Goal: Task Accomplishment & Management: Manage account settings

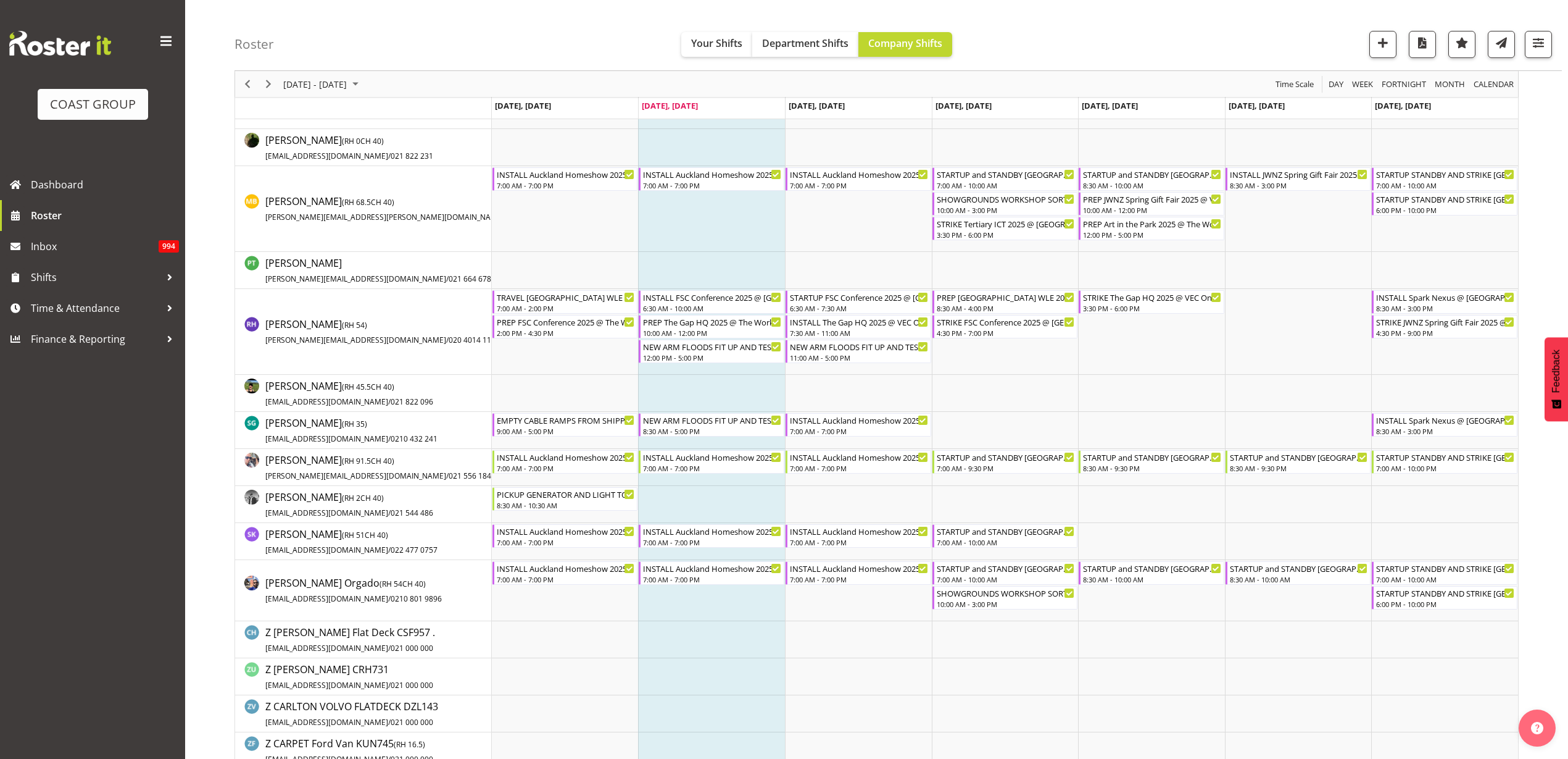
scroll to position [1080, 0]
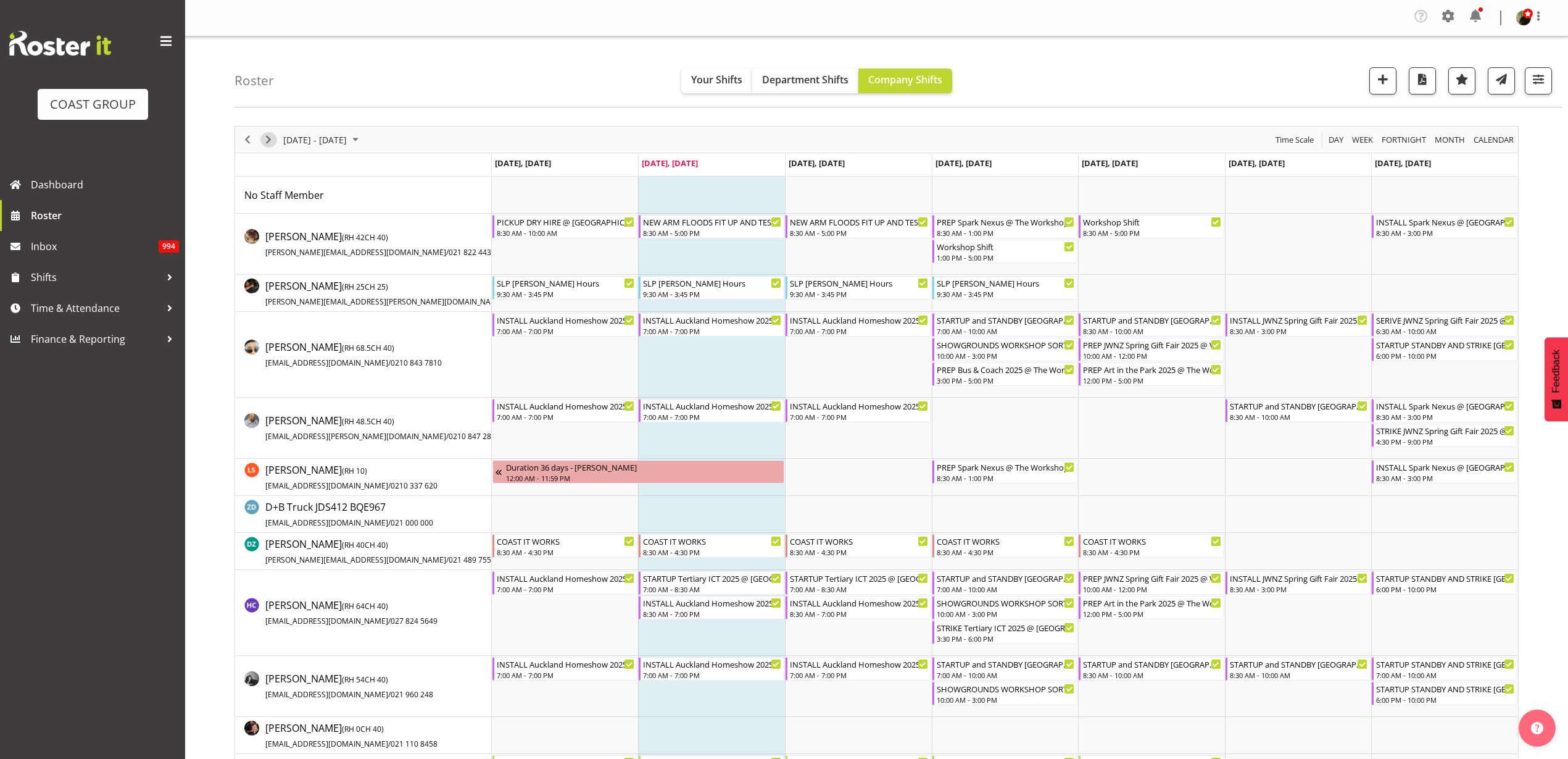
click at [267, 139] on span "Next" at bounding box center [268, 140] width 15 height 16
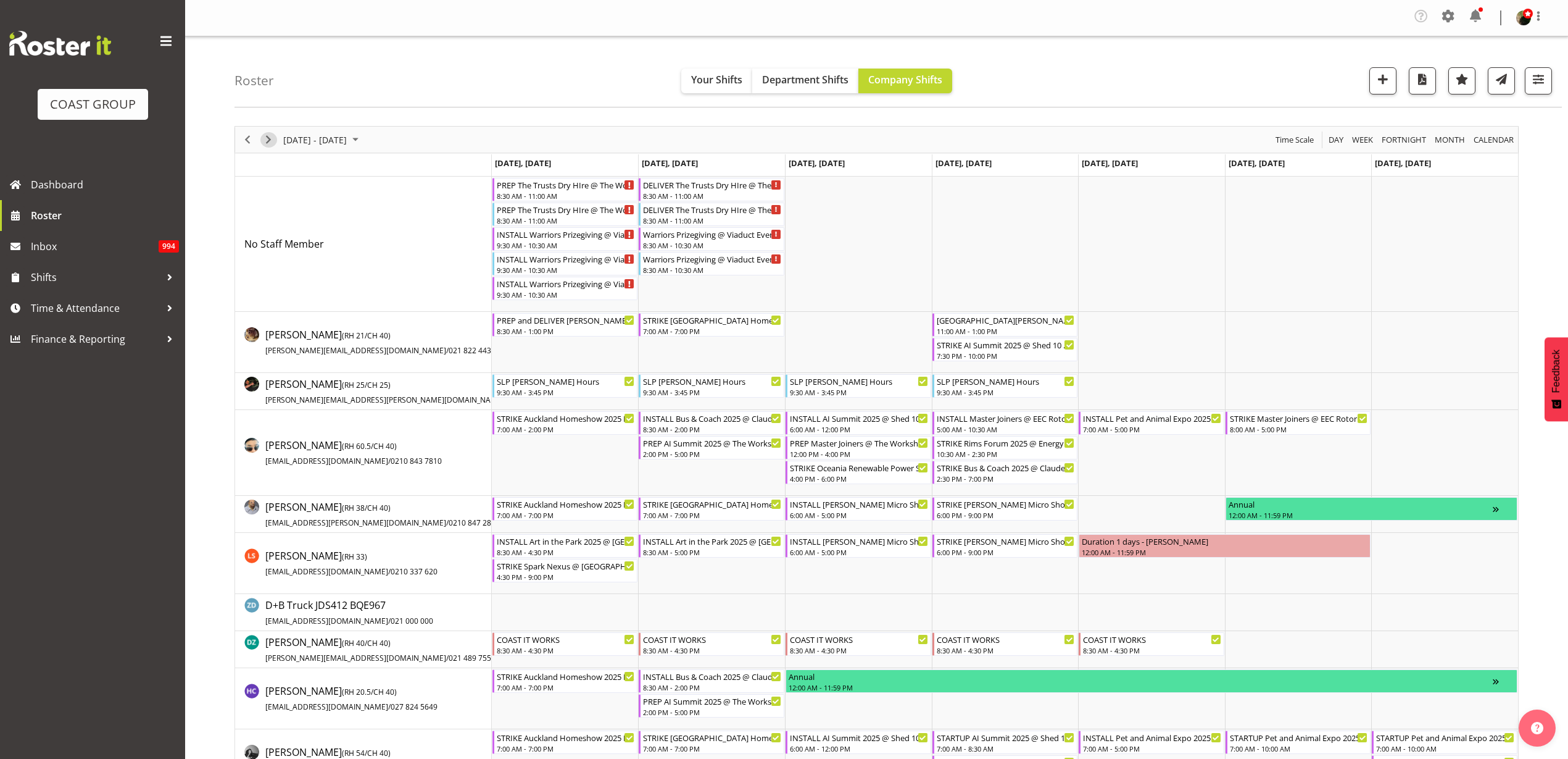
click at [266, 139] on span "Next" at bounding box center [268, 140] width 15 height 16
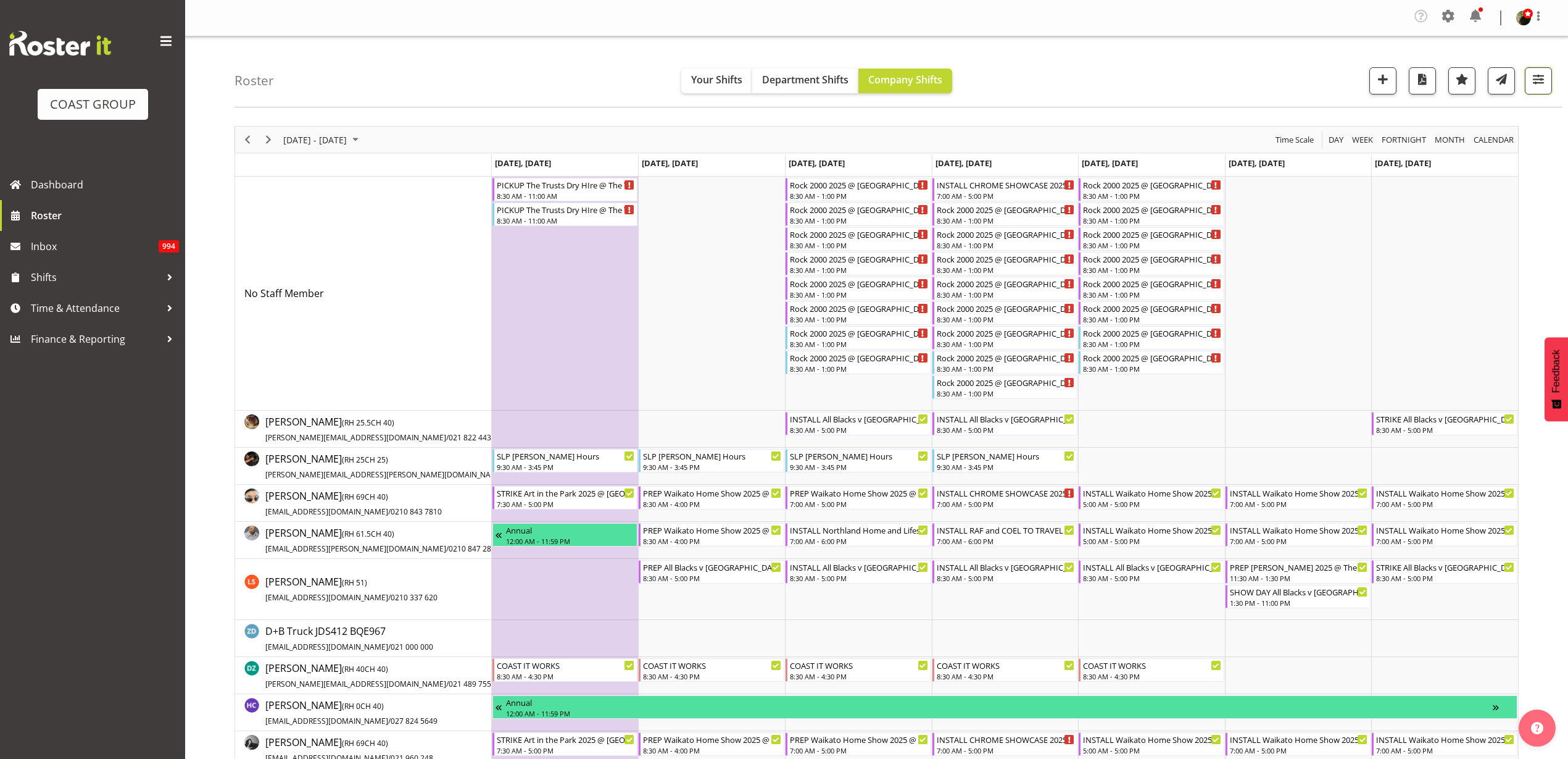
click at [1534, 73] on span "button" at bounding box center [1539, 79] width 16 height 16
click at [1468, 122] on span "1 Locations" at bounding box center [1460, 119] width 60 height 15
click at [1398, 352] on span at bounding box center [1393, 357] width 9 height 9
click at [1396, 354] on input "SLP CHC" at bounding box center [1392, 358] width 8 height 8
checkbox input "true"
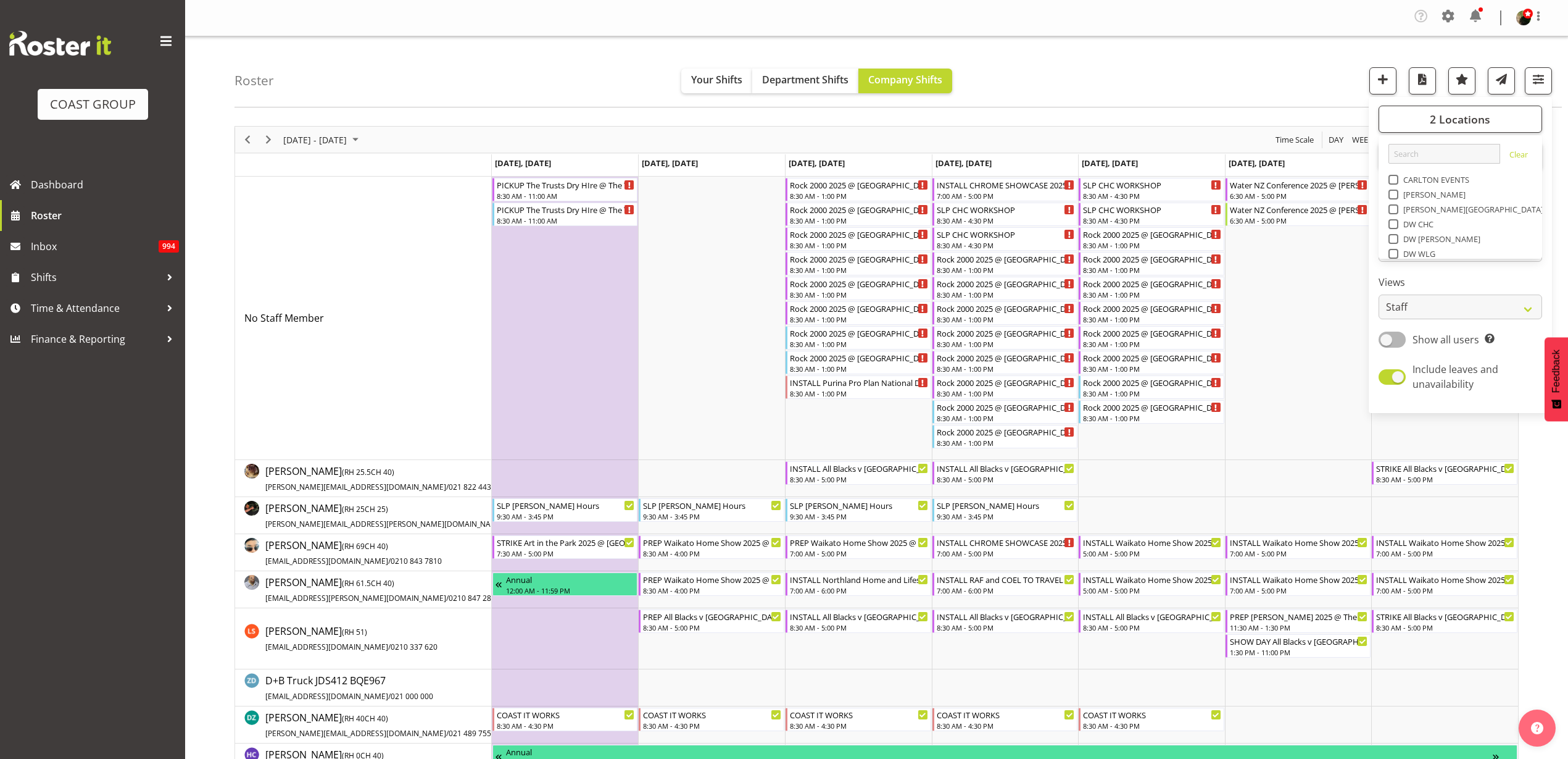
click at [1393, 338] on span at bounding box center [1393, 343] width 9 height 9
click at [1393, 339] on input "SLP" at bounding box center [1392, 343] width 8 height 8
checkbox input "false"
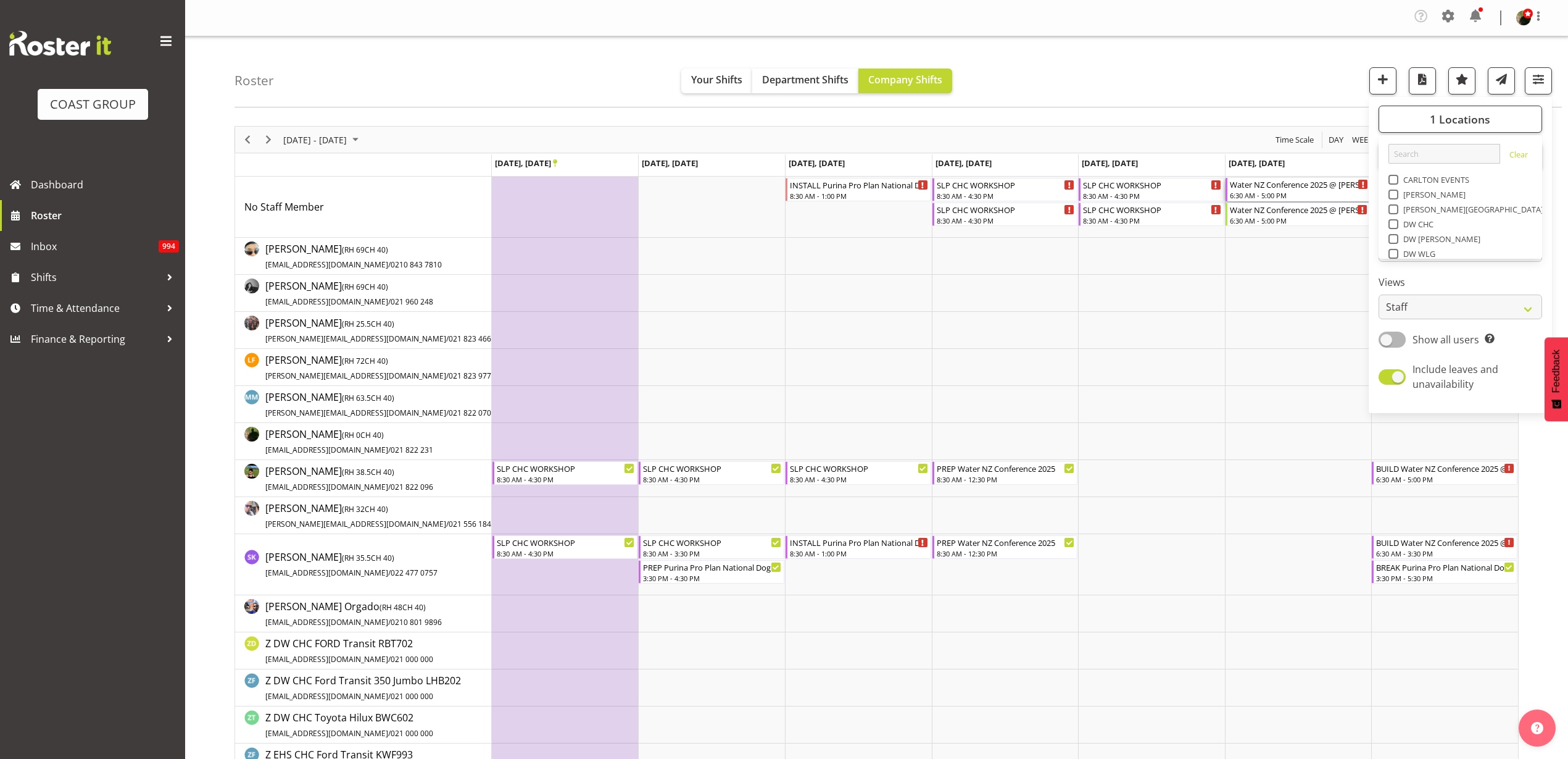
click at [1267, 195] on div "6:30 AM - 5:00 PM" at bounding box center [1300, 195] width 139 height 9
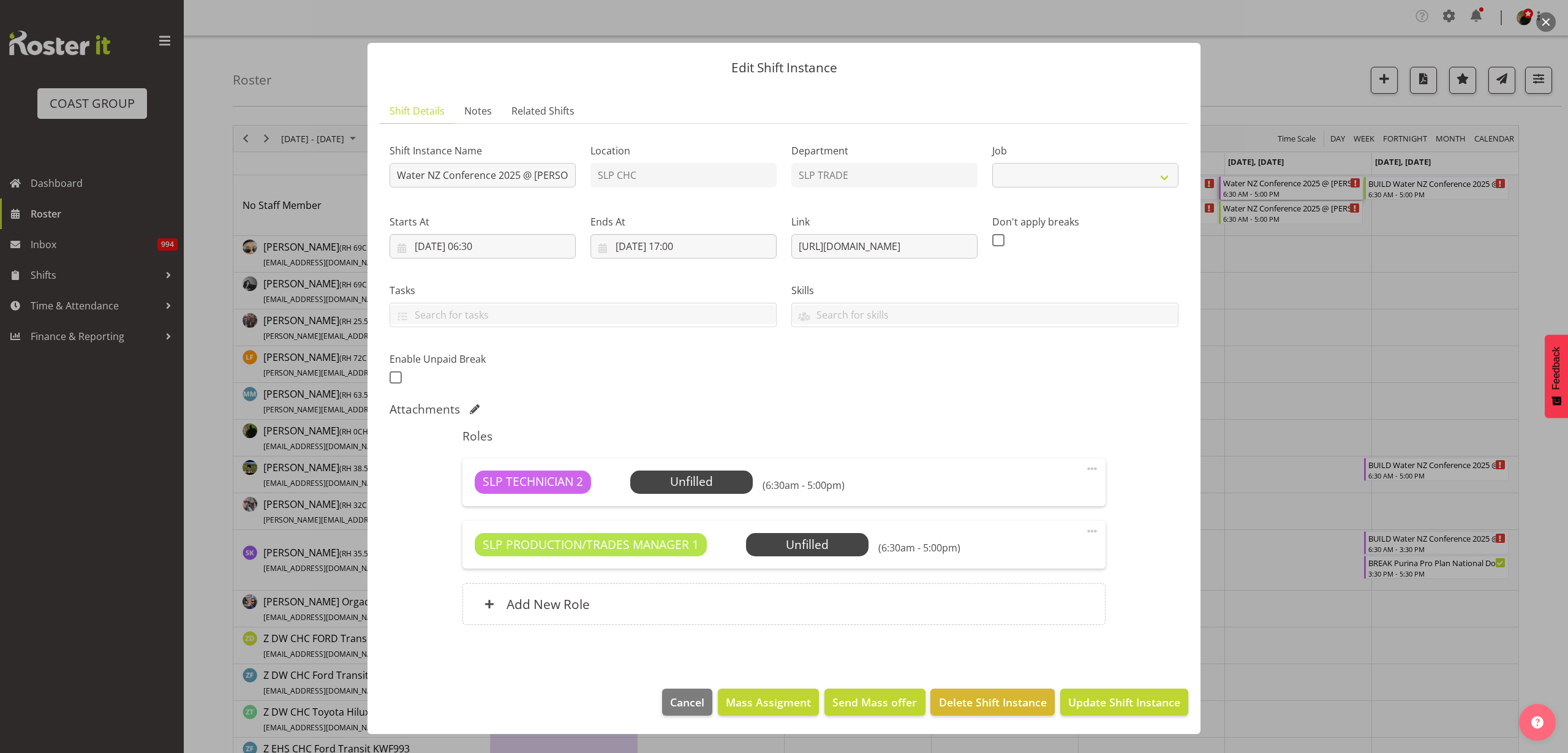
select select "10258"
drag, startPoint x: 792, startPoint y: 246, endPoint x: 1082, endPoint y: 241, distance: 290.0
click at [1082, 241] on div "Shift Instance Name Water NZ Conference 2025 @ Te Pae On site @ 0700 Location S…" at bounding box center [784, 261] width 804 height 269
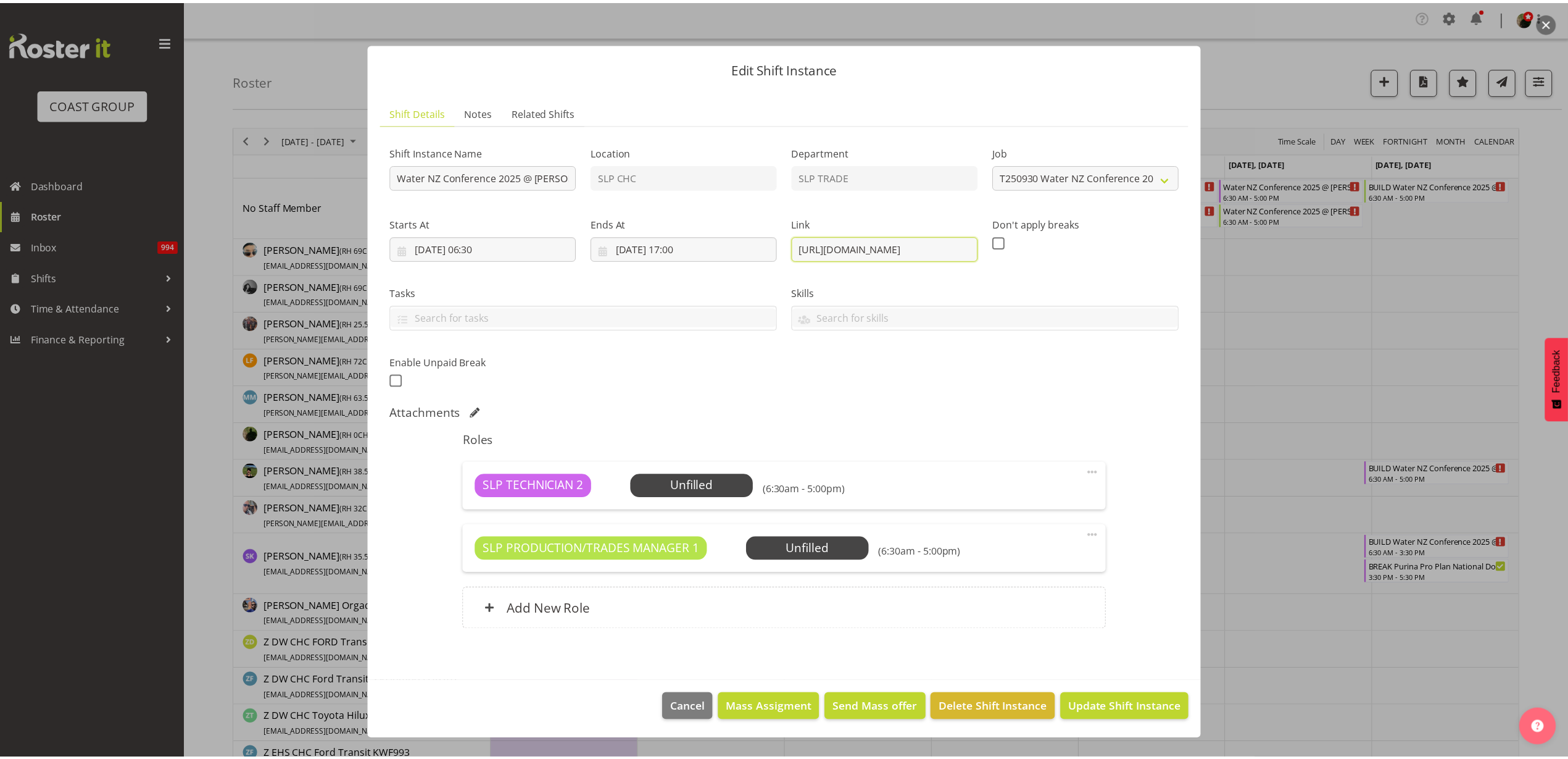
scroll to position [0, 0]
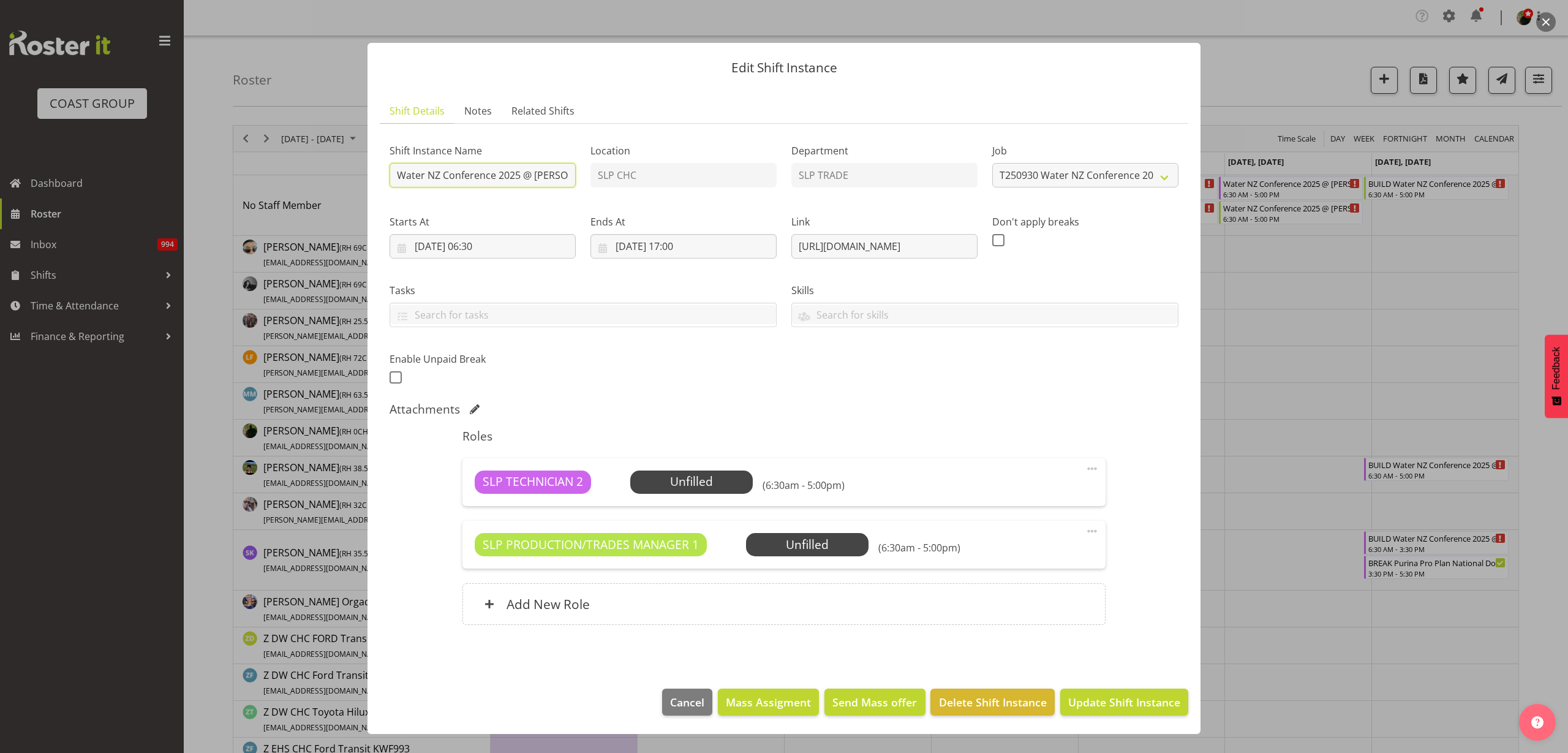
click at [396, 177] on input "Water NZ Conference 2025 @ [PERSON_NAME] On site @ 0700" at bounding box center [482, 175] width 186 height 24
type input "Flights to chc Water NZ Conference 2025 @ [PERSON_NAME] On site @ 0700"
click at [1091, 531] on span at bounding box center [1092, 531] width 15 height 15
click at [1045, 603] on link "Delete" at bounding box center [1041, 605] width 118 height 22
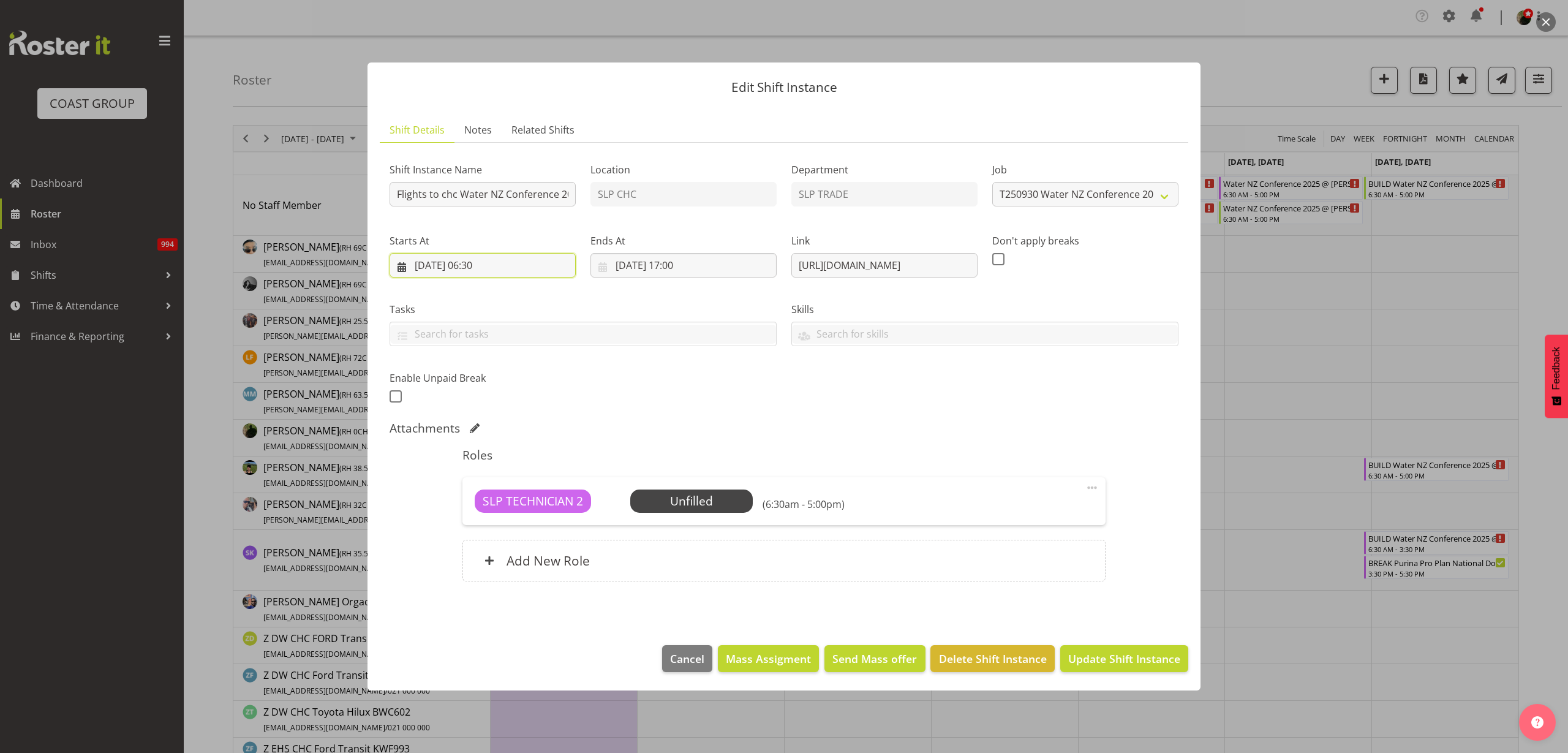
click at [478, 263] on input "27/09/2025, 06:30" at bounding box center [482, 265] width 186 height 24
click at [478, 525] on select "00 01 02 03 04 05 06 07 08 09 10 11 12 13 14 15 16 17 18 19 20 21 22 23" at bounding box center [483, 525] width 27 height 24
select select "16"
click at [470, 514] on select "00 01 02 03 04 05 06 07 08 09 10 11 12 13 14 15 16 17 18 19 20 21 22 23" at bounding box center [483, 525] width 27 height 24
type input "27/09/2025, 16:30"
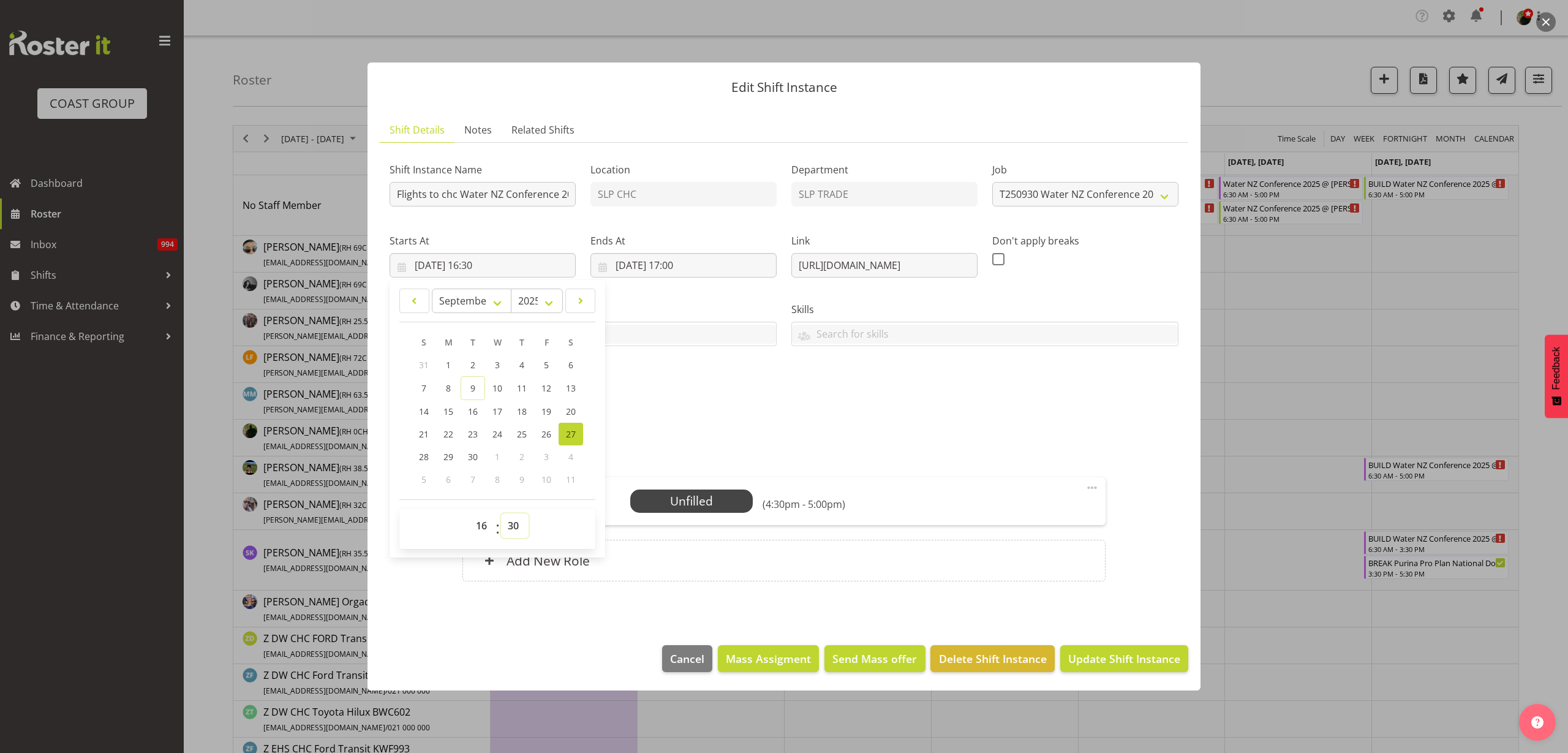
select select "0"
type input "27/09/2025, 16:00"
click at [682, 268] on input "27/09/2025, 17:00" at bounding box center [683, 265] width 186 height 24
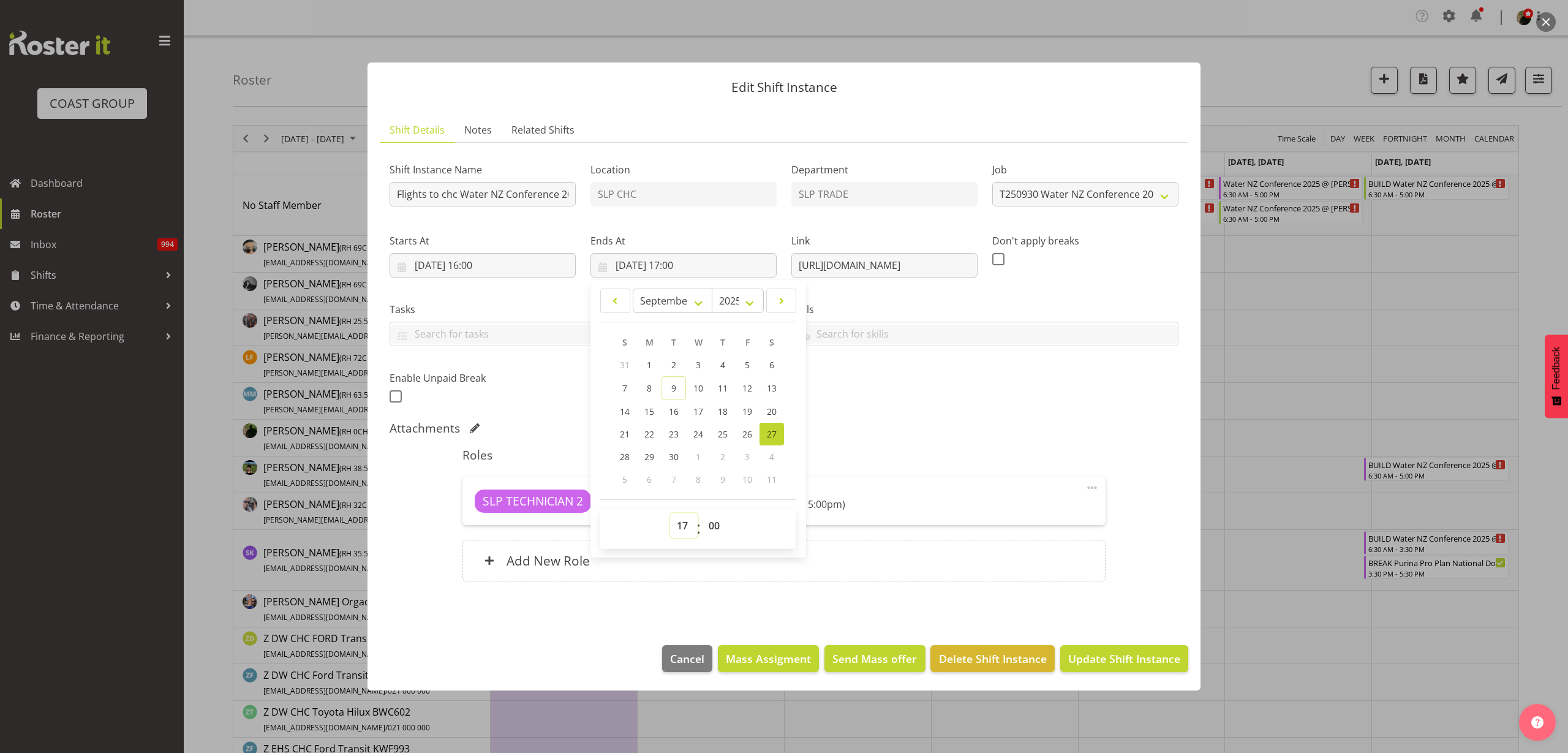
click at [674, 525] on select "00 01 02 03 04 05 06 07 08 09 10 11 12 13 14 15 16 17 18 19 20 21 22 23" at bounding box center [683, 525] width 27 height 24
select select "18"
click at [670, 514] on select "00 01 02 03 04 05 06 07 08 09 10 11 12 13 14 15 16 17 18 19 20 21 22 23" at bounding box center [683, 525] width 27 height 24
type input "27/09/2025, 18:00"
click at [673, 523] on select "00 01 02 03 04 05 06 07 08 09 10 11 12 13 14 15 16 17 18 19 20 21 22 23" at bounding box center [683, 525] width 27 height 24
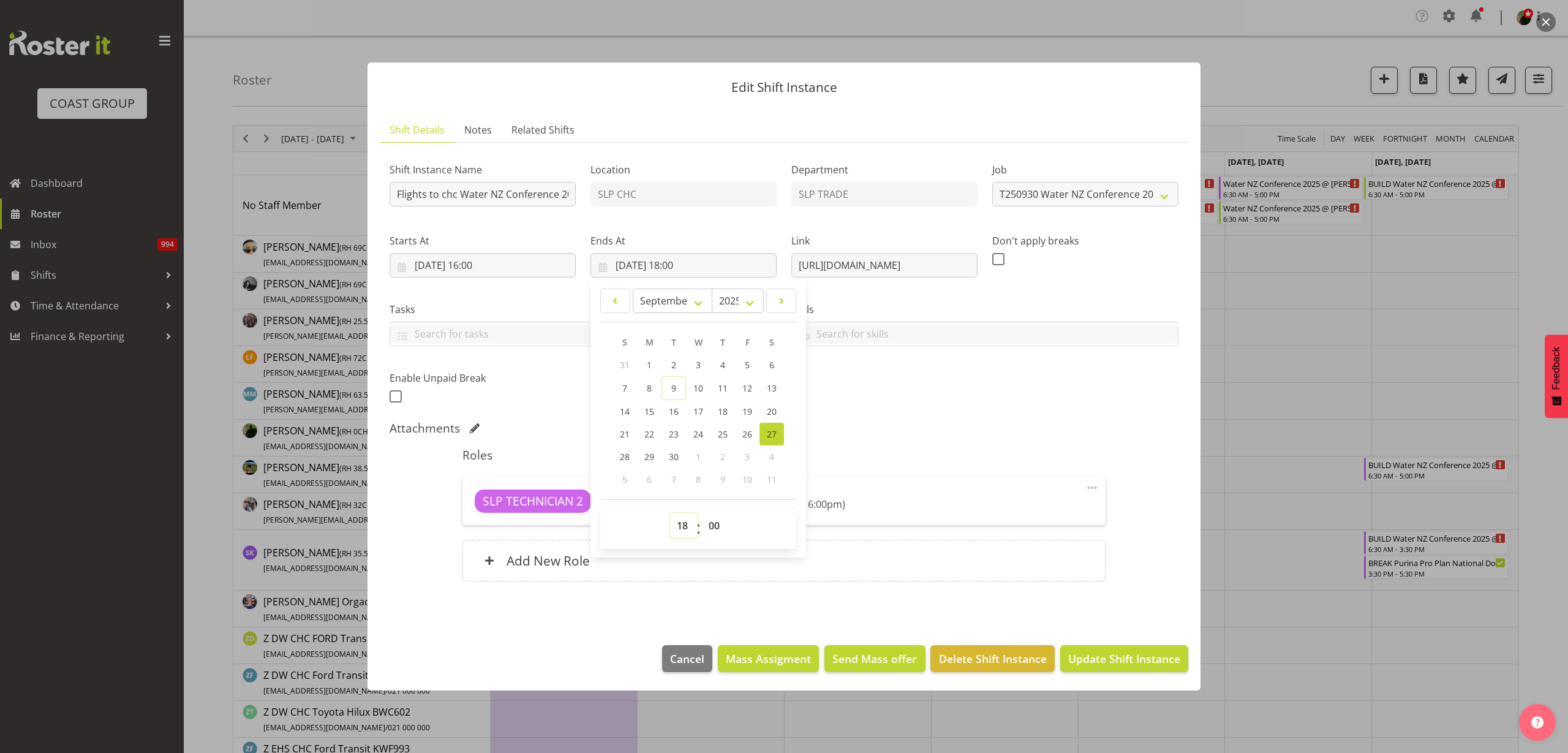
select select "19"
click at [670, 514] on select "00 01 02 03 04 05 06 07 08 09 10 11 12 13 14 15 16 17 18 19 20 21 22 23" at bounding box center [683, 525] width 27 height 24
type input "27/09/2025, 19:00"
click at [904, 398] on div "Shift Instance Name Flights to chc Water NZ Conference 2025 @ Te Pae On site @ …" at bounding box center [784, 280] width 804 height 269
click at [0, 0] on span "Select Employee" at bounding box center [0, 0] width 0 height 0
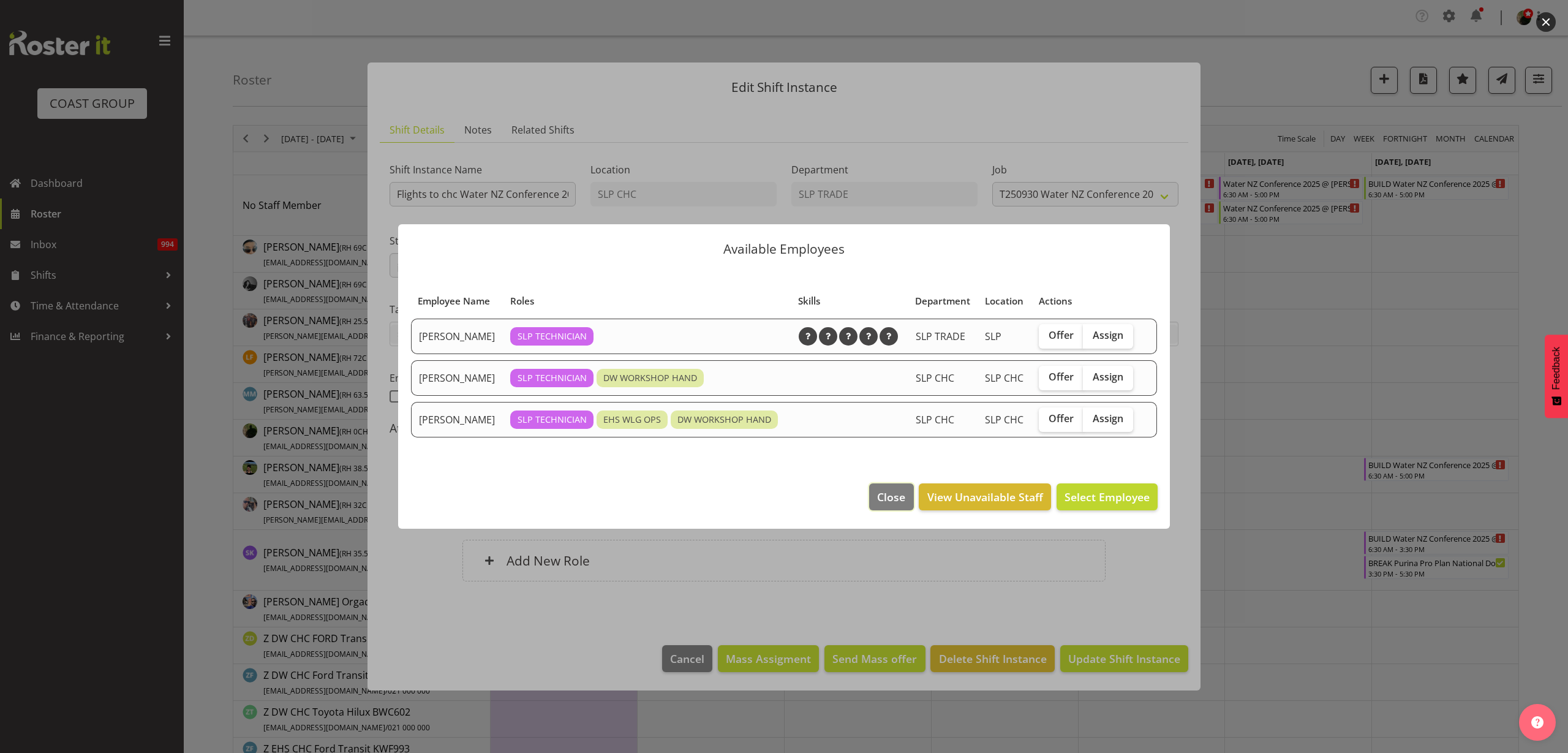
click at [901, 491] on span "Close" at bounding box center [891, 497] width 28 height 16
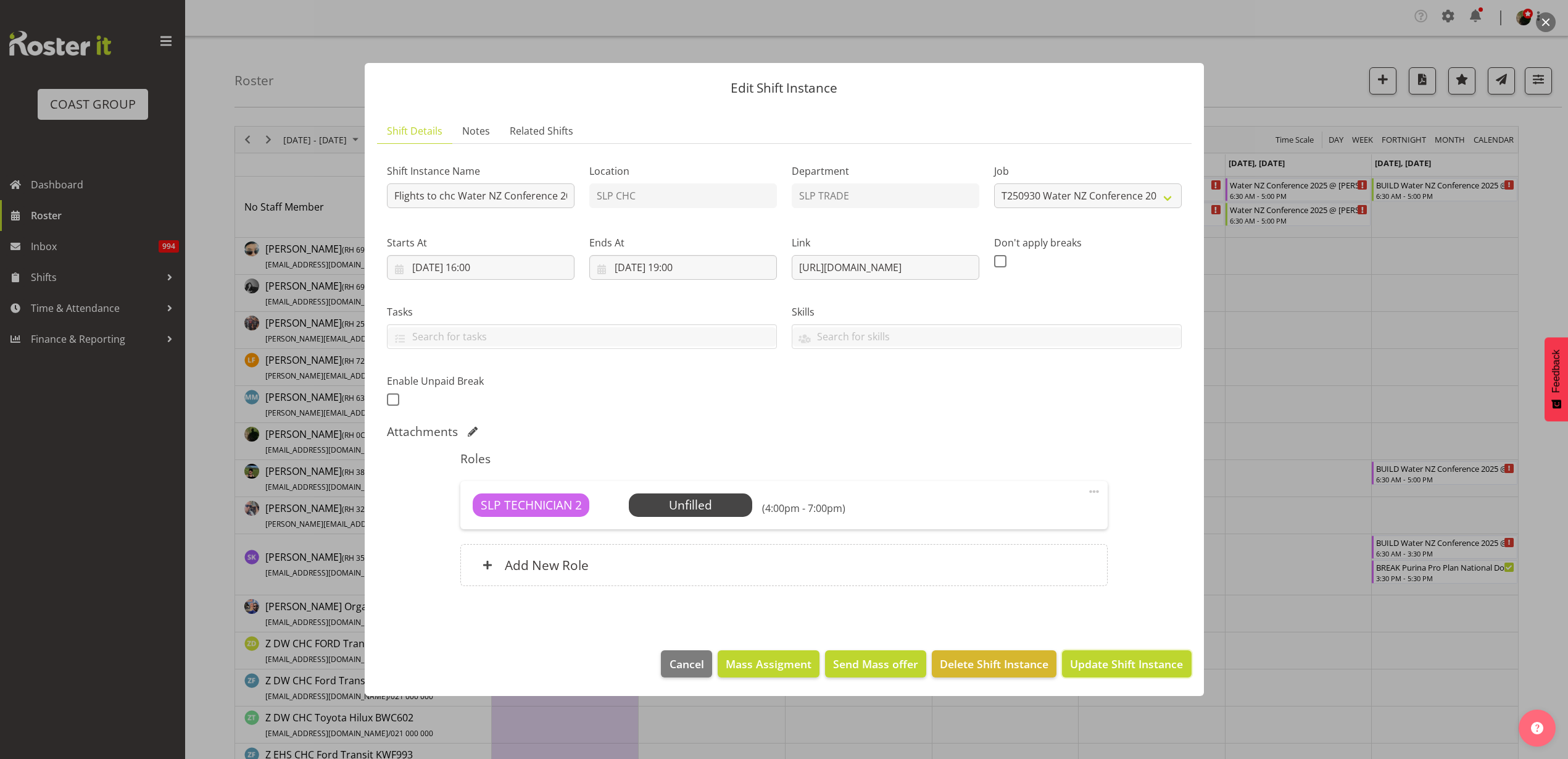
click at [1185, 662] on button "Update Shift Instance" at bounding box center [1127, 663] width 129 height 27
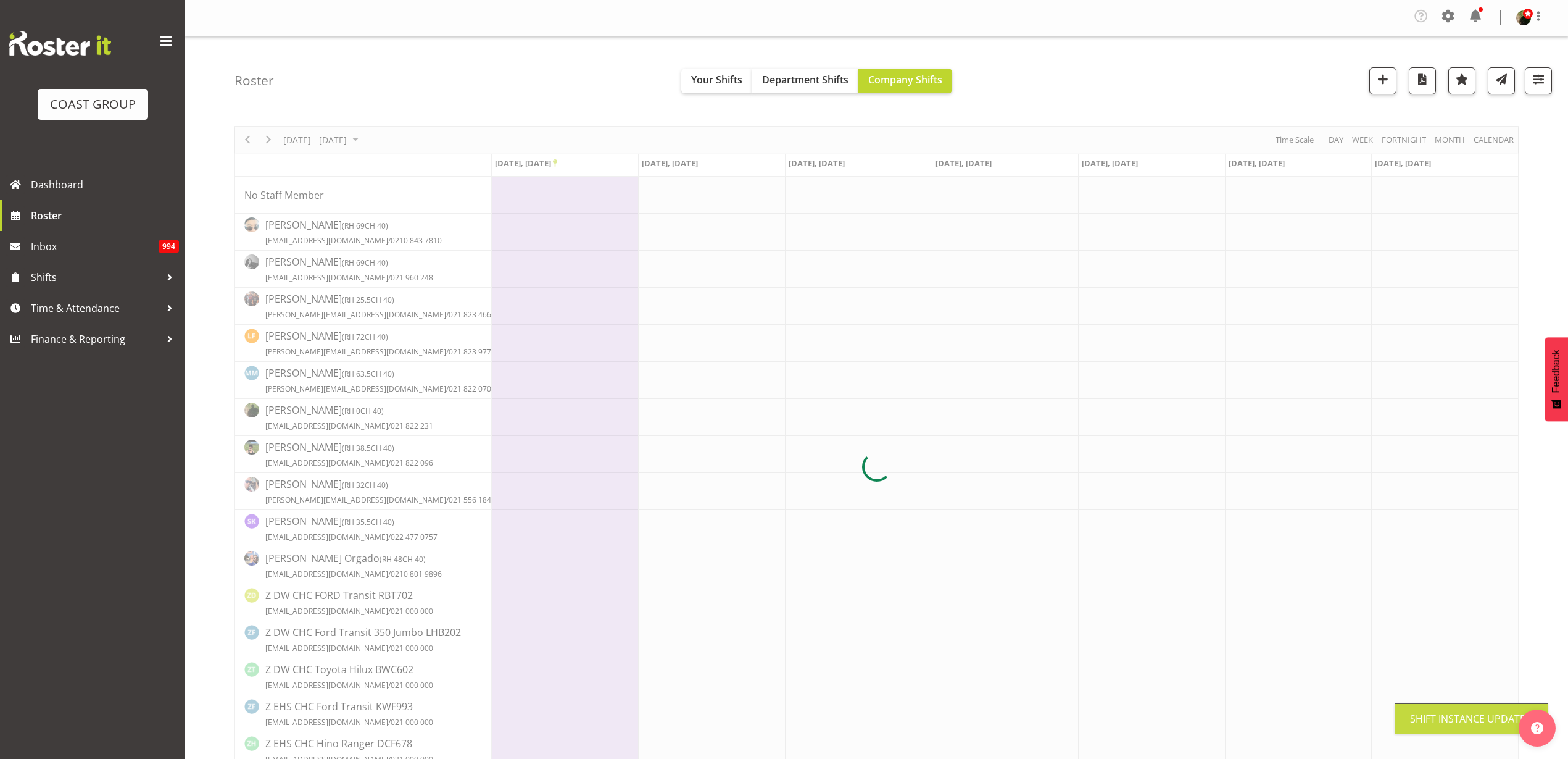
click at [1451, 15] on span at bounding box center [1448, 16] width 20 height 20
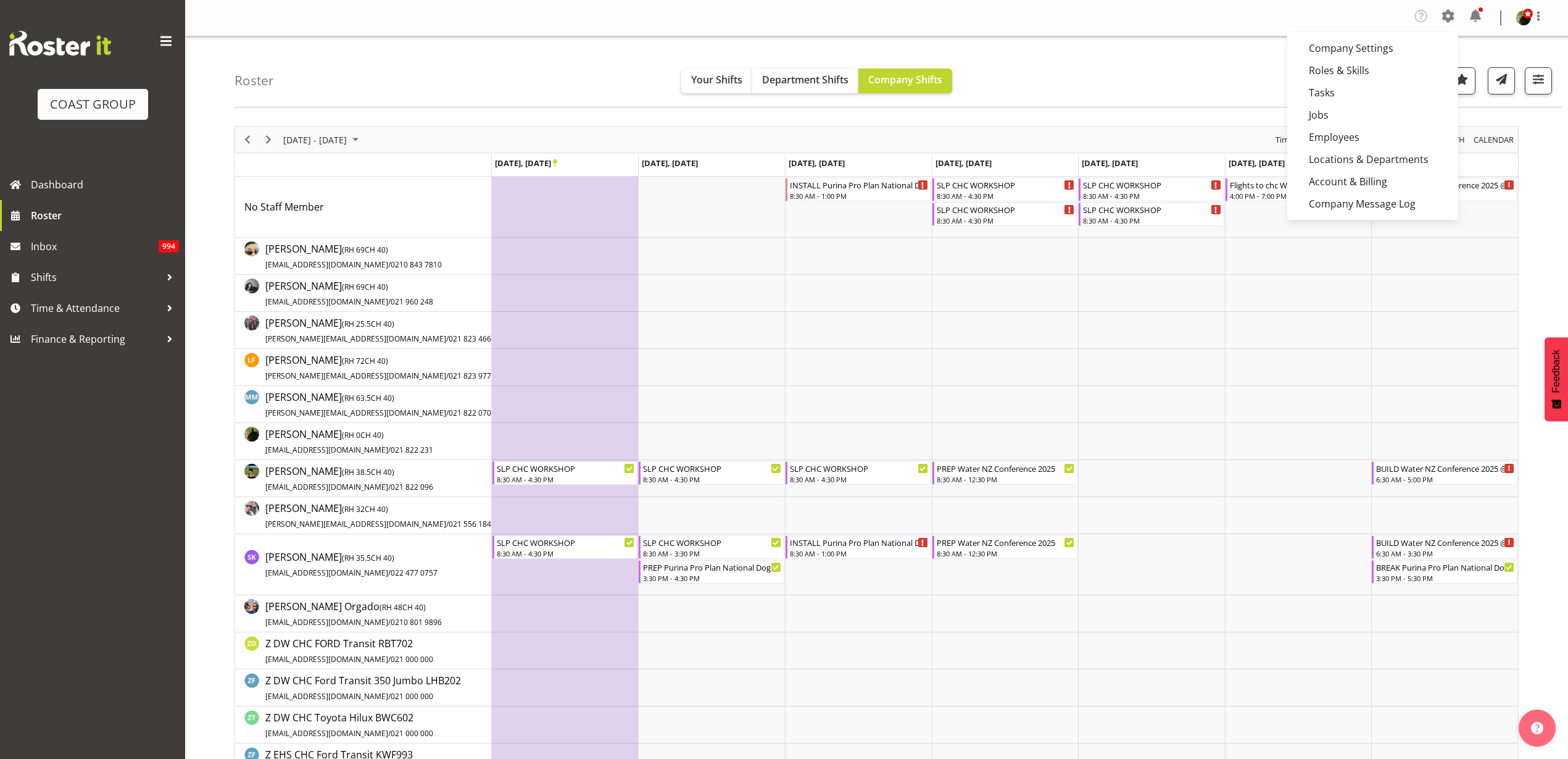
click at [1349, 142] on link "Employees" at bounding box center [1373, 137] width 171 height 22
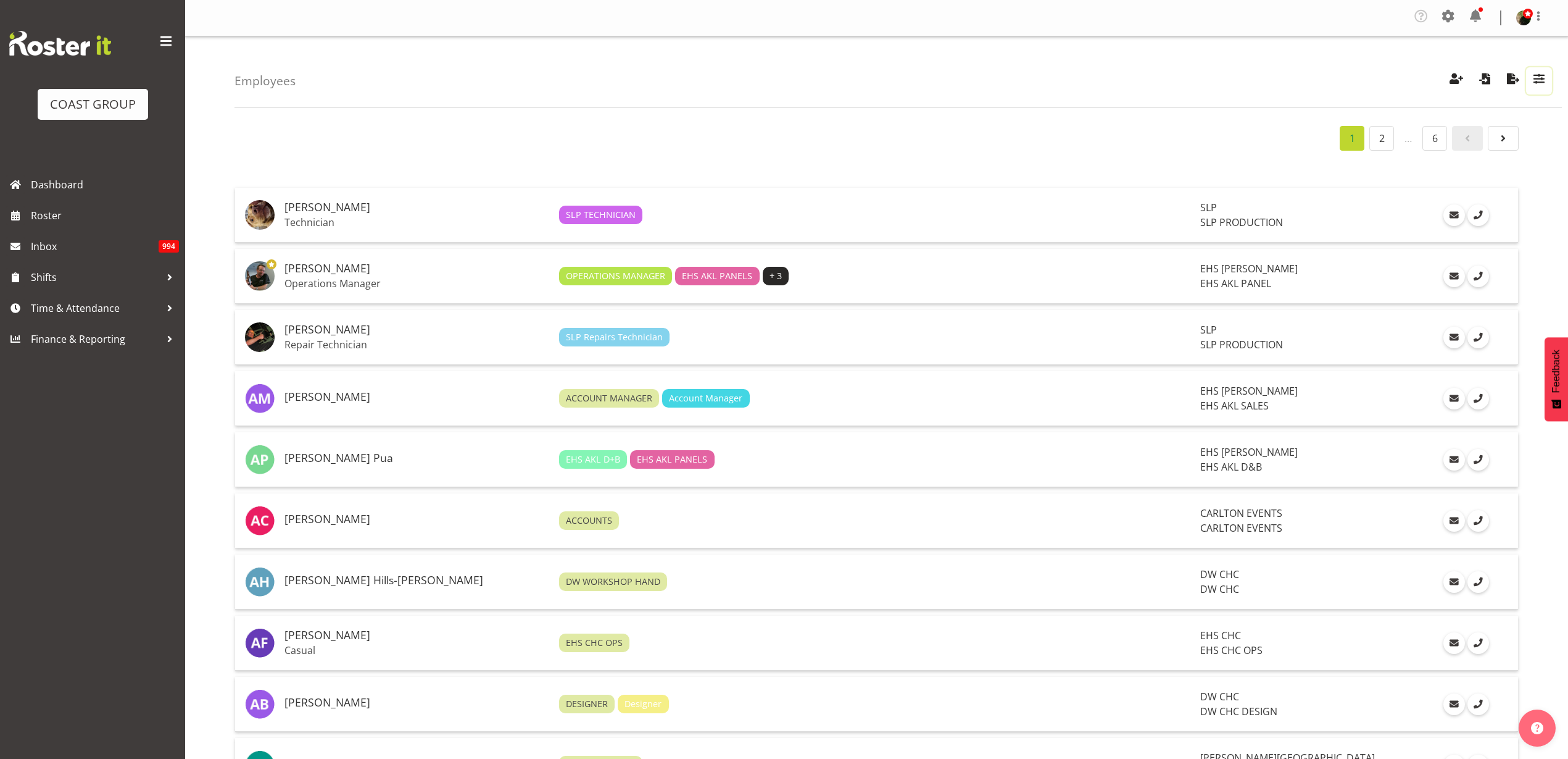
click at [1537, 79] on span "button" at bounding box center [1539, 78] width 16 height 16
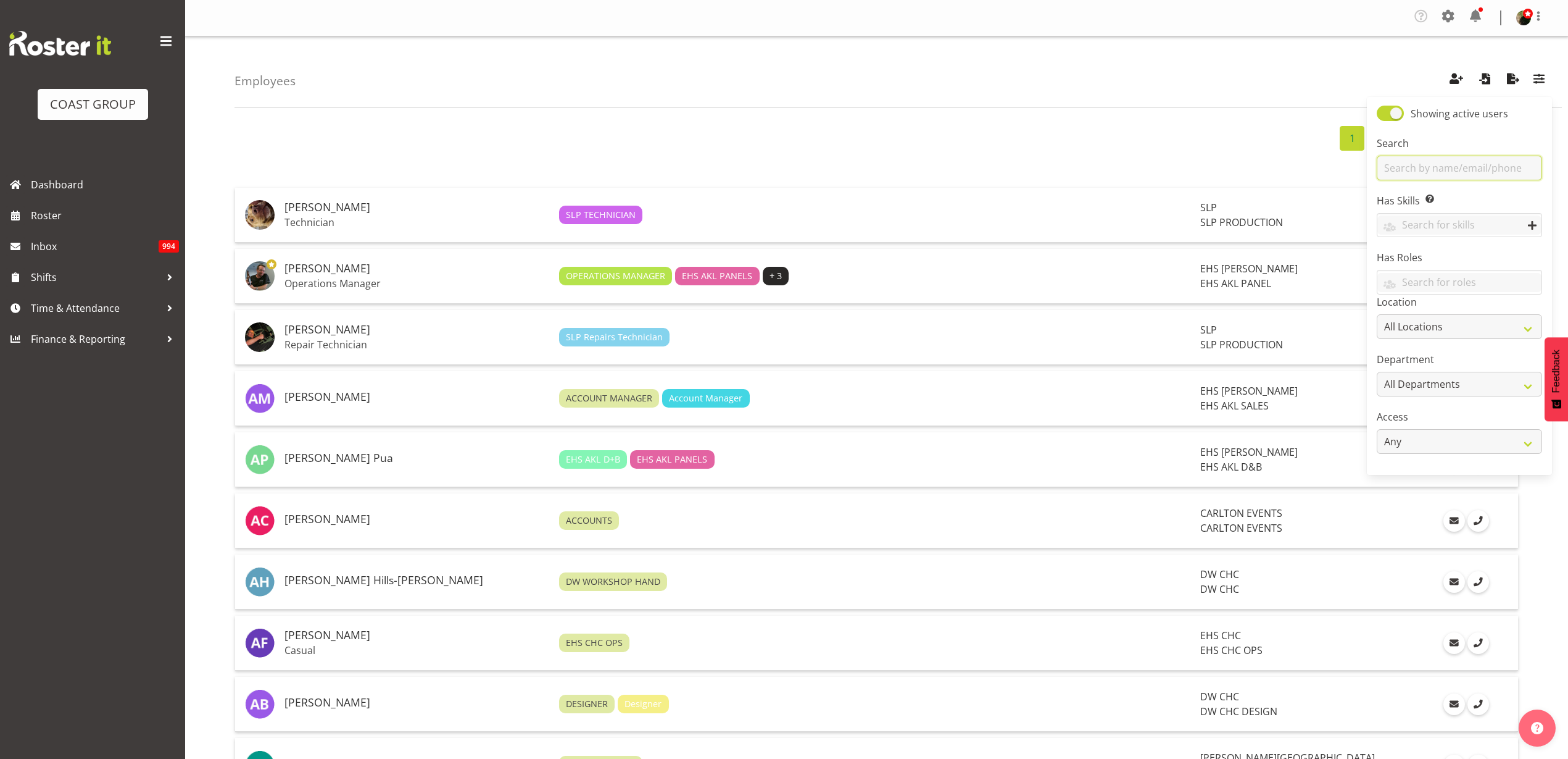
click at [1468, 164] on input "text" at bounding box center [1459, 168] width 165 height 25
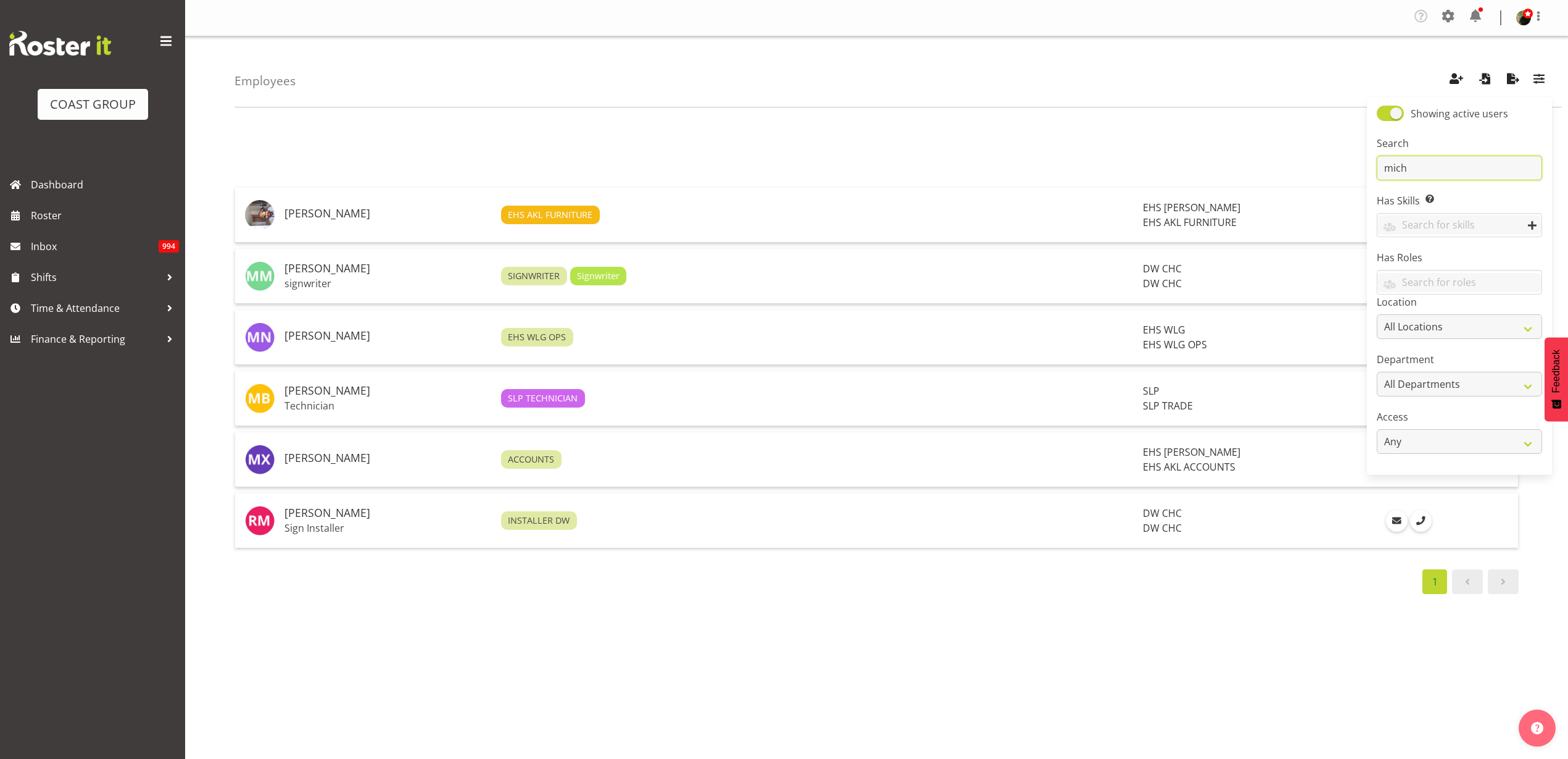
type input "mich"
click at [358, 398] on td "Michel Bonette Technician" at bounding box center [388, 398] width 217 height 55
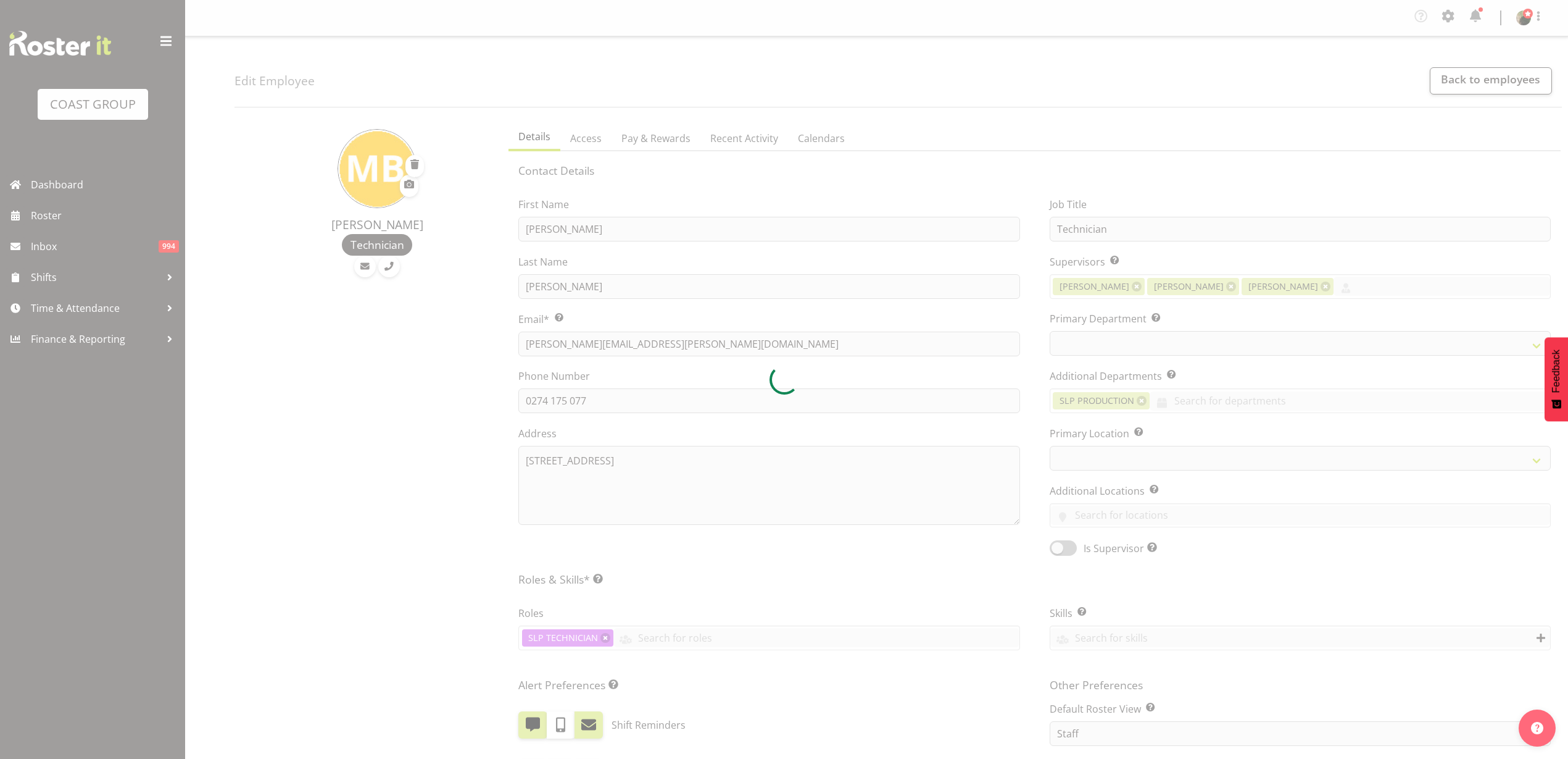
select select "TimelineWeek"
select select
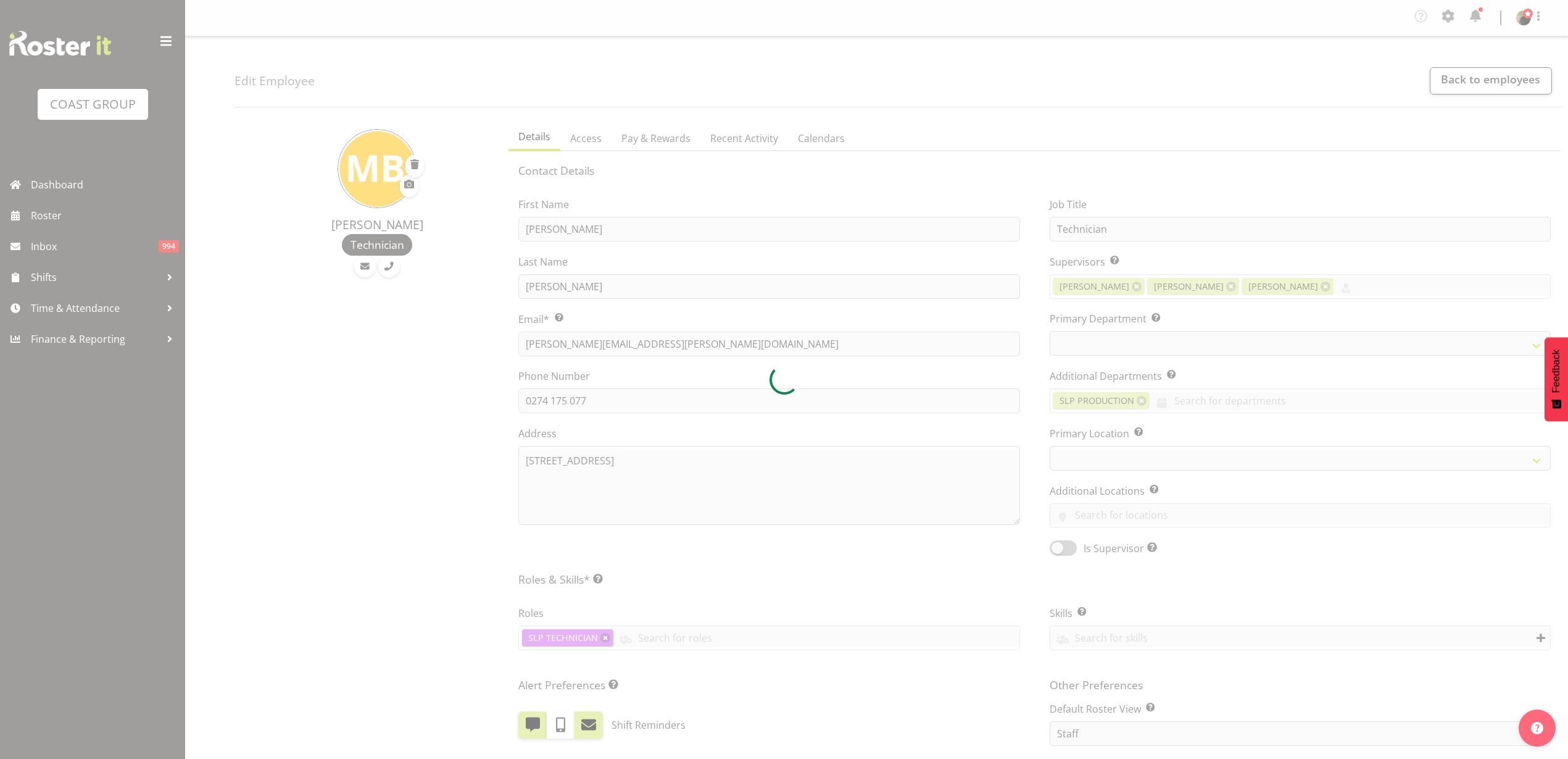
select select
select select "31"
select select "23"
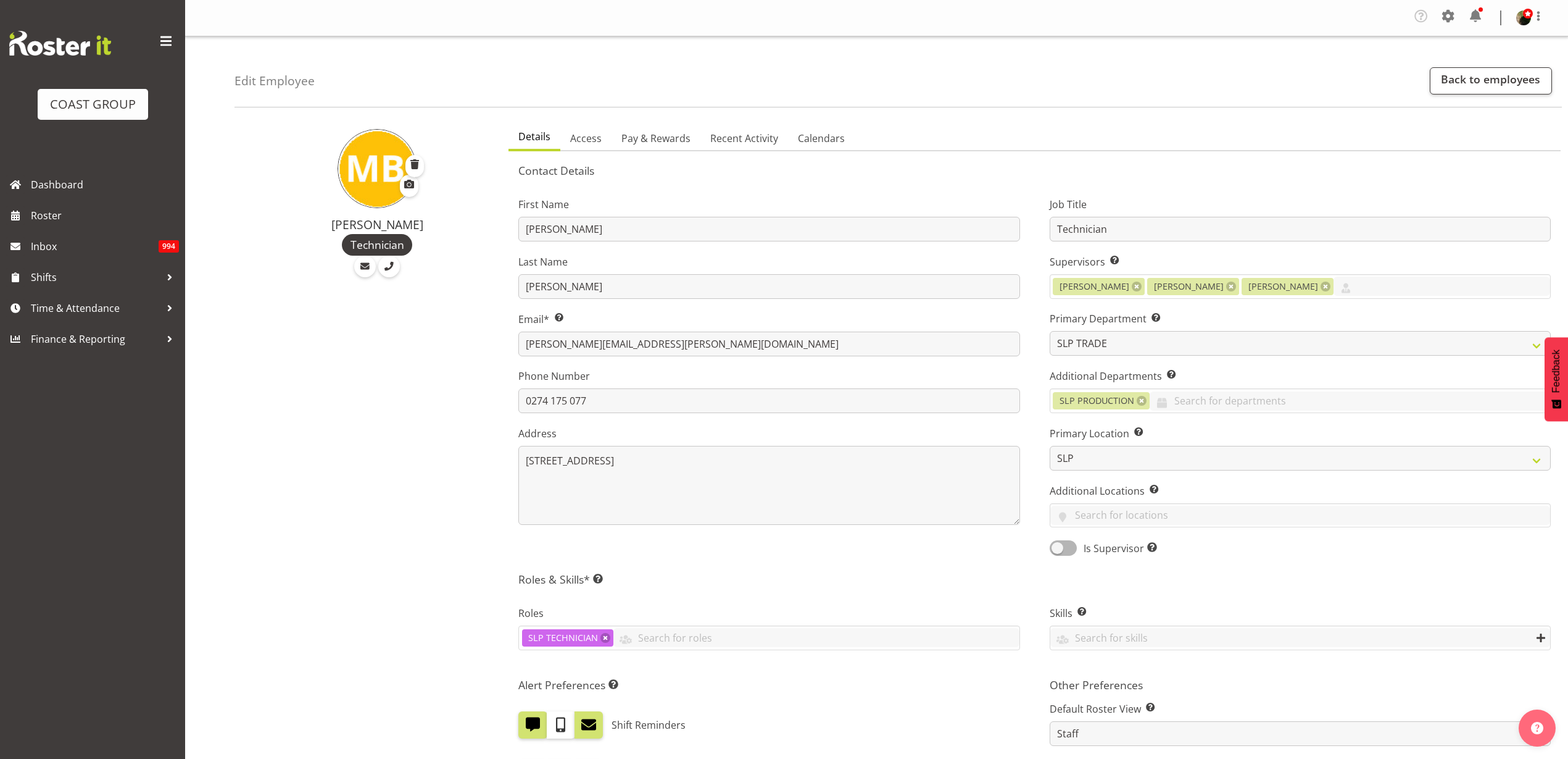
click at [1171, 503] on div "CARLTON EVENTS Carlton Hamilton Carlton Wellington DW CHC DW DIANNA DW WLG EHS …" at bounding box center [1300, 515] width 501 height 25
type input "slp c"
click at [1100, 541] on link "SLP CHC" at bounding box center [1301, 545] width 500 height 22
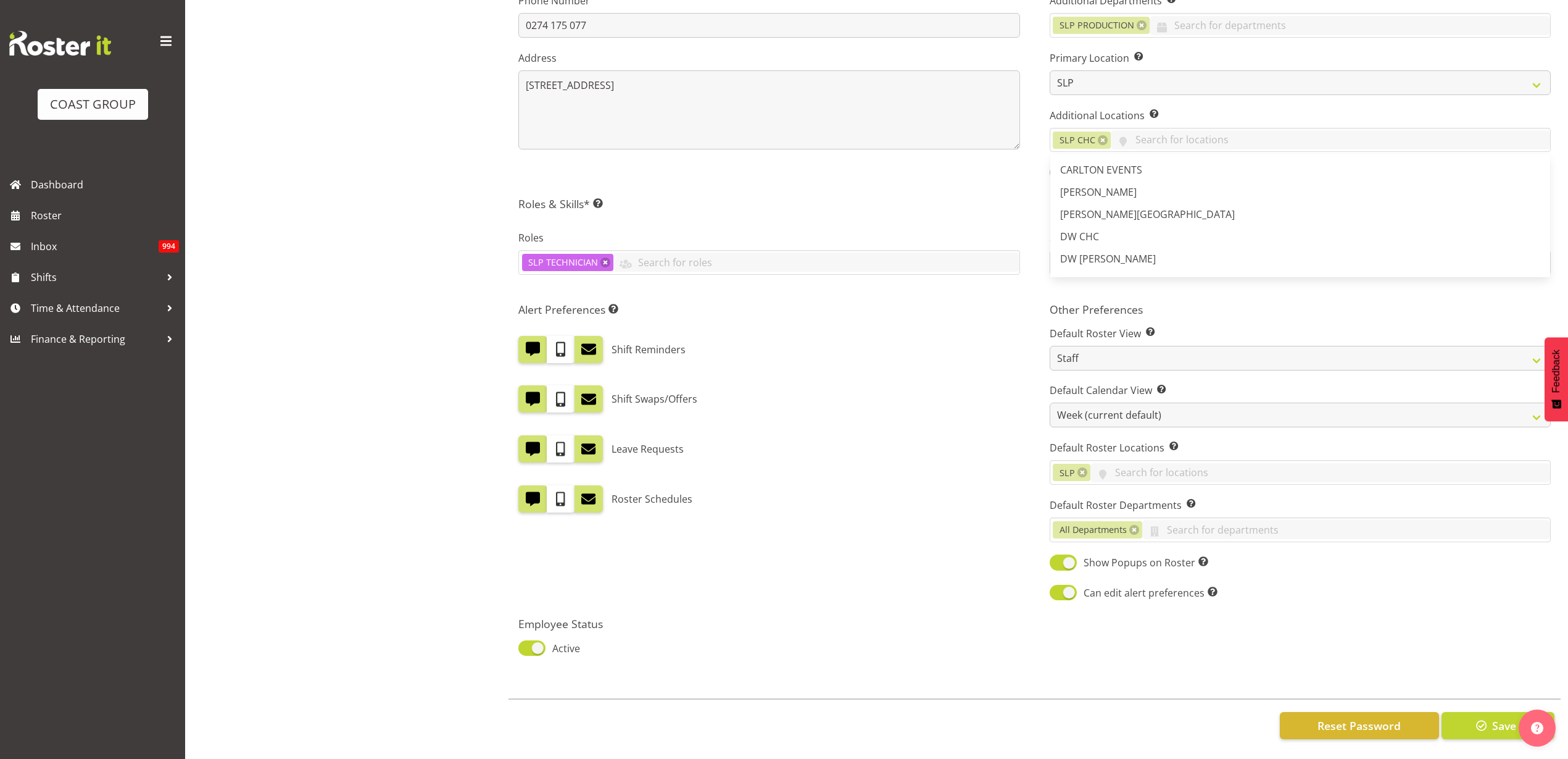
scroll to position [387, 0]
click at [1466, 712] on button "Save" at bounding box center [1498, 725] width 113 height 27
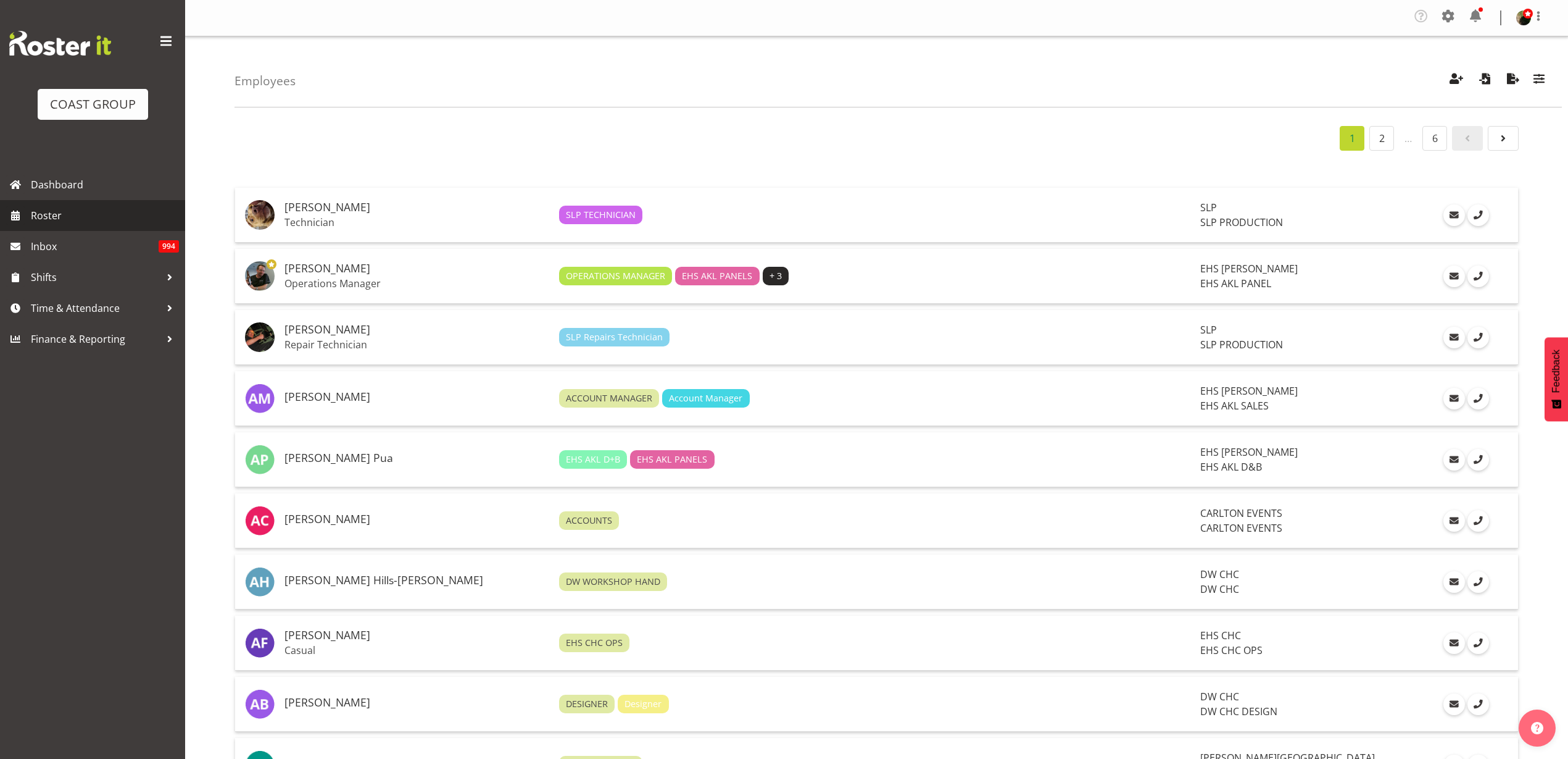
click at [101, 223] on span "Roster" at bounding box center [104, 215] width 148 height 18
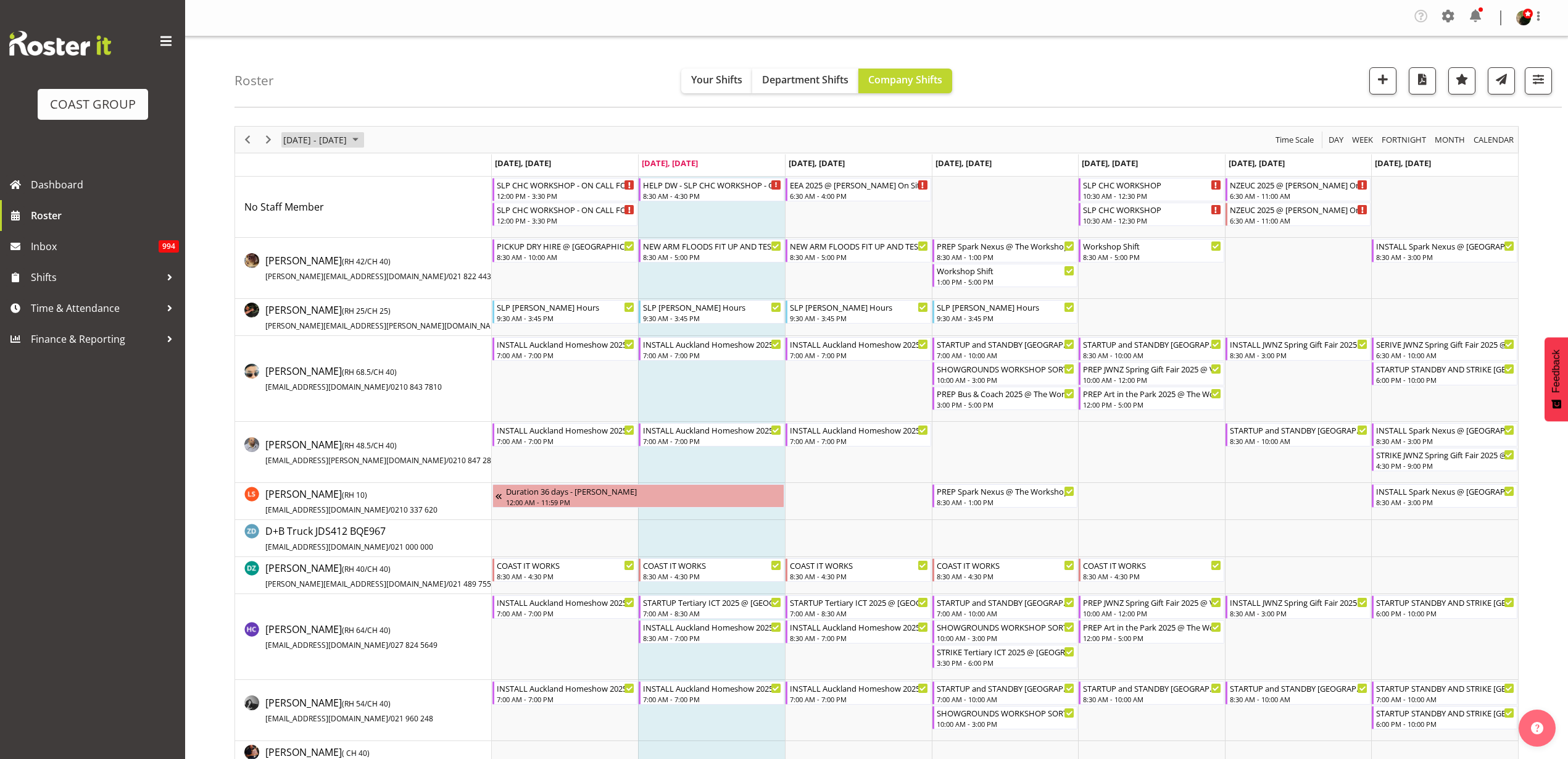
click at [339, 139] on span "[DATE] - [DATE]" at bounding box center [315, 140] width 66 height 16
click at [394, 279] on span "27" at bounding box center [395, 275] width 18 height 18
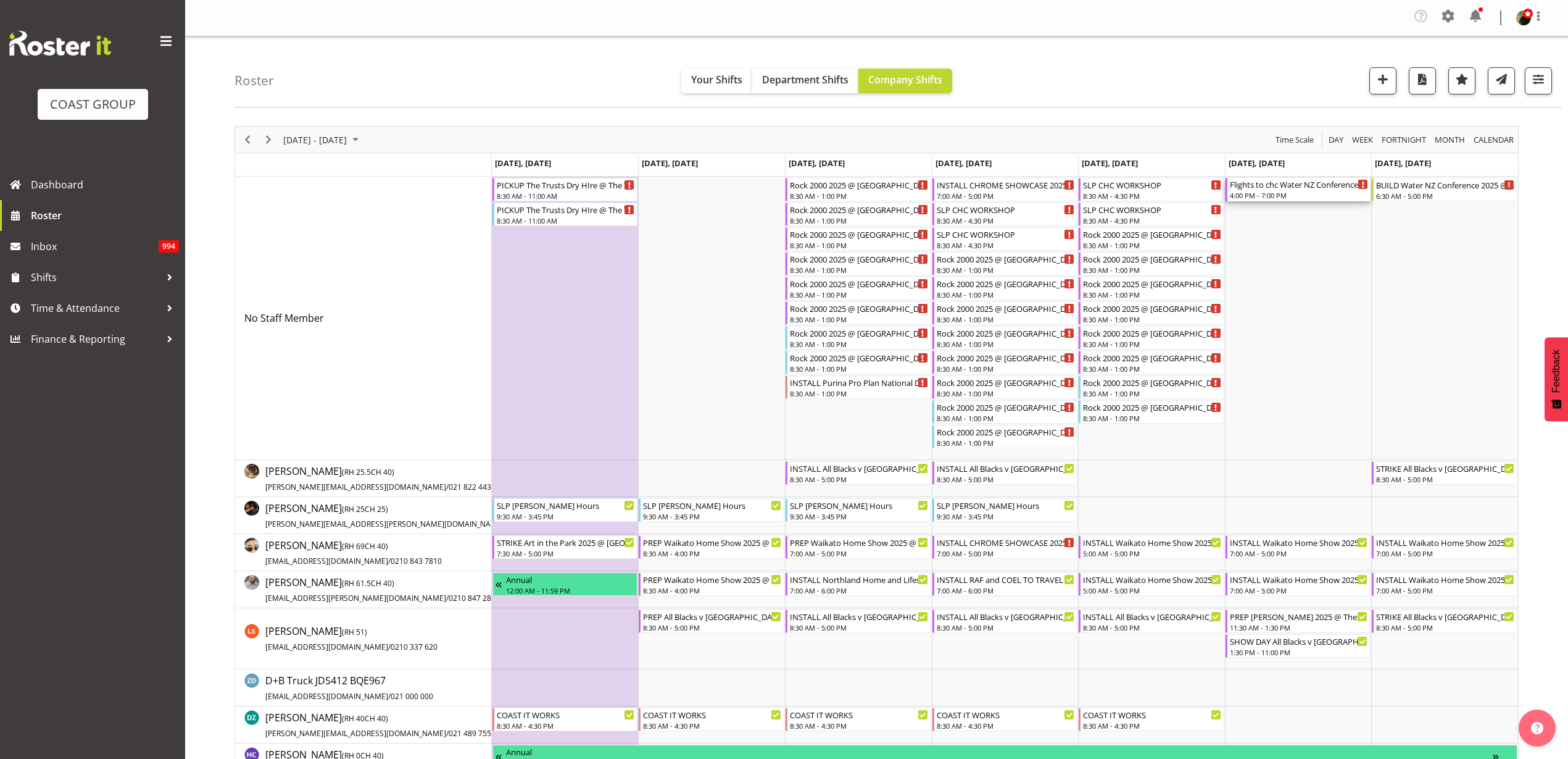
click at [1271, 186] on div "Flights to chc Water NZ Conference 2025 @ Te Pae On site @ 0700" at bounding box center [1300, 184] width 139 height 13
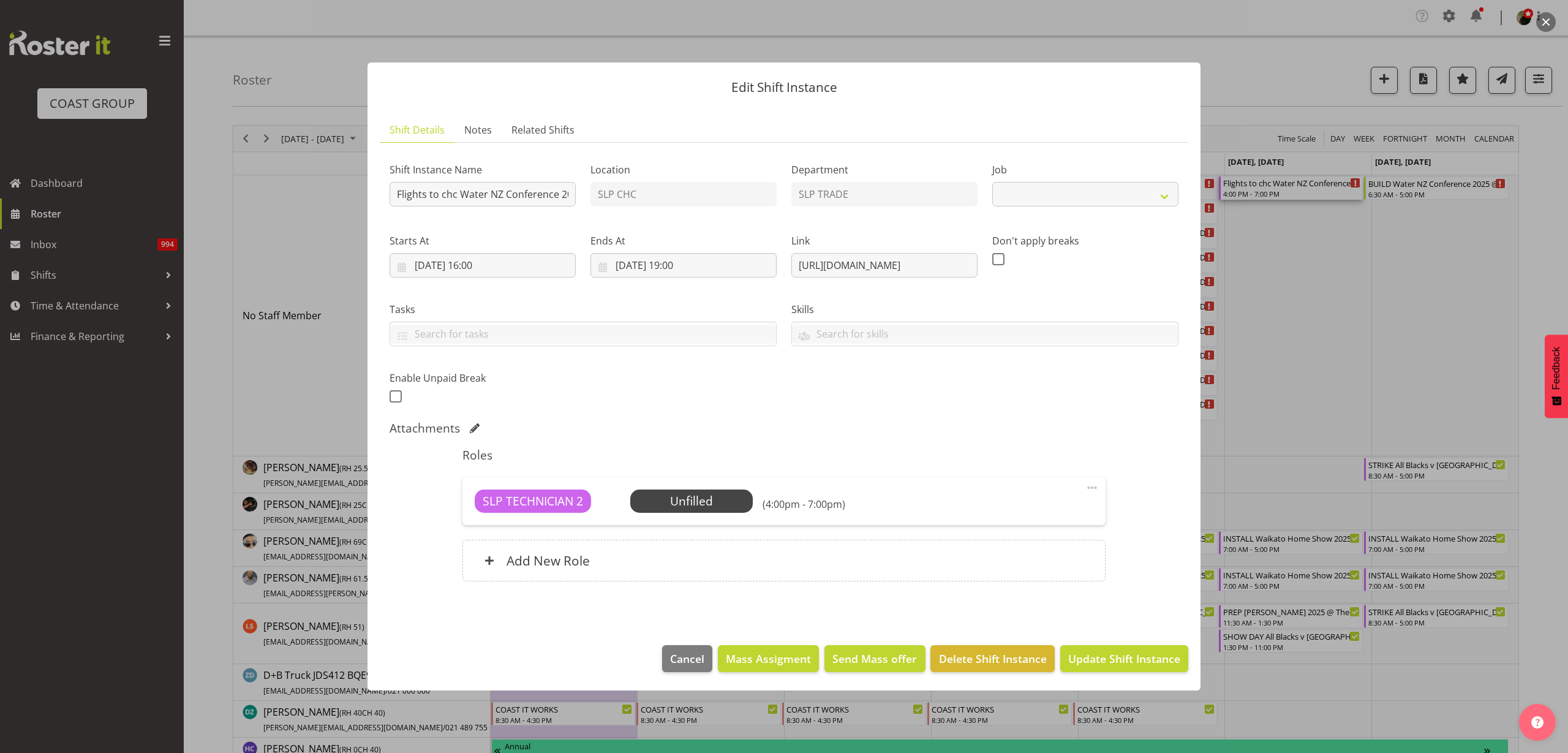
select select "10258"
click at [0, 0] on span "Select Employee" at bounding box center [0, 0] width 0 height 0
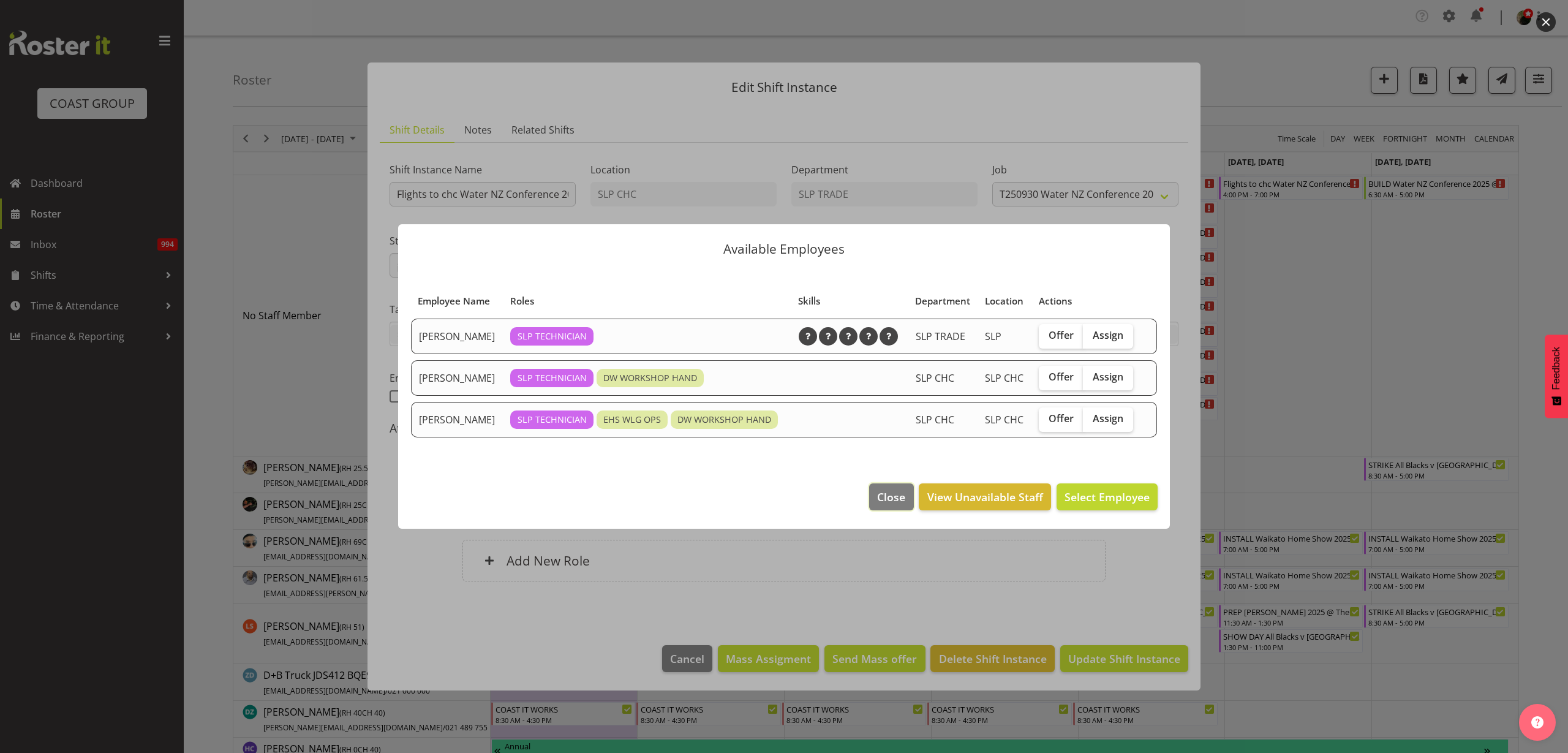
click at [882, 500] on span "Close" at bounding box center [891, 497] width 28 height 16
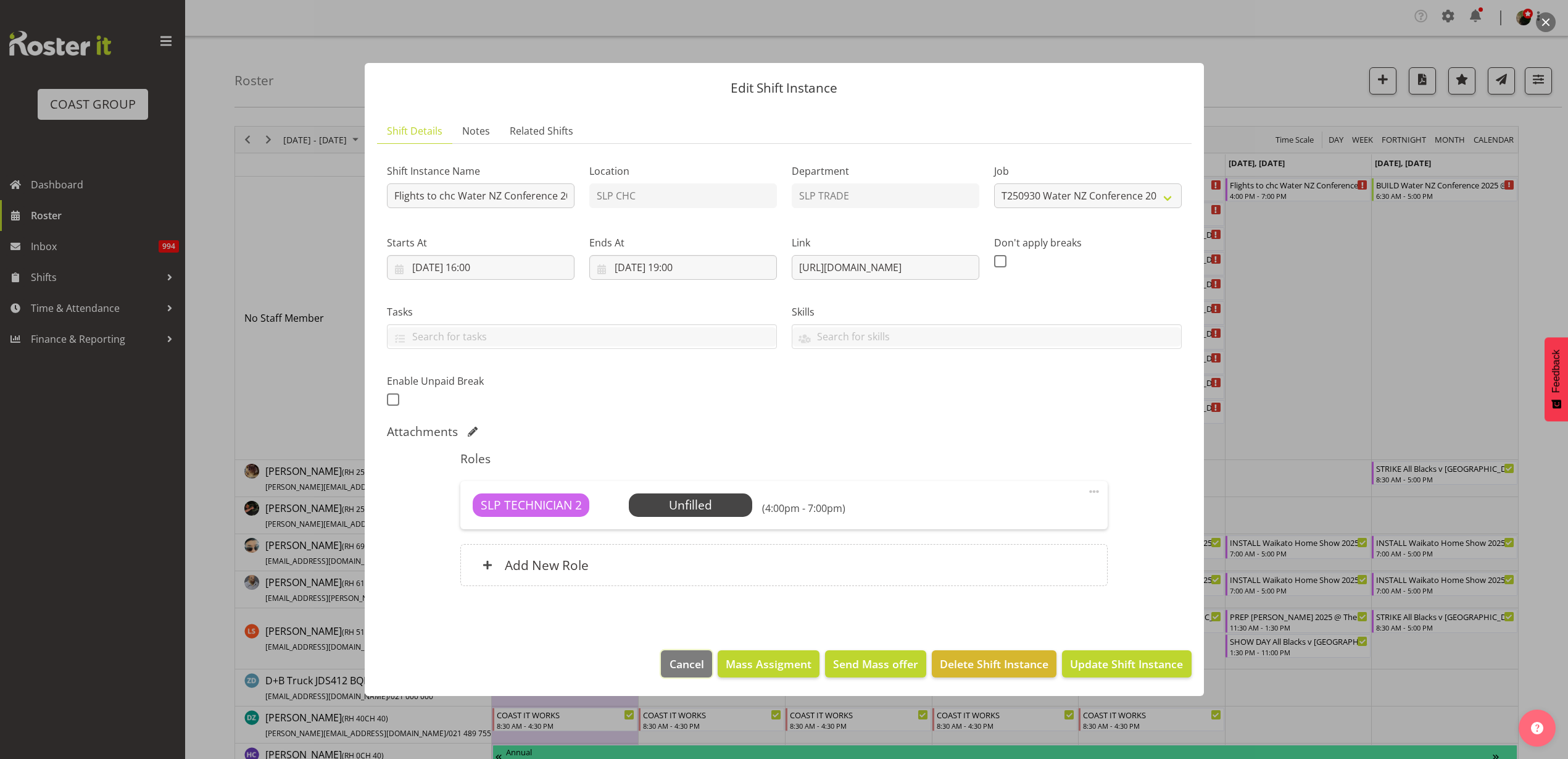
click at [676, 654] on button "Cancel" at bounding box center [687, 663] width 51 height 27
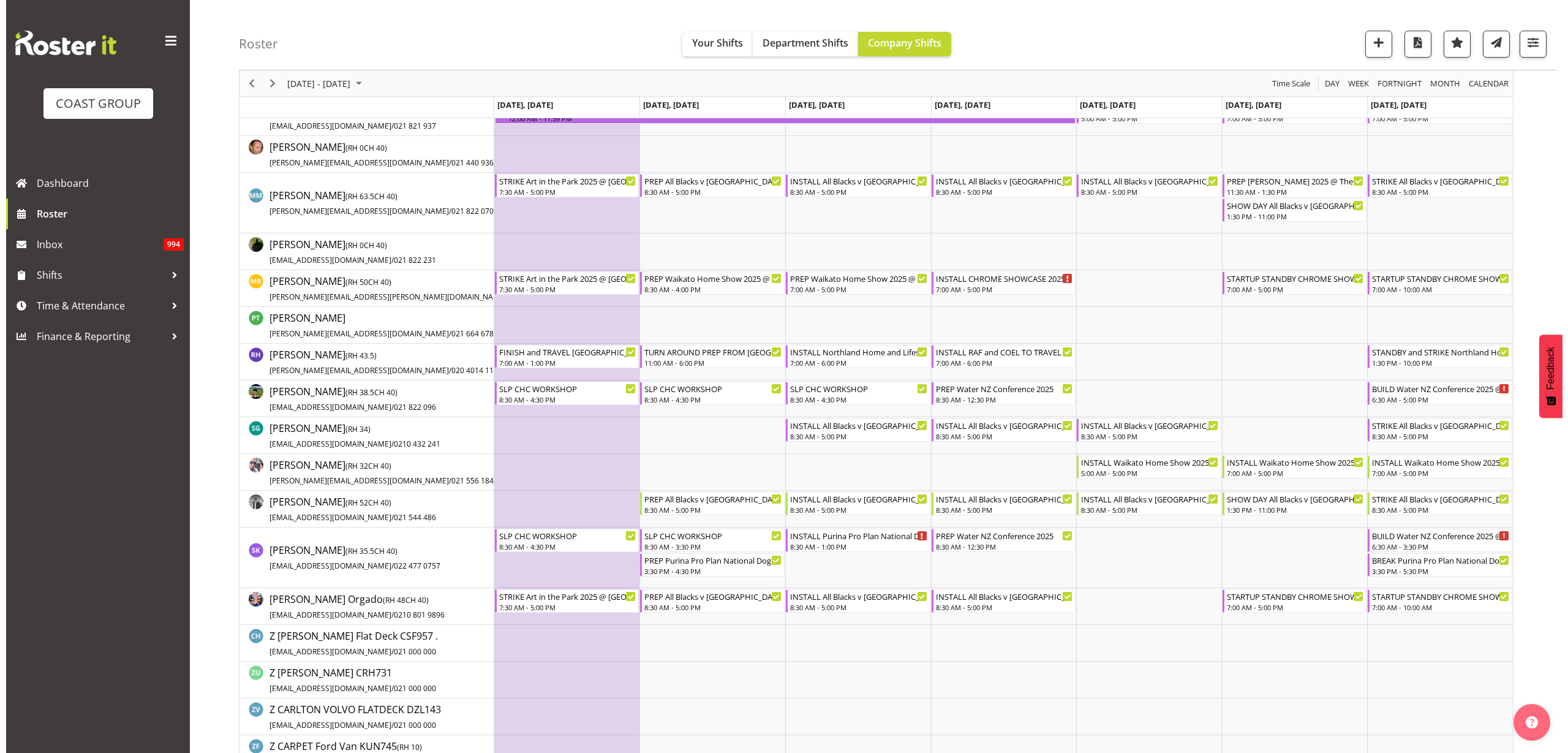
scroll to position [919, 0]
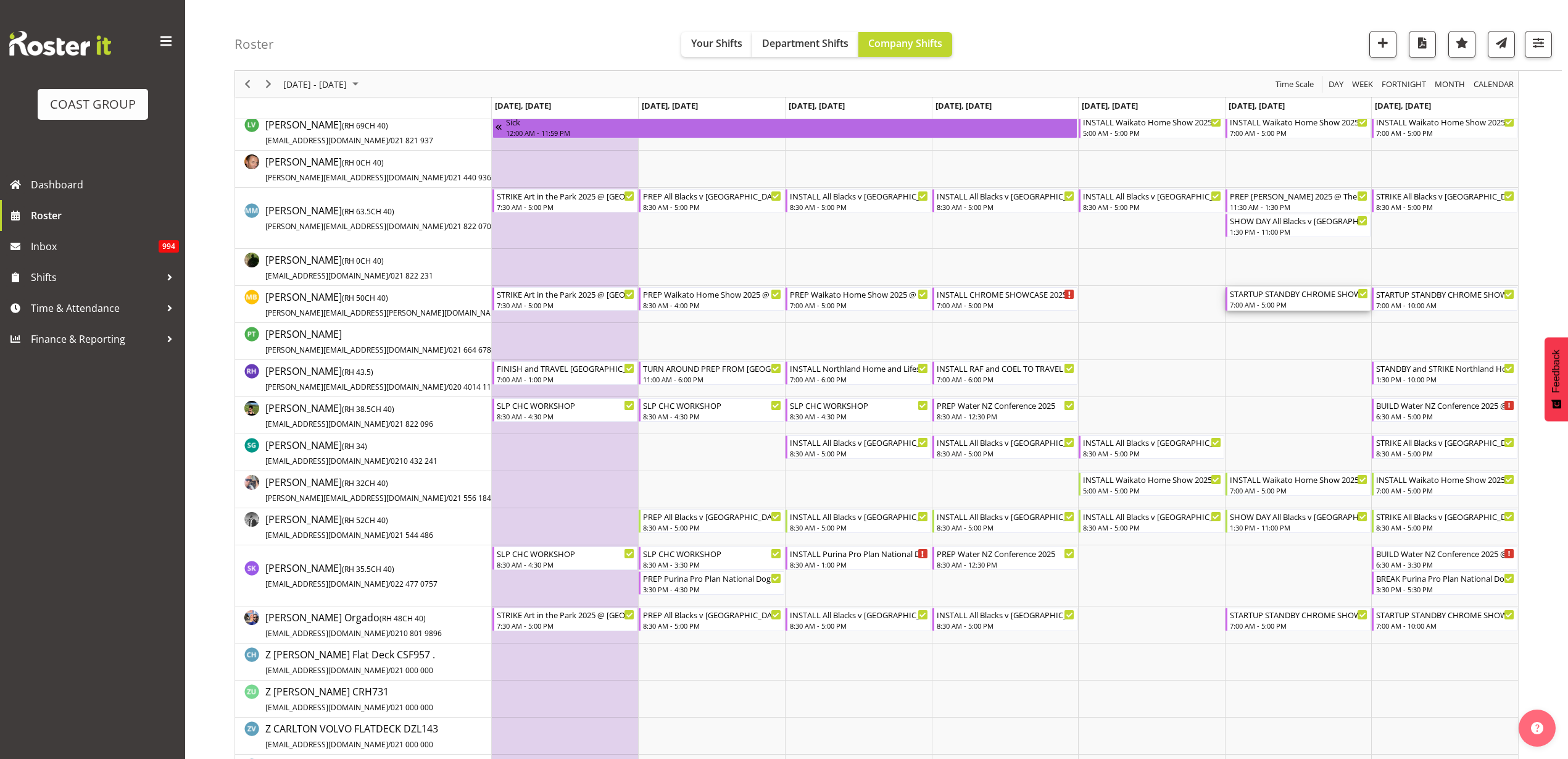
click at [1278, 303] on div "7:00 AM - 5:00 PM" at bounding box center [1300, 304] width 139 height 9
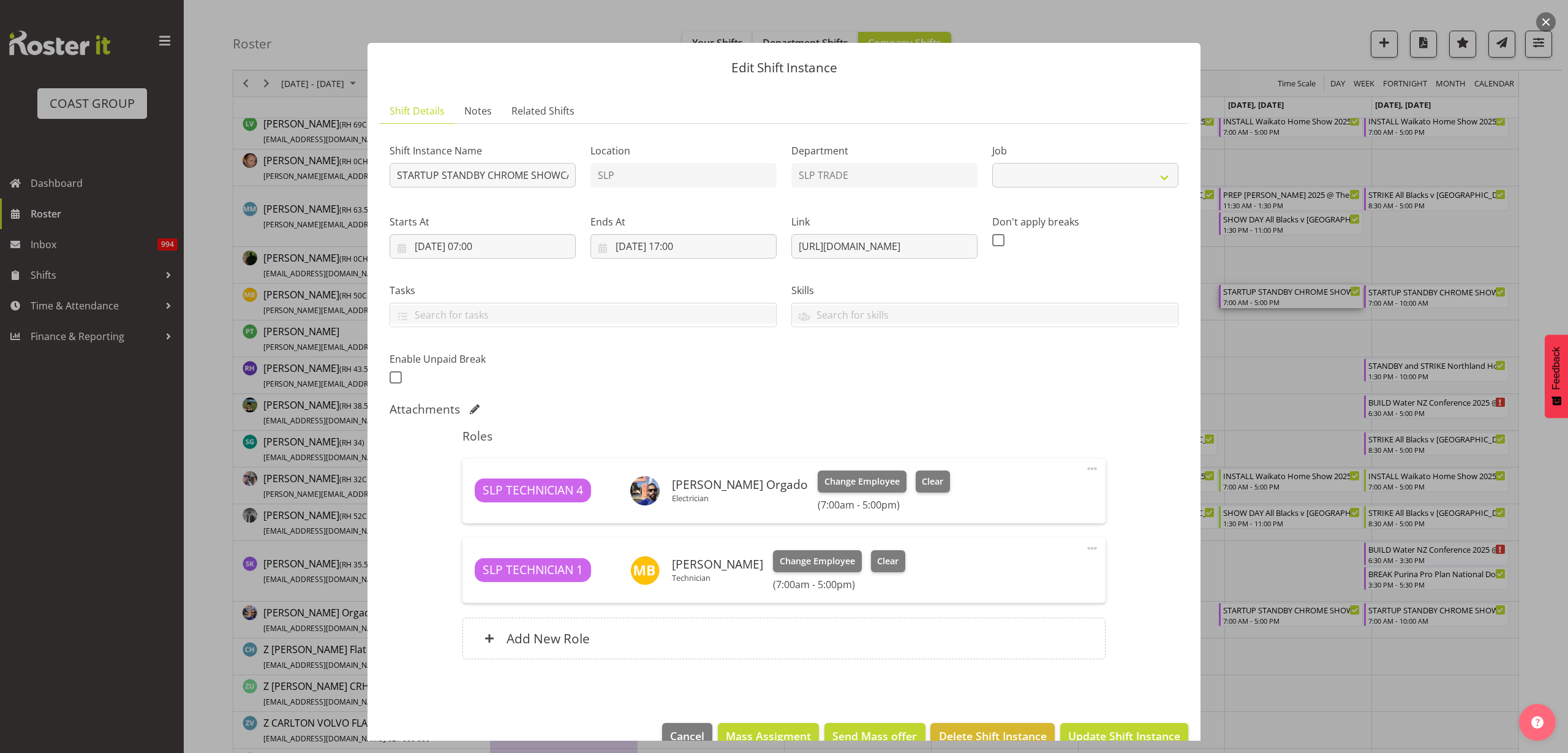
select select "10218"
click at [1085, 547] on span at bounding box center [1092, 548] width 15 height 15
click at [1045, 624] on link "Delete" at bounding box center [1041, 622] width 118 height 22
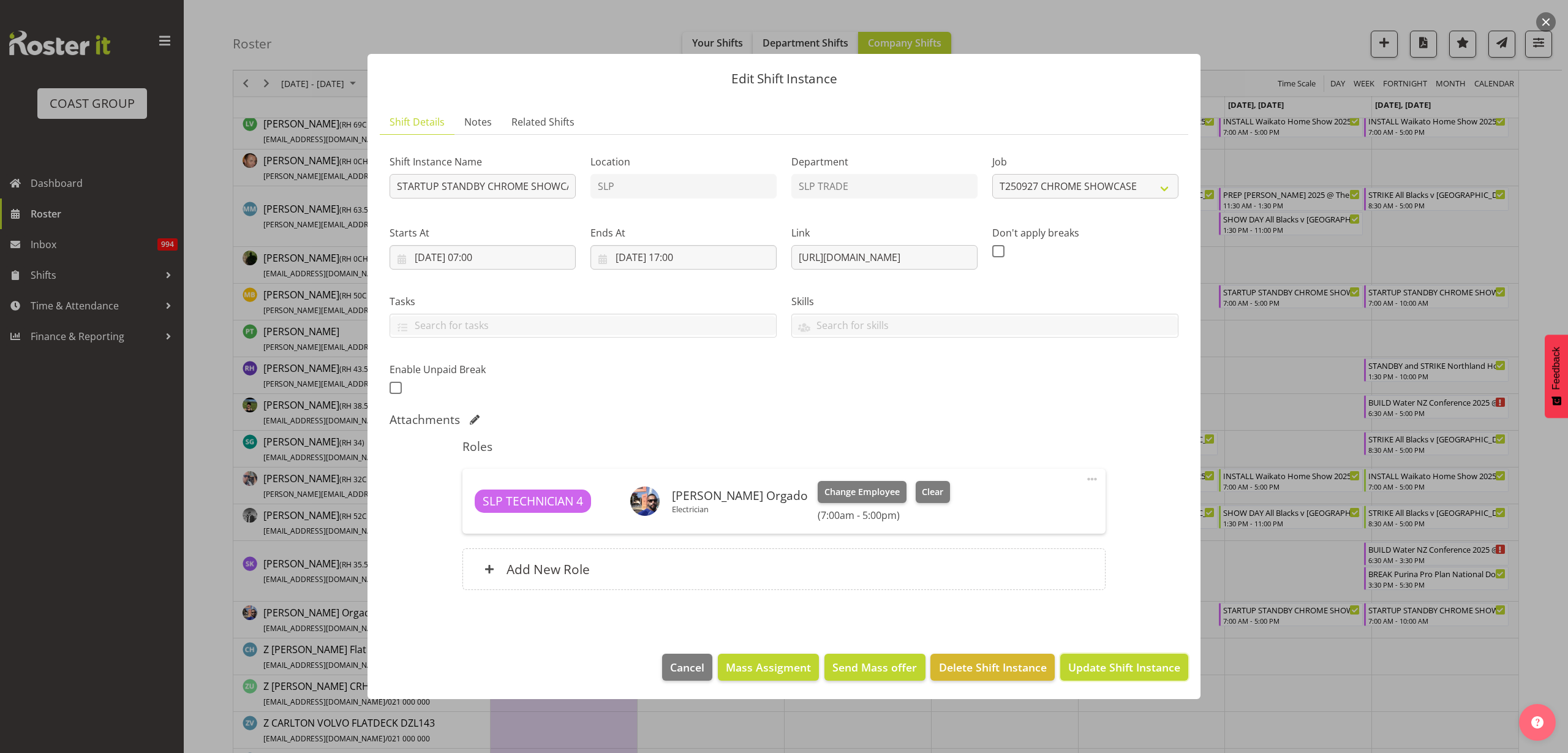
click at [1098, 667] on span "Update Shift Instance" at bounding box center [1124, 667] width 112 height 16
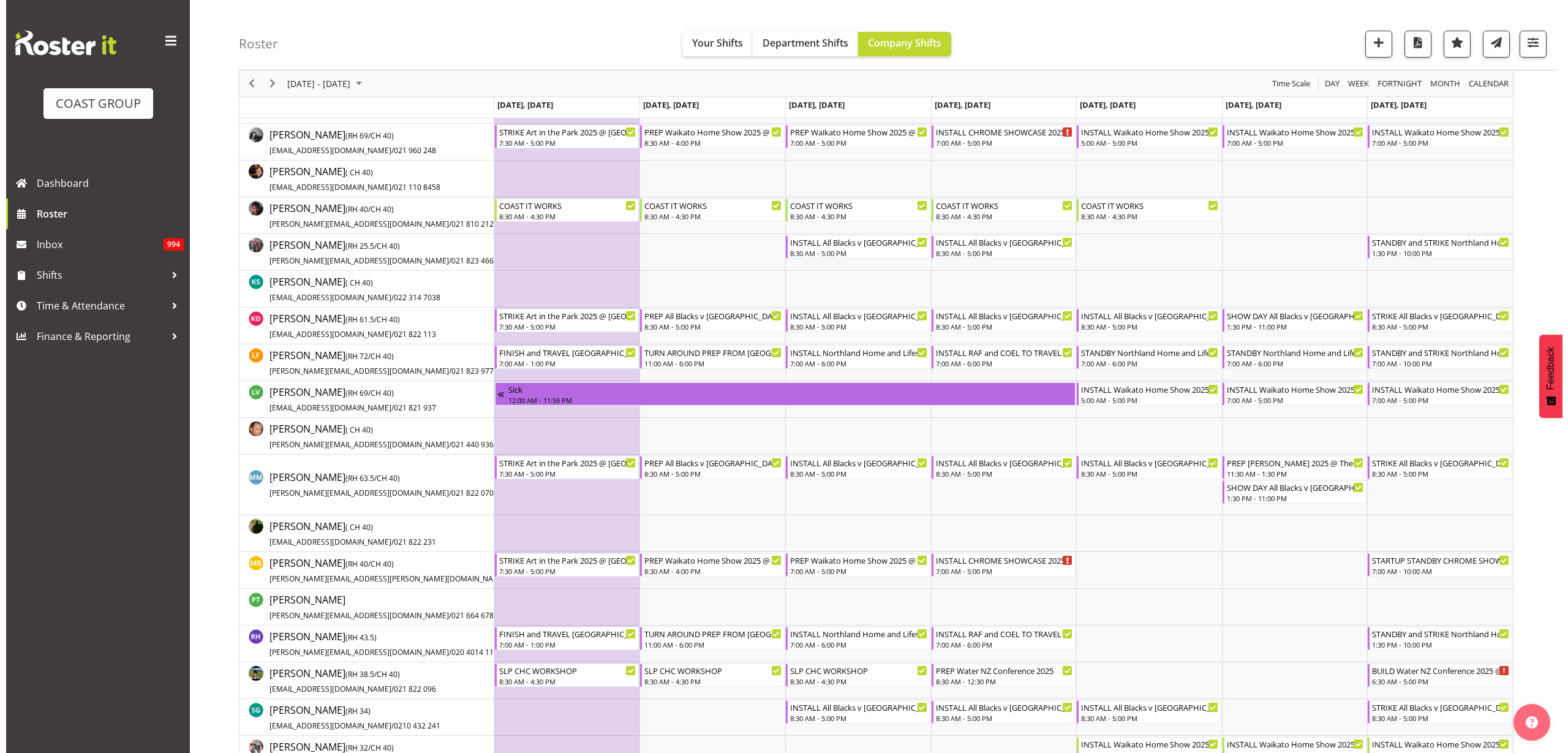
scroll to position [0, 0]
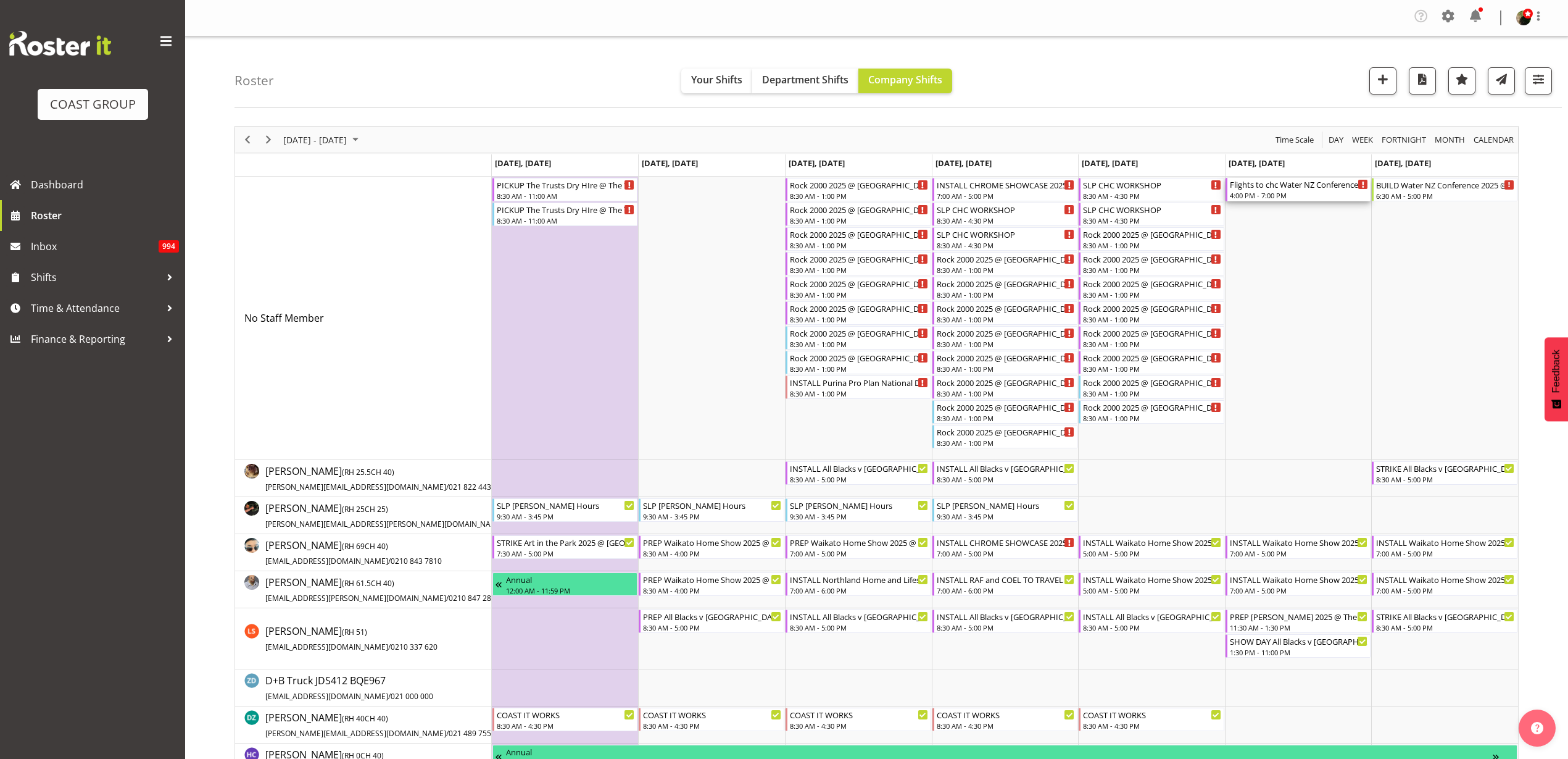
click at [1304, 196] on div "4:00 PM - 7:00 PM" at bounding box center [1300, 195] width 139 height 9
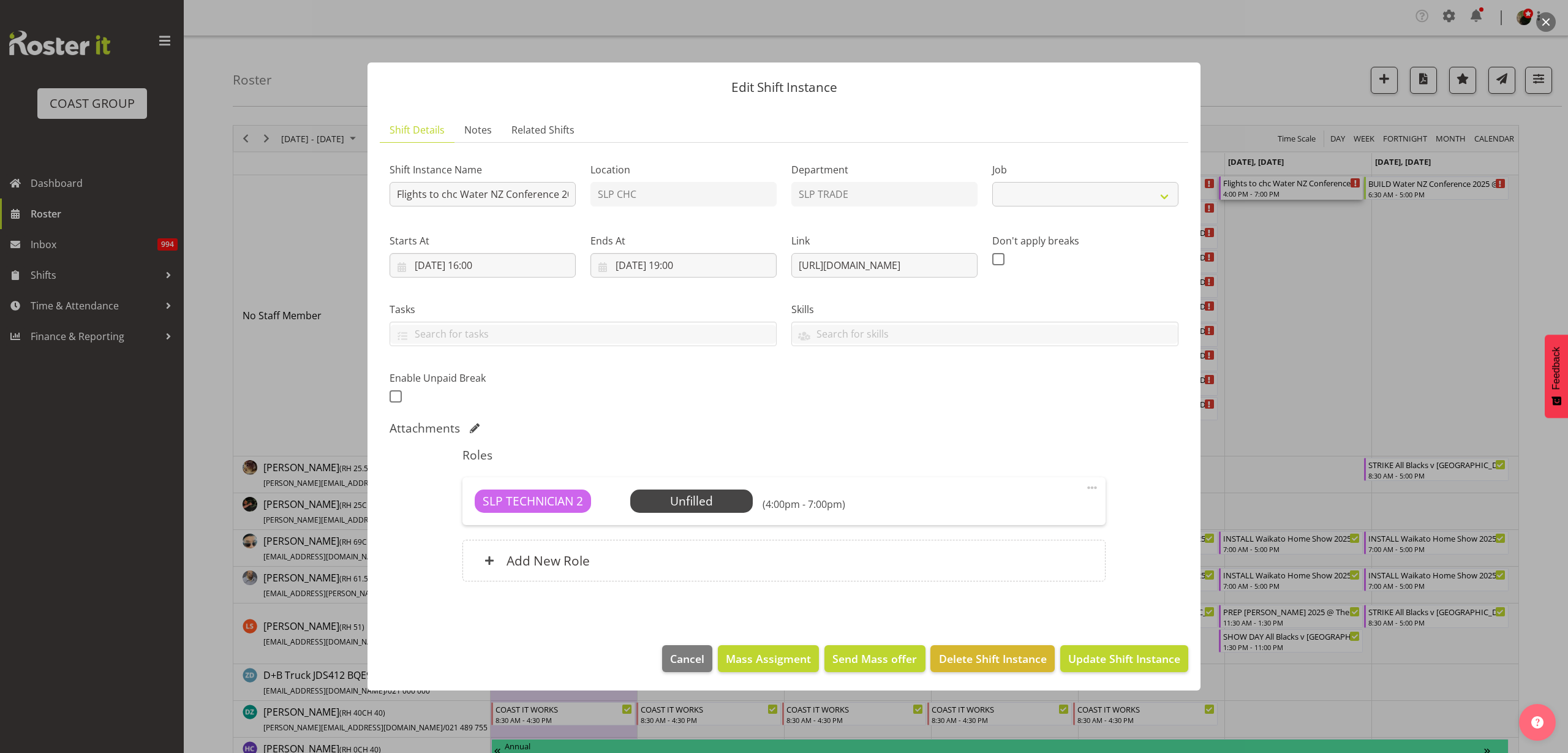
select select "10258"
click at [0, 0] on span "Select Employee" at bounding box center [0, 0] width 0 height 0
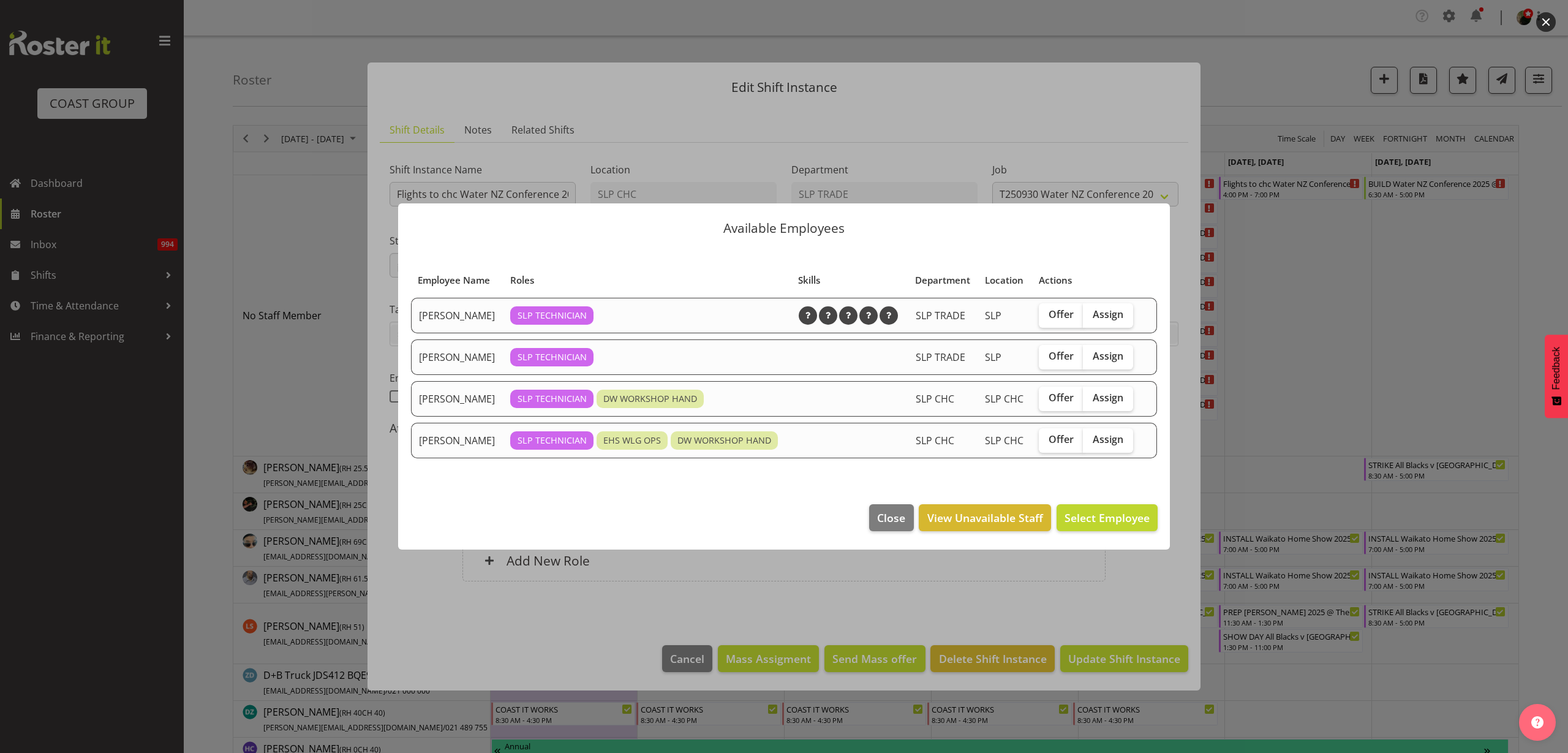
click at [1102, 352] on span "Assign" at bounding box center [1108, 356] width 31 height 13
click at [1091, 353] on input "Assign" at bounding box center [1087, 356] width 8 height 8
checkbox input "true"
click at [1118, 510] on span "Assign Michel Bonette" at bounding box center [1088, 517] width 124 height 15
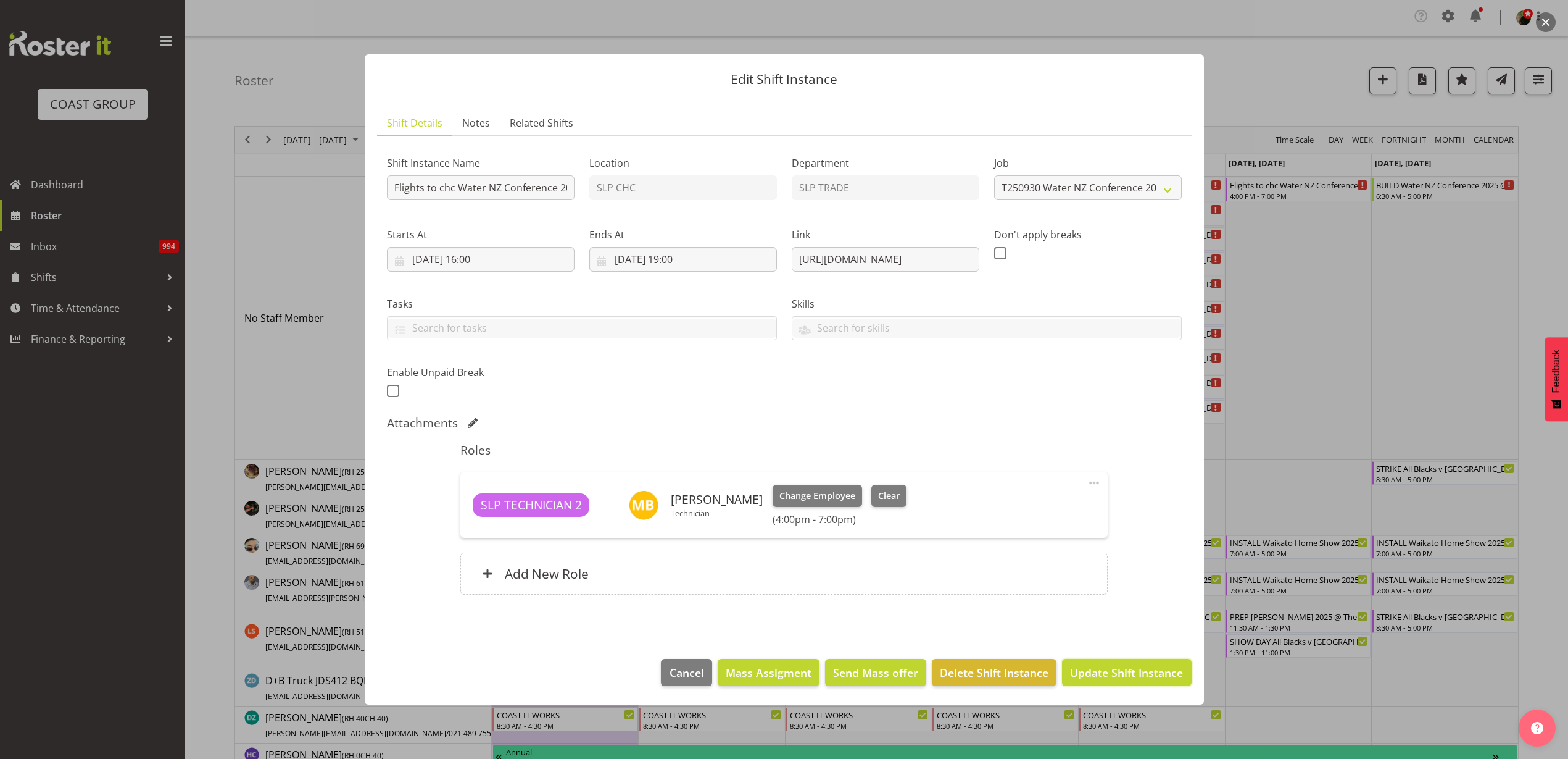
click at [1130, 675] on span "Update Shift Instance" at bounding box center [1127, 672] width 113 height 16
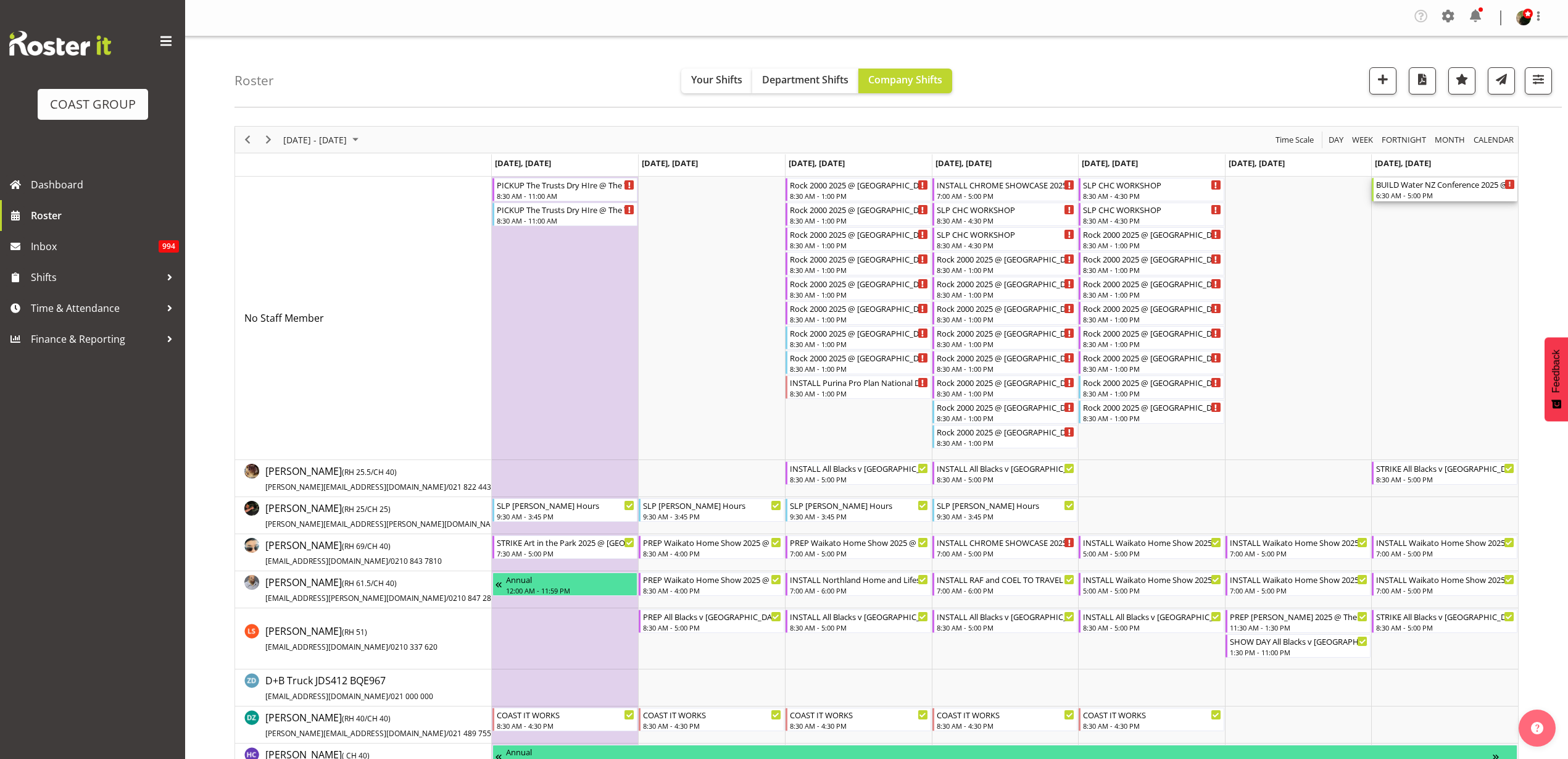
click at [1427, 189] on div "BUILD Water NZ Conference 2025 @ Te Pae On site @ 0700" at bounding box center [1446, 184] width 139 height 13
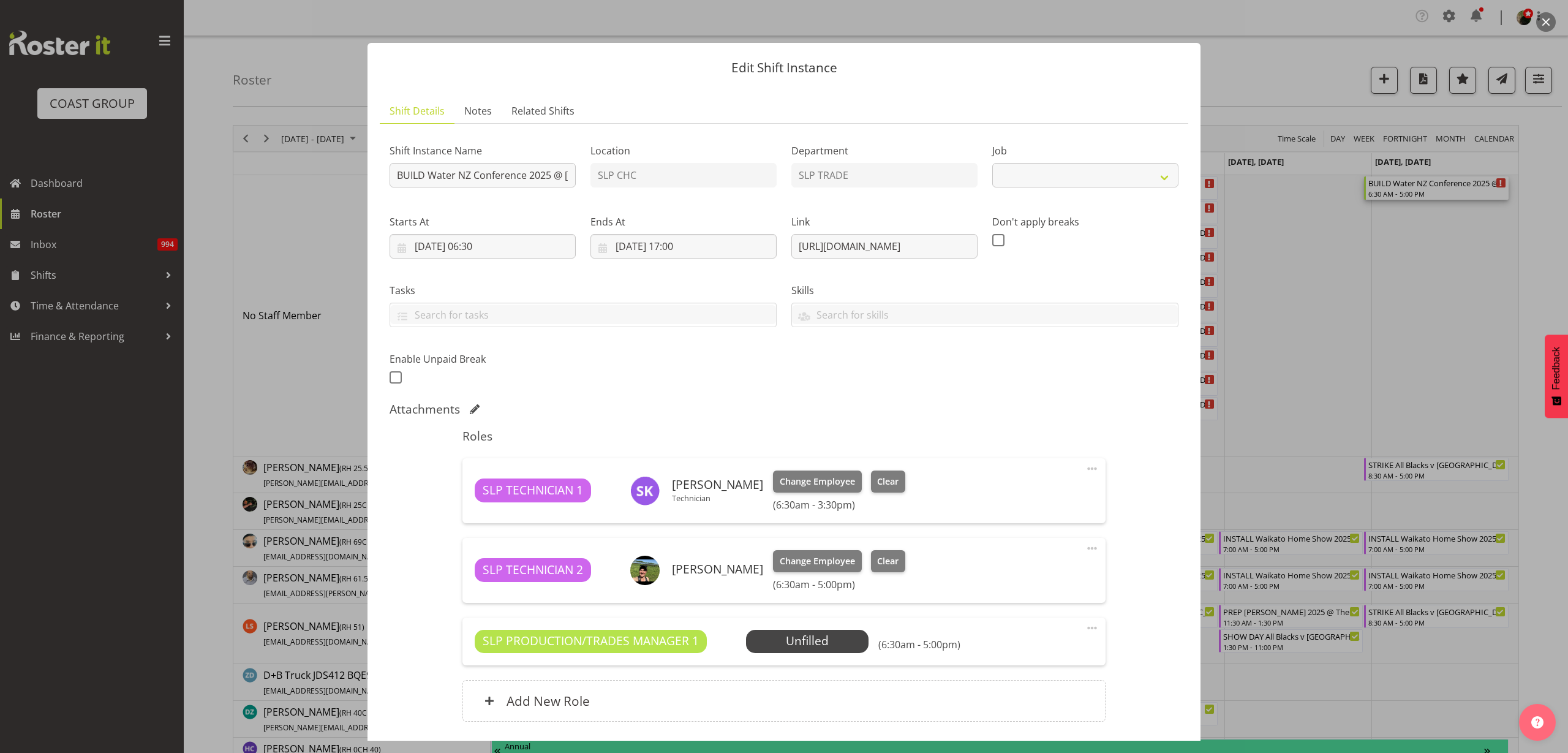
select select "10258"
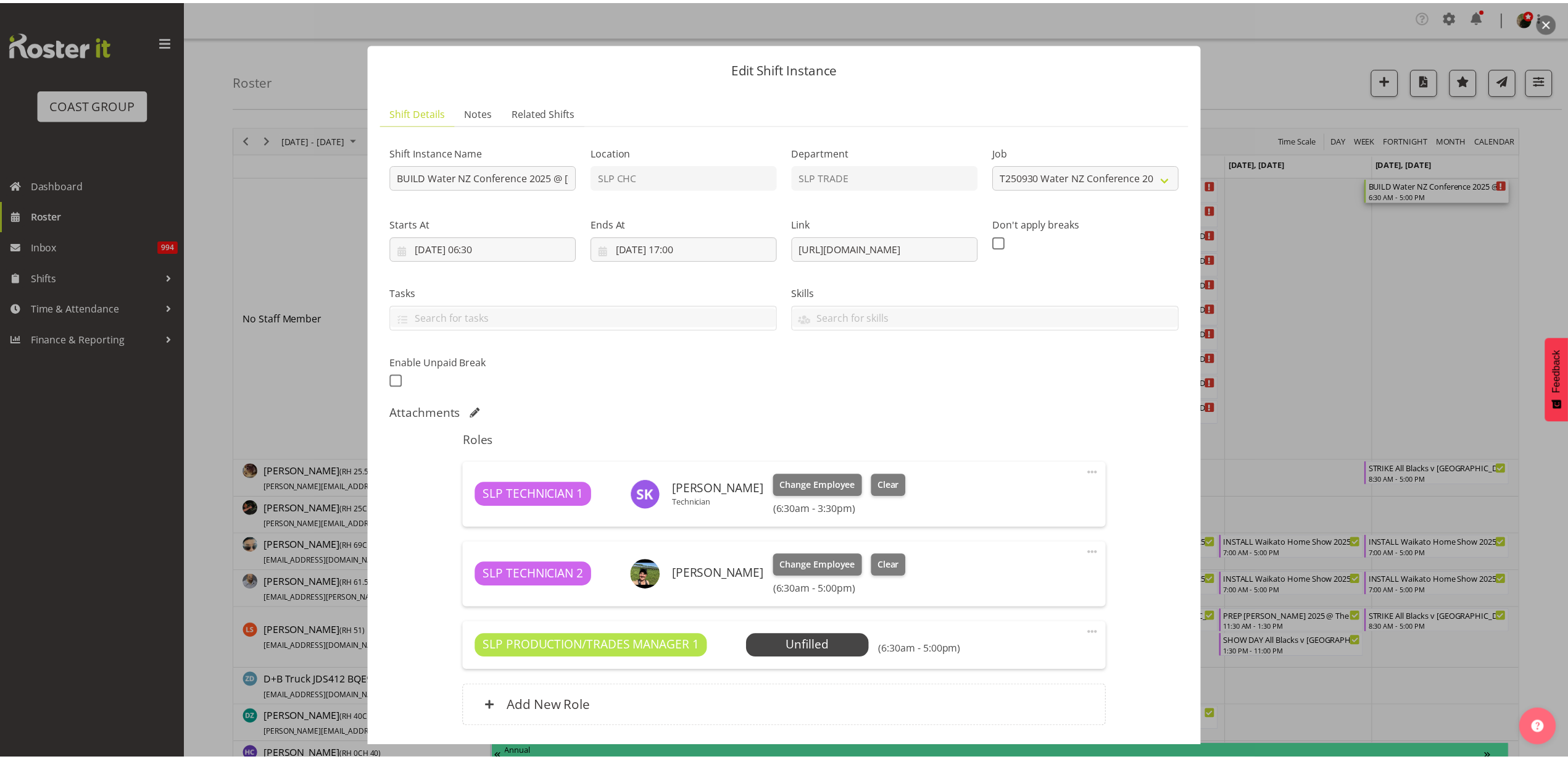
scroll to position [91, 0]
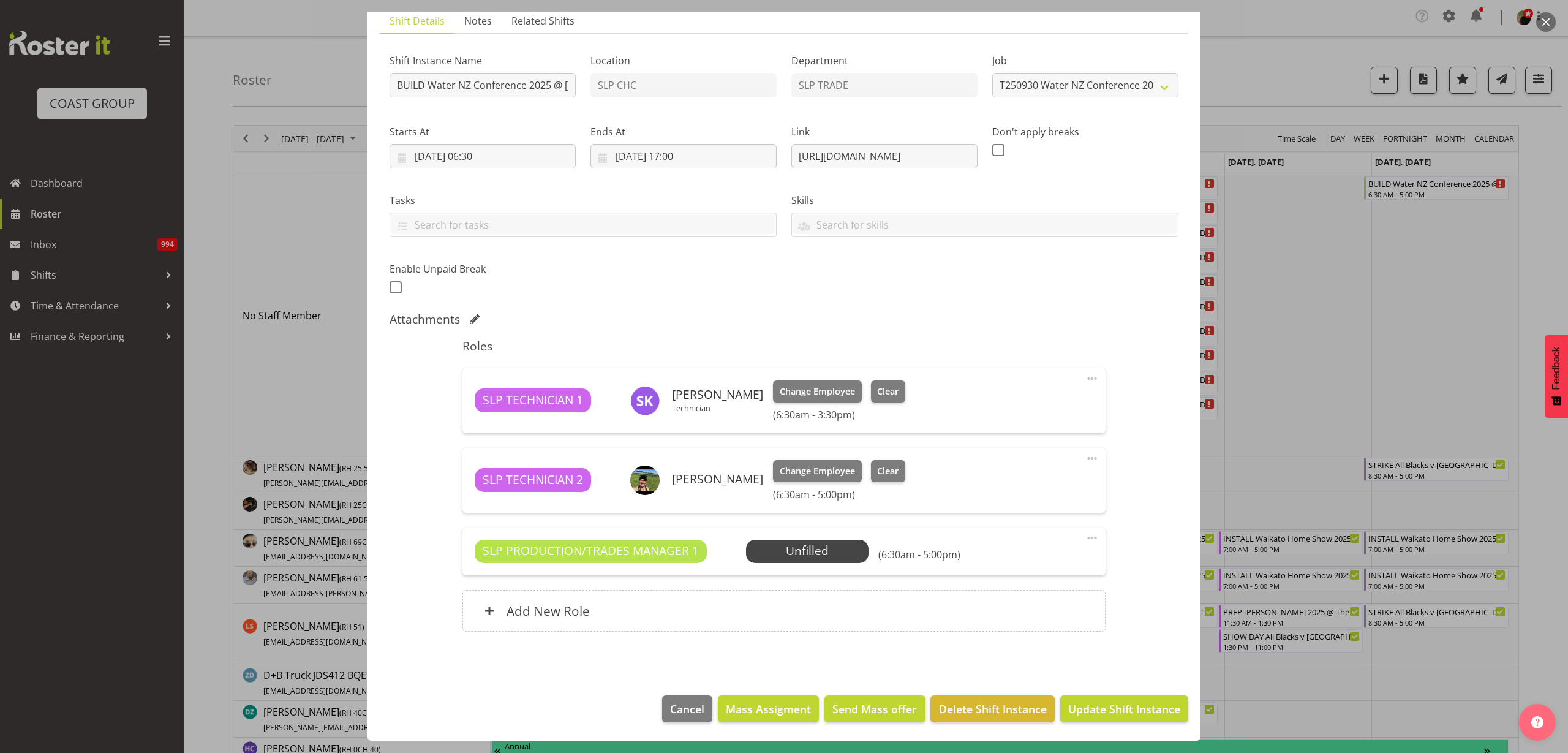
click at [642, 608] on div "Add New Role" at bounding box center [784, 610] width 642 height 42
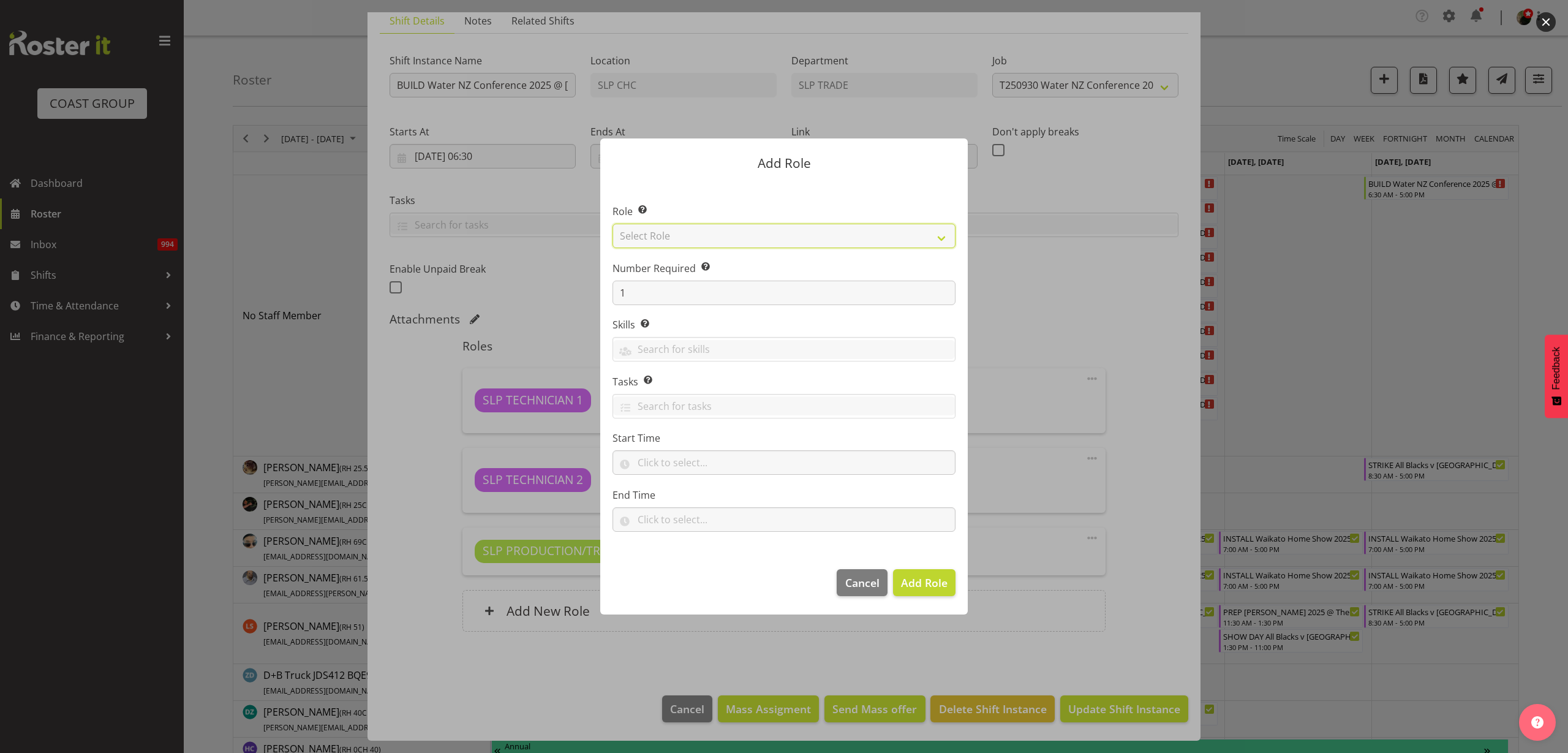
click at [716, 226] on select "Select Role ACCOUNT MANAGER ACCOUNT MANAGER DW ACCOUNTS AKL DIANNA VEHICLES AKL…" at bounding box center [784, 236] width 343 height 24
select select "123"
click at [612, 224] on select "Select Role ACCOUNT MANAGER ACCOUNT MANAGER DW ACCOUNTS AKL DIANNA VEHICLES AKL…" at bounding box center [784, 236] width 343 height 24
click at [923, 588] on span "Add Role" at bounding box center [924, 583] width 46 height 15
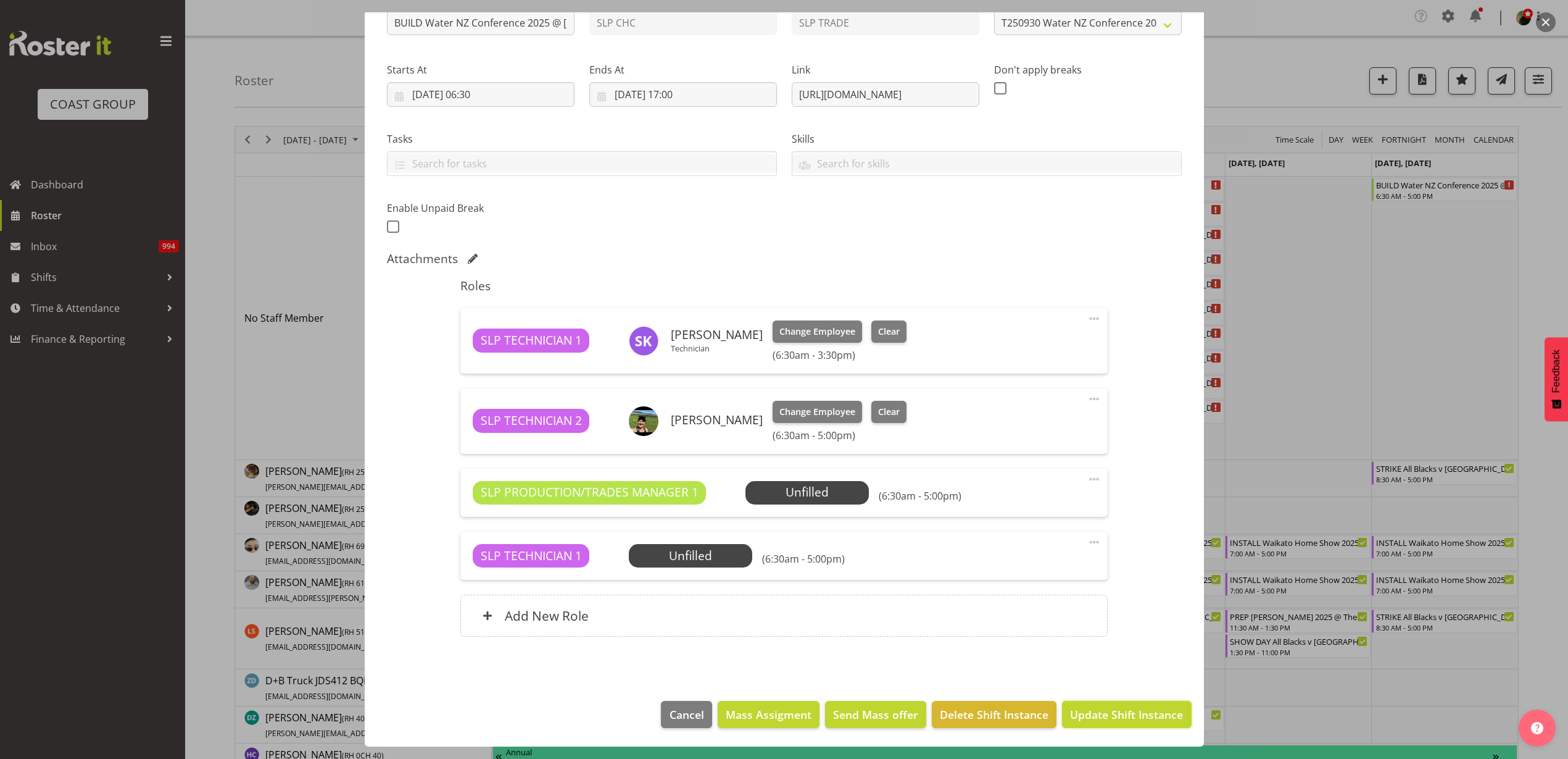
click at [1106, 705] on button "Update Shift Instance" at bounding box center [1127, 714] width 129 height 27
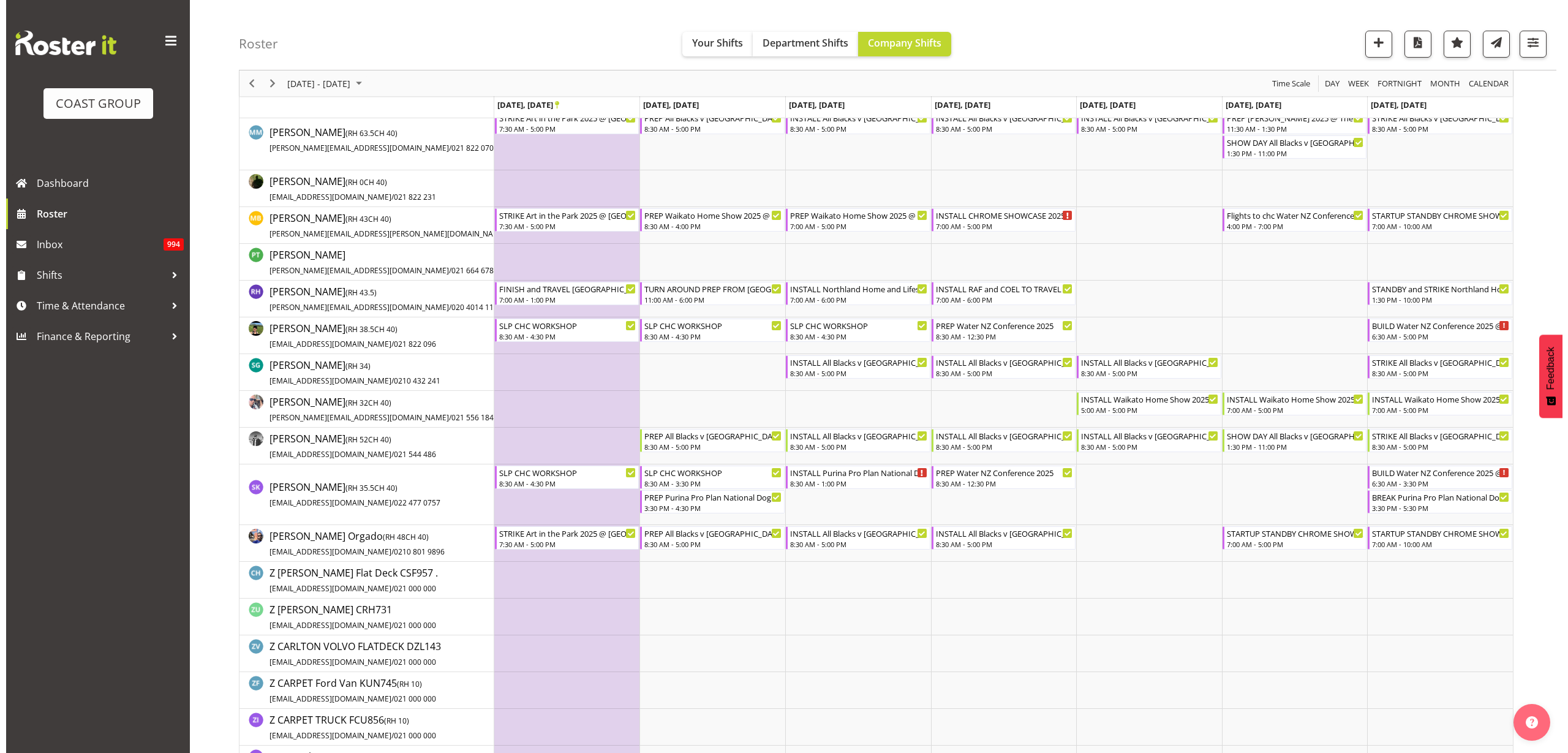
scroll to position [843, 0]
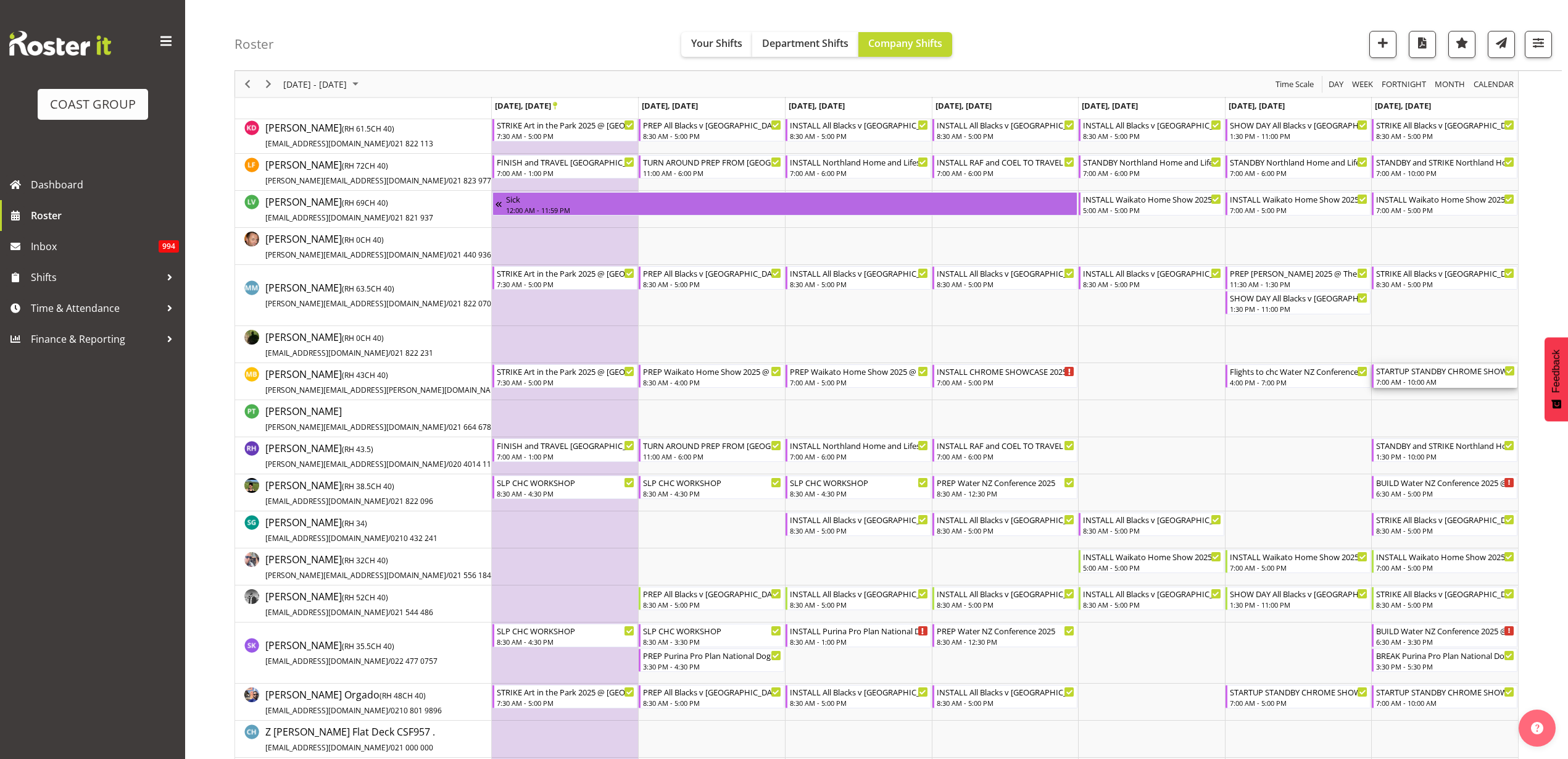
click at [1429, 379] on div "7:00 AM - 10:00 AM" at bounding box center [1446, 381] width 139 height 9
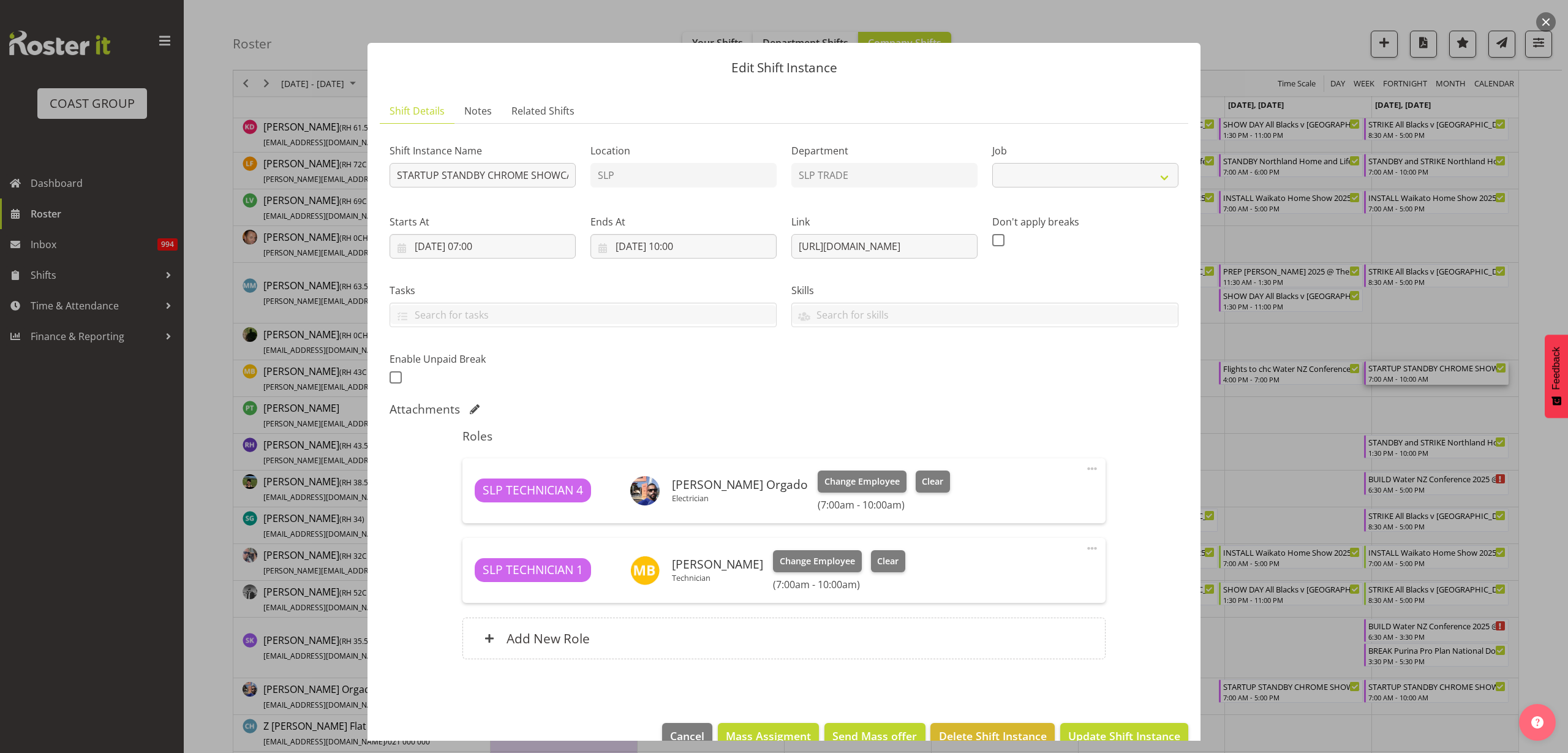
select select "10218"
click at [1085, 546] on span at bounding box center [1092, 548] width 15 height 15
click at [1017, 619] on link "Delete" at bounding box center [1041, 622] width 118 height 22
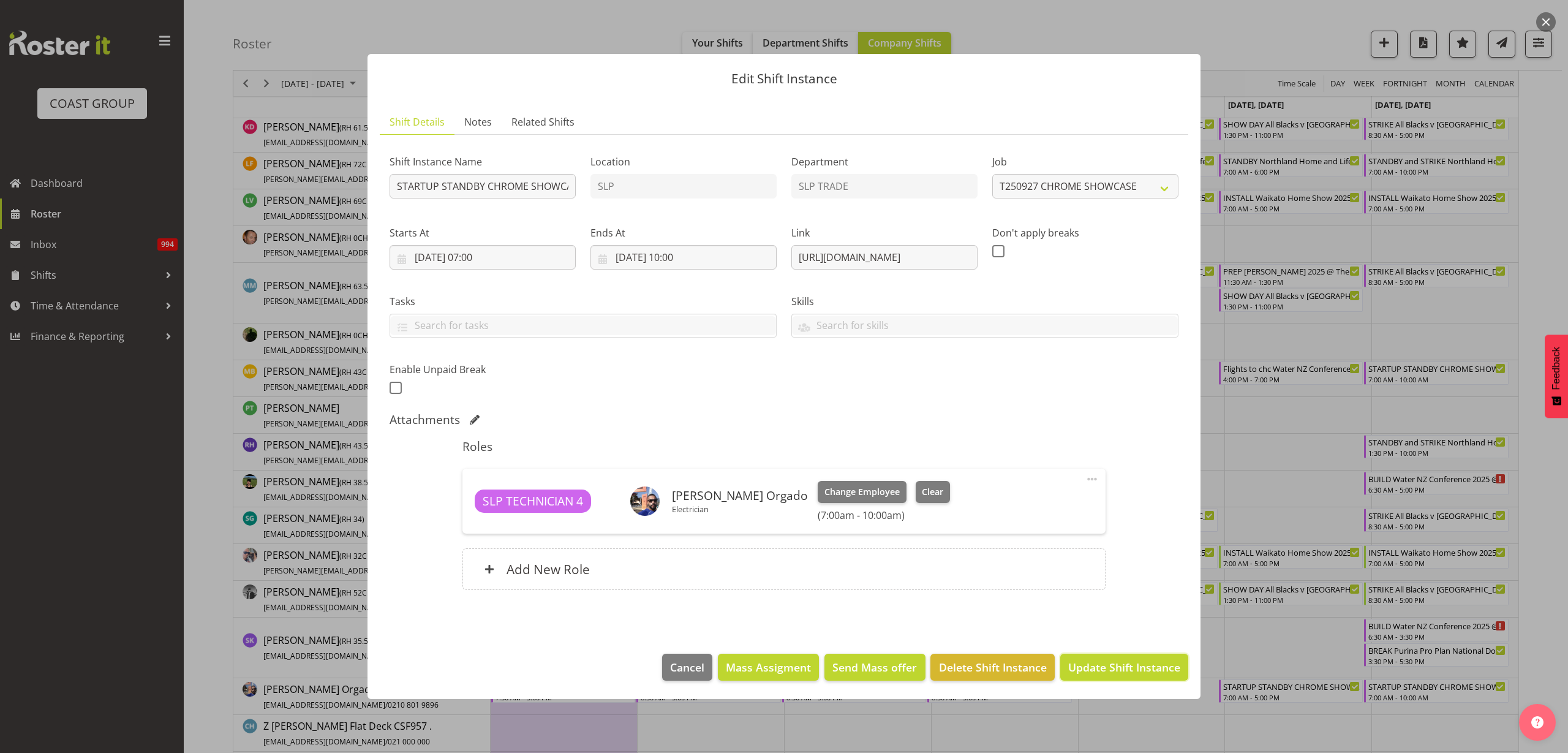
click at [1095, 664] on span "Update Shift Instance" at bounding box center [1124, 667] width 112 height 16
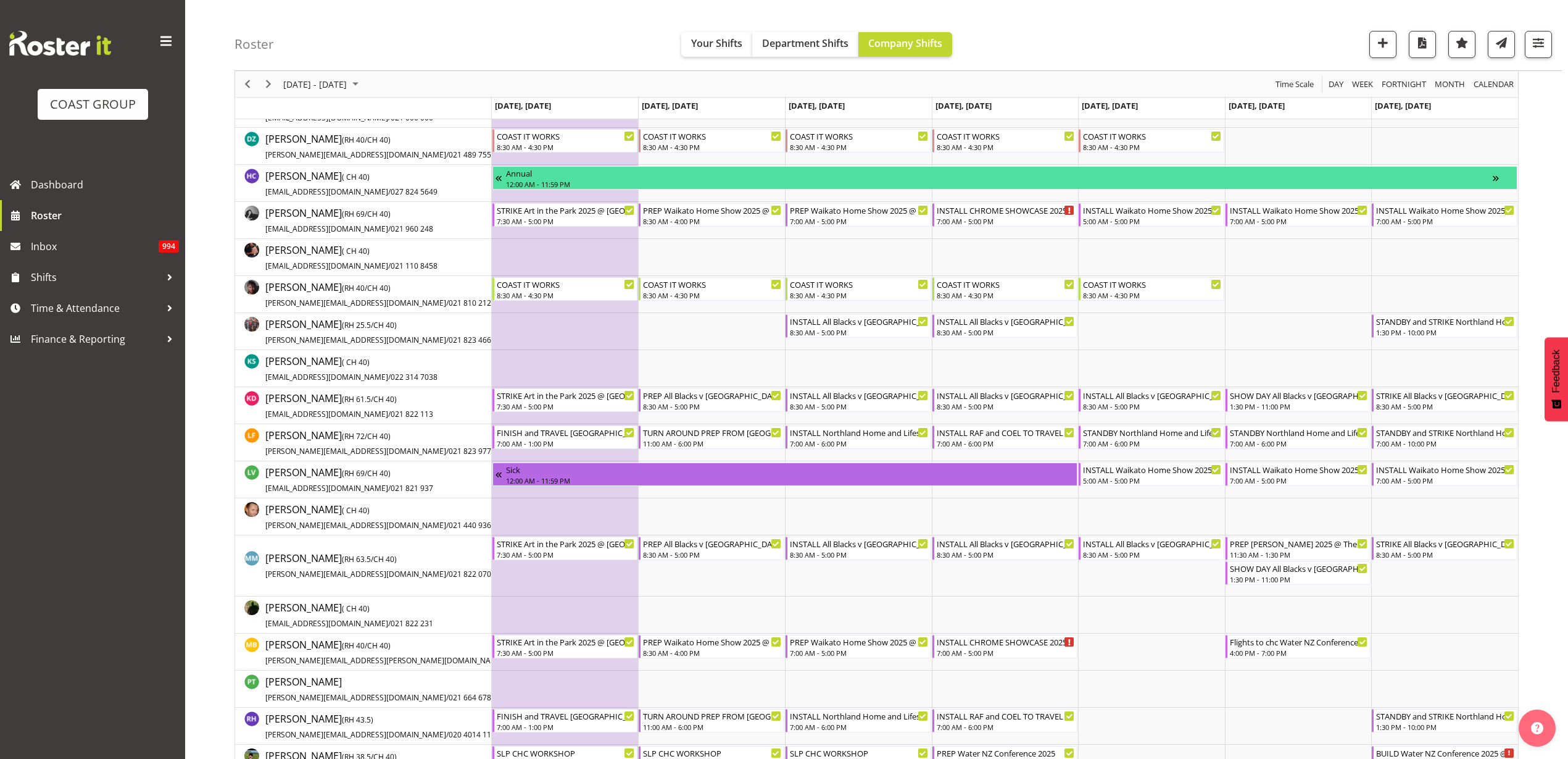
scroll to position [0, 0]
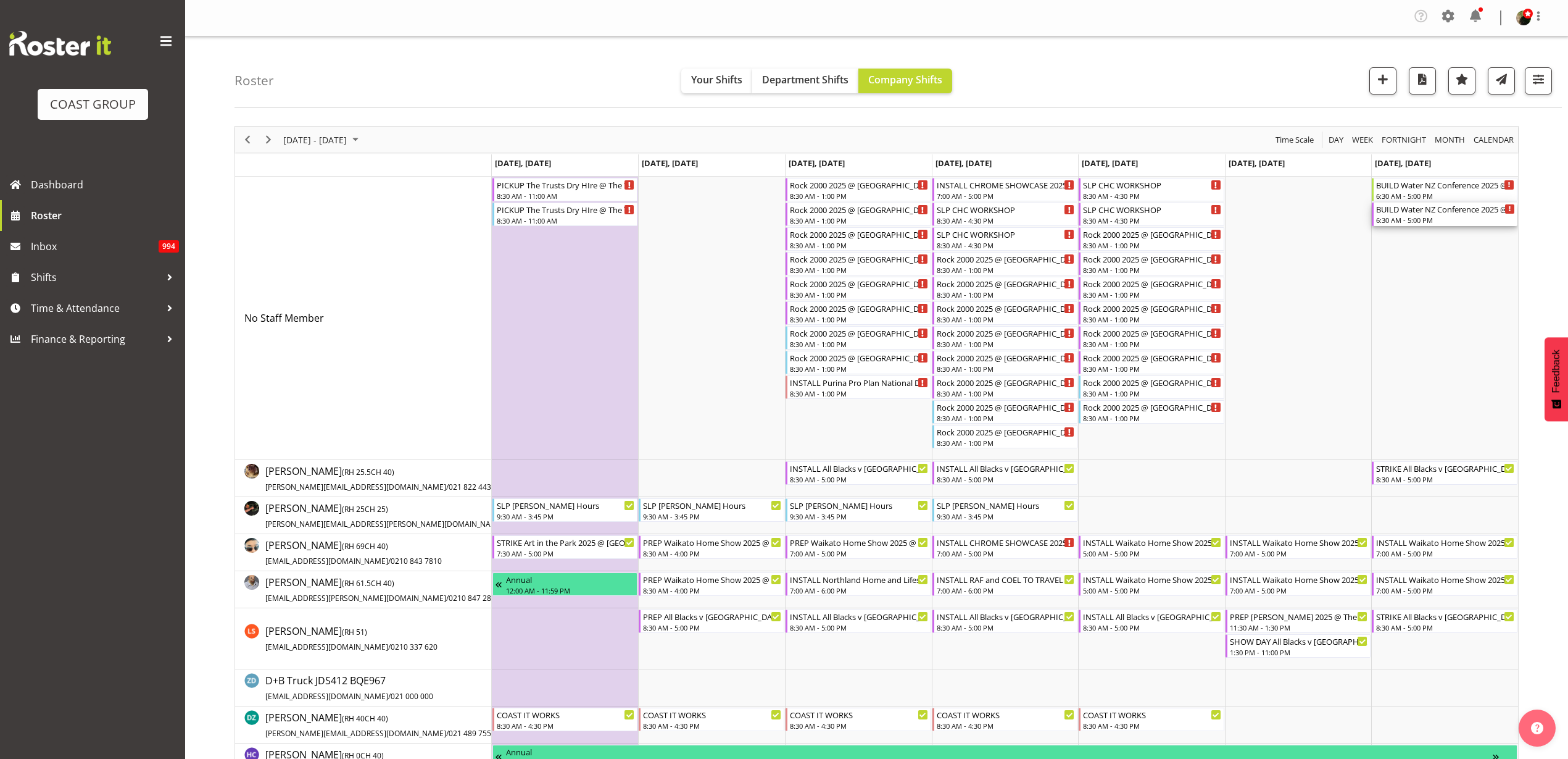
click at [1423, 217] on div "6:30 AM - 5:00 PM" at bounding box center [1446, 219] width 139 height 9
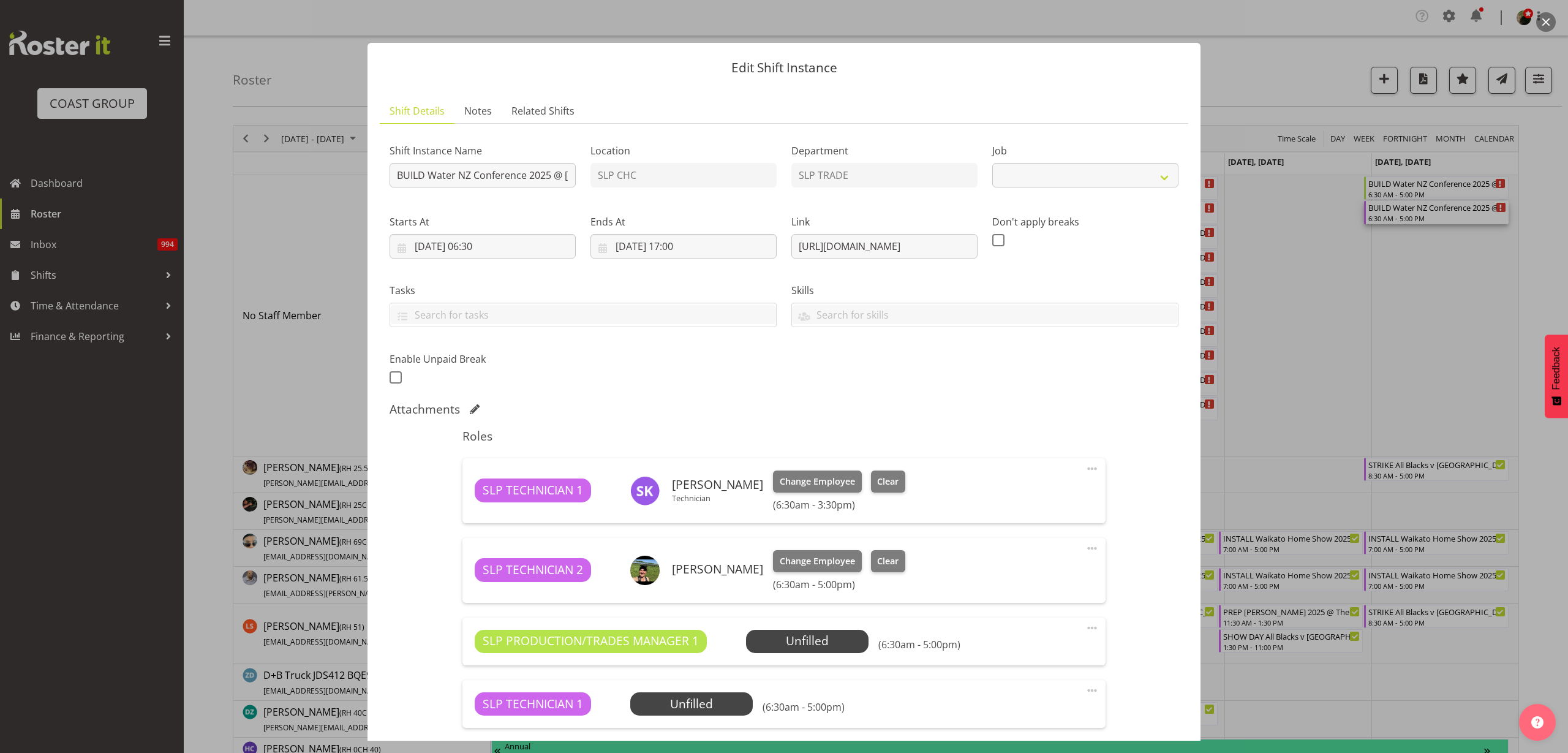
select select "10258"
click at [0, 0] on span "Select Employee" at bounding box center [0, 0] width 0 height 0
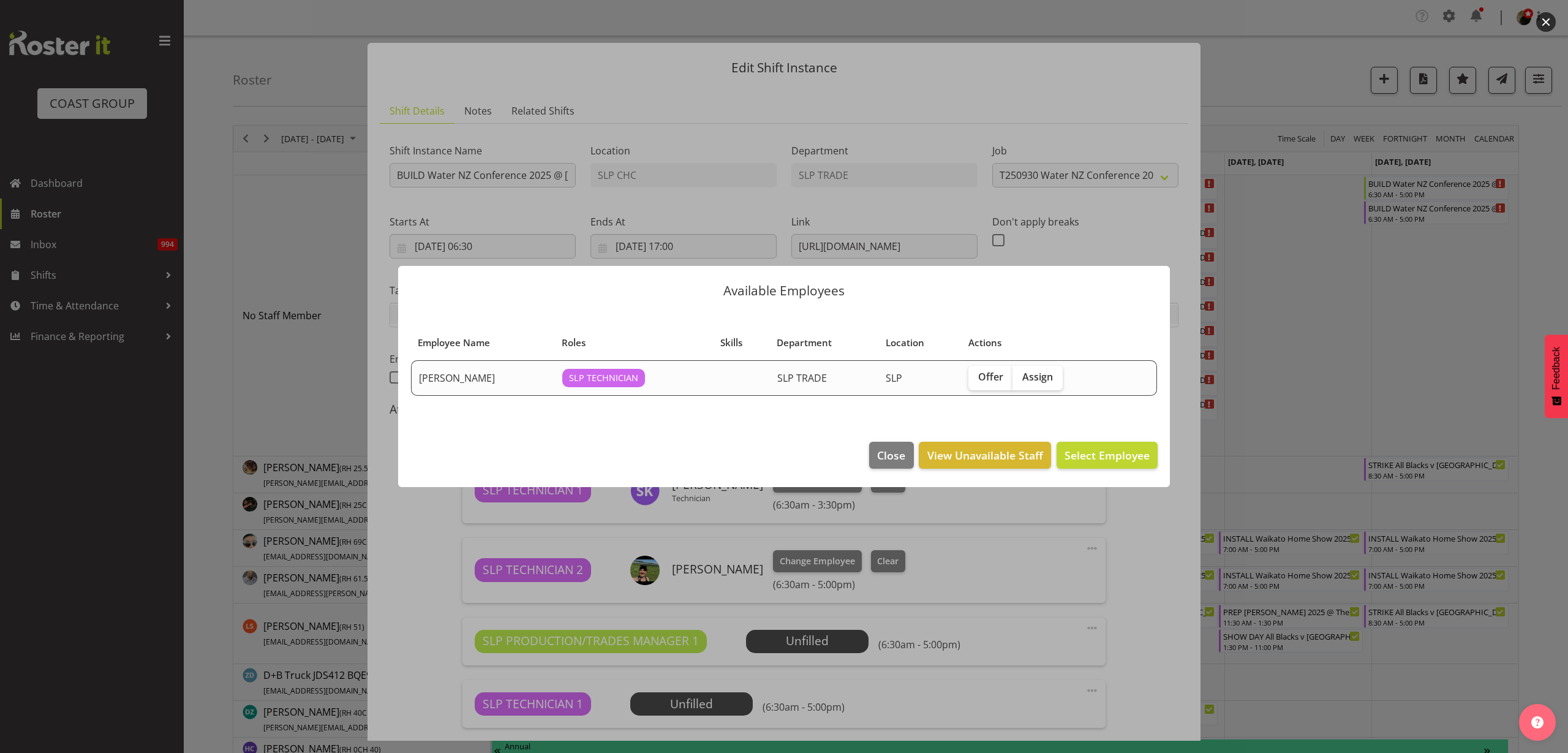
click at [1029, 375] on span "Assign" at bounding box center [1037, 377] width 31 height 13
click at [1021, 375] on input "Assign" at bounding box center [1017, 377] width 8 height 8
checkbox input "true"
click at [1082, 460] on span "Assign Michel Bonette" at bounding box center [1088, 455] width 124 height 15
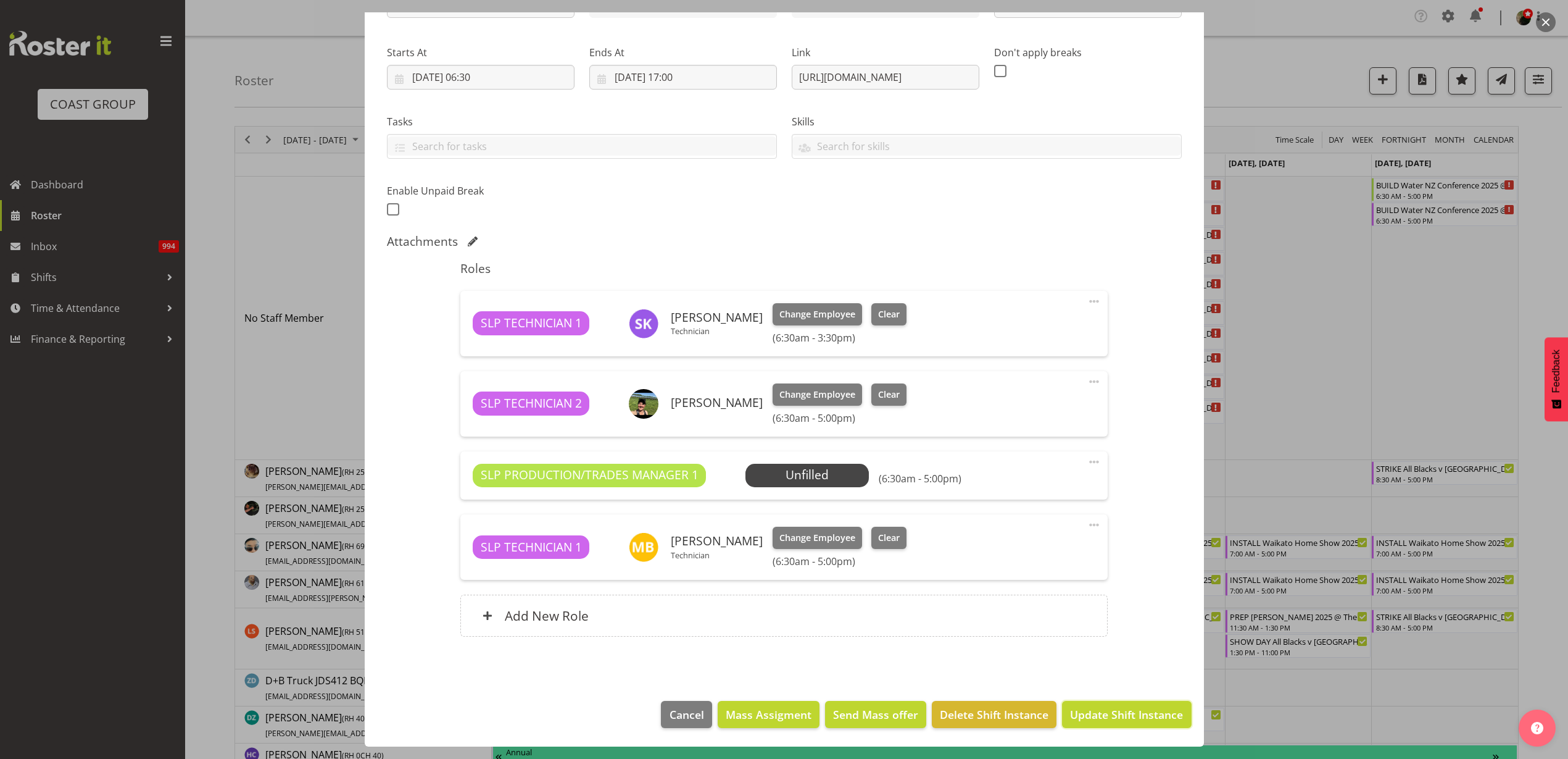
click at [1115, 712] on span "Update Shift Instance" at bounding box center [1127, 714] width 113 height 16
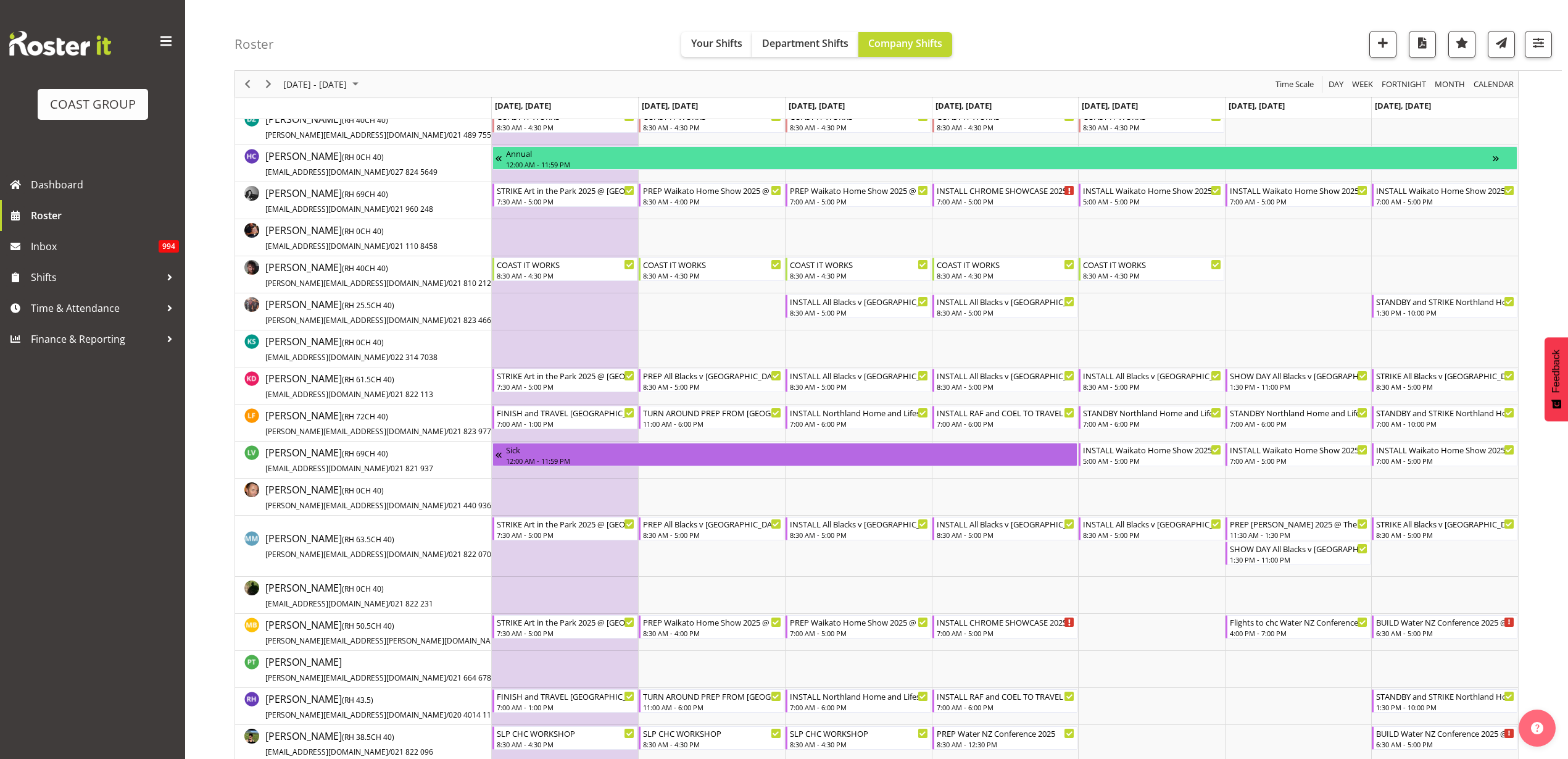
scroll to position [617, 0]
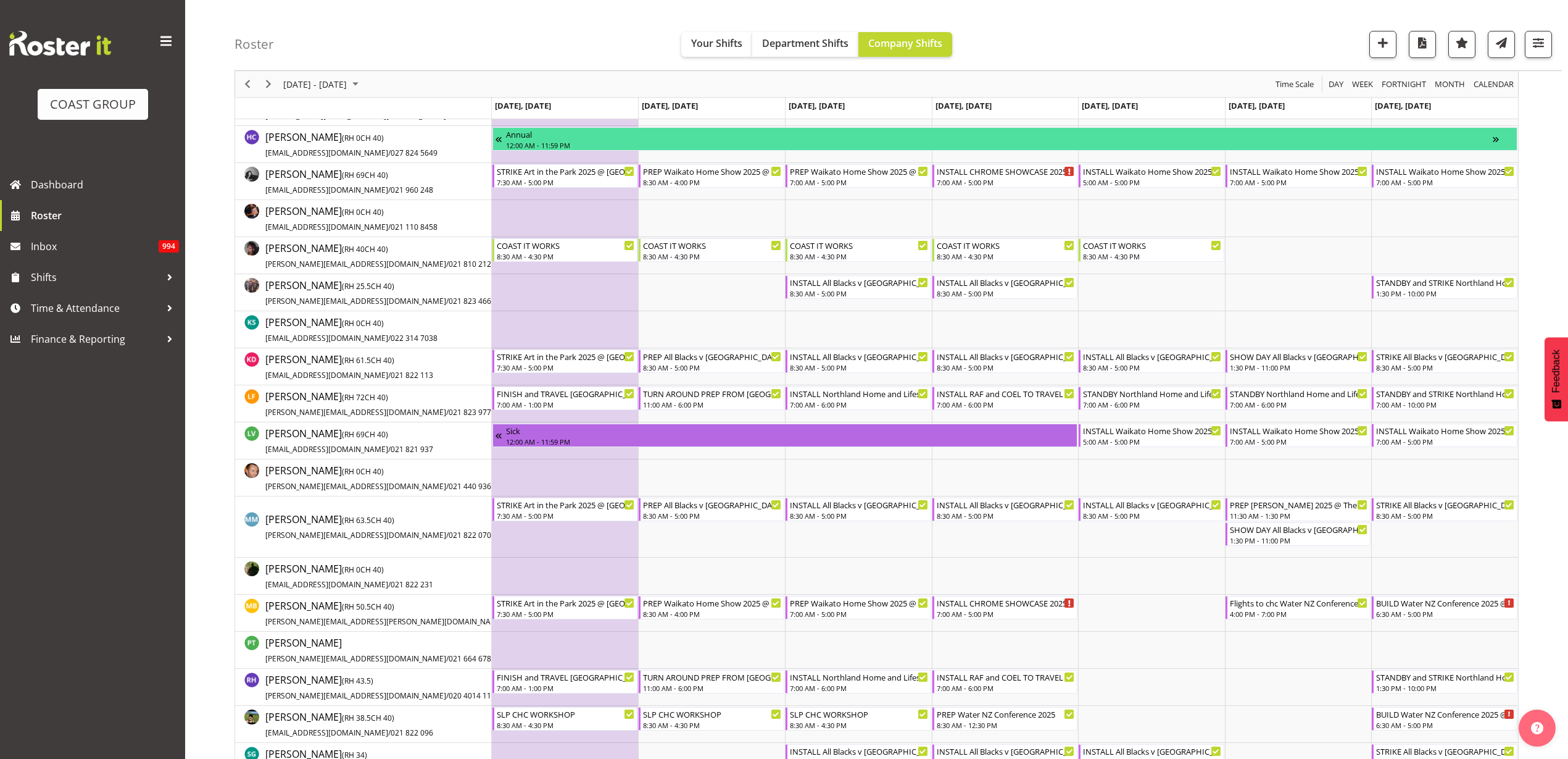
click at [1401, 624] on td "Timeline Week of September 27, 2025" at bounding box center [1445, 613] width 147 height 37
select select "9"
select select "48"
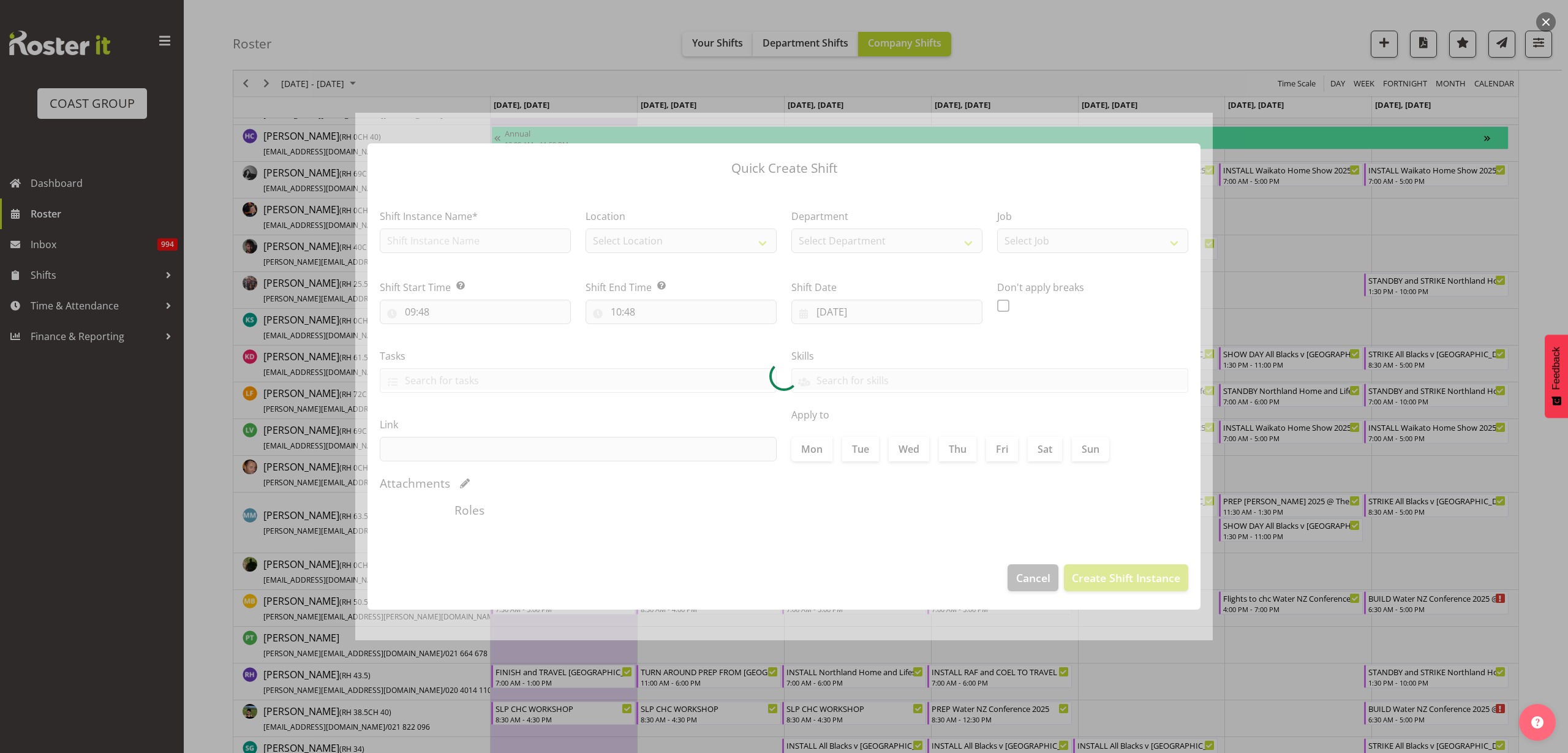
type input "28/09/2025"
checkbox input "true"
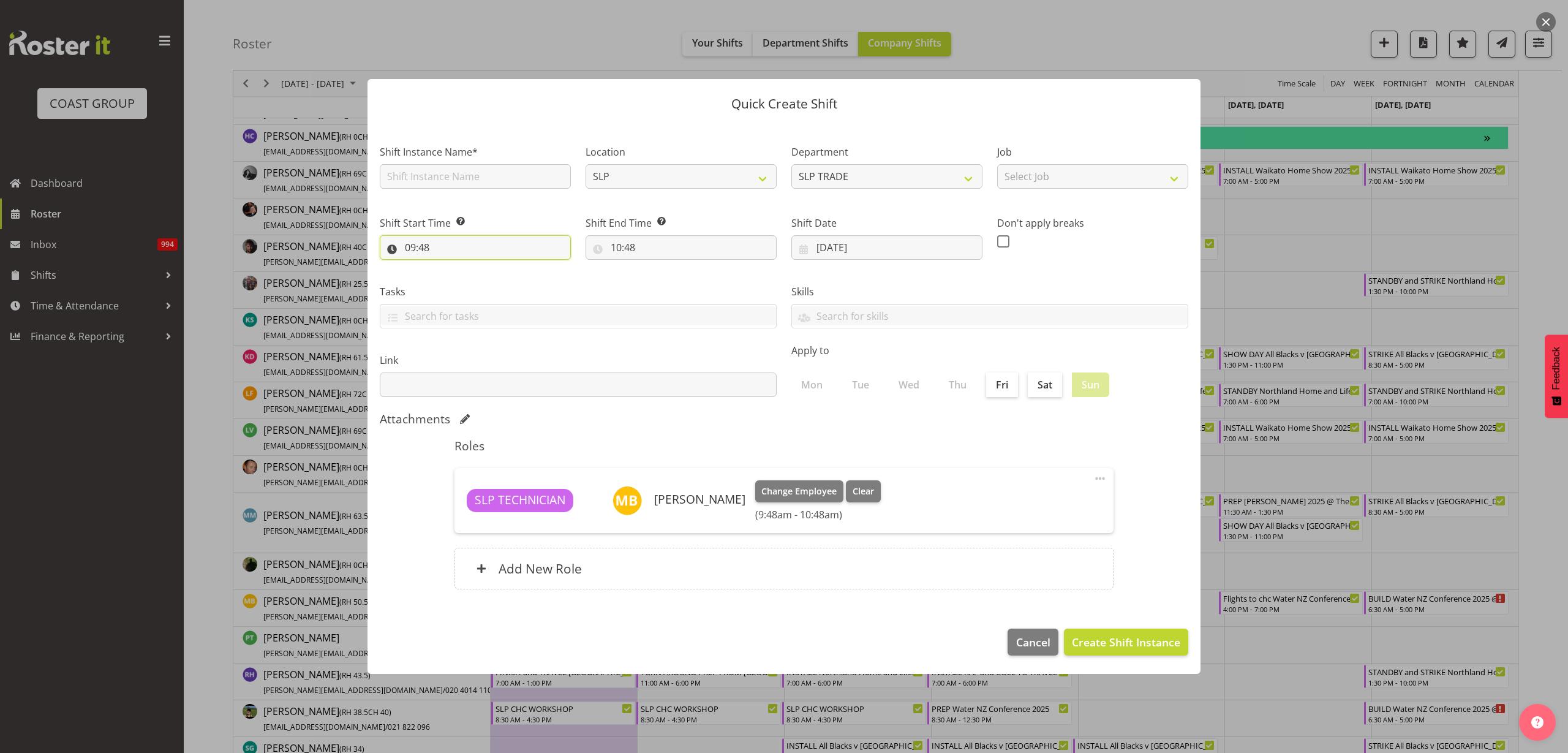
click at [434, 241] on input "09:48" at bounding box center [475, 247] width 191 height 24
click at [462, 280] on select "00 01 02 03 04 05 06 07 08 09 10 11 12 13 14 15 16 17 18 19 20 21 22 23" at bounding box center [463, 279] width 27 height 24
select select "17"
click at [450, 267] on select "00 01 02 03 04 05 06 07 08 09 10 11 12 13 14 15 16 17 18 19 20 21 22 23" at bounding box center [463, 279] width 27 height 24
type input "17:48"
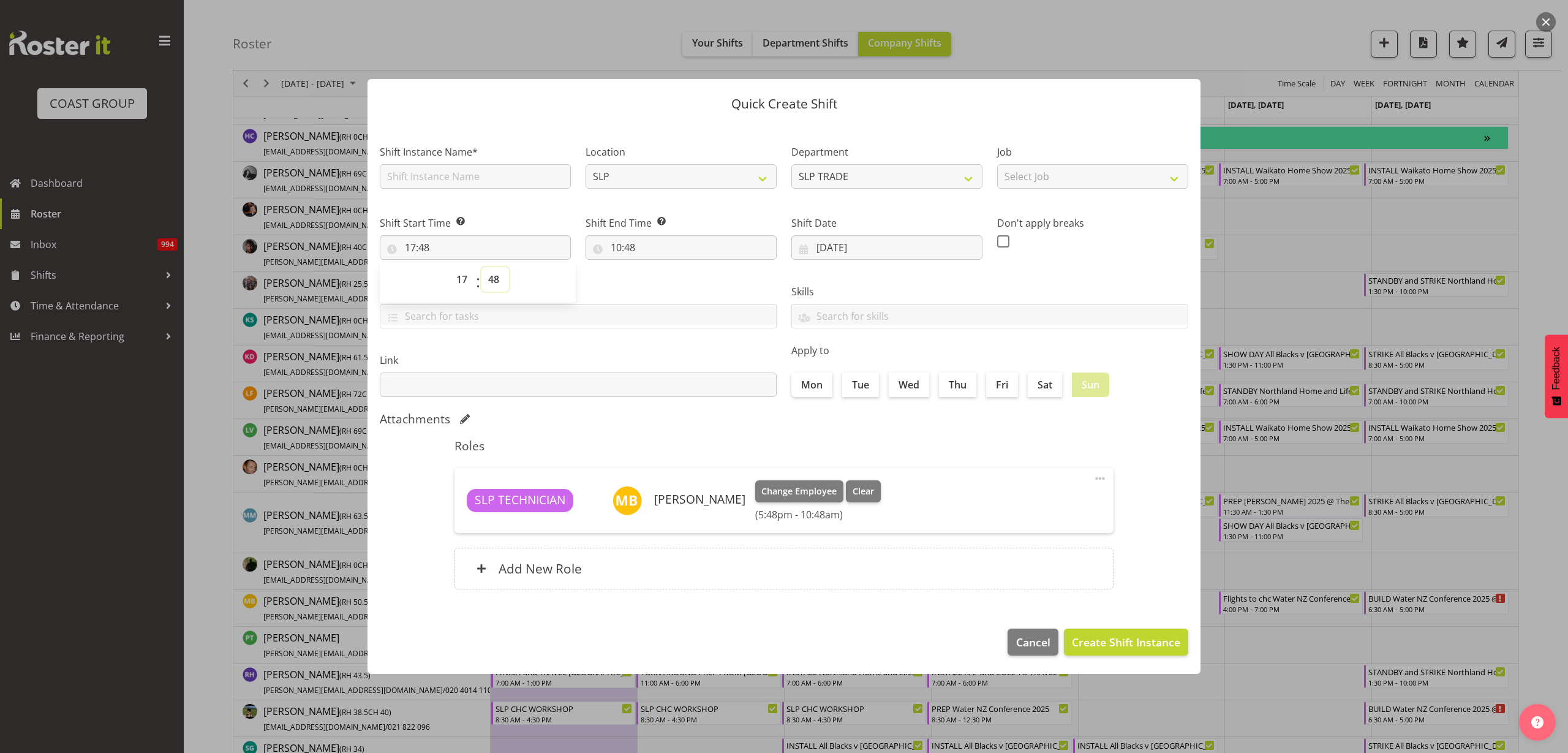
select select "0"
type input "17:00"
click at [663, 238] on input "10:48" at bounding box center [681, 247] width 191 height 24
click at [668, 280] on select "00 01 02 03 04 05 06 07 08 09 10 11 12 13 14 15 16 17 18 19 20 21 22 23" at bounding box center [669, 279] width 27 height 24
select select "18"
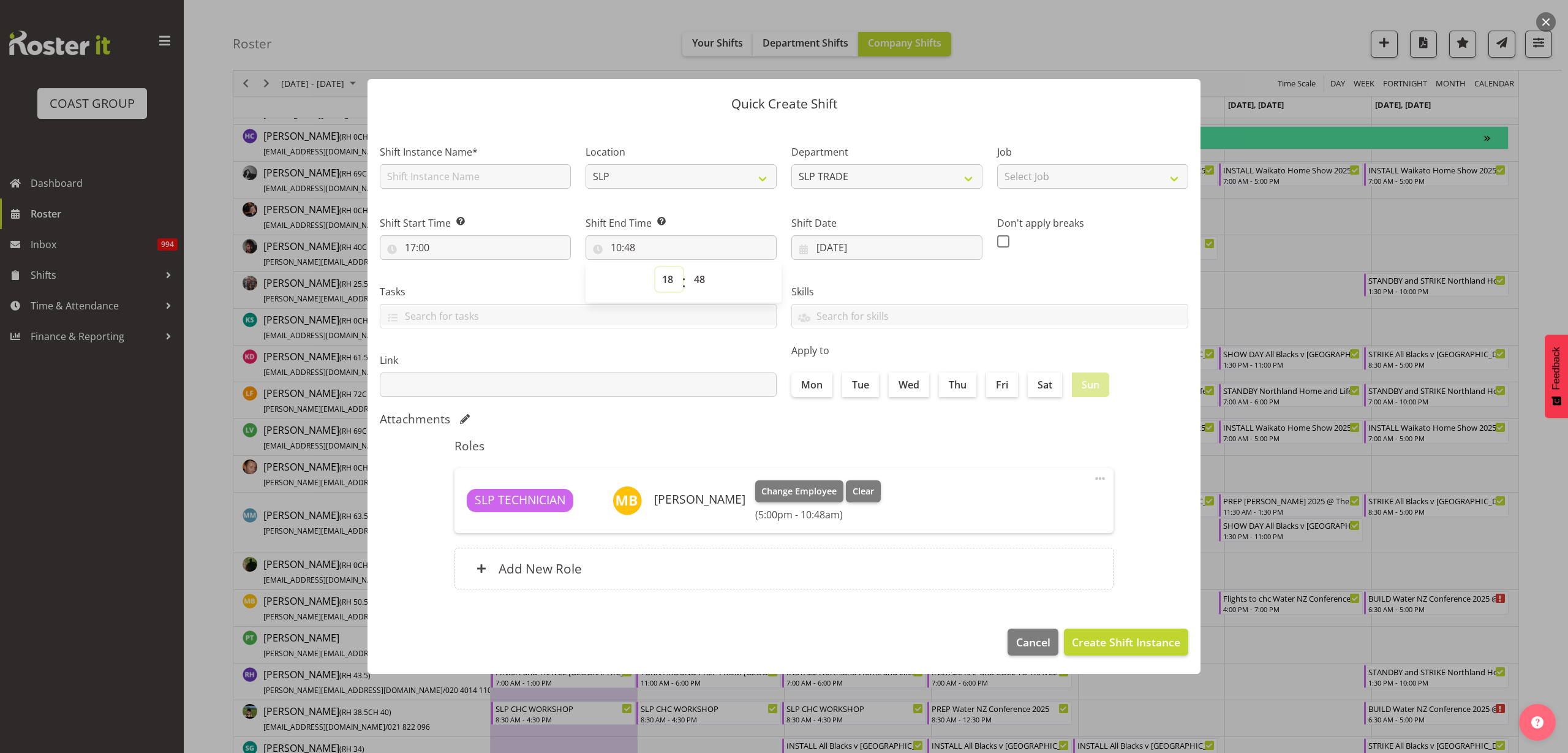
click at [656, 267] on select "00 01 02 03 04 05 06 07 08 09 10 11 12 13 14 15 16 17 18 19 20 21 22 23" at bounding box center [669, 279] width 27 height 24
type input "18:48"
click at [667, 277] on select "00 01 02 03 04 05 06 07 08 09 10 11 12 13 14 15 16 17 18 19 20 21 22 23" at bounding box center [669, 279] width 27 height 24
select select "19"
click at [656, 267] on select "00 01 02 03 04 05 06 07 08 09 10 11 12 13 14 15 16 17 18 19 20 21 22 23" at bounding box center [669, 279] width 27 height 24
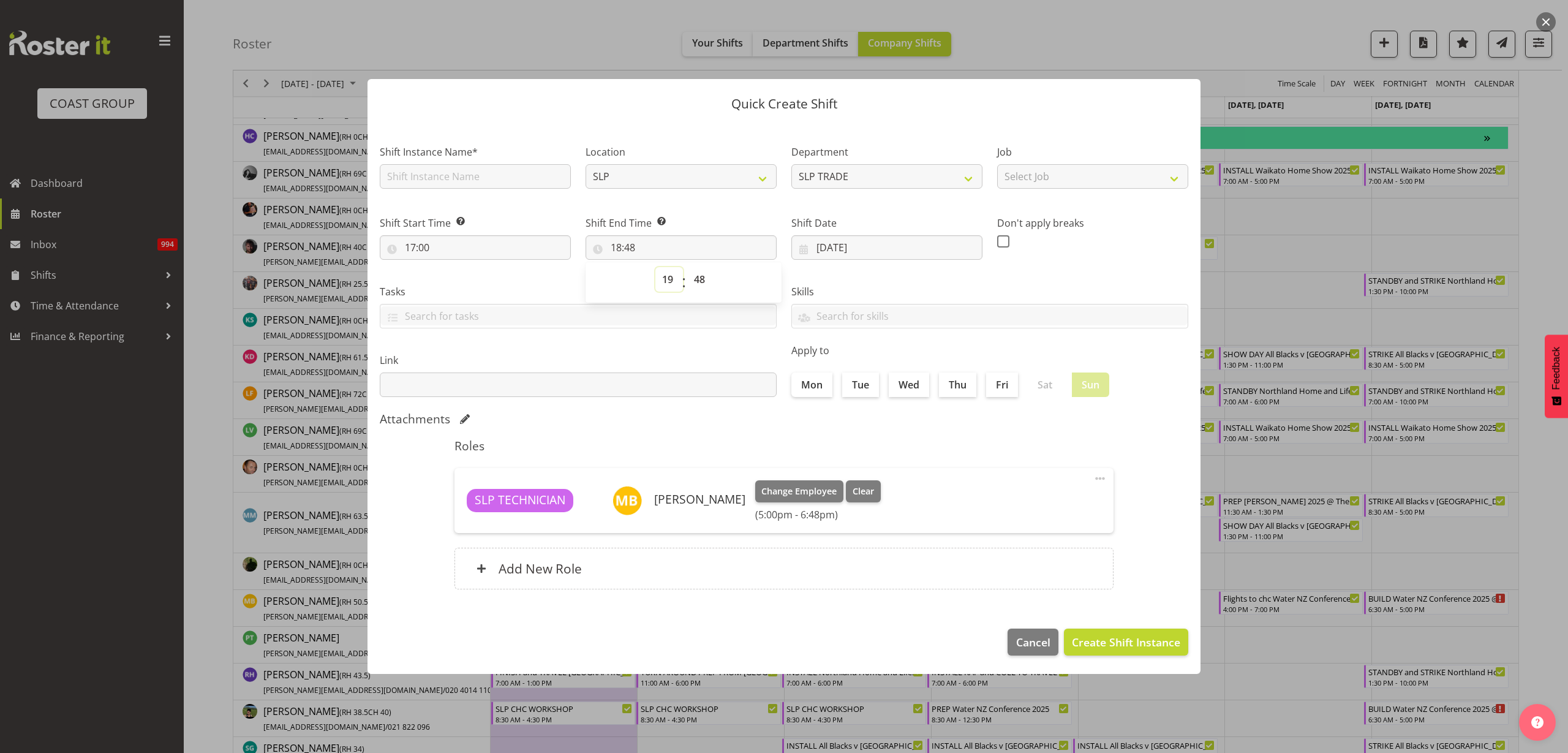
type input "19:48"
select select "0"
type input "19:00"
click at [468, 177] on input "text" at bounding box center [475, 176] width 191 height 24
type input "FLIGHTS BACK TO [GEOGRAPHIC_DATA]"
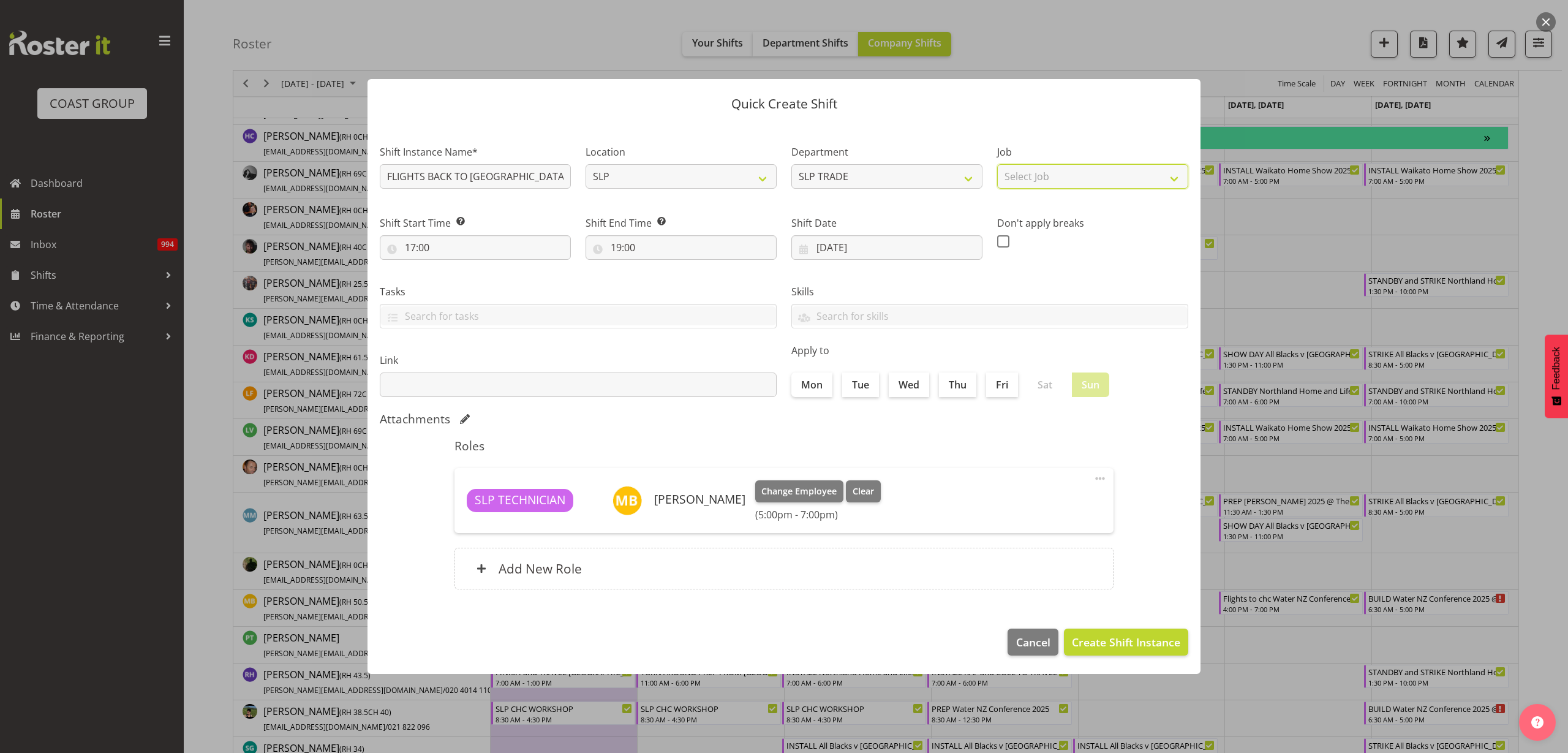
click at [1073, 171] on select "Select Job 1 Carlton Events 1 Carlton Hamilton 1 Carlton Wellington 1 EHS WAREH…" at bounding box center [1092, 176] width 191 height 24
select select "10258"
click at [997, 164] on select "Select Job 1 Carlton Events 1 Carlton Hamilton 1 Carlton Wellington 1 EHS WAREH…" at bounding box center [1092, 176] width 191 height 24
click at [1131, 645] on span "Create Shift Instance" at bounding box center [1126, 642] width 108 height 16
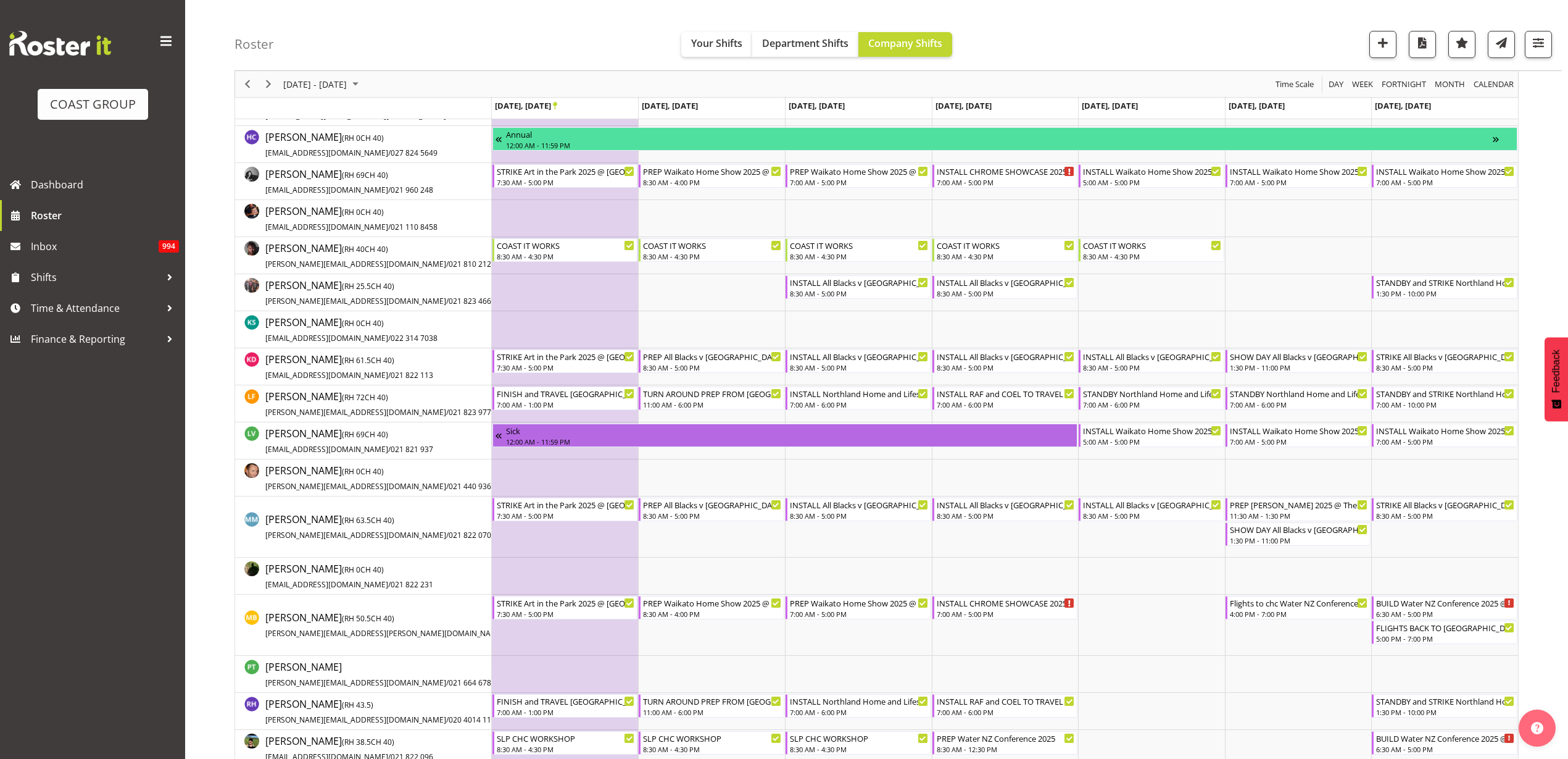
scroll to position [888, 0]
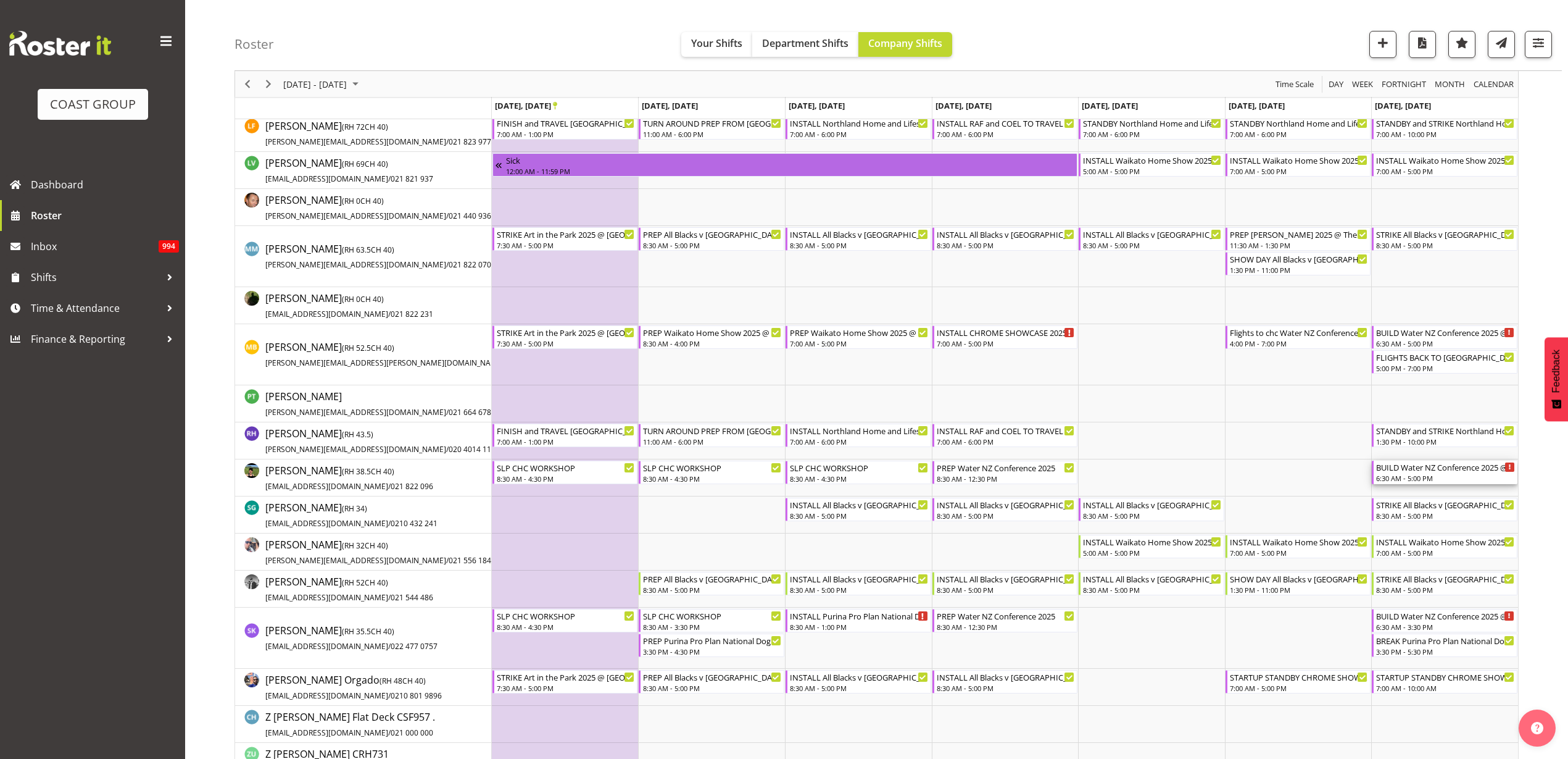
click at [1447, 473] on div "6:30 AM - 5:00 PM" at bounding box center [1446, 478] width 139 height 9
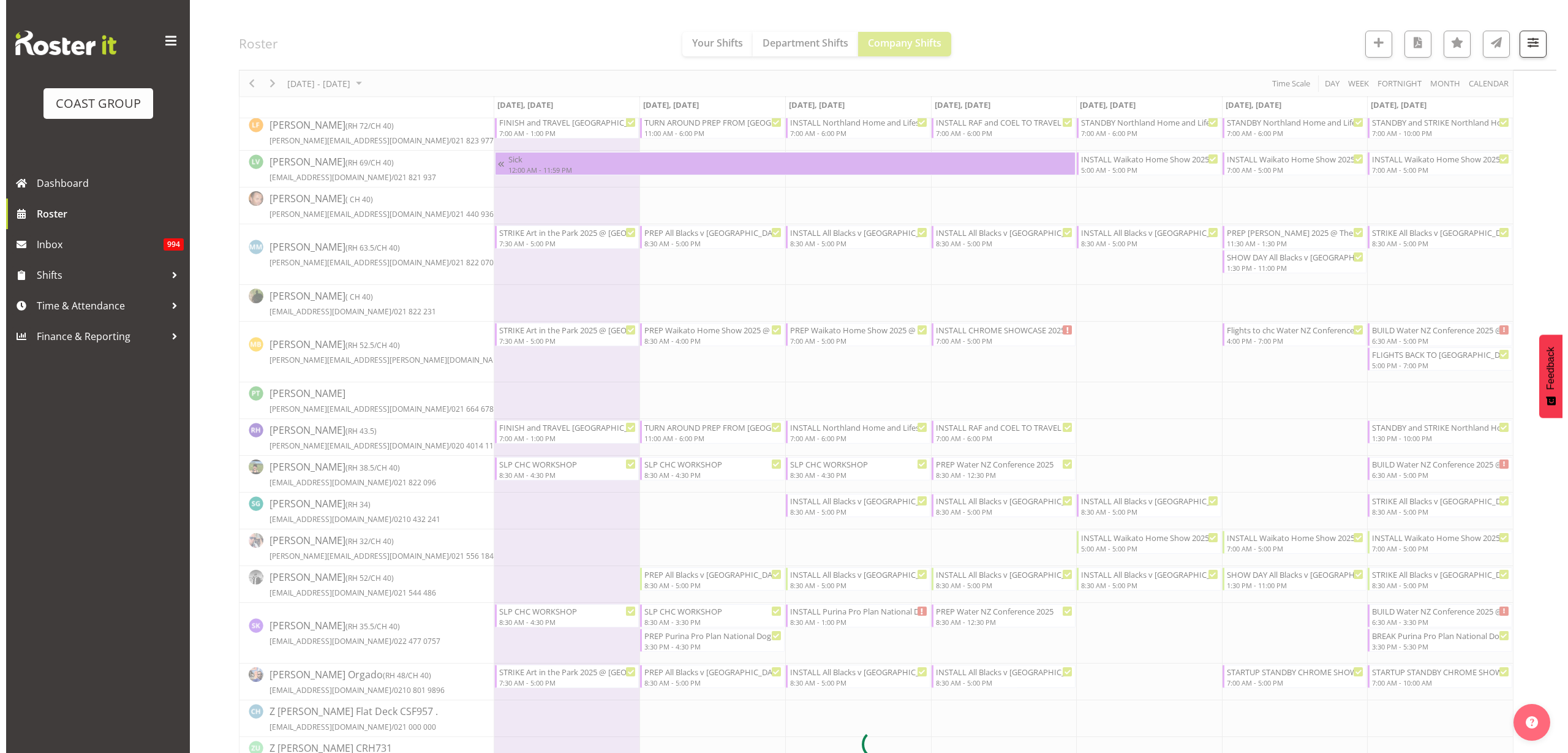
scroll to position [0, 0]
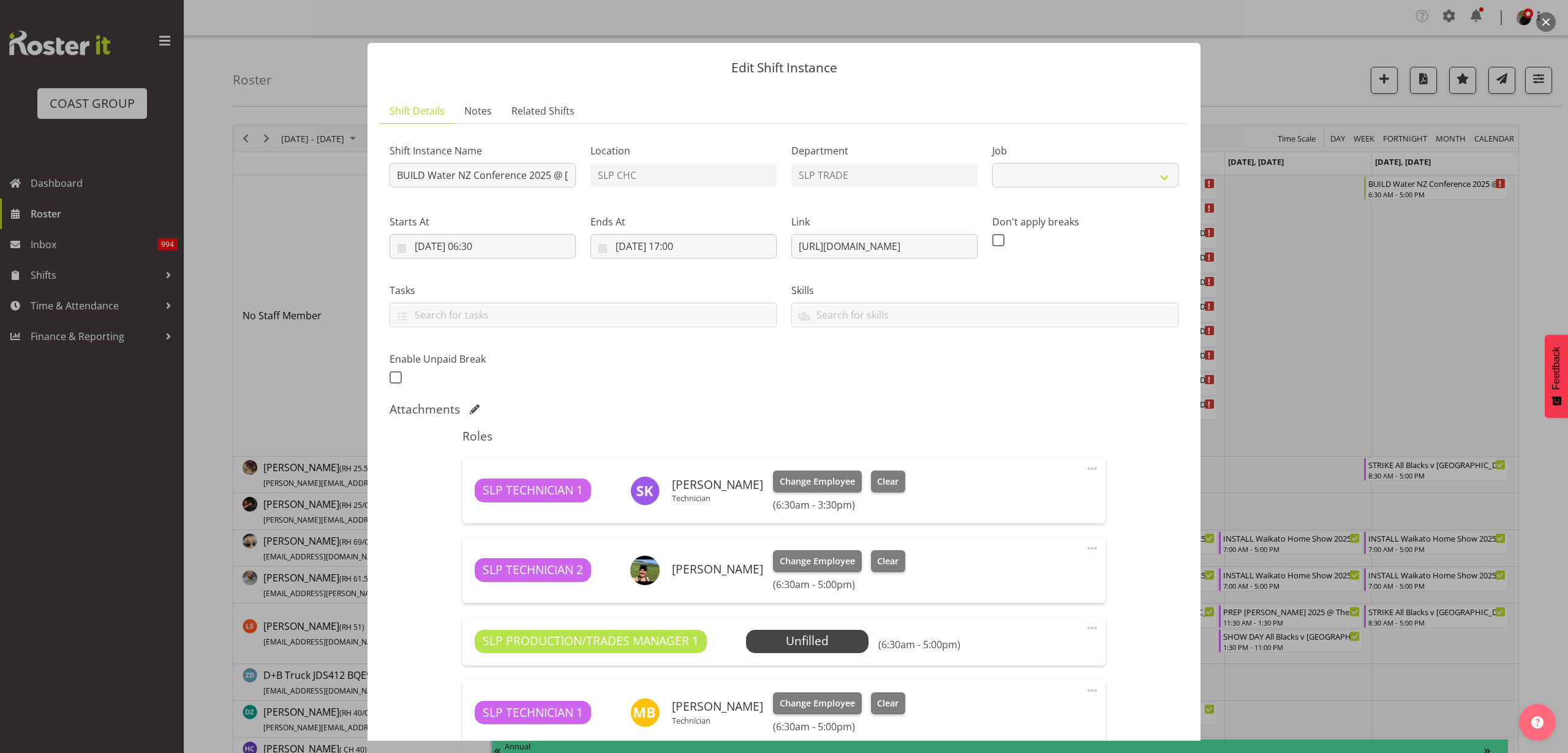
select select "10258"
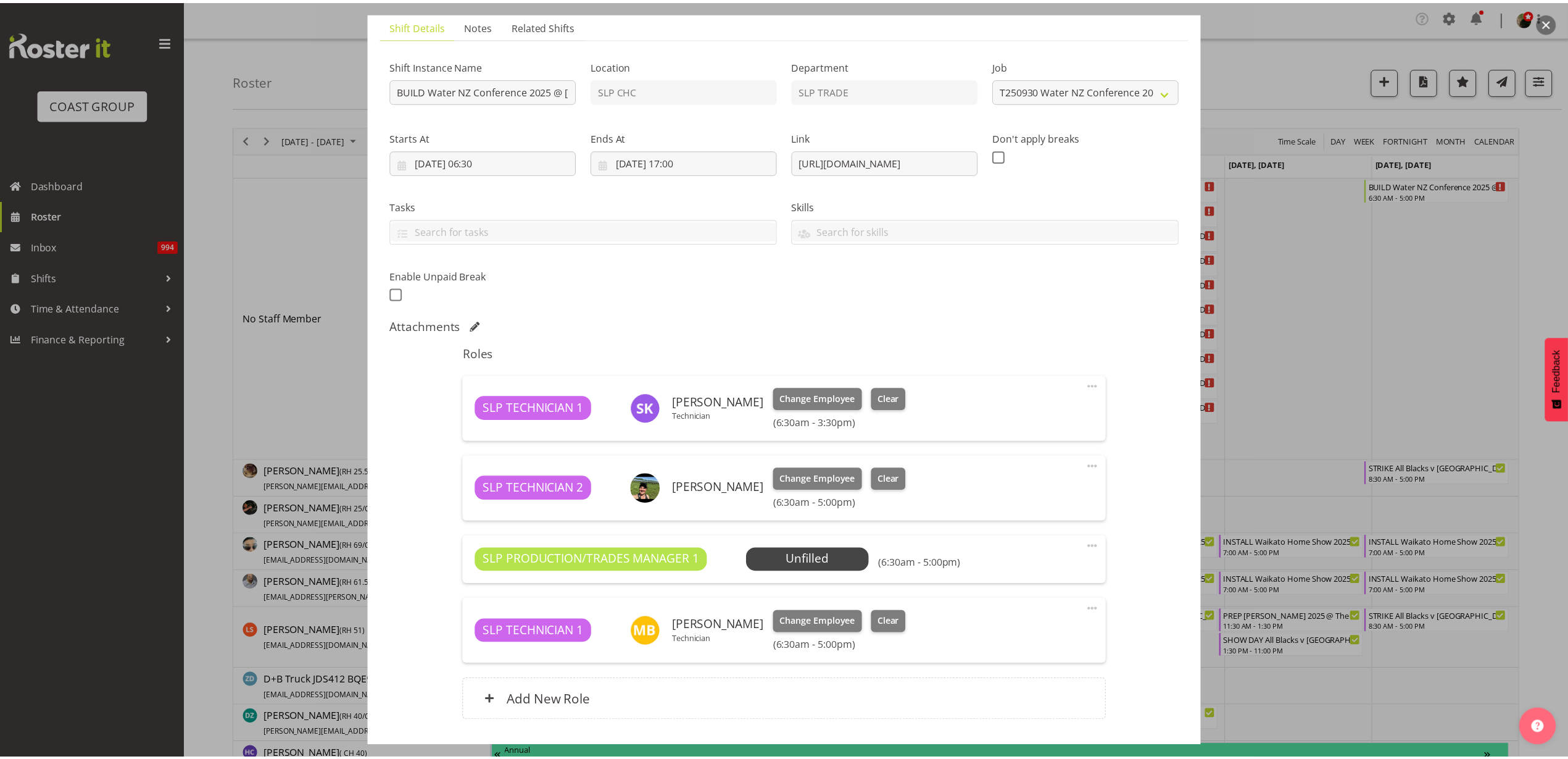
scroll to position [171, 0]
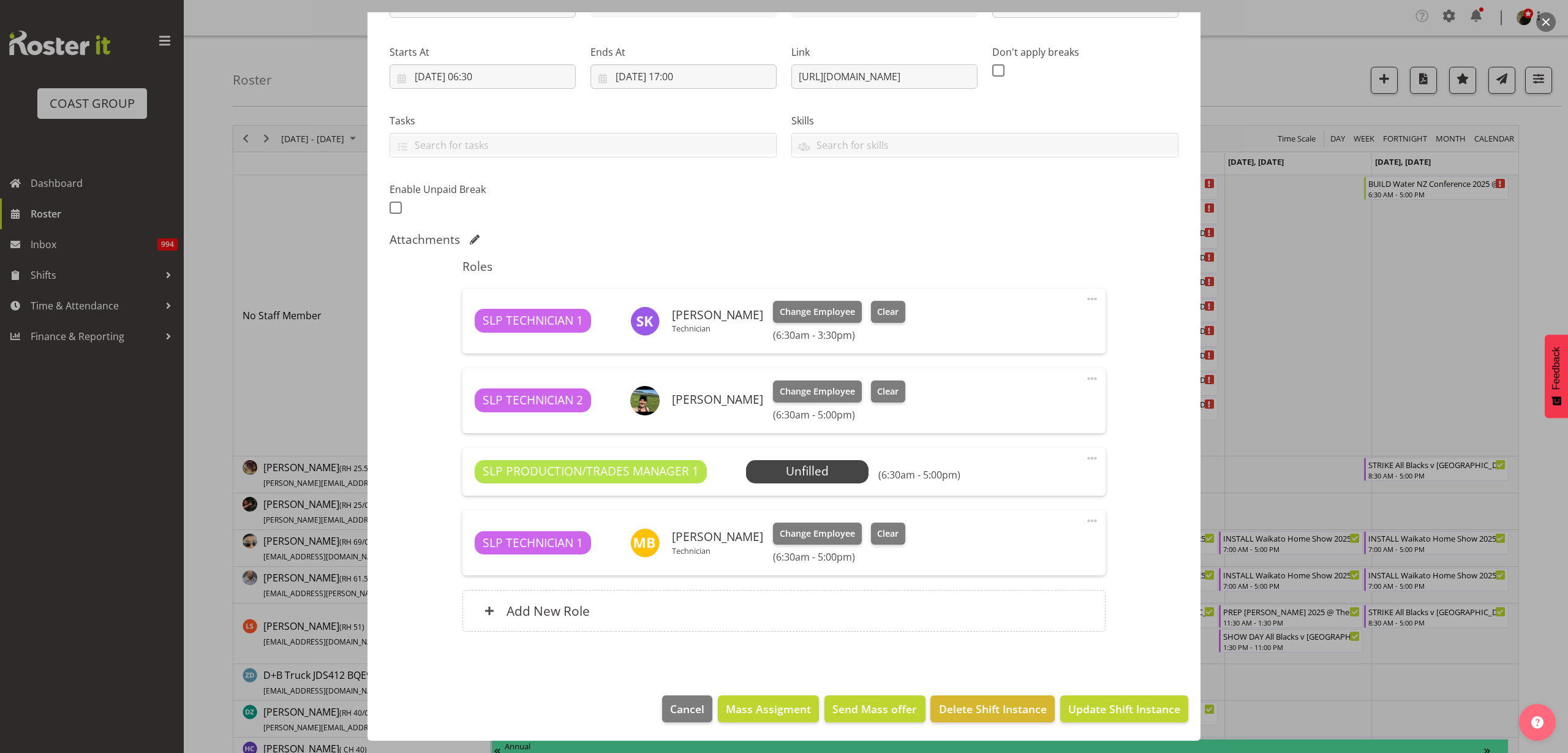
click at [0, 0] on span "Select Employee" at bounding box center [0, 0] width 0 height 0
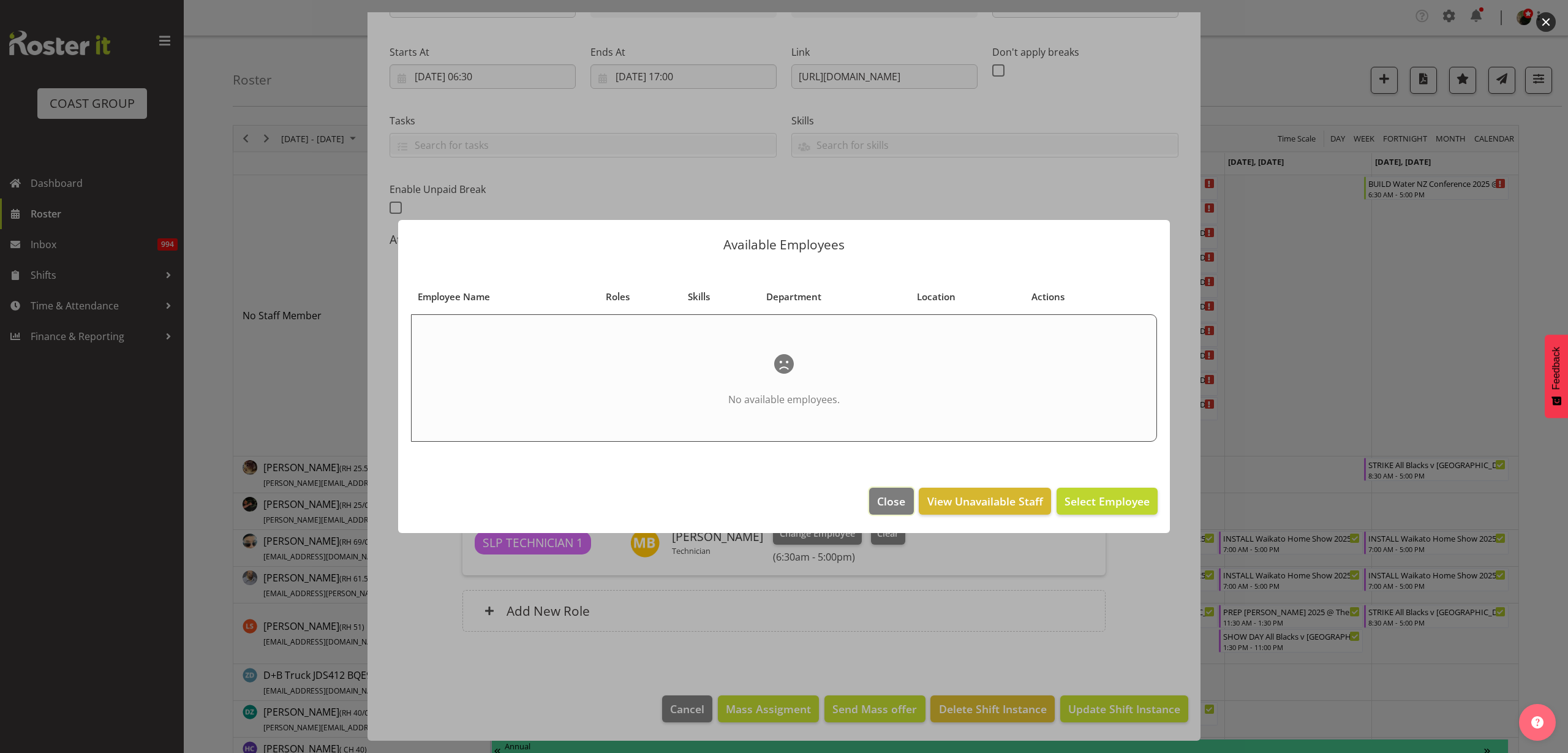
click at [883, 497] on span "Close" at bounding box center [891, 501] width 28 height 16
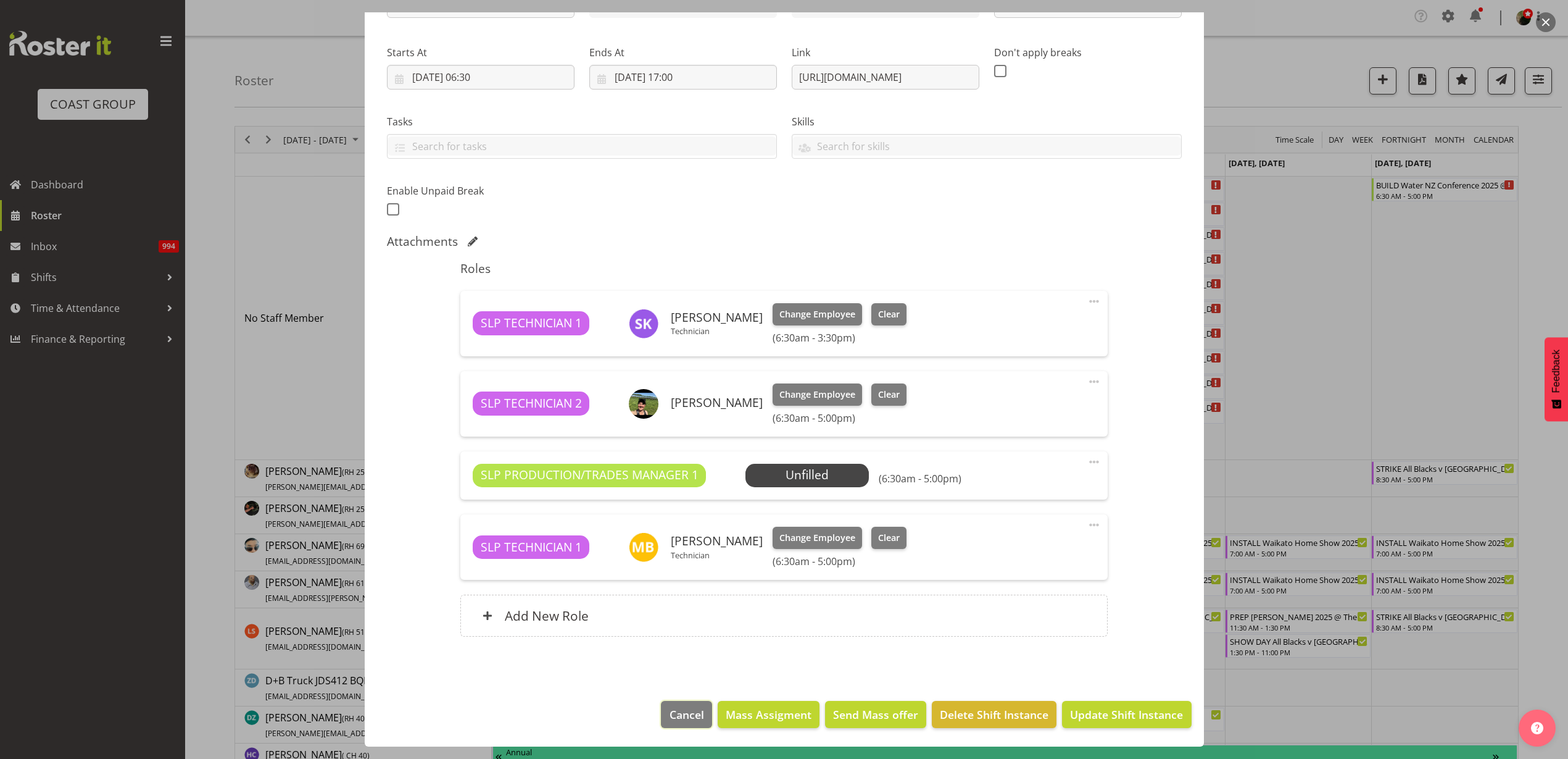
click at [661, 711] on button "Cancel" at bounding box center [687, 714] width 51 height 27
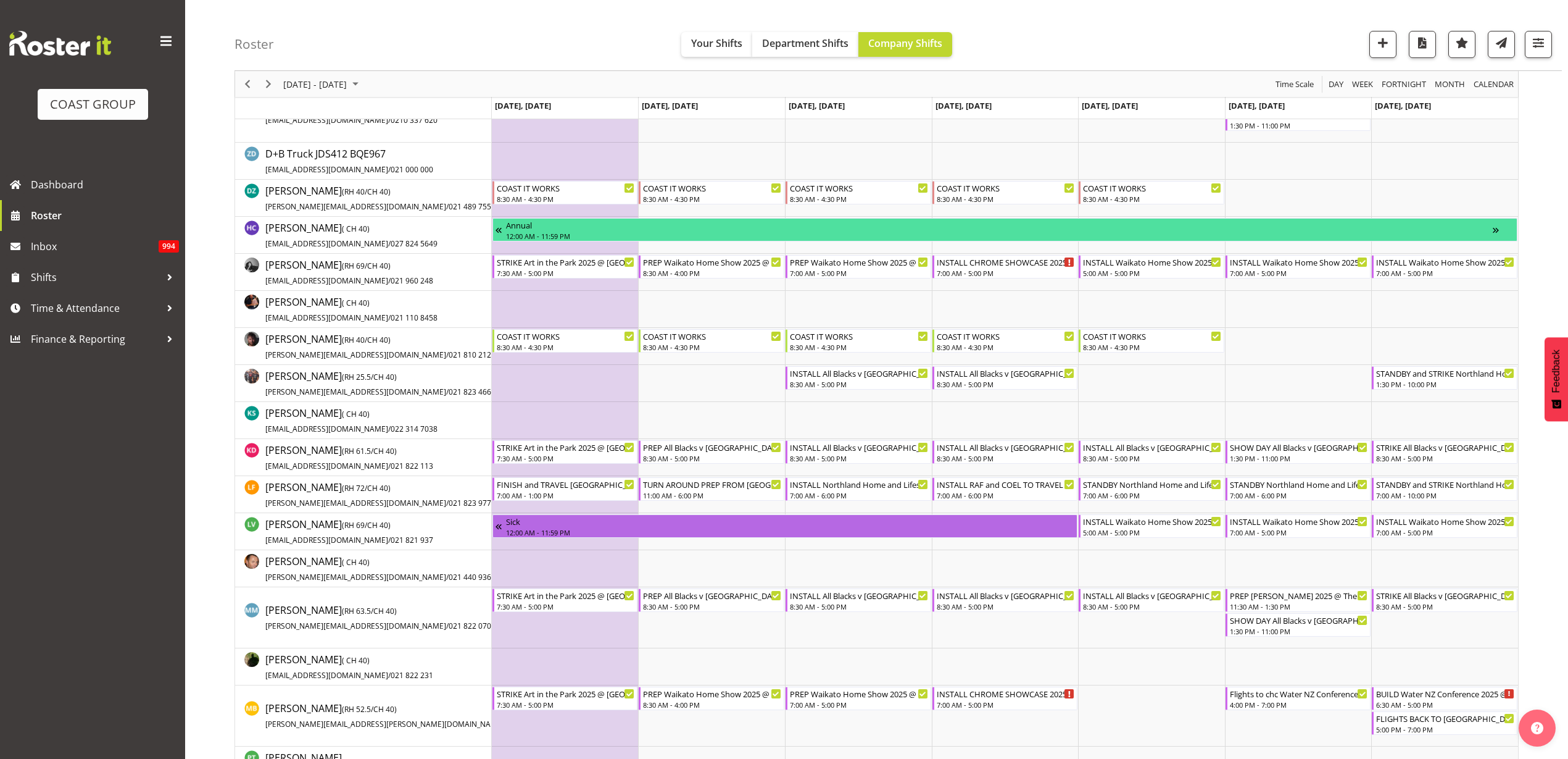
scroll to position [232, 0]
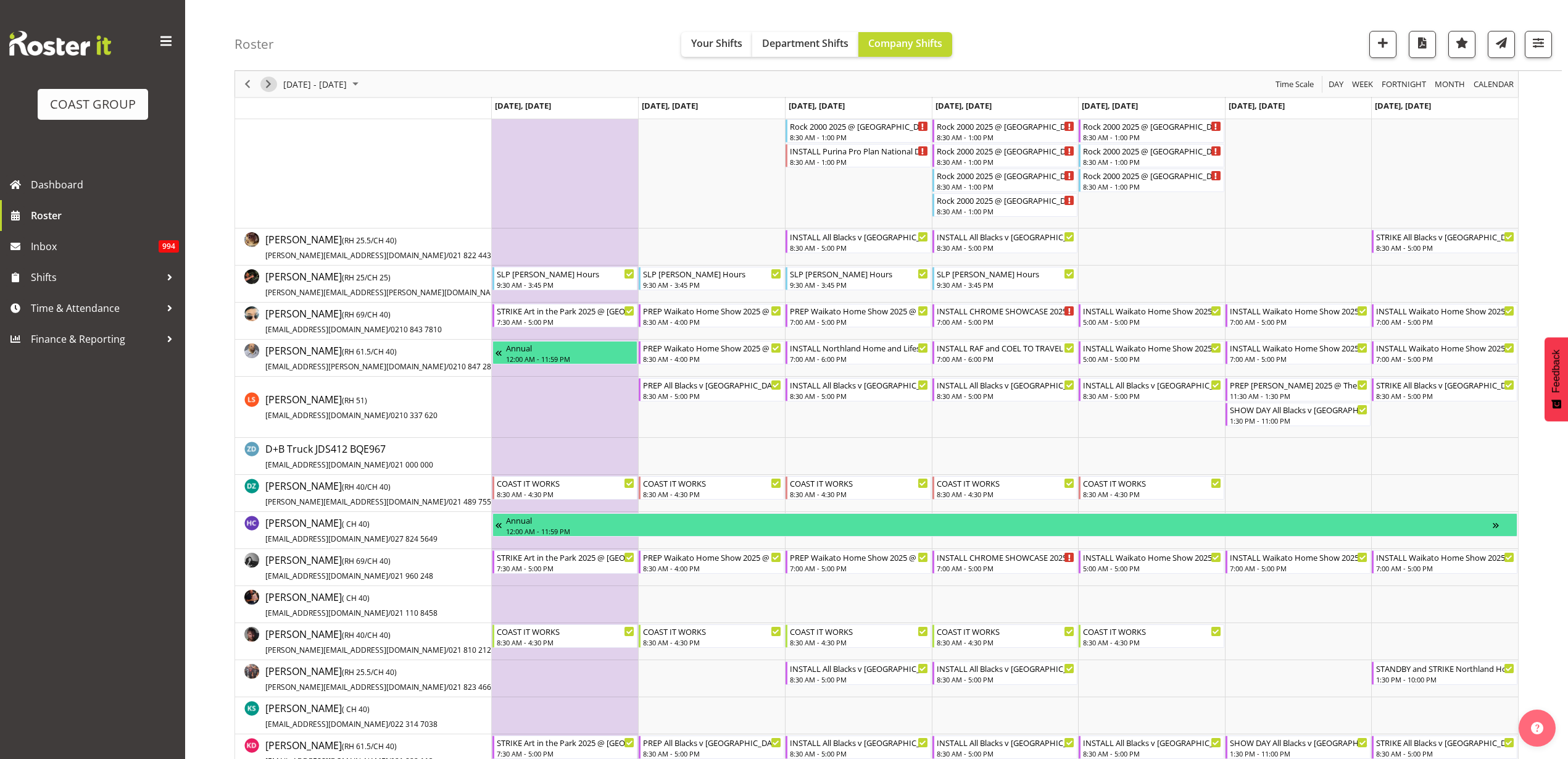
click at [269, 85] on span "Next" at bounding box center [268, 85] width 15 height 16
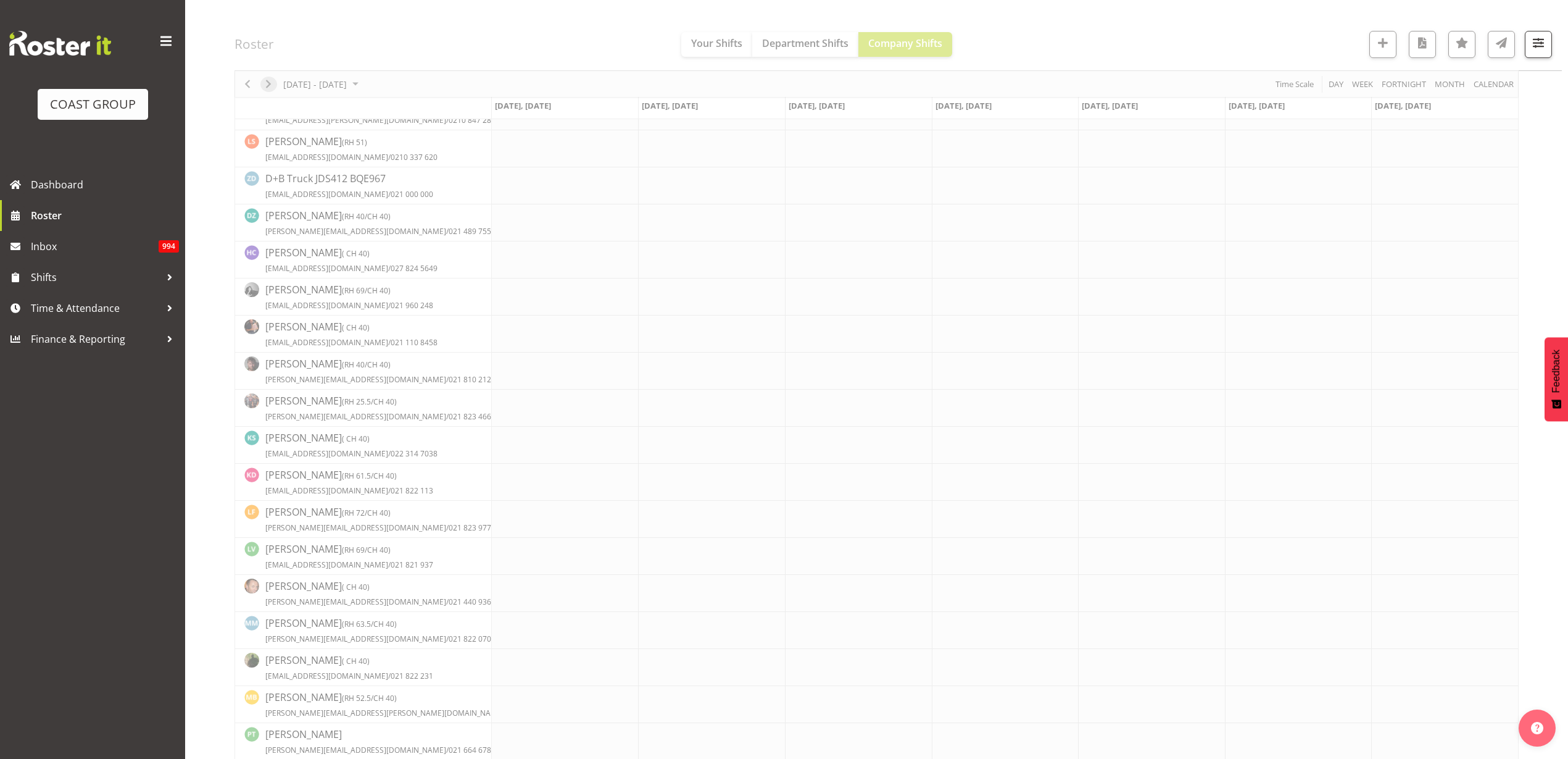
scroll to position [0, 0]
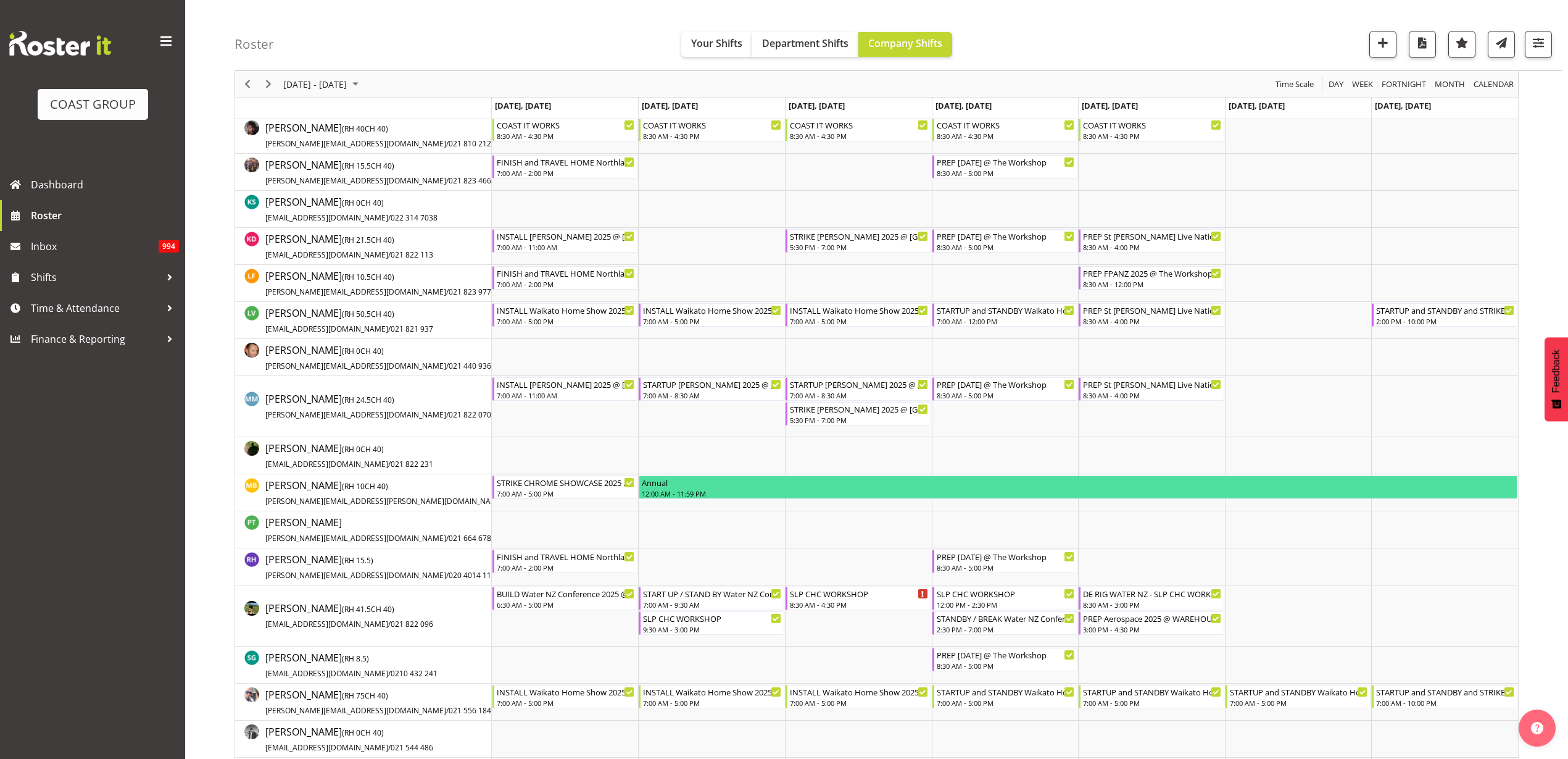
scroll to position [541, 0]
click at [57, 212] on span "Roster" at bounding box center [104, 215] width 148 height 18
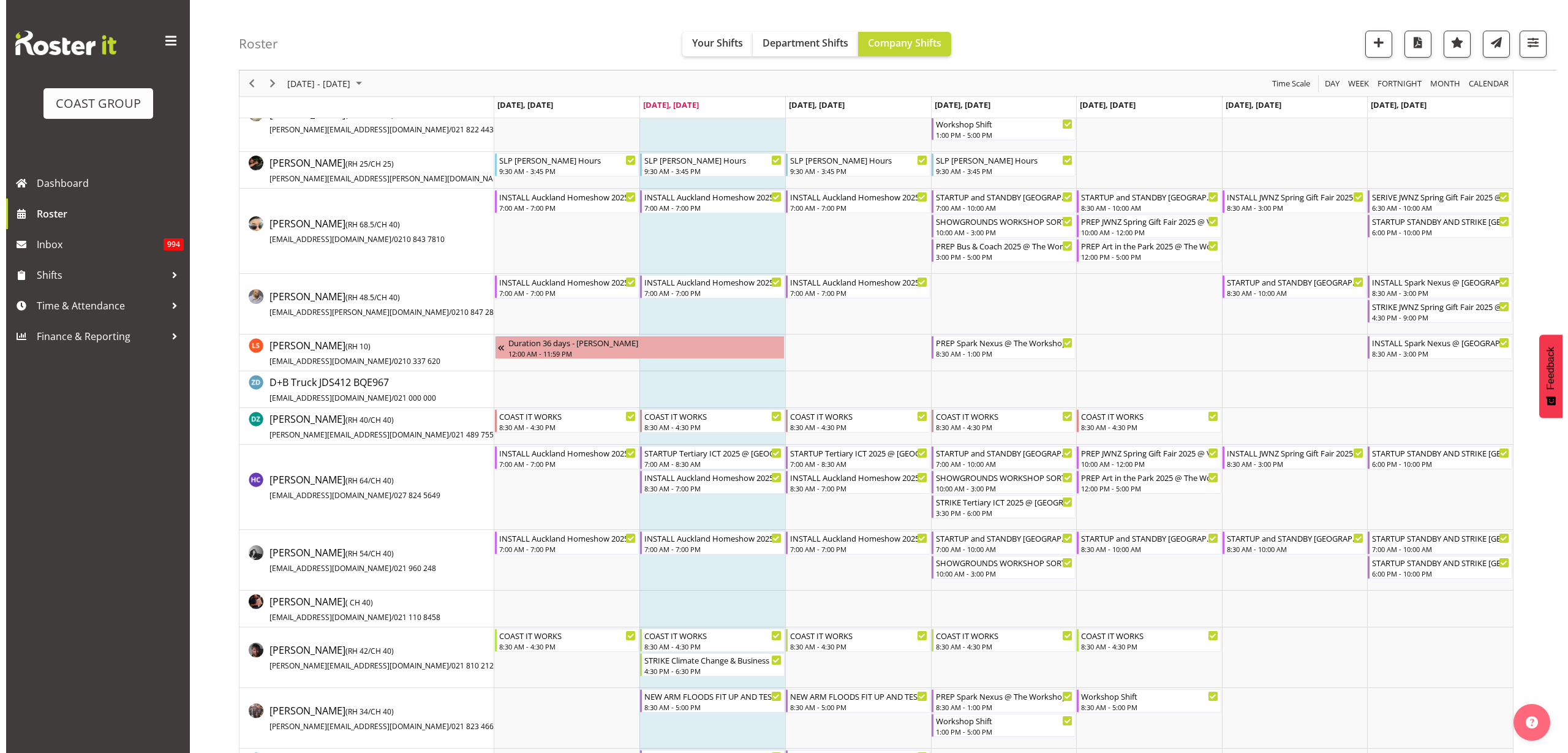
scroll to position [230, 0]
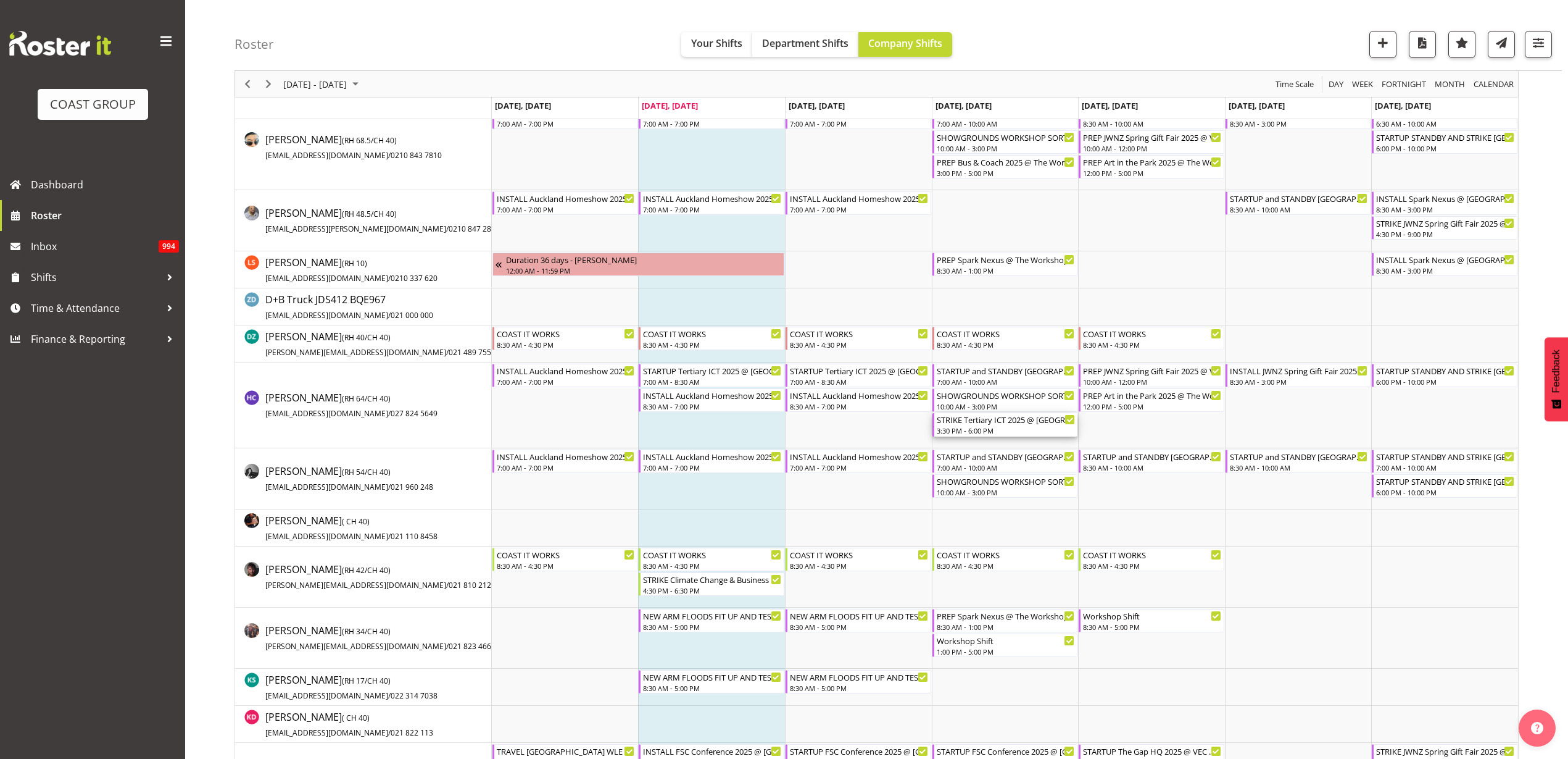
click at [979, 427] on div "3:30 PM - 6:00 PM" at bounding box center [1006, 430] width 139 height 9
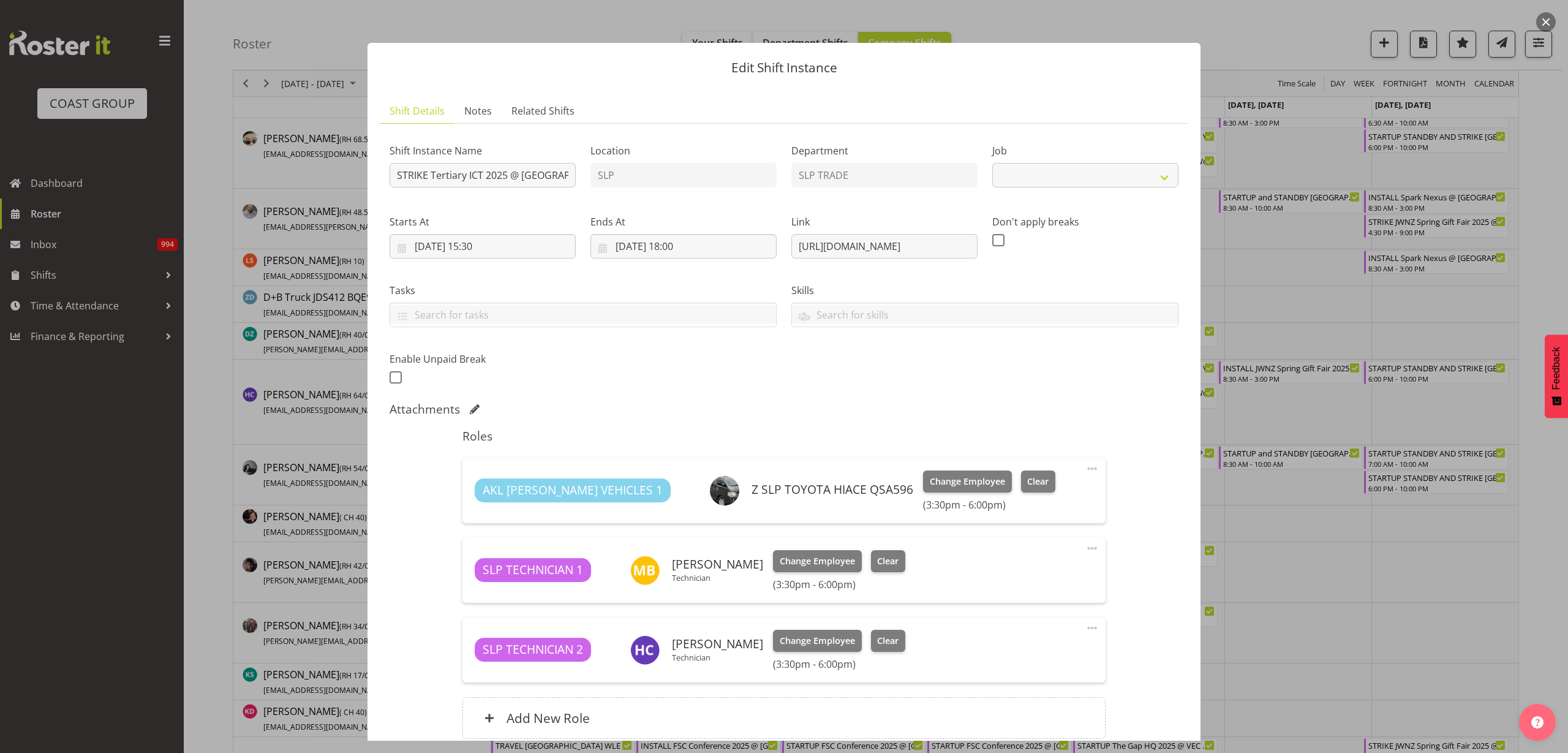
select select "9757"
click at [501, 252] on input "11/09/2025, 15:30" at bounding box center [482, 246] width 186 height 24
click at [509, 507] on select "00 01 02 03 04 05 06 07 08 09 10 11 12 13 14 15 16 17 18 19 20 21 22 23 24 25 2…" at bounding box center [514, 506] width 27 height 24
select select "0"
click at [501, 495] on select "00 01 02 03 04 05 06 07 08 09 10 11 12 13 14 15 16 17 18 19 20 21 22 23 24 25 2…" at bounding box center [514, 506] width 27 height 24
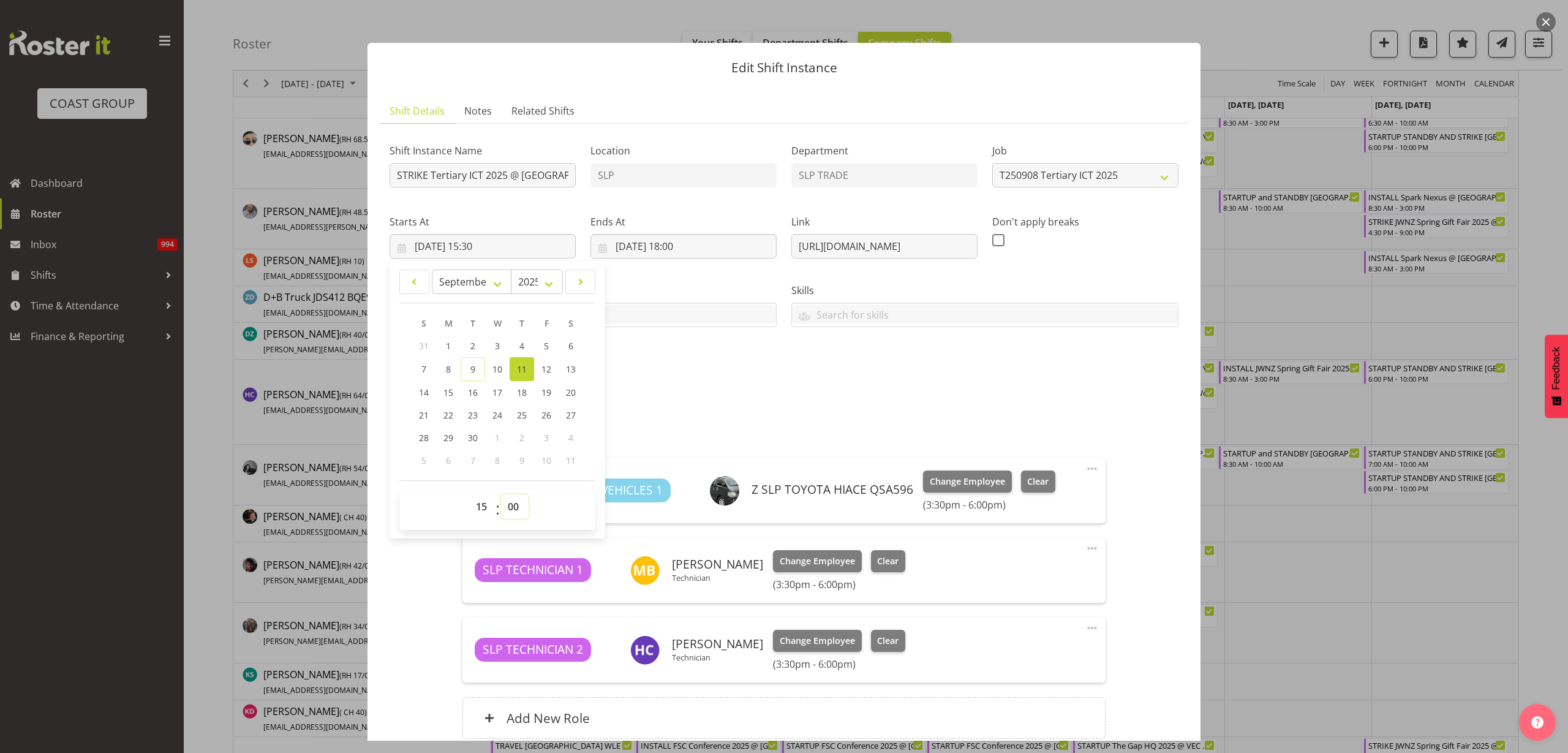
type input "11/09/2025, 15:00"
click at [555, 171] on input "STRIKE Tertiary ICT 2025 @ [GEOGRAPHIC_DATA] On Site @ 1600" at bounding box center [482, 175] width 186 height 24
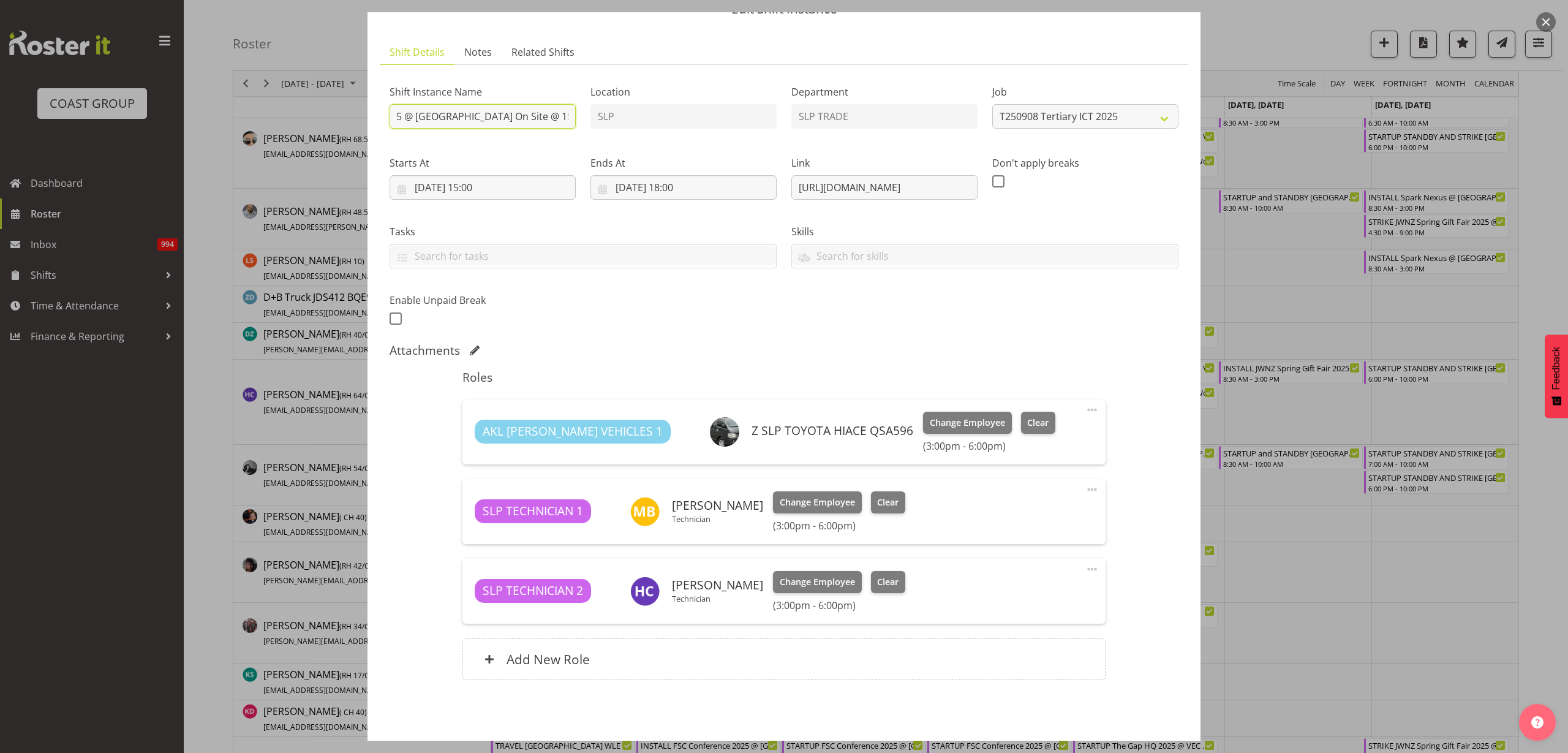
scroll to position [108, 0]
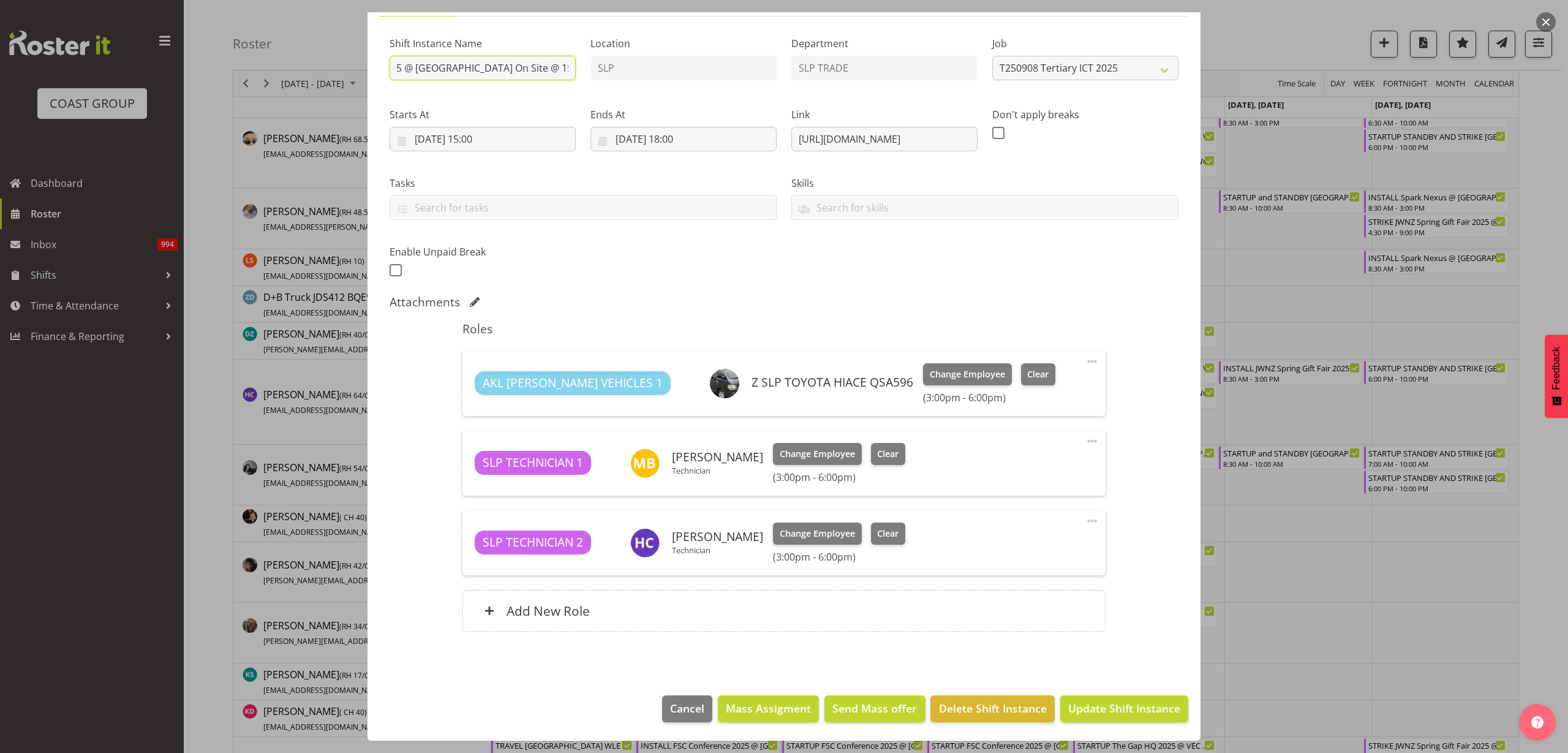
type input "STRIKE Tertiary ICT 2025 @ AUT City Campus On Site @ 1530"
click at [1134, 704] on span "Update Shift Instance" at bounding box center [1124, 708] width 112 height 16
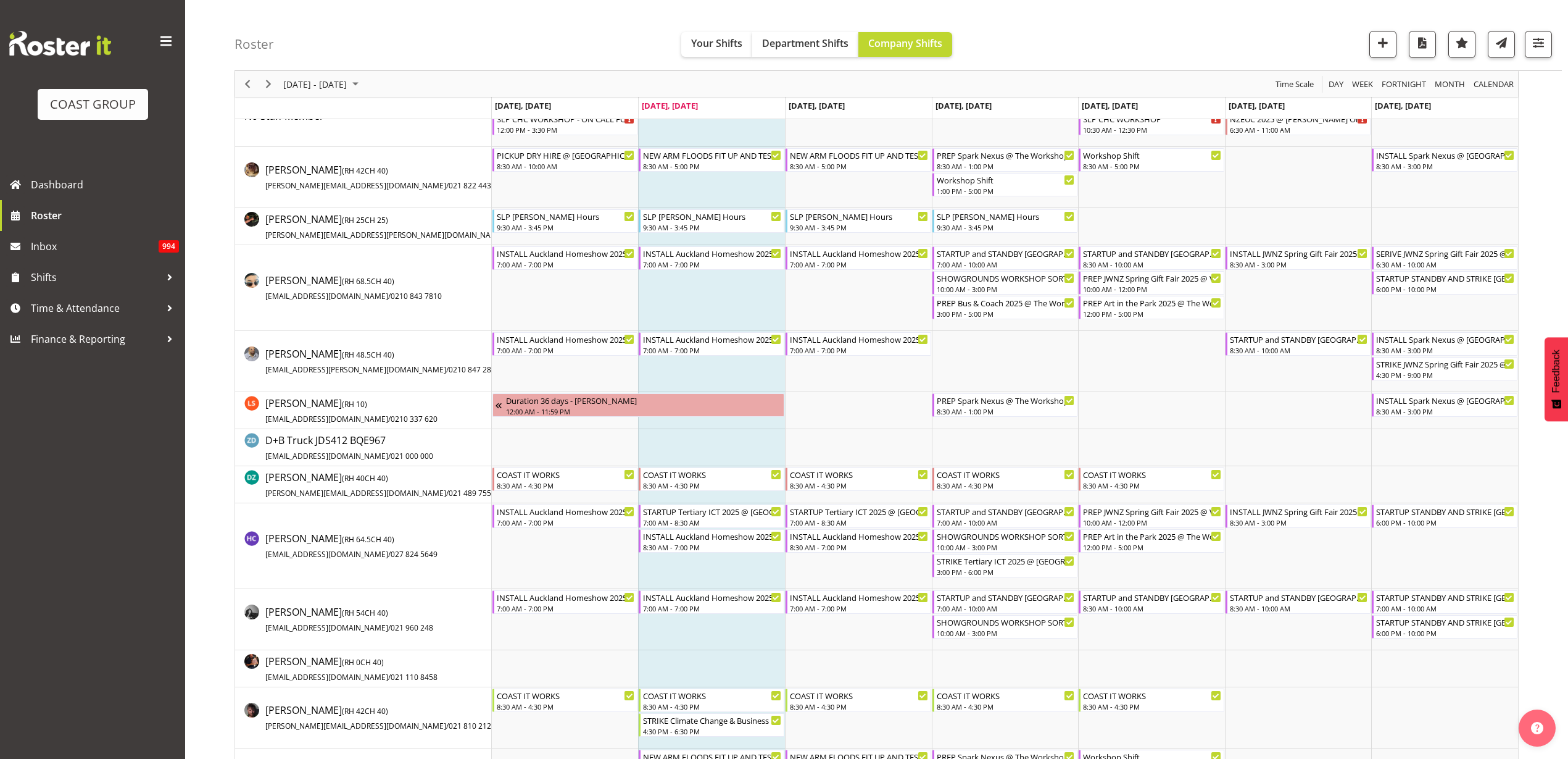
scroll to position [0, 0]
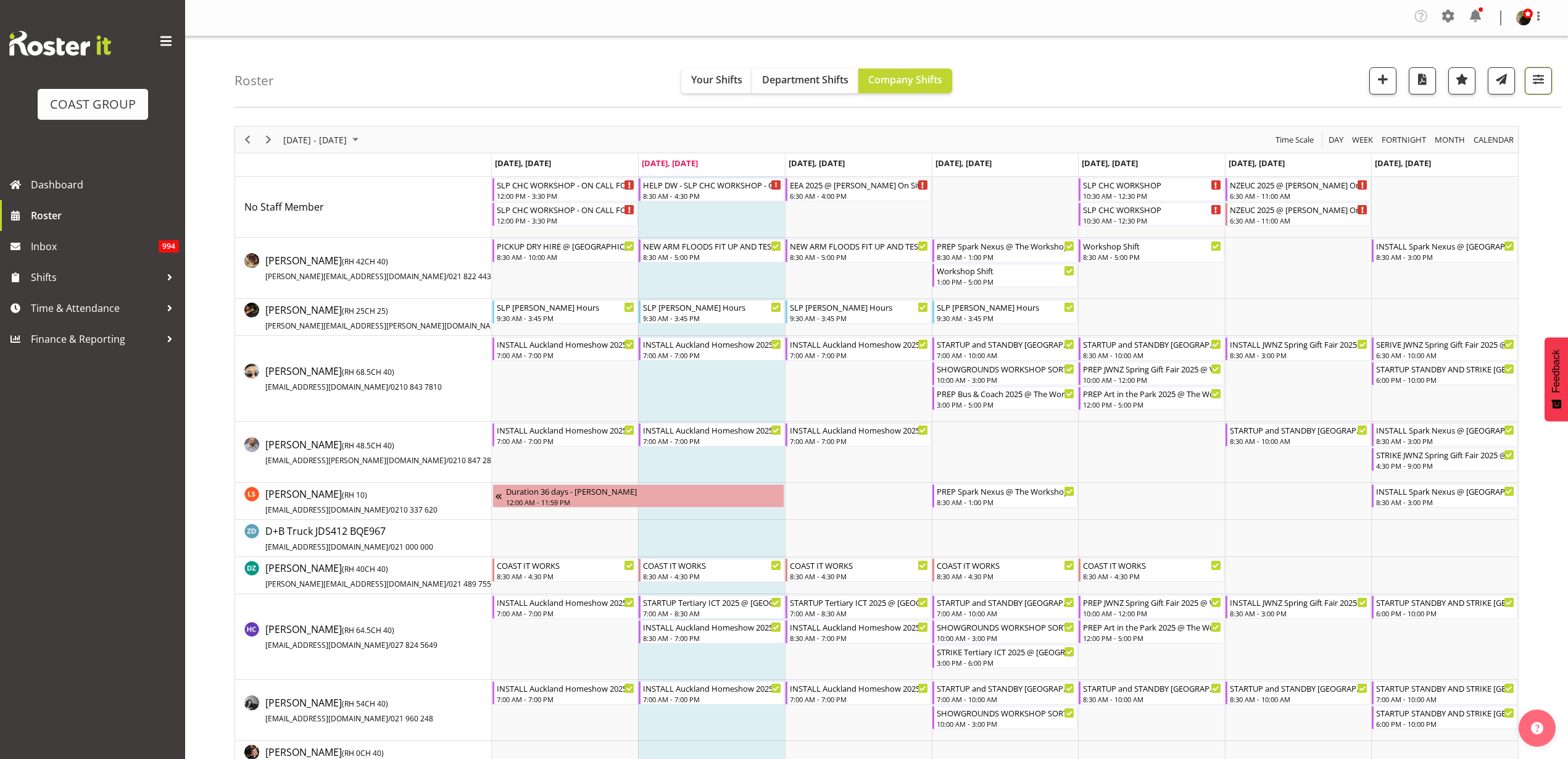
click at [1543, 78] on span "button" at bounding box center [1539, 79] width 16 height 16
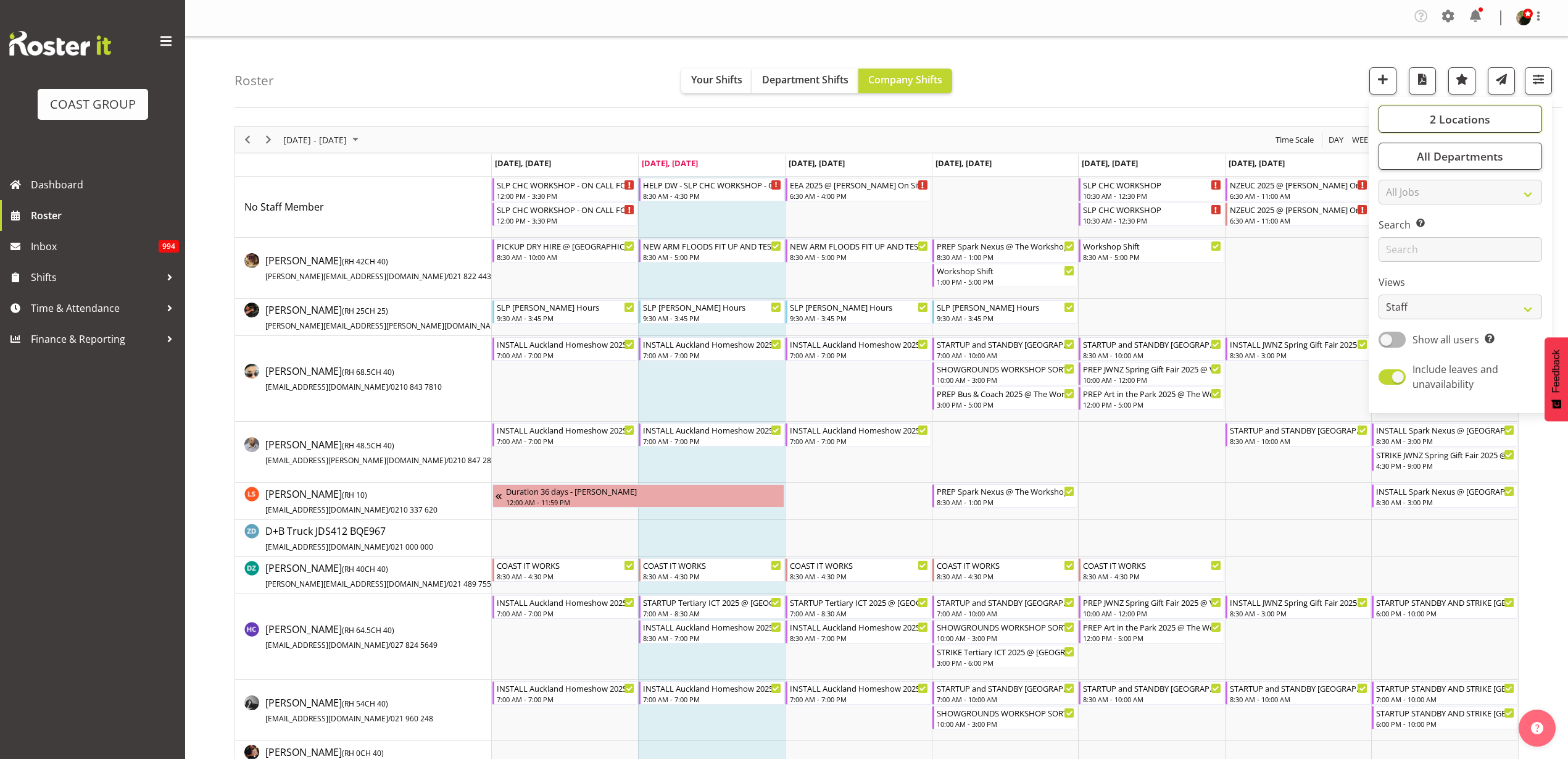
click at [1498, 108] on button "2 Locations" at bounding box center [1460, 119] width 164 height 27
click at [1395, 204] on span at bounding box center [1393, 203] width 9 height 9
click at [1395, 204] on input "SLP CHC" at bounding box center [1392, 203] width 8 height 8
checkbox input "false"
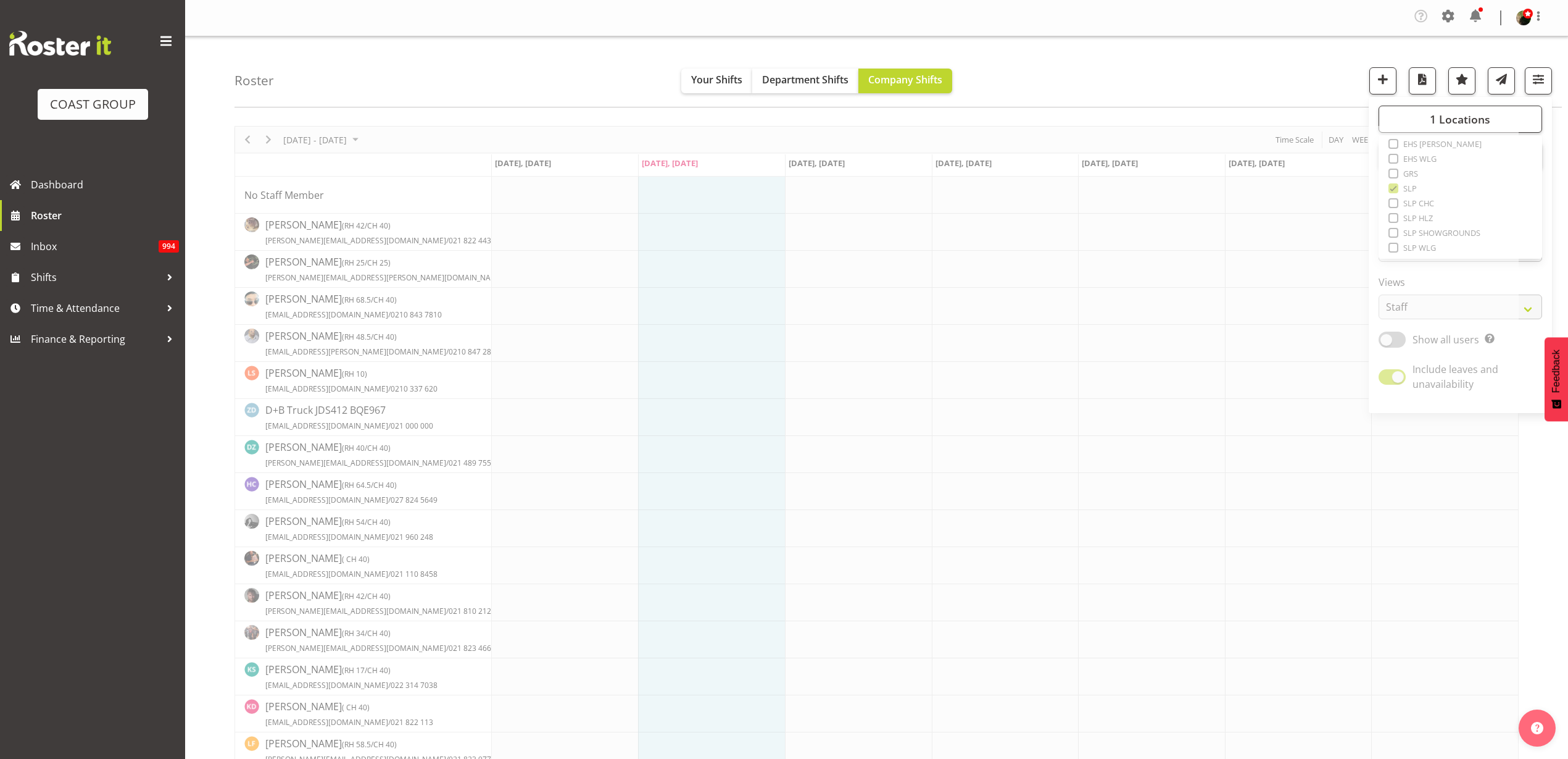
click at [1282, 61] on div "Roster Your Shifts Department Shifts Company Shifts 1 Locations Clear CARLTON E…" at bounding box center [898, 72] width 1327 height 71
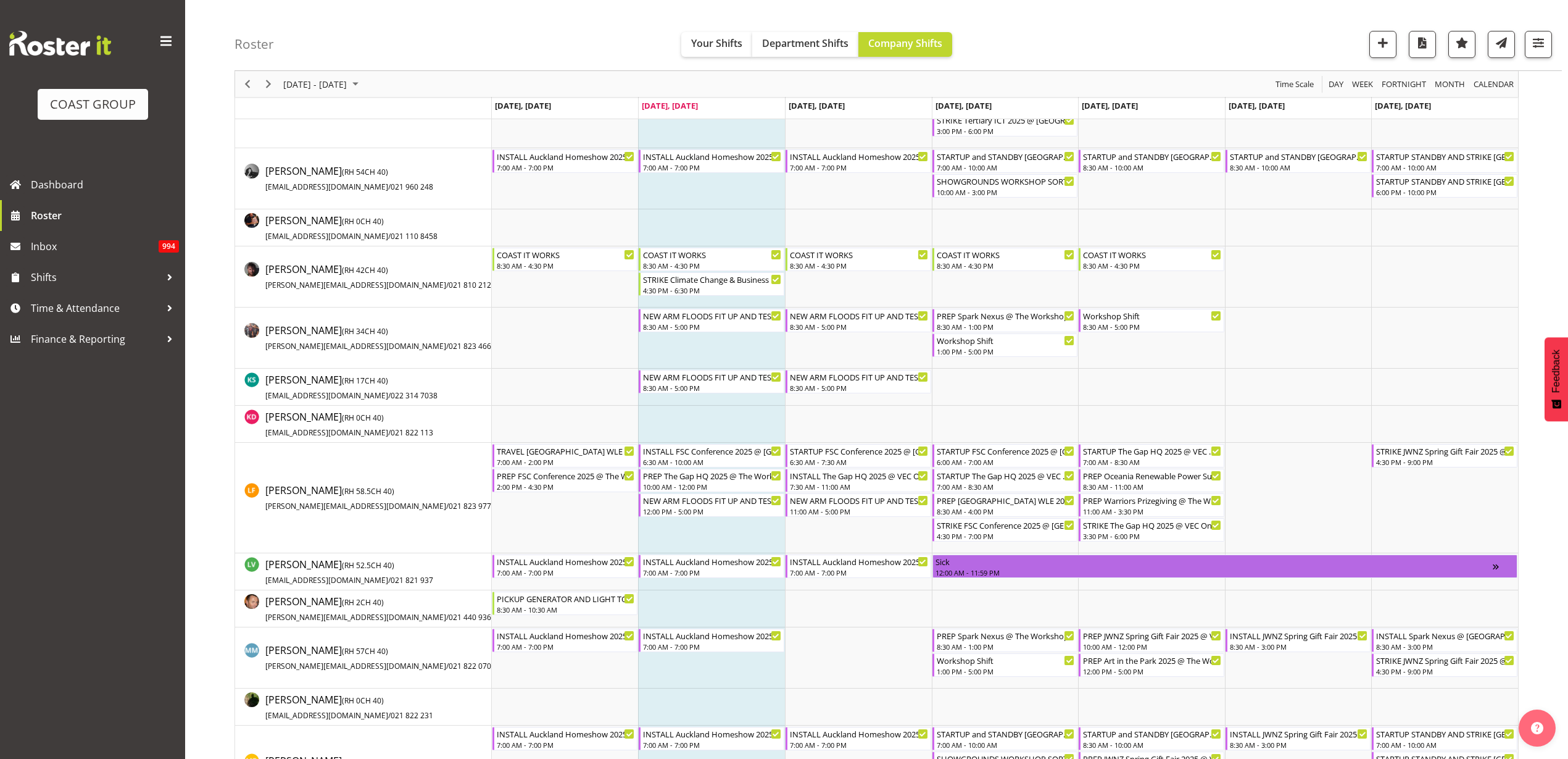
scroll to position [541, 0]
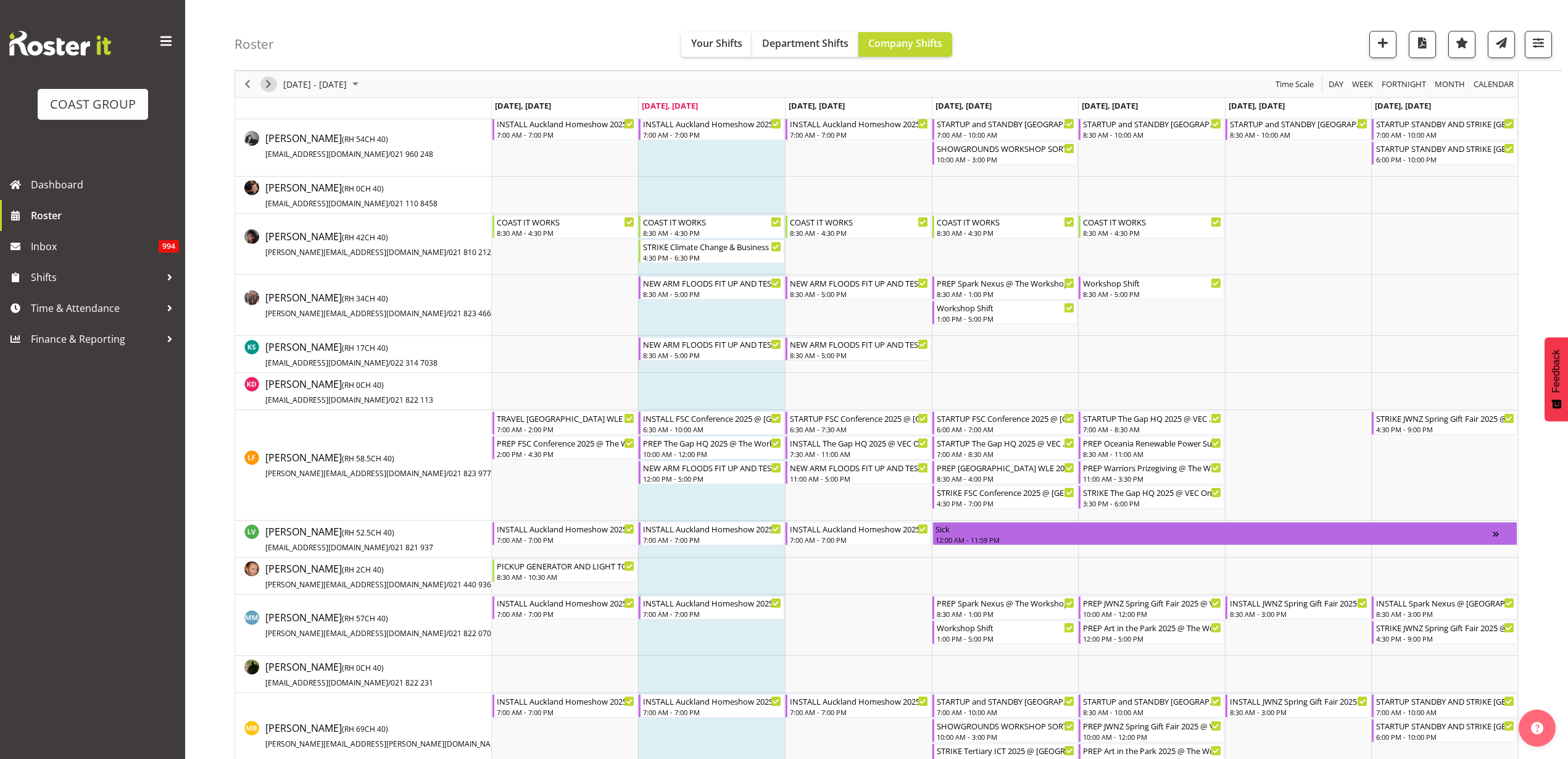
click at [269, 82] on span "Next" at bounding box center [268, 85] width 15 height 16
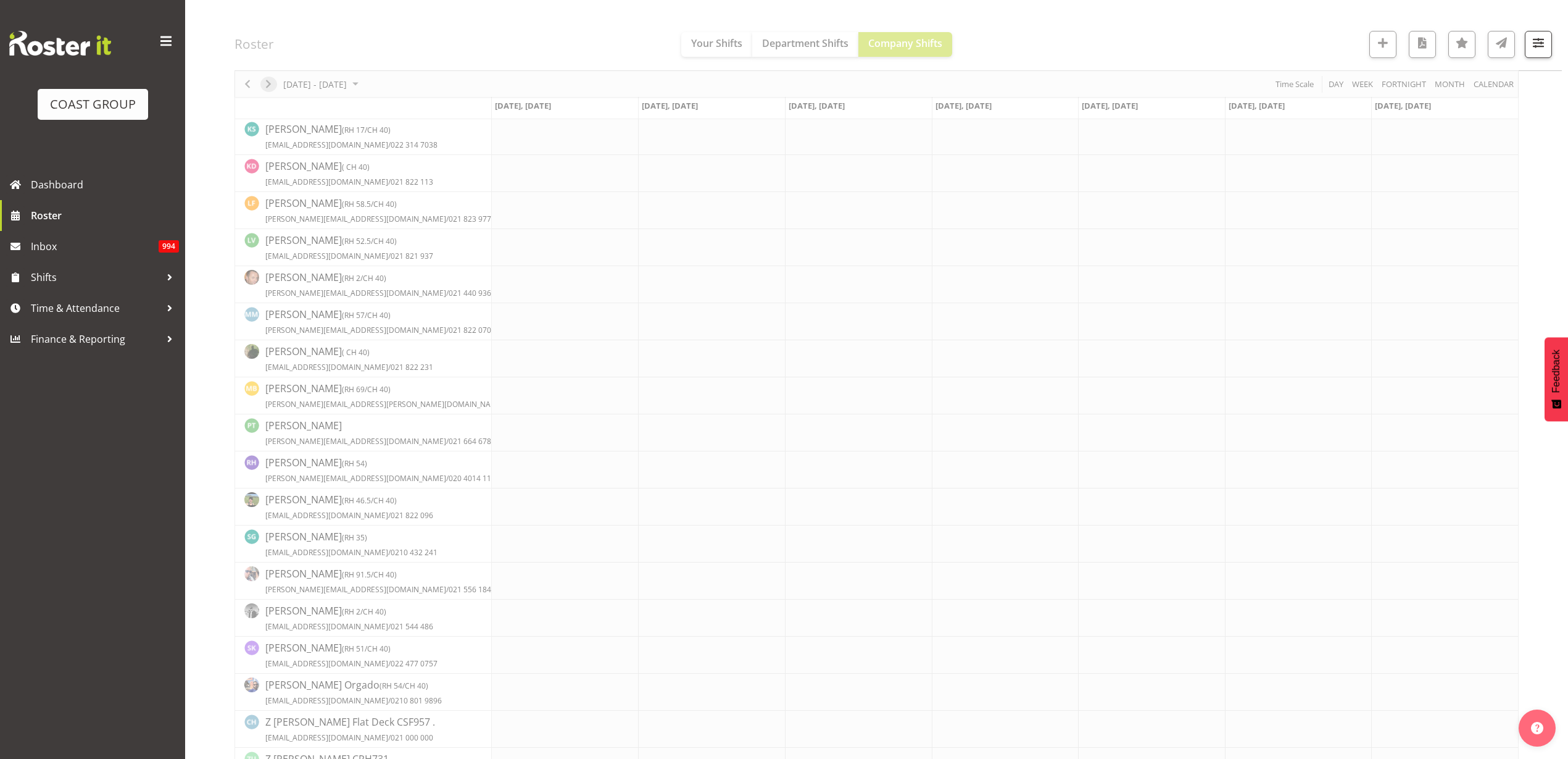
scroll to position [0, 0]
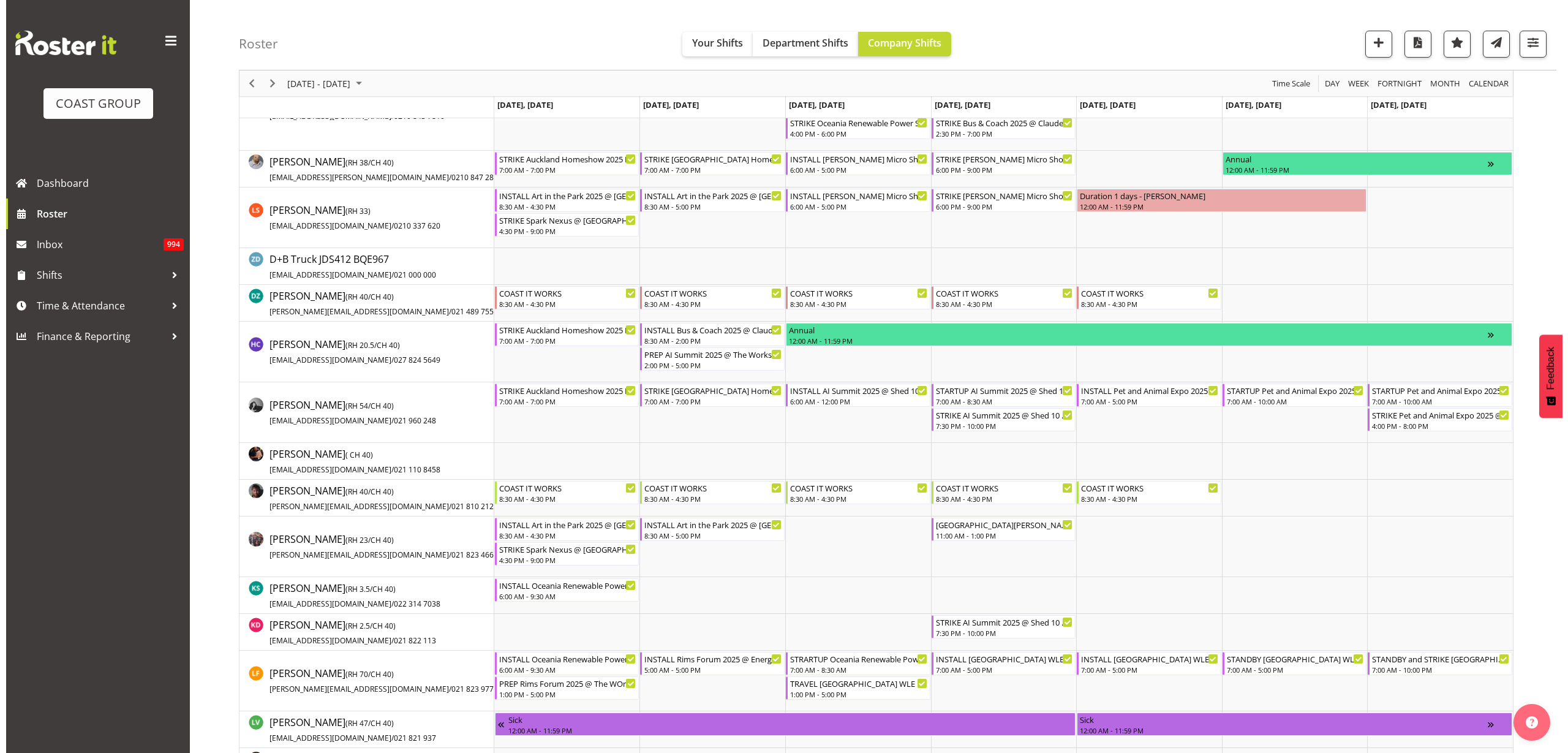
scroll to position [383, 0]
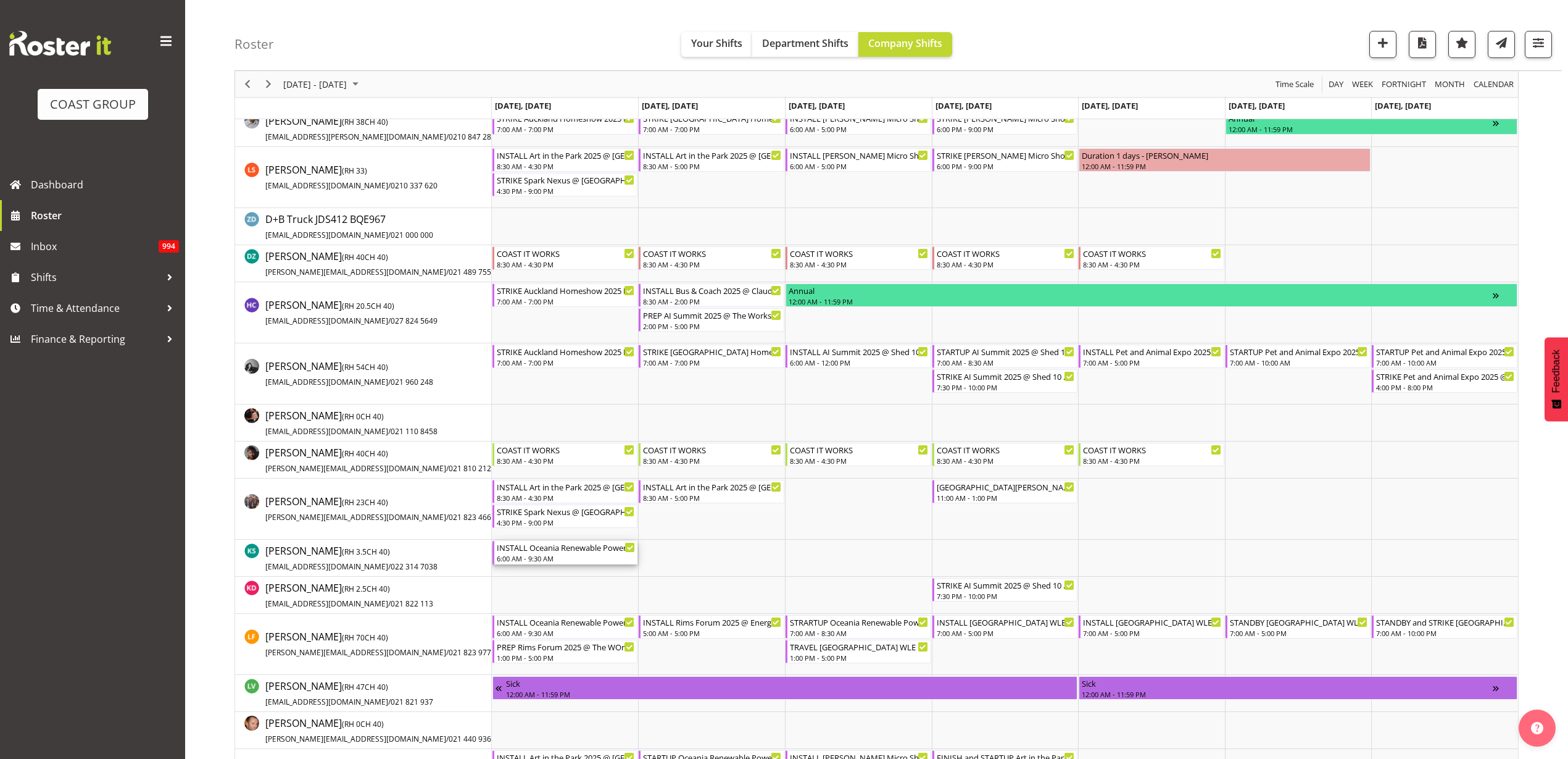
click at [536, 550] on div "INSTALL Oceania Renewable Power Summit 2025 @ The Pullman On Site @ 0700" at bounding box center [566, 547] width 139 height 13
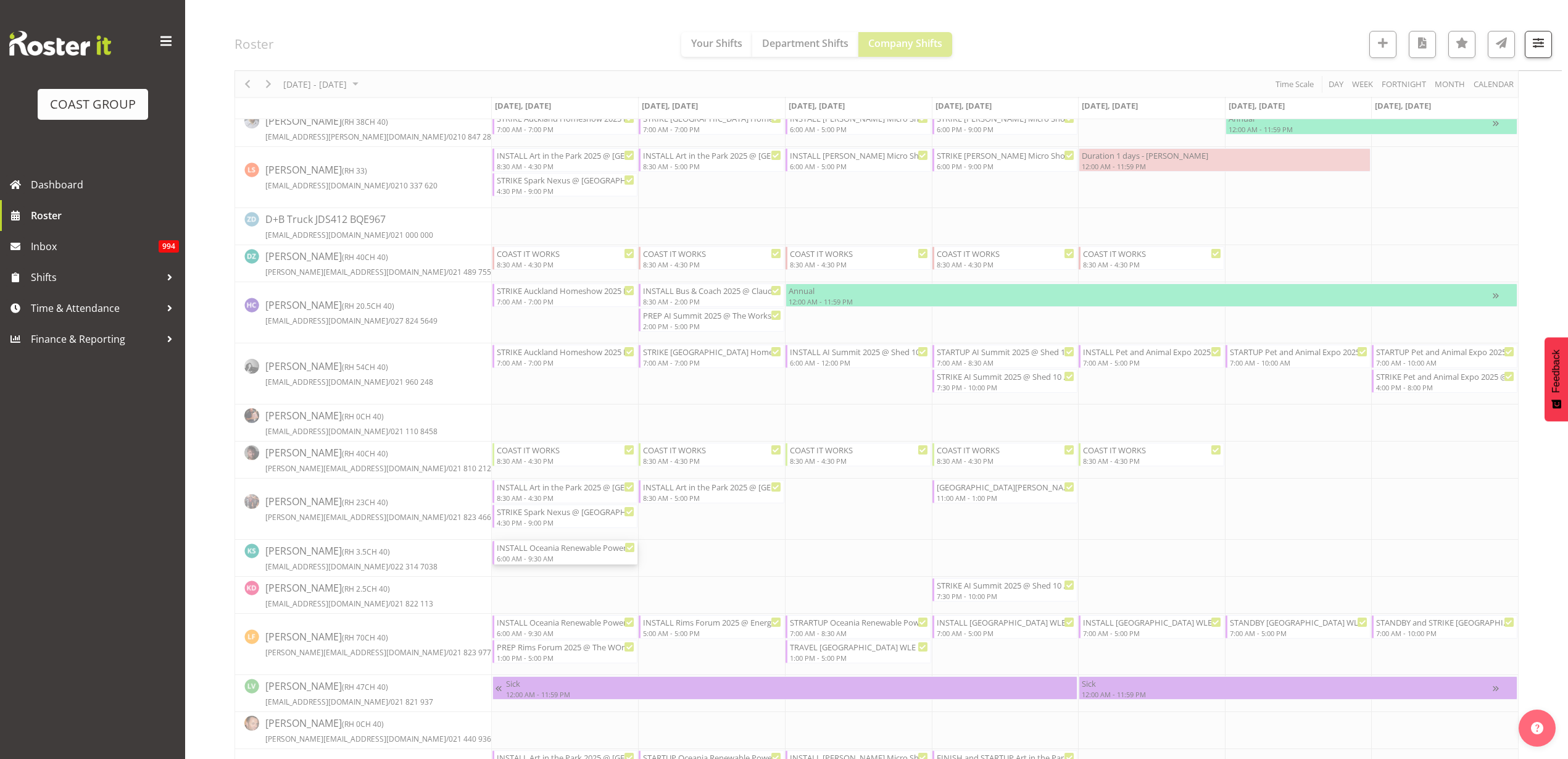
select select
select select "8"
select select "2025"
select select "6"
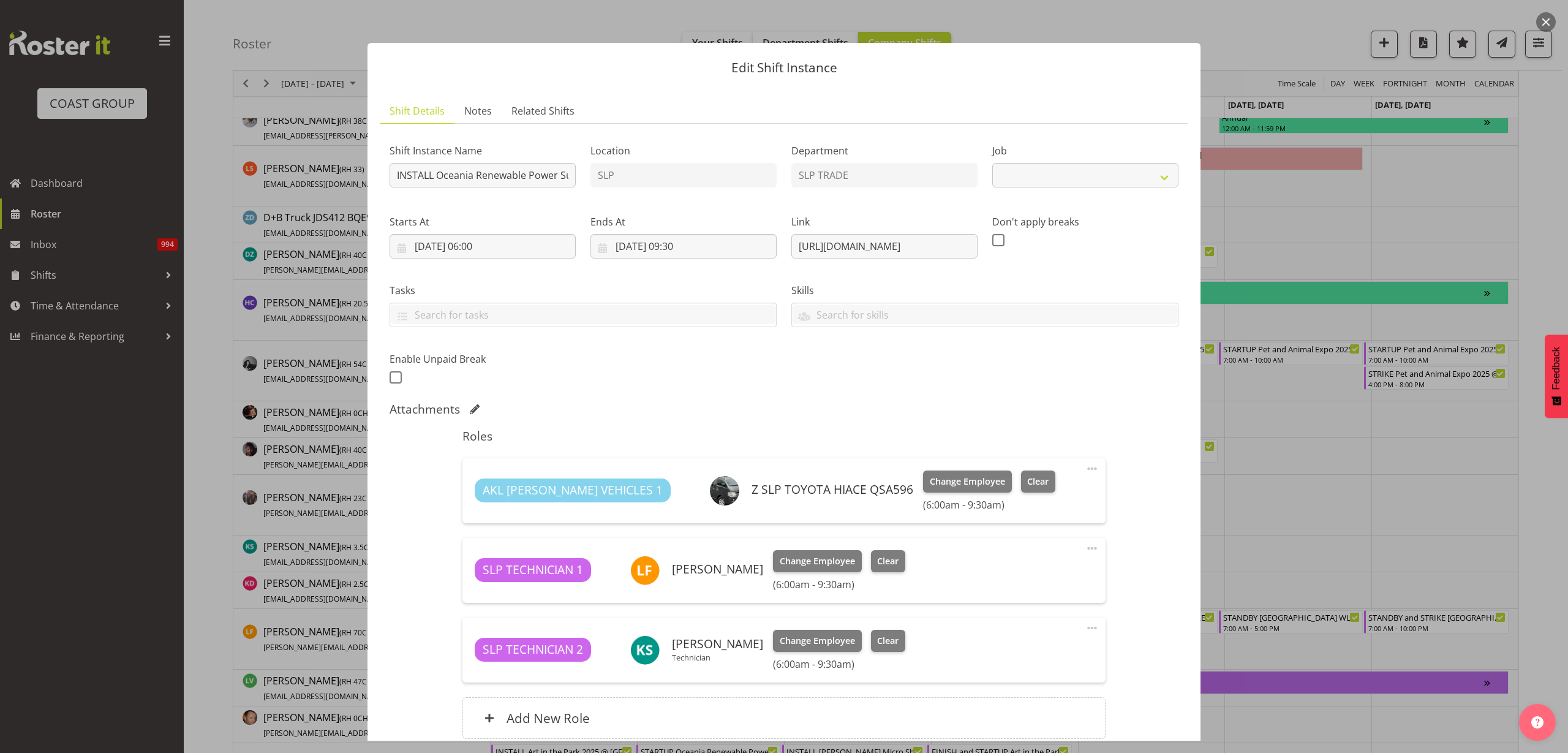
select select "10547"
click at [484, 242] on input "15/09/2025, 06:00" at bounding box center [482, 246] width 186 height 24
click at [477, 506] on select "00 01 02 03 04 05 06 07 08 09 10 11 12 13 14 15 16 17 18 19 20 21 22 23" at bounding box center [483, 506] width 27 height 24
select select "5"
click at [470, 495] on select "00 01 02 03 04 05 06 07 08 09 10 11 12 13 14 15 16 17 18 19 20 21 22 23" at bounding box center [483, 506] width 27 height 24
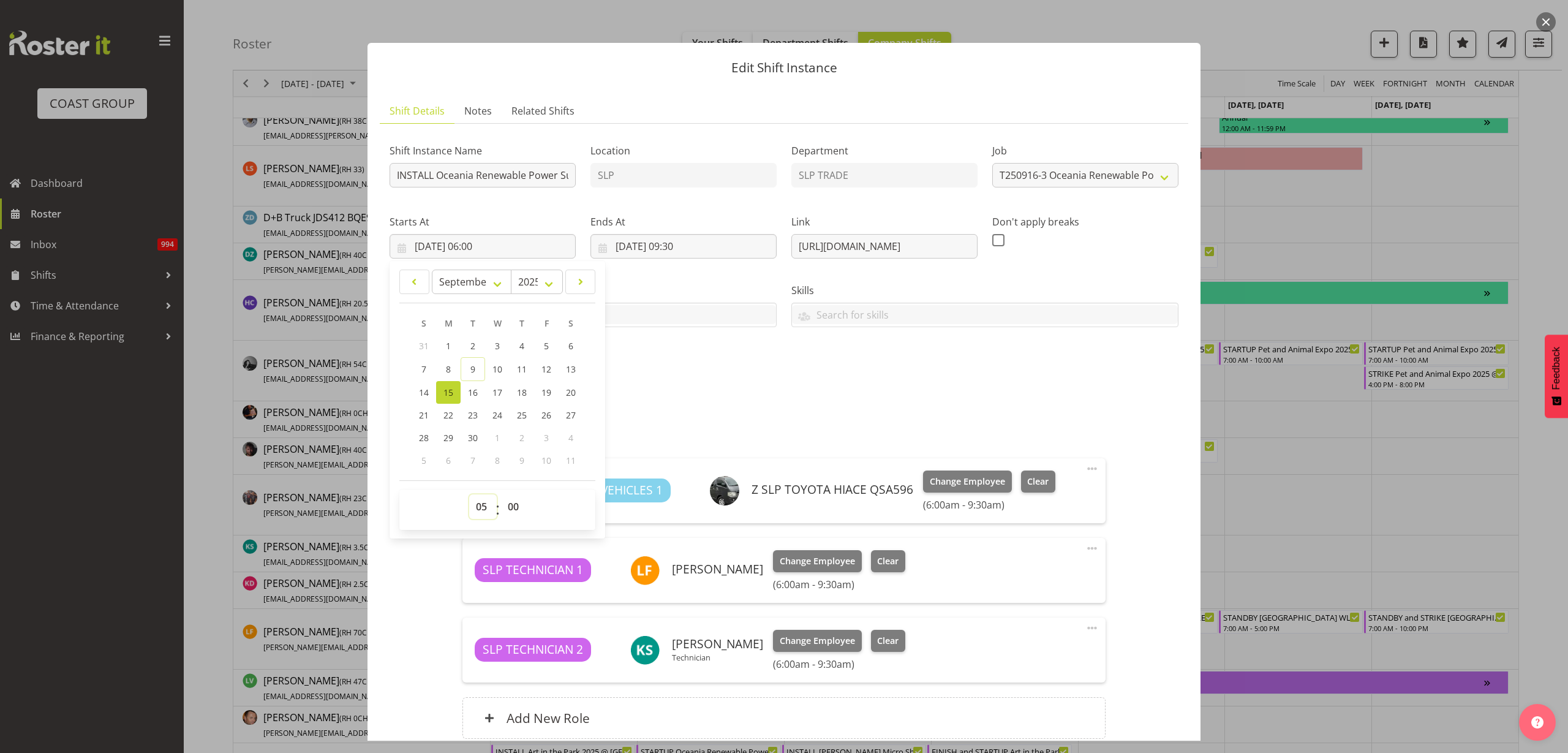
type input "15/09/2025, 05:00"
select select "30"
type input "15/09/2025, 05:30"
click at [881, 346] on div "Shift Instance Name INSTALL Oceania Renewable Power Summit 2025 @ The Pullman O…" at bounding box center [784, 261] width 804 height 269
click at [543, 170] on input "INSTALL Oceania Renewable Power Summit 2025 @ The Pullman On Site @ 0700" at bounding box center [482, 175] width 186 height 24
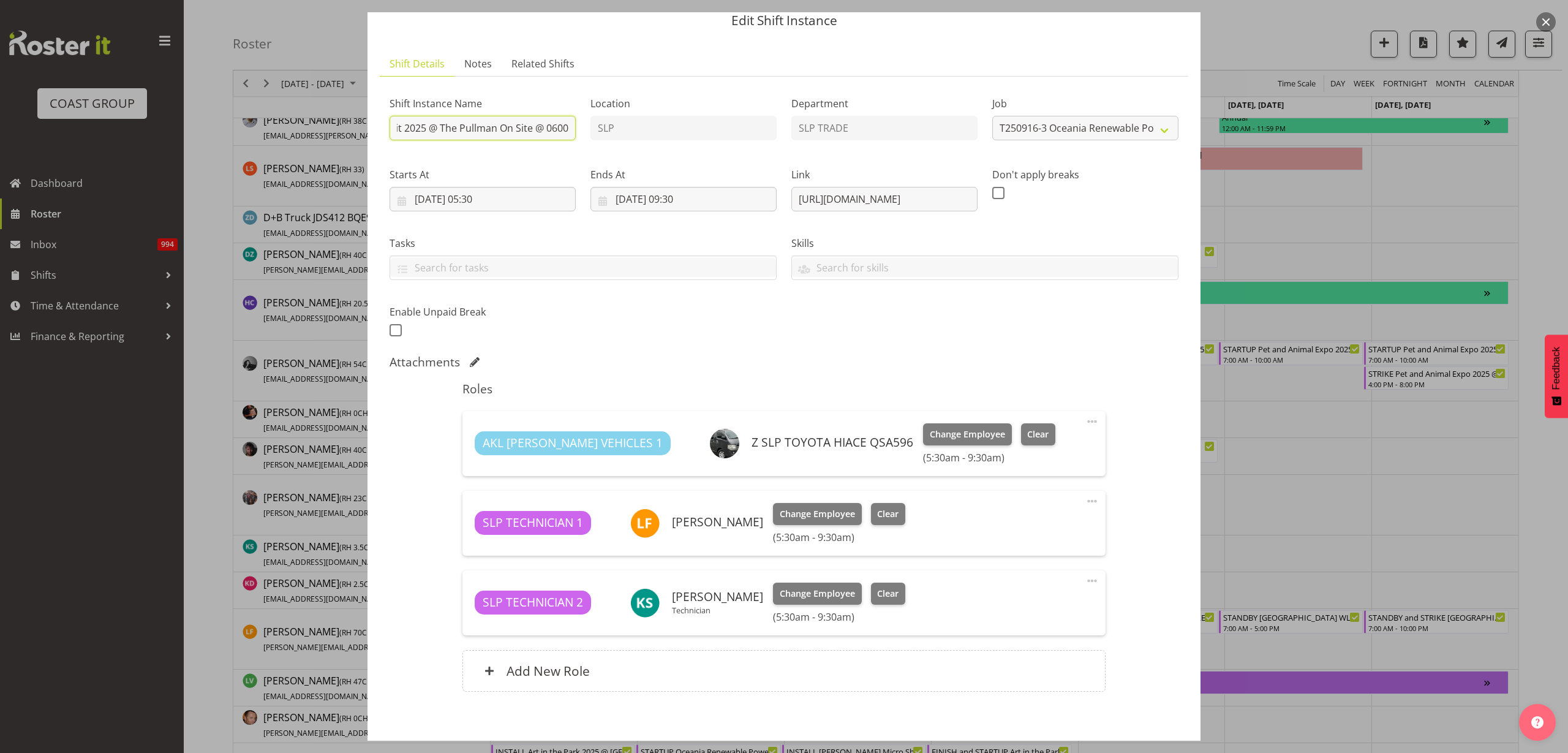
scroll to position [108, 0]
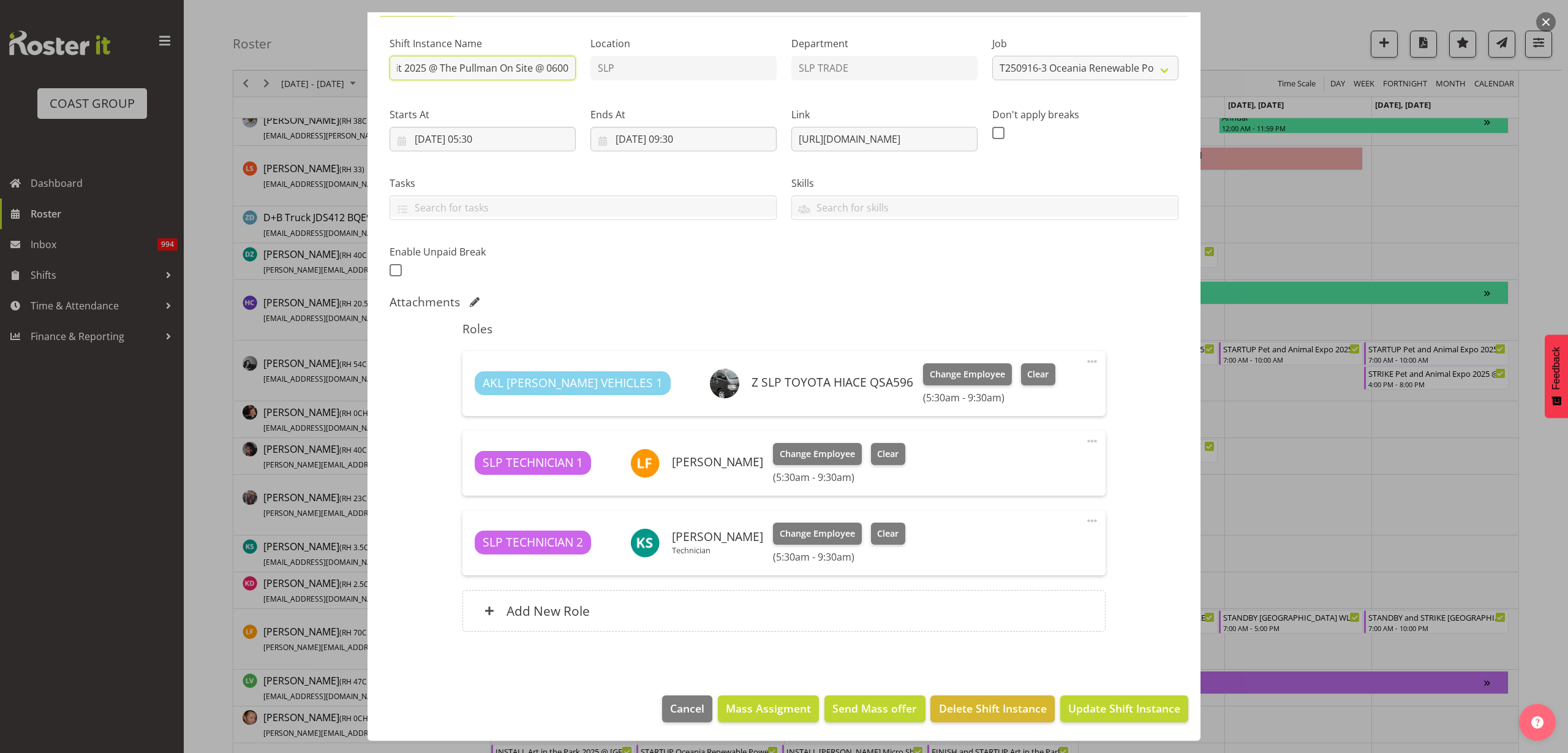
type input "INSTALL Oceania Renewable Power Summit 2025 @ The Pullman On Site @ 0600"
click at [1107, 705] on span "Update Shift Instance" at bounding box center [1124, 708] width 112 height 16
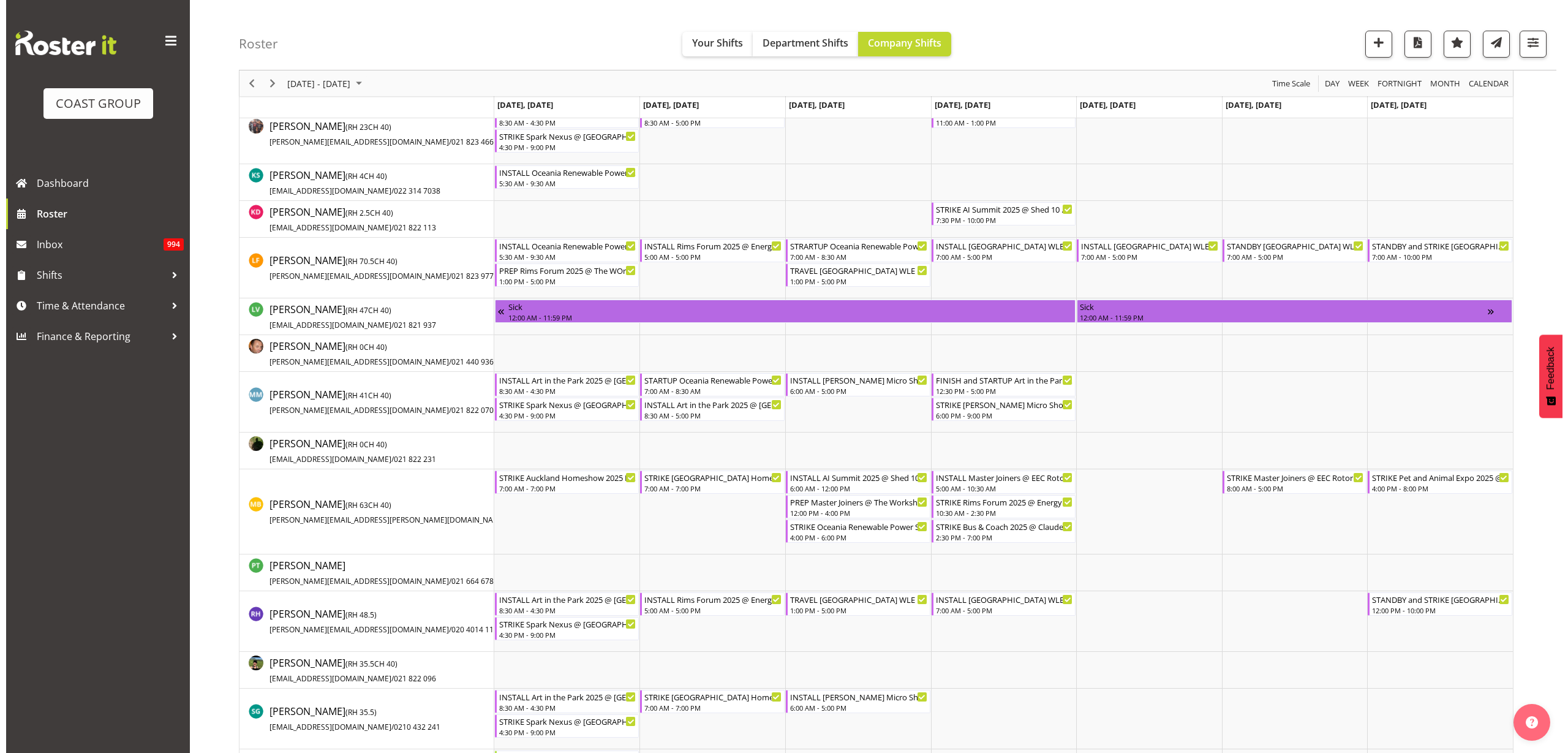
scroll to position [766, 0]
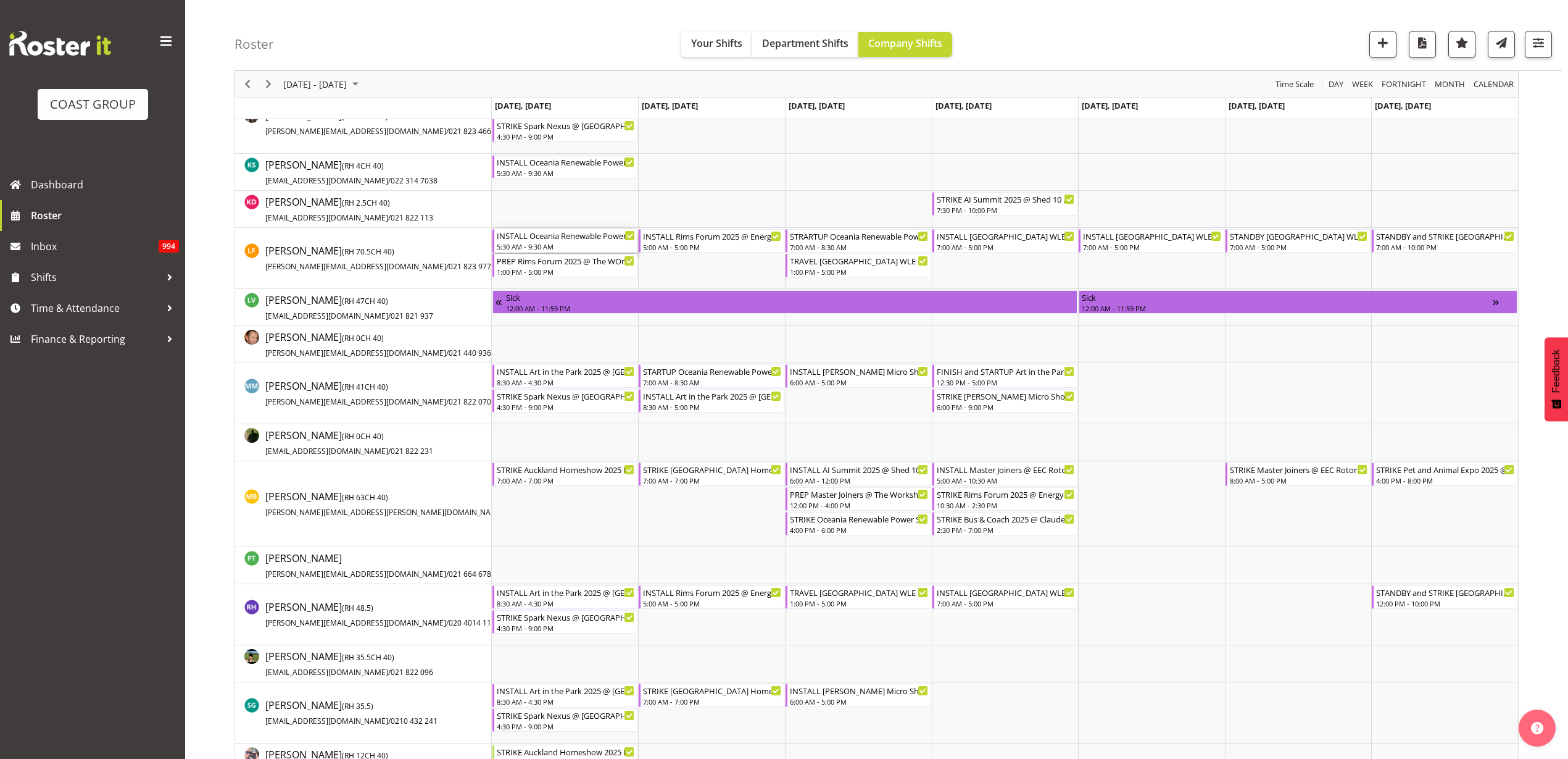
click at [546, 242] on div "5:30 AM - 9:30 AM" at bounding box center [566, 246] width 139 height 9
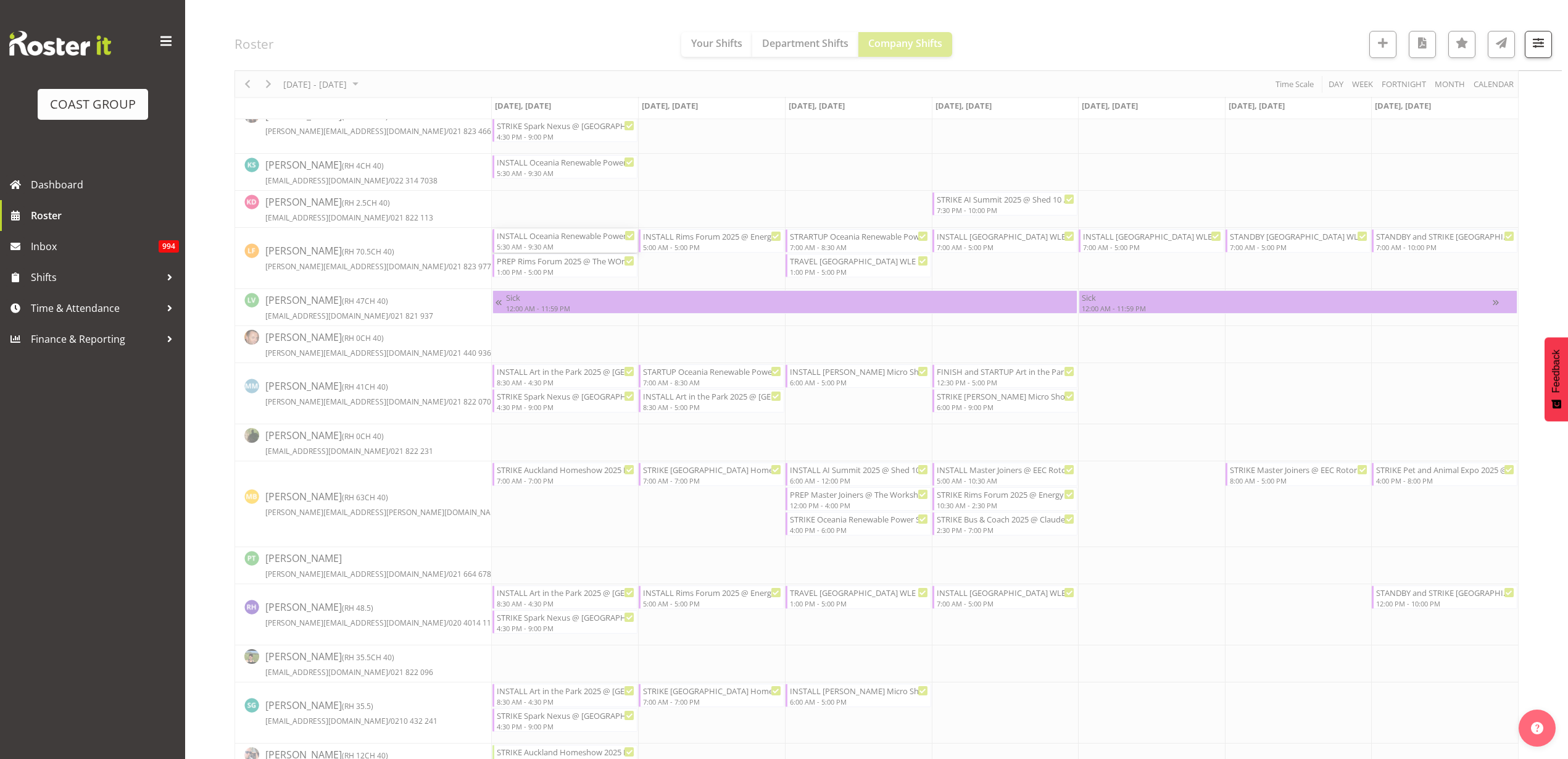
select select
select select "8"
select select "2025"
select select "9"
select select "30"
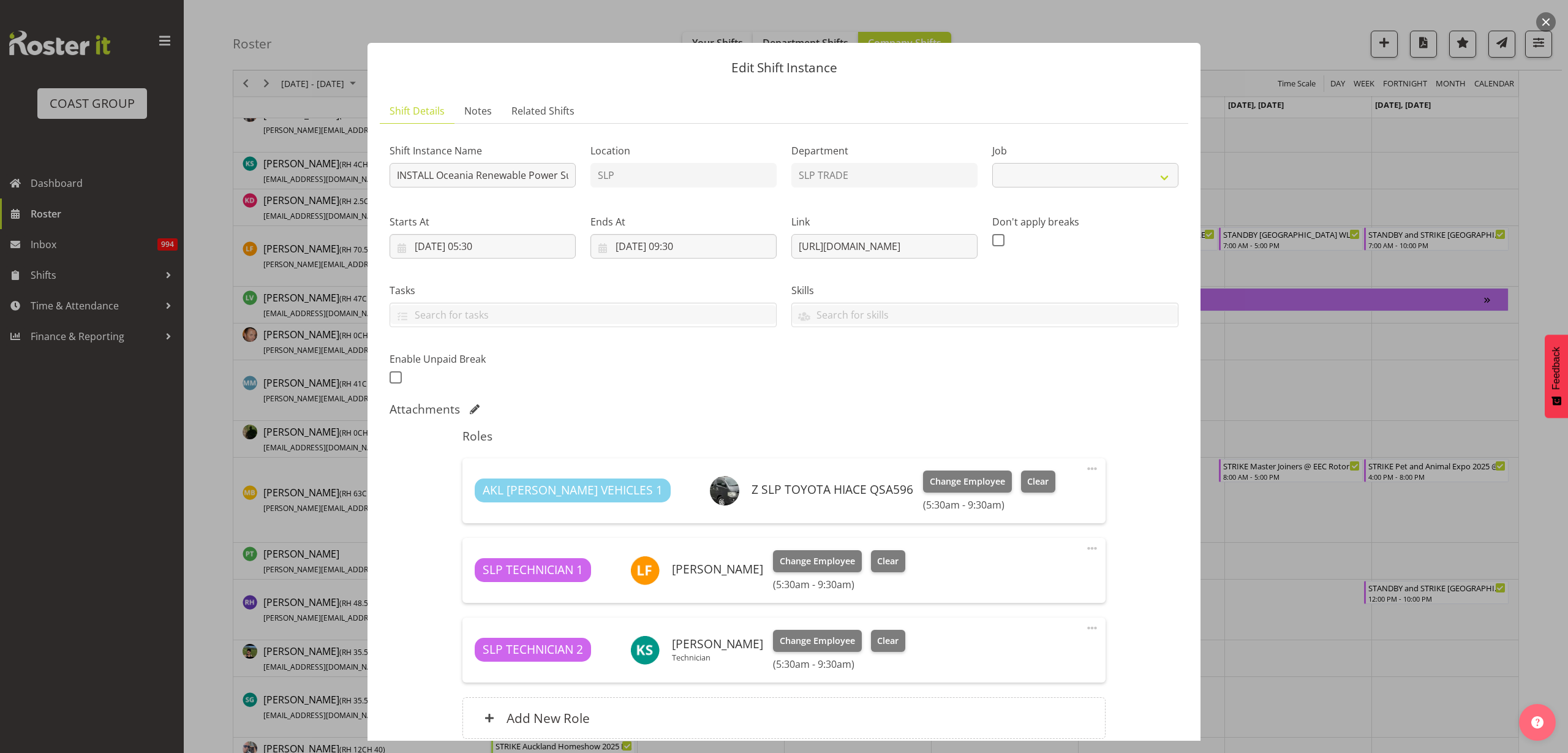
select select "10547"
click at [654, 247] on input "15/09/2025, 09:30" at bounding box center [683, 246] width 186 height 24
click at [680, 514] on select "00 01 02 03 04 05 06 07 08 09 10 11 12 13 14 15 16 17 18 19 20 21 22 23" at bounding box center [683, 506] width 27 height 24
click at [670, 495] on select "00 01 02 03 04 05 06 07 08 09 10 11 12 13 14 15 16 17 18 19 20 21 22 23" at bounding box center [683, 506] width 27 height 24
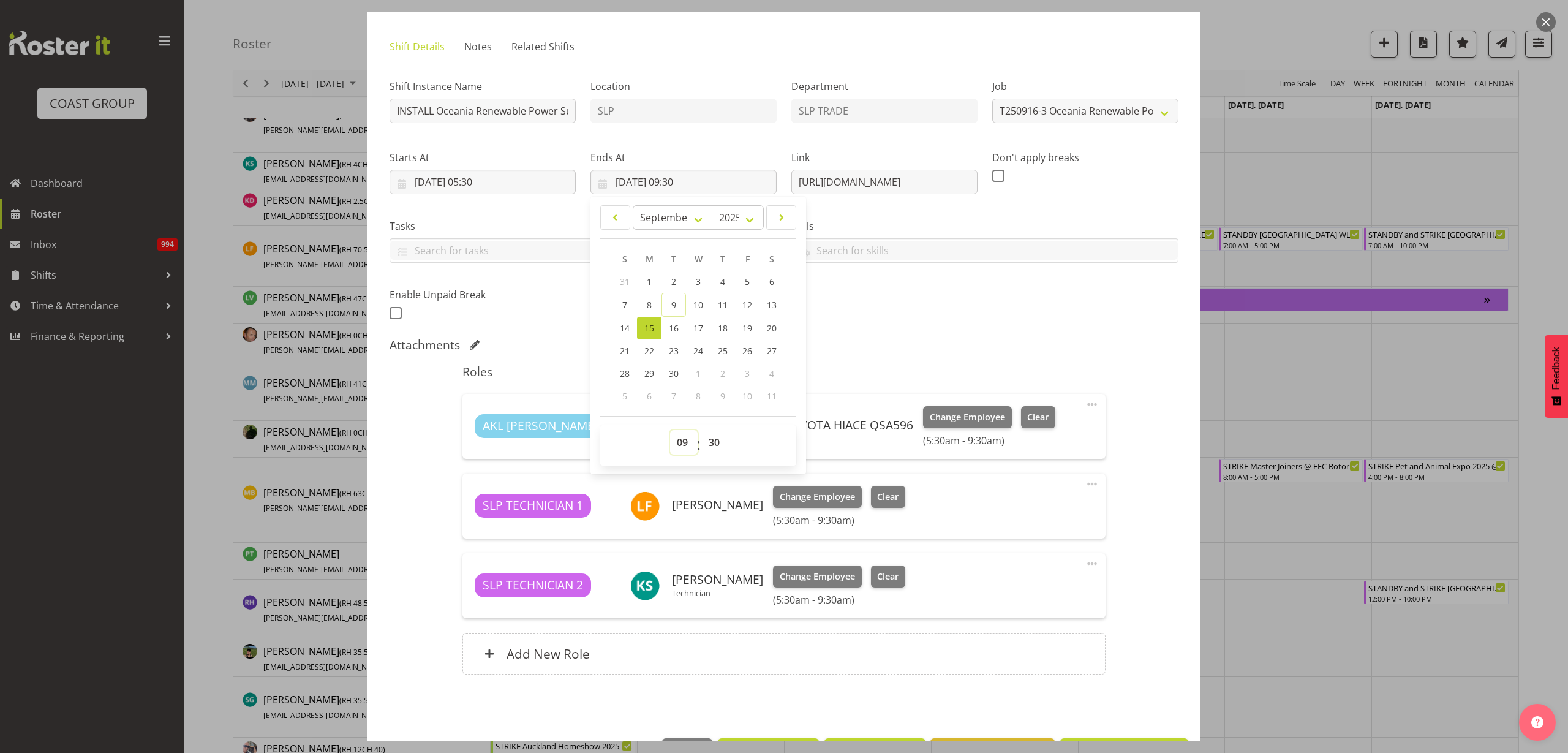
scroll to position [108, 0]
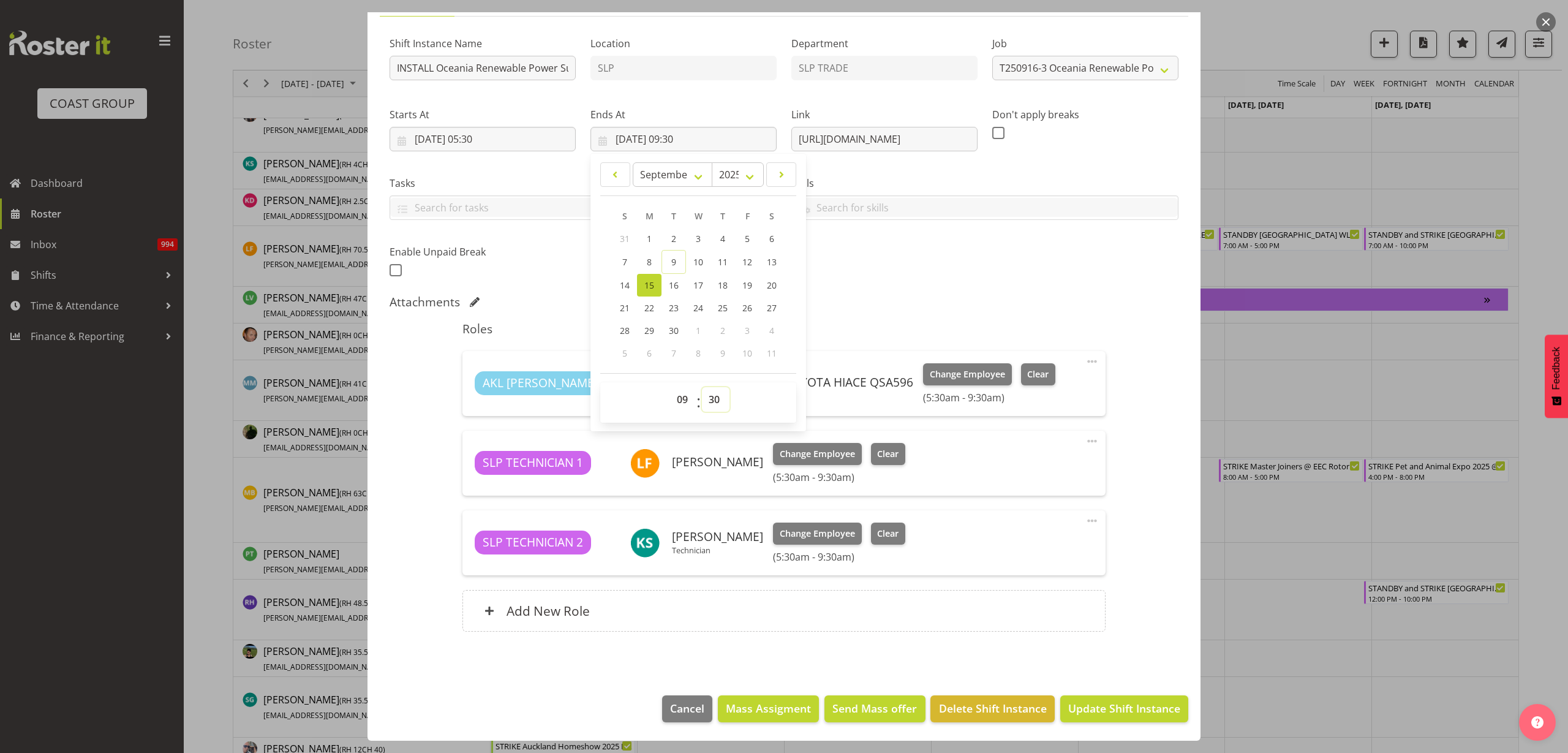
select select "0"
type input "15/09/2025, 09:00"
click at [1139, 698] on button "Update Shift Instance" at bounding box center [1124, 708] width 128 height 27
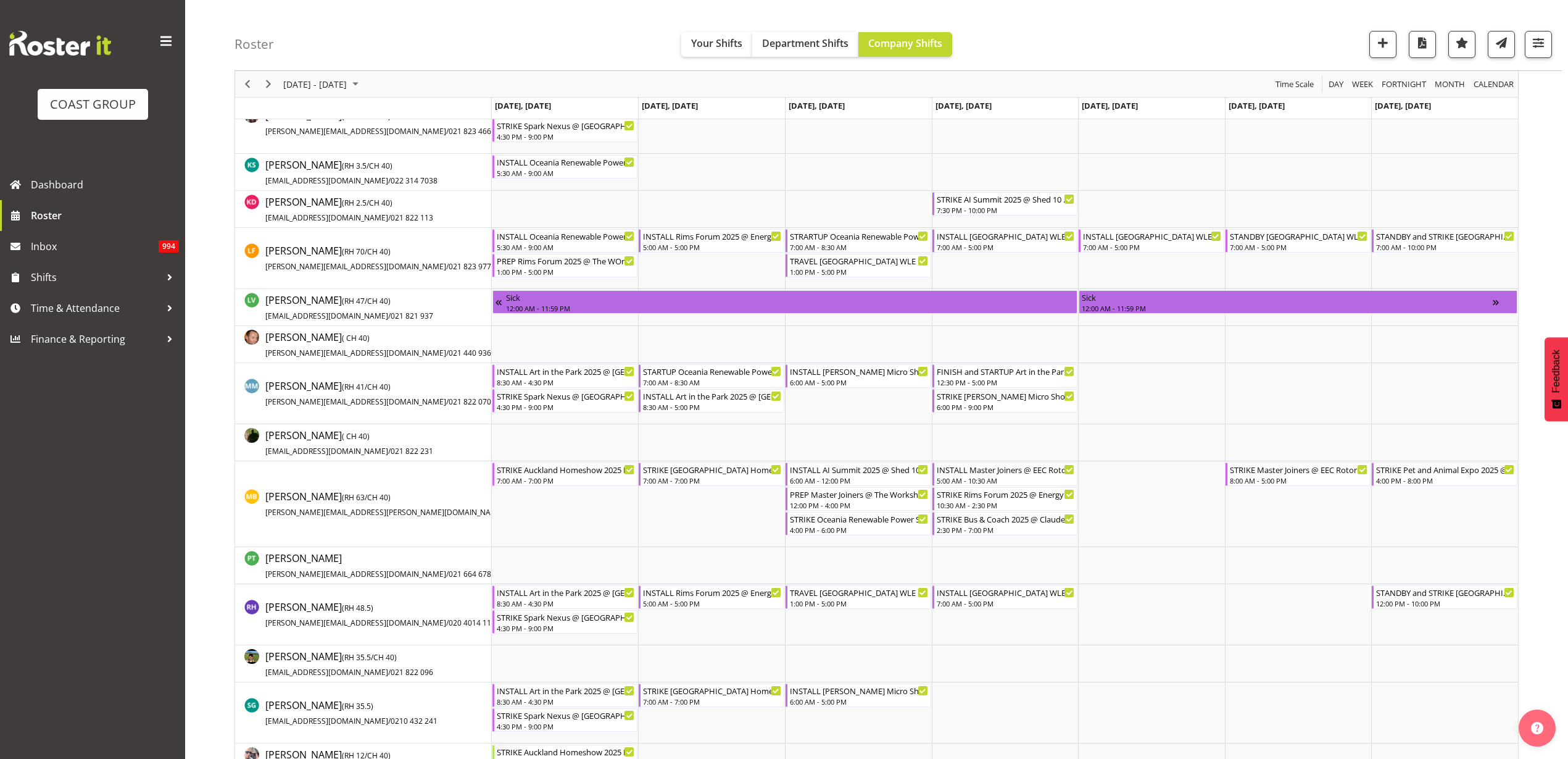
scroll to position [0, 0]
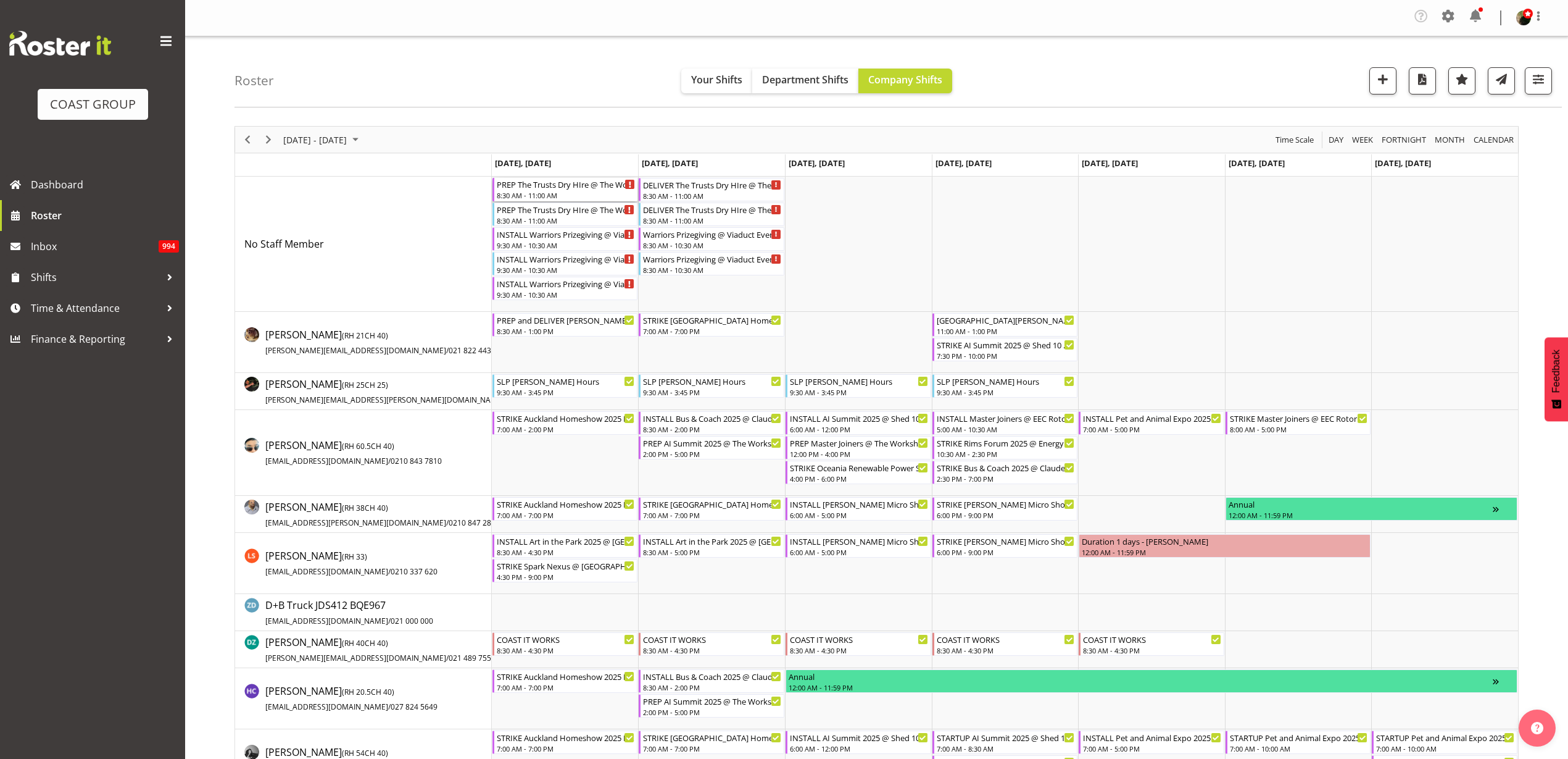
click at [532, 187] on div "PREP The Trusts Dry HIre @ The Workshop" at bounding box center [566, 184] width 139 height 13
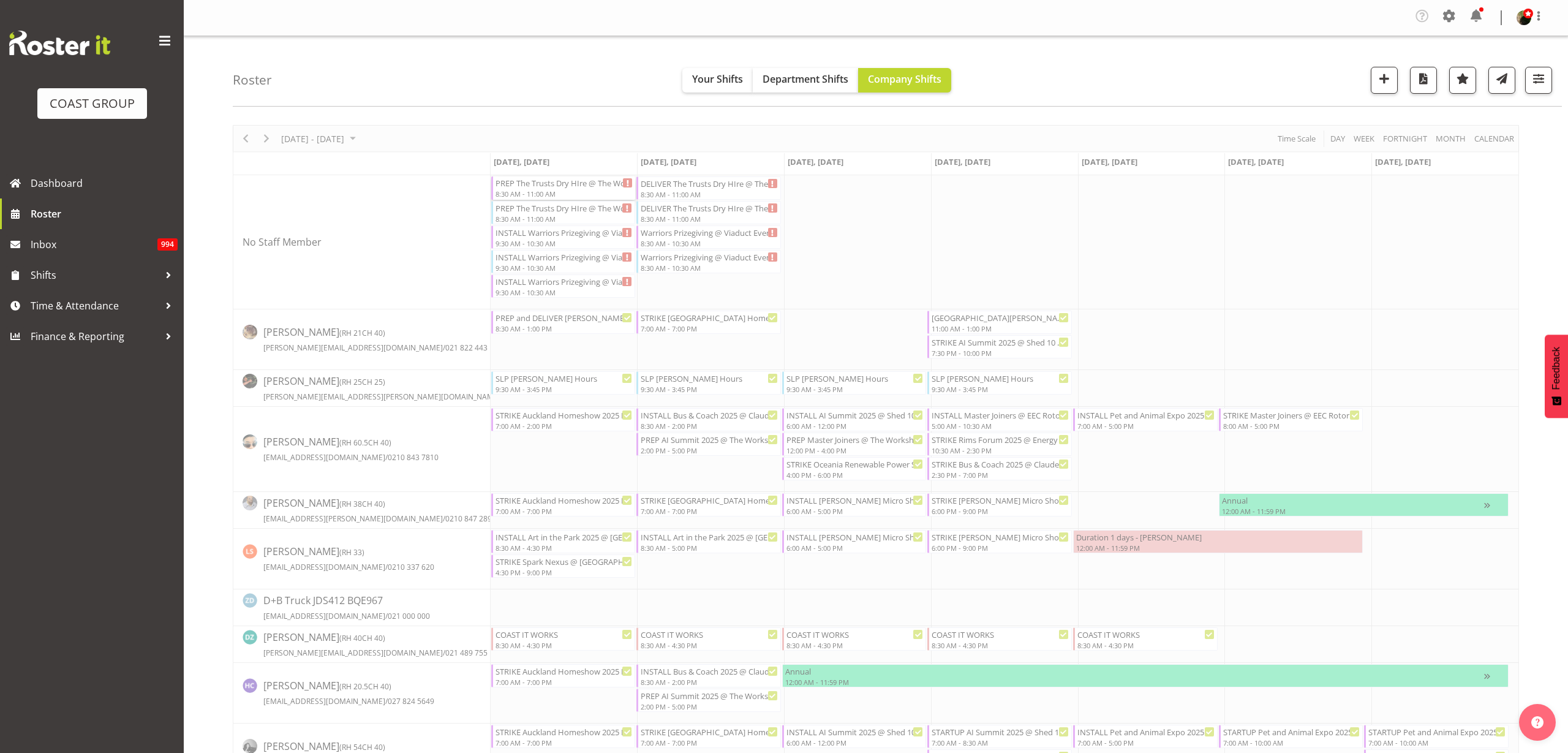
select select
select select "8"
select select "2025"
select select "8"
select select "30"
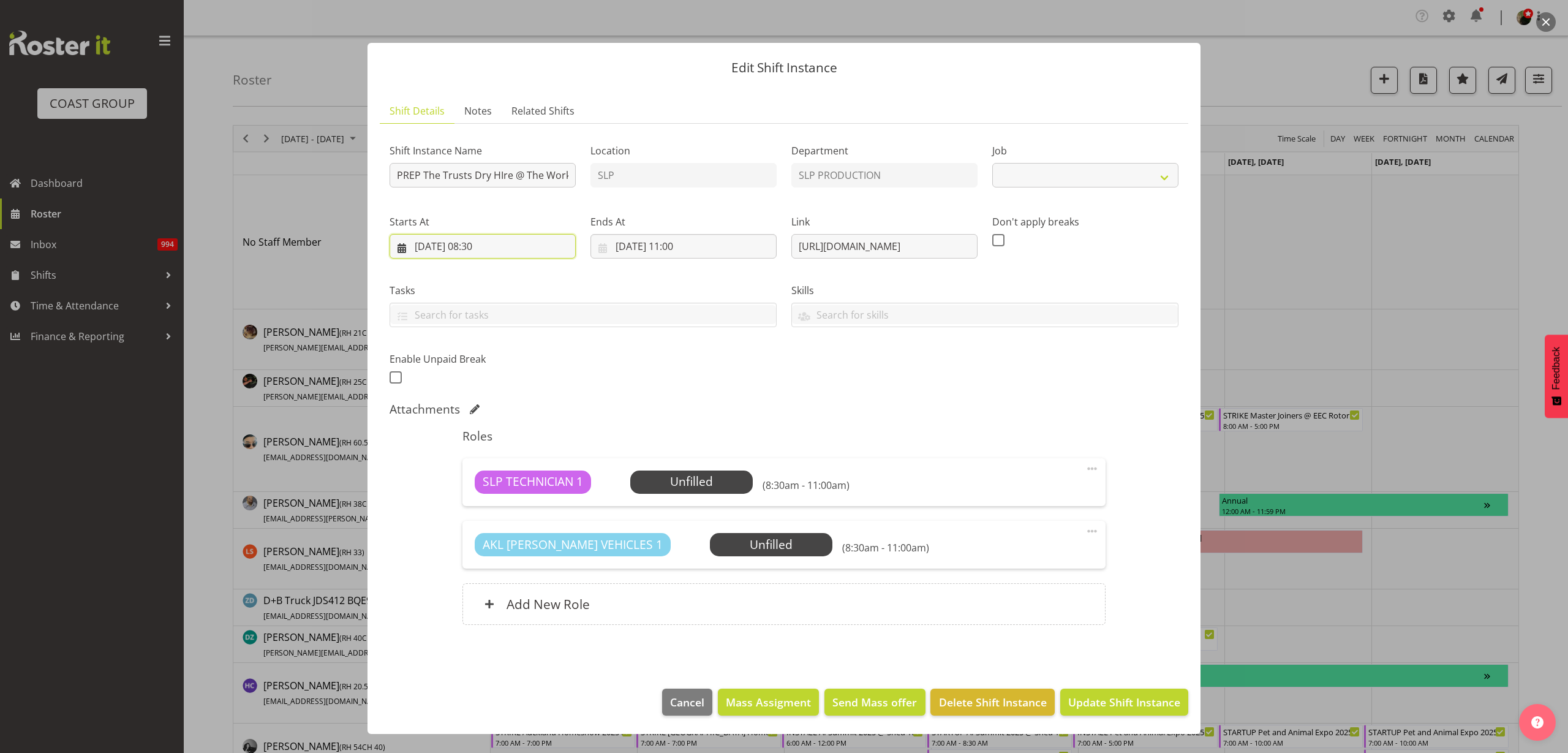
click at [495, 250] on input "15/09/2025, 08:30" at bounding box center [482, 246] width 186 height 24
select select "10626"
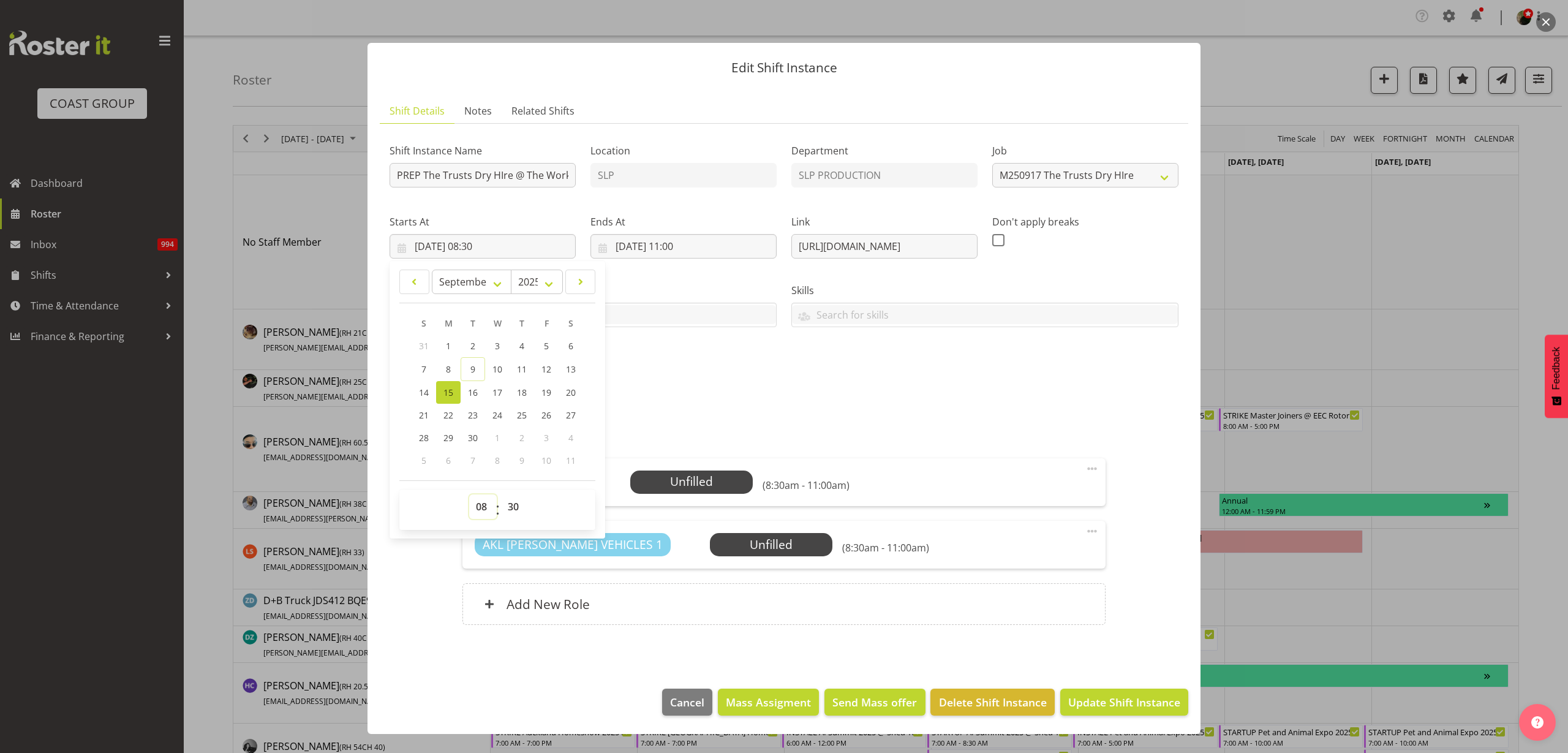
click at [484, 508] on select "00 01 02 03 04 05 06 07 08 09 10 11 12 13 14 15 16 17 18 19 20 21 22 23" at bounding box center [483, 506] width 27 height 24
select select "13"
click at [470, 495] on select "00 01 02 03 04 05 06 07 08 09 10 11 12 13 14 15 16 17 18 19 20 21 22 23" at bounding box center [483, 506] width 27 height 24
type input "15/09/2025, 13:30"
select select "0"
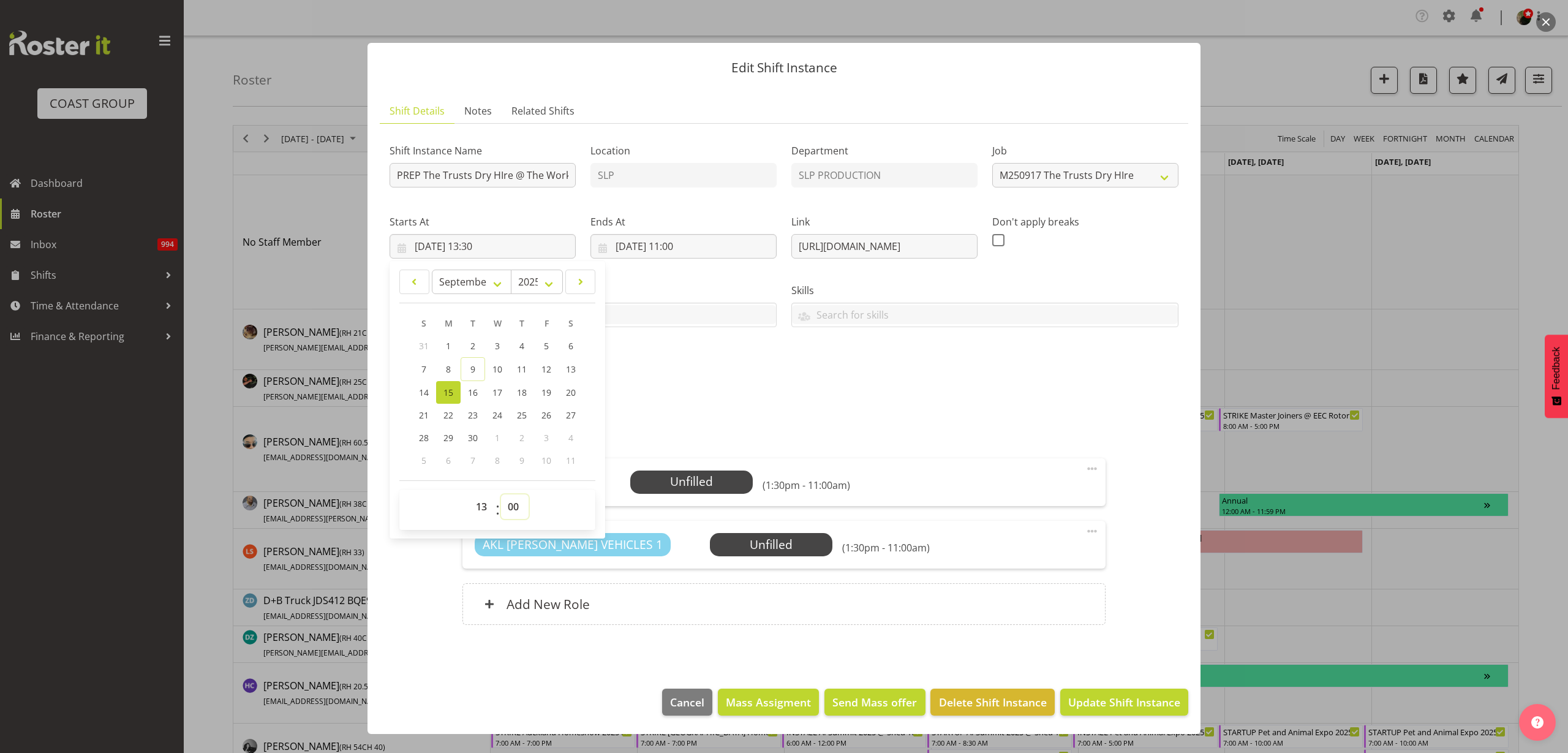
type input "15/09/2025, 13:00"
click at [695, 249] on input "15/09/2025, 11:00" at bounding box center [683, 246] width 186 height 24
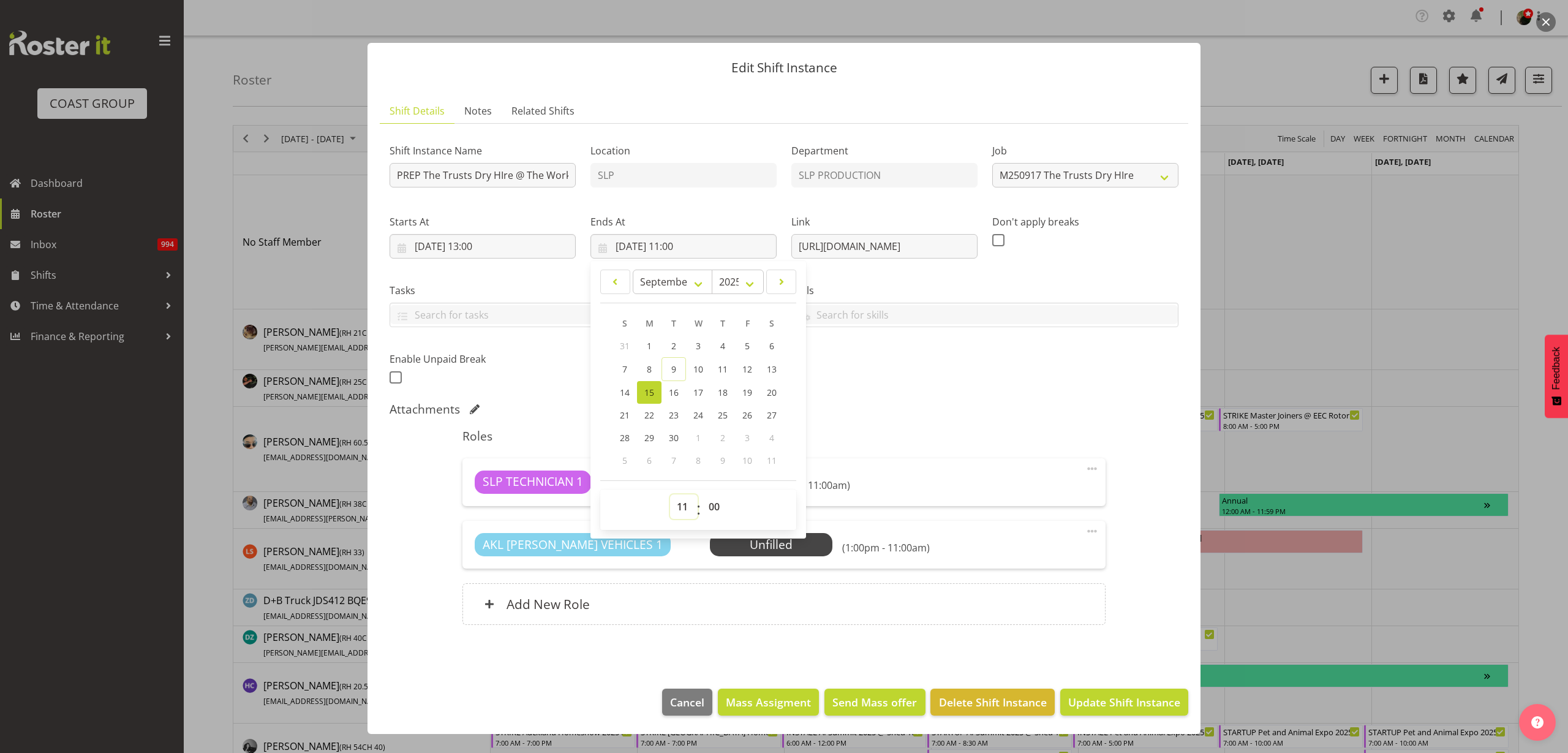
click at [678, 508] on select "00 01 02 03 04 05 06 07 08 09 10 11 12 13 14 15 16 17 18 19 20 21 22 23" at bounding box center [683, 506] width 27 height 24
select select "16"
click at [670, 495] on select "00 01 02 03 04 05 06 07 08 09 10 11 12 13 14 15 16 17 18 19 20 21 22 23" at bounding box center [683, 506] width 27 height 24
type input "15/09/2025, 16:00"
click at [1146, 699] on span "Update Shift Instance" at bounding box center [1124, 702] width 112 height 16
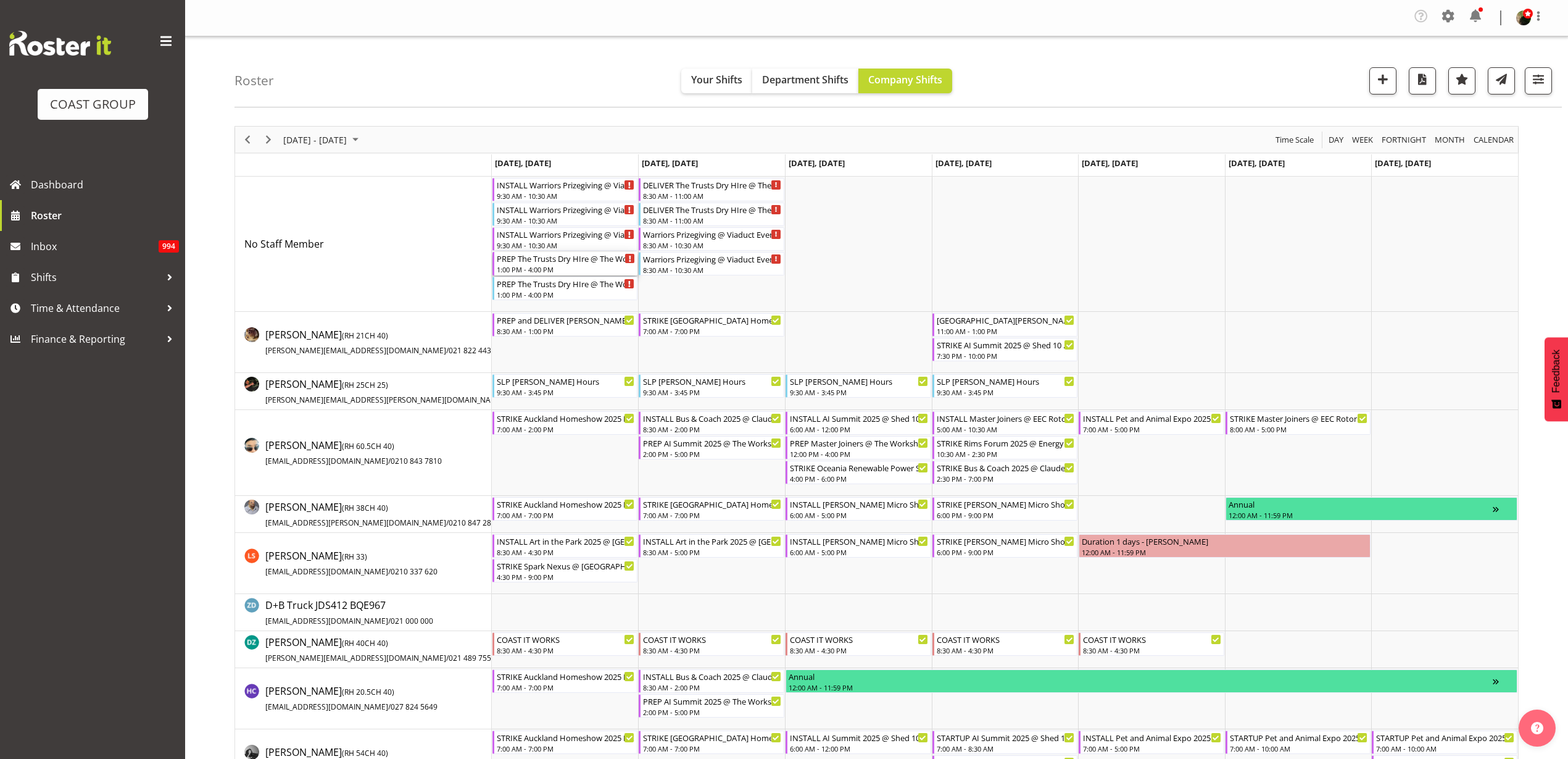
click at [532, 271] on div "1:00 PM - 4:00 PM" at bounding box center [566, 269] width 139 height 9
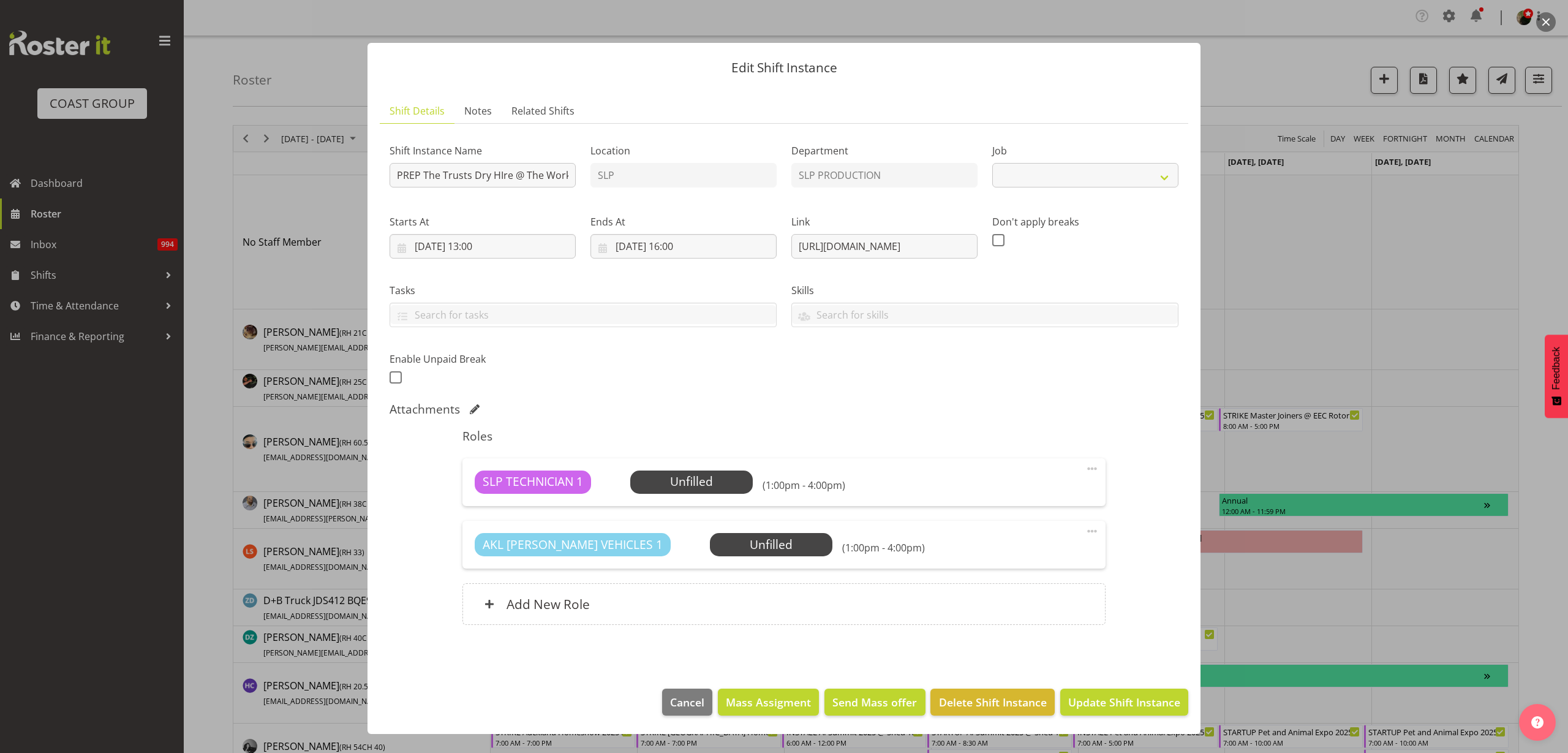
select select "10626"
click at [0, 0] on span "Select Employee" at bounding box center [0, 0] width 0 height 0
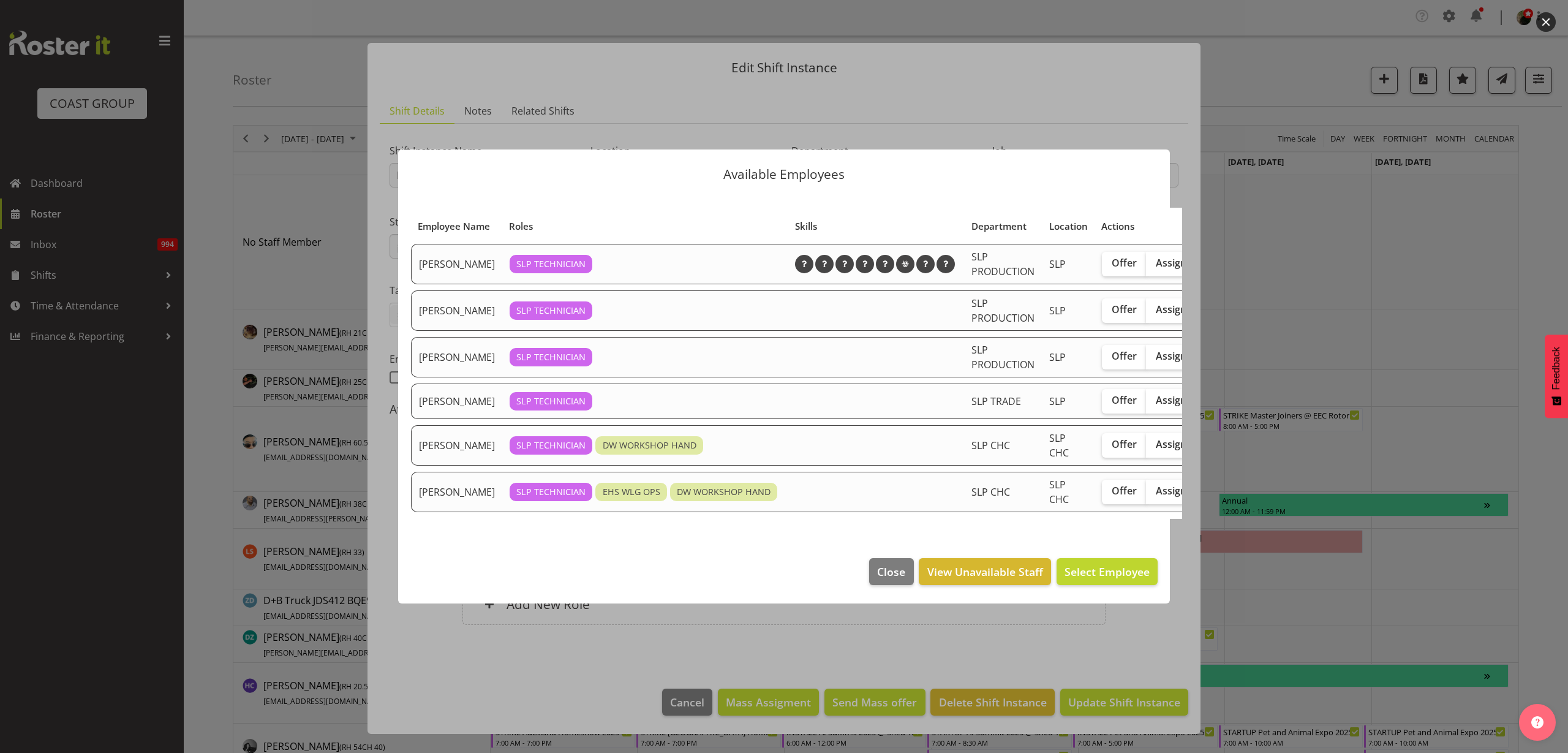
click at [1156, 261] on span "Assign" at bounding box center [1171, 263] width 31 height 13
click at [1146, 261] on input "Assign" at bounding box center [1150, 263] width 8 height 8
checkbox input "true"
click at [1124, 568] on span "Assign Aaron Grant" at bounding box center [1088, 571] width 124 height 15
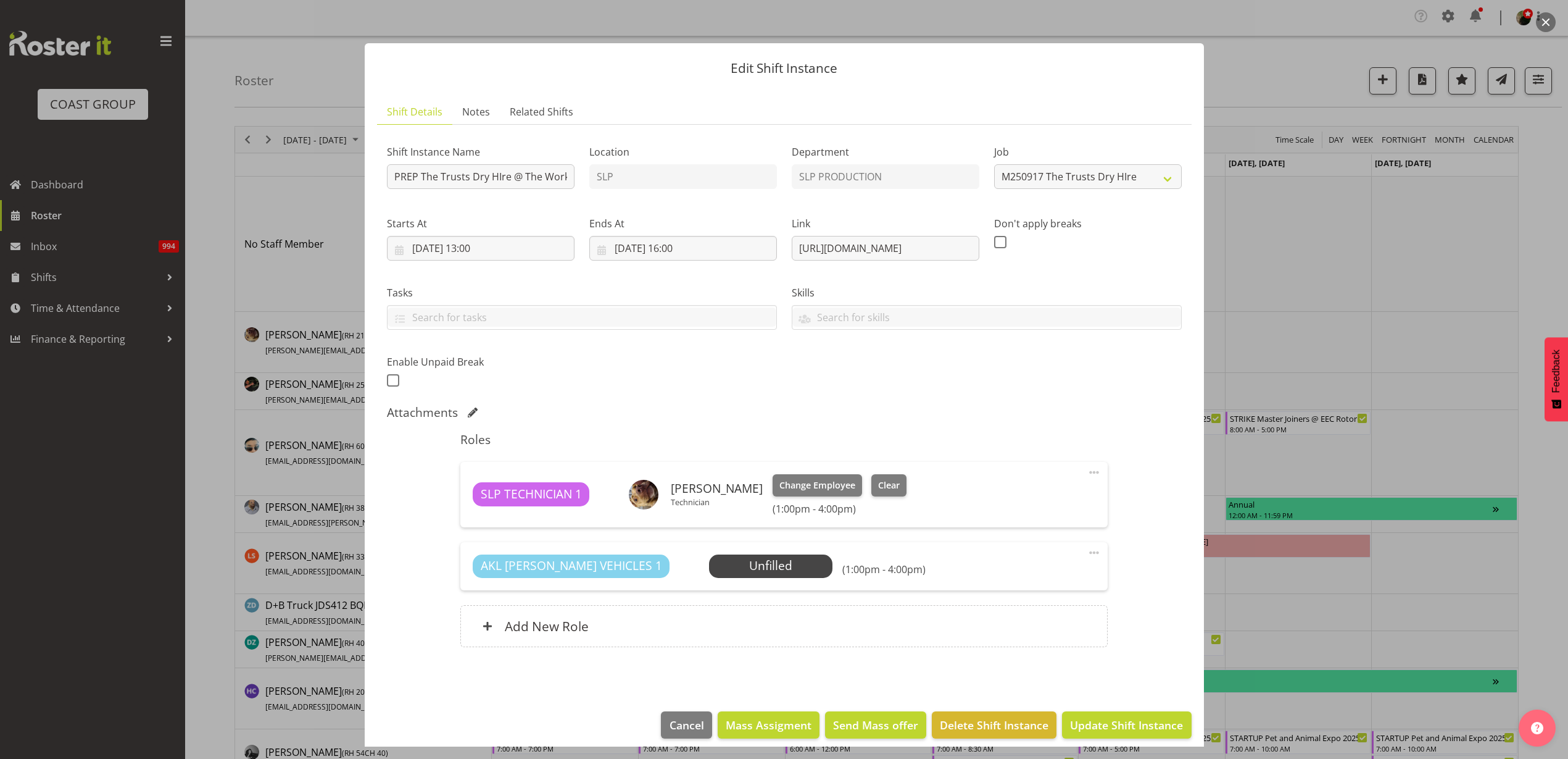
scroll to position [10, 0]
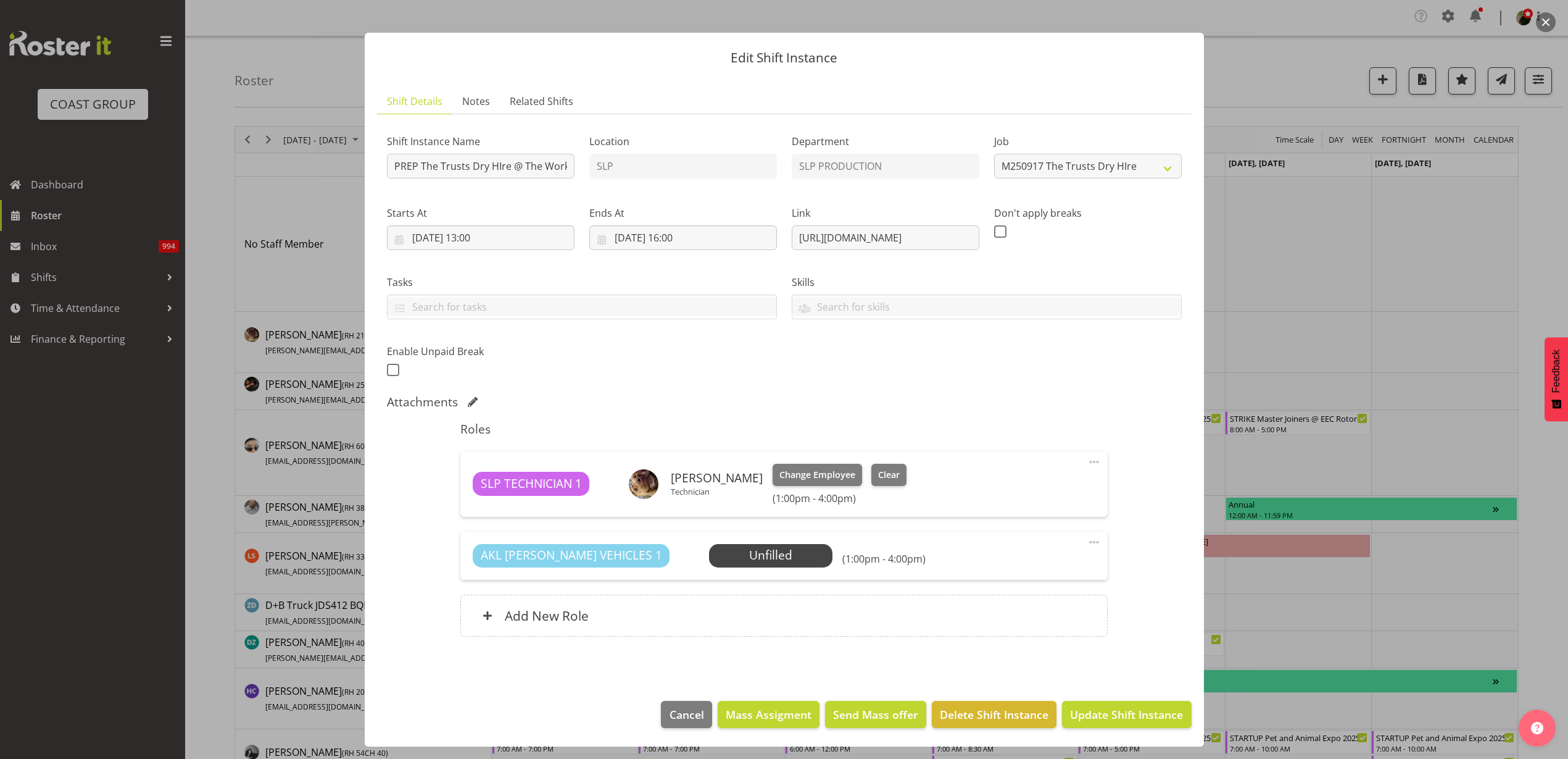
click at [1087, 541] on span at bounding box center [1094, 542] width 15 height 15
click at [1028, 618] on link "Delete" at bounding box center [1043, 617] width 119 height 22
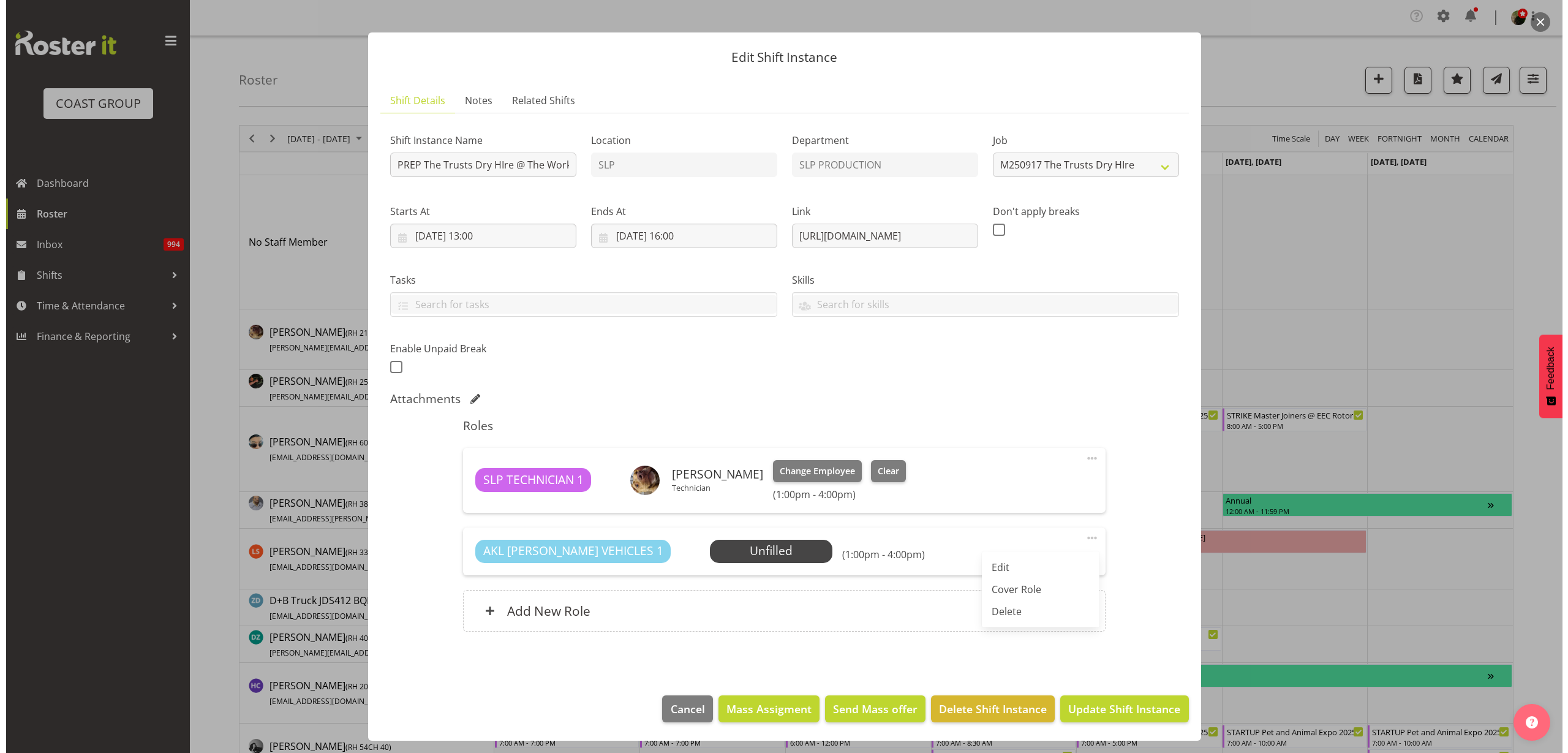
scroll to position [0, 0]
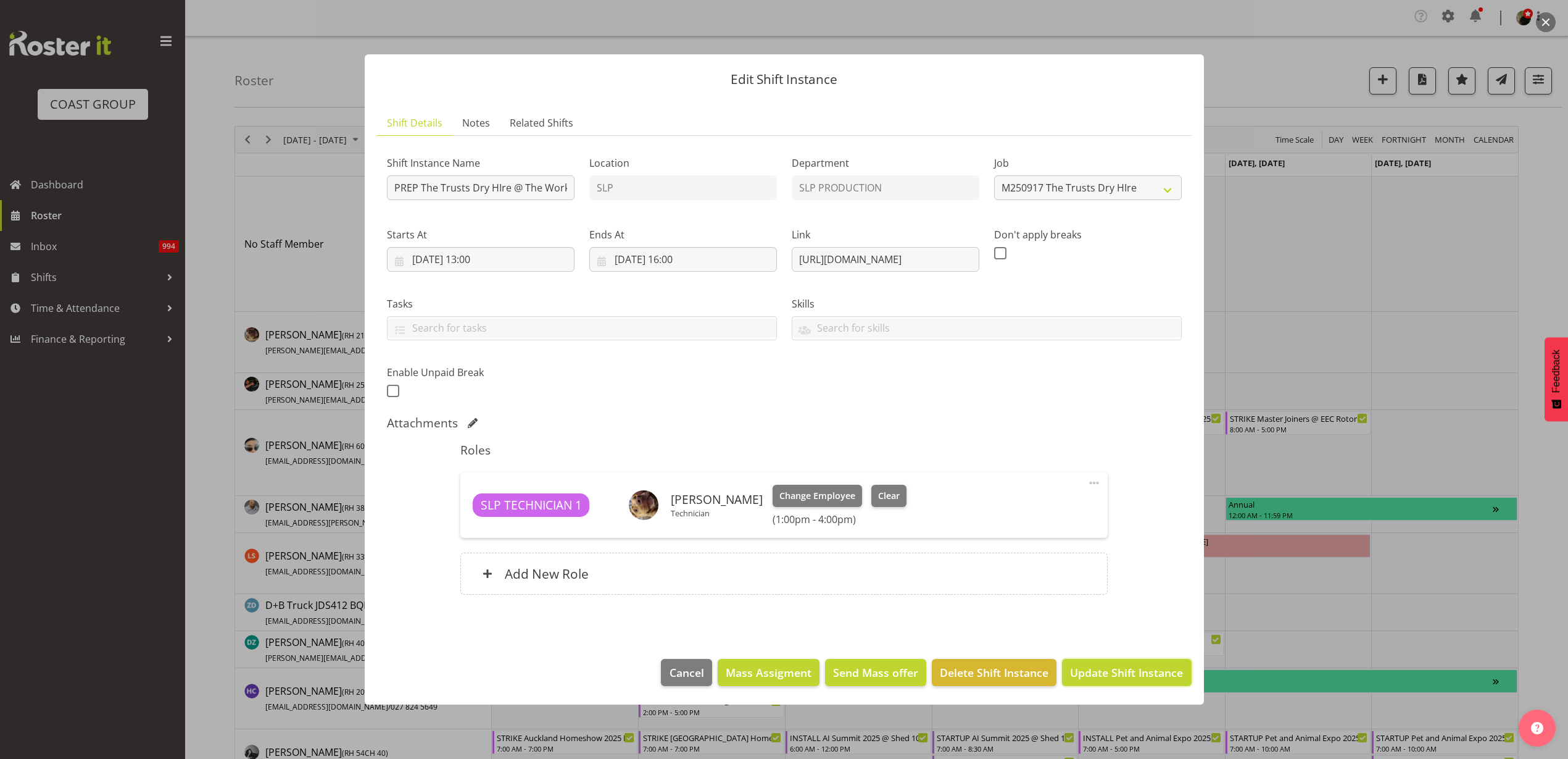
click at [1149, 679] on span "Update Shift Instance" at bounding box center [1127, 672] width 113 height 16
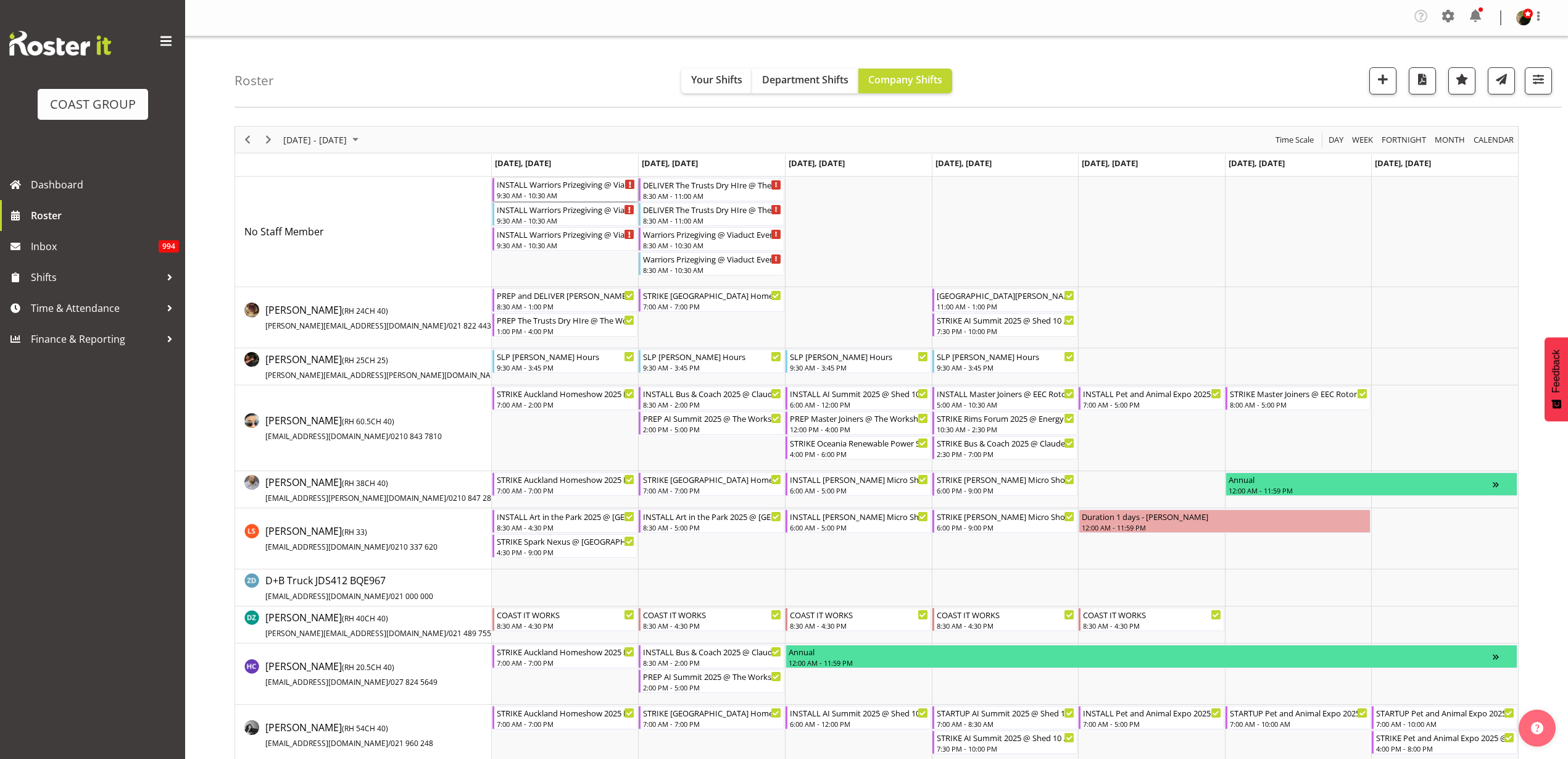
click at [536, 189] on div "INSTALL Warriors Prizegiving @ Viaduct Events Center On SIte @ 0930" at bounding box center [566, 184] width 139 height 13
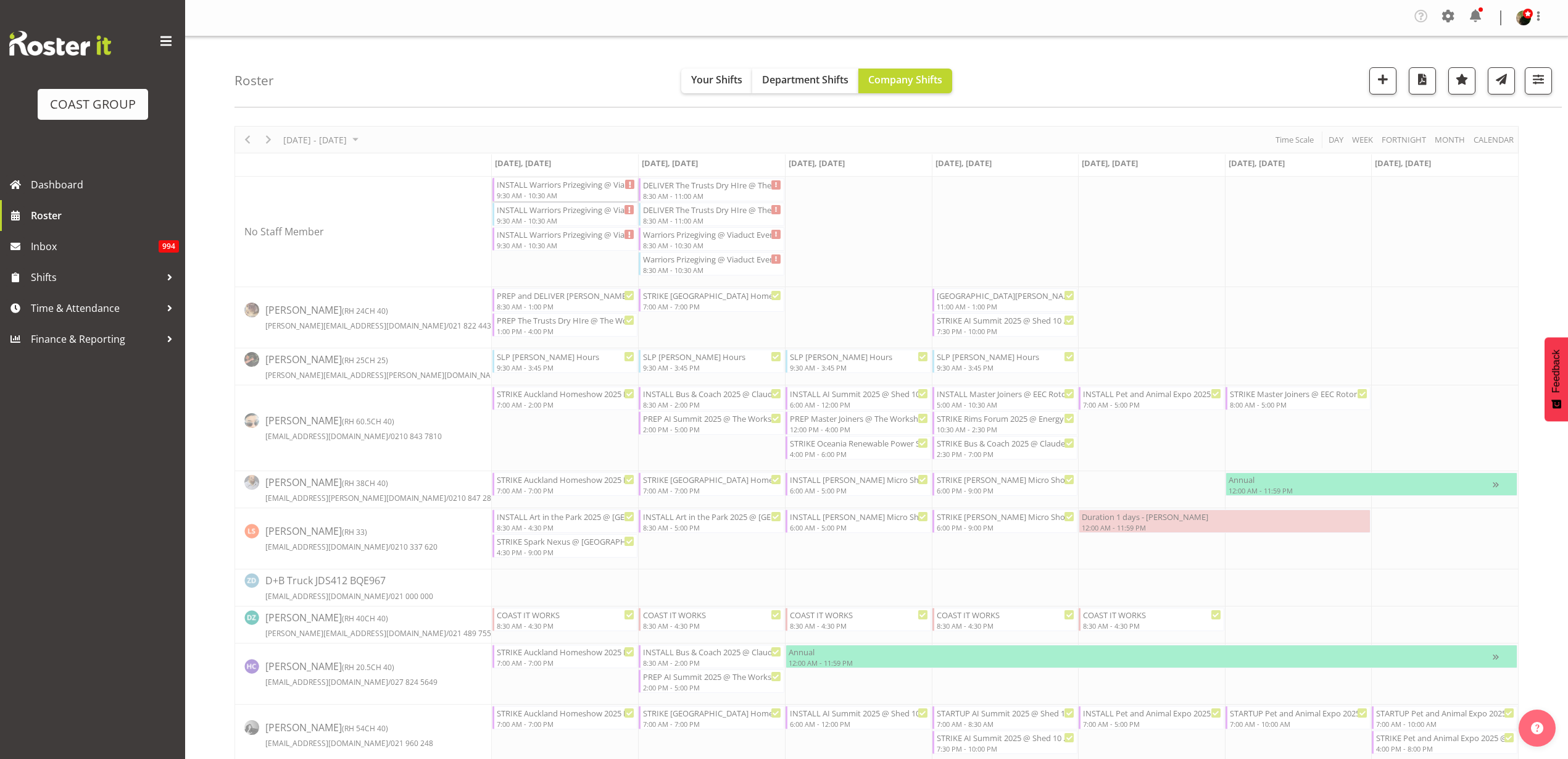
select select
select select "8"
select select "2025"
select select "9"
select select "30"
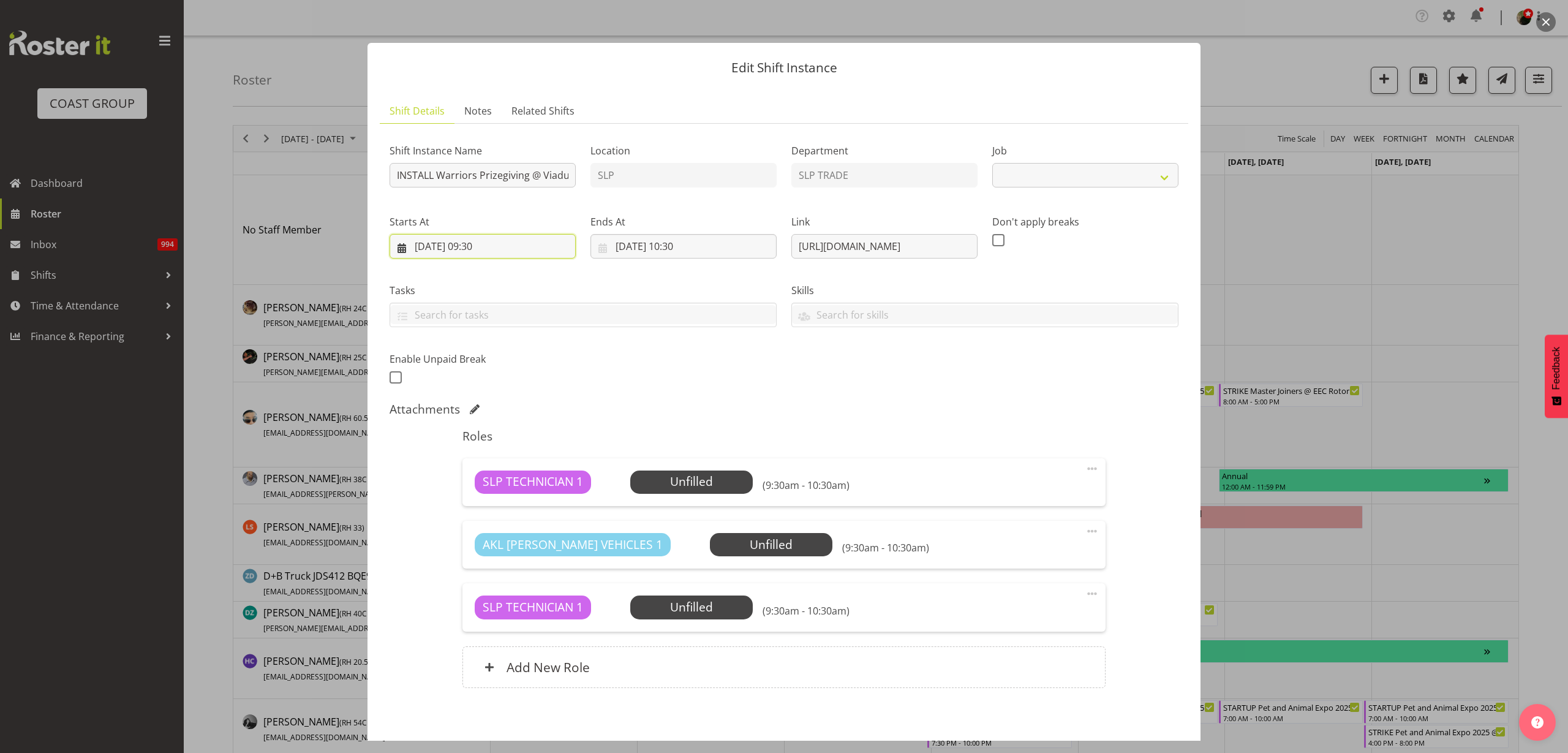
click at [487, 243] on input "15/09/2025, 09:30" at bounding box center [482, 246] width 186 height 24
select select "10624"
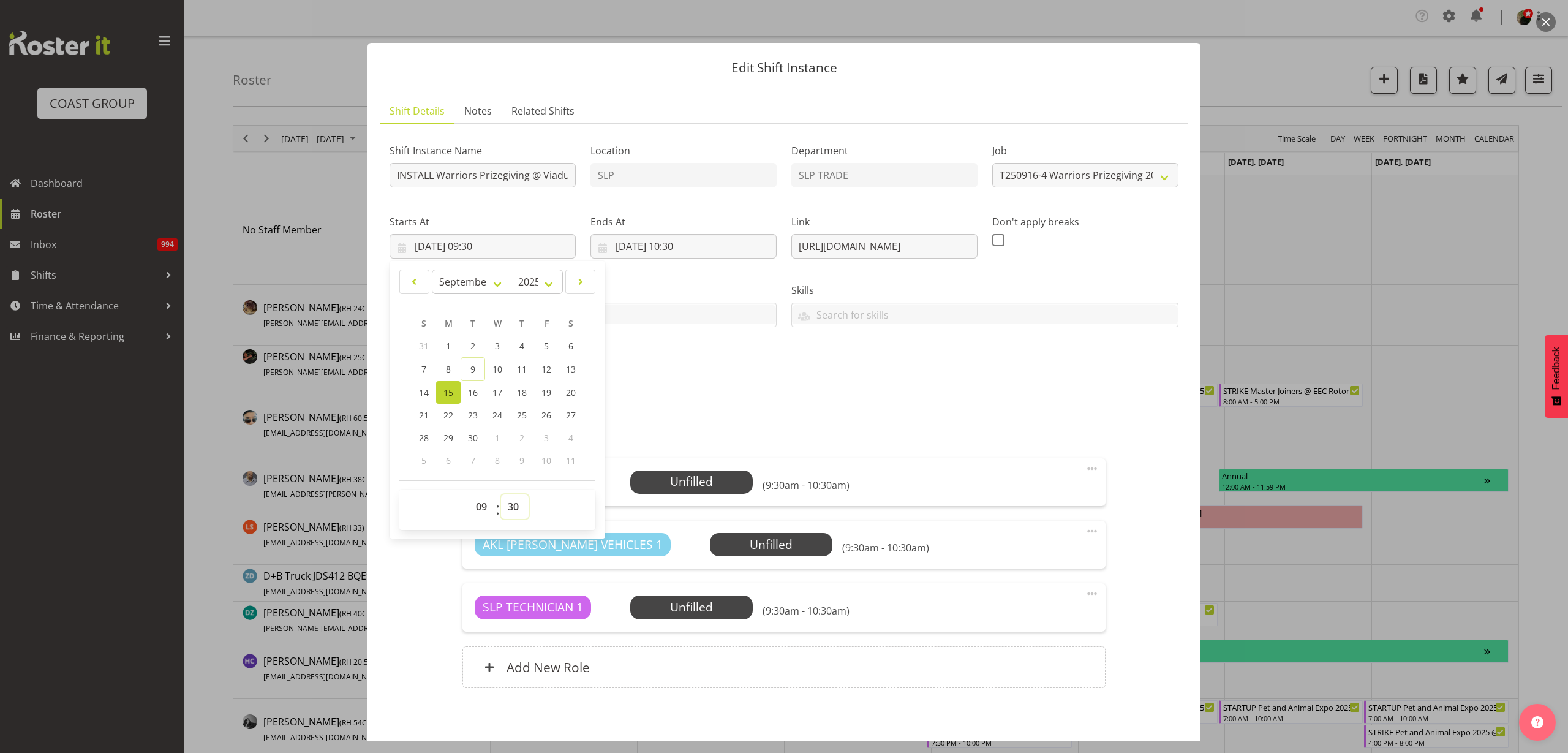
click at [511, 508] on select "00 01 02 03 04 05 06 07 08 09 10 11 12 13 14 15 16 17 18 19 20 21 22 23 24 25 2…" at bounding box center [514, 506] width 27 height 24
select select "0"
click at [501, 495] on select "00 01 02 03 04 05 06 07 08 09 10 11 12 13 14 15 16 17 18 19 20 21 22 23 24 25 2…" at bounding box center [514, 506] width 27 height 24
type input "15/09/2025, 09:00"
click at [514, 171] on input "INSTALL Warriors Prizegiving @ Viaduct Events Center On SIte @ 0930" at bounding box center [482, 175] width 186 height 24
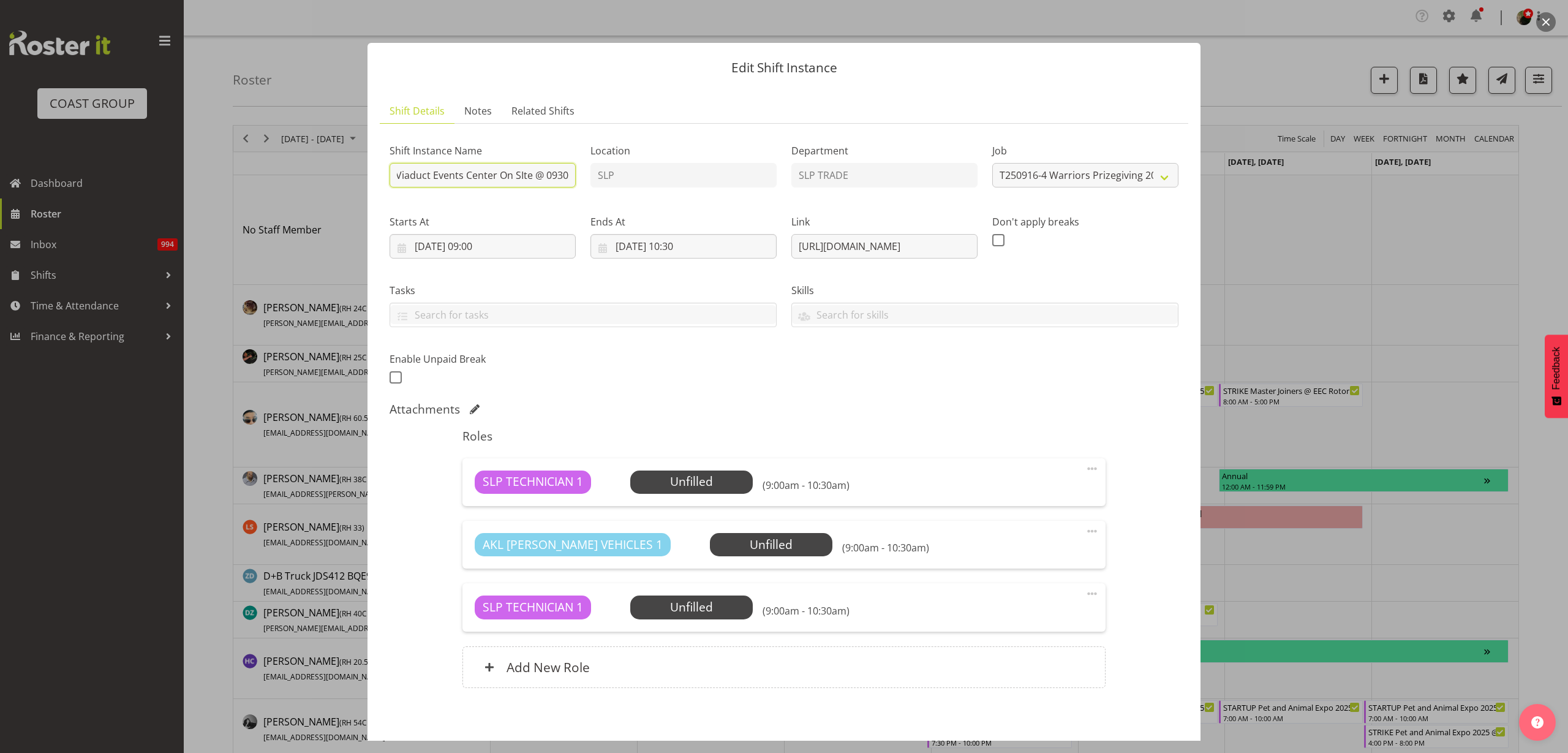
scroll to position [57, 0]
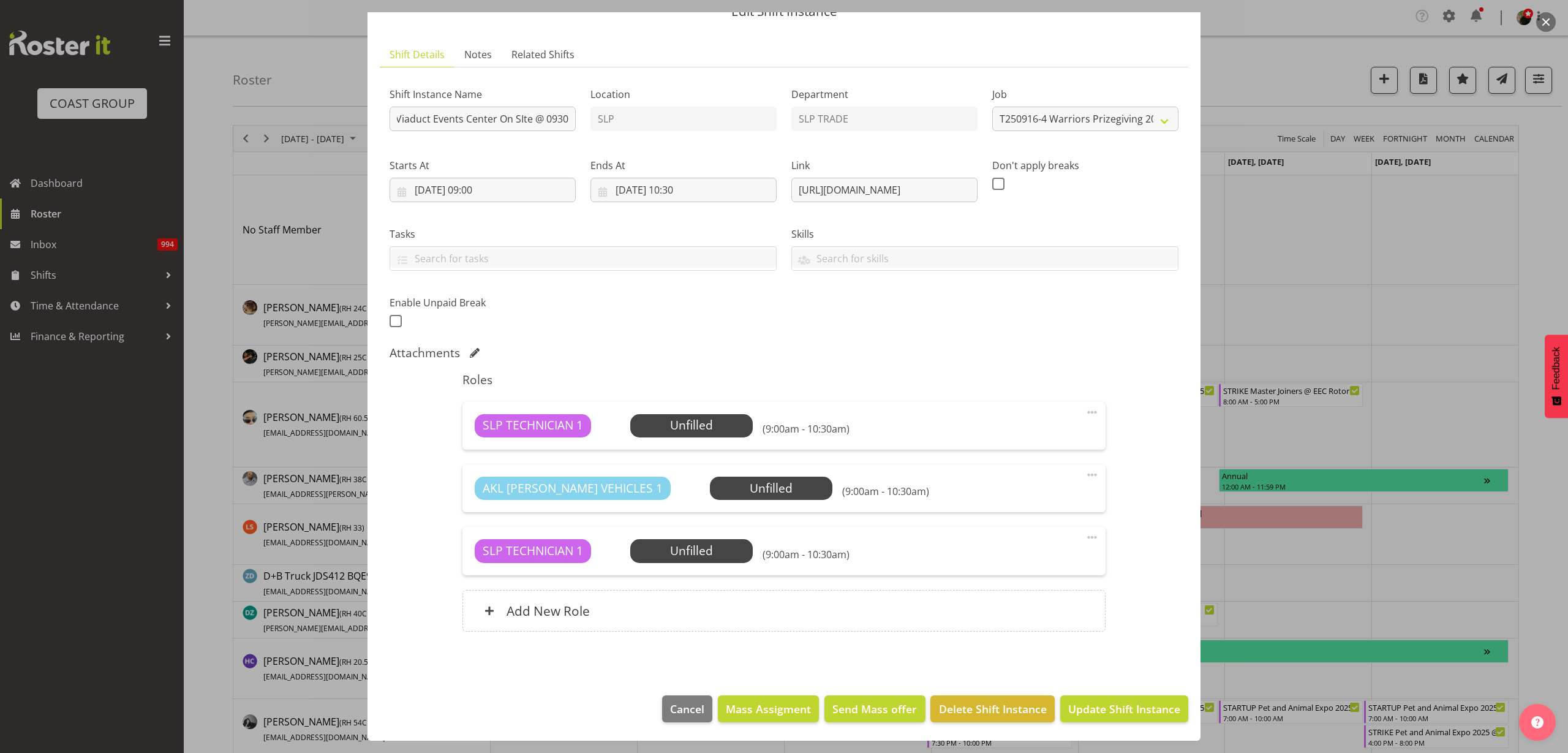
click at [0, 0] on span "Select Employee" at bounding box center [0, 0] width 0 height 0
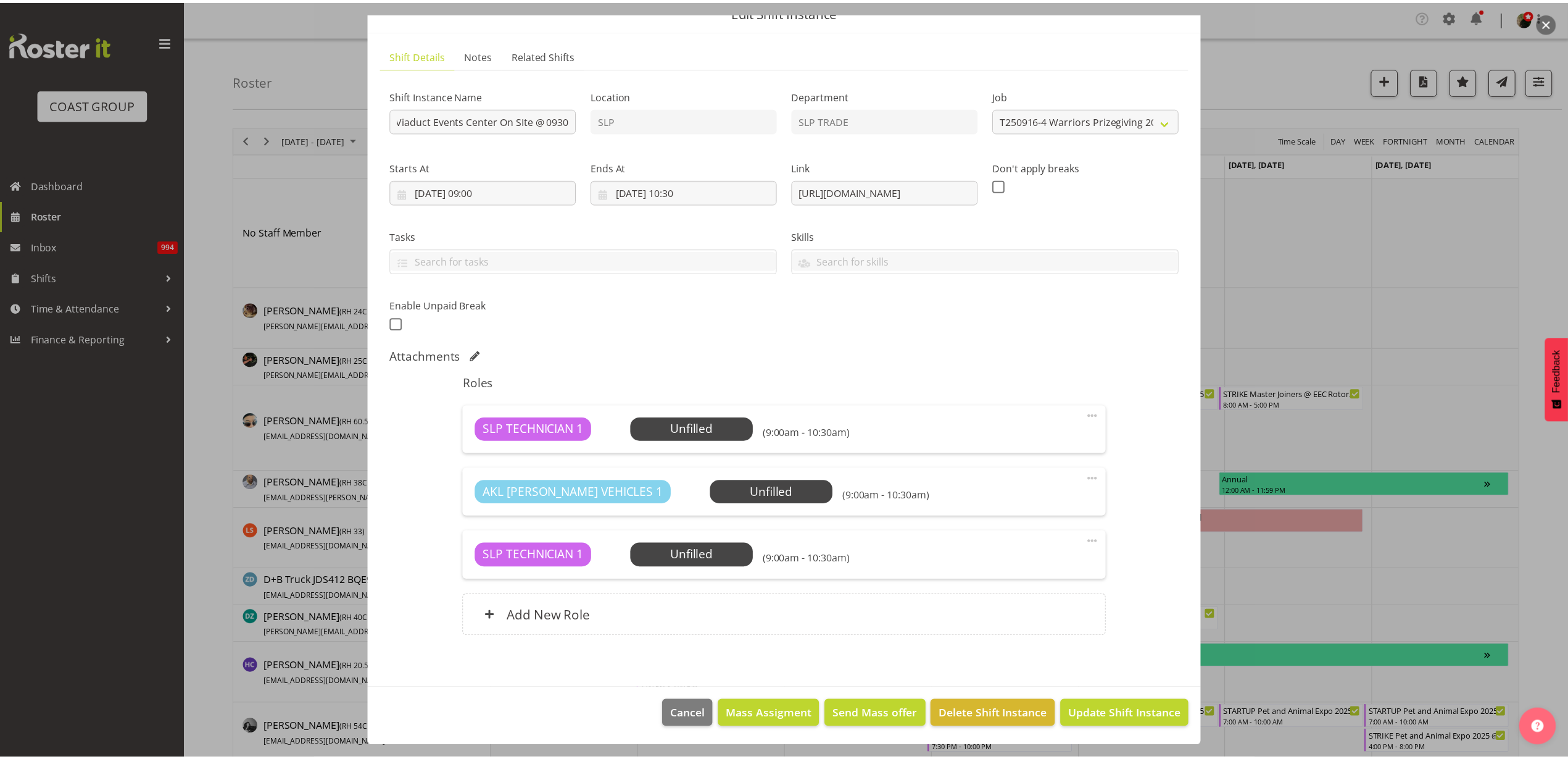
scroll to position [0, 0]
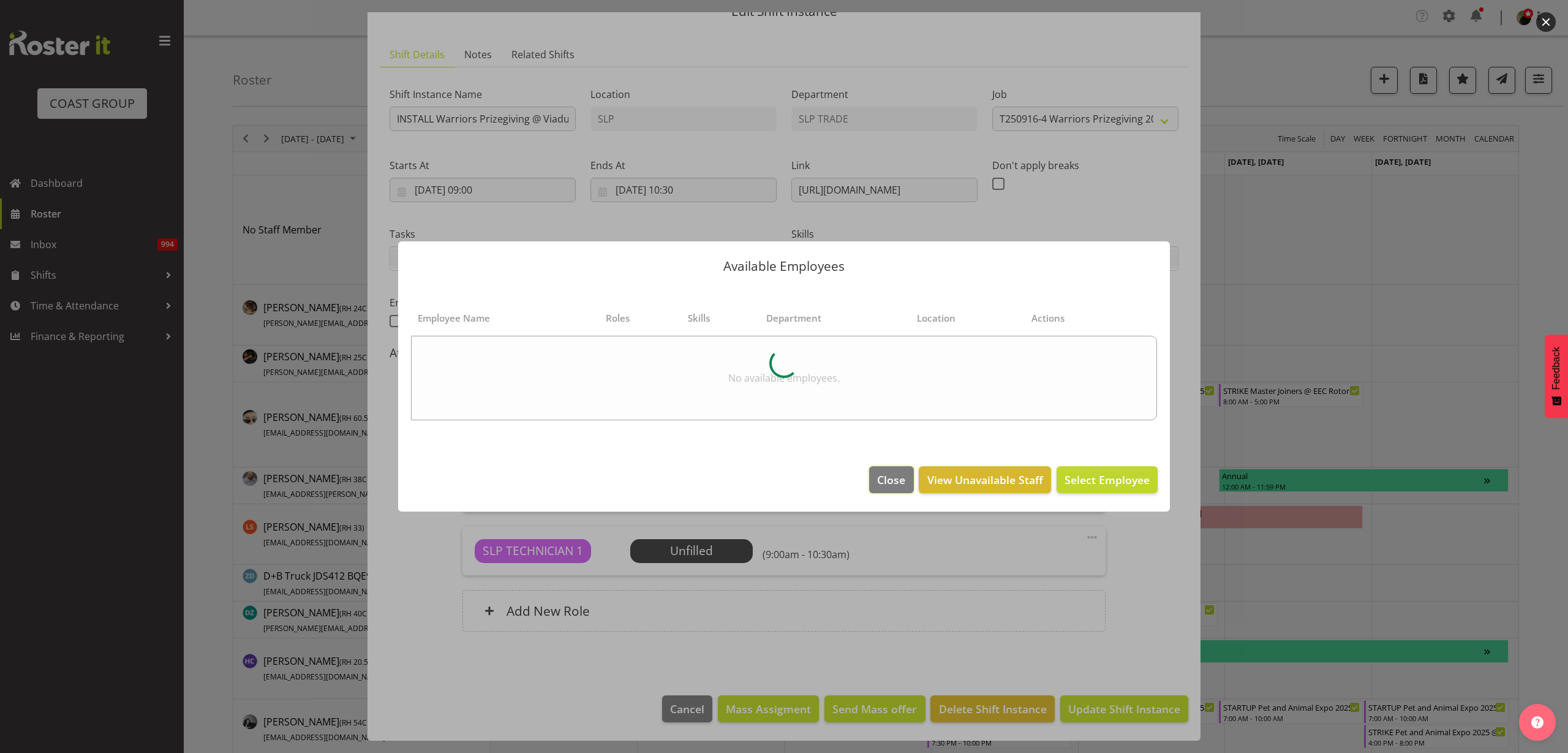
click at [890, 477] on span "Close" at bounding box center [891, 480] width 28 height 16
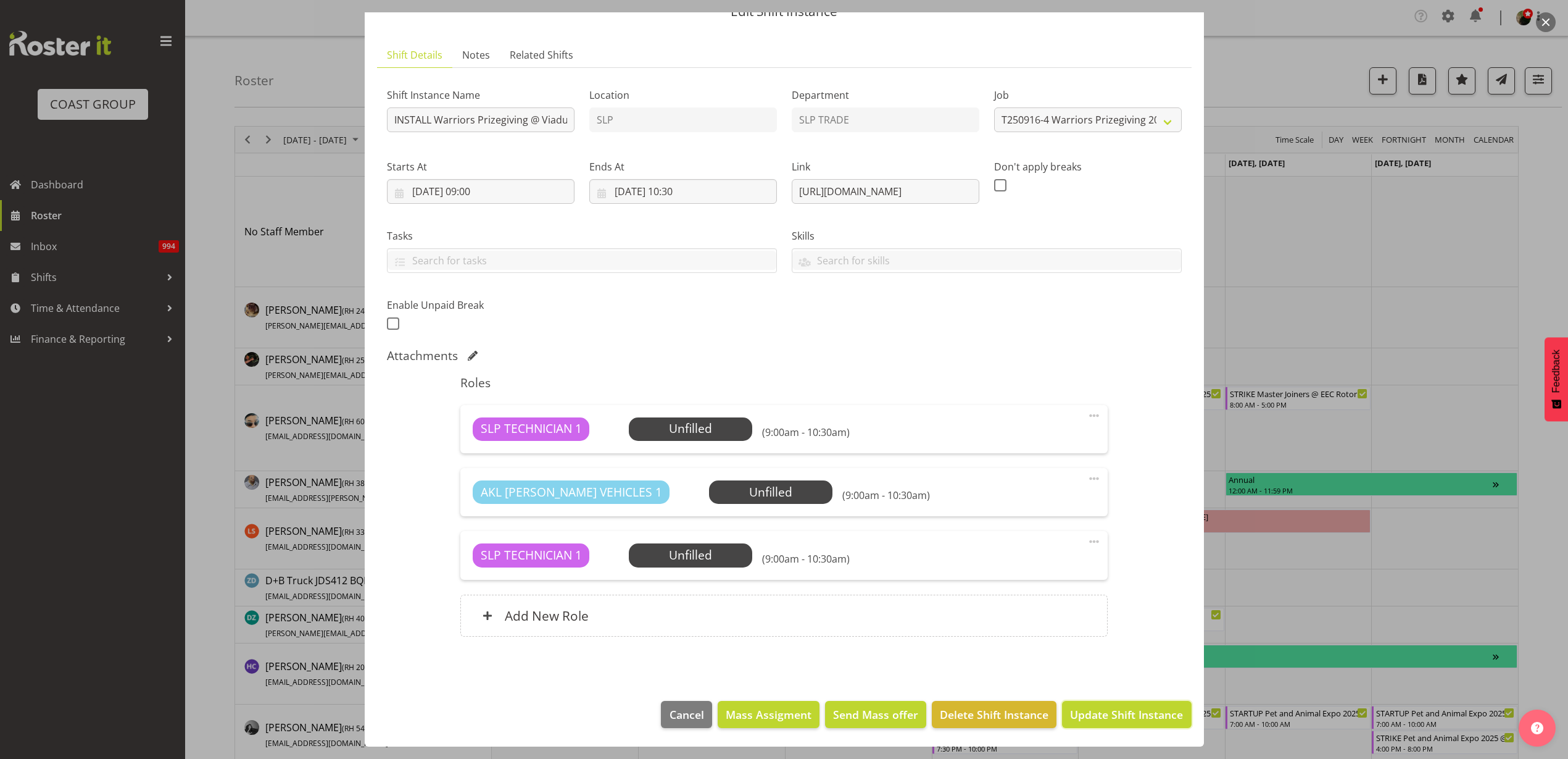
click at [1130, 718] on span "Update Shift Instance" at bounding box center [1127, 714] width 113 height 16
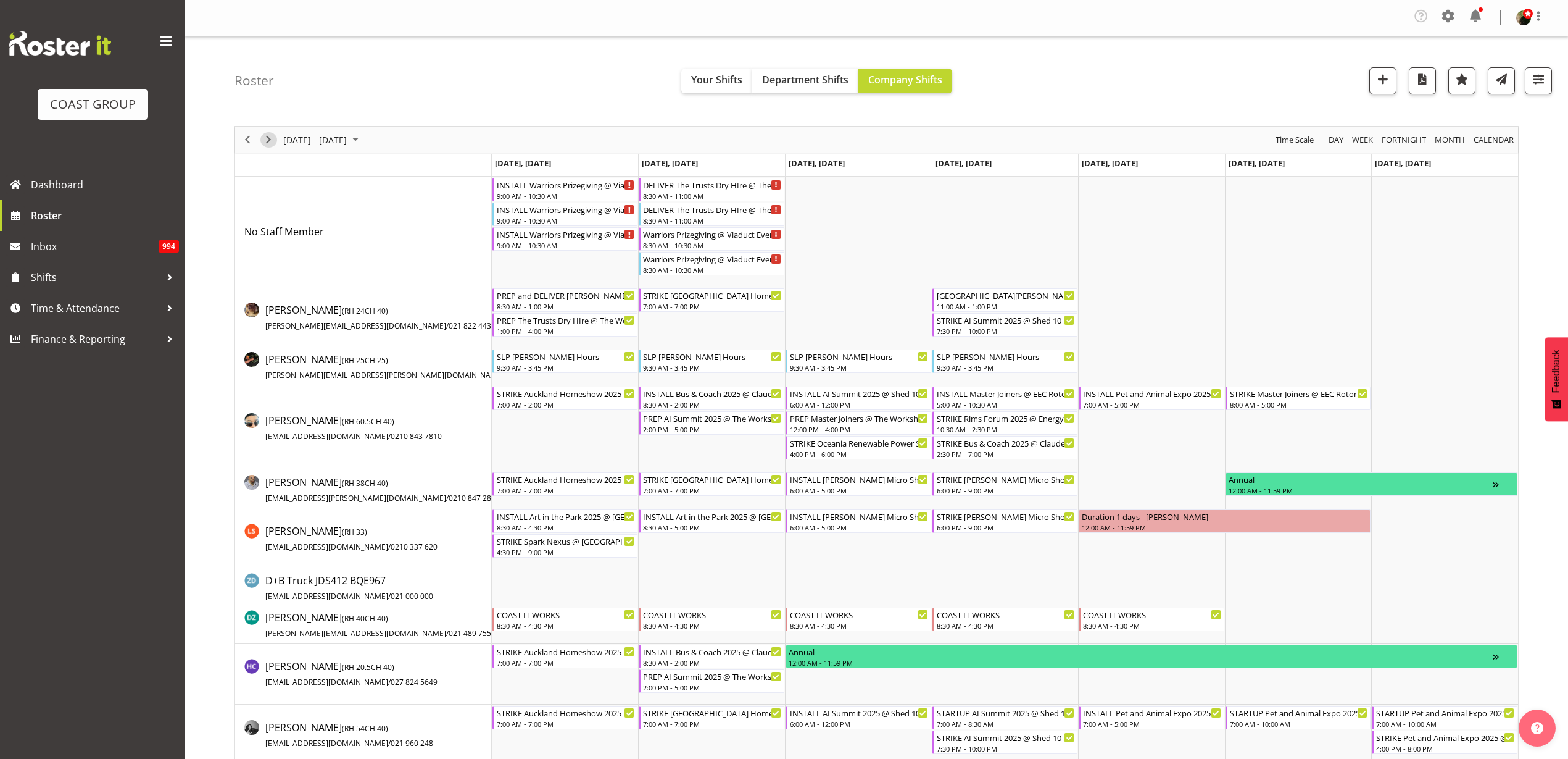
drag, startPoint x: 268, startPoint y: 140, endPoint x: 558, endPoint y: 144, distance: 290.0
click at [267, 139] on span "Next" at bounding box center [268, 140] width 15 height 16
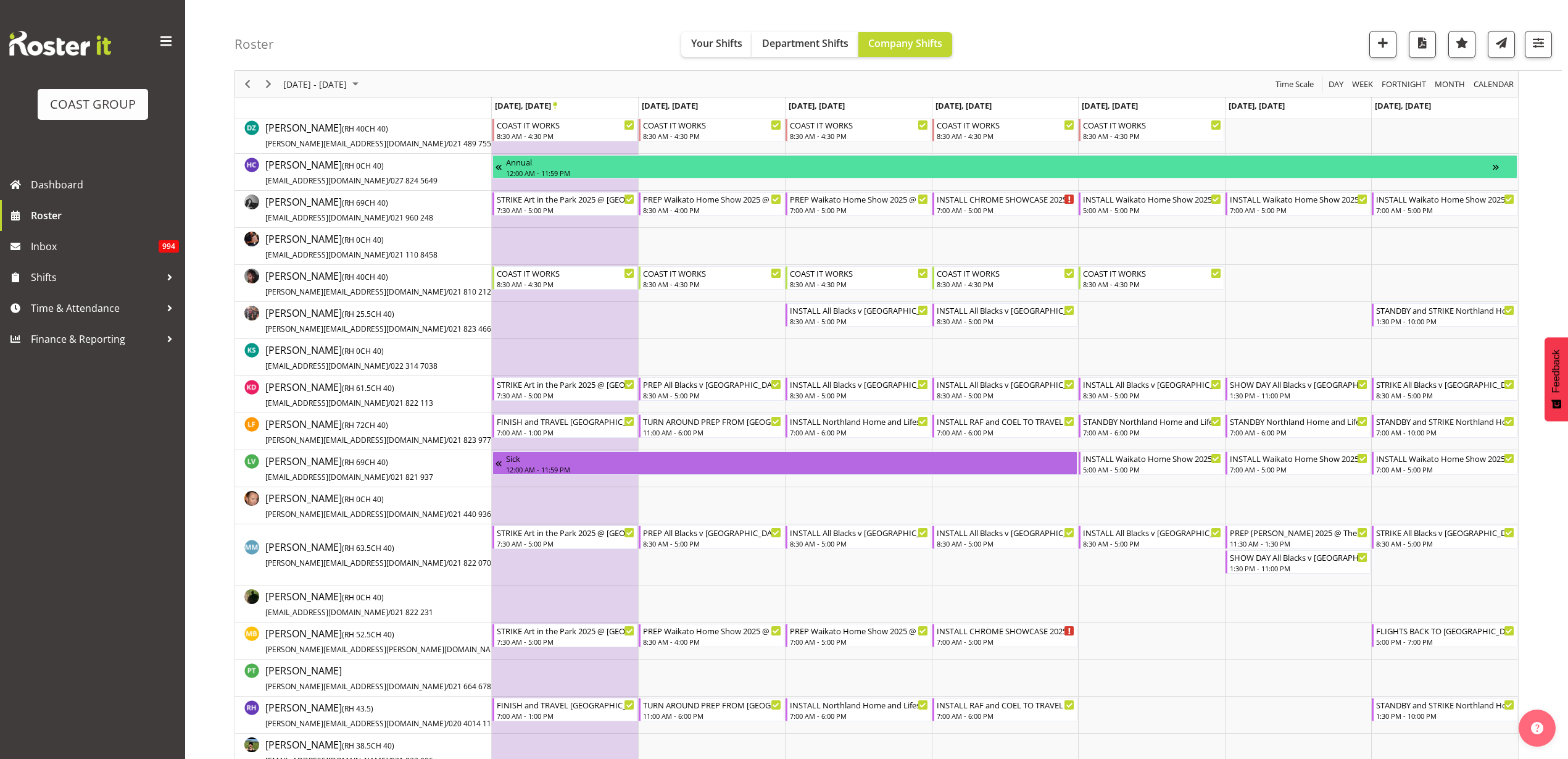
scroll to position [617, 0]
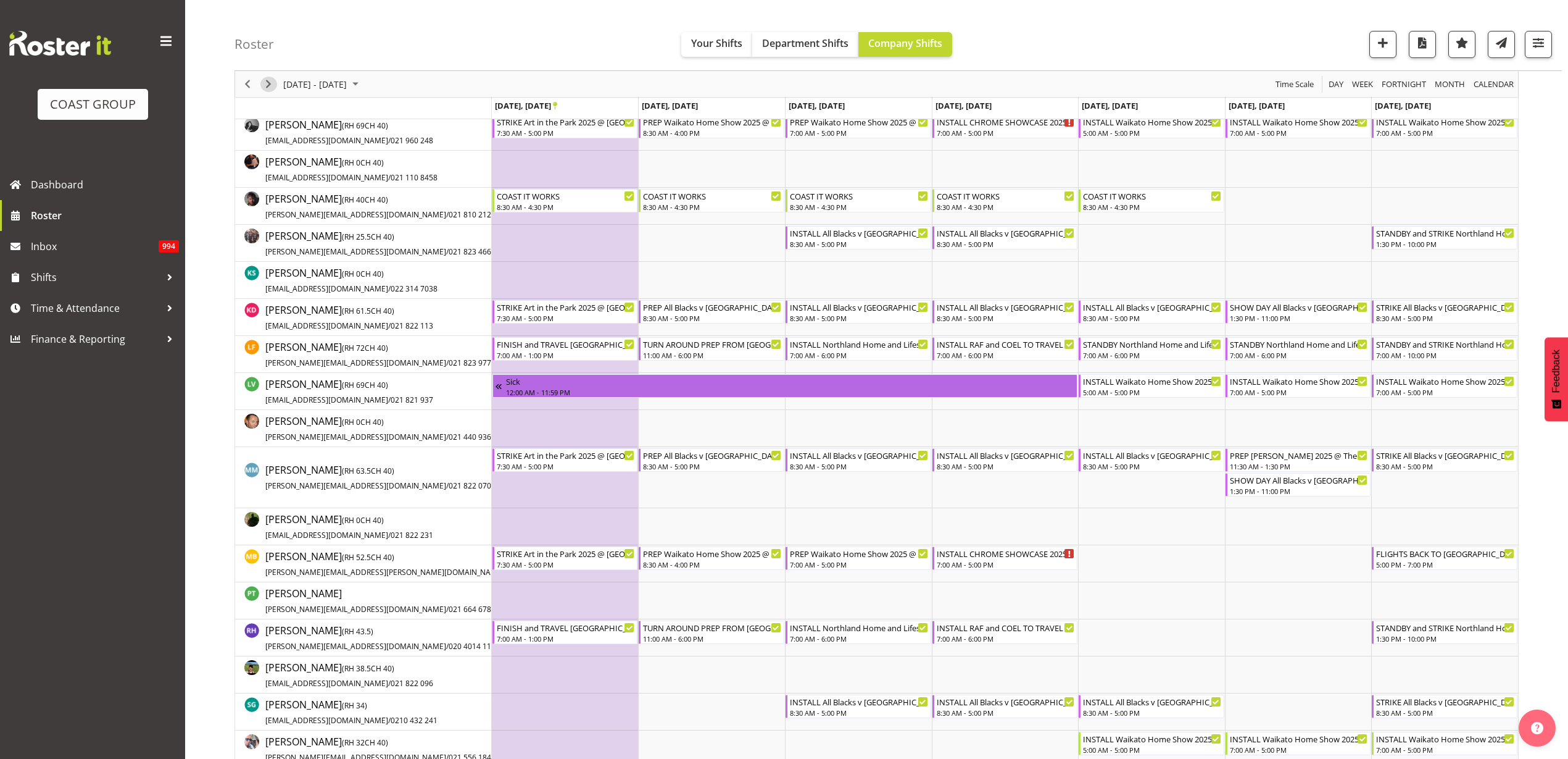
click at [271, 78] on span "Next" at bounding box center [268, 85] width 15 height 16
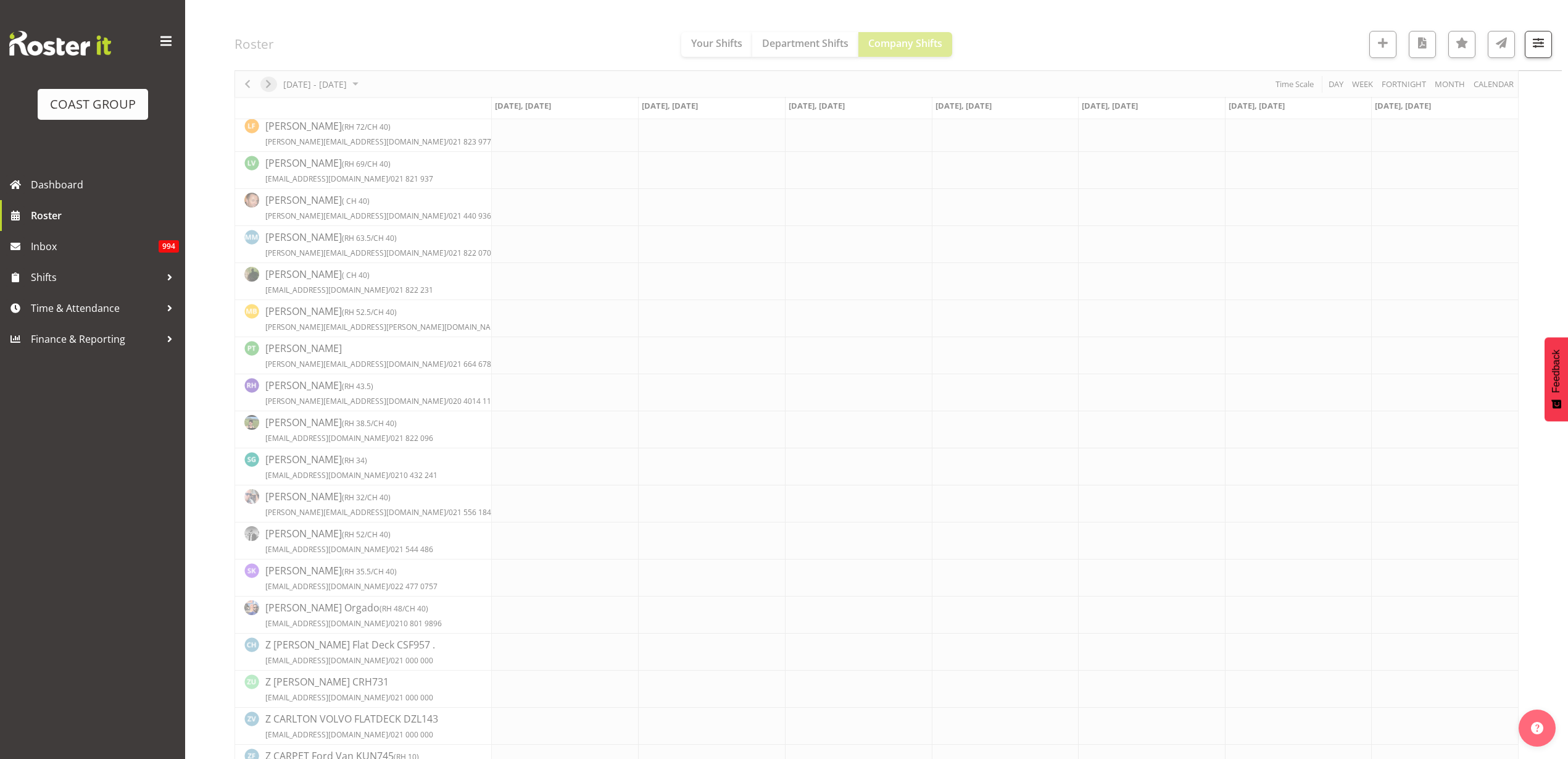
scroll to position [0, 0]
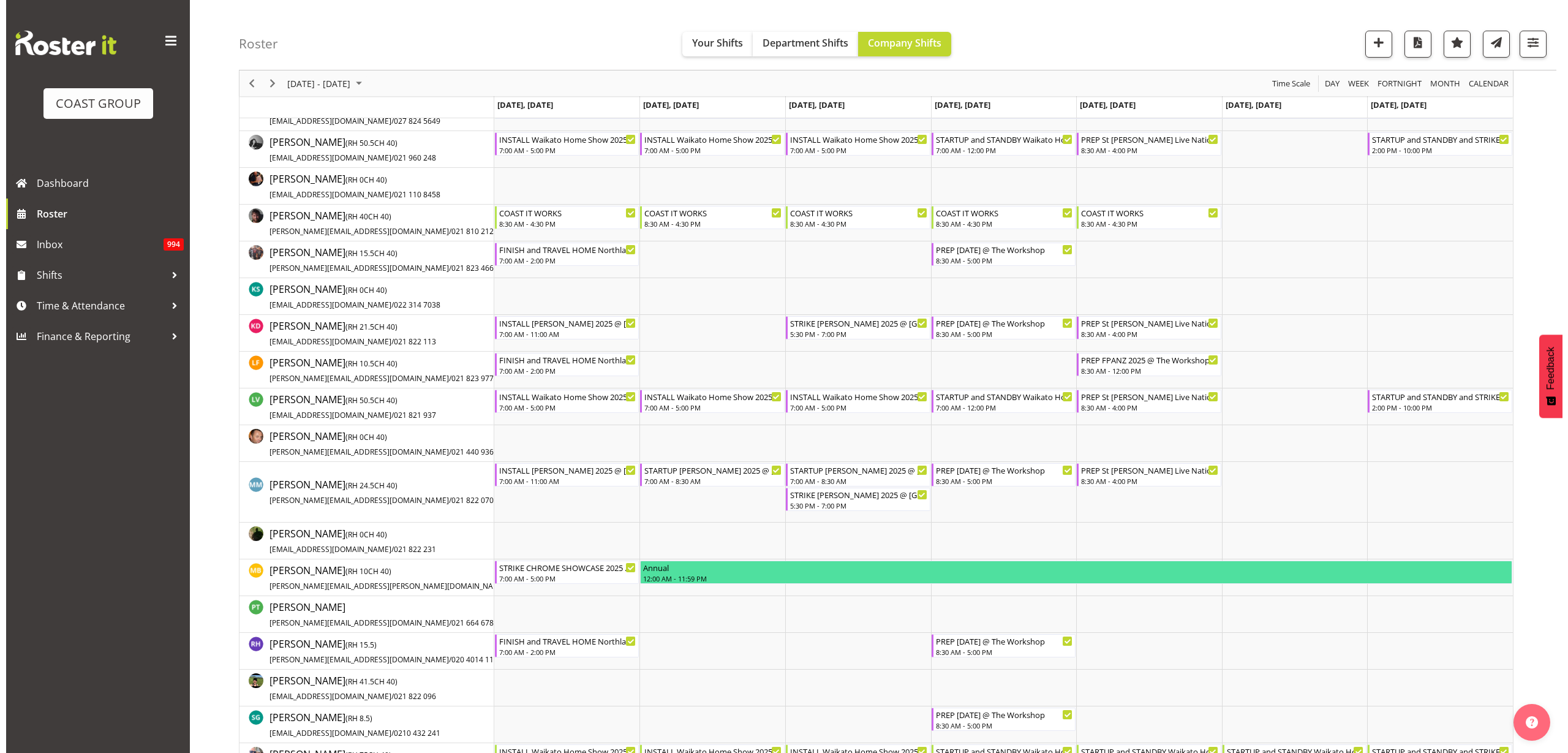
scroll to position [459, 0]
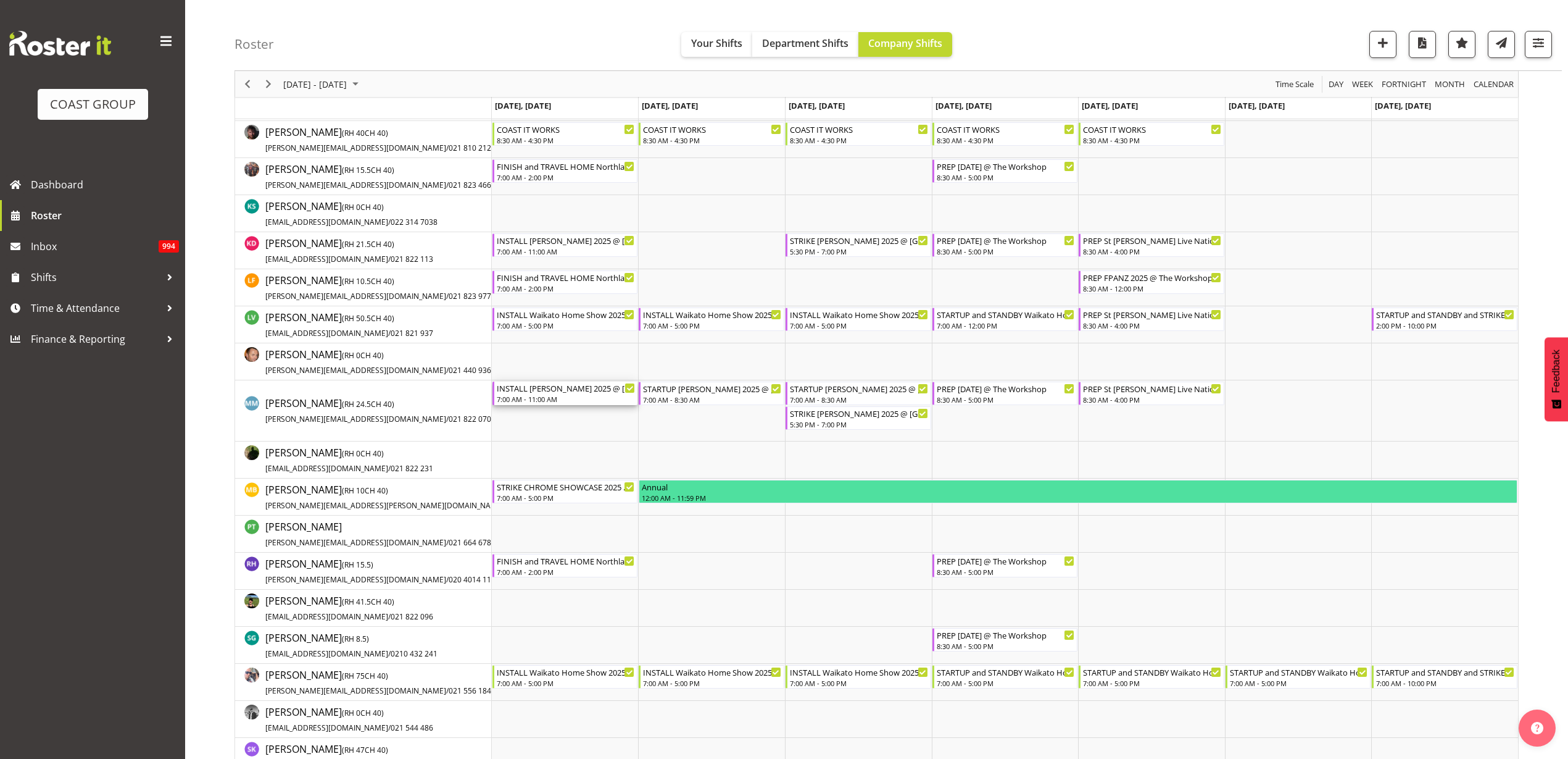
click at [550, 397] on div "7:00 AM - 11:00 AM" at bounding box center [566, 399] width 139 height 9
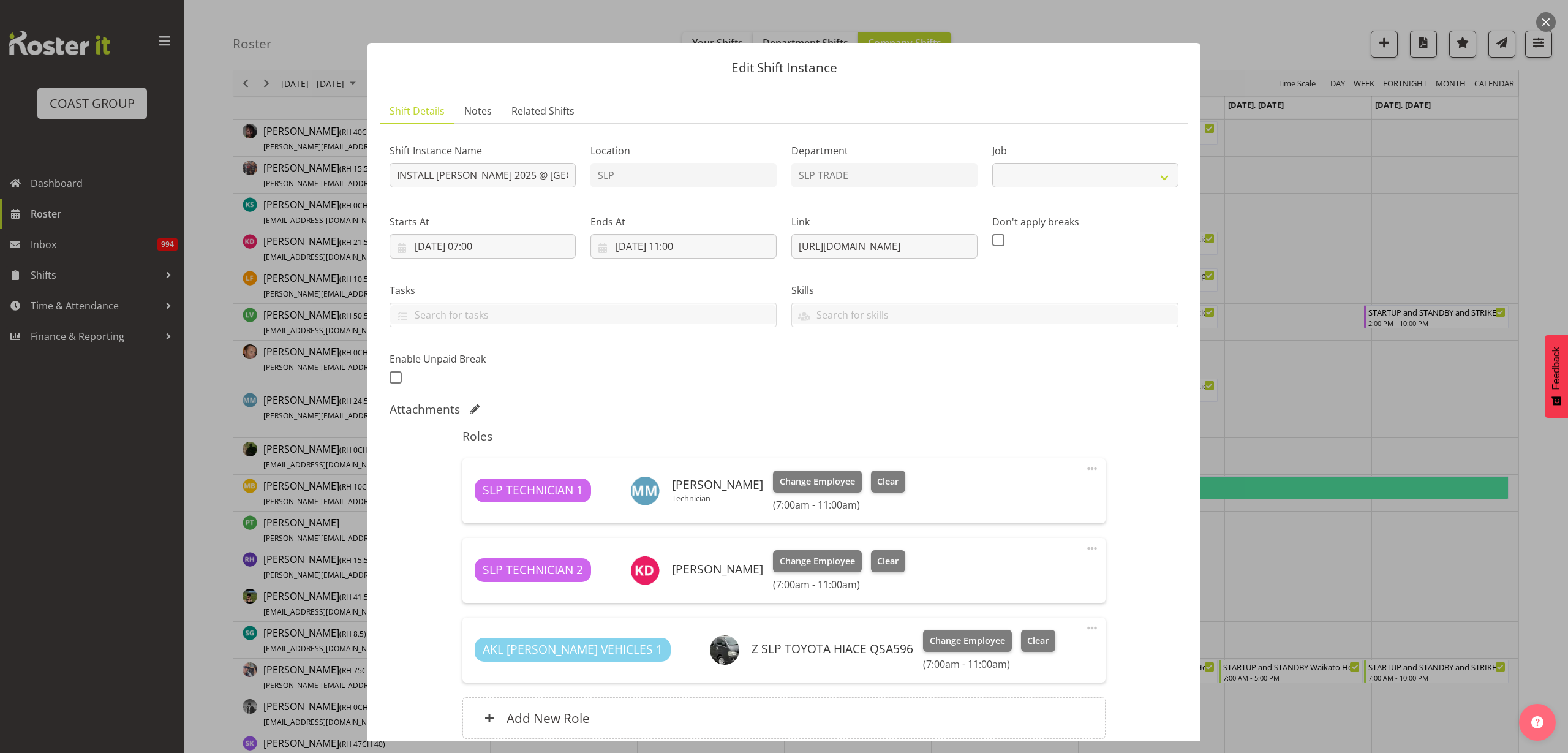
select select "10164"
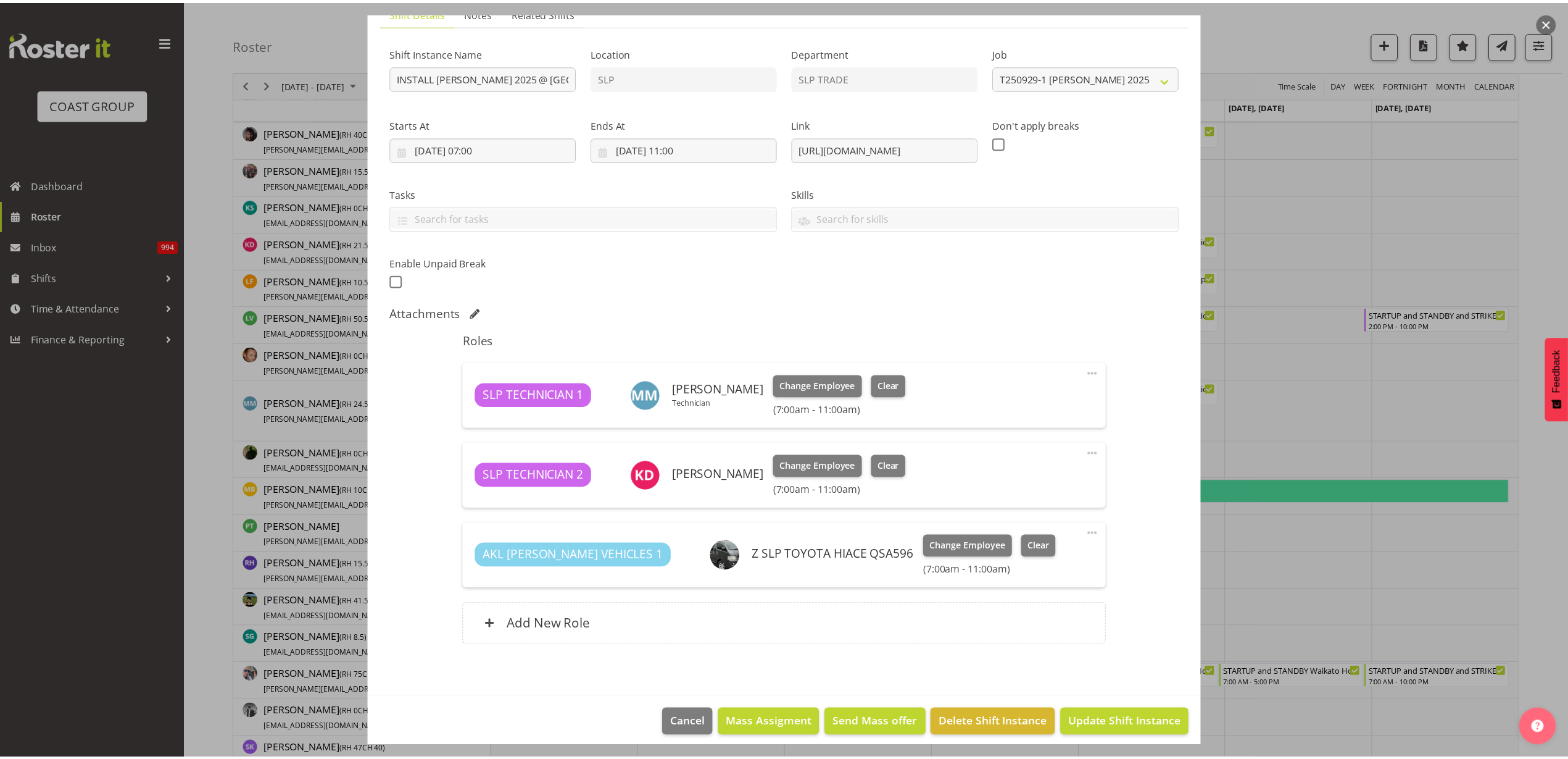
scroll to position [108, 0]
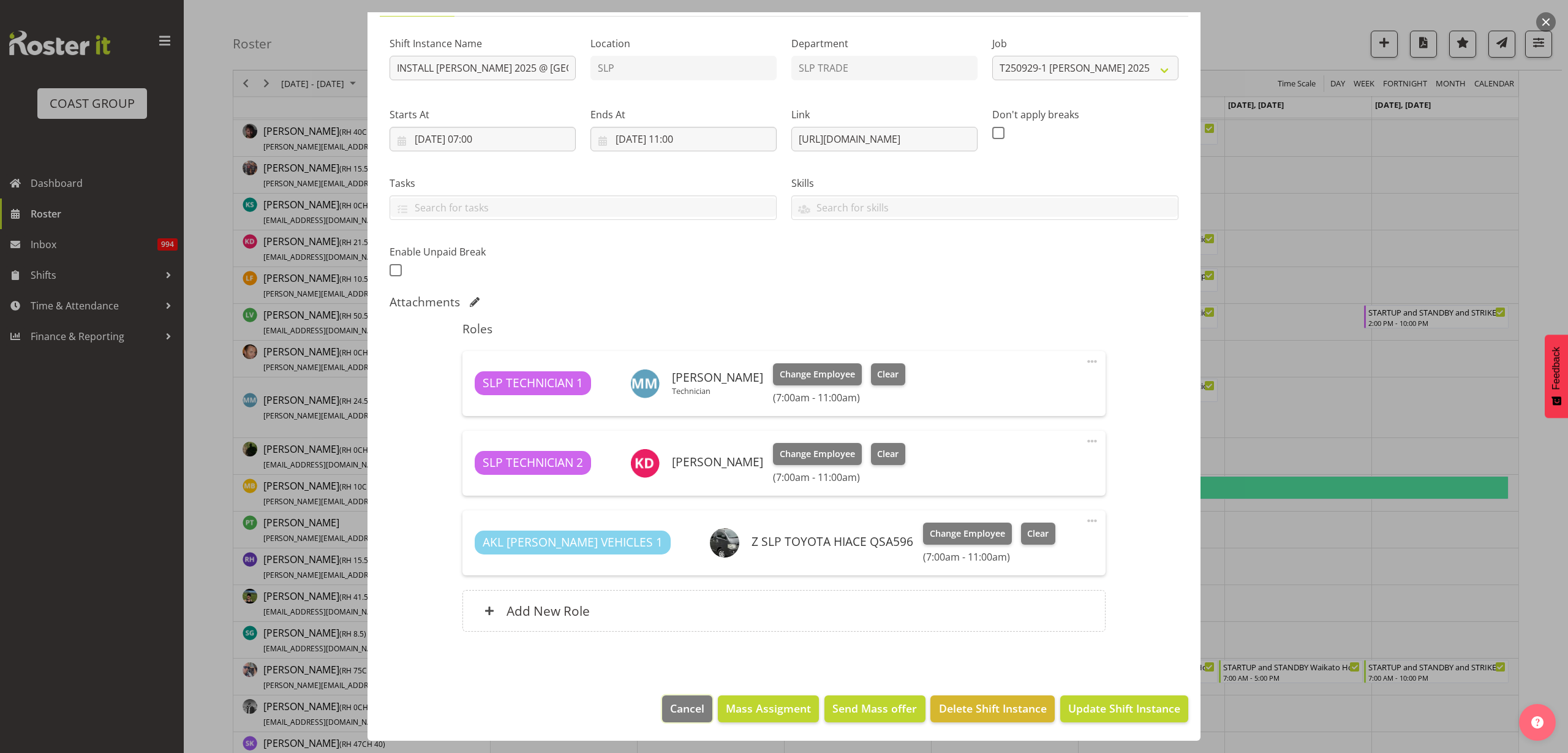
click at [689, 710] on span "Cancel" at bounding box center [687, 708] width 35 height 16
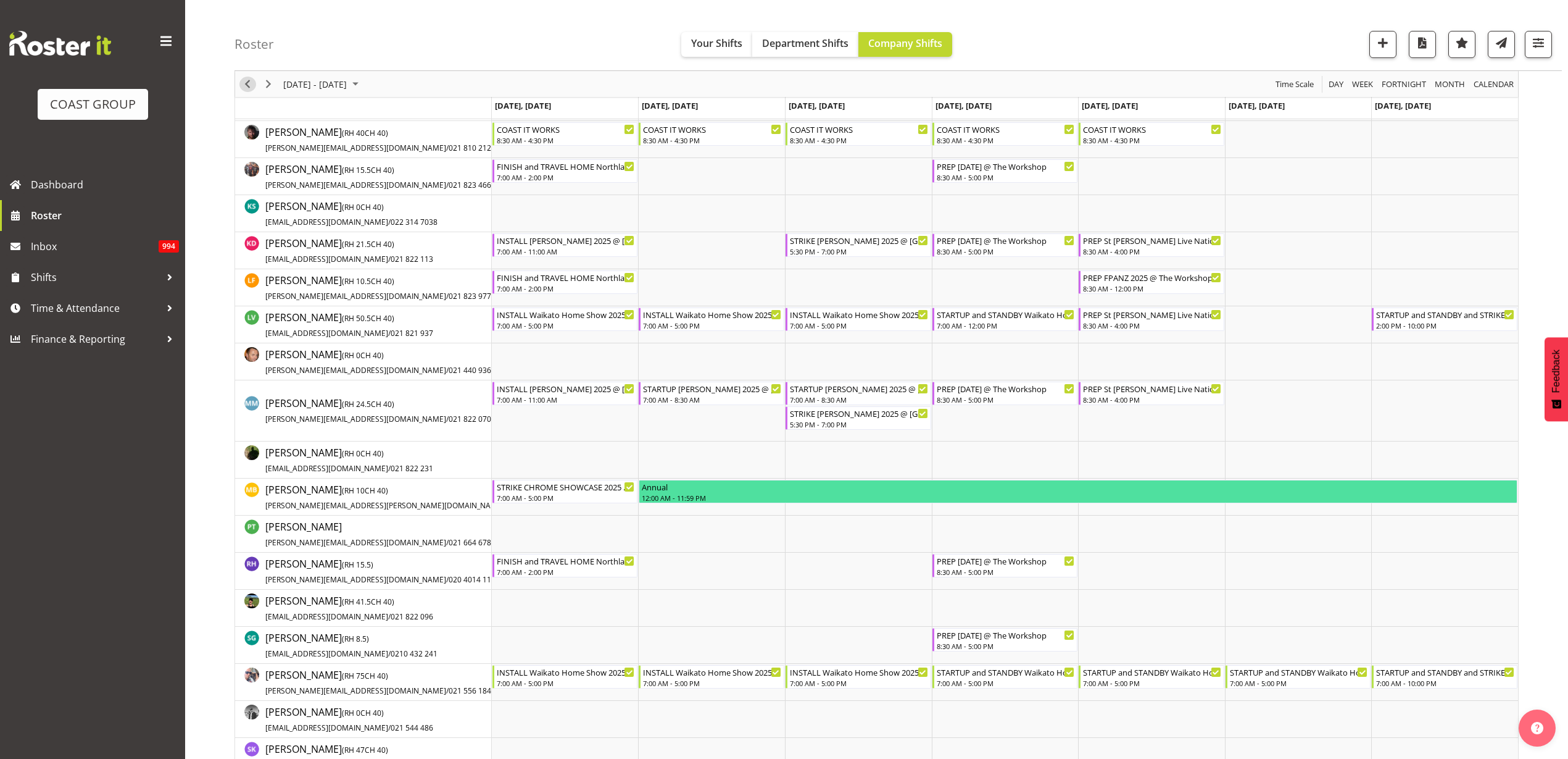
click at [245, 79] on span "Previous" at bounding box center [247, 85] width 15 height 16
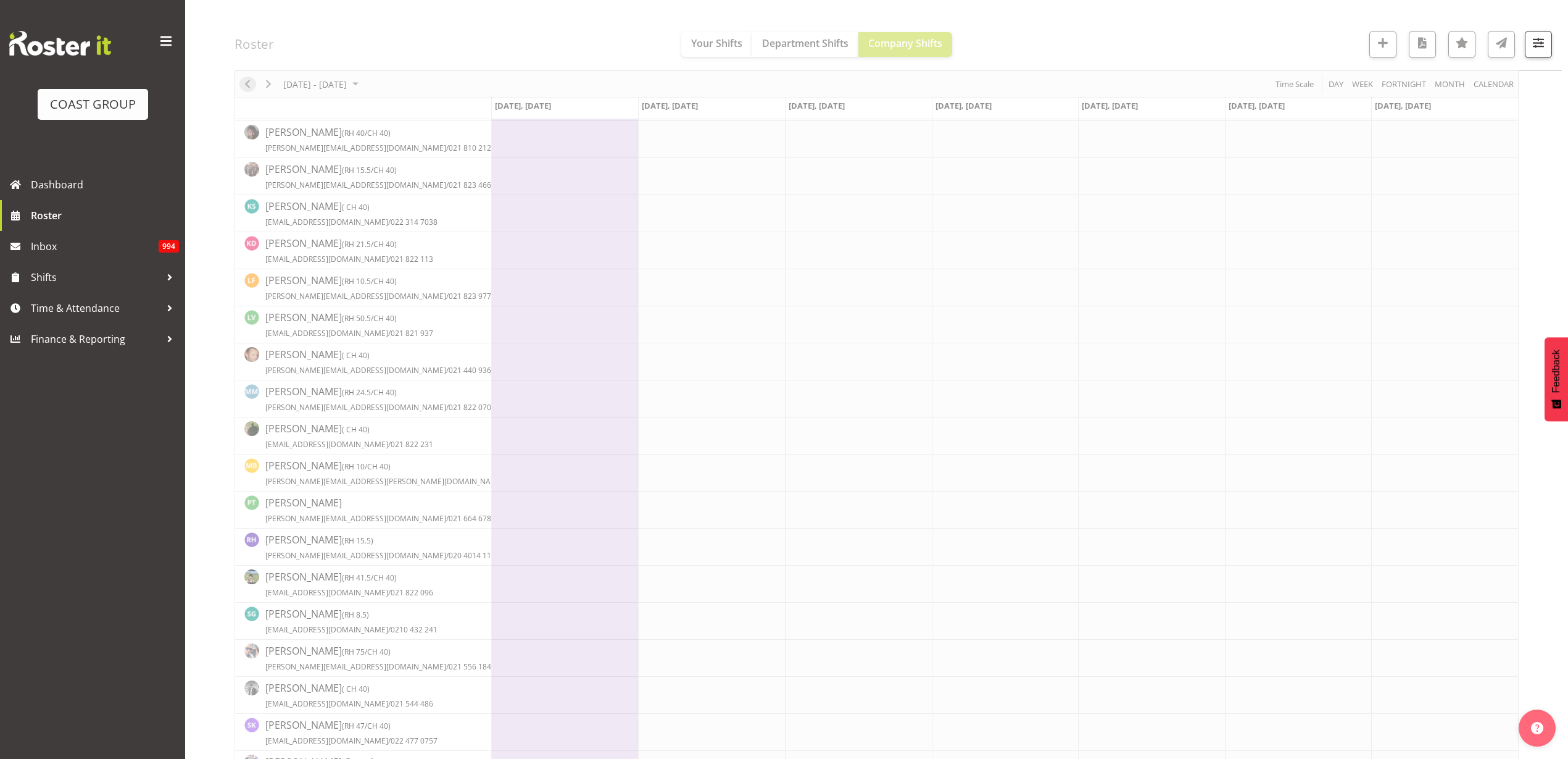
scroll to position [0, 0]
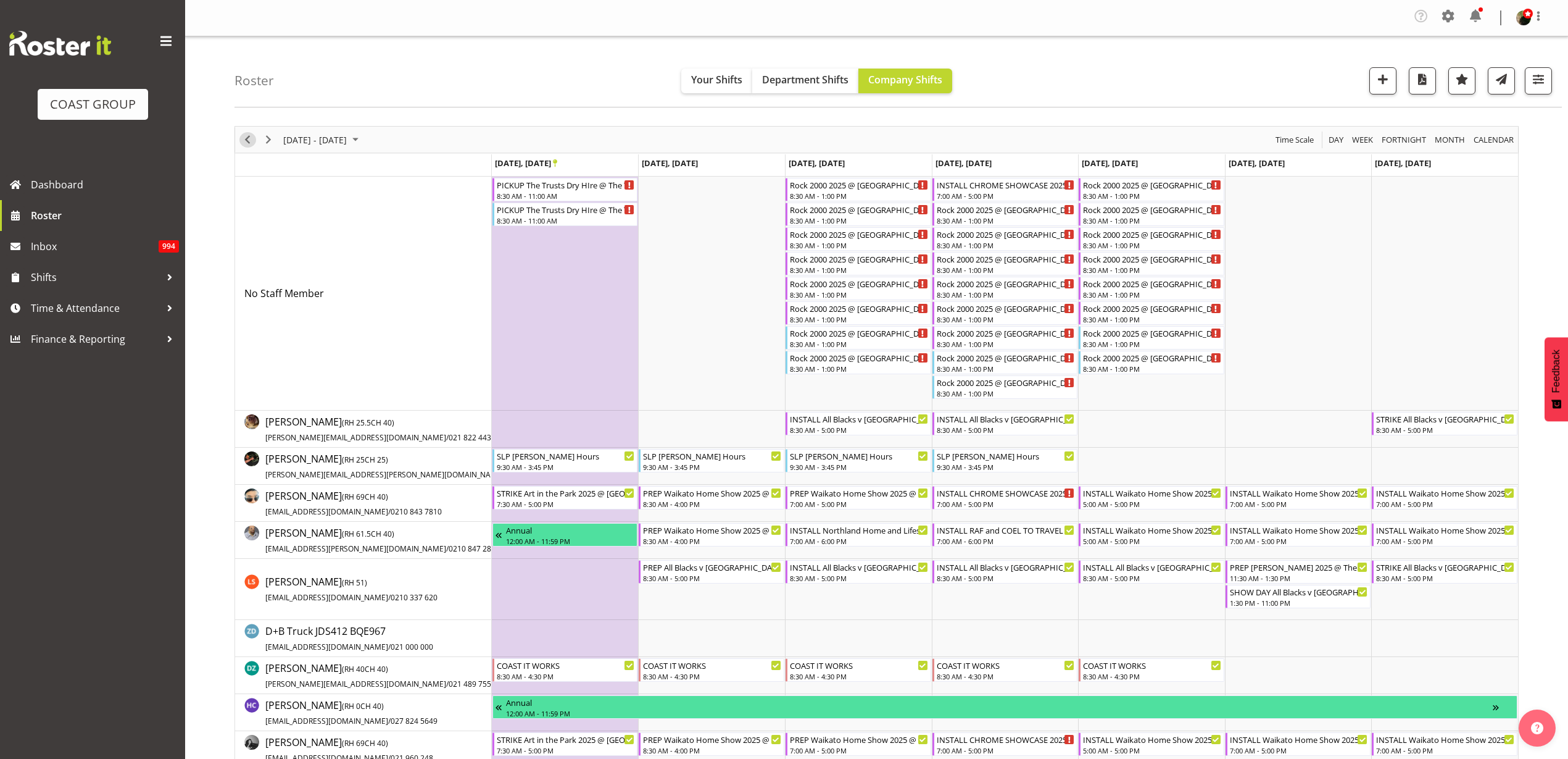
click at [248, 140] on span "Previous" at bounding box center [247, 140] width 15 height 16
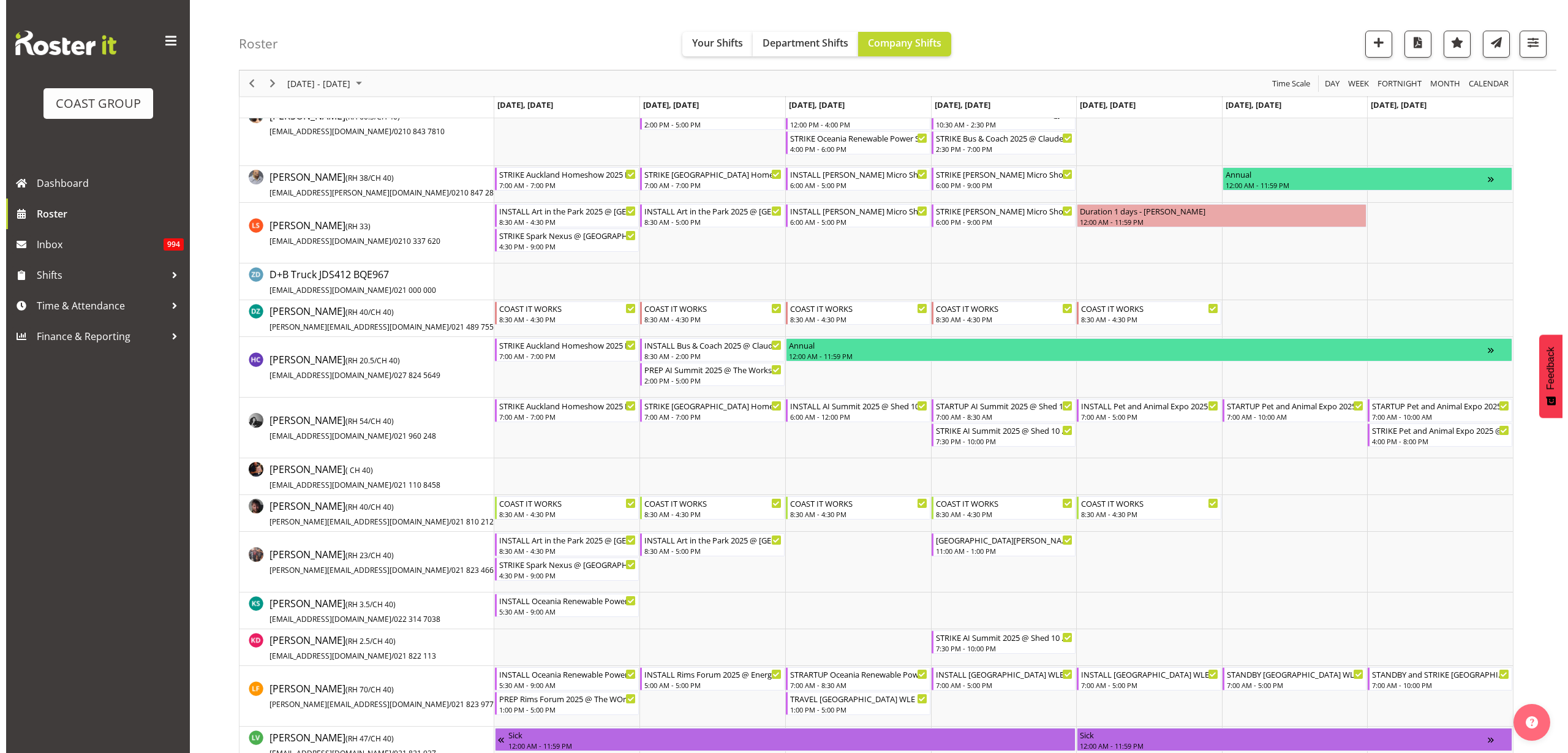
scroll to position [306, 0]
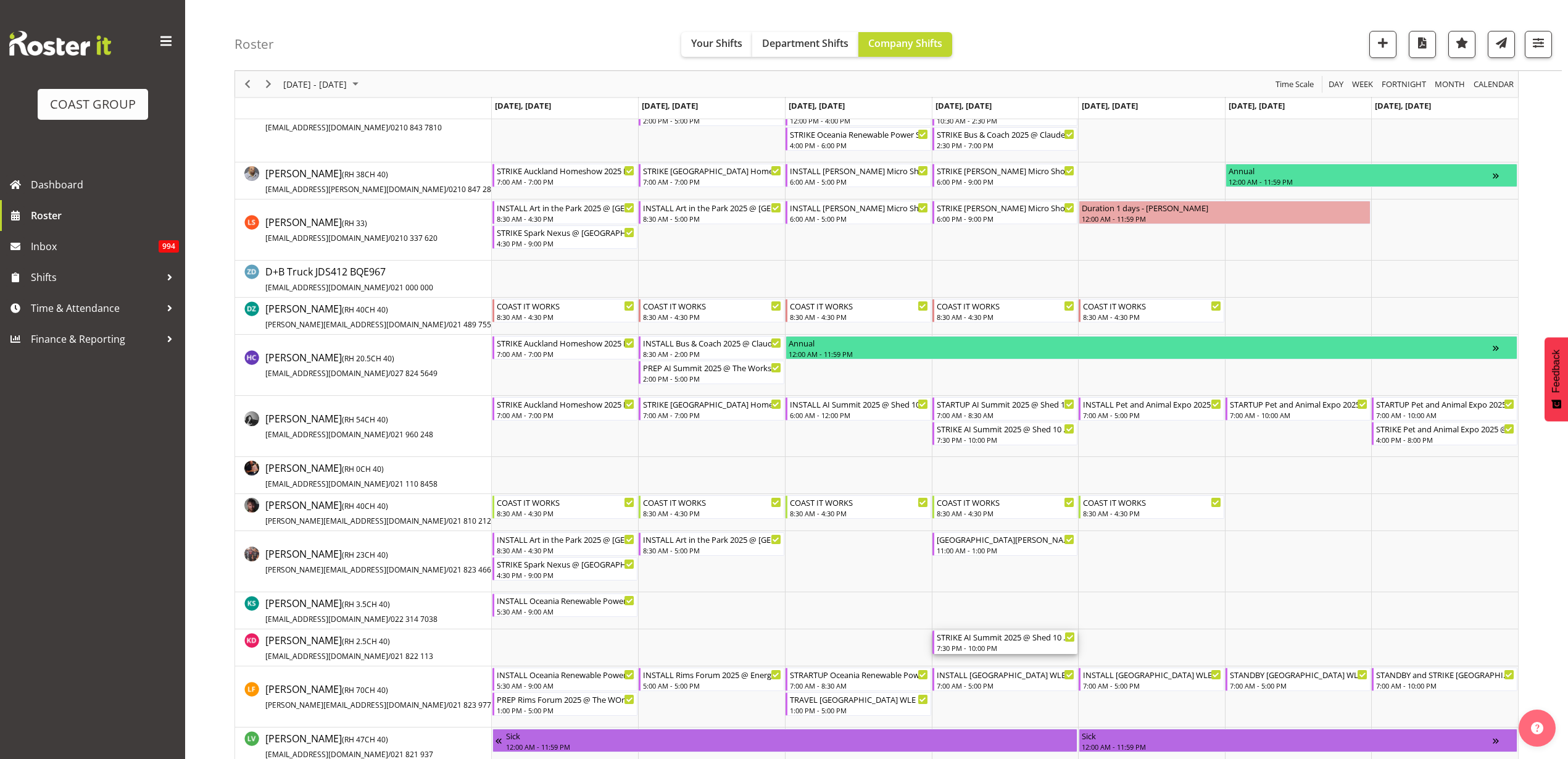
click at [996, 645] on div "7:30 PM - 10:00 PM" at bounding box center [1006, 647] width 139 height 9
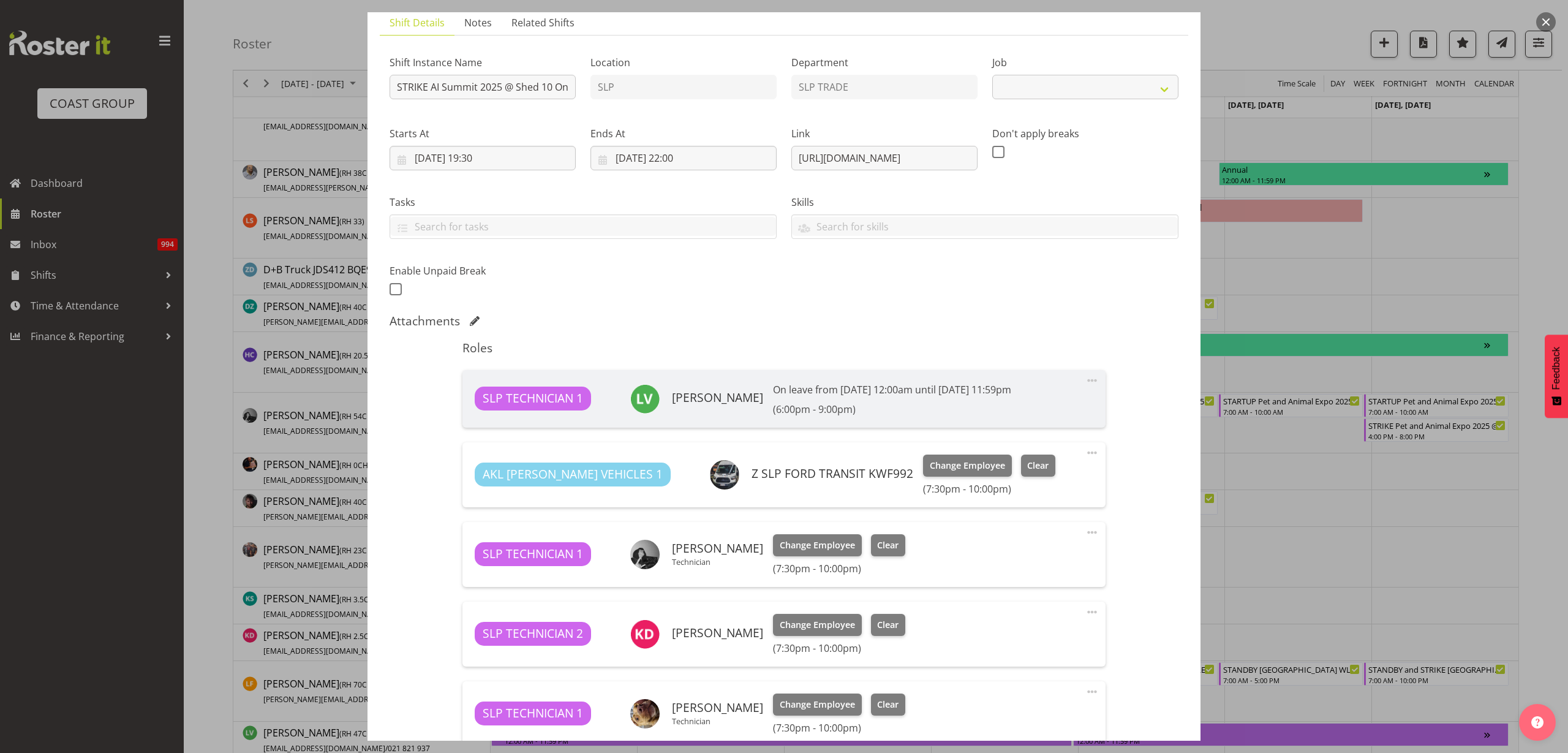
select select "10280"
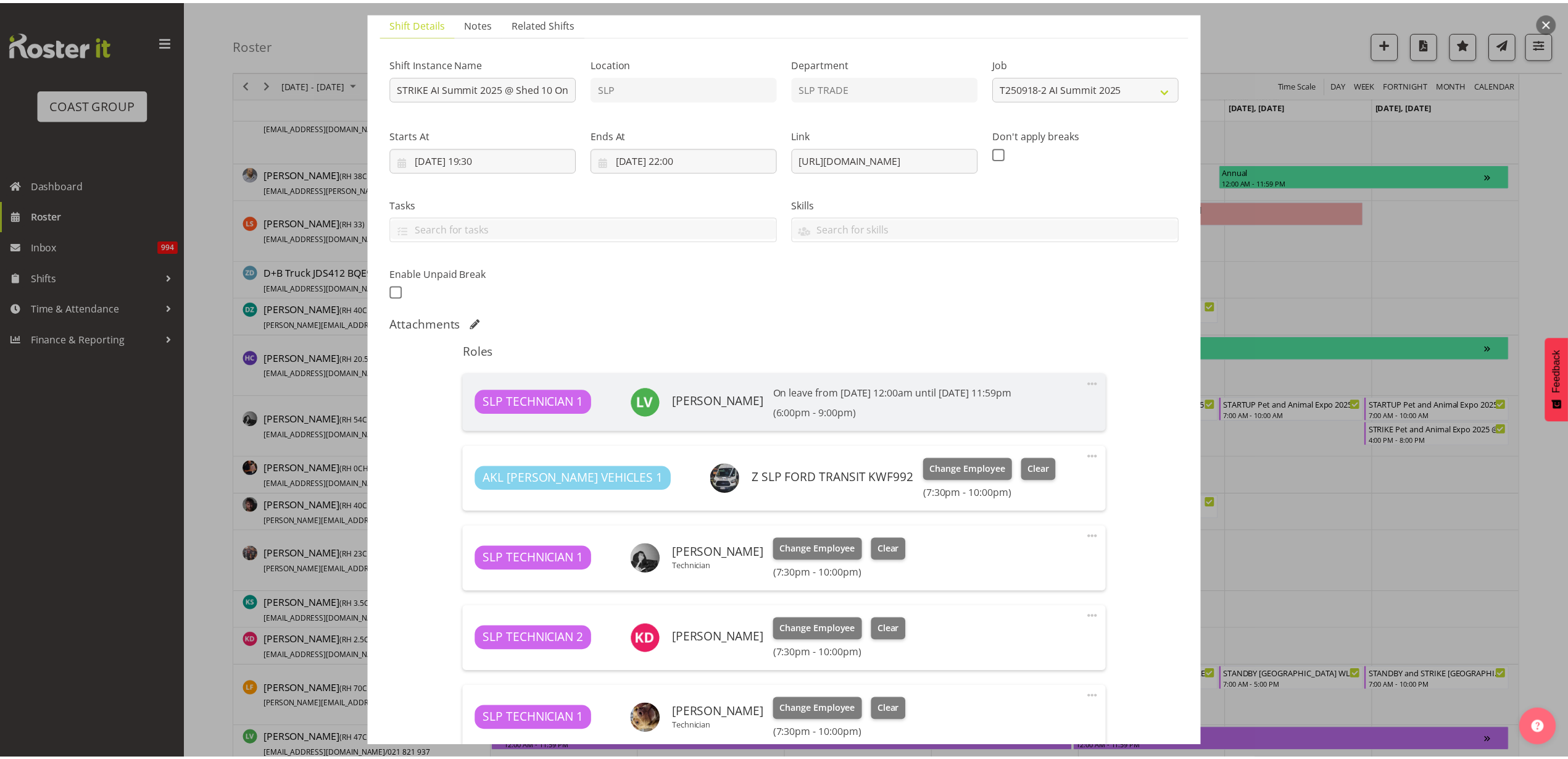
scroll to position [261, 0]
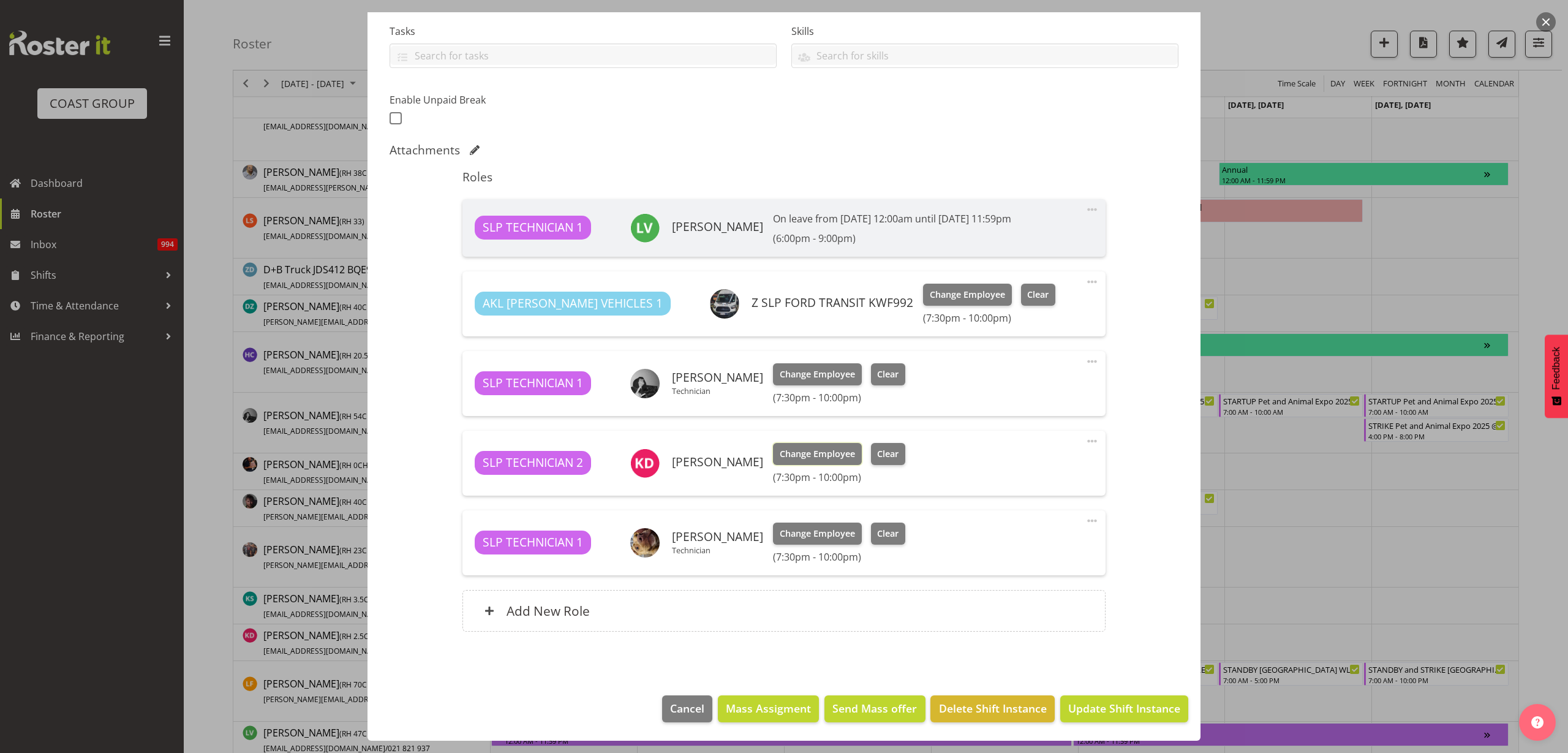
click at [808, 455] on span "Change Employee" at bounding box center [817, 453] width 75 height 13
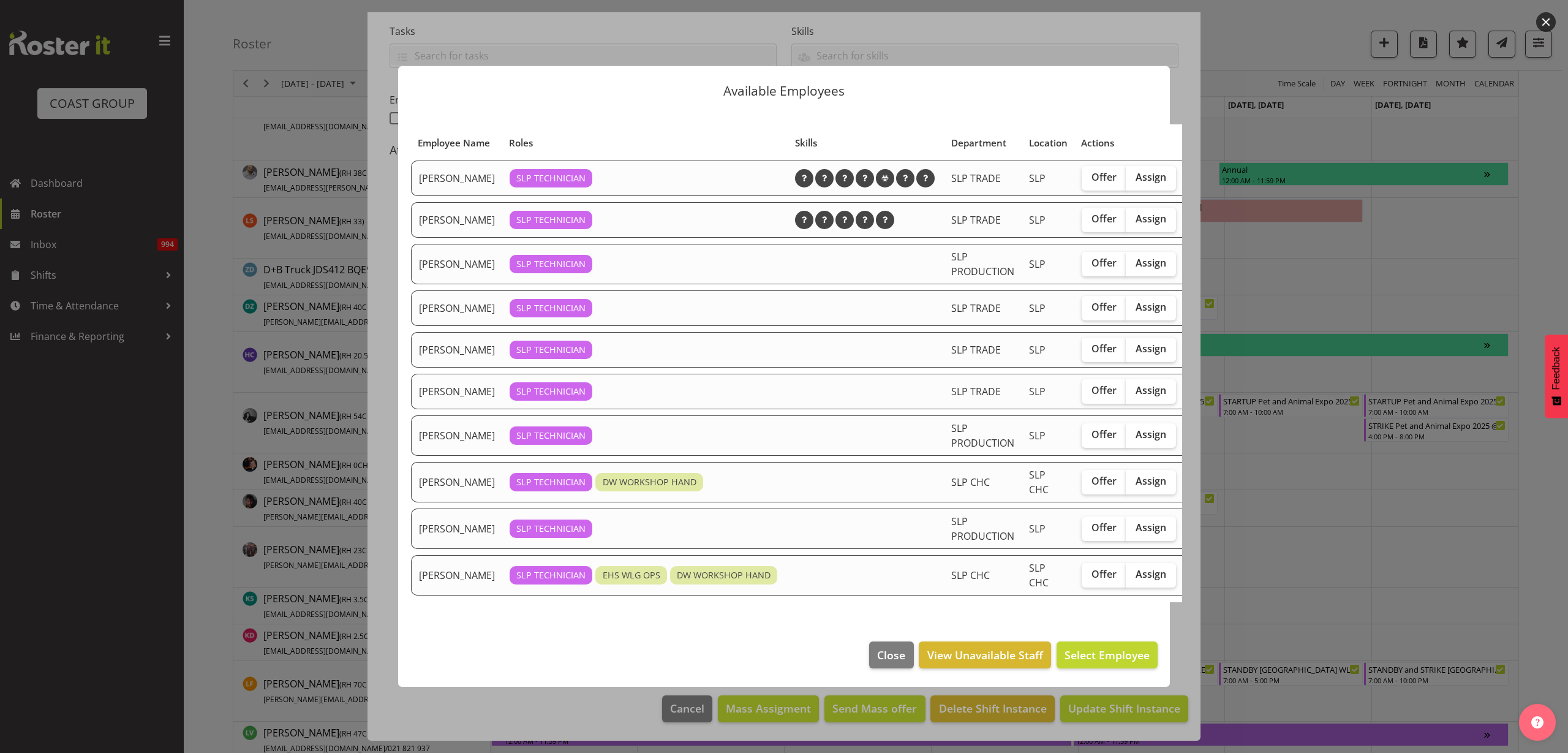
click at [1135, 355] on span "Assign" at bounding box center [1150, 349] width 31 height 13
click at [1127, 353] on input "Assign" at bounding box center [1130, 349] width 8 height 8
checkbox input "true"
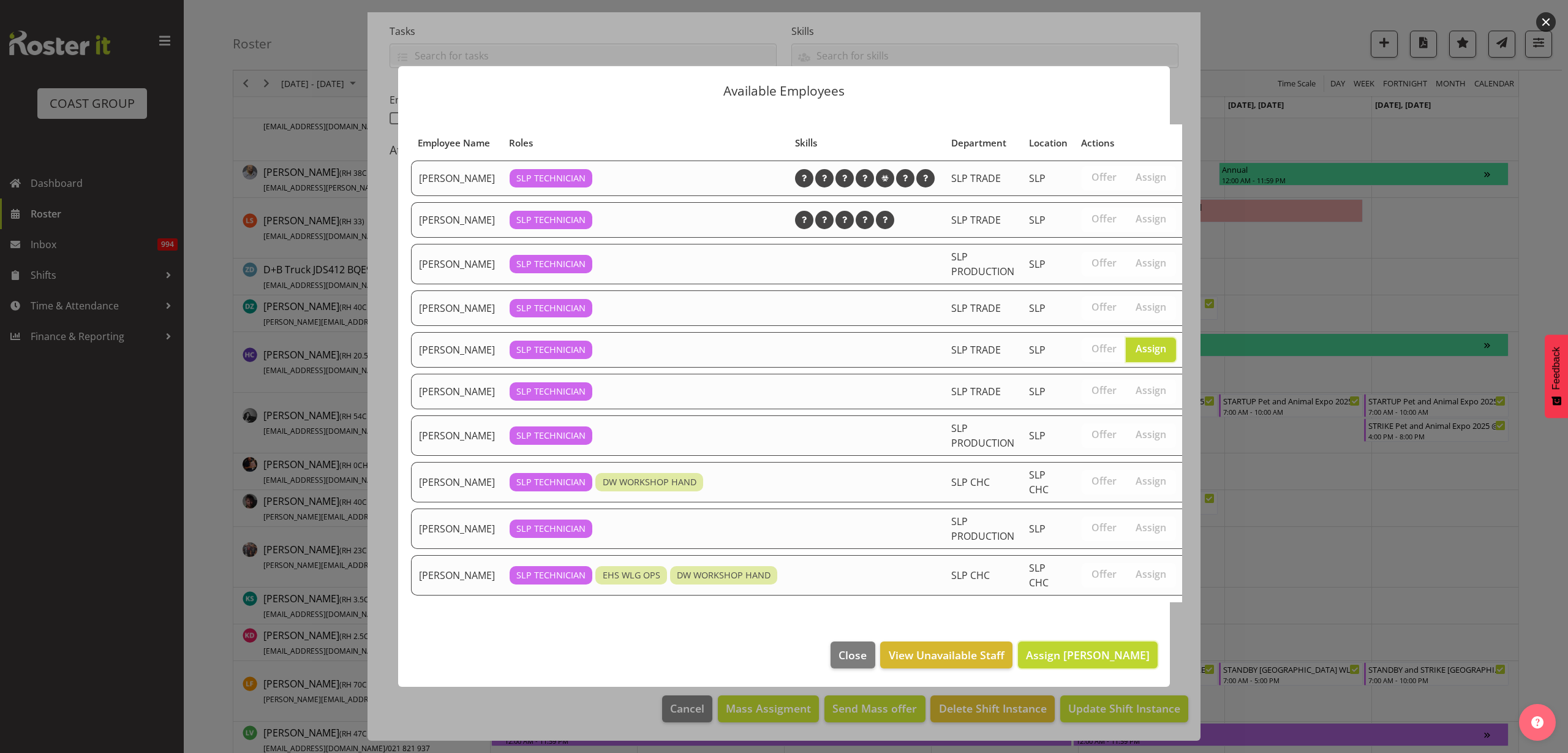
click at [1087, 662] on span "Assign Michel Bonette" at bounding box center [1088, 655] width 124 height 15
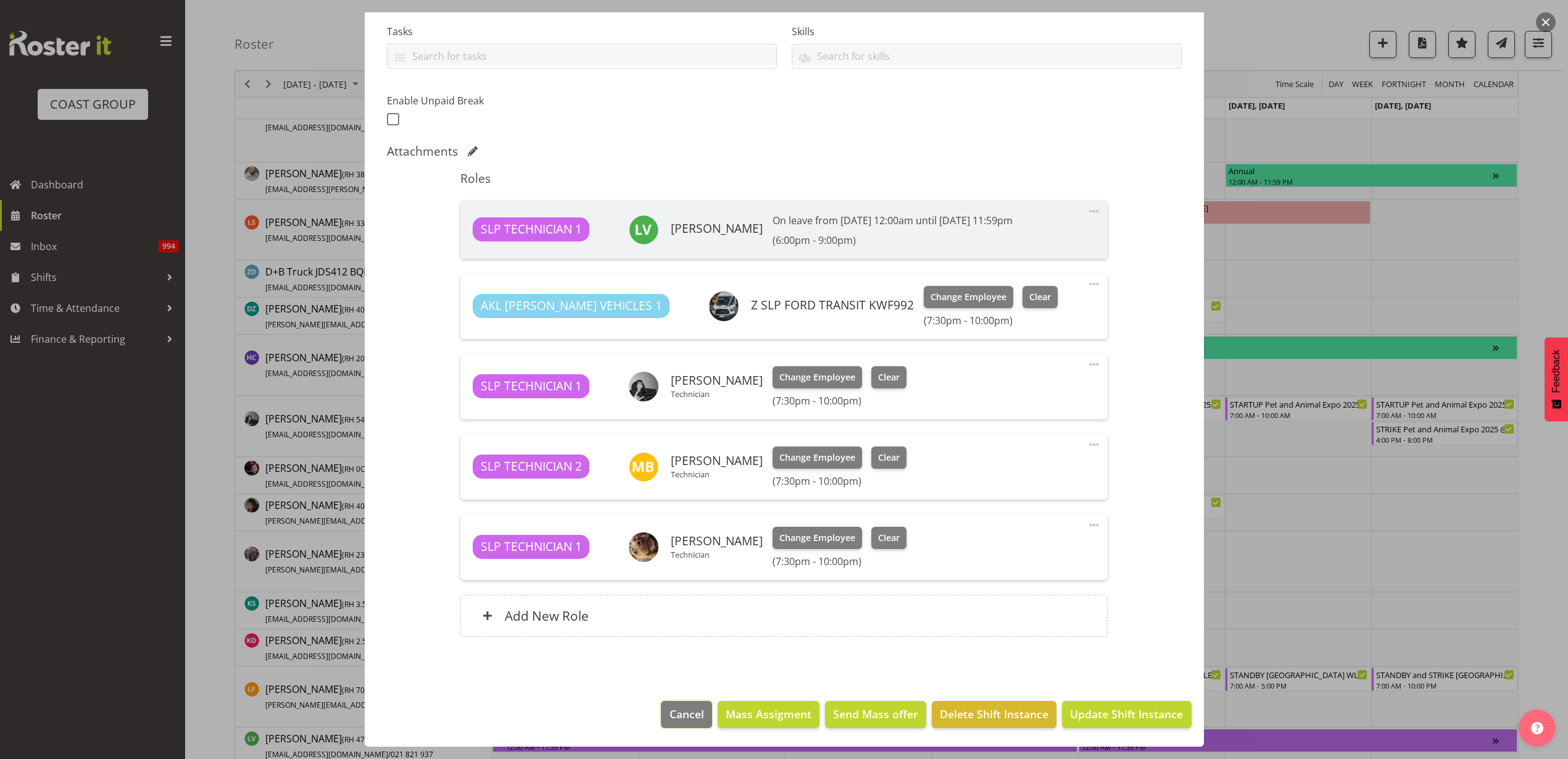
click at [669, 718] on span "Cancel" at bounding box center [687, 714] width 35 height 16
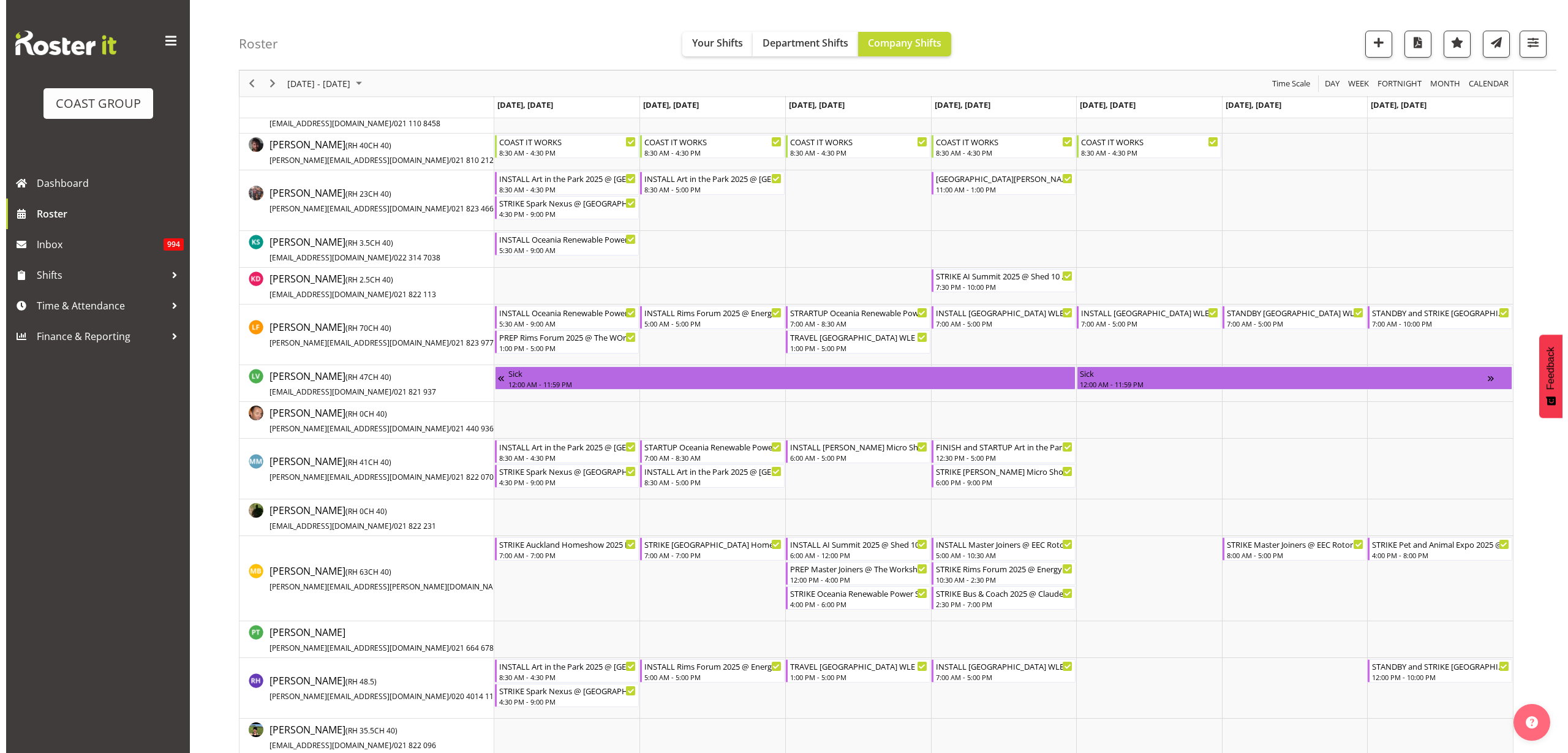
scroll to position [689, 0]
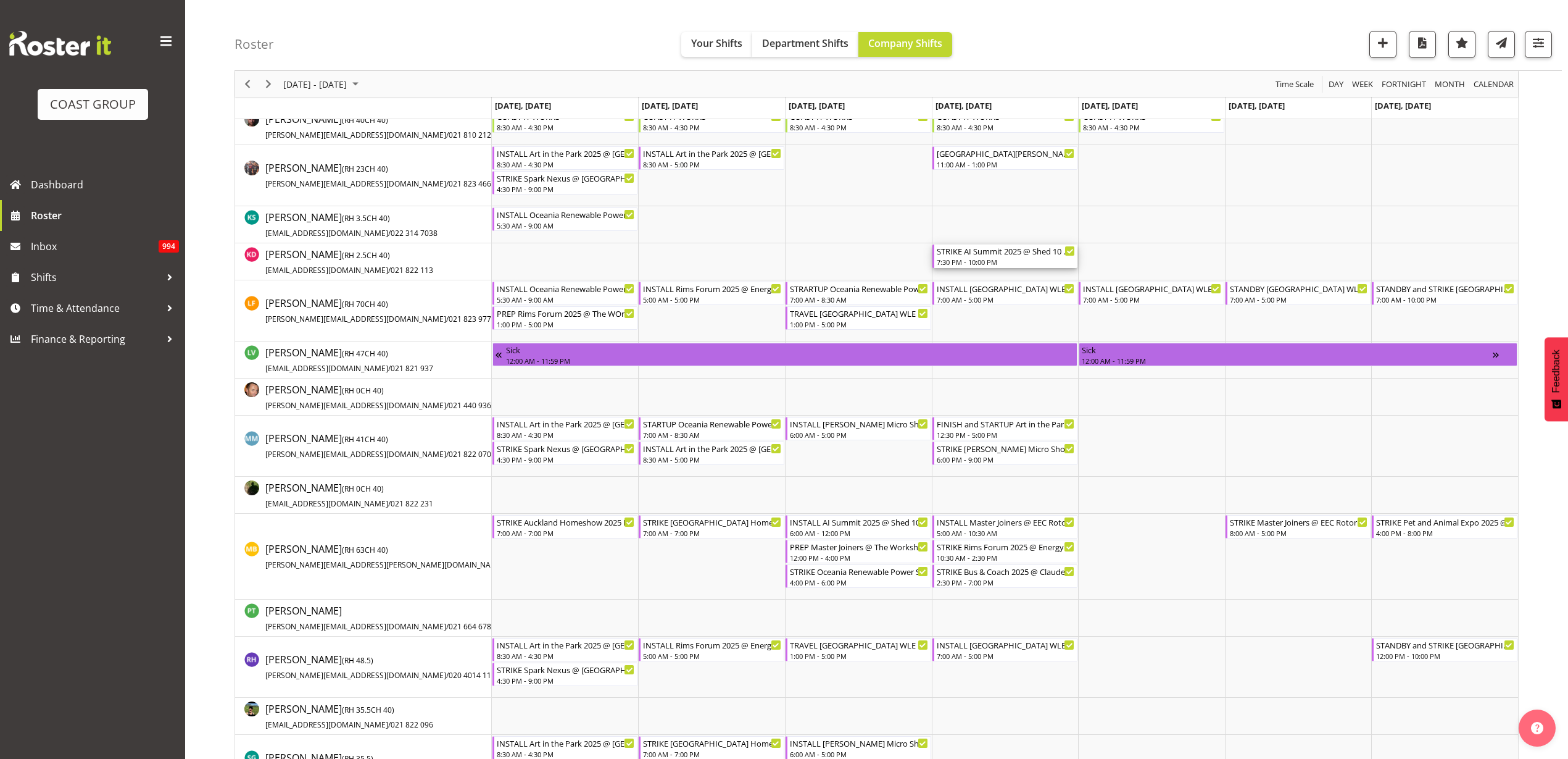
click at [983, 253] on div "STRIKE AI Summit 2025 @ Shed 10 On SIte @ 2000" at bounding box center [1006, 251] width 139 height 13
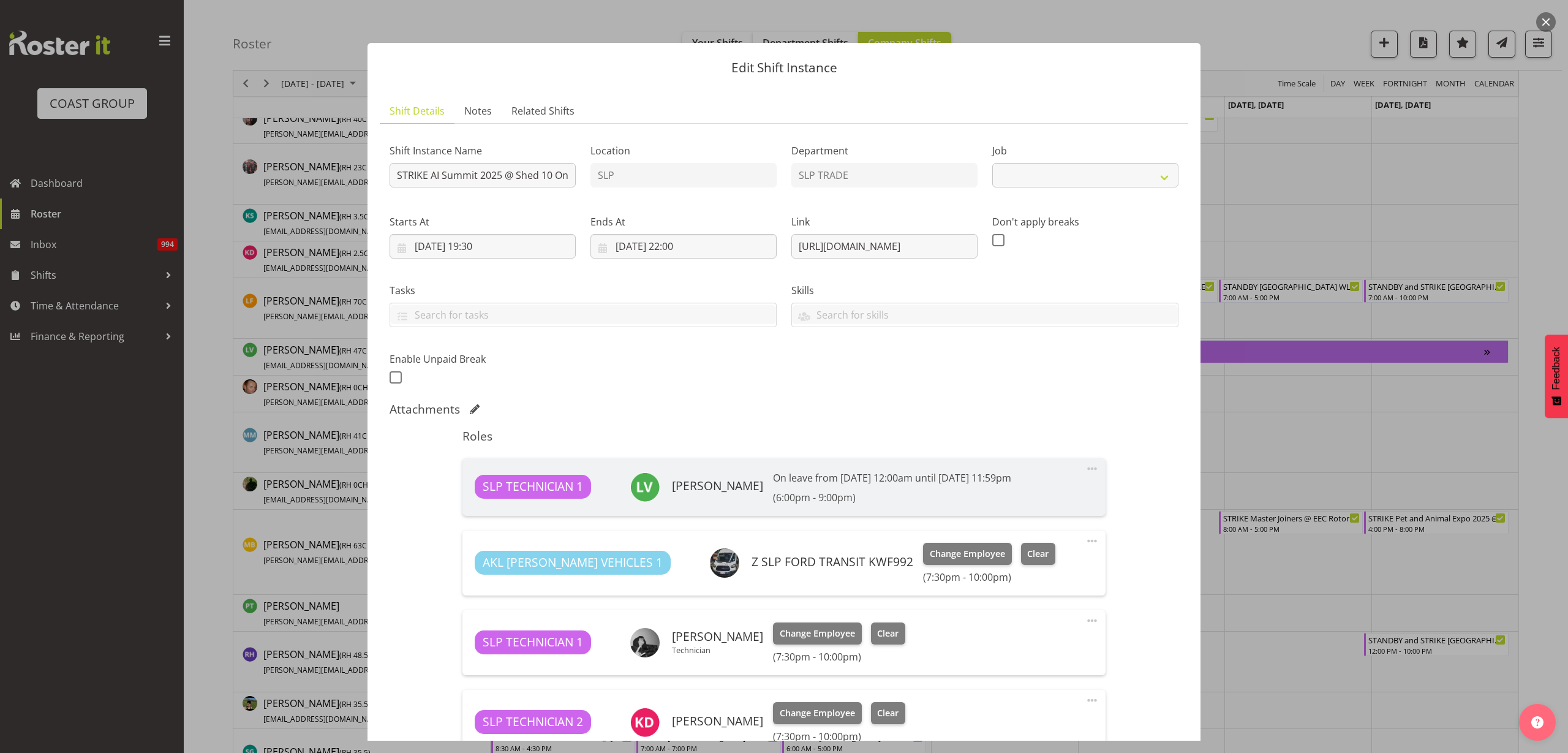
select select "10280"
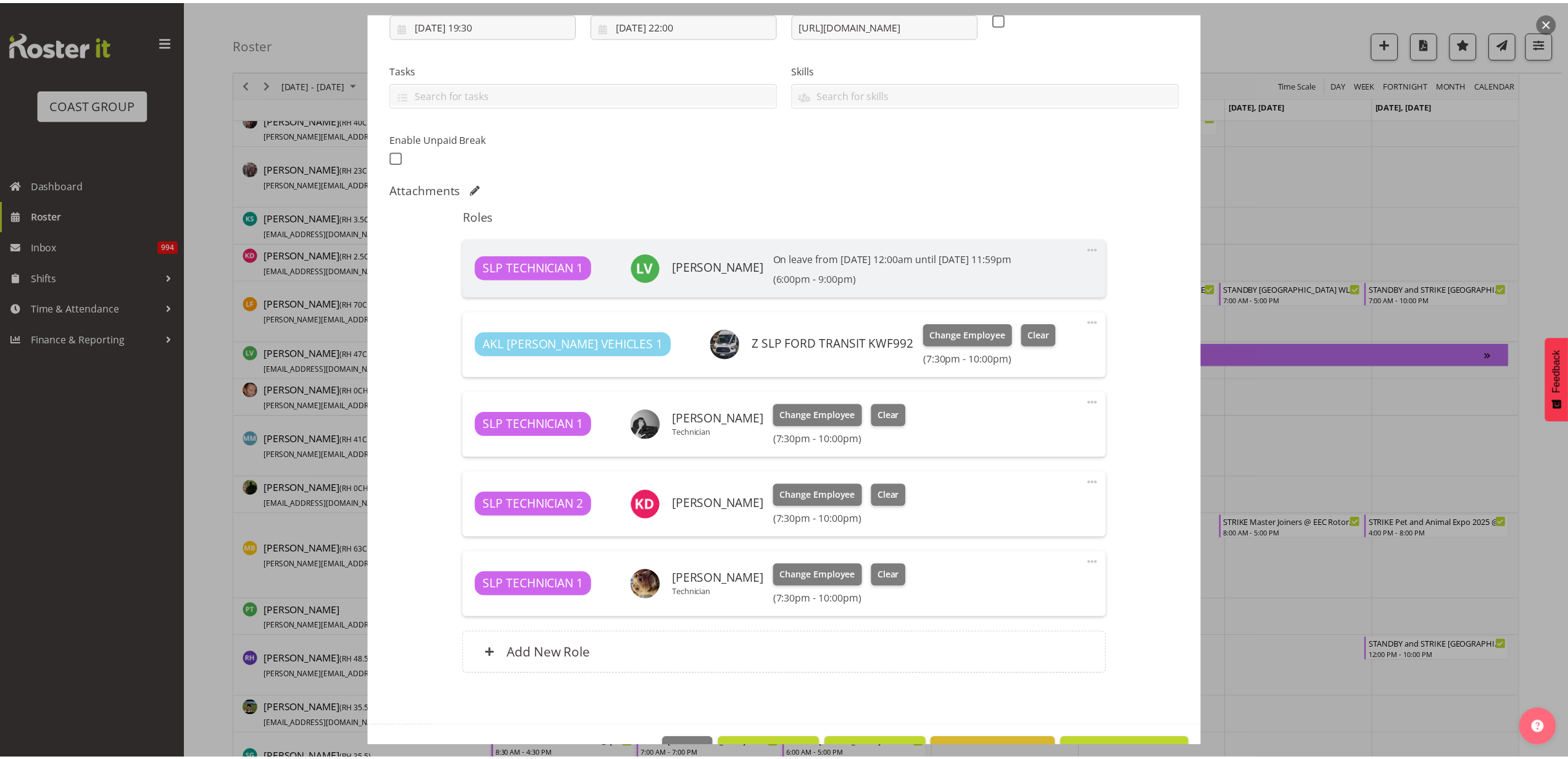
scroll to position [261, 0]
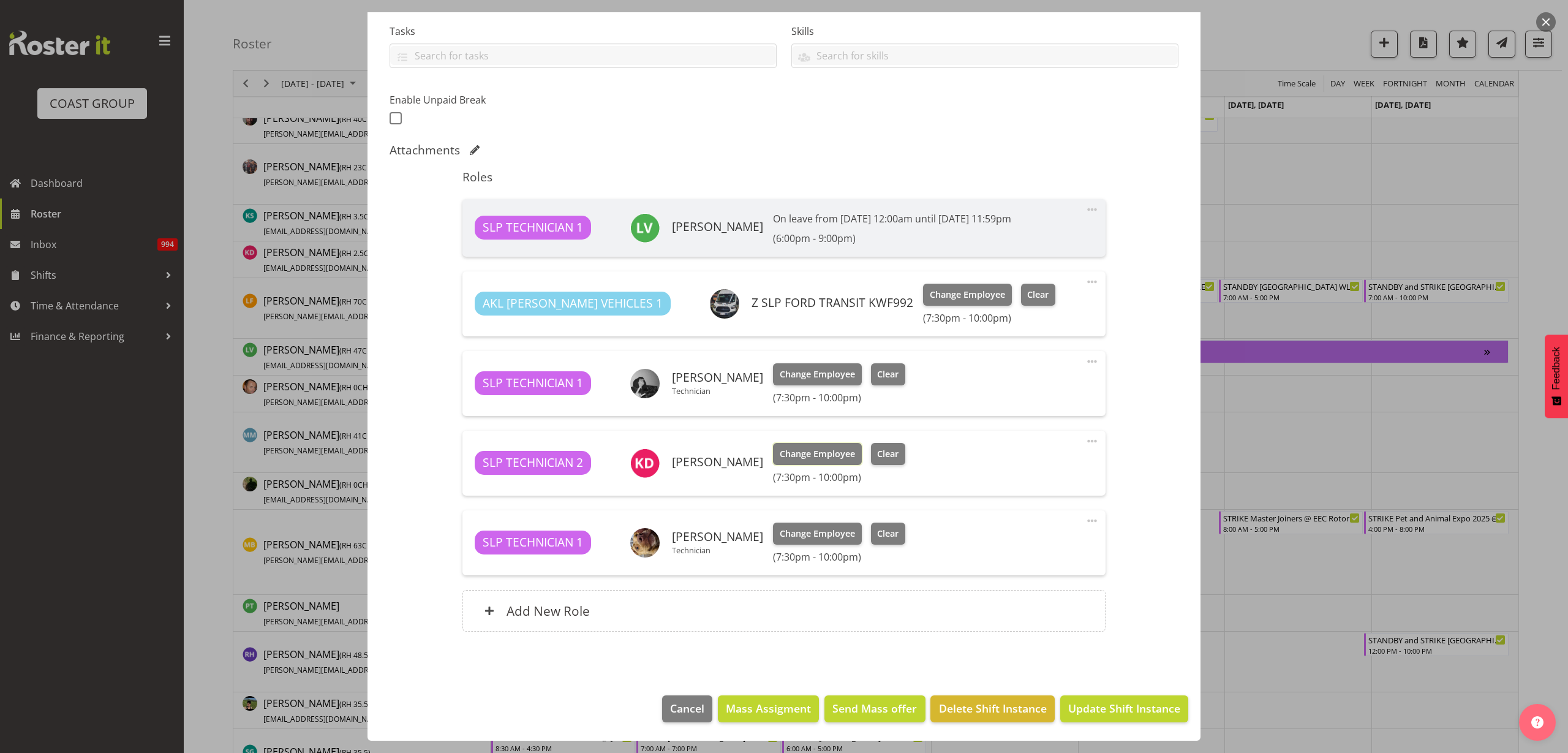
click at [794, 453] on span "Change Employee" at bounding box center [817, 453] width 75 height 13
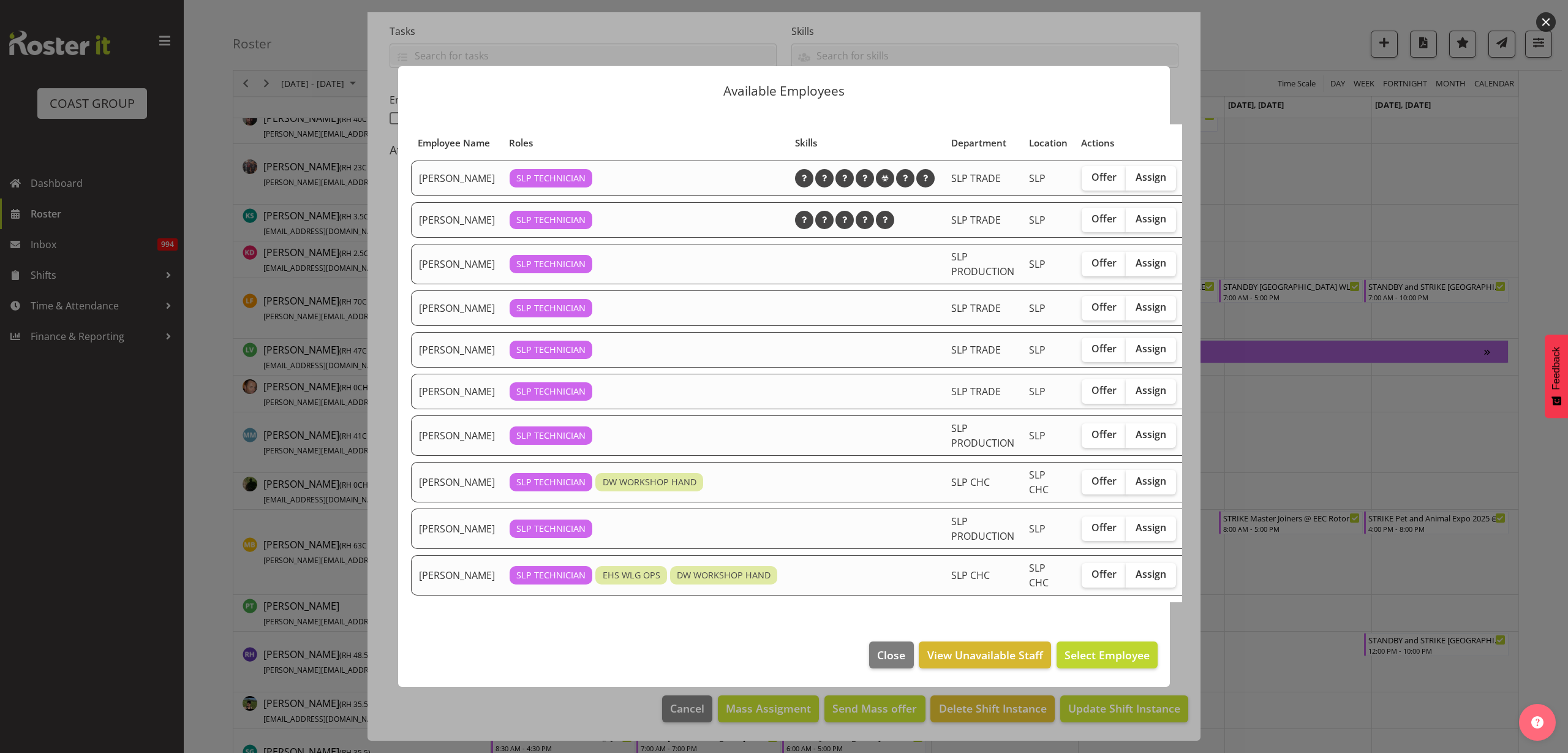
click at [1135, 440] on span "Assign" at bounding box center [1150, 434] width 31 height 13
click at [1128, 439] on input "Assign" at bounding box center [1130, 434] width 8 height 8
checkbox input "true"
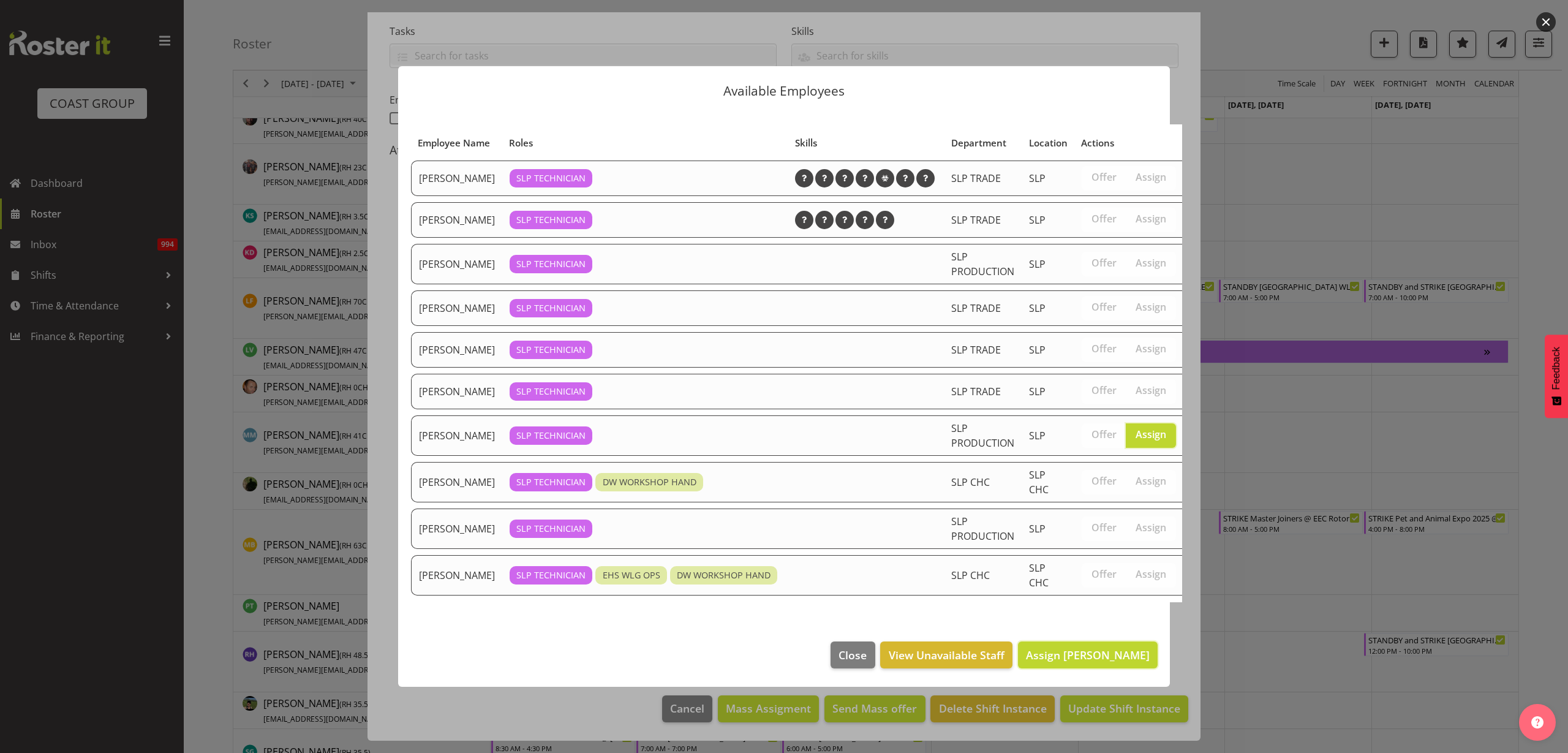
click at [1069, 662] on span "Assign Raf Hannah" at bounding box center [1088, 655] width 124 height 15
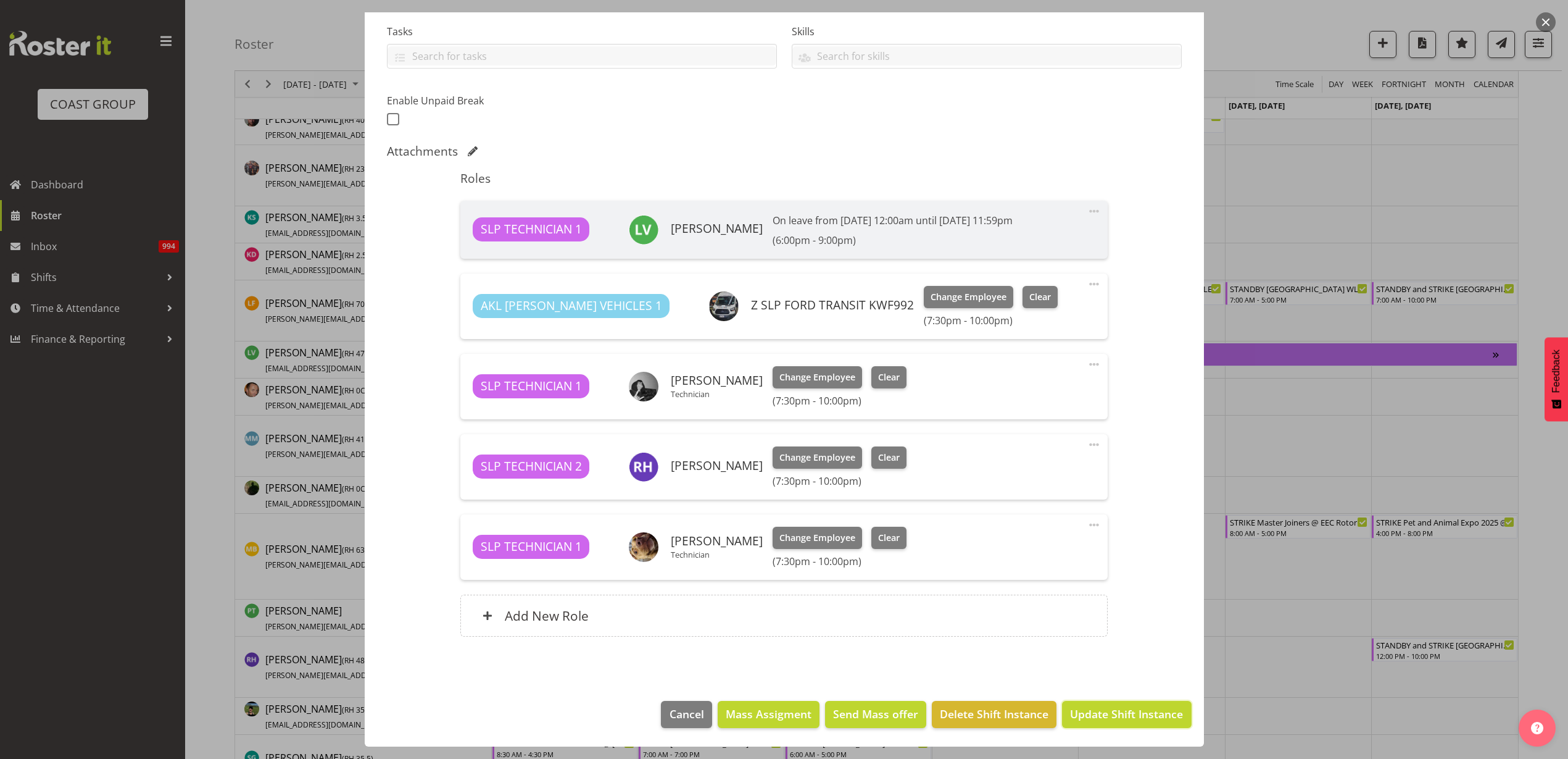
click at [1151, 716] on span "Update Shift Instance" at bounding box center [1127, 714] width 113 height 16
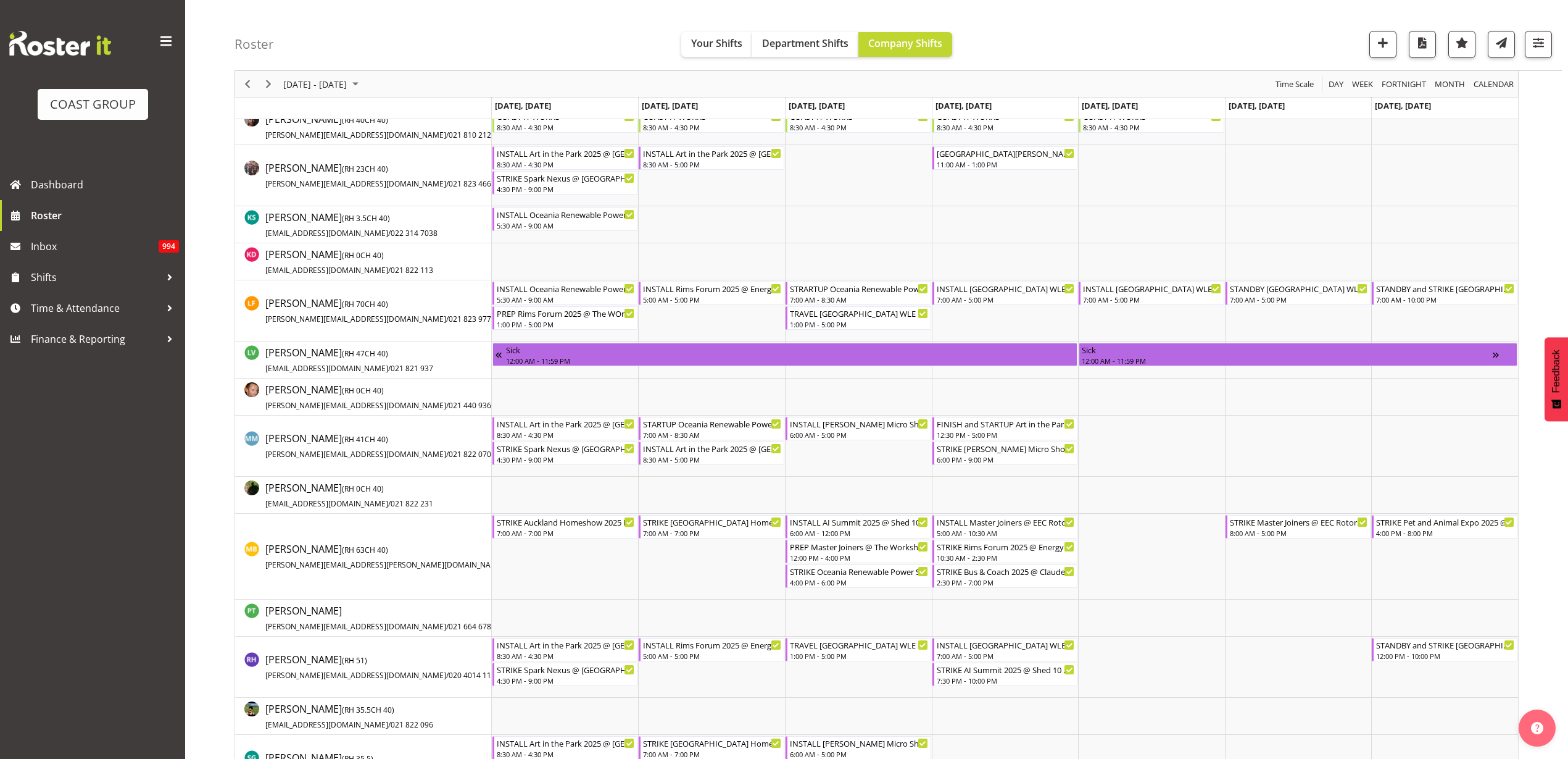
scroll to position [937, 0]
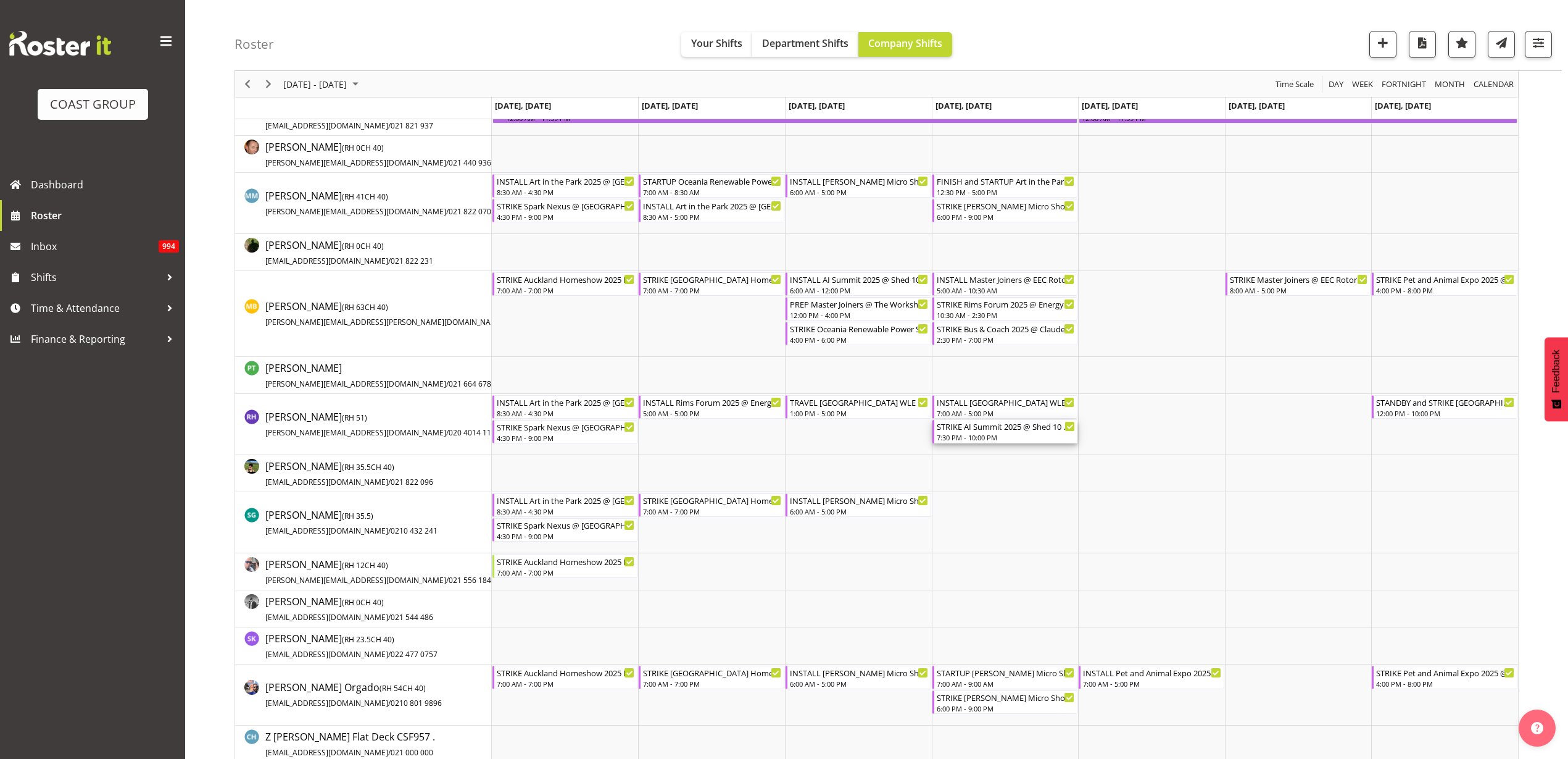
click at [975, 431] on div "STRIKE AI Summit 2025 @ Shed 10 On SIte @ 2000" at bounding box center [1006, 426] width 139 height 13
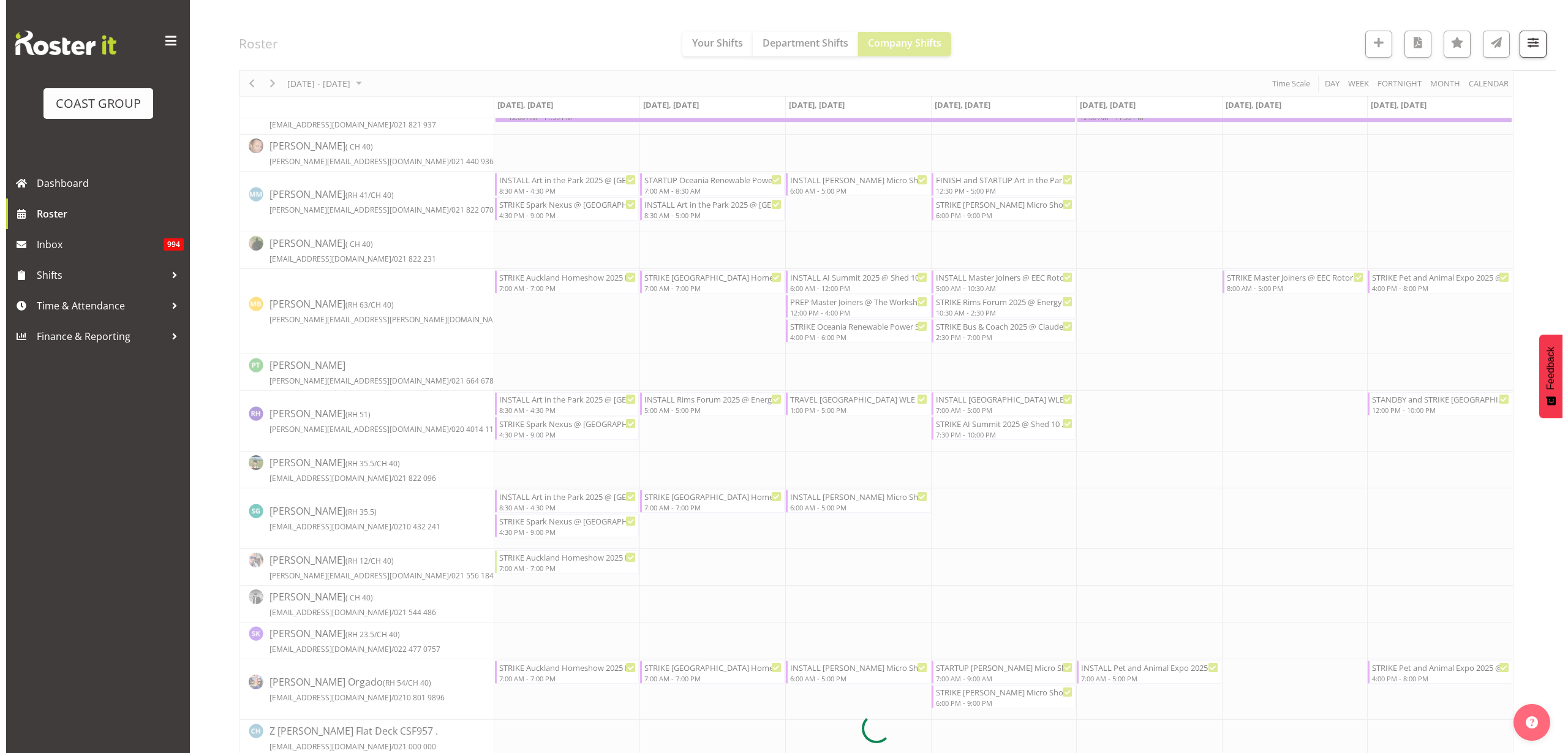
scroll to position [0, 0]
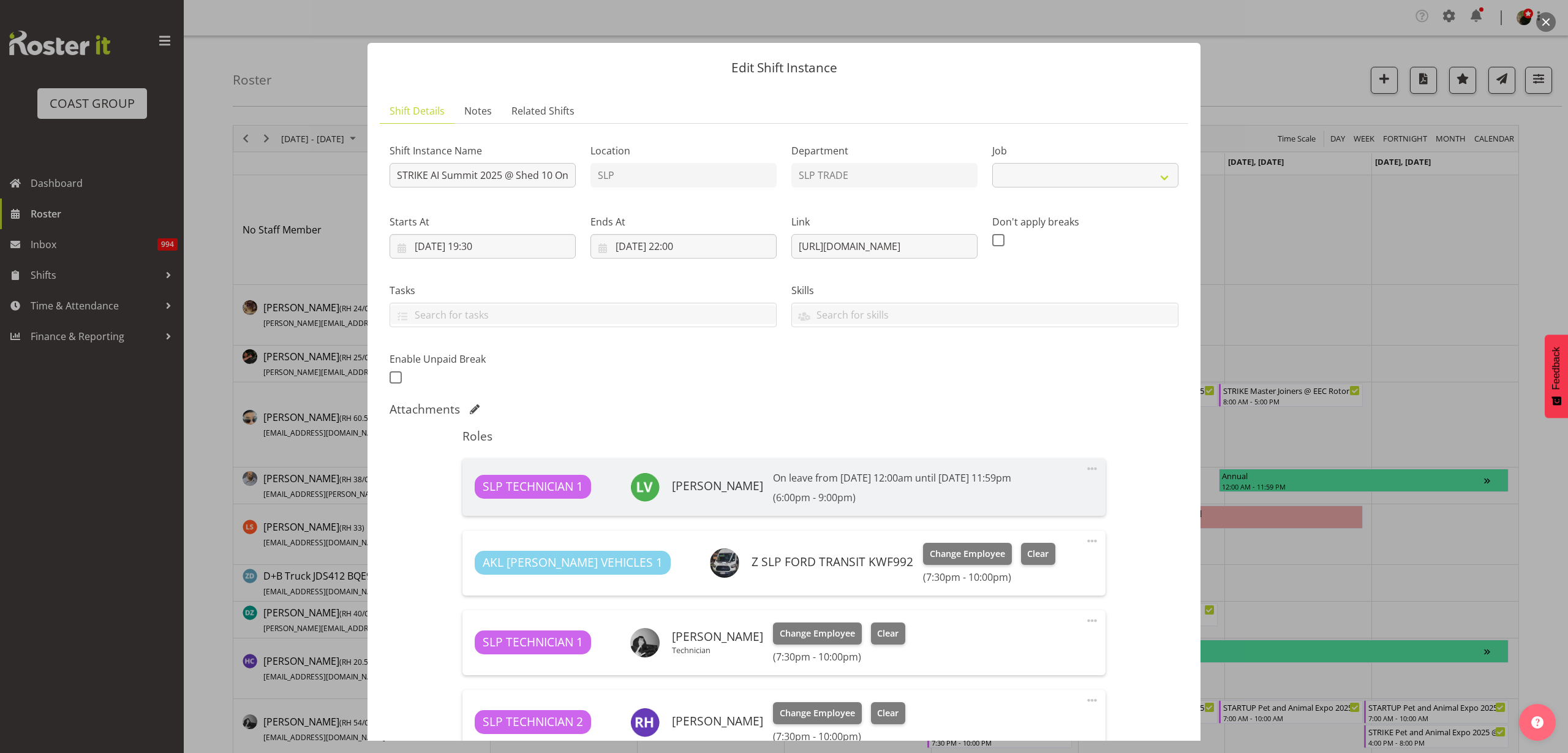
select select "10280"
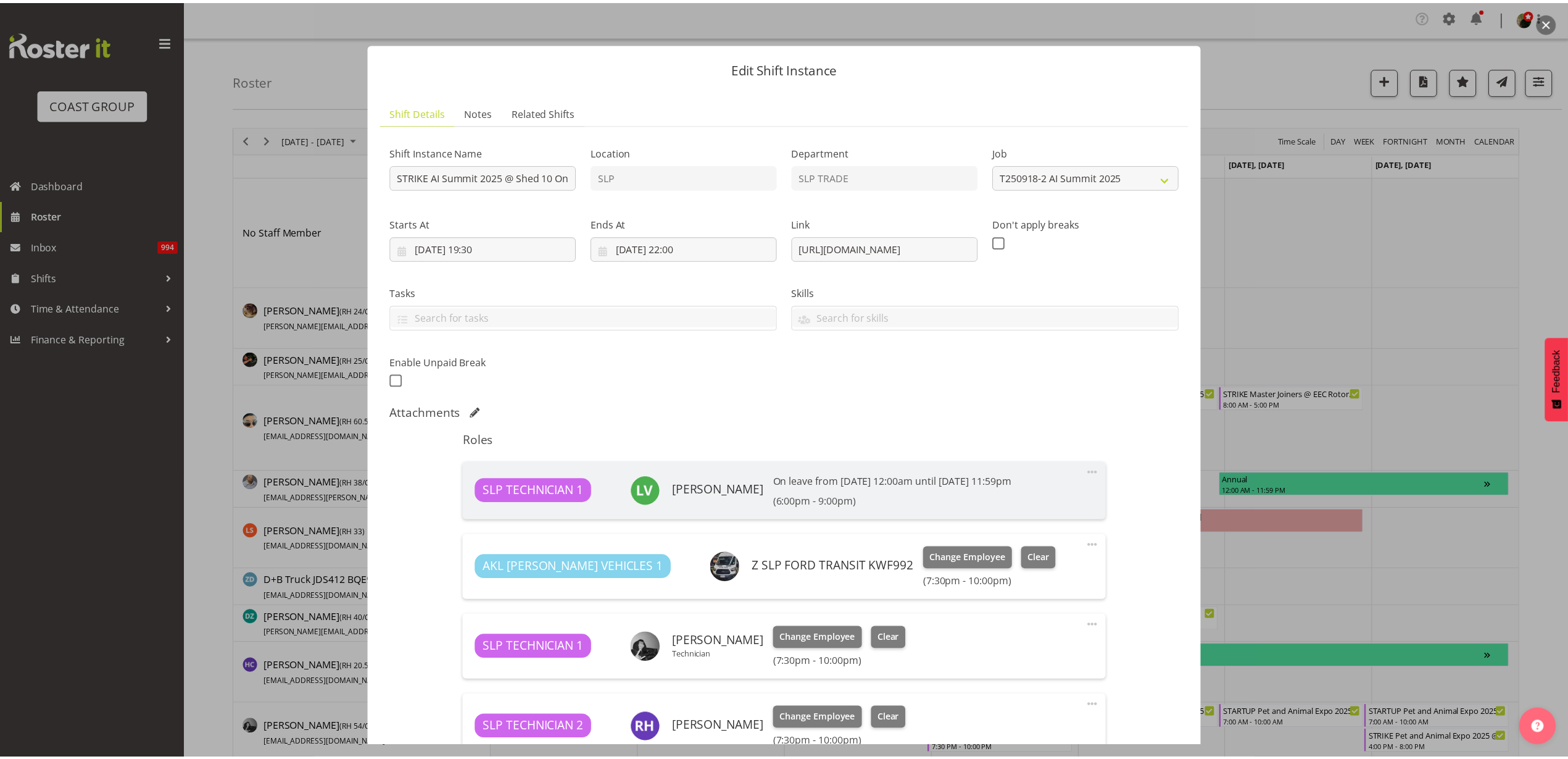
scroll to position [232, 0]
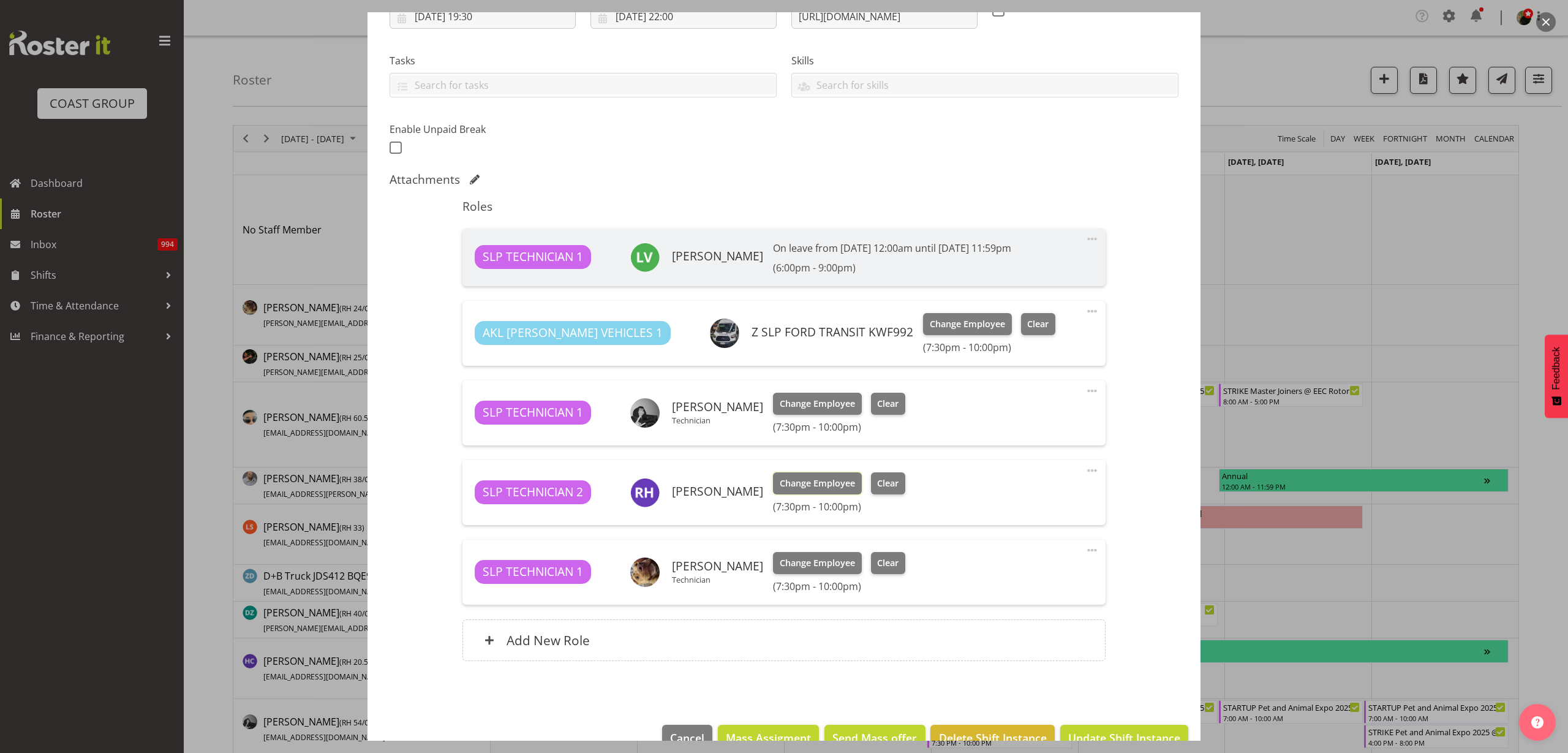
click at [789, 480] on span "Change Employee" at bounding box center [817, 483] width 75 height 13
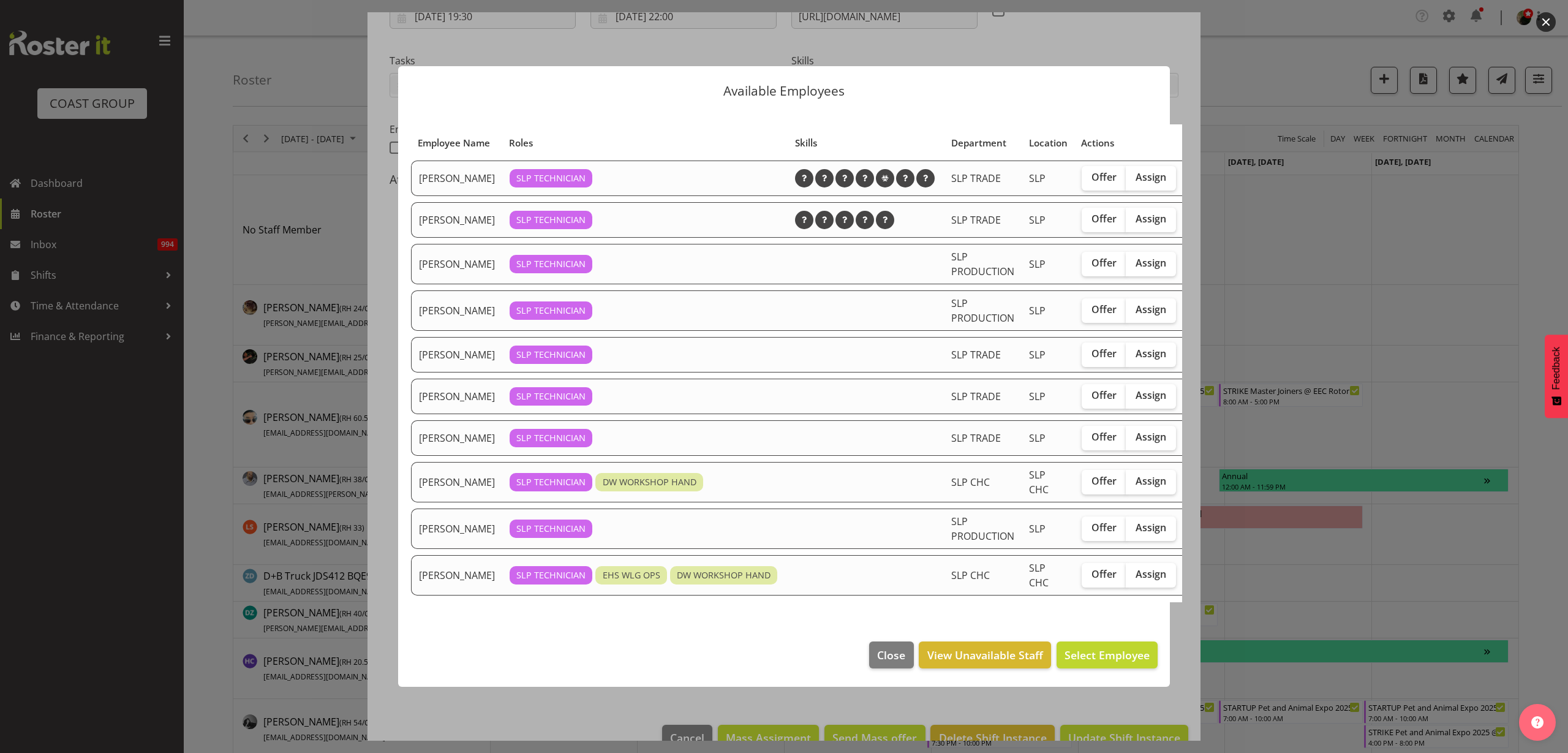
click at [1139, 176] on span "Assign" at bounding box center [1150, 177] width 31 height 13
click at [1134, 176] on input "Assign" at bounding box center [1130, 177] width 8 height 8
checkbox input "true"
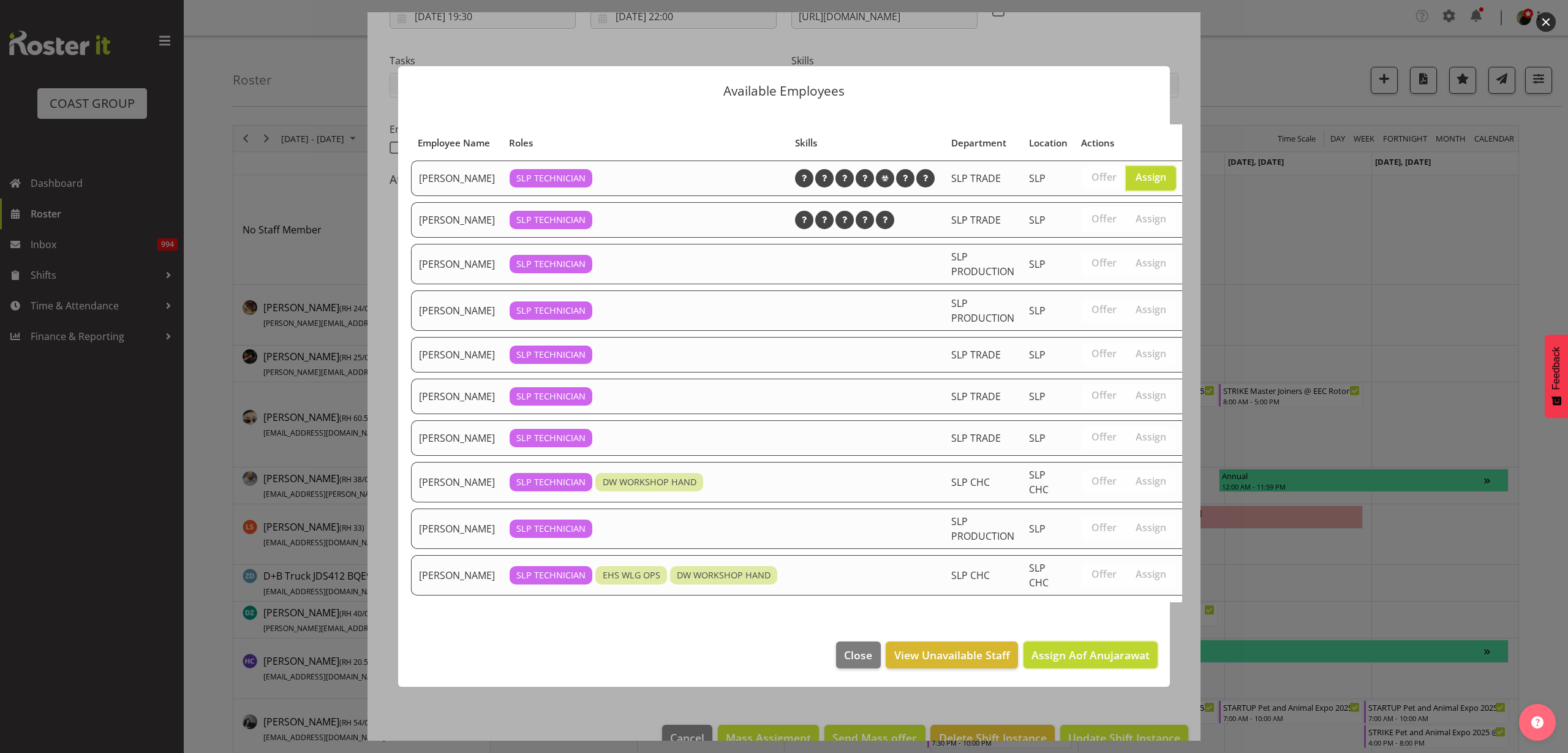
click at [1105, 662] on span "Assign Aof Anujarawat" at bounding box center [1091, 655] width 119 height 15
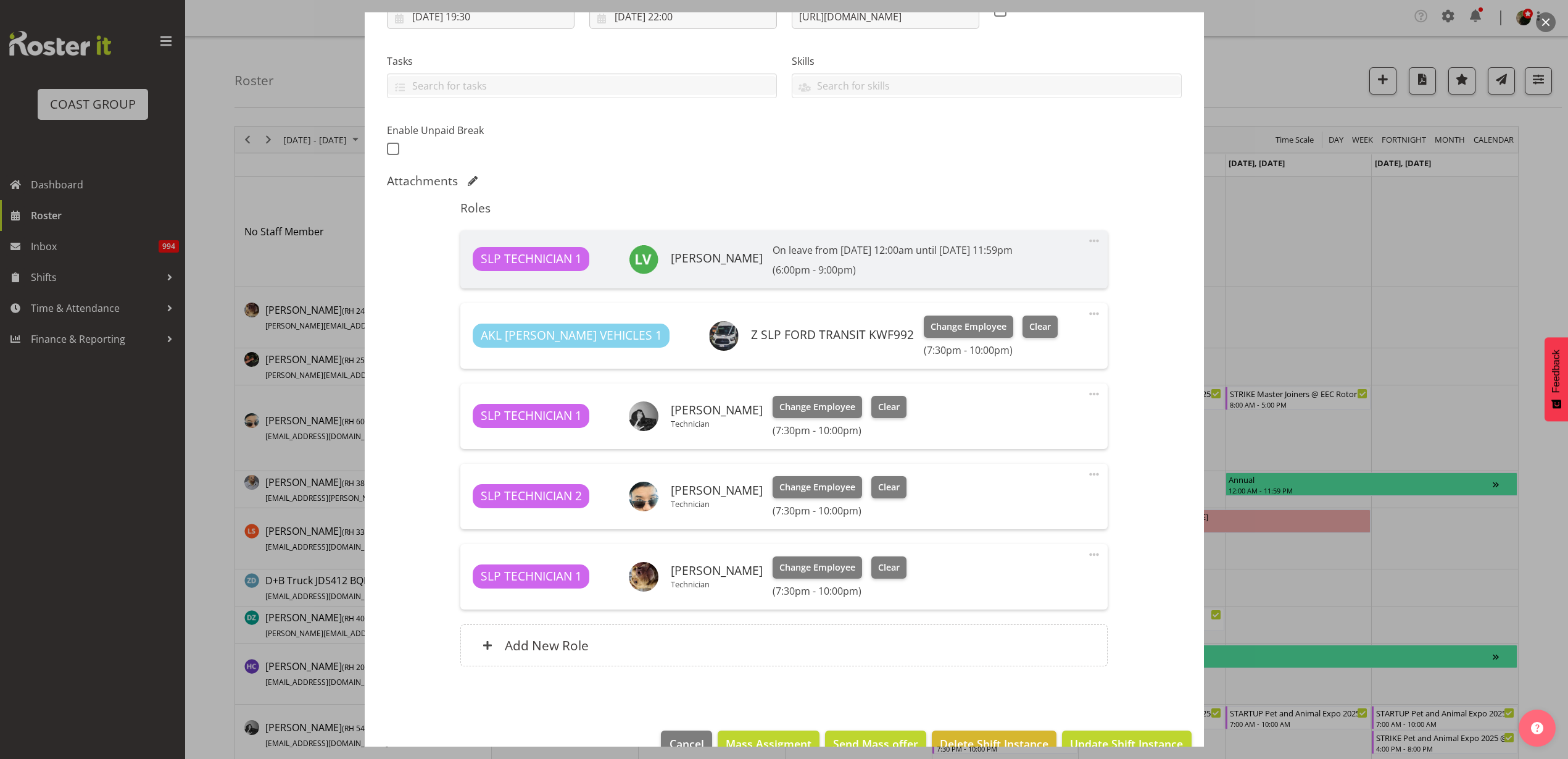
scroll to position [261, 0]
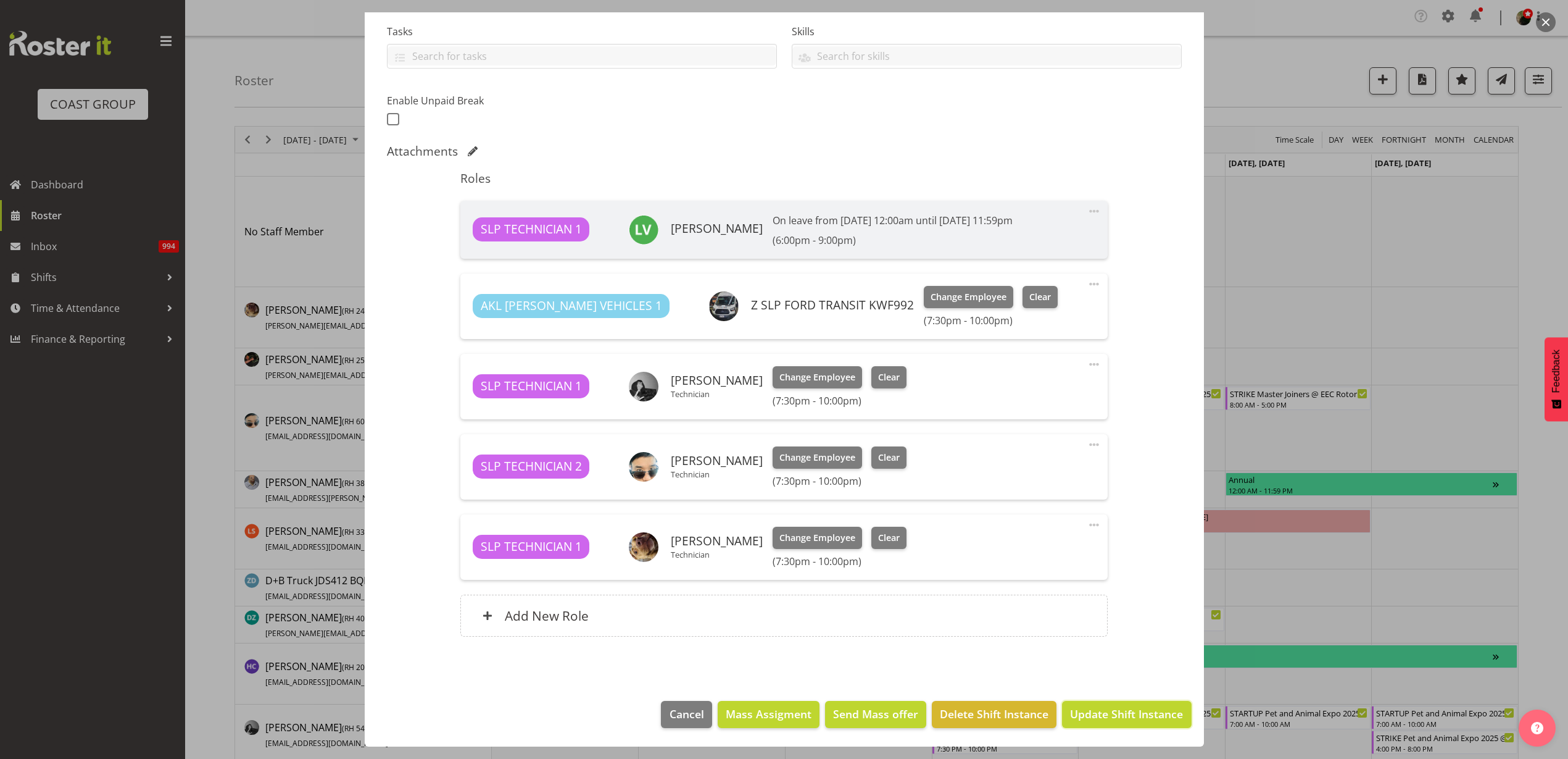
click at [1084, 708] on span "Update Shift Instance" at bounding box center [1127, 714] width 113 height 16
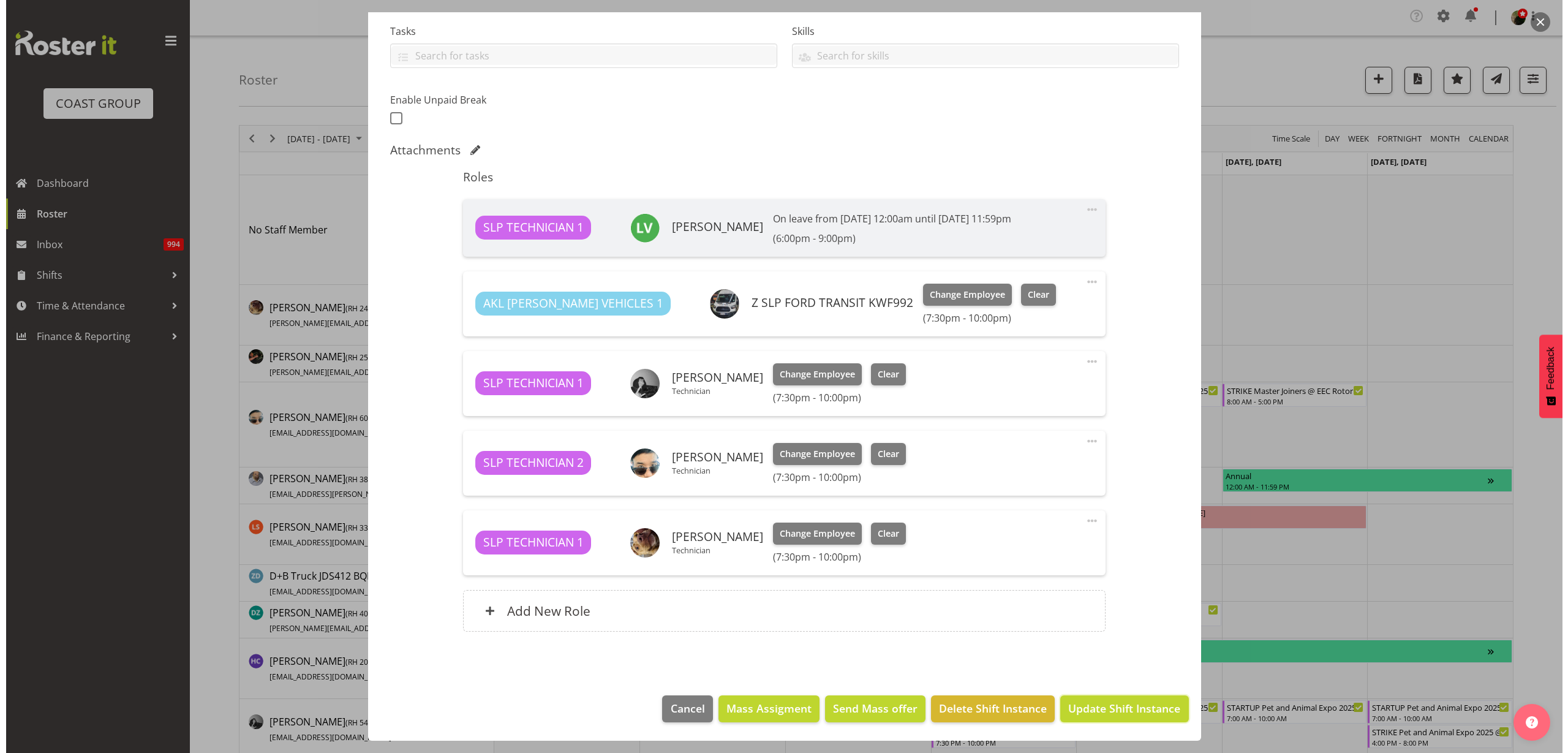
scroll to position [210, 0]
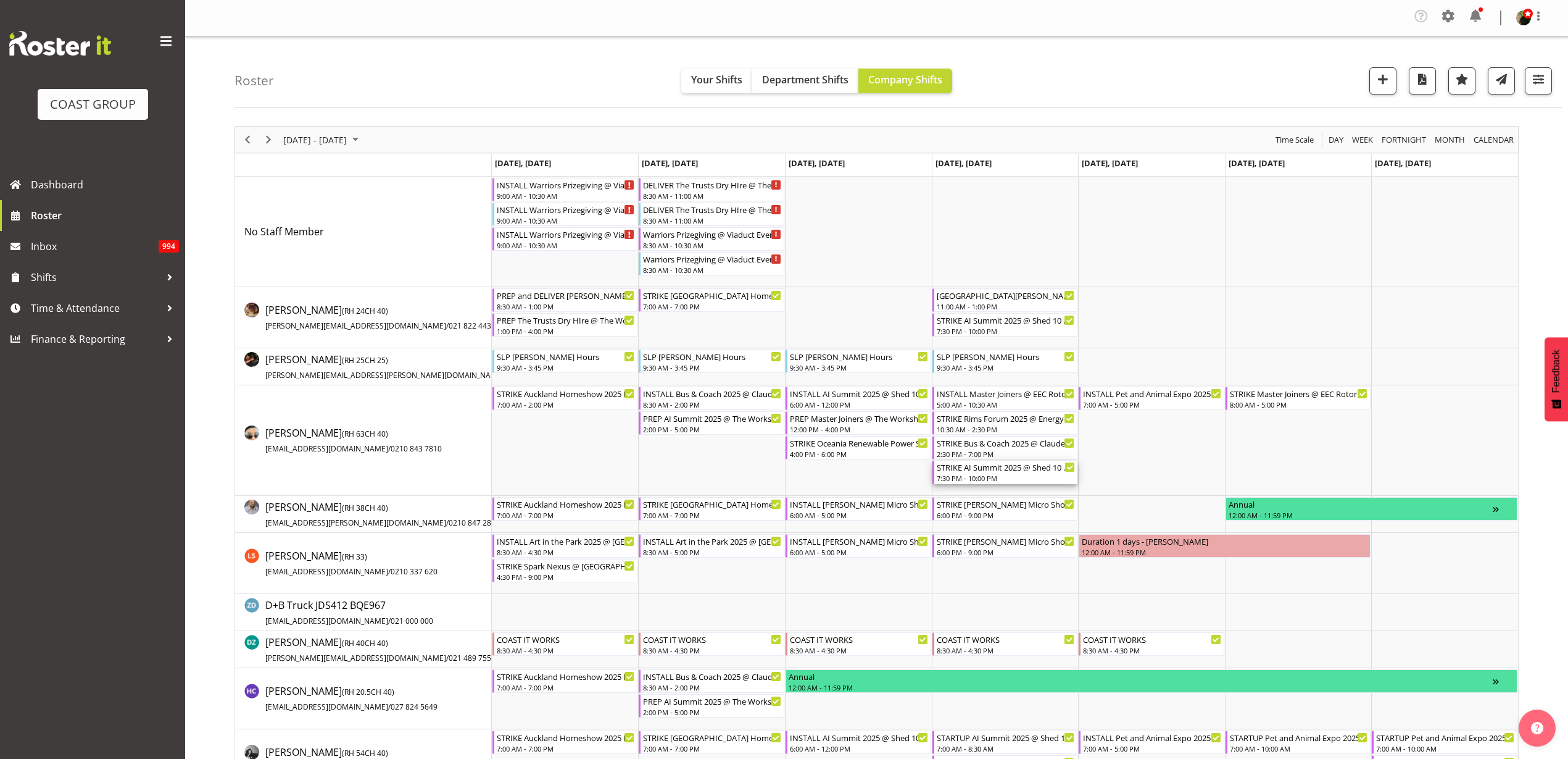
click at [964, 481] on div "7:30 PM - 10:00 PM" at bounding box center [1006, 478] width 139 height 9
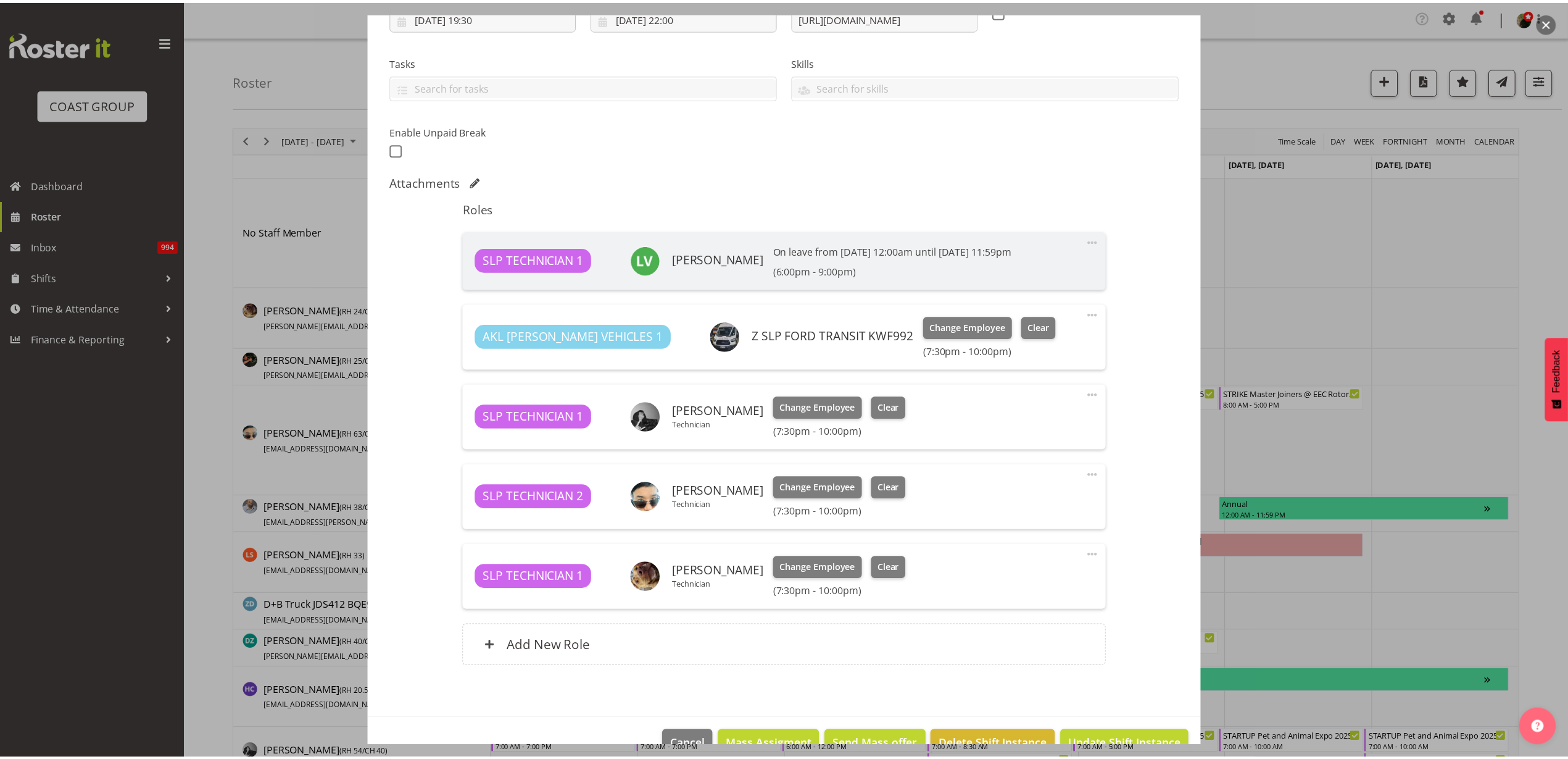
scroll to position [232, 0]
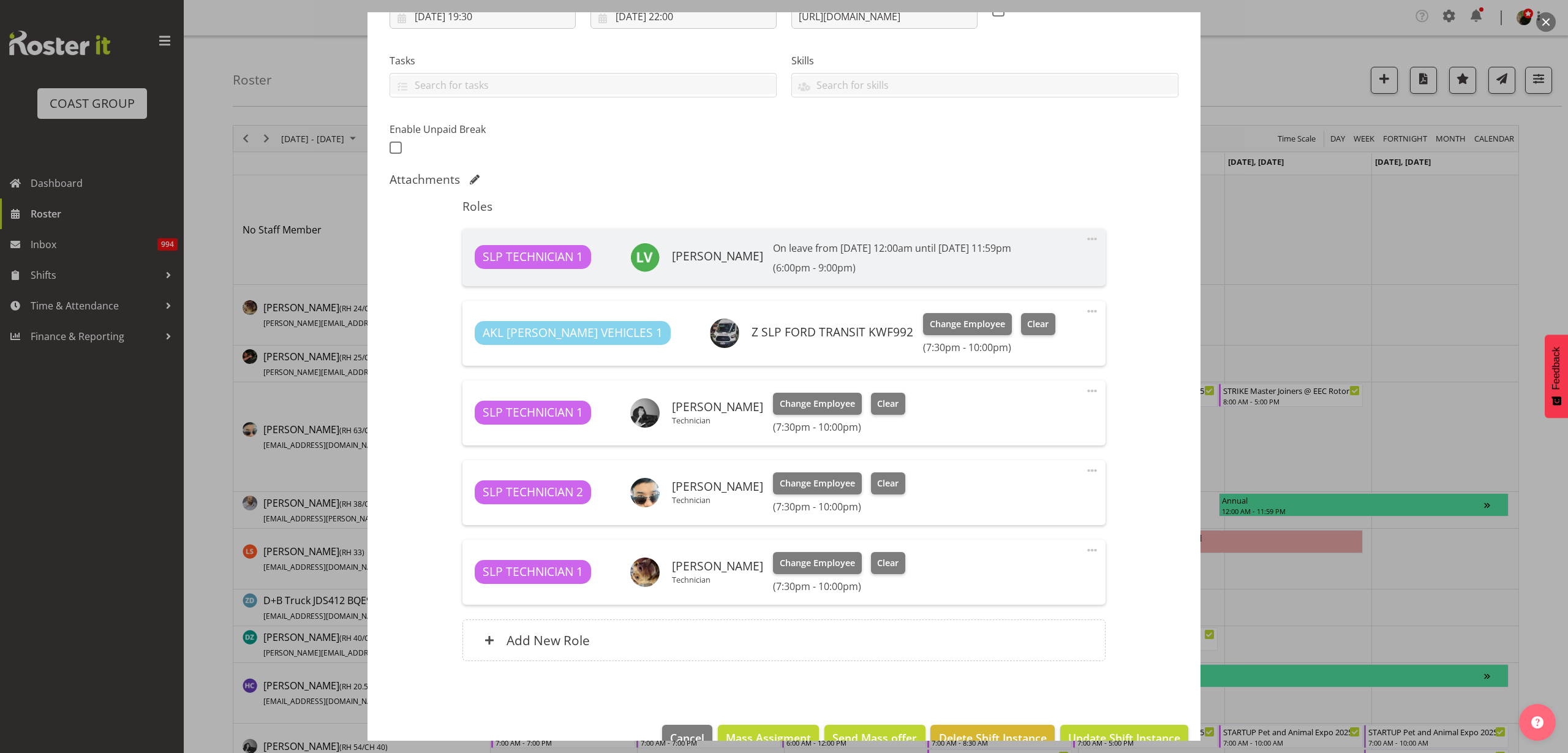
select select "10280"
click at [882, 478] on span "Clear" at bounding box center [887, 483] width 21 height 13
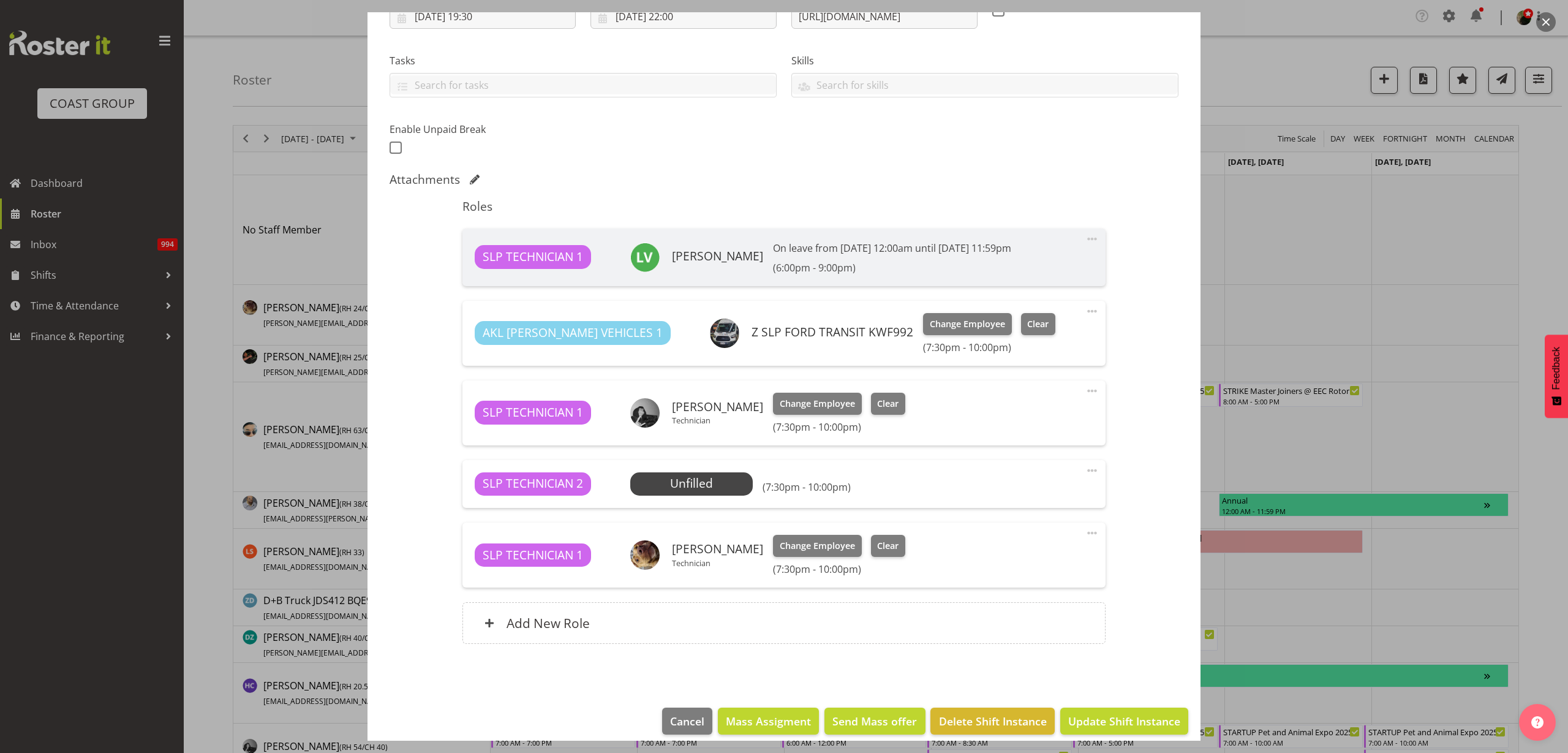
click at [0, 0] on span "Select Employee" at bounding box center [0, 0] width 0 height 0
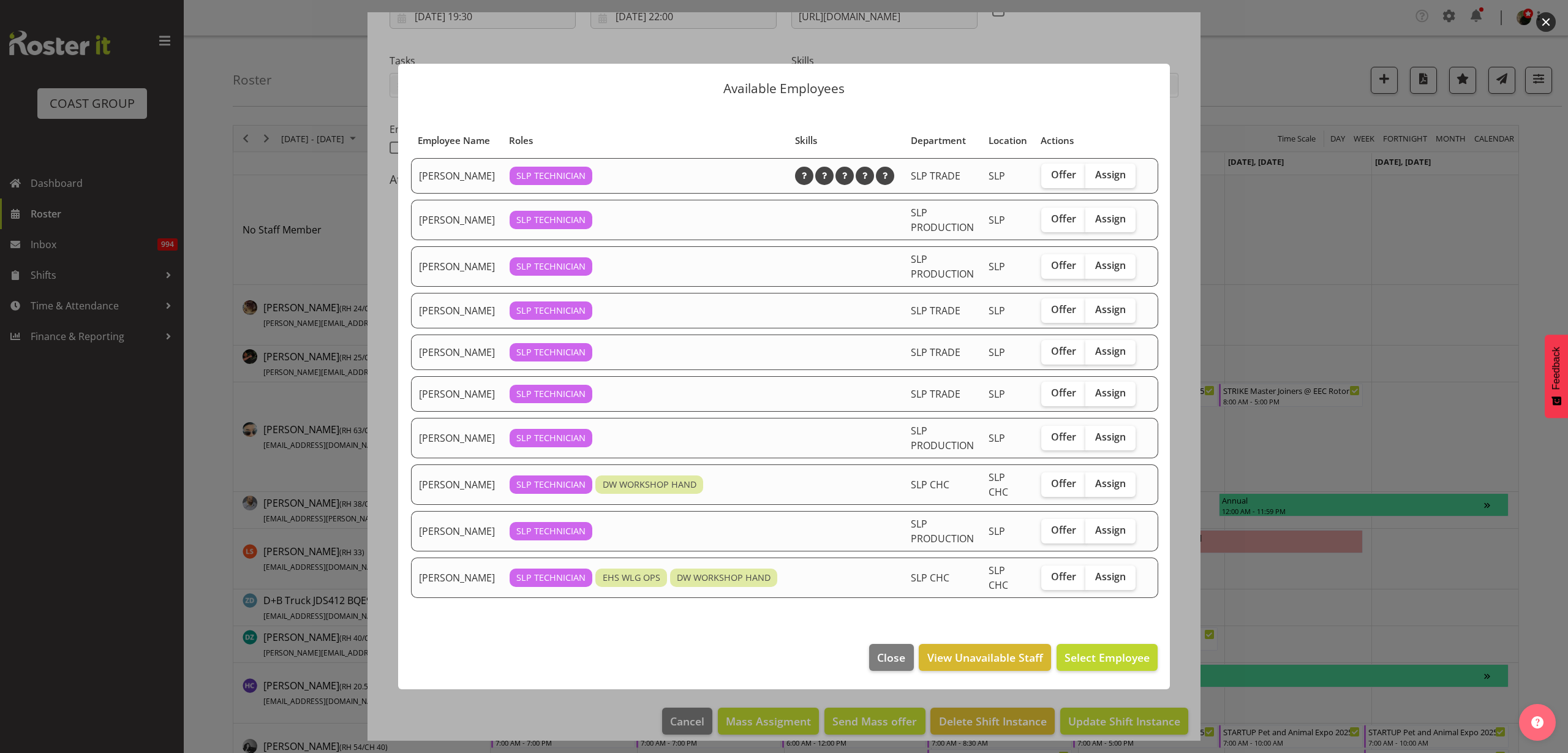
click at [1110, 356] on span "Assign" at bounding box center [1110, 351] width 31 height 13
click at [1094, 355] on input "Assign" at bounding box center [1089, 351] width 8 height 8
checkbox input "true"
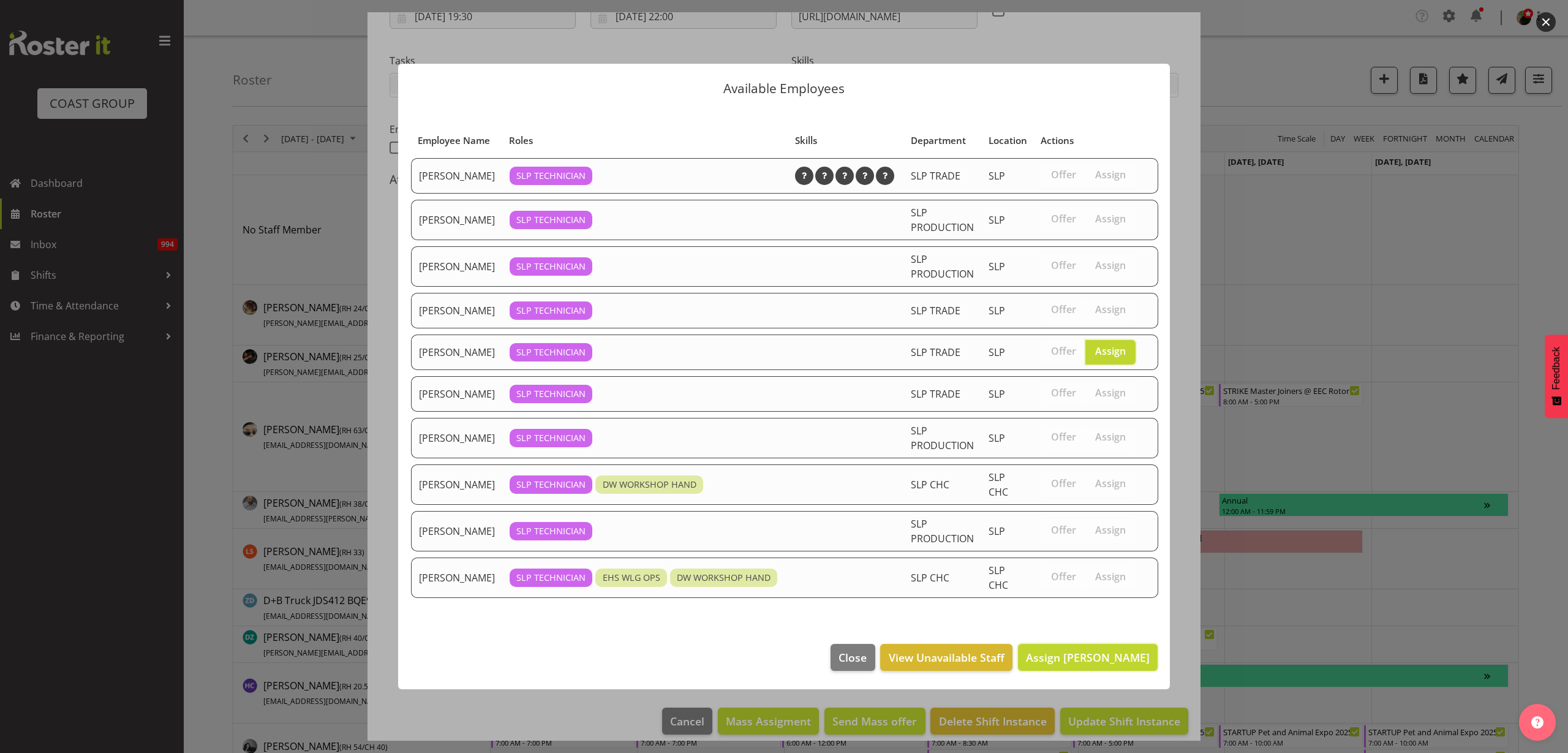
click at [1082, 664] on span "Assign Michel Bonette" at bounding box center [1088, 657] width 124 height 15
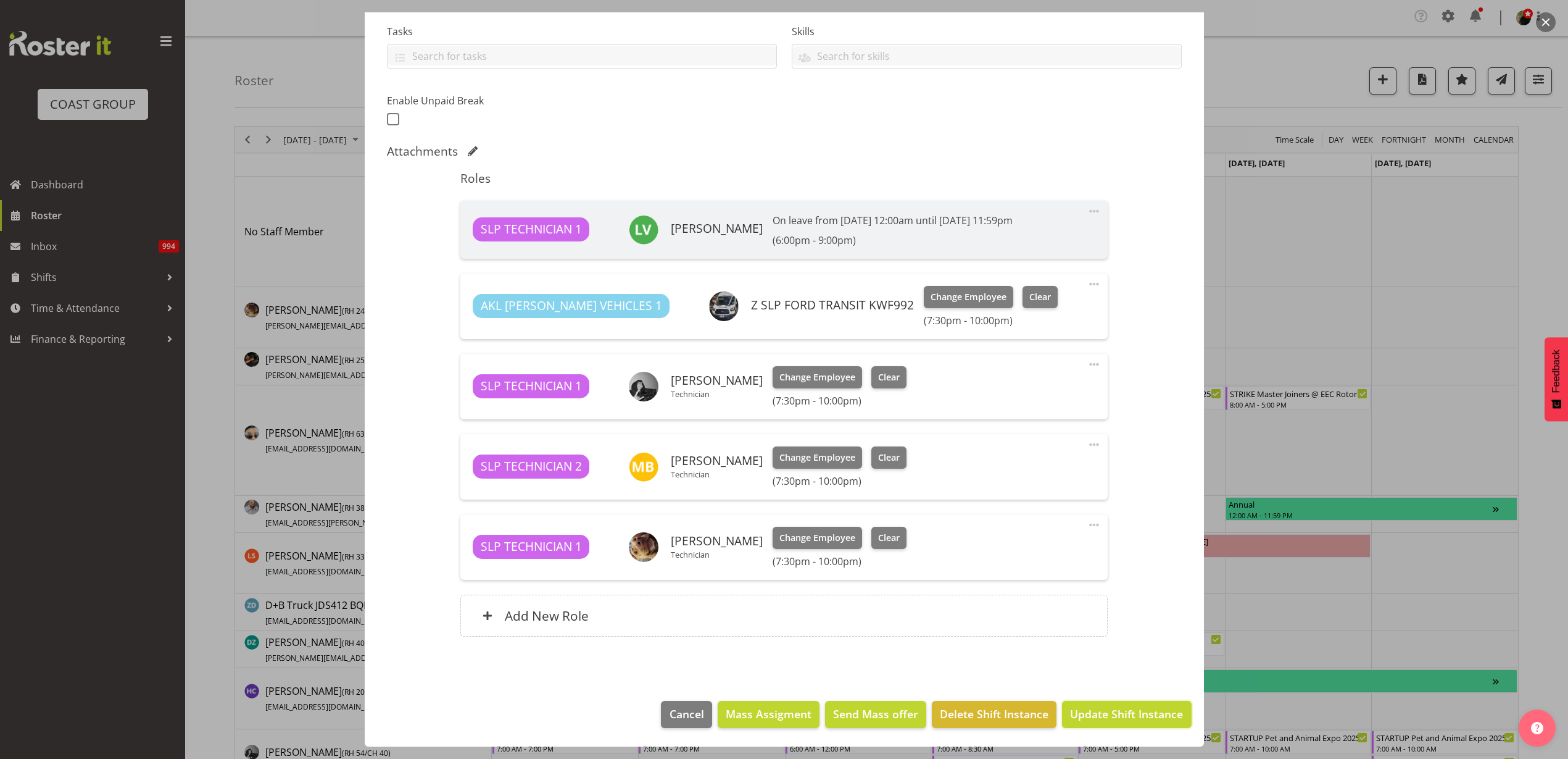
click at [1104, 706] on span "Update Shift Instance" at bounding box center [1127, 714] width 113 height 16
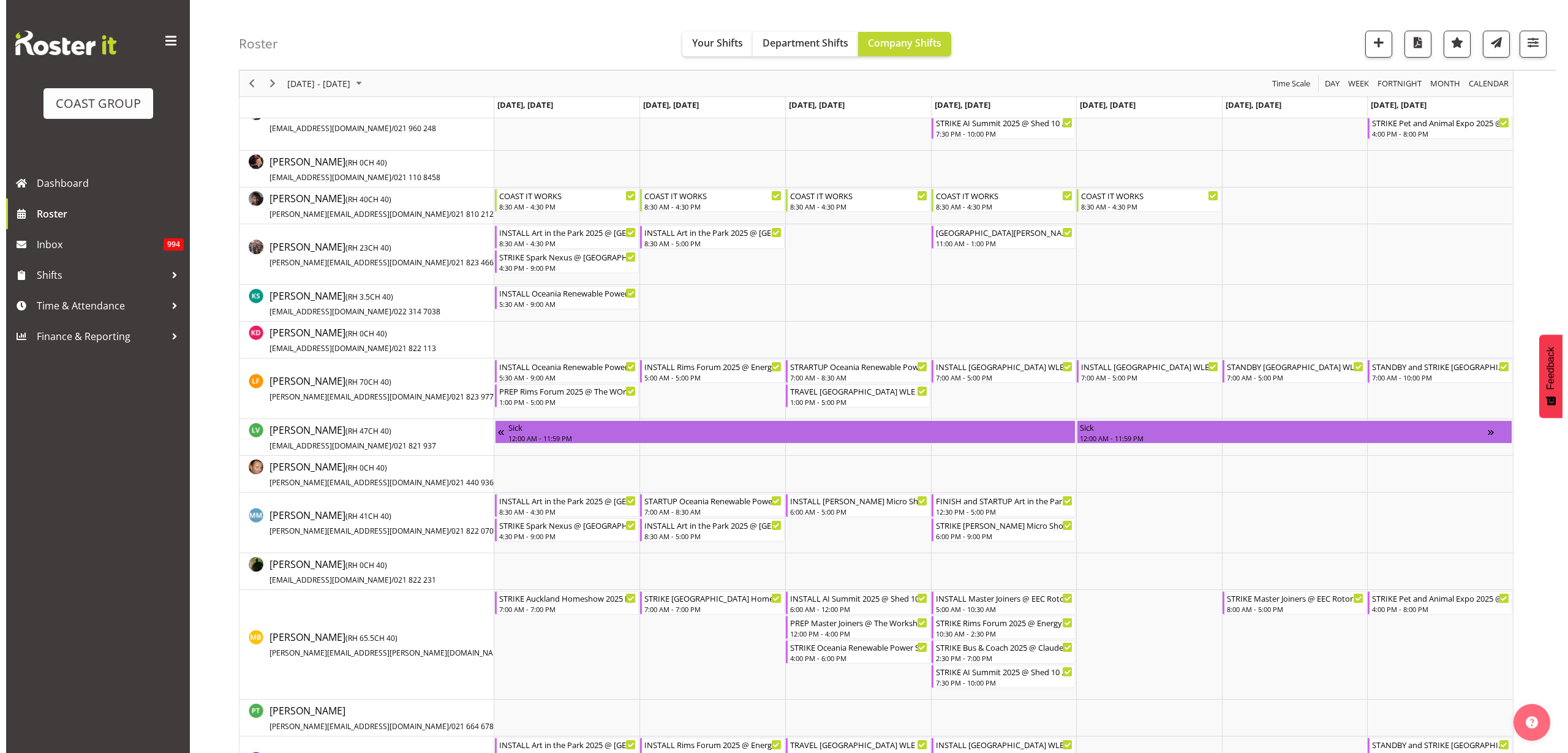
scroll to position [612, 0]
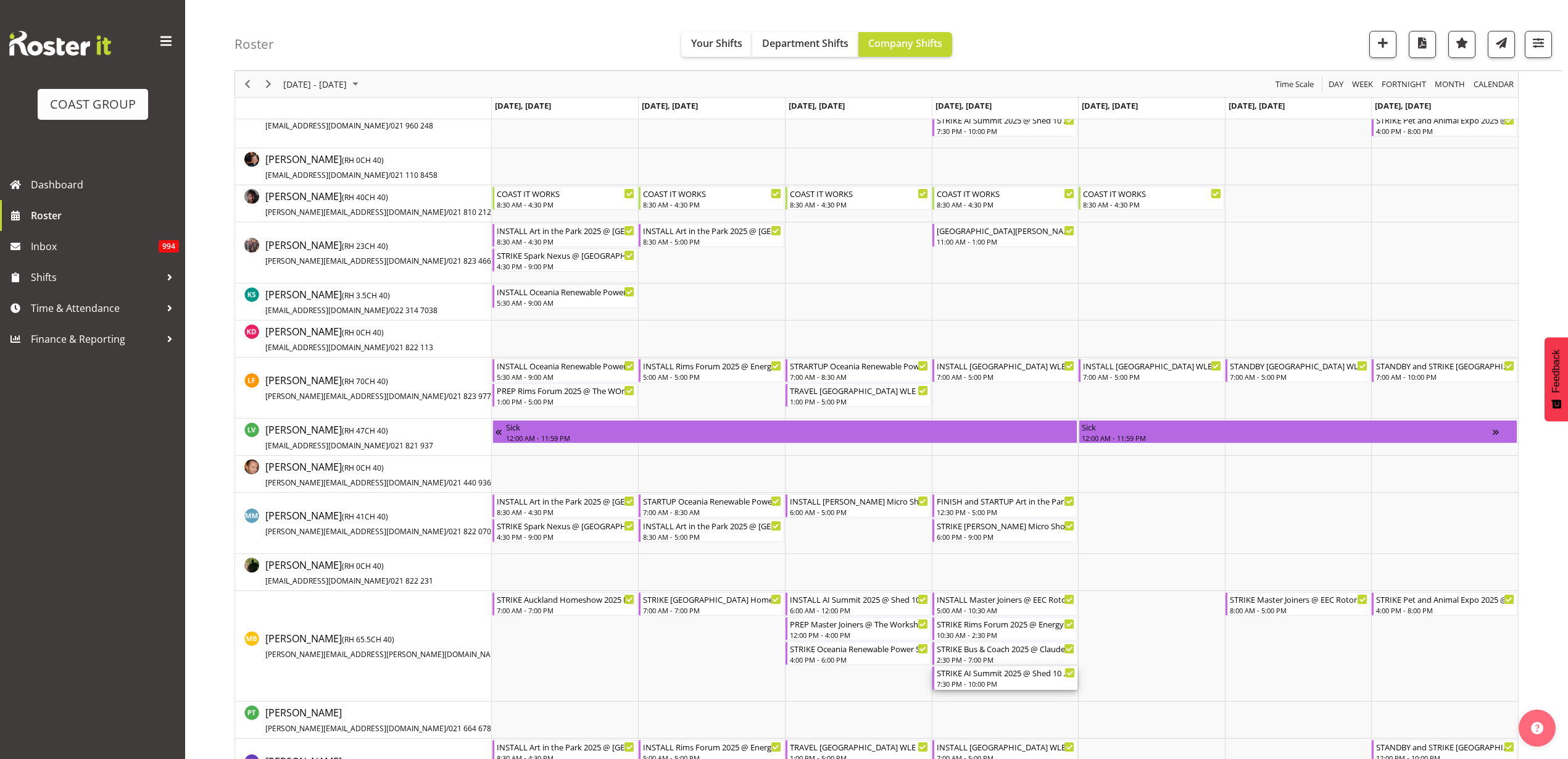
click at [979, 676] on div "STRIKE AI Summit 2025 @ Shed 10 On SIte @ 2000" at bounding box center [1006, 673] width 139 height 13
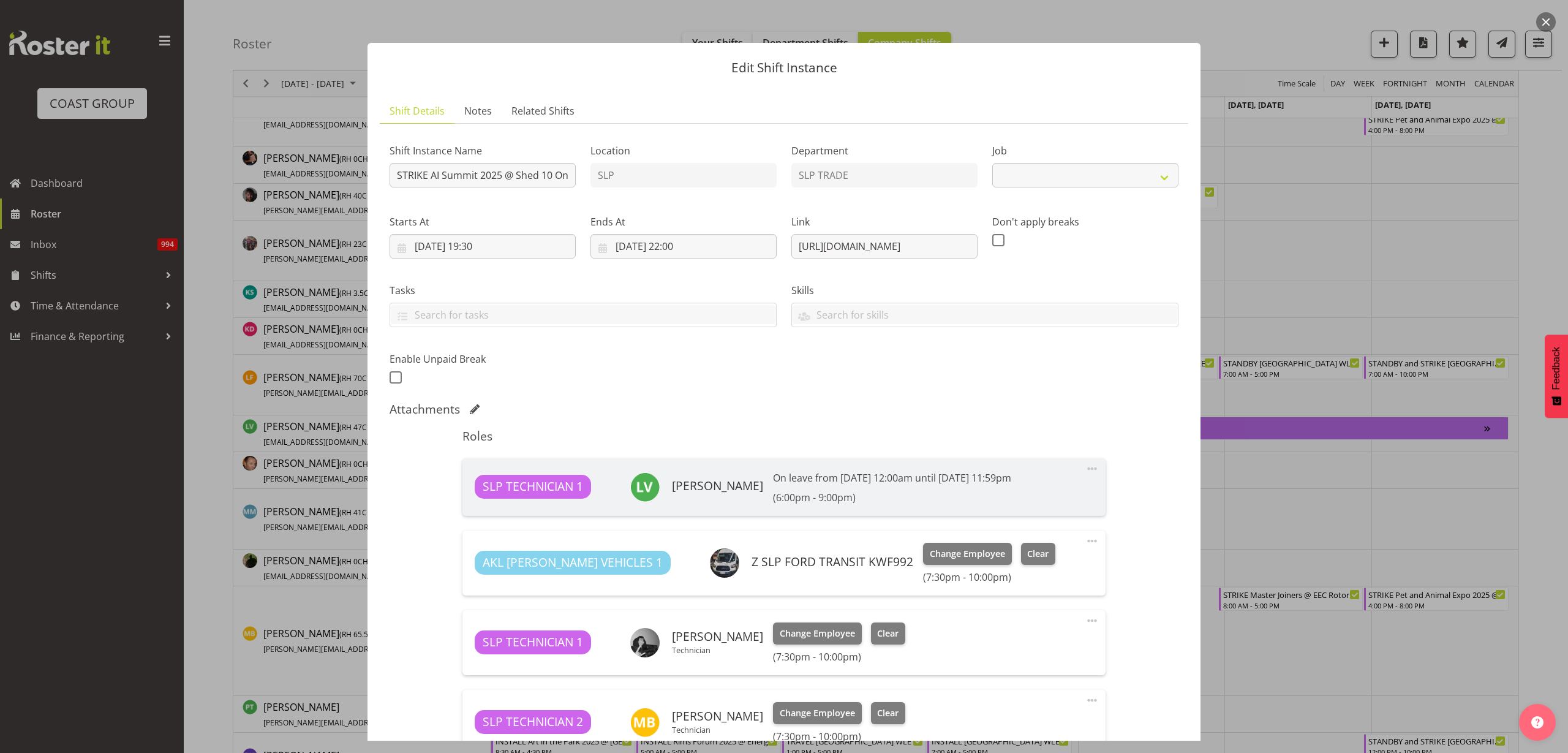
select select "10280"
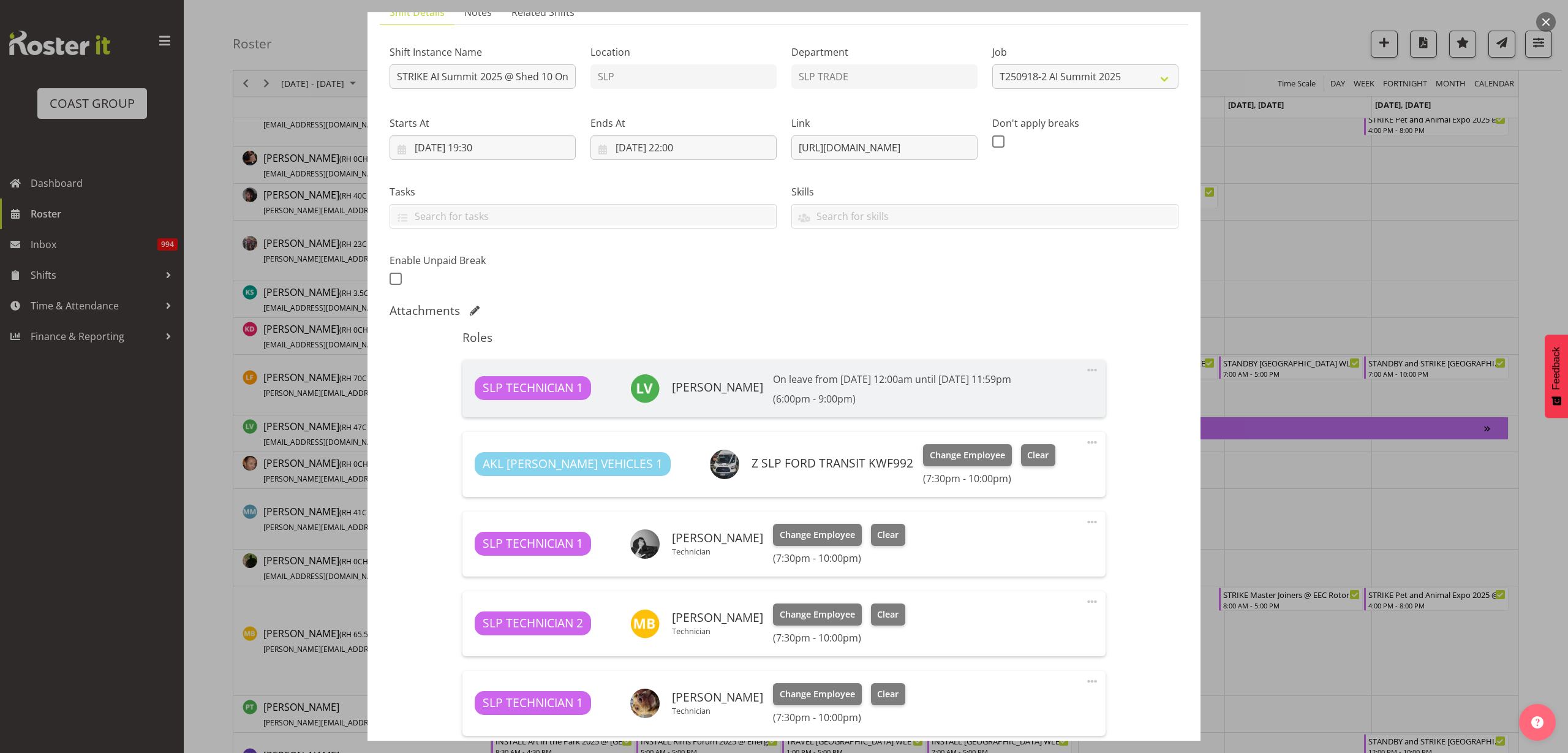
scroll to position [230, 0]
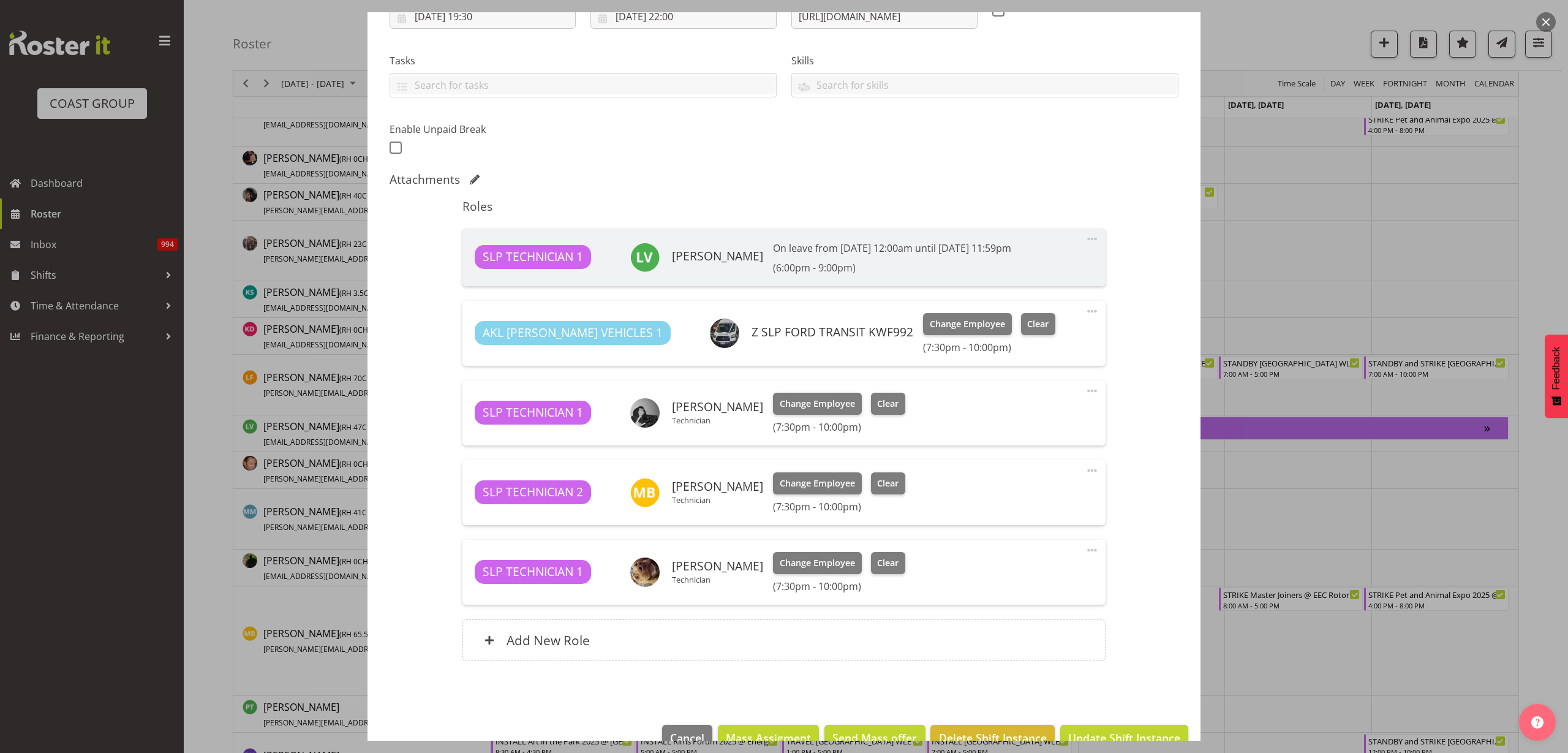
click at [1085, 470] on span at bounding box center [1092, 470] width 15 height 15
click at [1034, 540] on link "Delete" at bounding box center [1041, 544] width 118 height 22
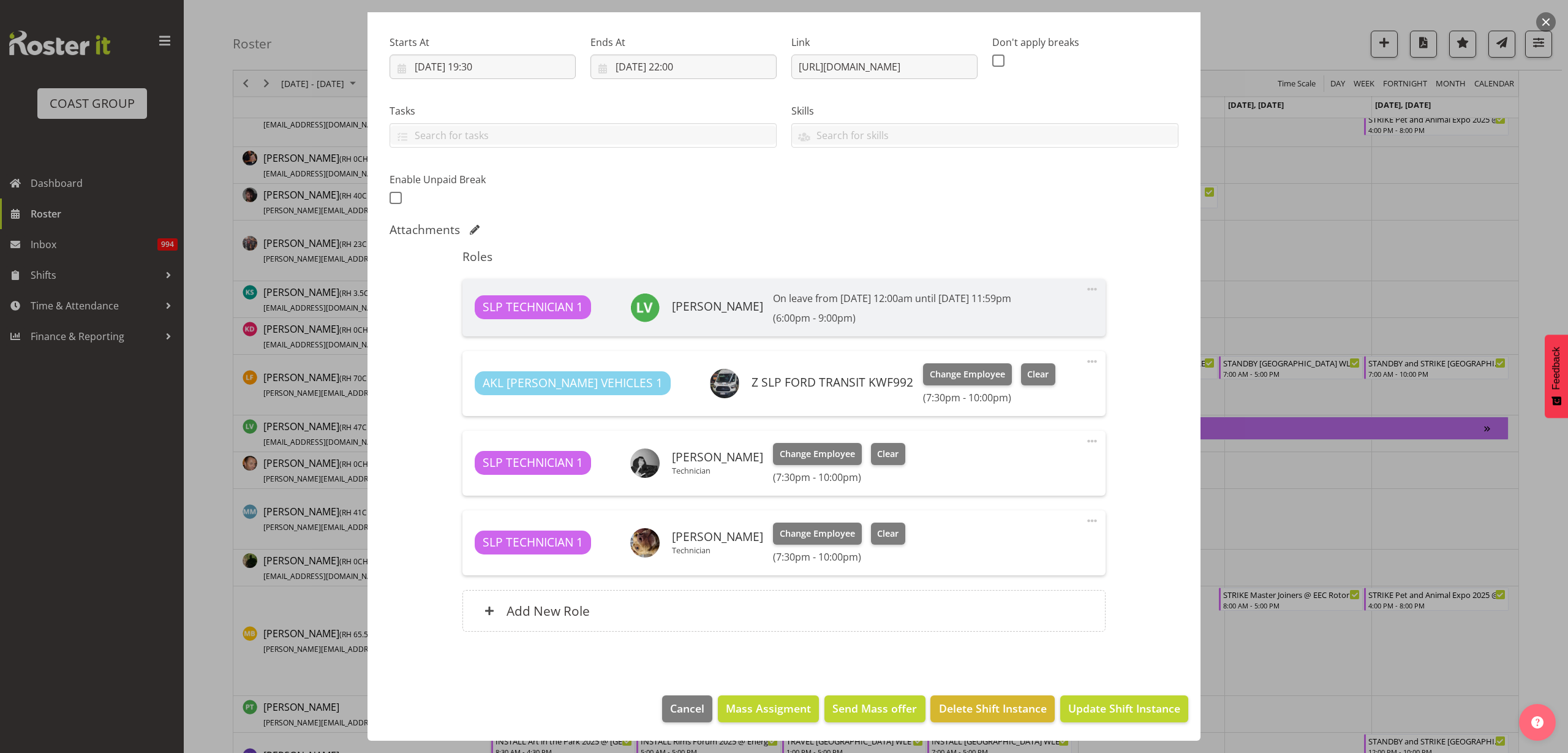
scroll to position [0, 0]
click at [1106, 712] on span "Update Shift Instance" at bounding box center [1124, 708] width 112 height 16
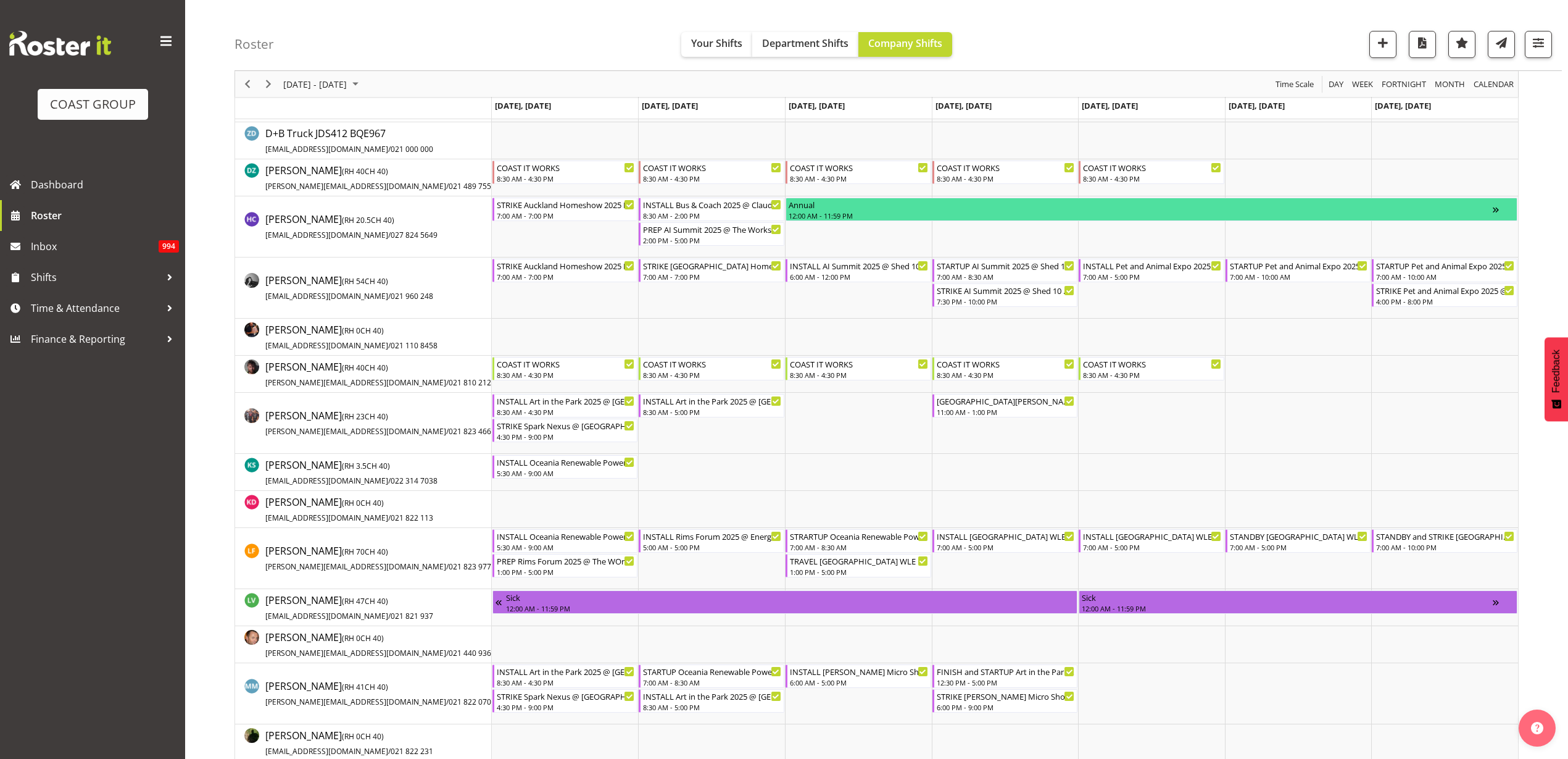
scroll to position [617, 0]
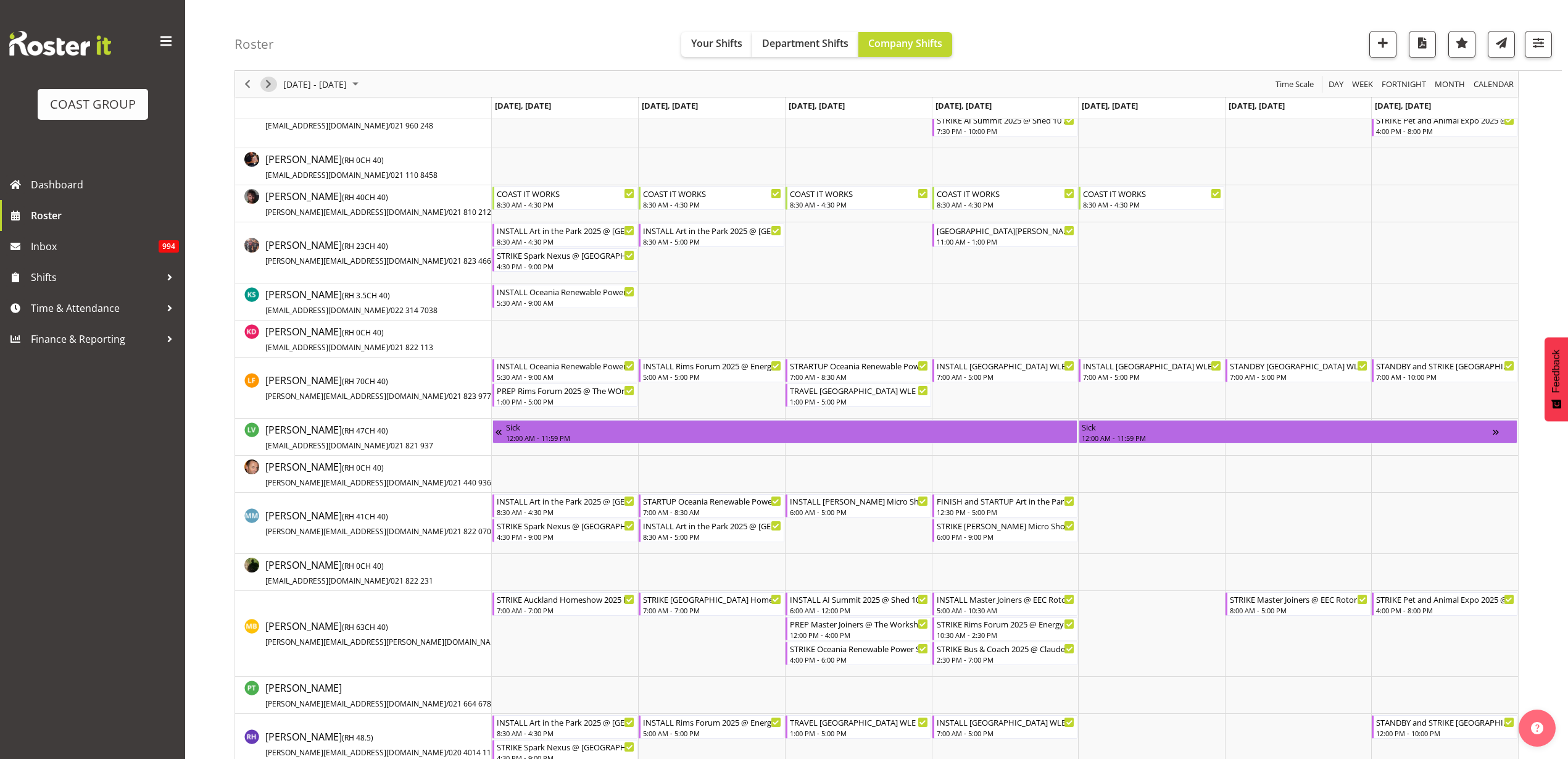
click at [263, 85] on span "Next" at bounding box center [268, 85] width 15 height 16
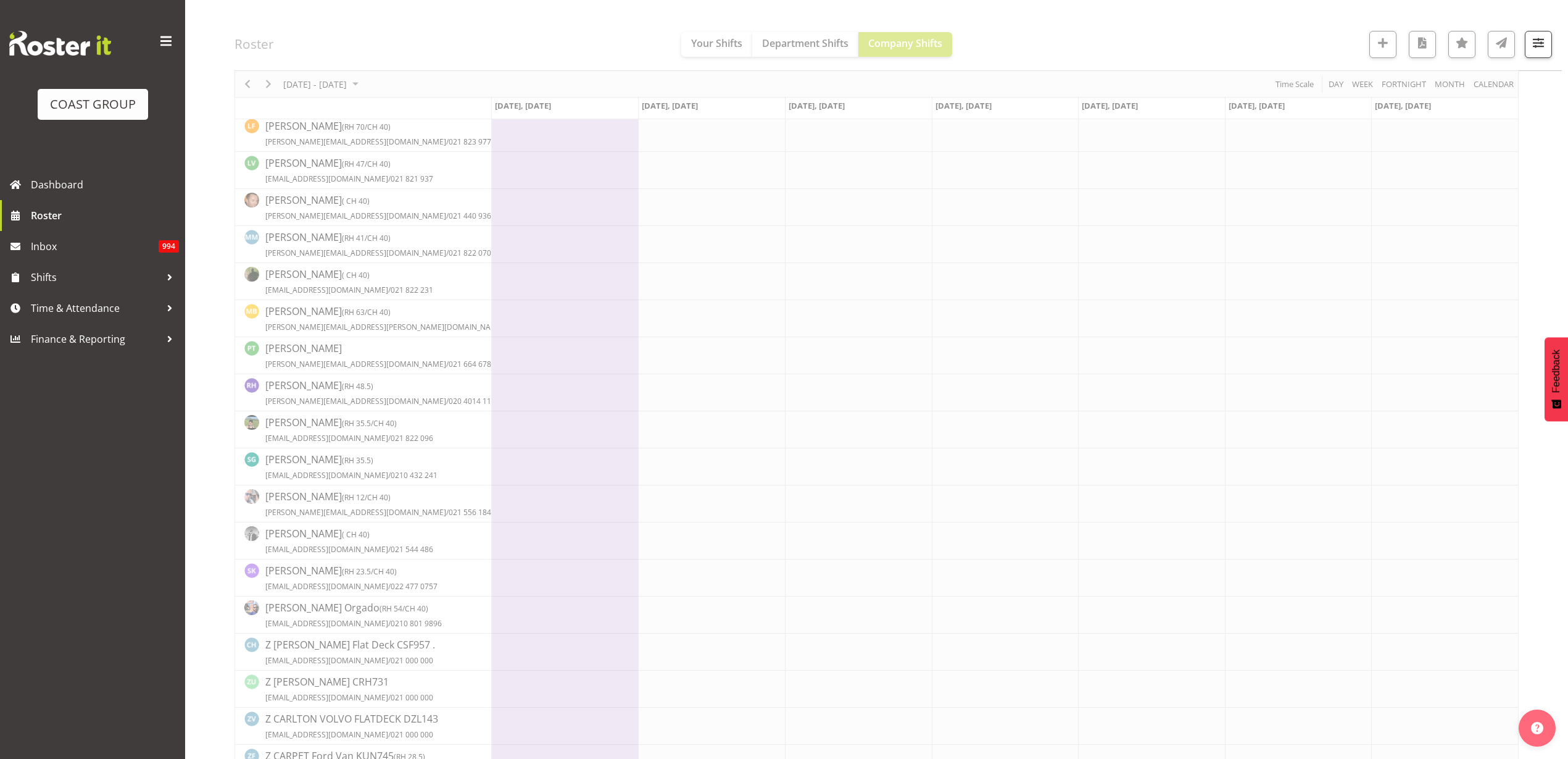
scroll to position [0, 0]
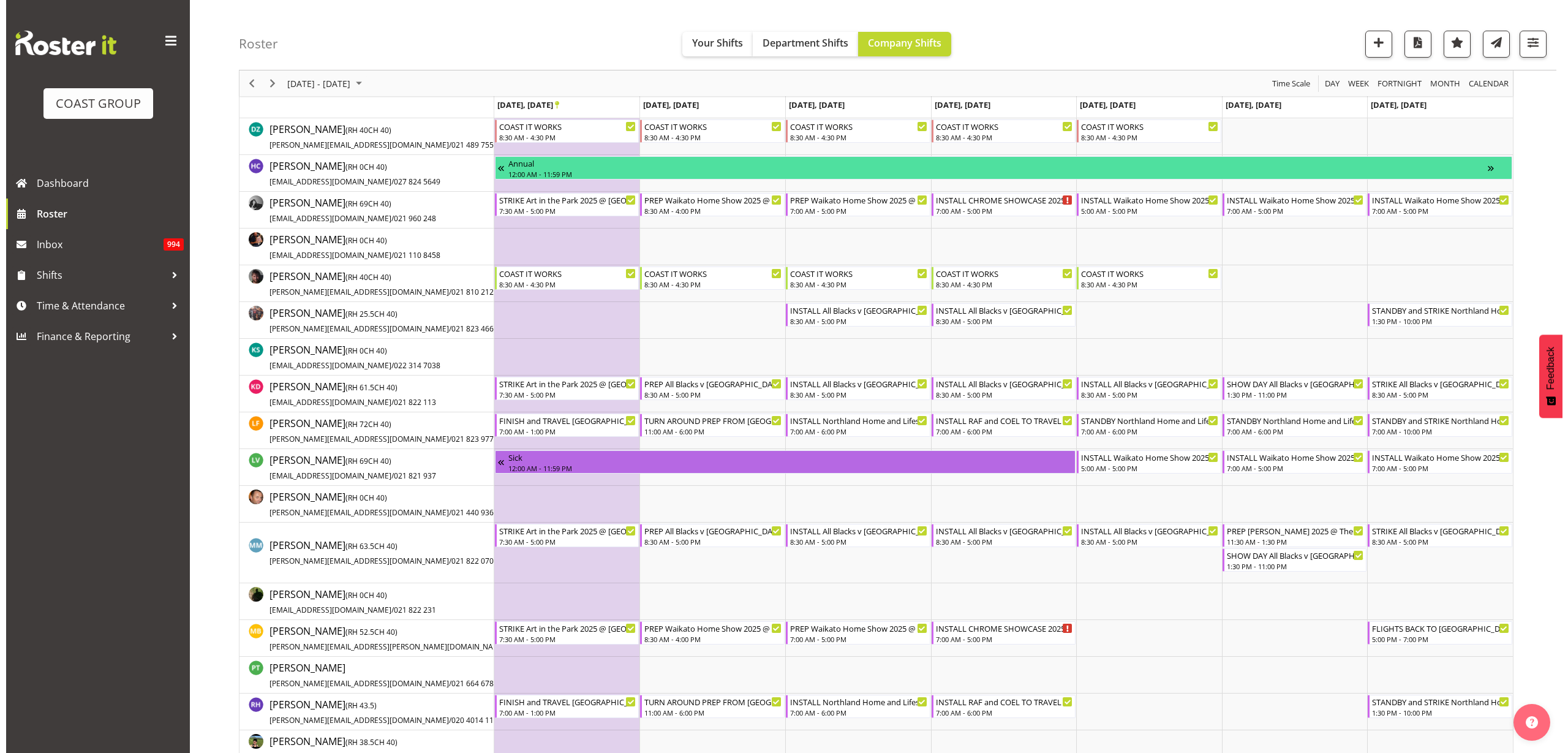
scroll to position [536, 0]
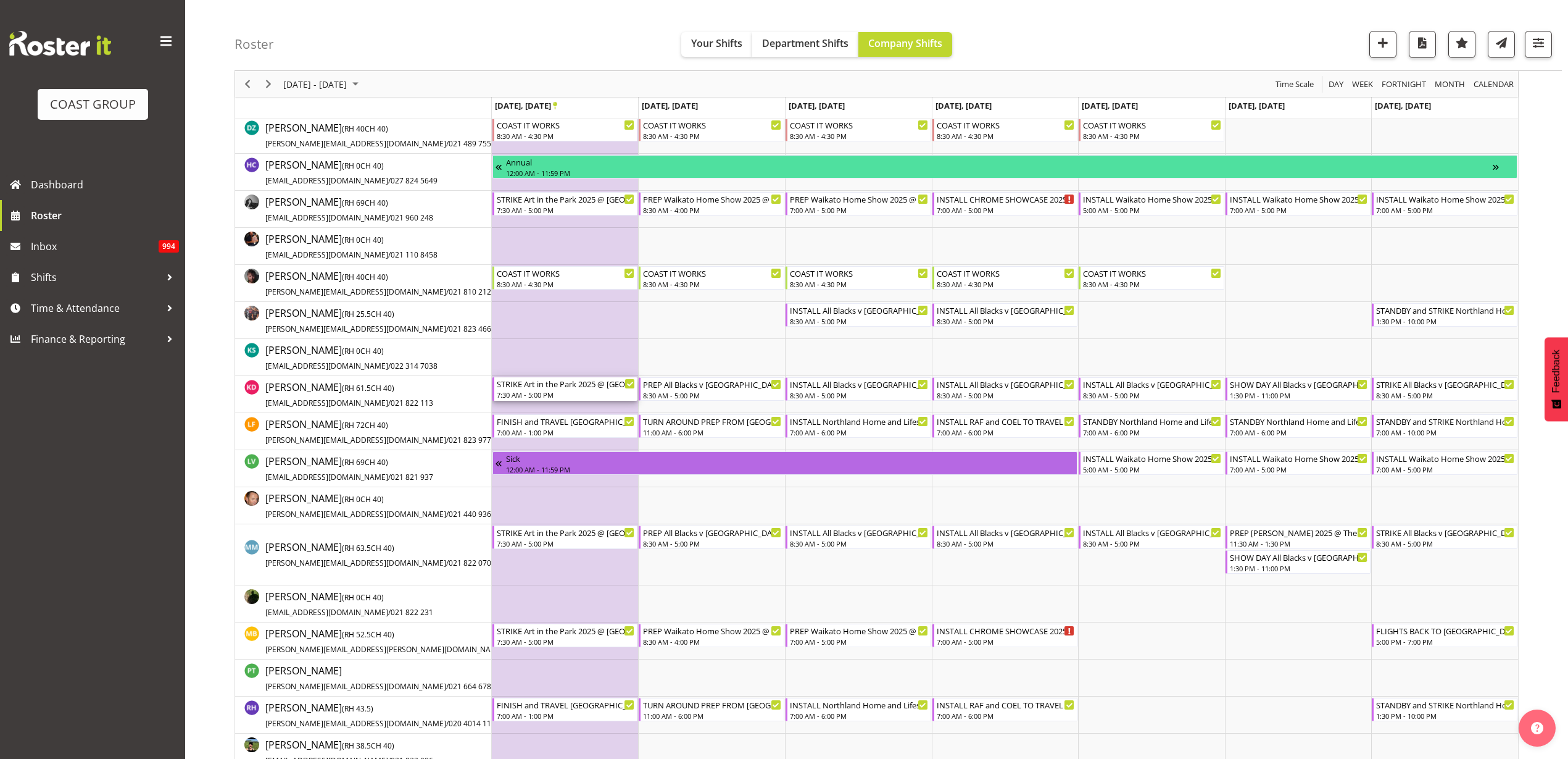
click at [547, 389] on div "STRIKE Art in the Park 2025 @ Eden Park On SIte @ 0830 7:30 AM - 5:00 PM" at bounding box center [566, 389] width 139 height 24
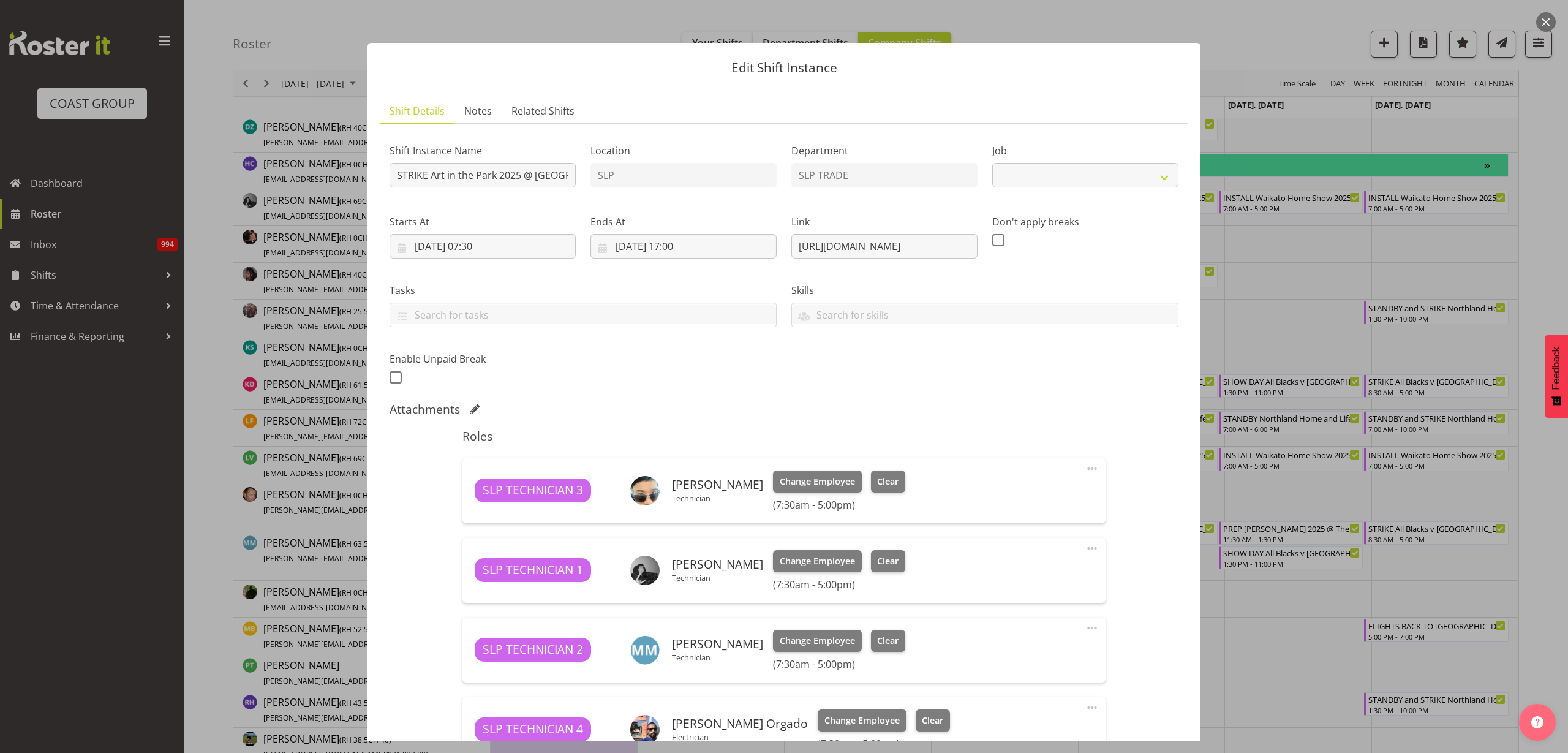
select select "9928"
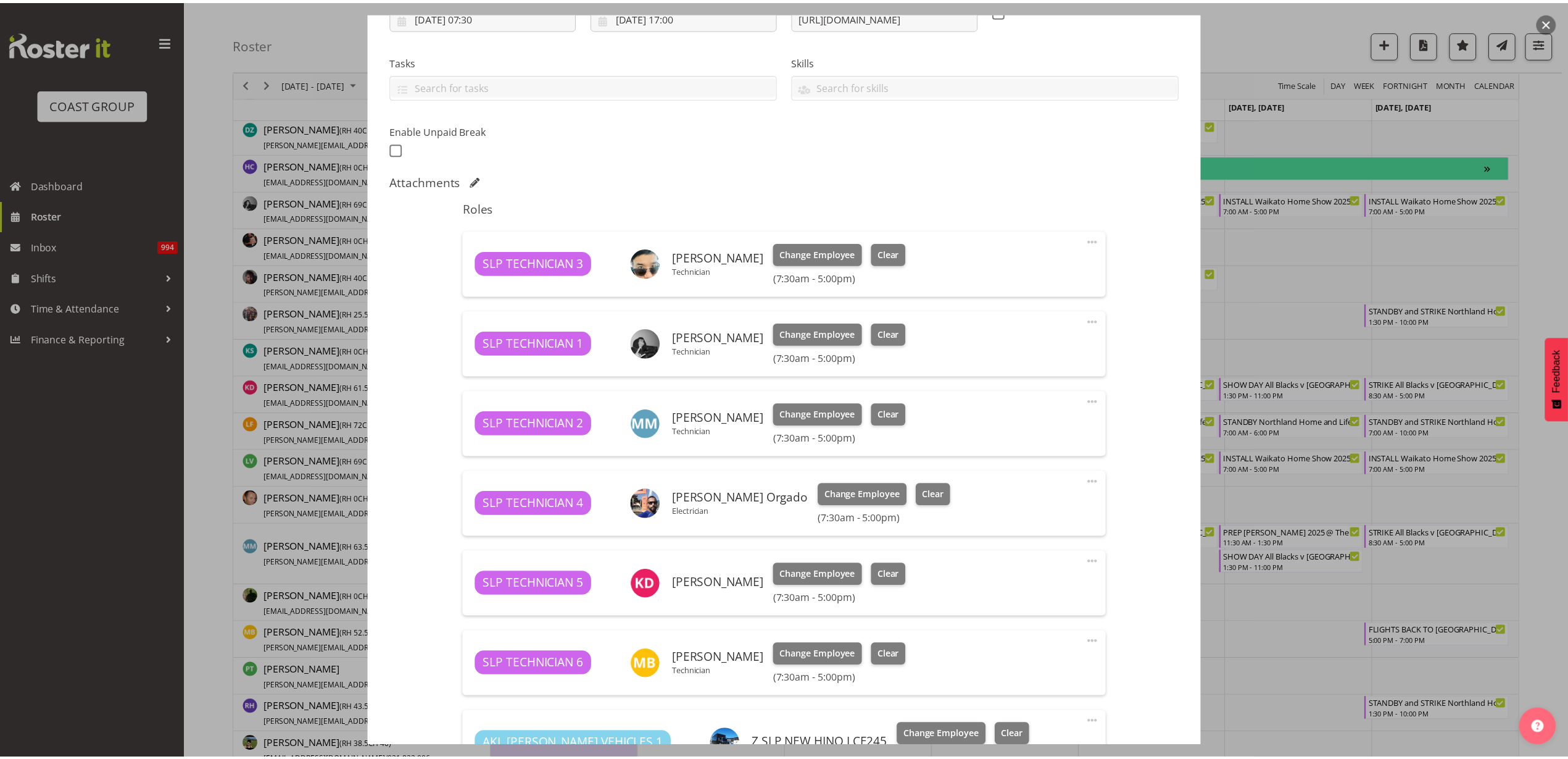
scroll to position [386, 0]
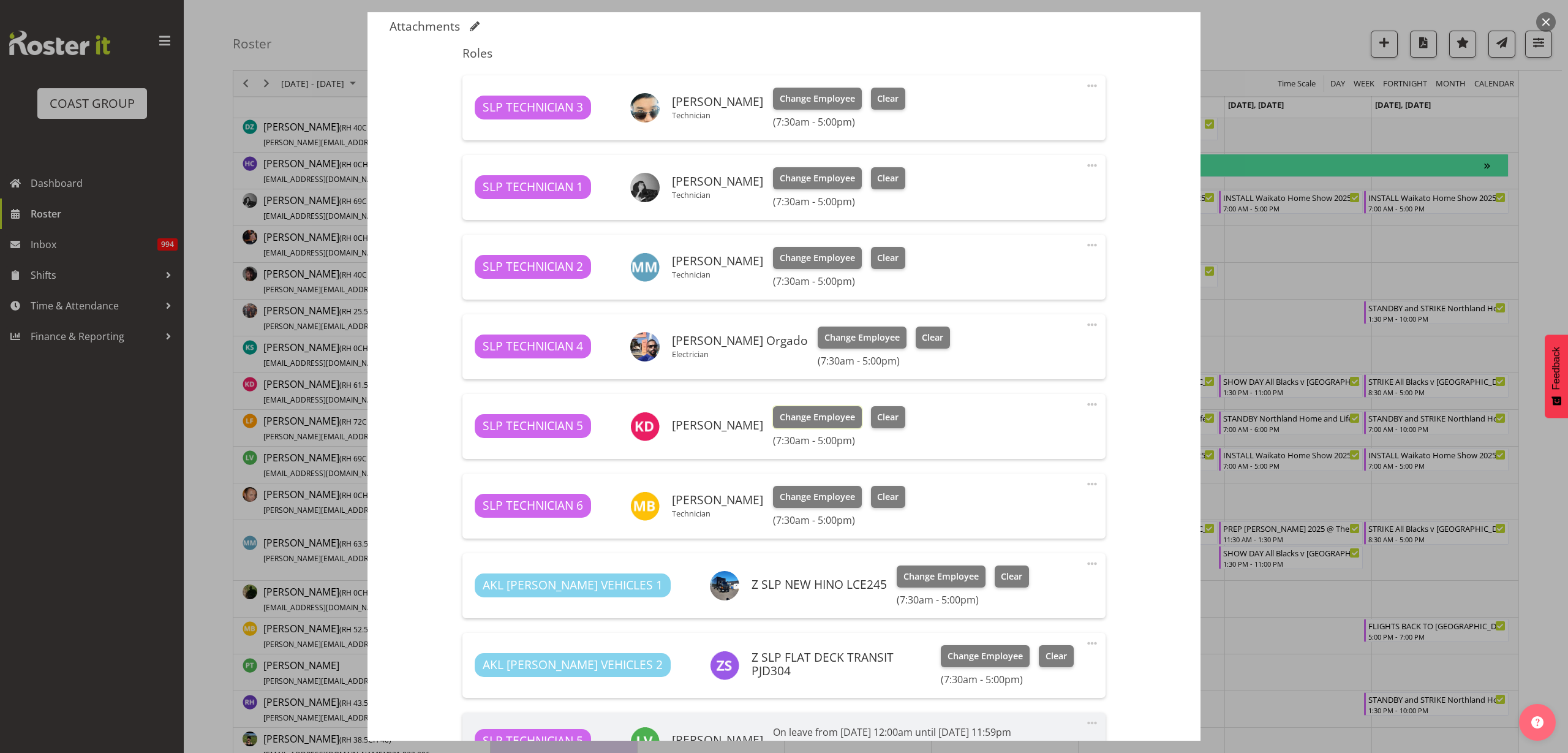
click at [788, 421] on span "Change Employee" at bounding box center [817, 417] width 75 height 13
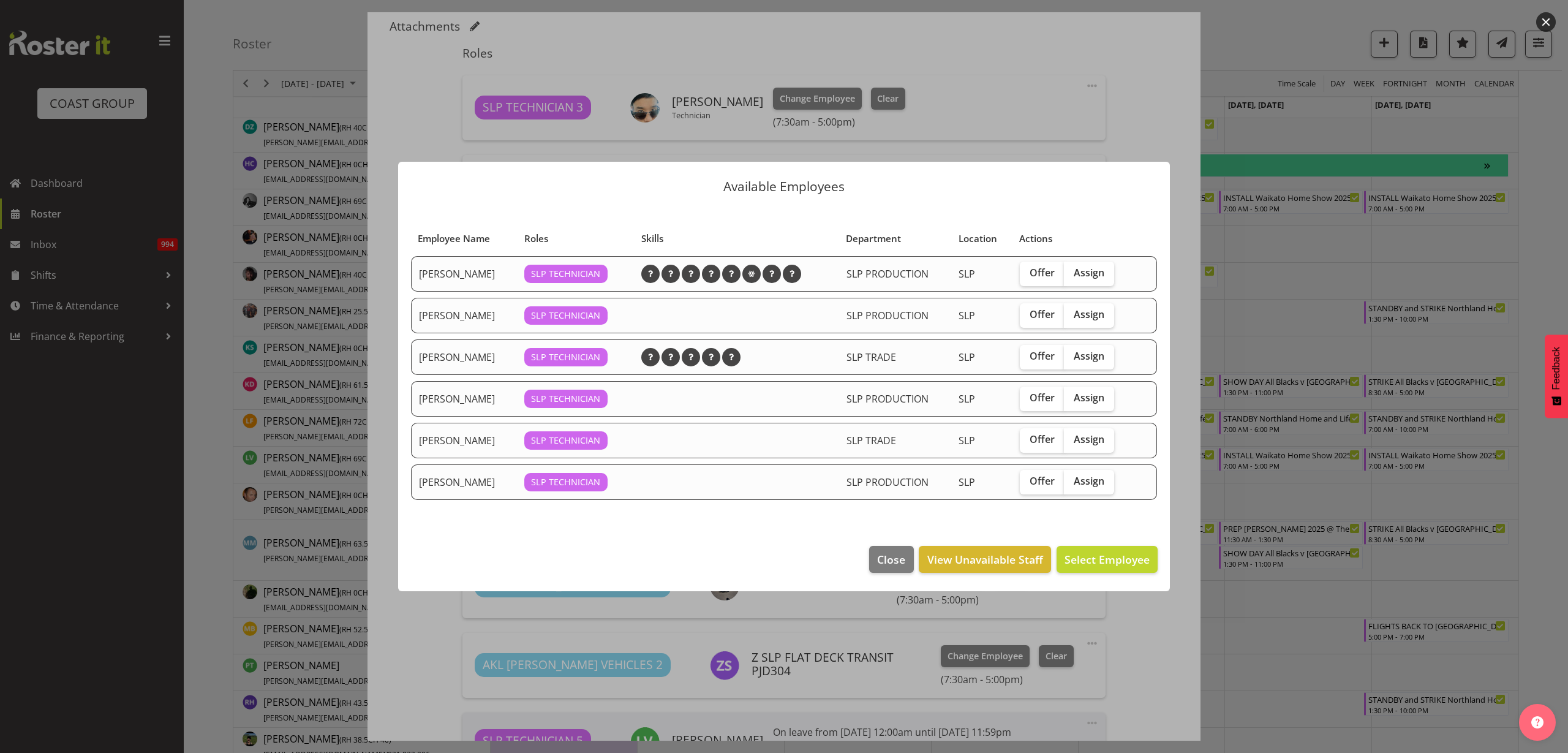
click at [1101, 318] on span "Assign" at bounding box center [1089, 314] width 31 height 13
click at [1072, 318] on input "Assign" at bounding box center [1068, 315] width 8 height 8
click at [1101, 318] on span "Assign" at bounding box center [1089, 314] width 31 height 13
click at [1072, 318] on input "Assign" at bounding box center [1068, 315] width 8 height 8
checkbox input "false"
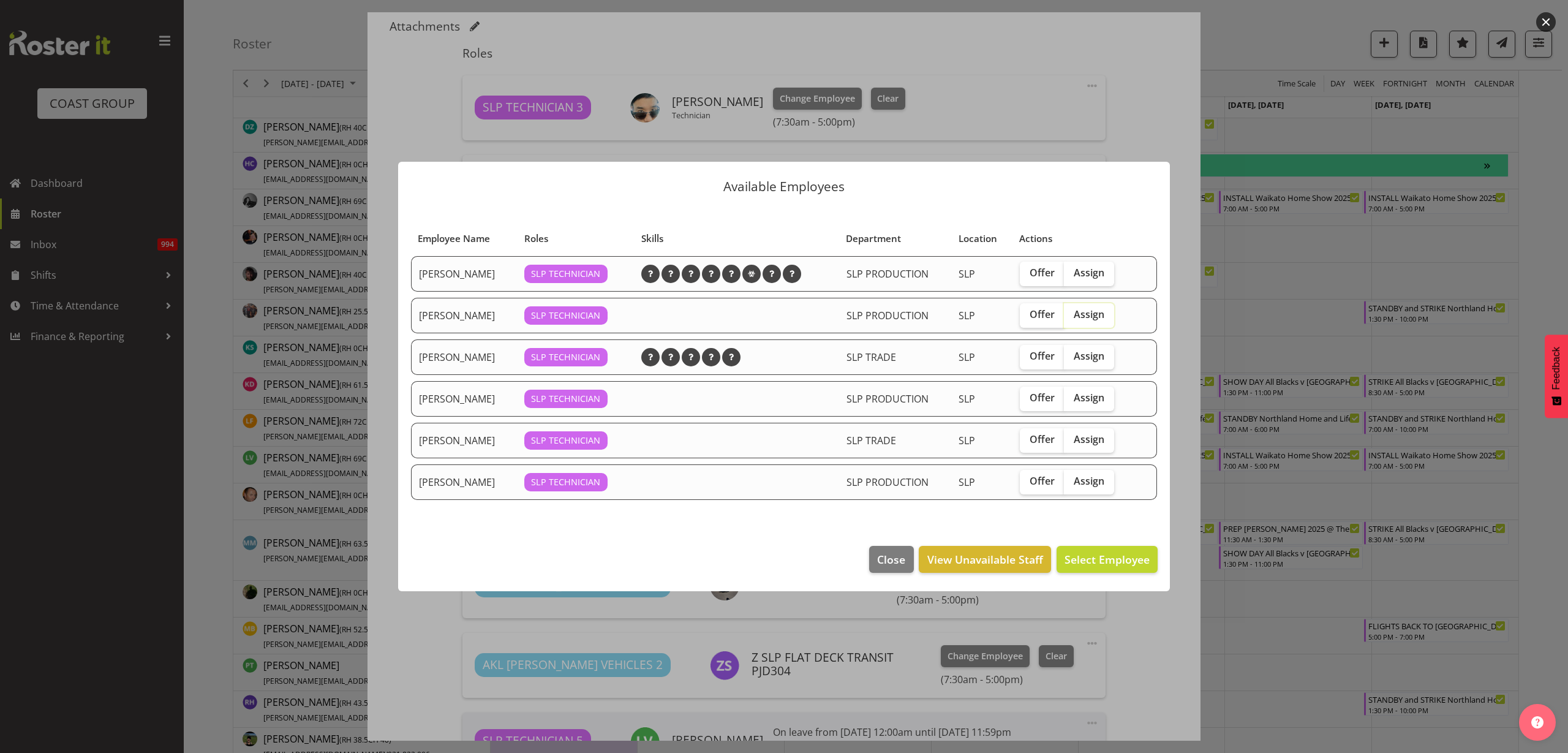
click at [1091, 483] on span "Assign" at bounding box center [1089, 481] width 31 height 13
click at [1072, 483] on input "Assign" at bounding box center [1068, 481] width 8 height 8
click at [1086, 489] on label "Assign" at bounding box center [1089, 481] width 50 height 24
click at [1072, 485] on input "Assign" at bounding box center [1068, 481] width 8 height 8
checkbox input "false"
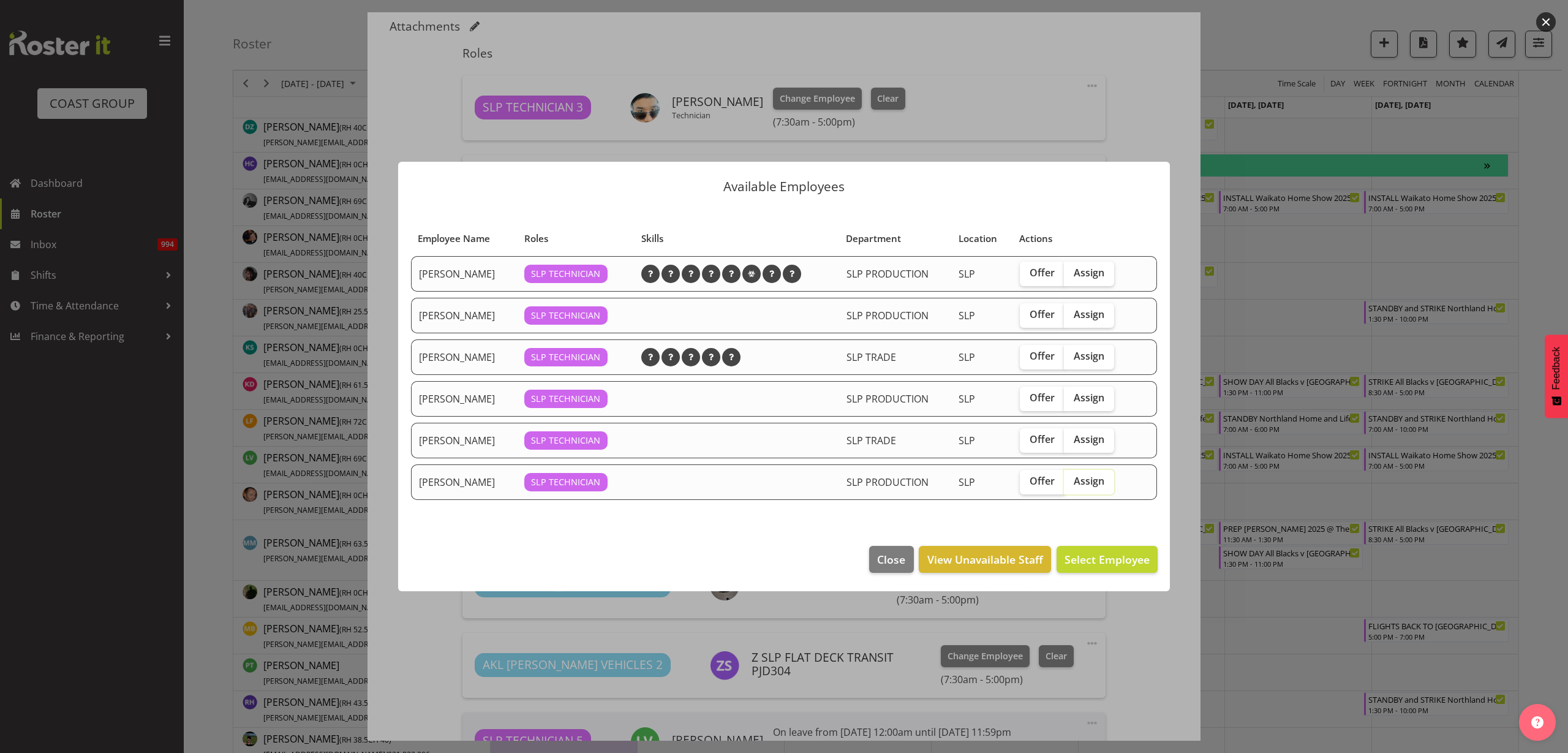
click at [1088, 315] on span "Assign" at bounding box center [1089, 314] width 31 height 13
click at [1072, 315] on input "Assign" at bounding box center [1068, 315] width 8 height 8
checkbox input "true"
click at [1079, 565] on span "Assign Coen Rutledge" at bounding box center [1088, 559] width 124 height 15
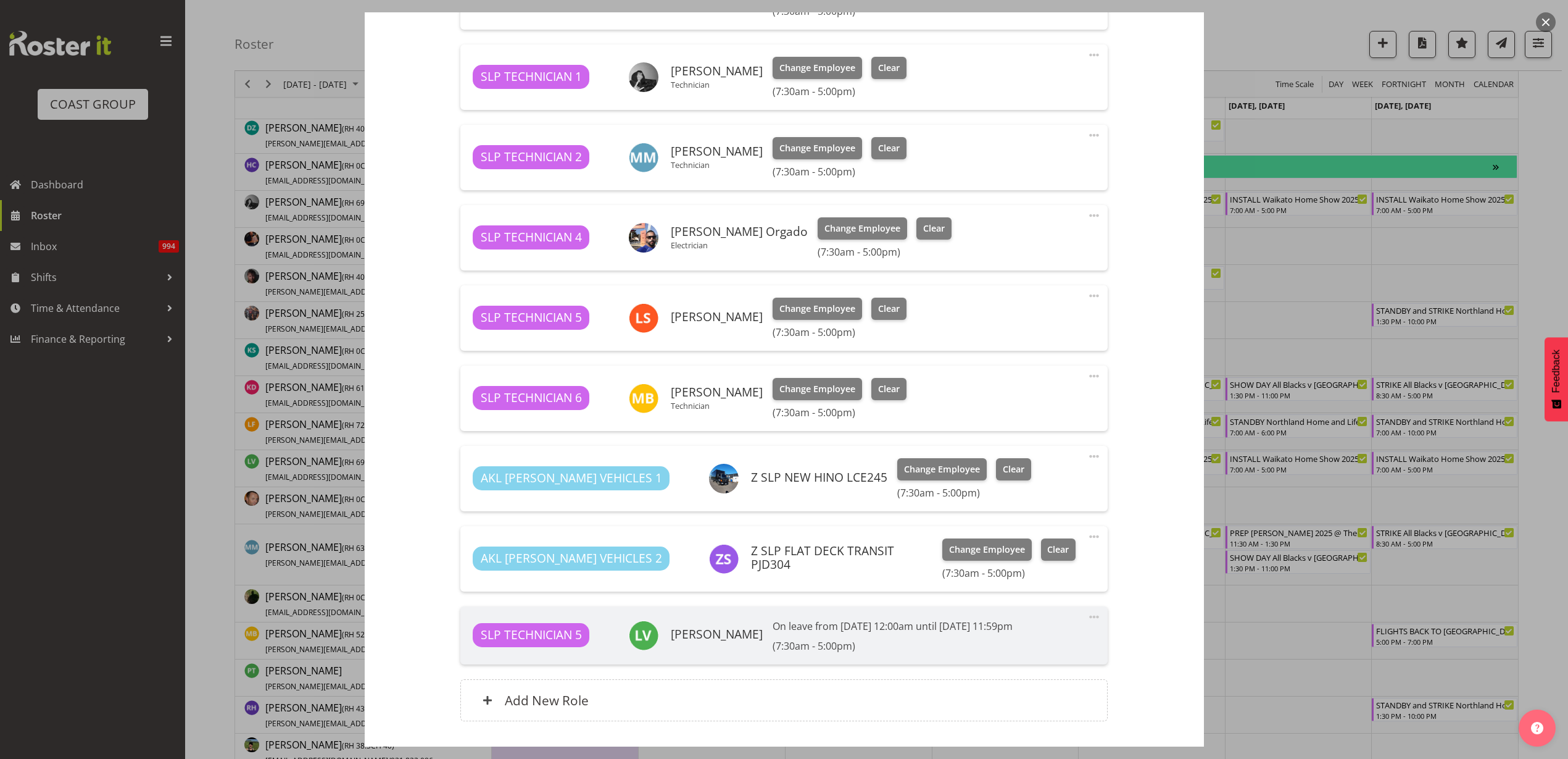
scroll to position [583, 0]
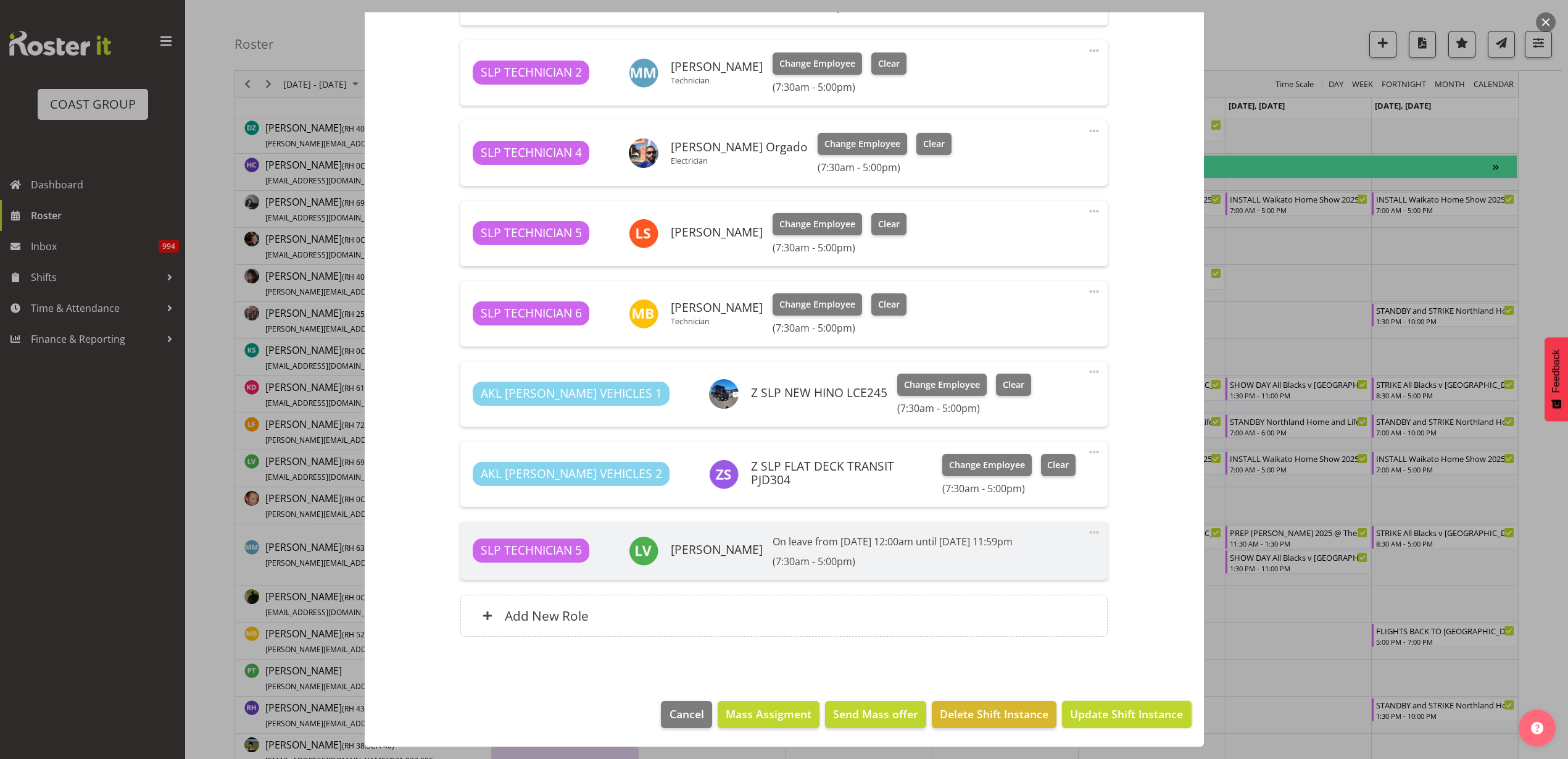
click at [1115, 712] on span "Update Shift Instance" at bounding box center [1127, 714] width 113 height 16
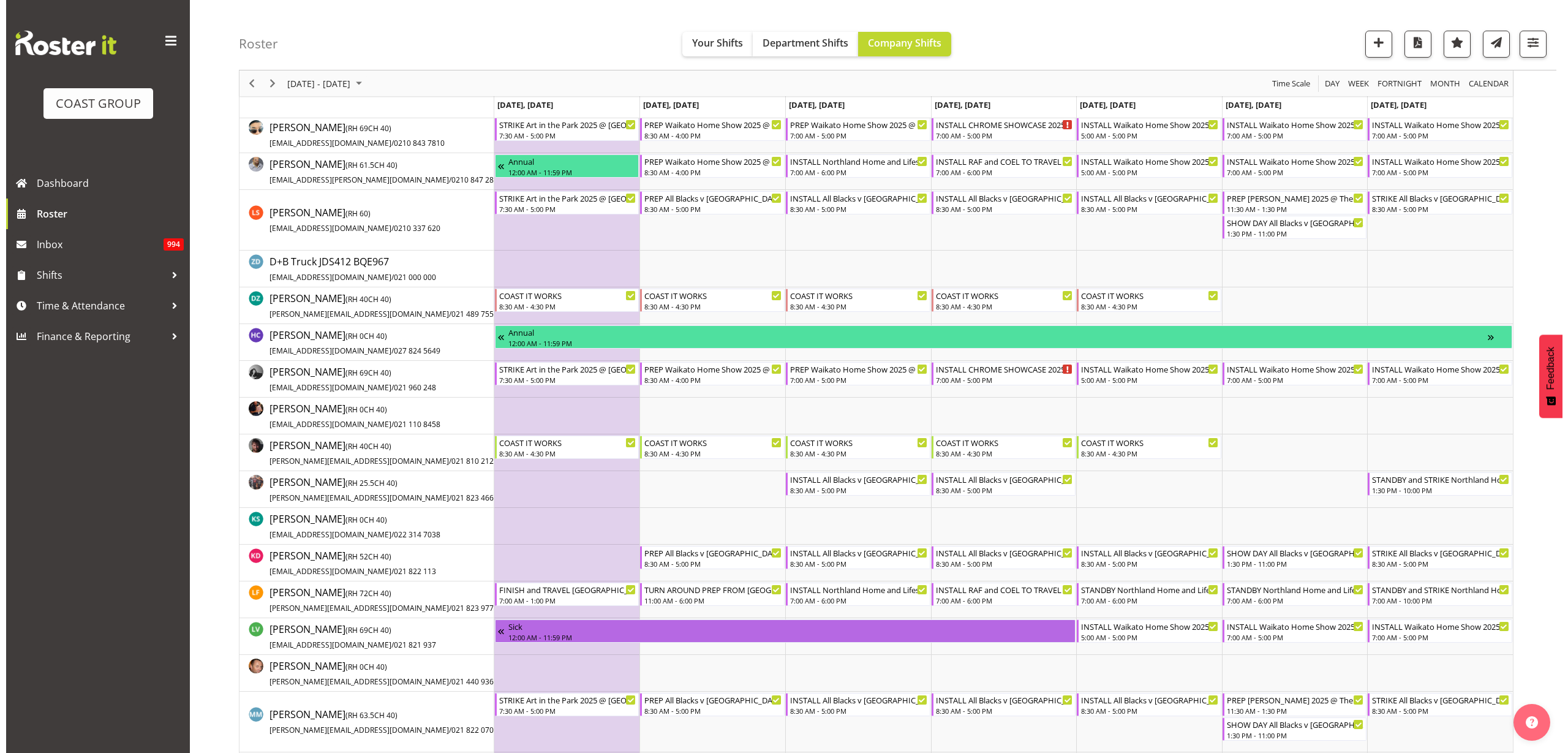
scroll to position [459, 0]
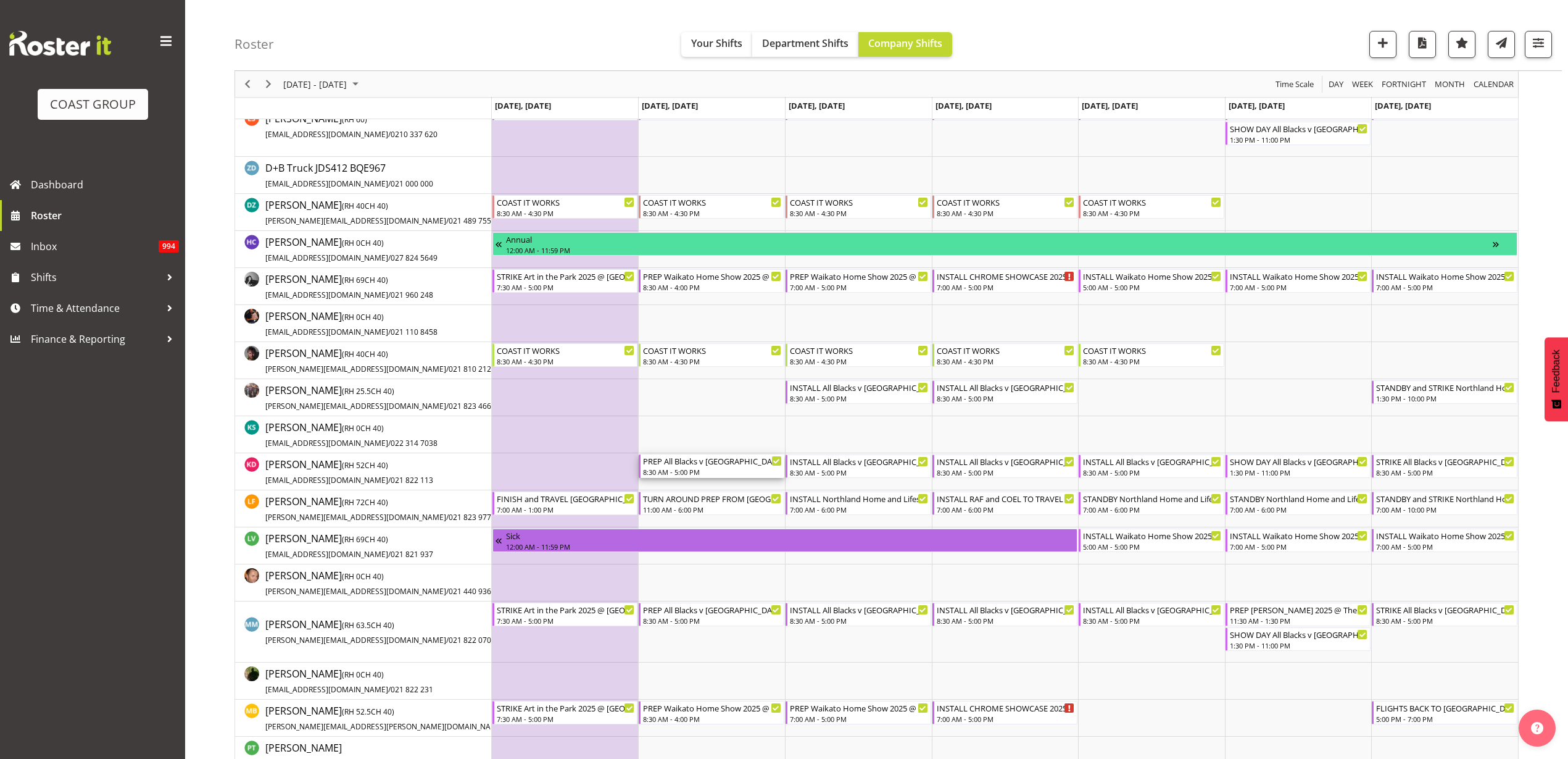
click at [700, 465] on div "PREP All Blacks v [GEOGRAPHIC_DATA] 2025 @ The Workshop" at bounding box center [713, 461] width 139 height 13
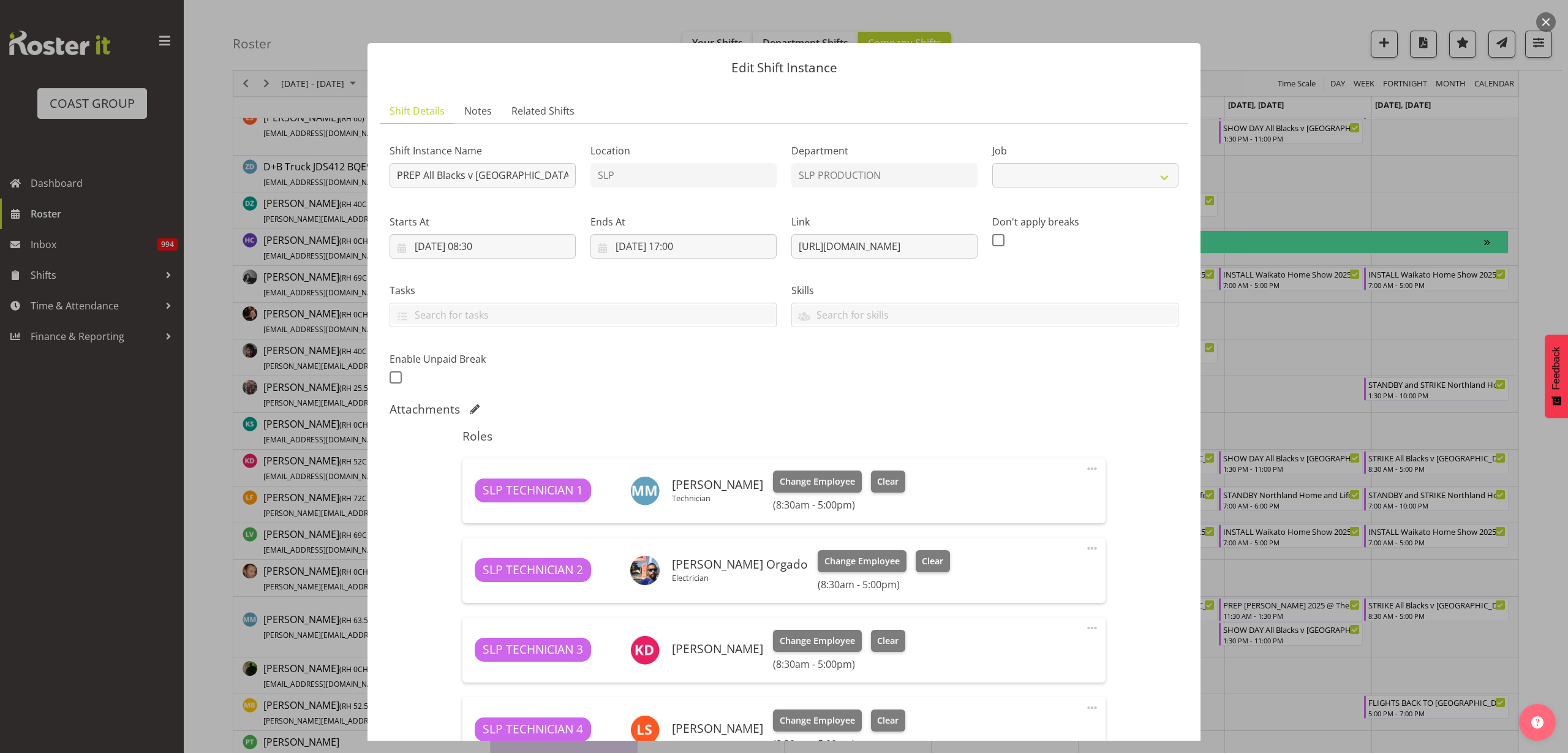
select select "10198"
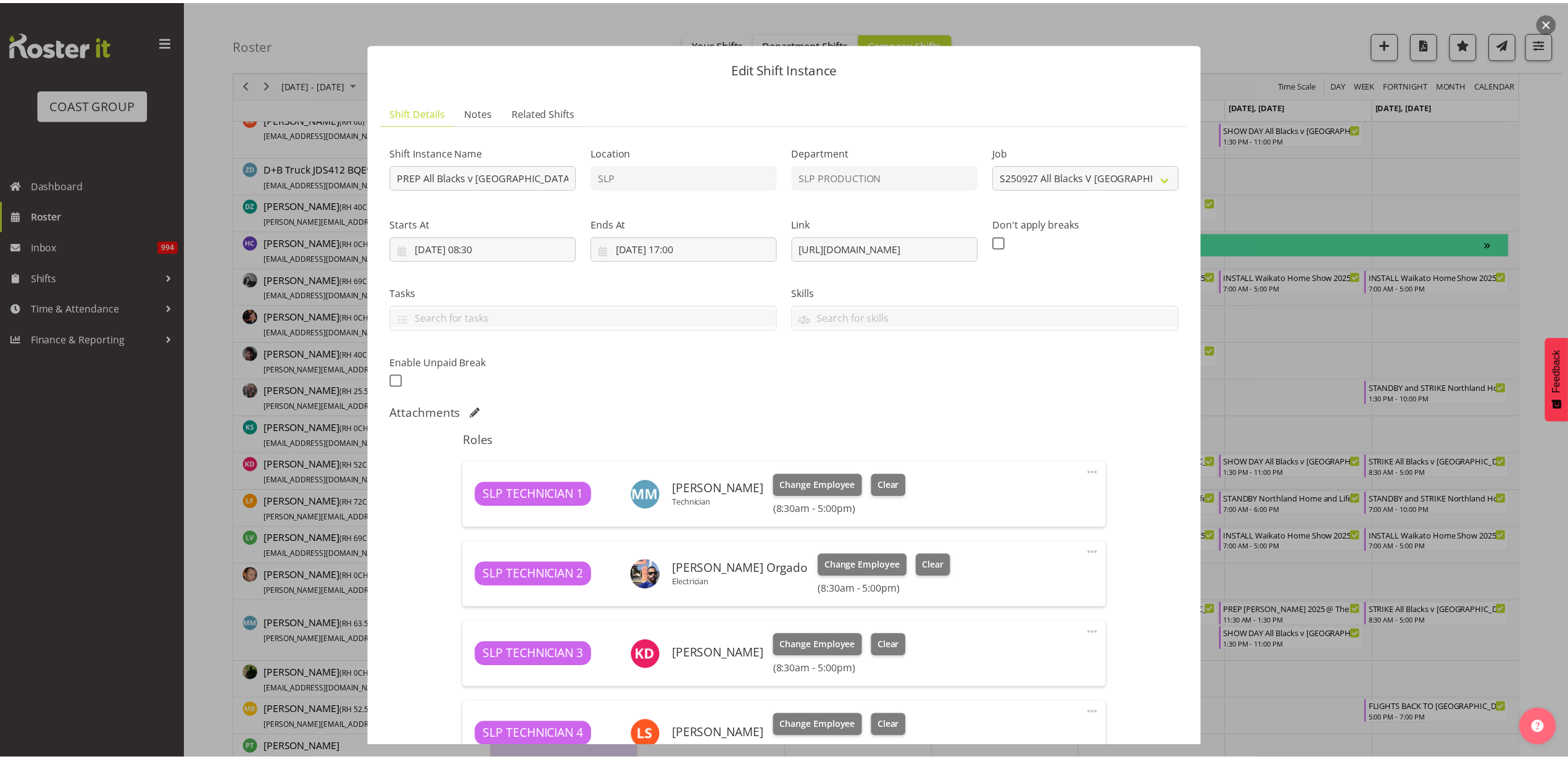
scroll to position [268, 0]
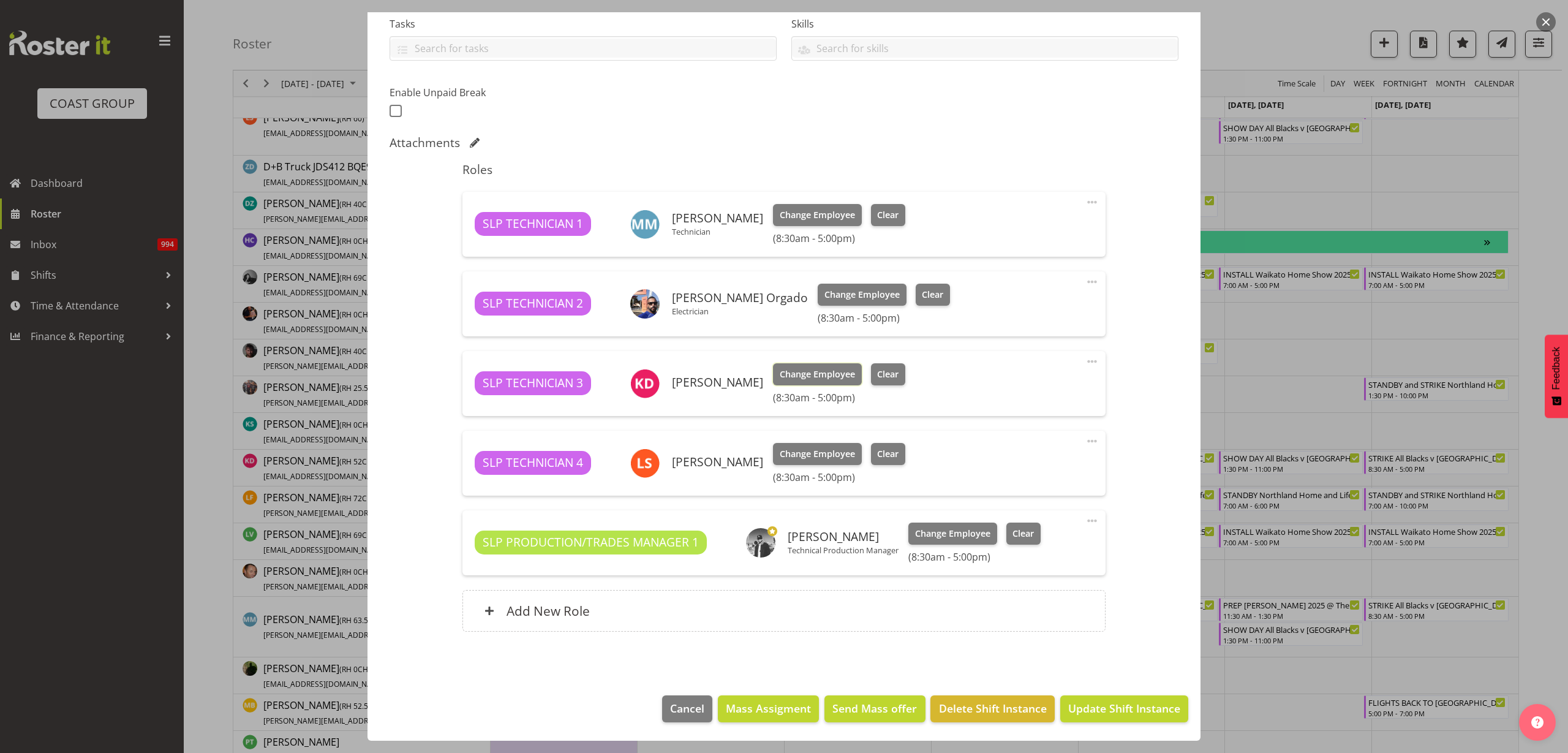
click at [802, 375] on span "Change Employee" at bounding box center [817, 374] width 75 height 13
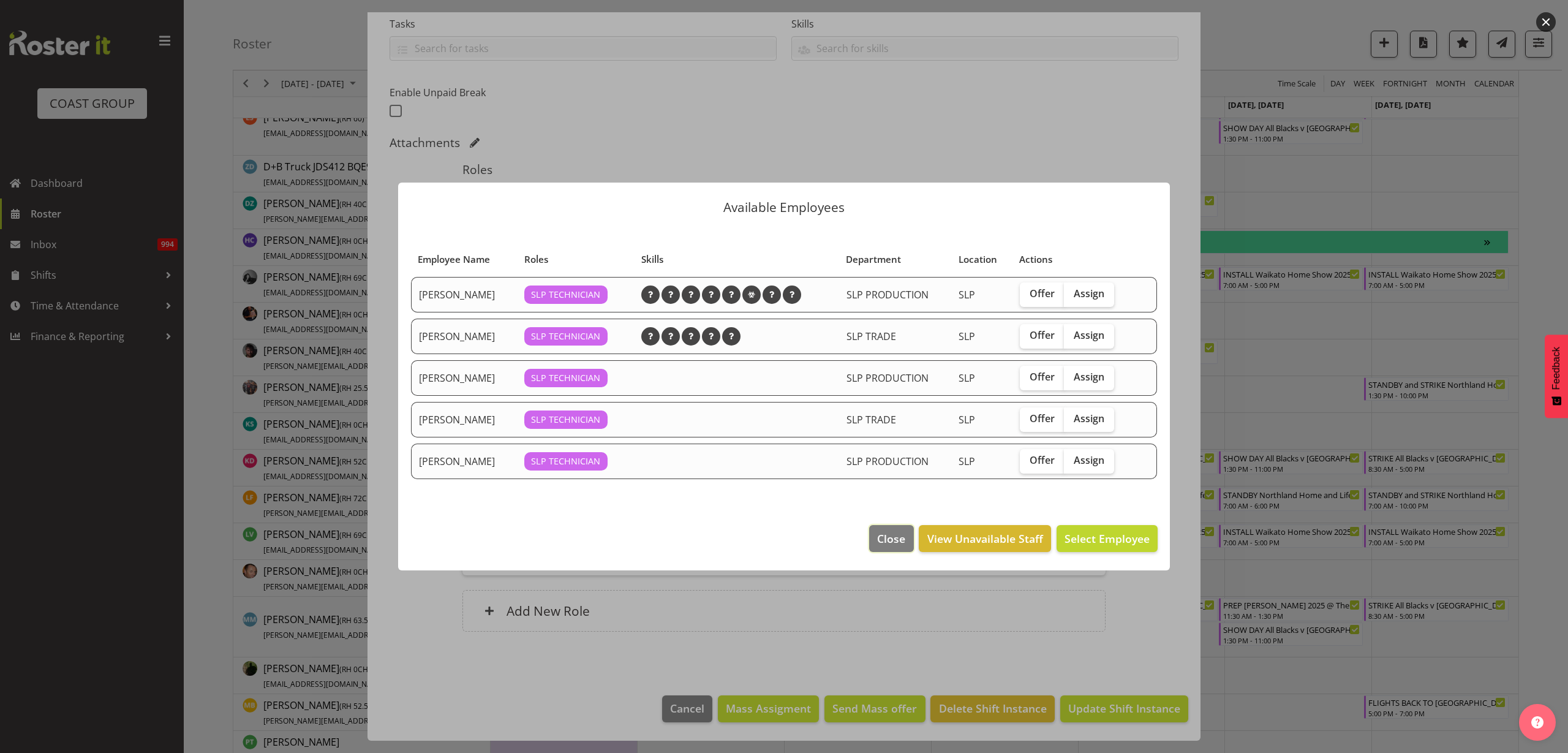
click at [896, 538] on span "Close" at bounding box center [891, 539] width 28 height 16
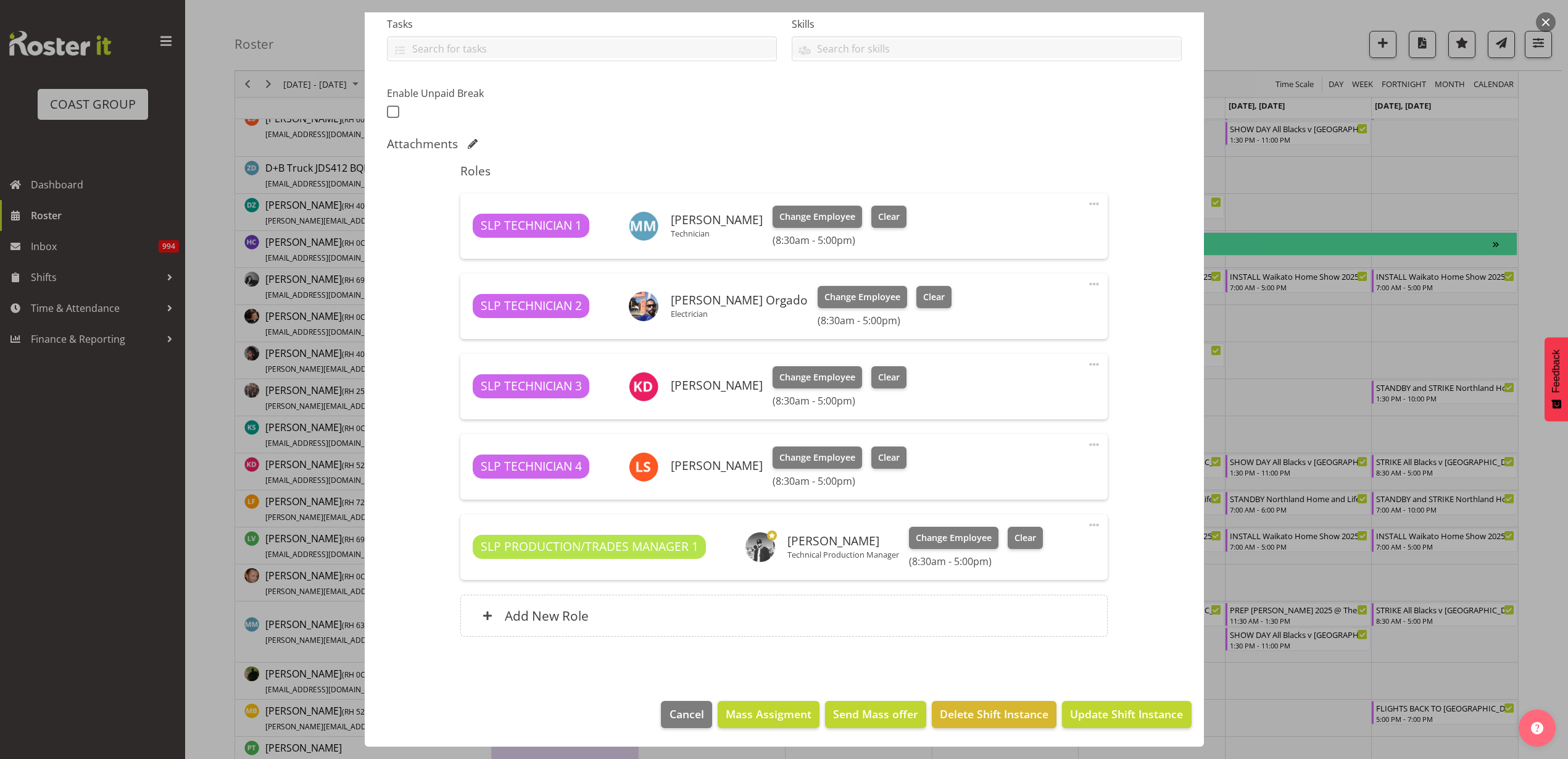
click at [1087, 365] on span at bounding box center [1094, 364] width 15 height 15
click at [1009, 438] on link "Delete" at bounding box center [1043, 438] width 119 height 22
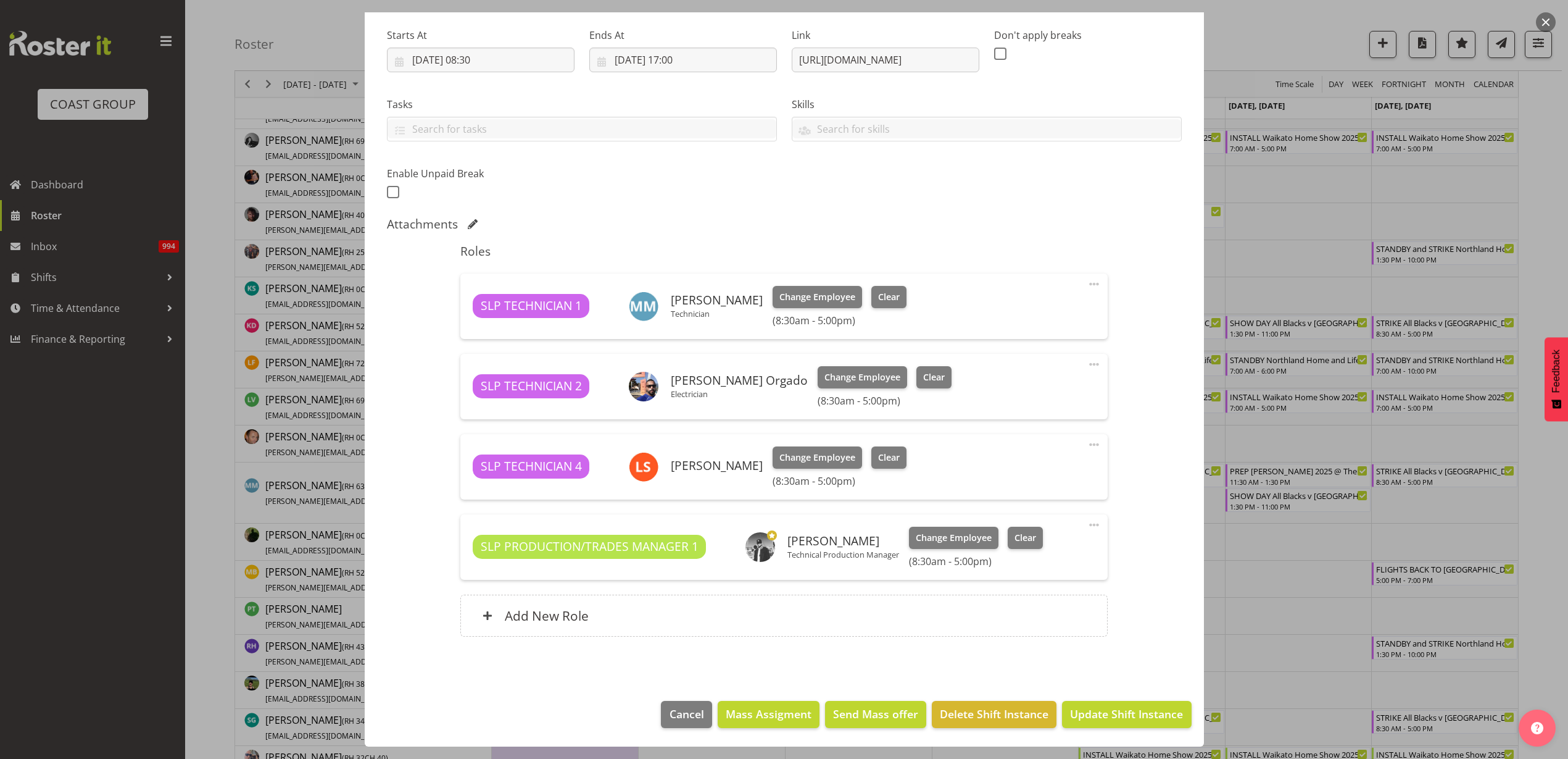
scroll to position [695, 0]
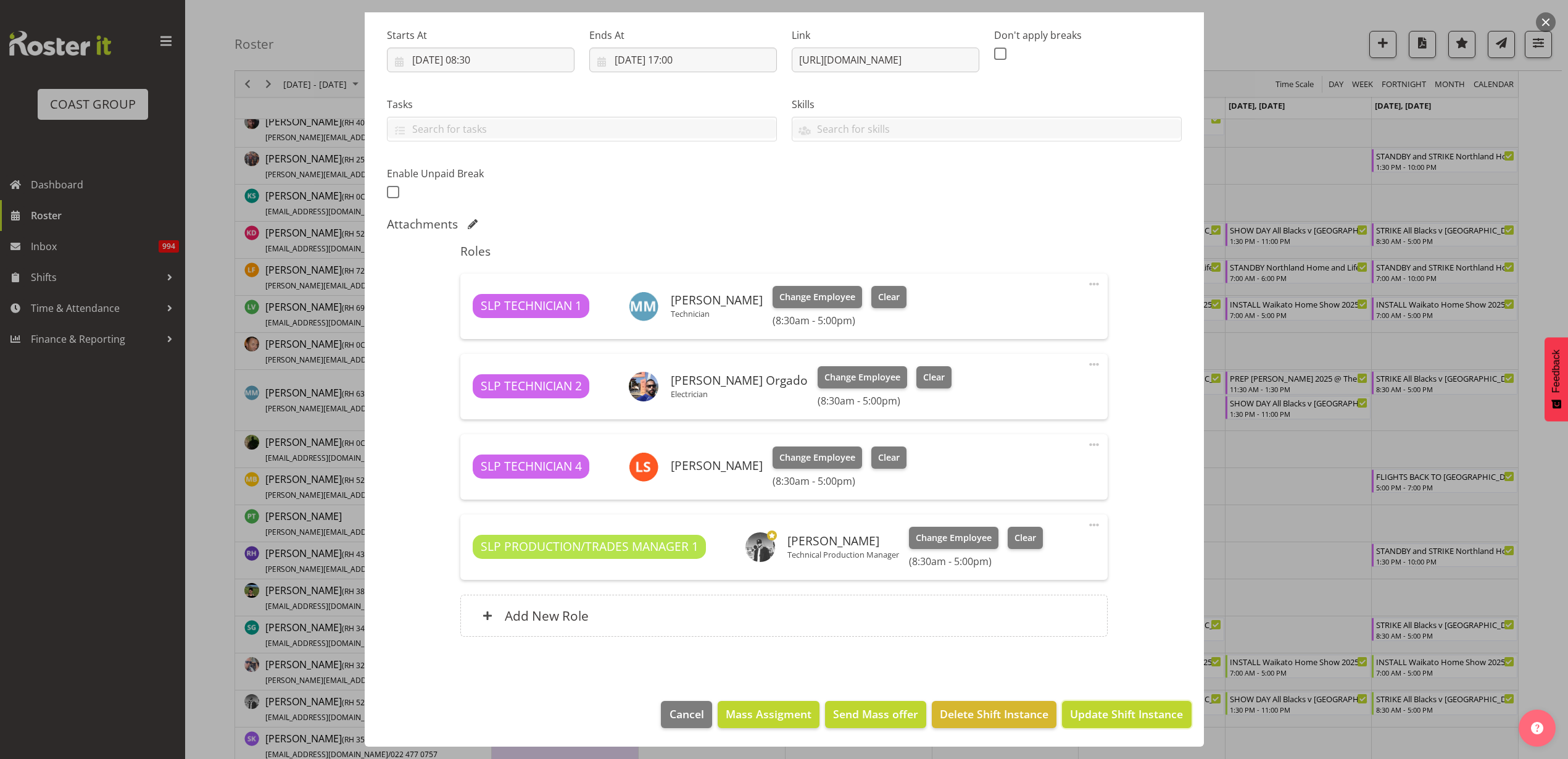
click at [1097, 719] on span "Update Shift Instance" at bounding box center [1127, 714] width 113 height 16
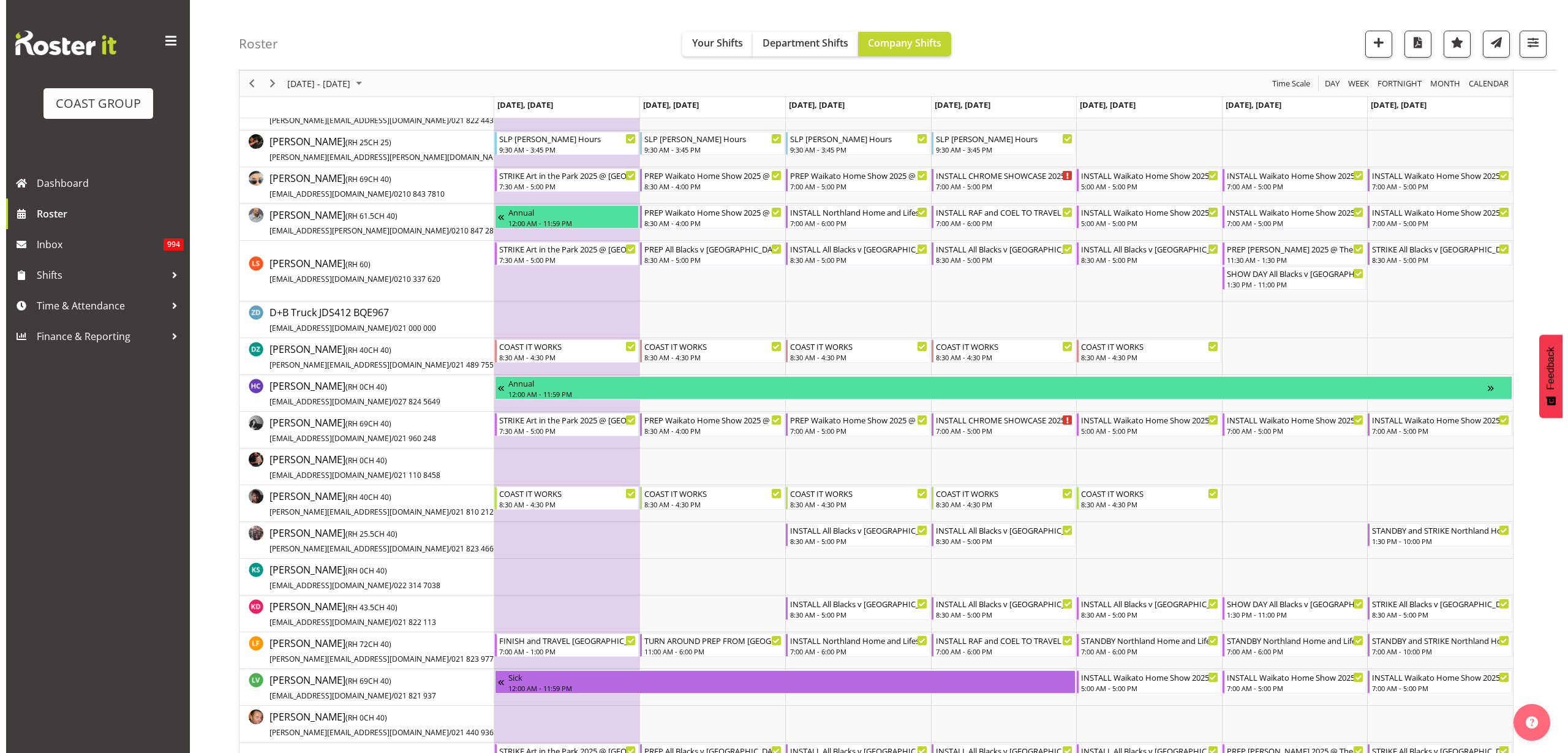
scroll to position [383, 0]
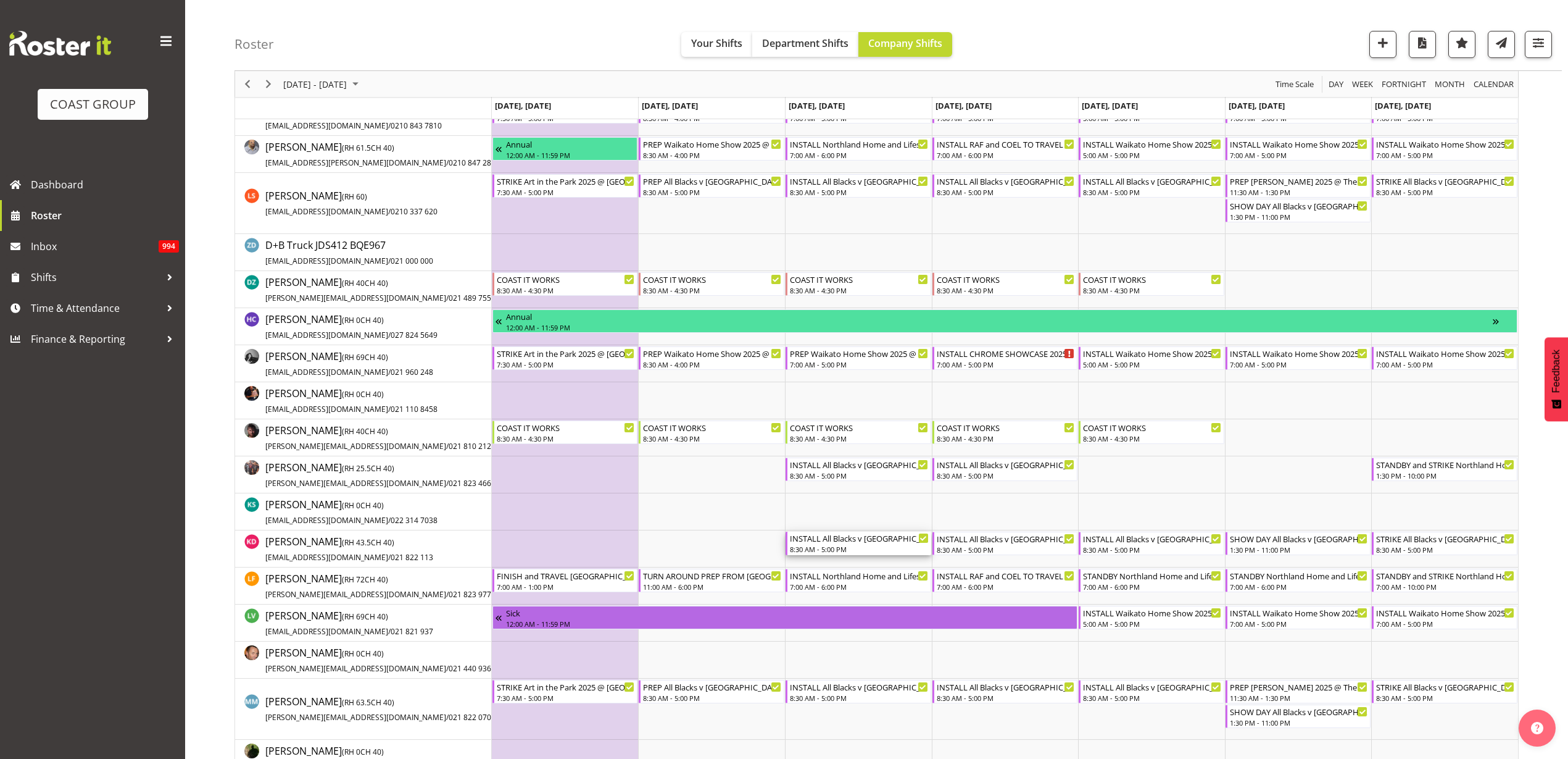
click at [835, 542] on div "INSTALL All Blacks v [GEOGRAPHIC_DATA] 2025 @ [GEOGRAPHIC_DATA] On Site @ TBC" at bounding box center [860, 538] width 139 height 13
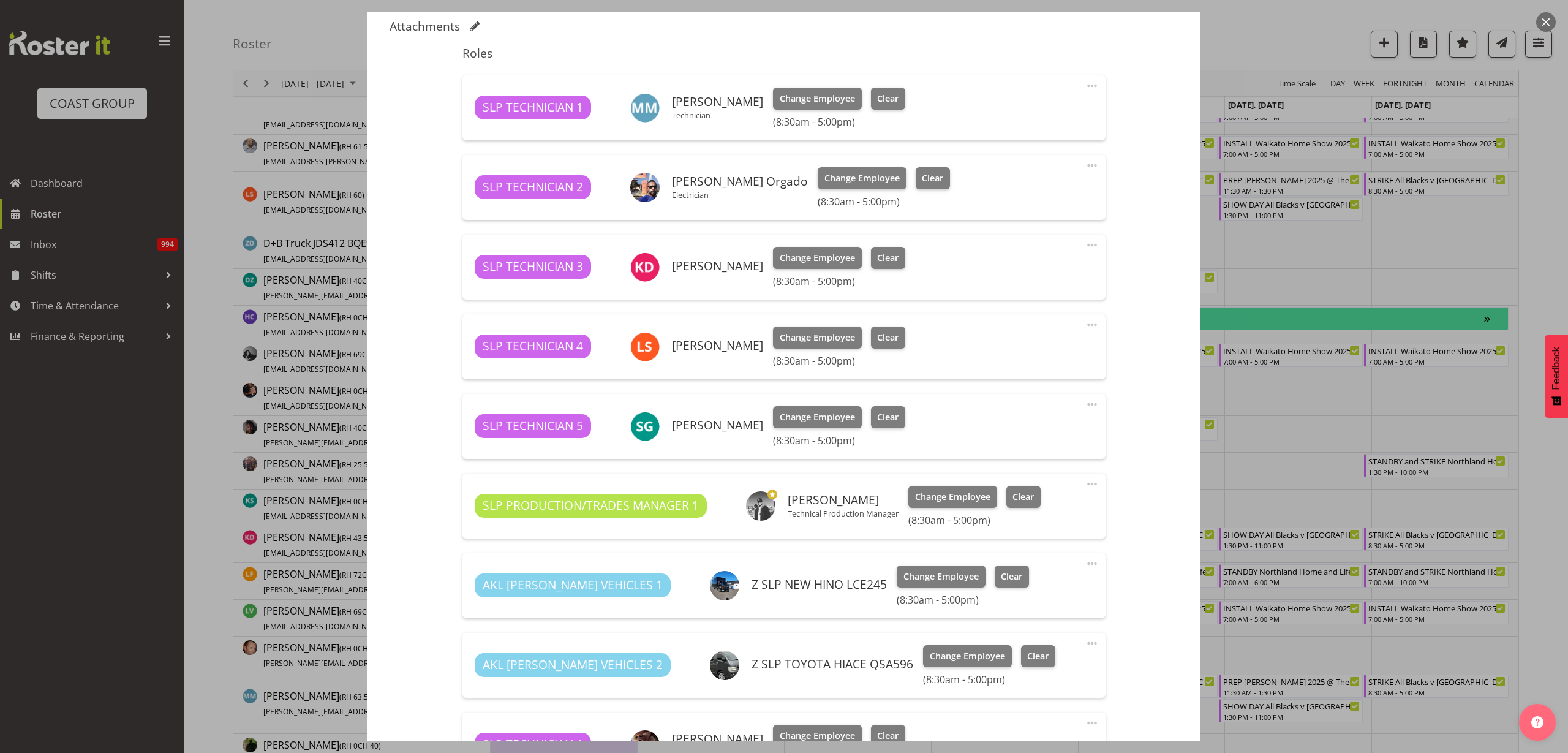
select select "10198"
click at [799, 251] on span "Change Employee" at bounding box center [817, 258] width 75 height 13
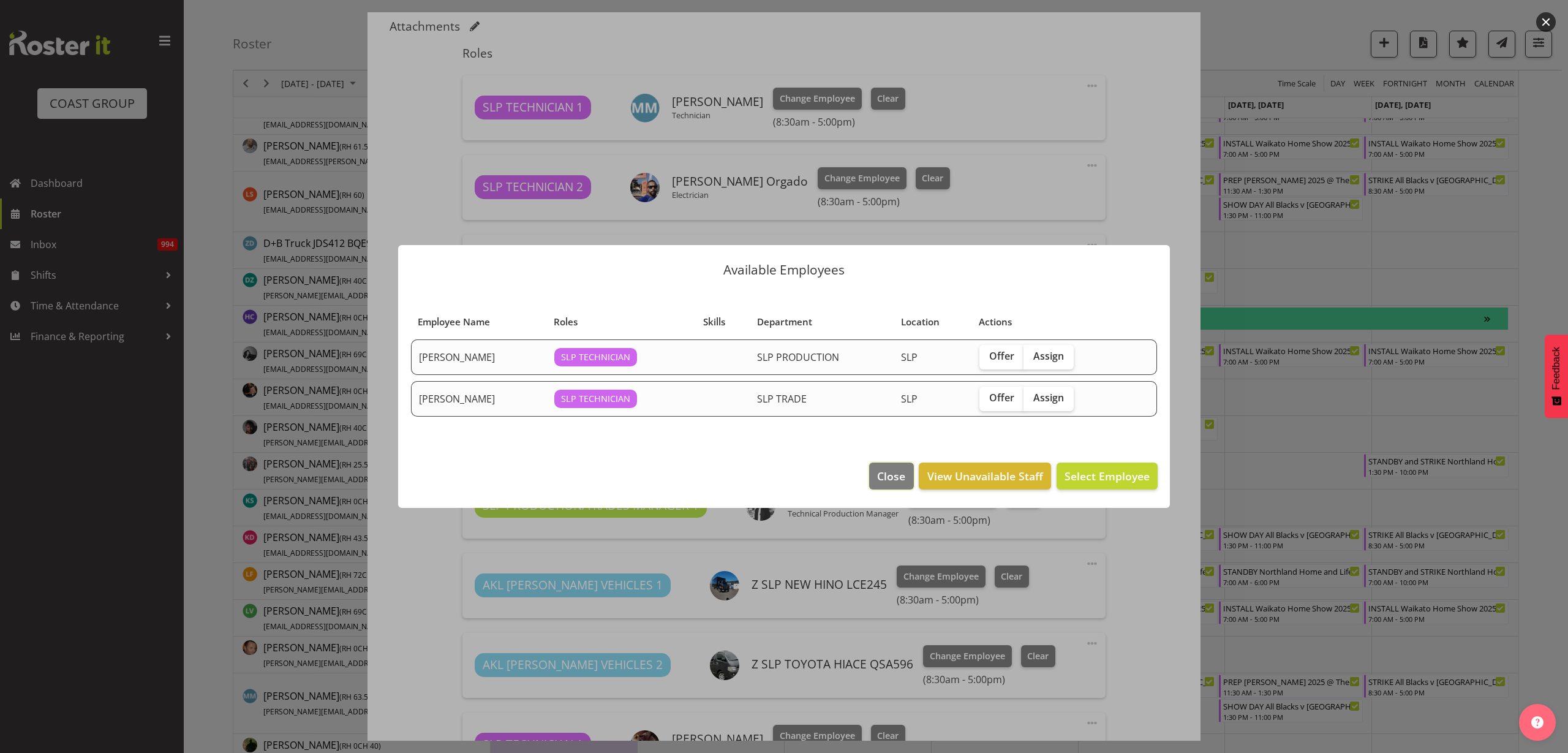
click at [889, 475] on span "Close" at bounding box center [891, 476] width 28 height 16
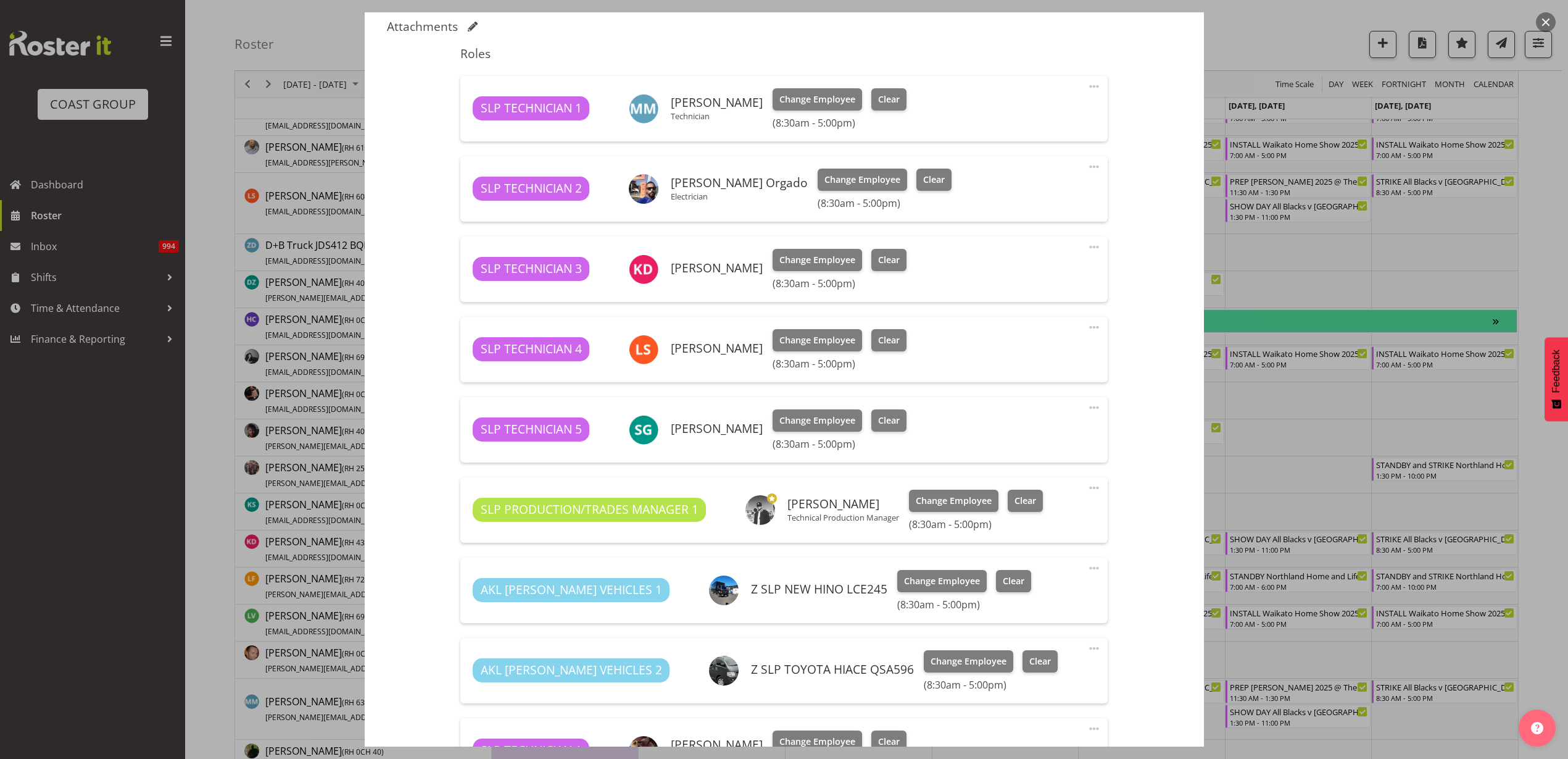
click at [1087, 247] on span at bounding box center [1094, 247] width 15 height 15
click at [1025, 323] on link "Delete" at bounding box center [1043, 321] width 119 height 22
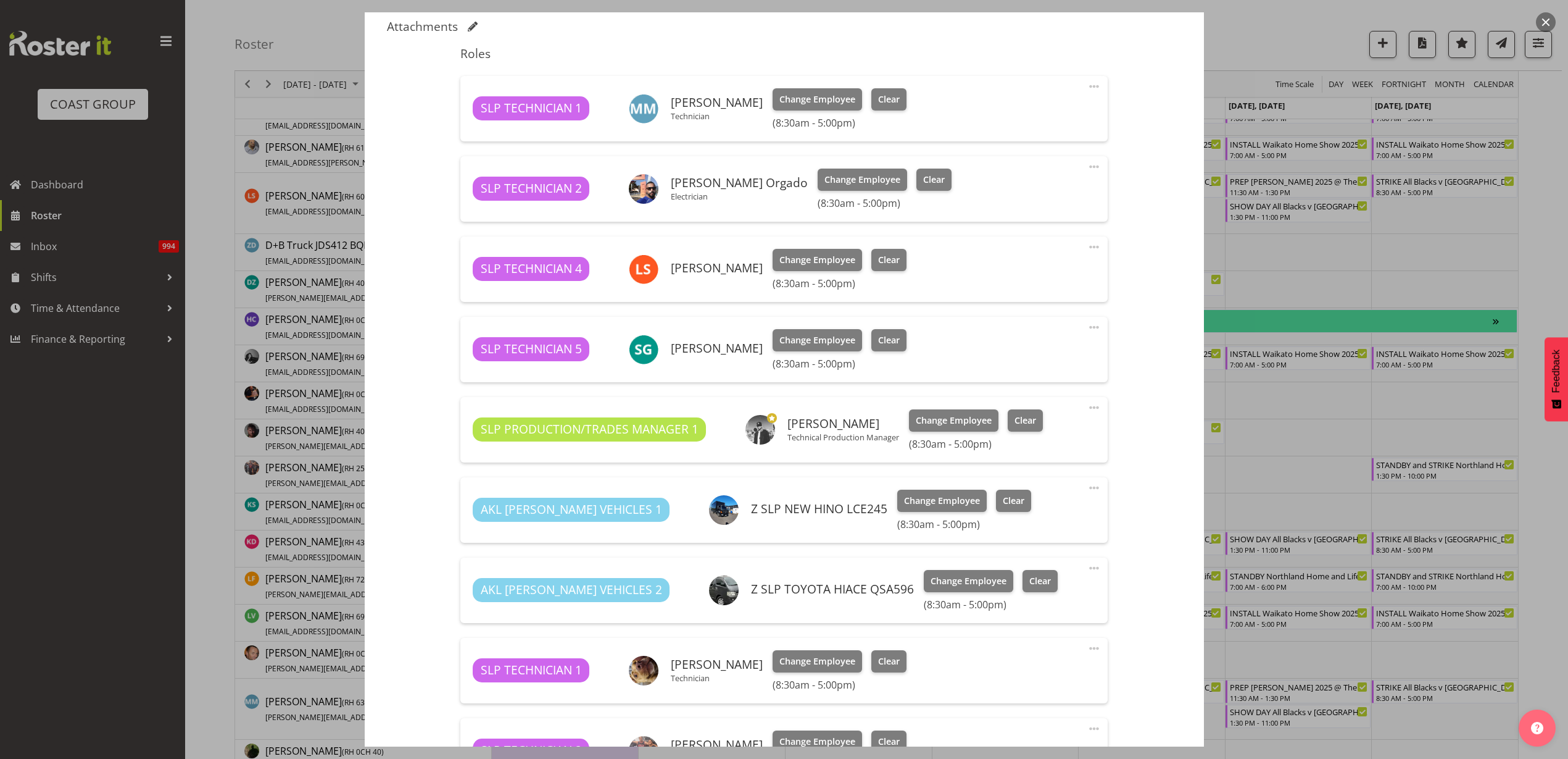
scroll to position [590, 0]
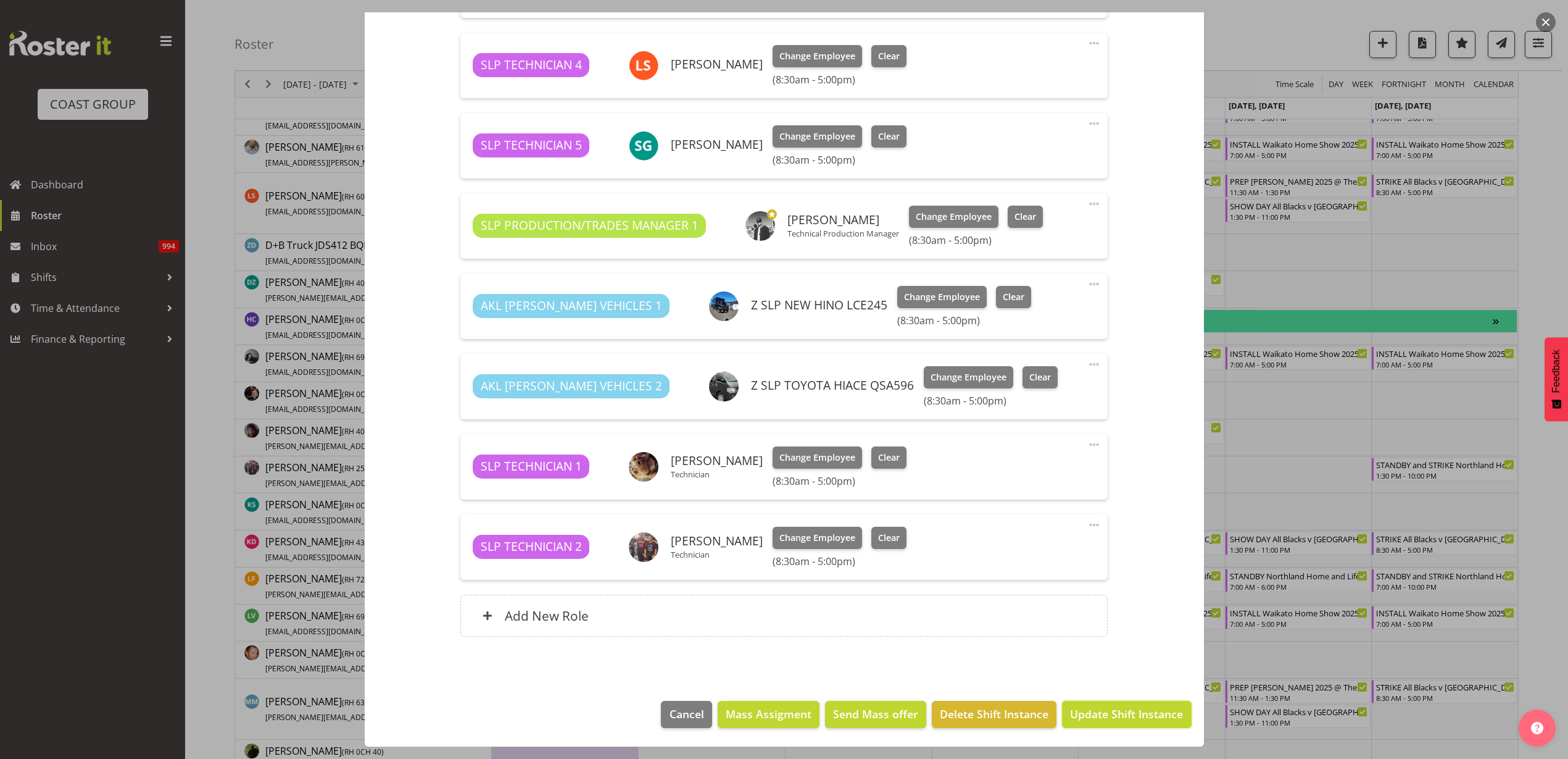
click at [1124, 718] on span "Update Shift Instance" at bounding box center [1127, 714] width 113 height 16
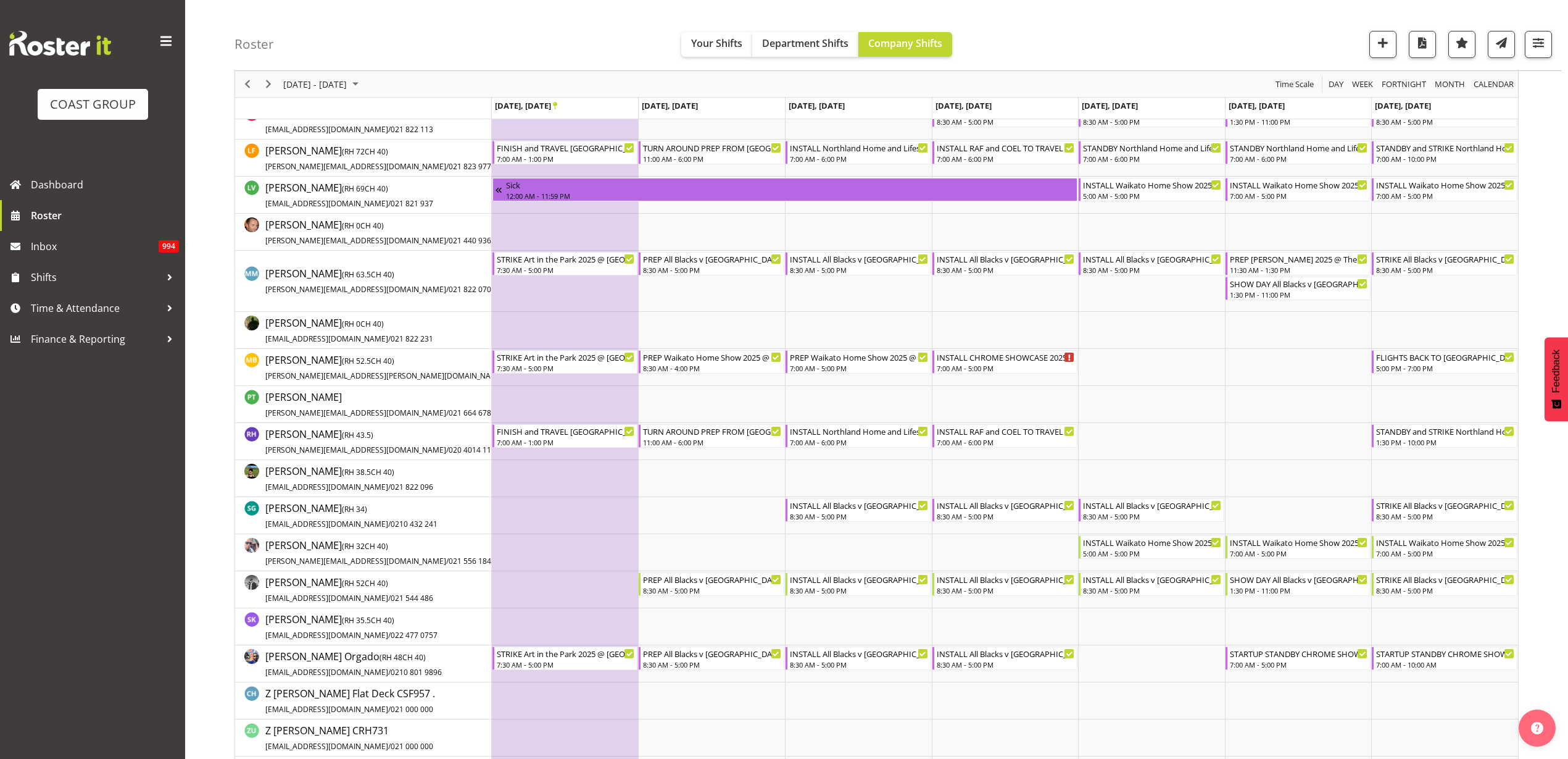
scroll to position [814, 0]
click at [835, 255] on div "INSTALL All Blacks v [GEOGRAPHIC_DATA] 2025 @ [GEOGRAPHIC_DATA] On Site @ TBC" at bounding box center [860, 258] width 139 height 13
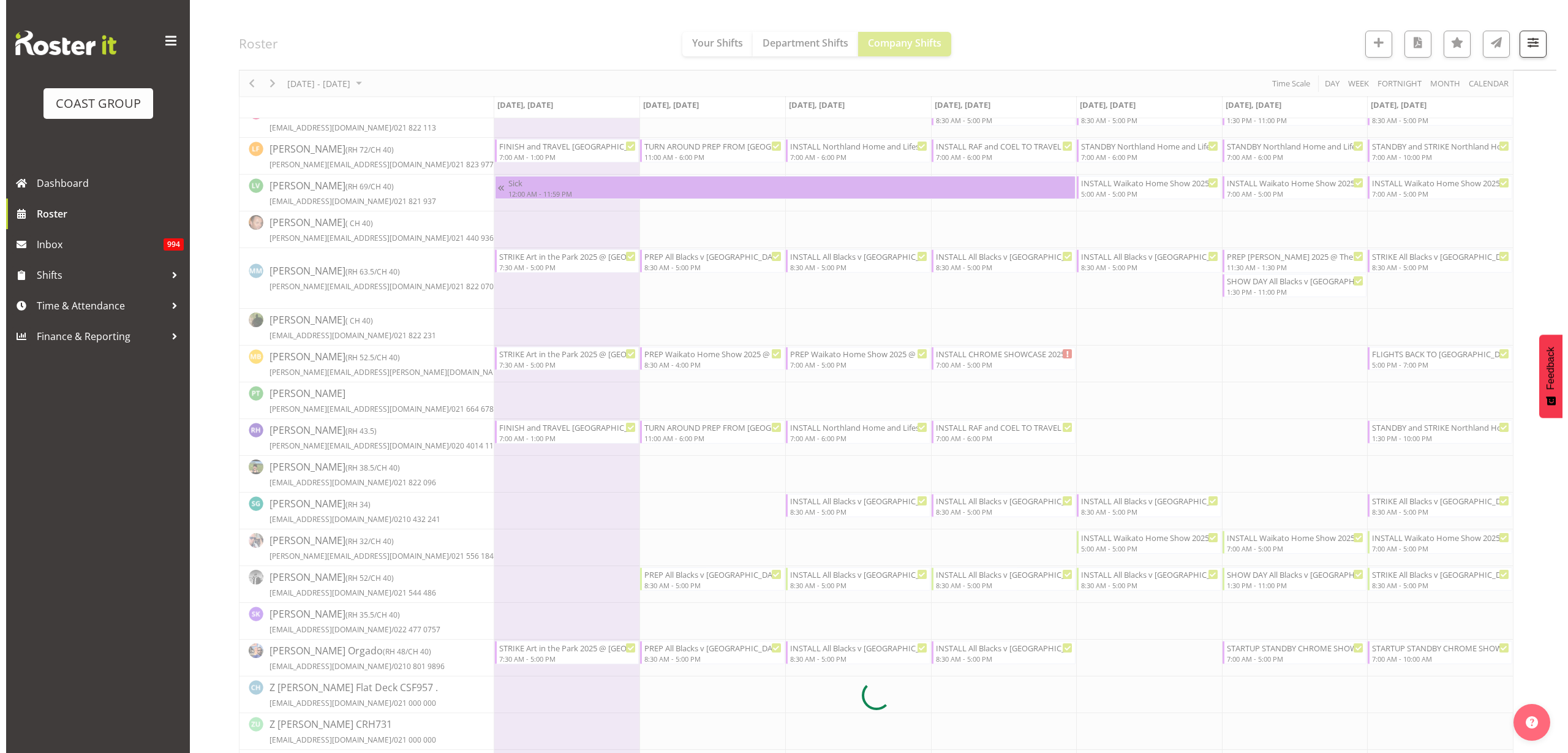
scroll to position [0, 0]
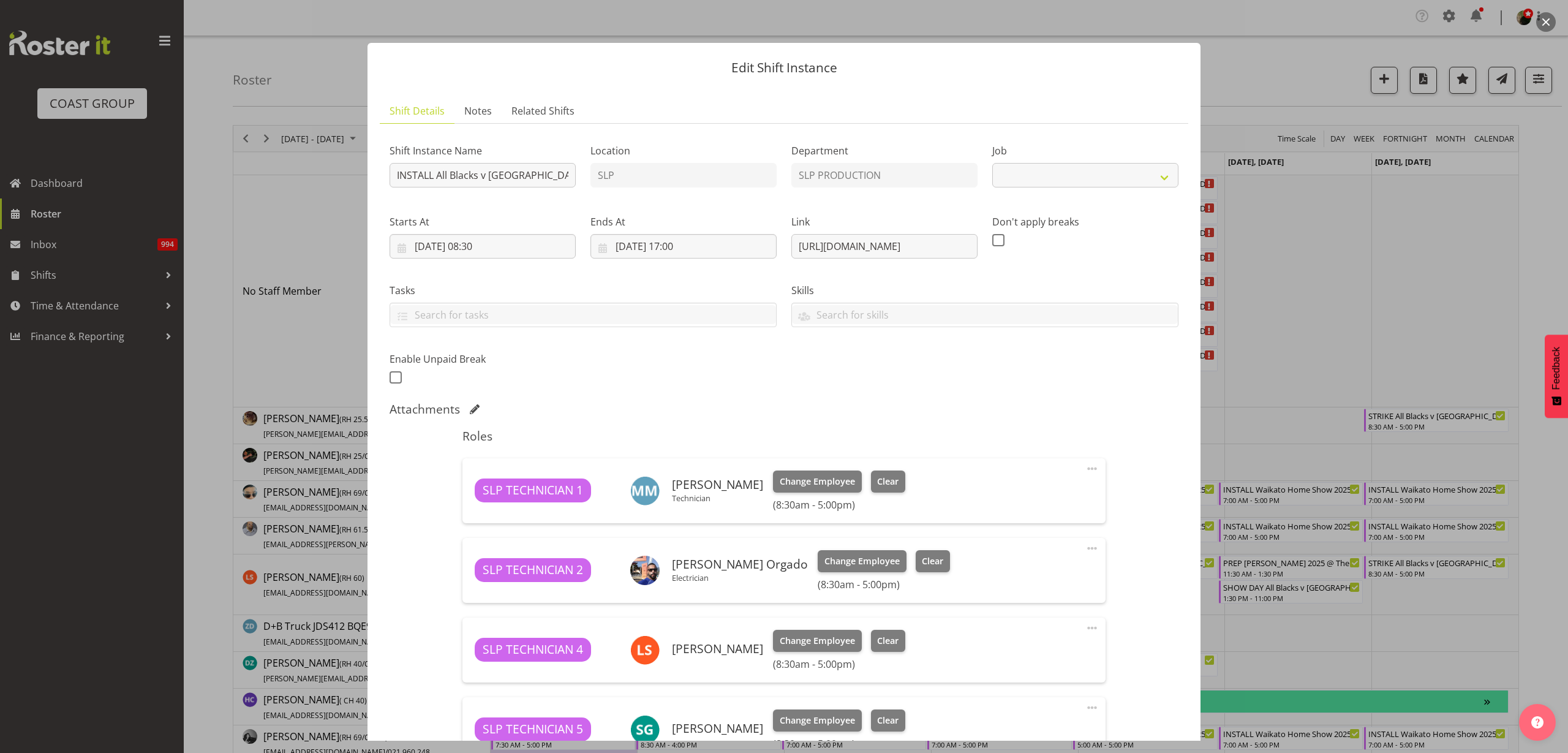
select select "10198"
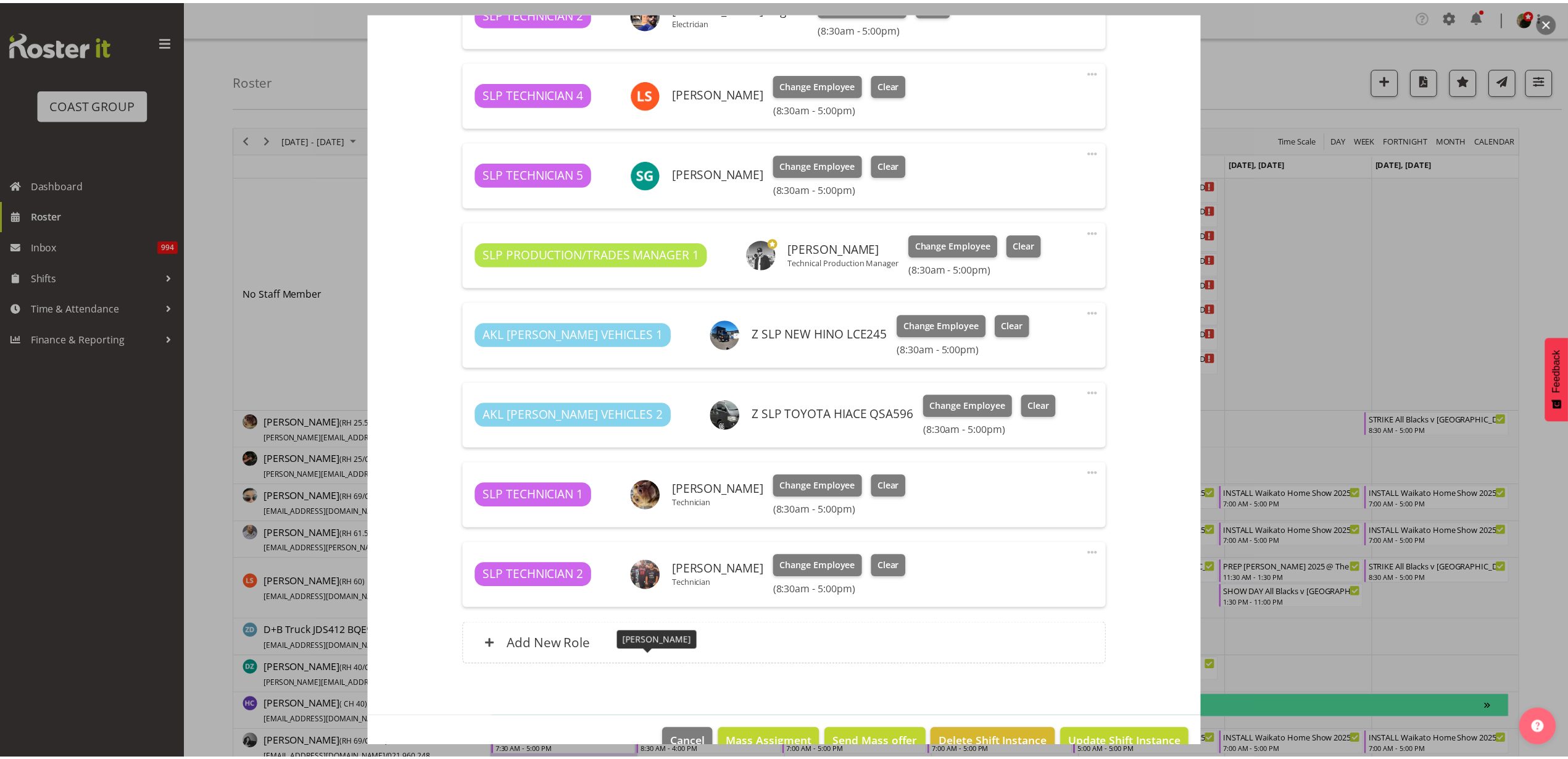
scroll to position [590, 0]
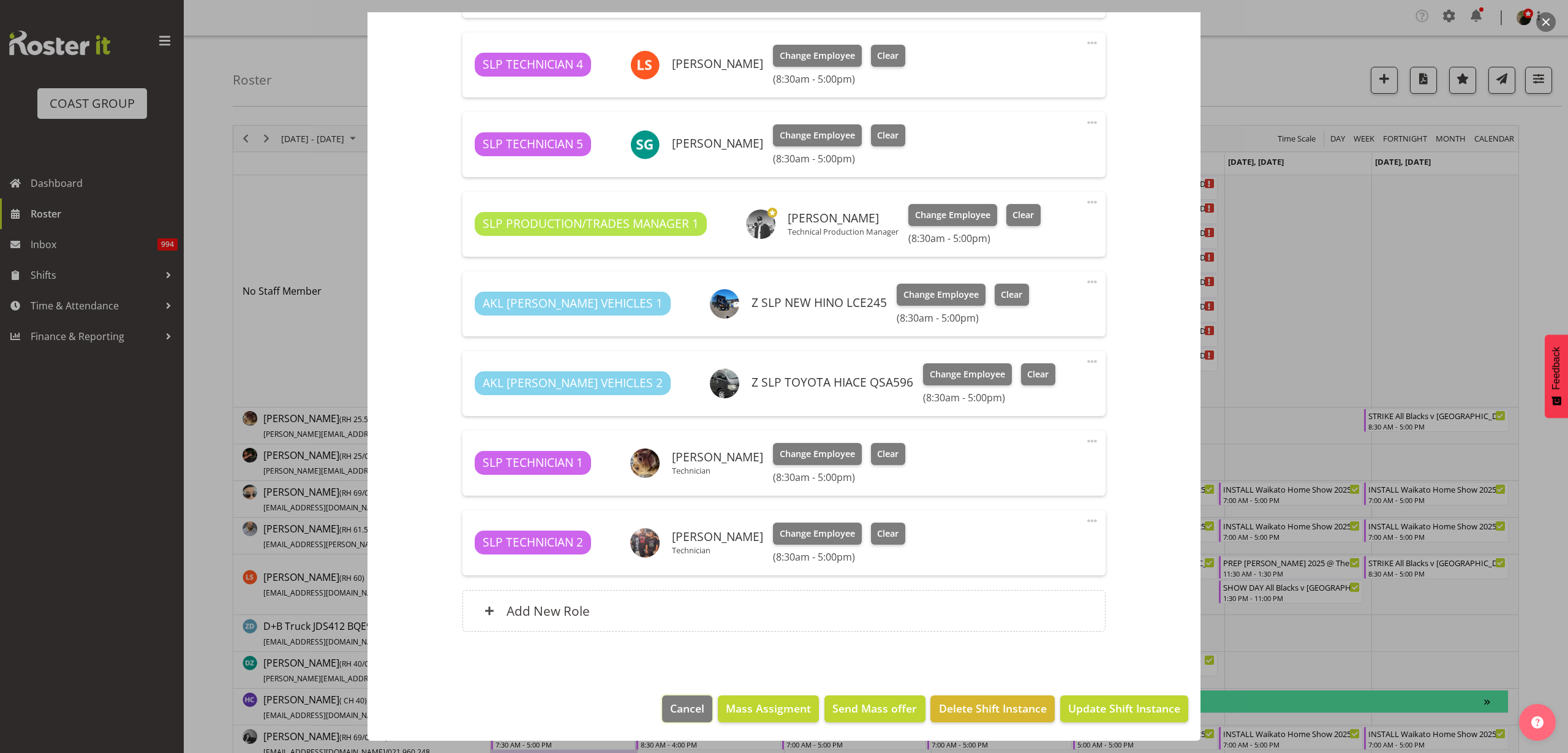
click at [682, 707] on span "Cancel" at bounding box center [687, 708] width 35 height 16
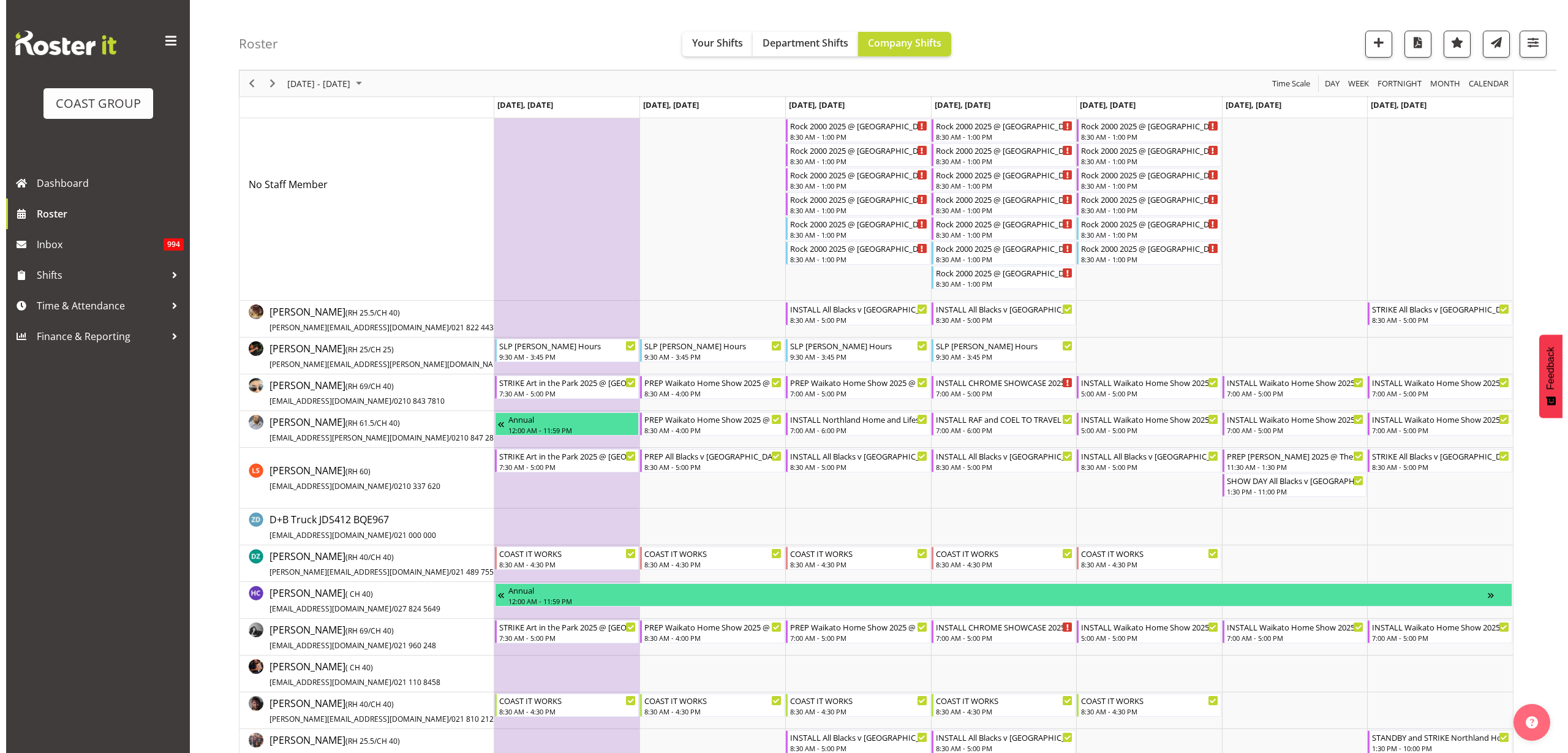
scroll to position [153, 0]
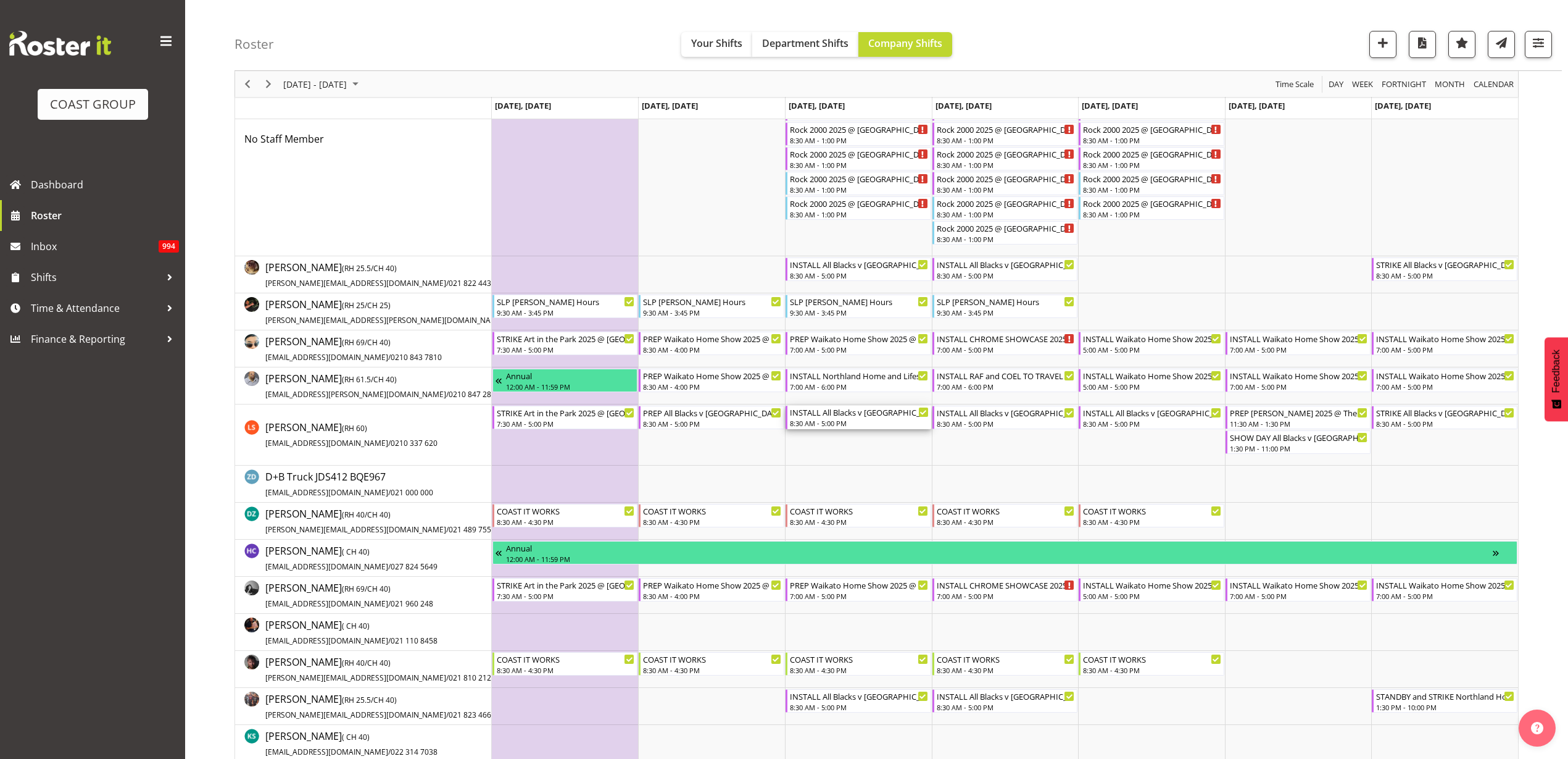
click at [827, 421] on div "8:30 AM - 5:00 PM" at bounding box center [860, 423] width 139 height 9
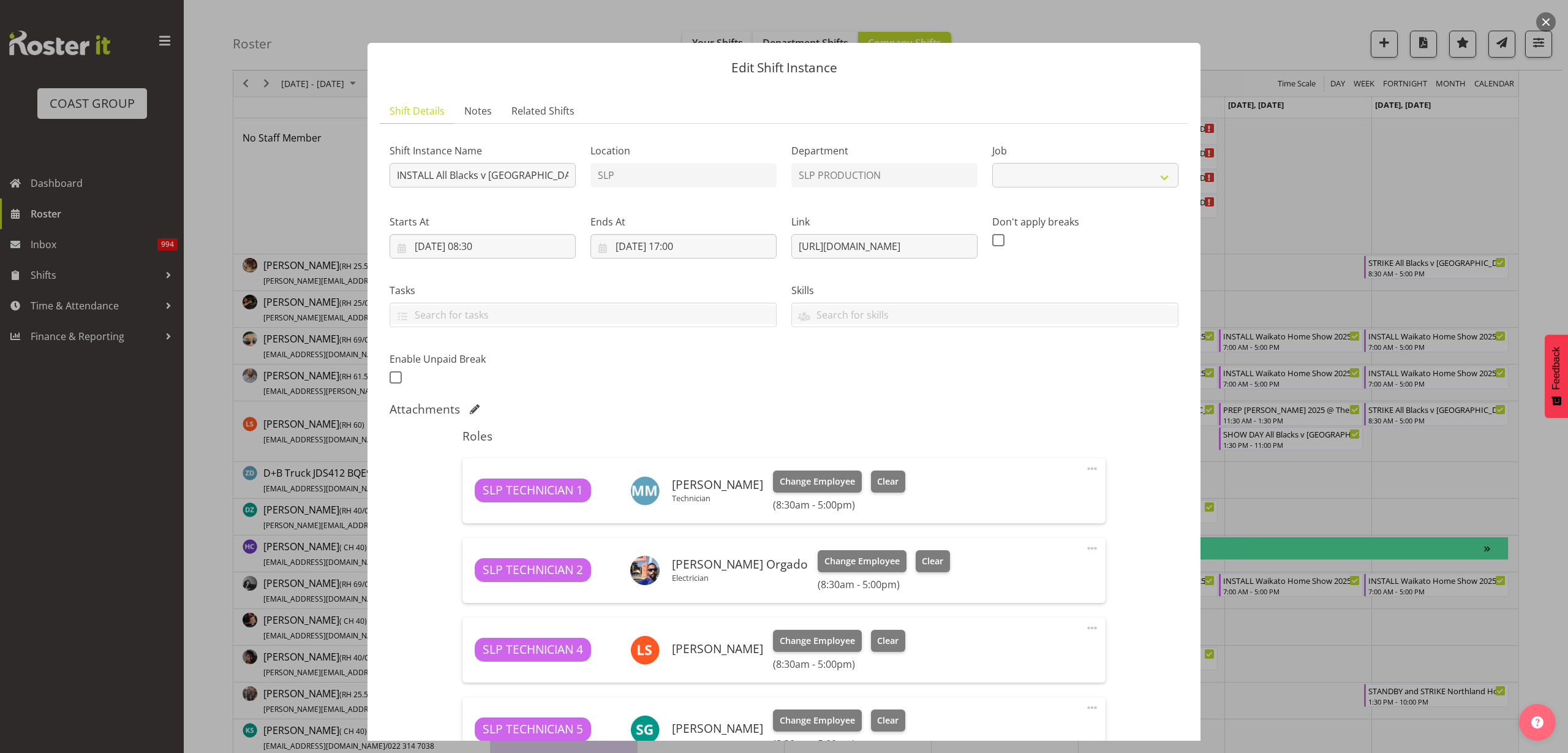
select select "10198"
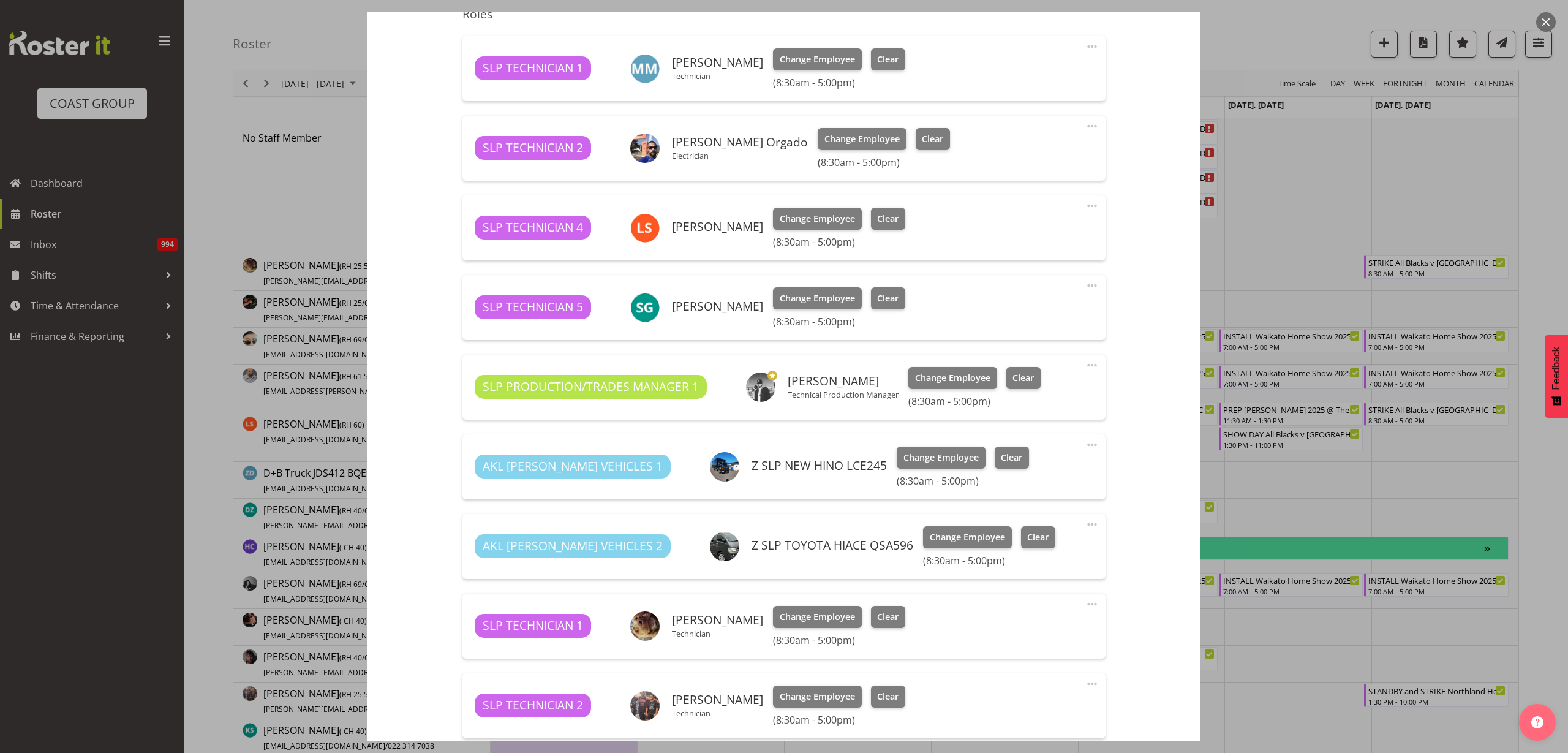
scroll to position [459, 0]
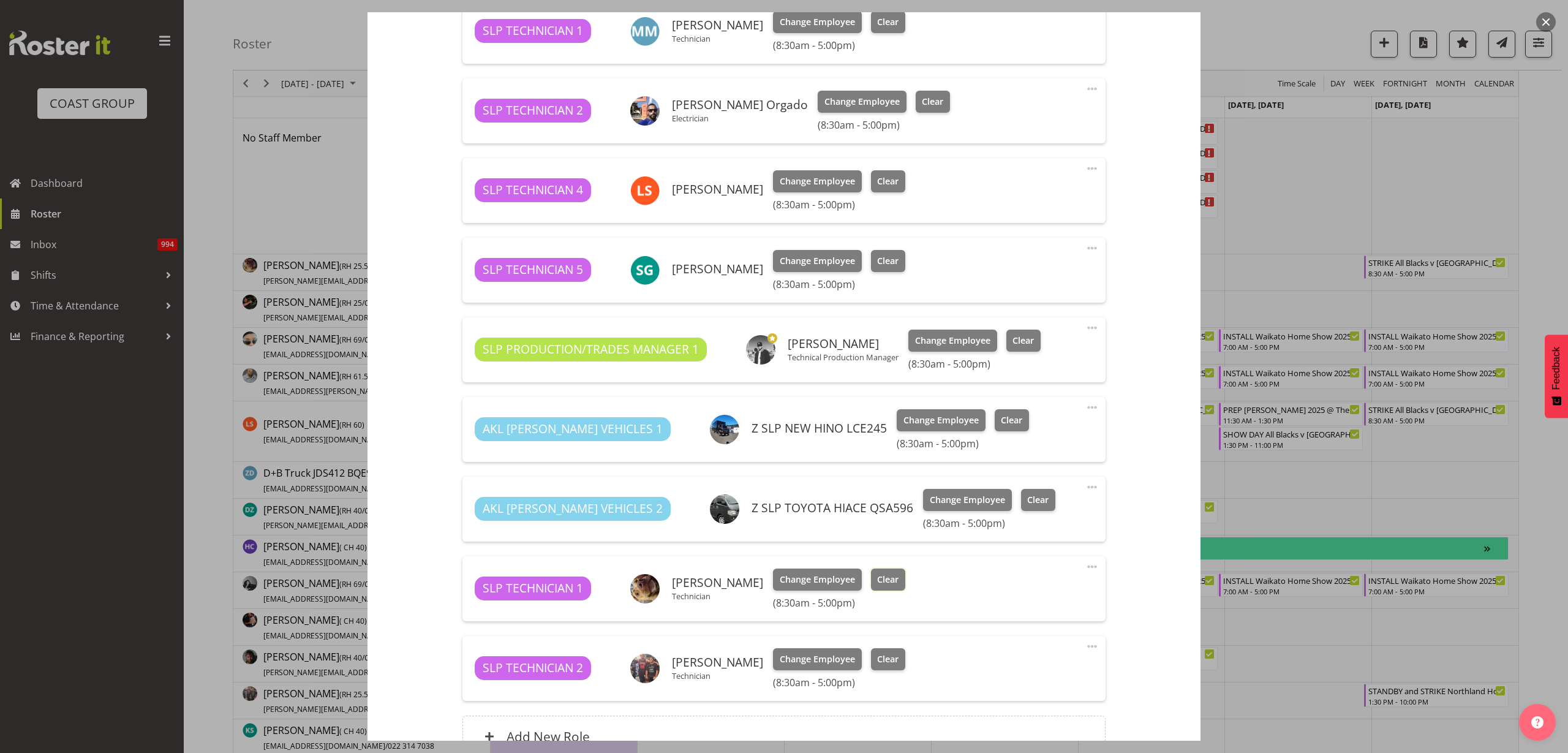
click at [877, 578] on span "Clear" at bounding box center [887, 579] width 21 height 13
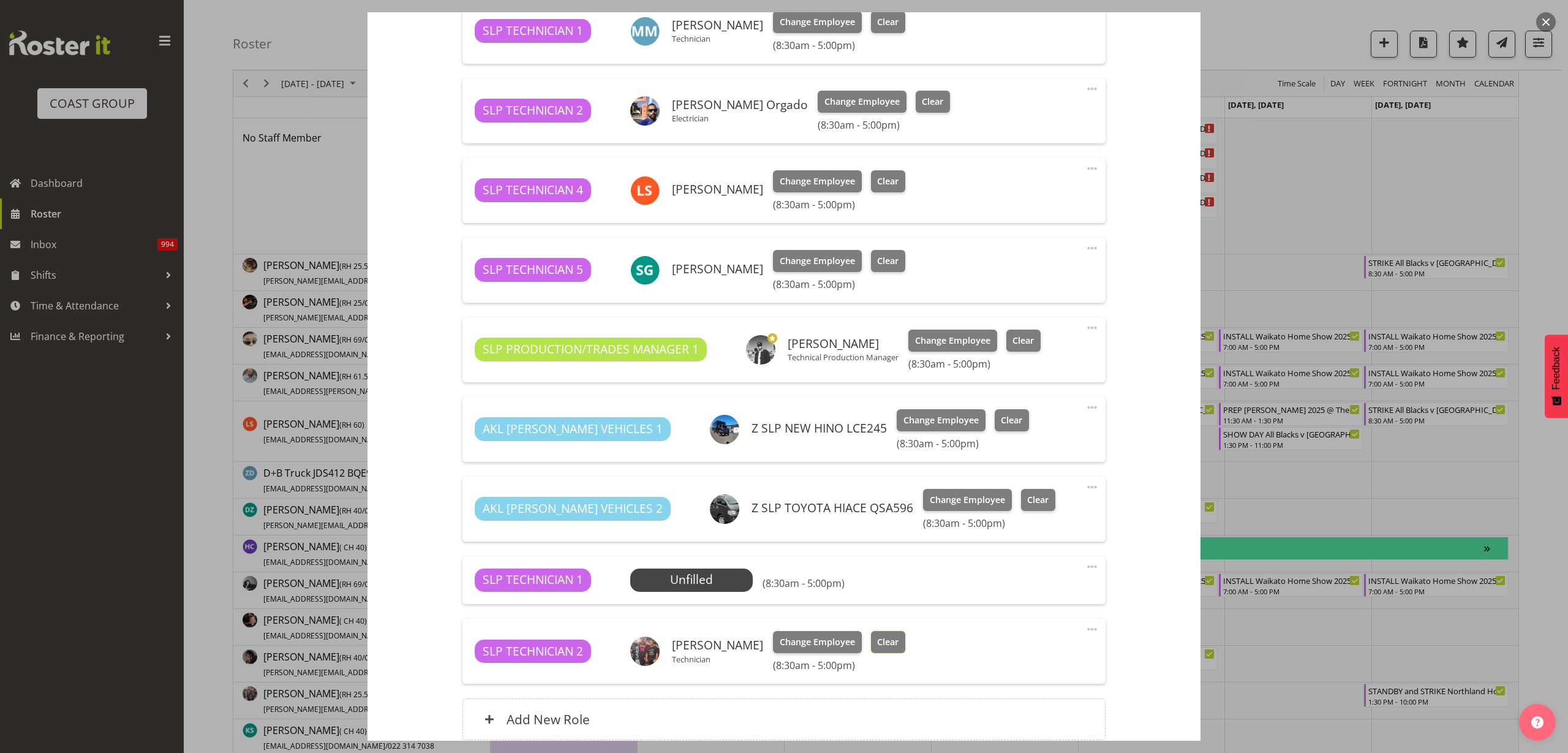
click at [874, 634] on button "Clear" at bounding box center [888, 642] width 35 height 22
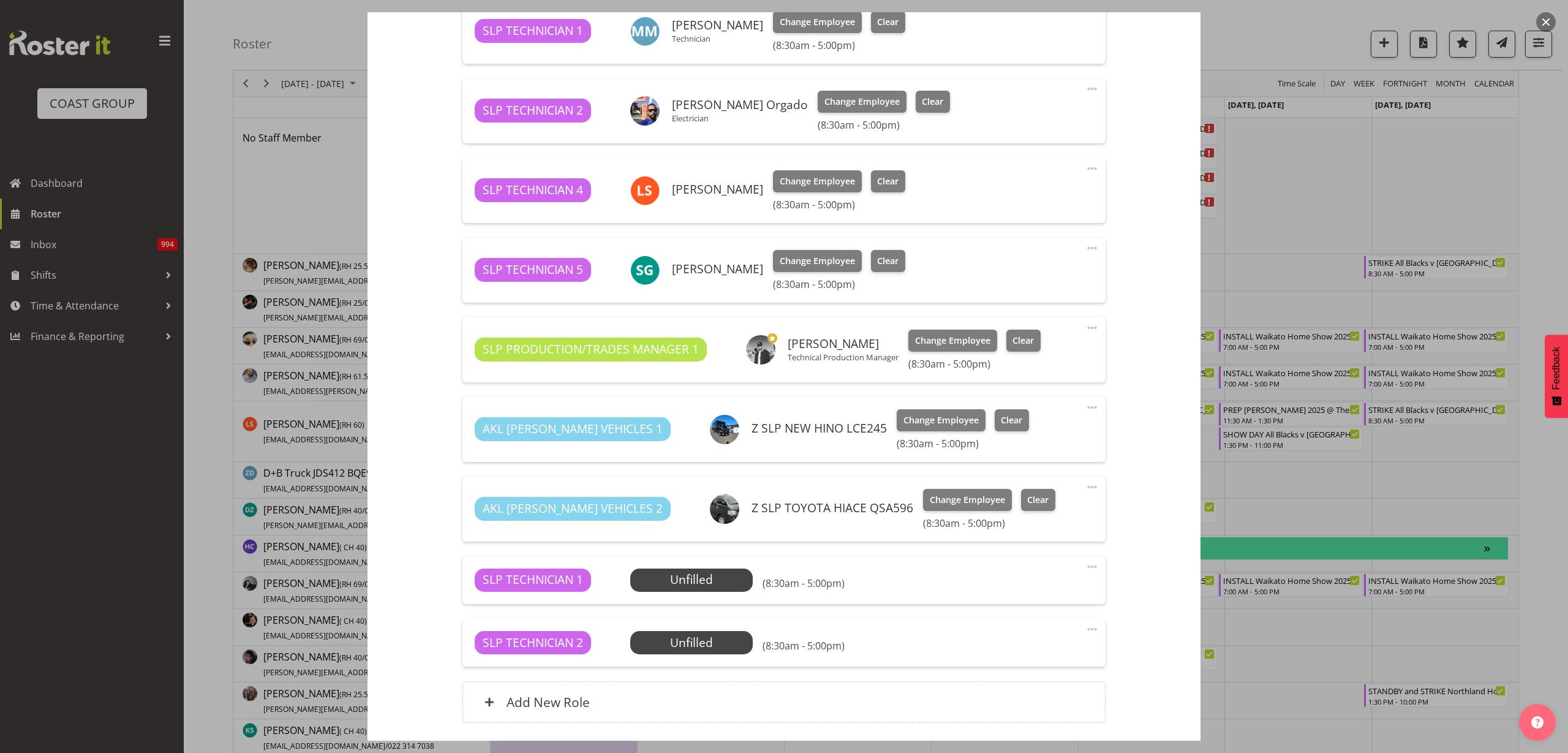
click at [1085, 565] on span at bounding box center [1092, 566] width 15 height 15
click at [1054, 639] on link "Delete" at bounding box center [1041, 640] width 118 height 22
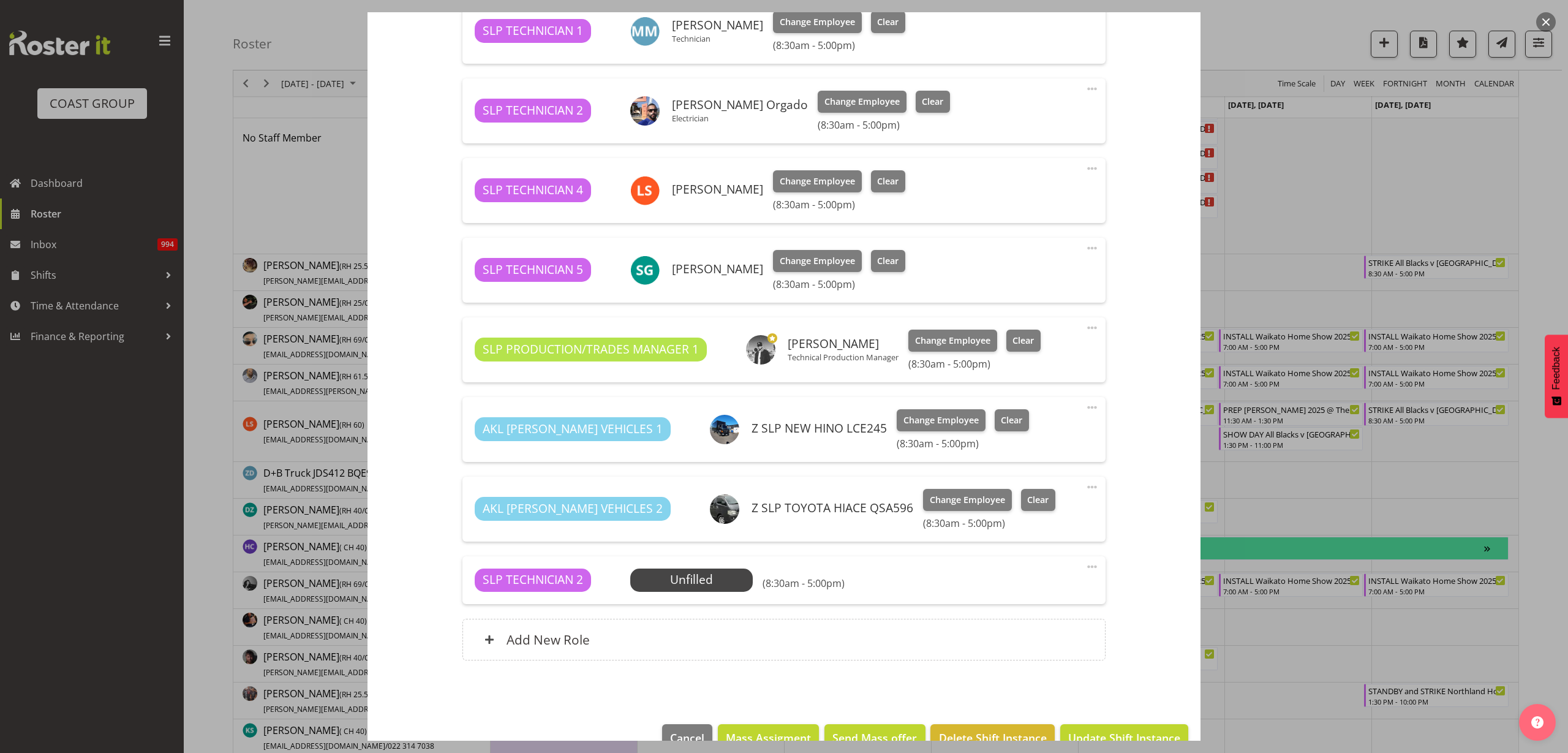
click at [1085, 564] on span at bounding box center [1092, 566] width 15 height 15
click at [1058, 634] on link "Delete" at bounding box center [1041, 640] width 118 height 22
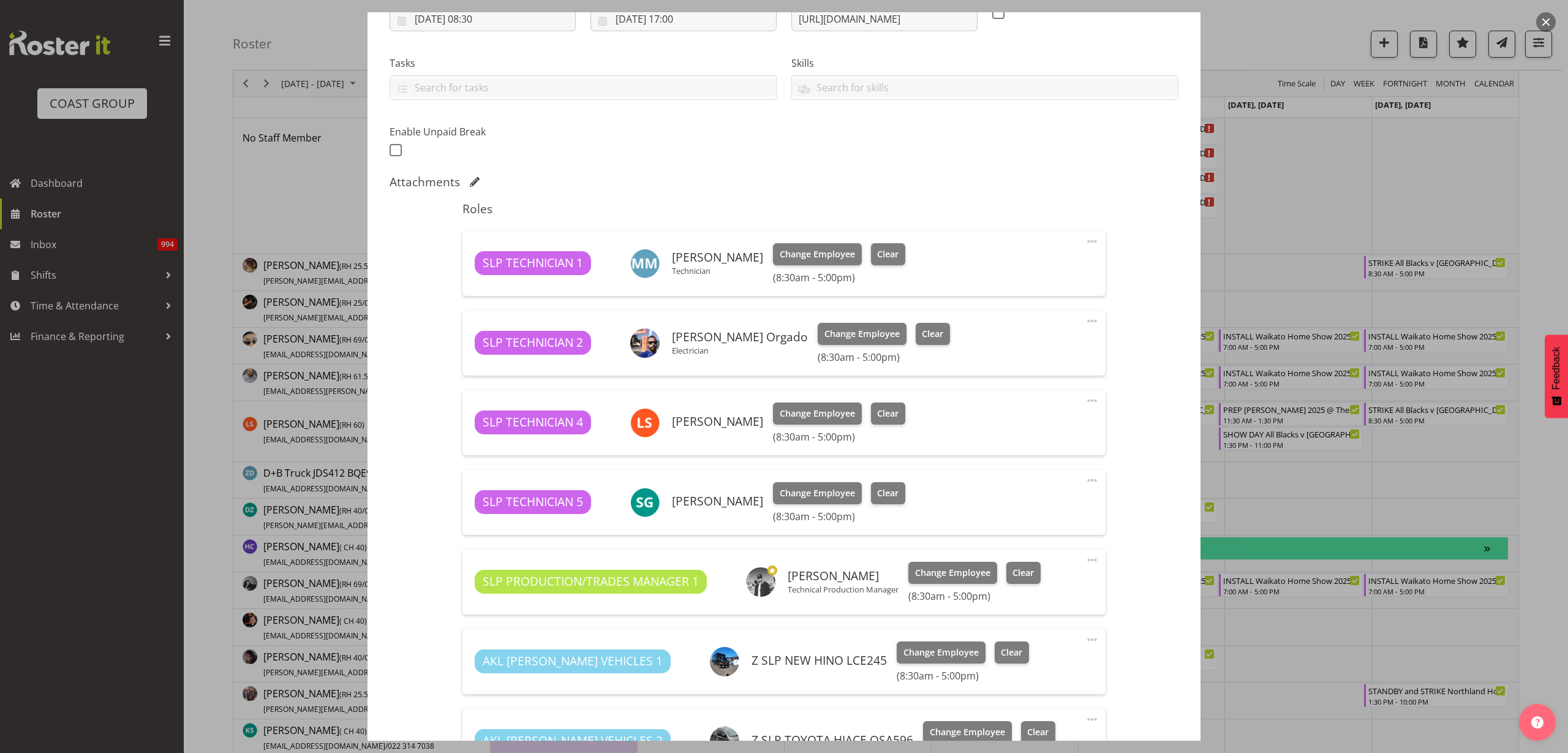
scroll to position [196, 0]
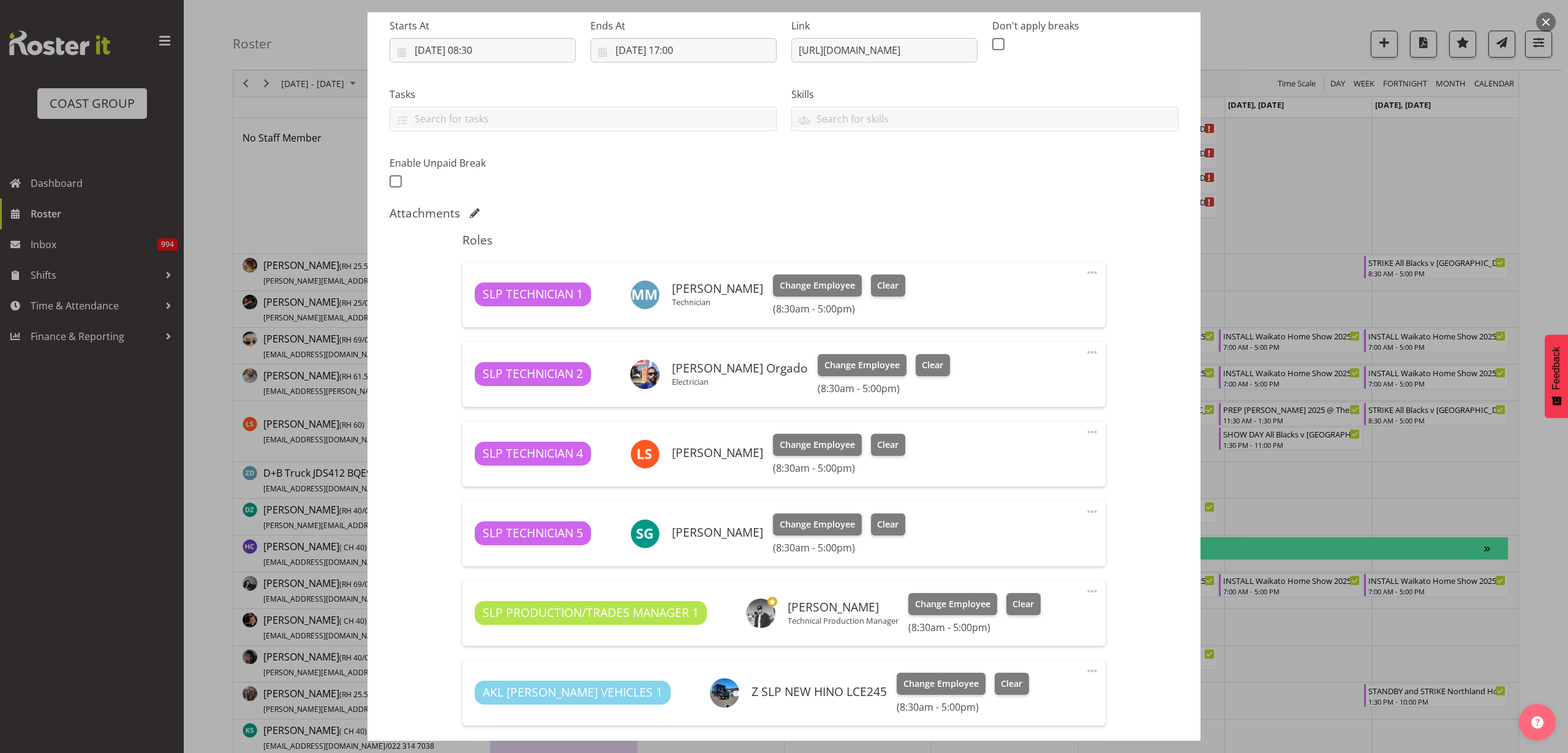
click at [1085, 510] on span at bounding box center [1092, 511] width 15 height 15
click at [1044, 585] on link "Delete" at bounding box center [1041, 585] width 118 height 22
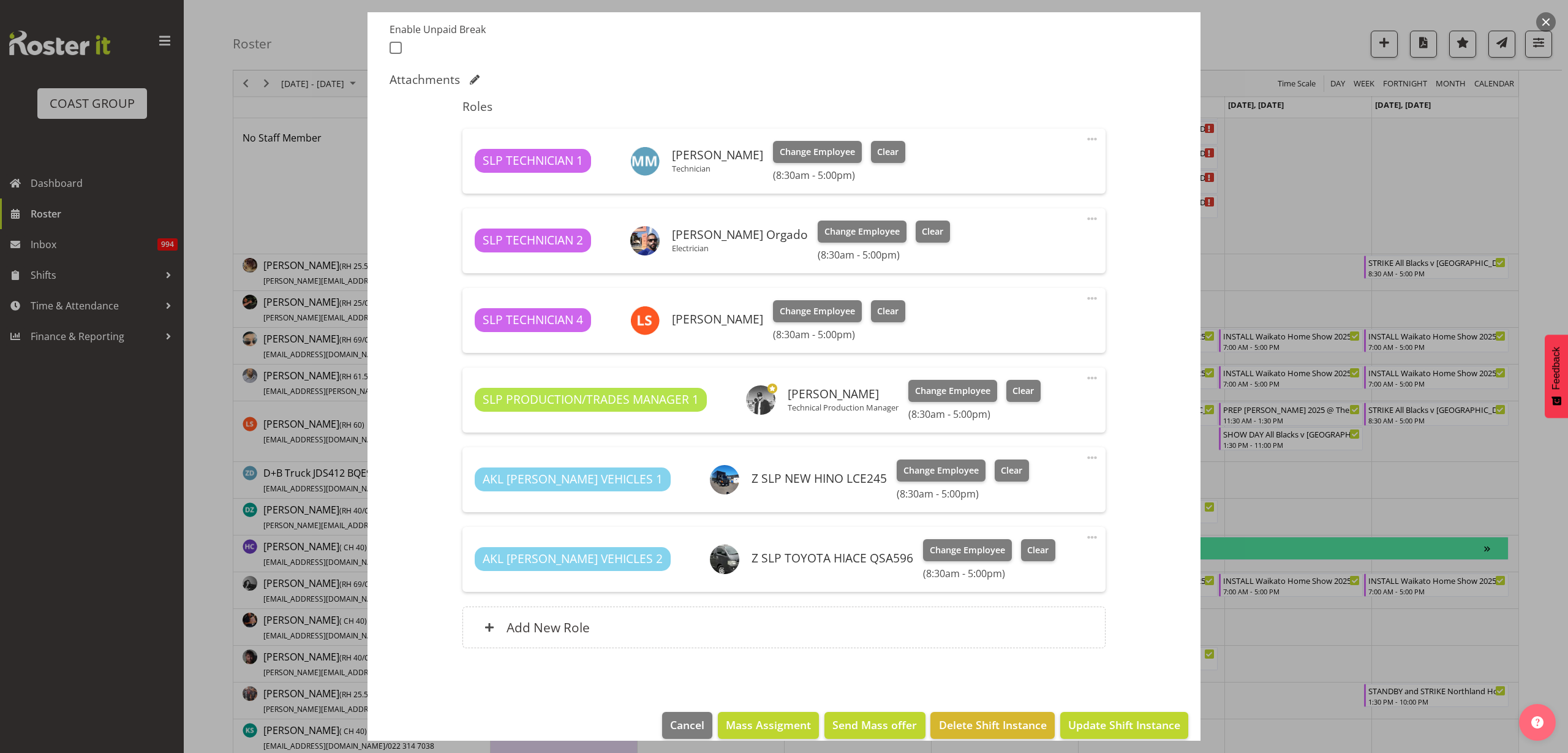
scroll to position [346, 0]
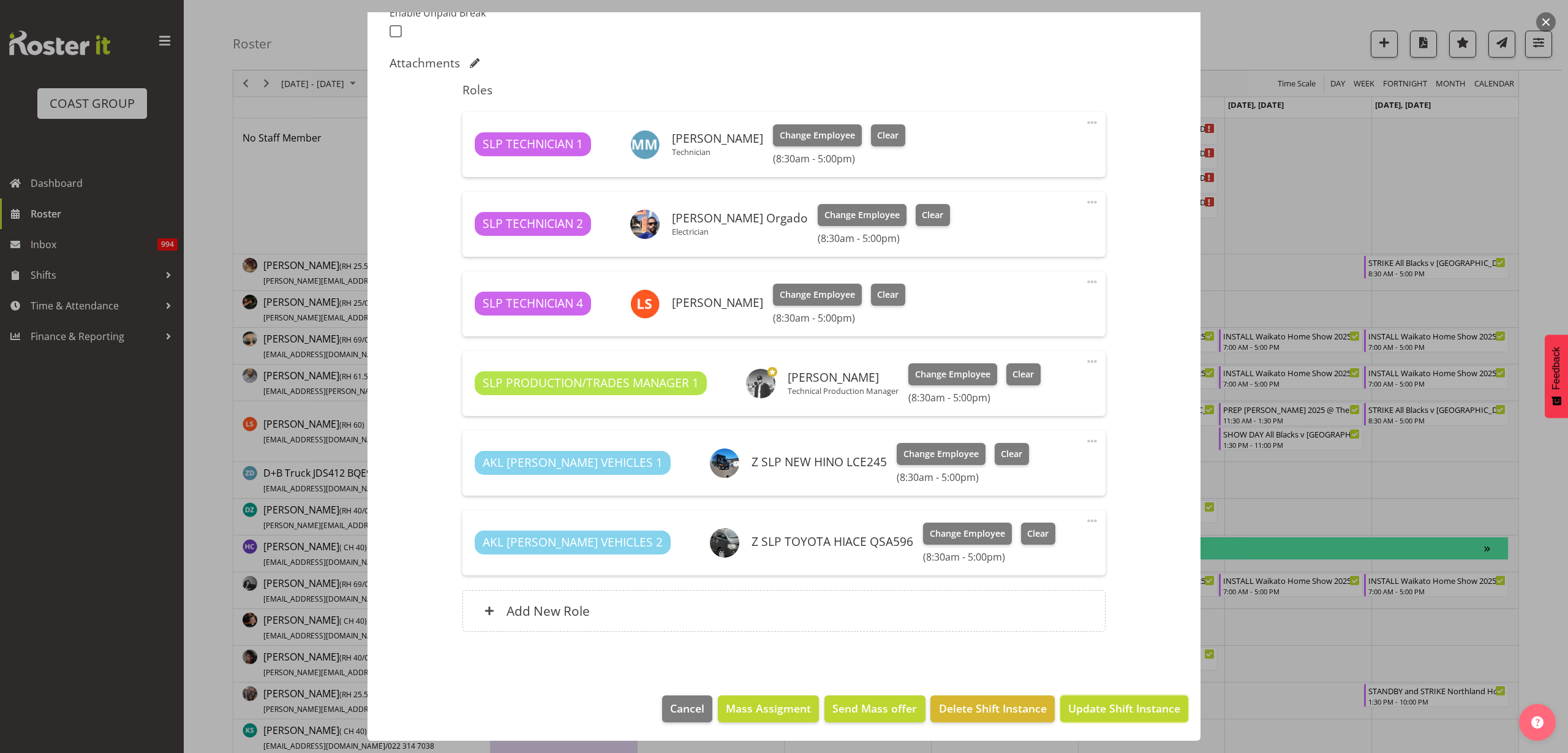
click at [1119, 711] on span "Update Shift Instance" at bounding box center [1124, 708] width 112 height 16
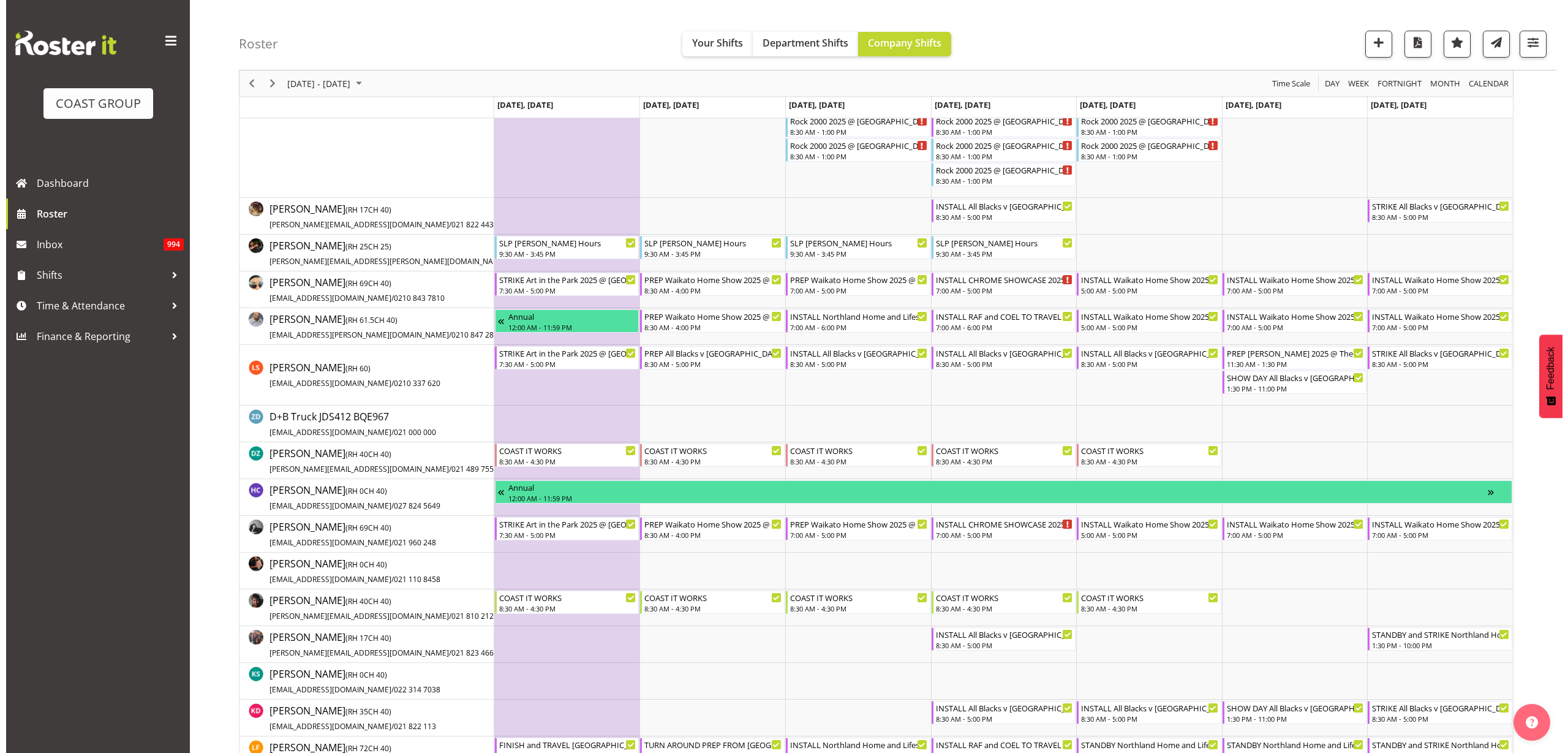
scroll to position [230, 0]
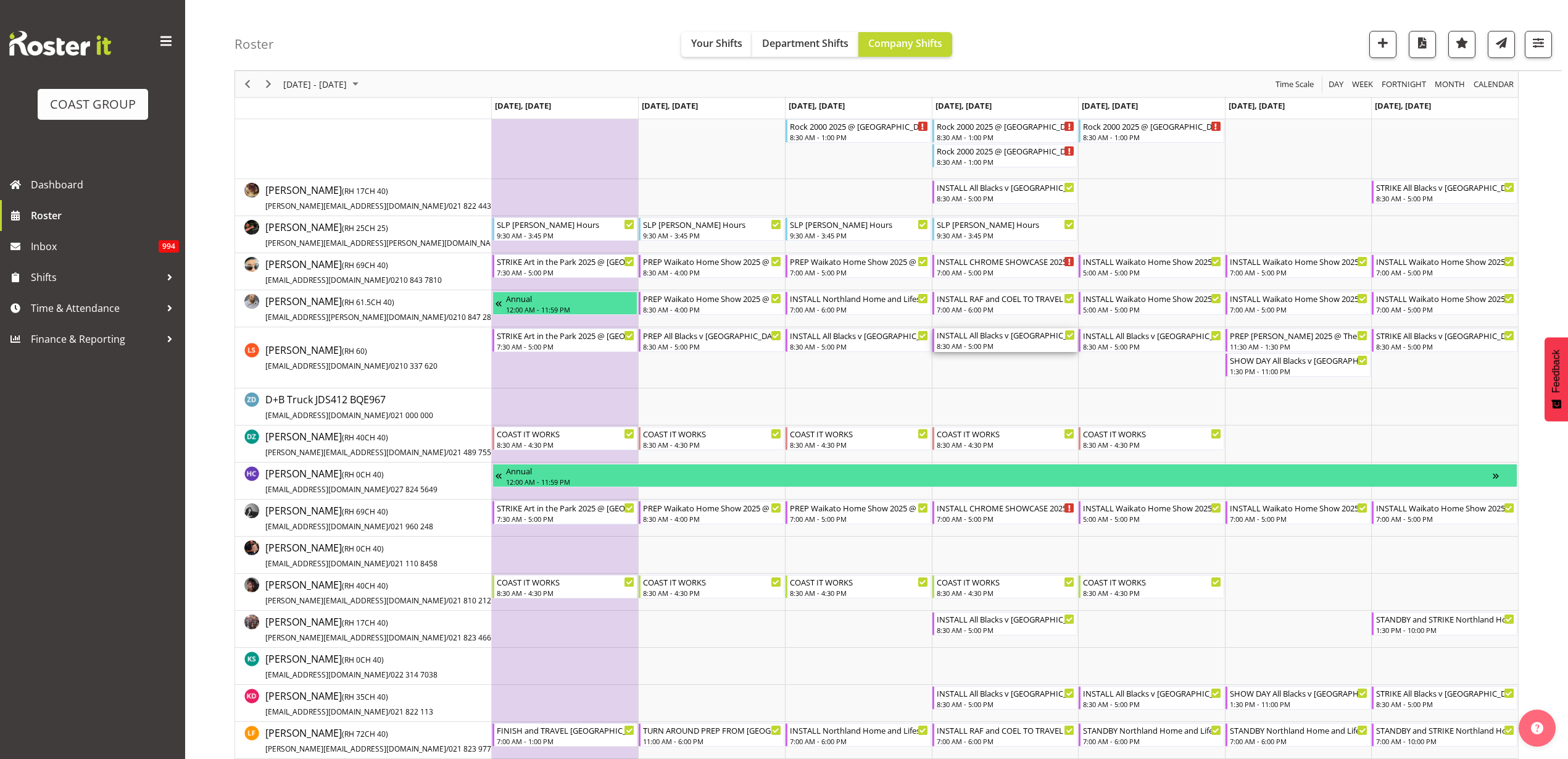
click at [984, 343] on div "8:30 AM - 5:00 PM" at bounding box center [1006, 346] width 139 height 9
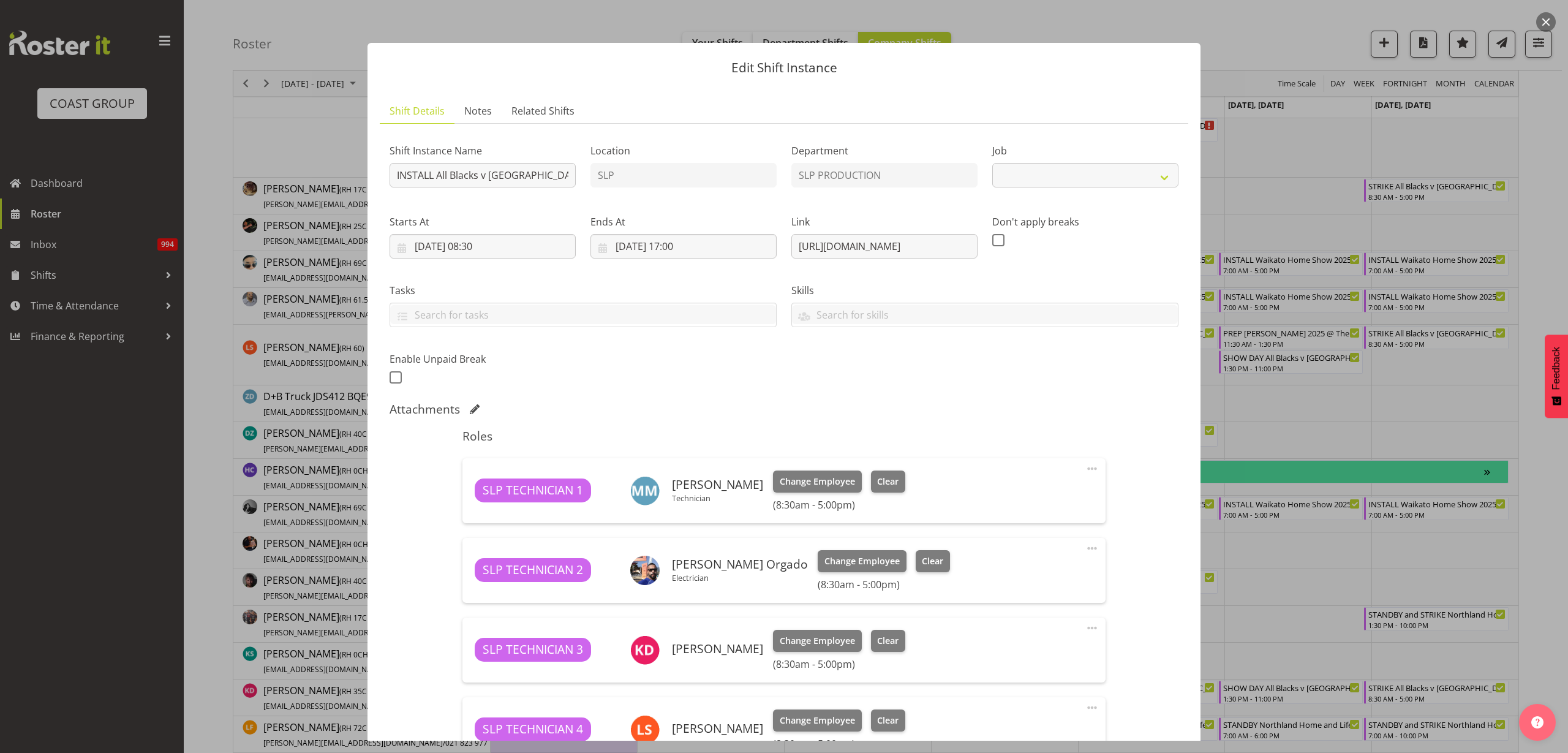
select select "10198"
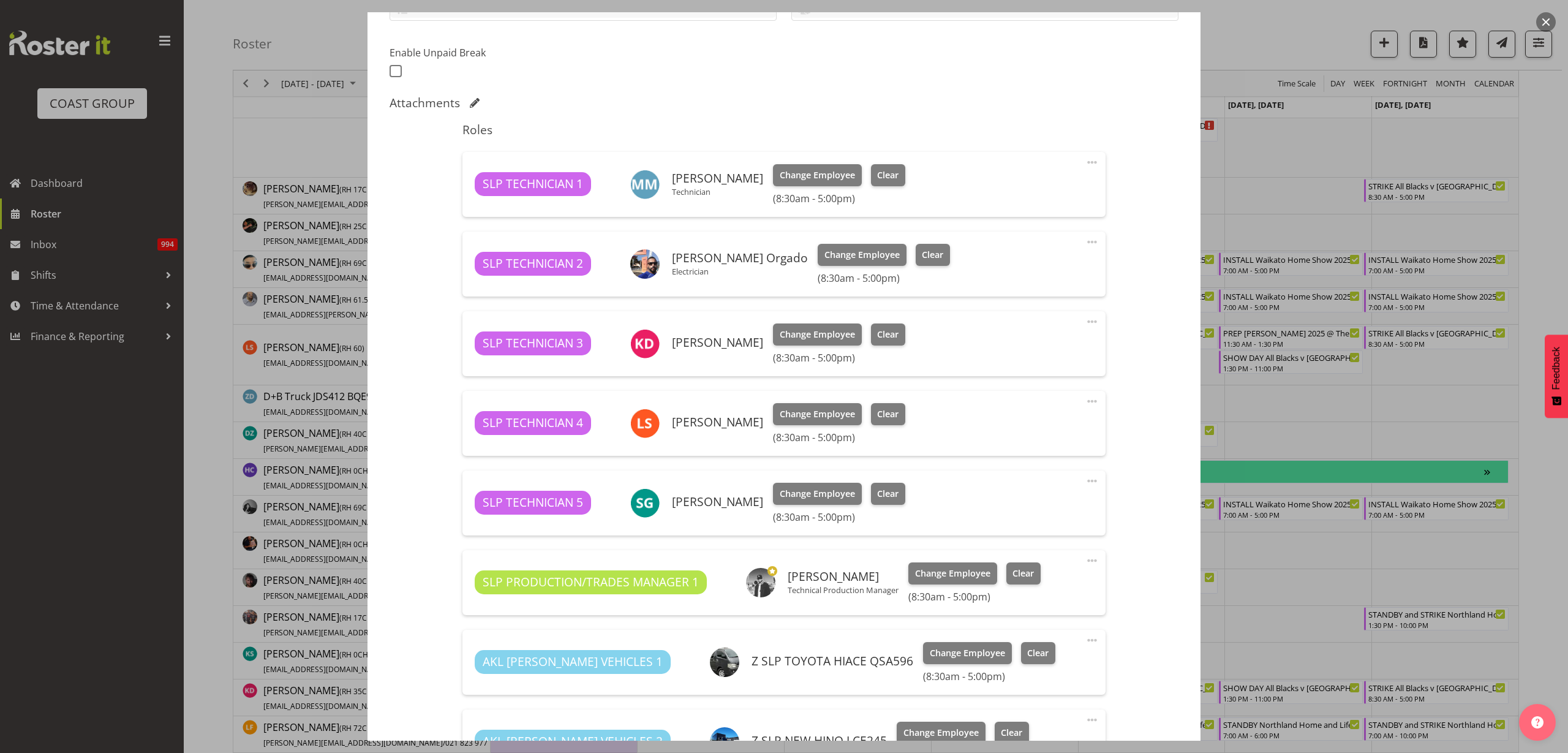
click at [1086, 321] on span at bounding box center [1092, 321] width 15 height 15
click at [1047, 394] on link "Delete" at bounding box center [1041, 395] width 118 height 22
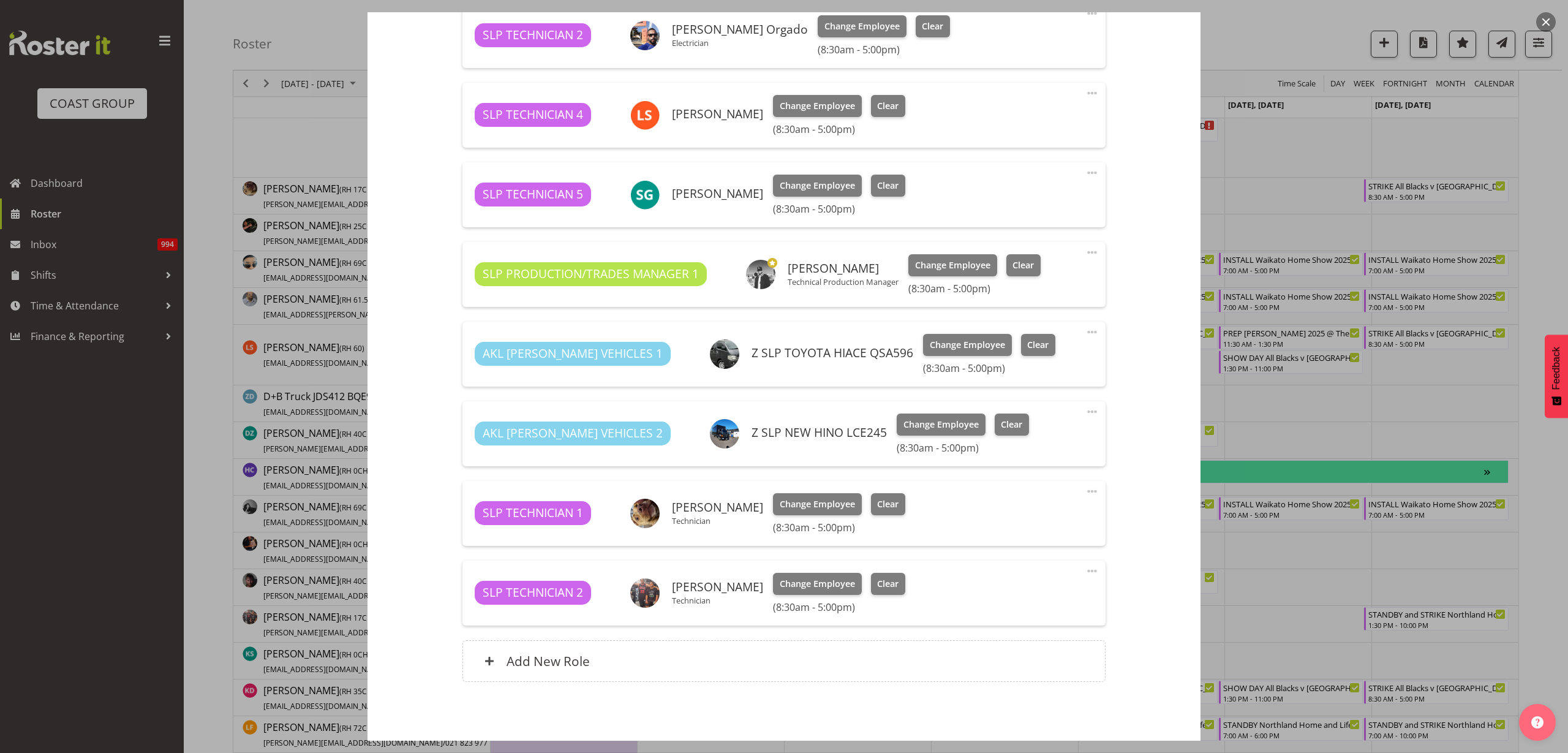
scroll to position [536, 0]
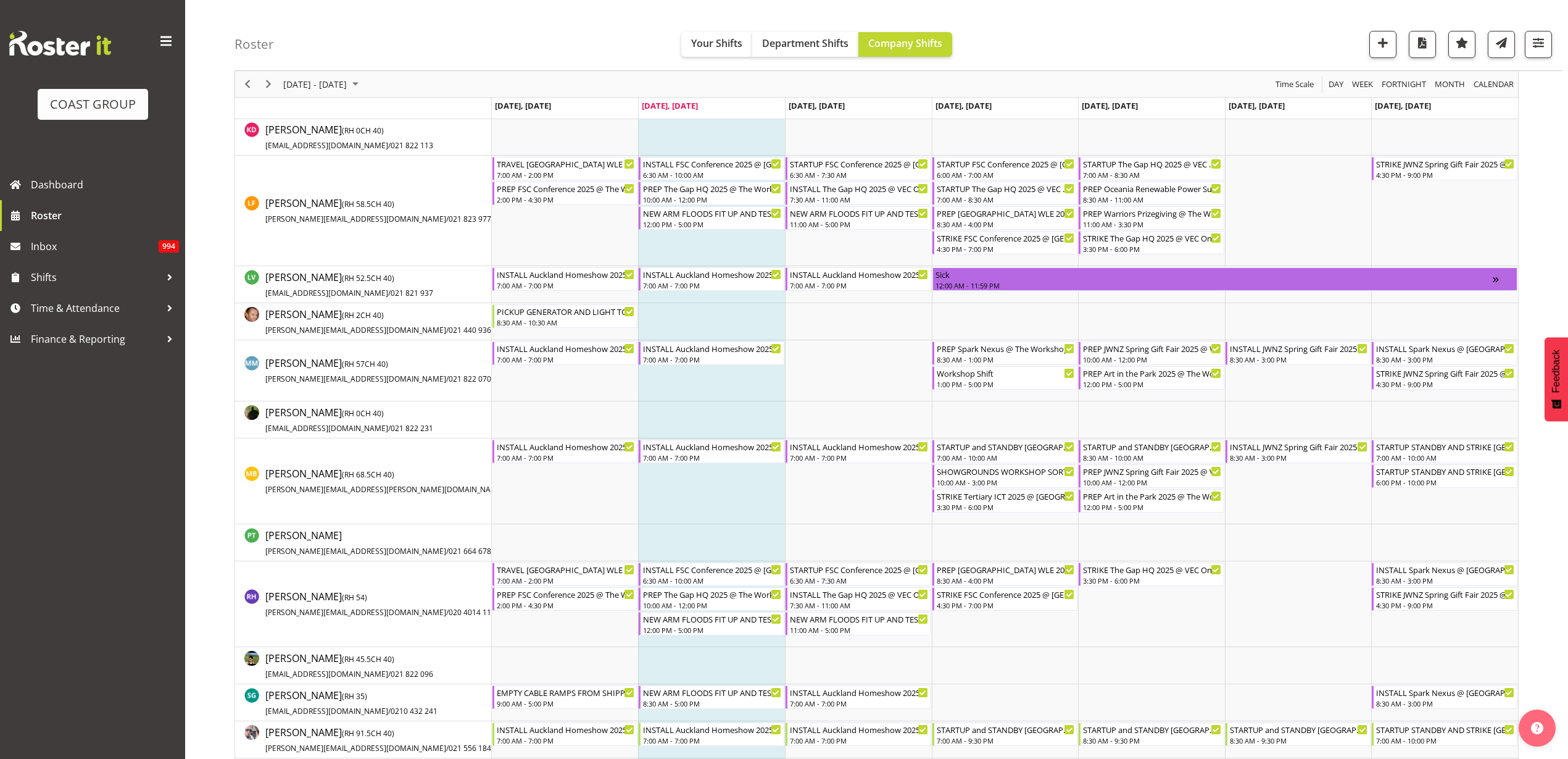
scroll to position [772, 0]
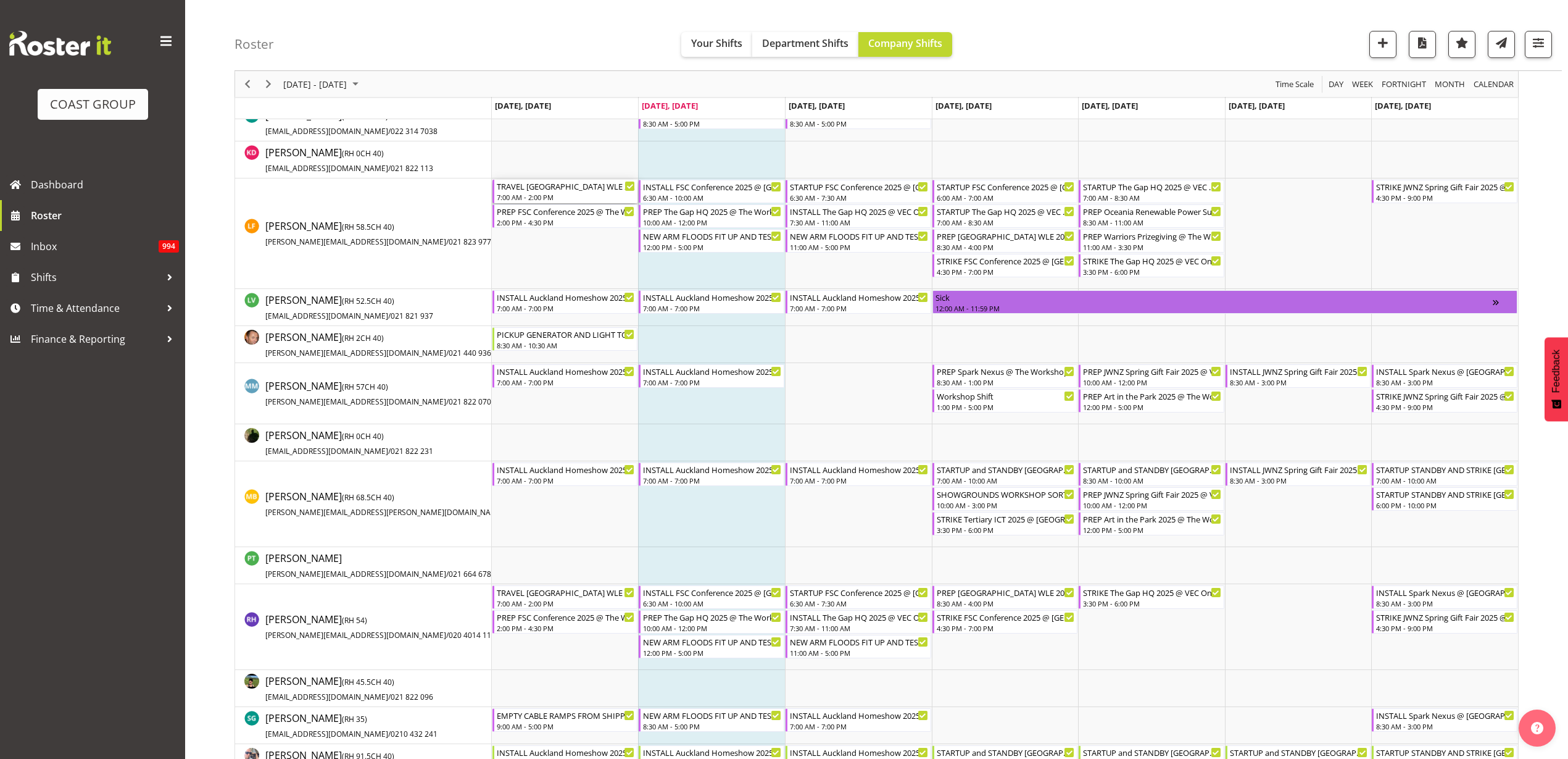
click at [535, 188] on div "TRAVEL [GEOGRAPHIC_DATA] WLE 2025 @ [GEOGRAPHIC_DATA]" at bounding box center [566, 186] width 139 height 13
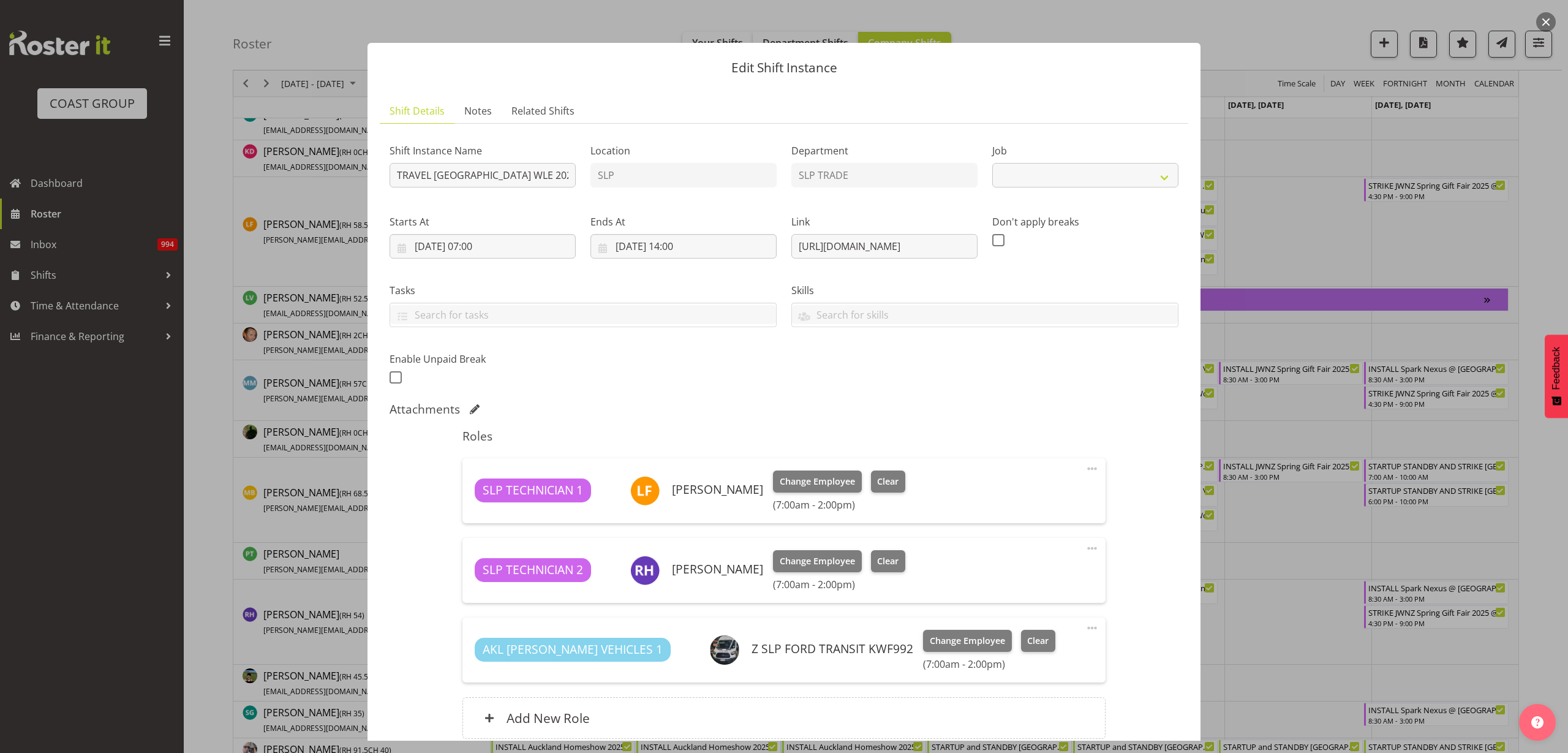
select select "9226"
click at [1548, 18] on button "button" at bounding box center [1546, 22] width 20 height 20
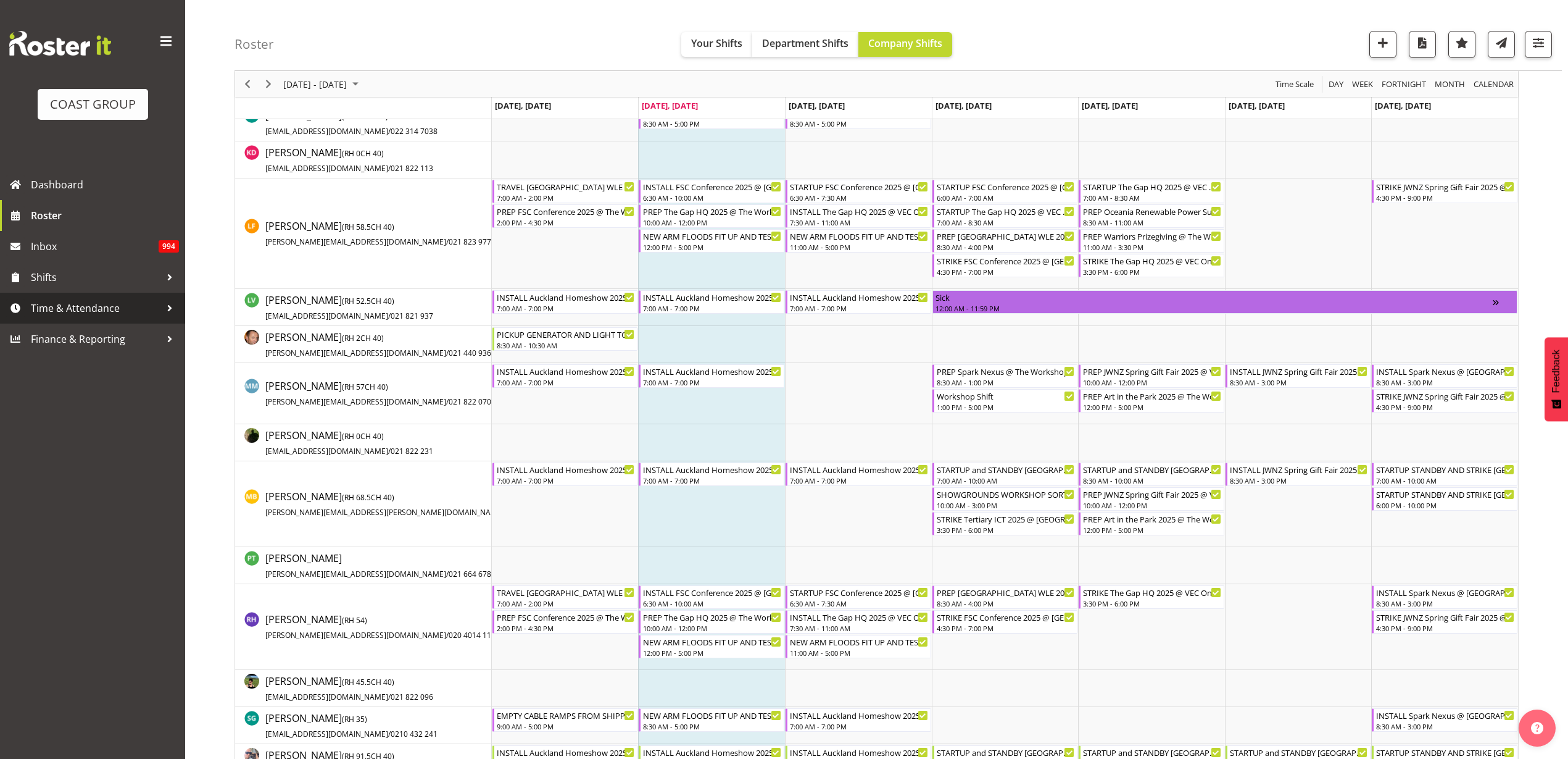
click at [85, 307] on span "Time & Attendance" at bounding box center [96, 308] width 130 height 18
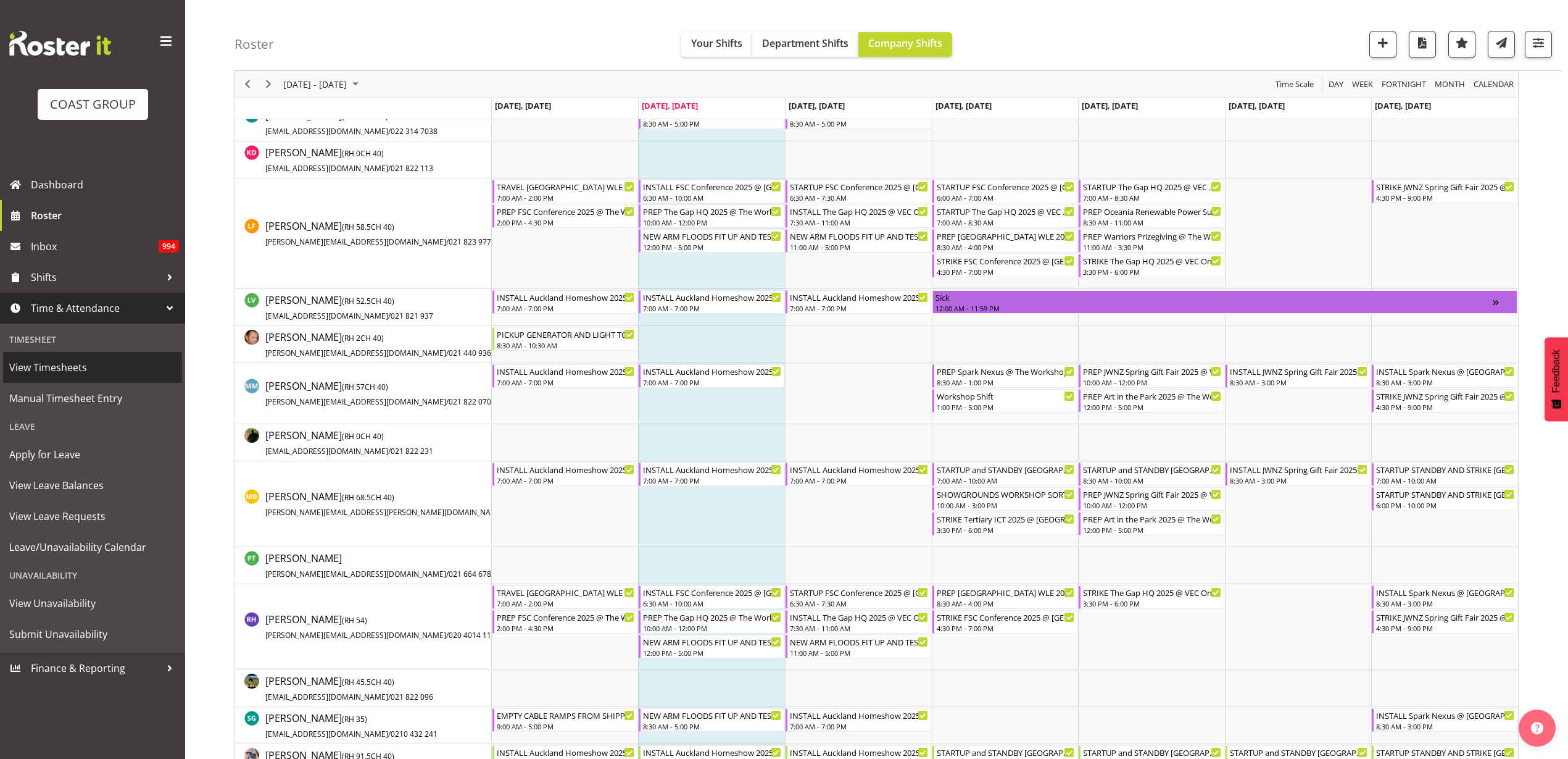
click at [51, 363] on span "View Timesheets" at bounding box center [93, 366] width 167 height 18
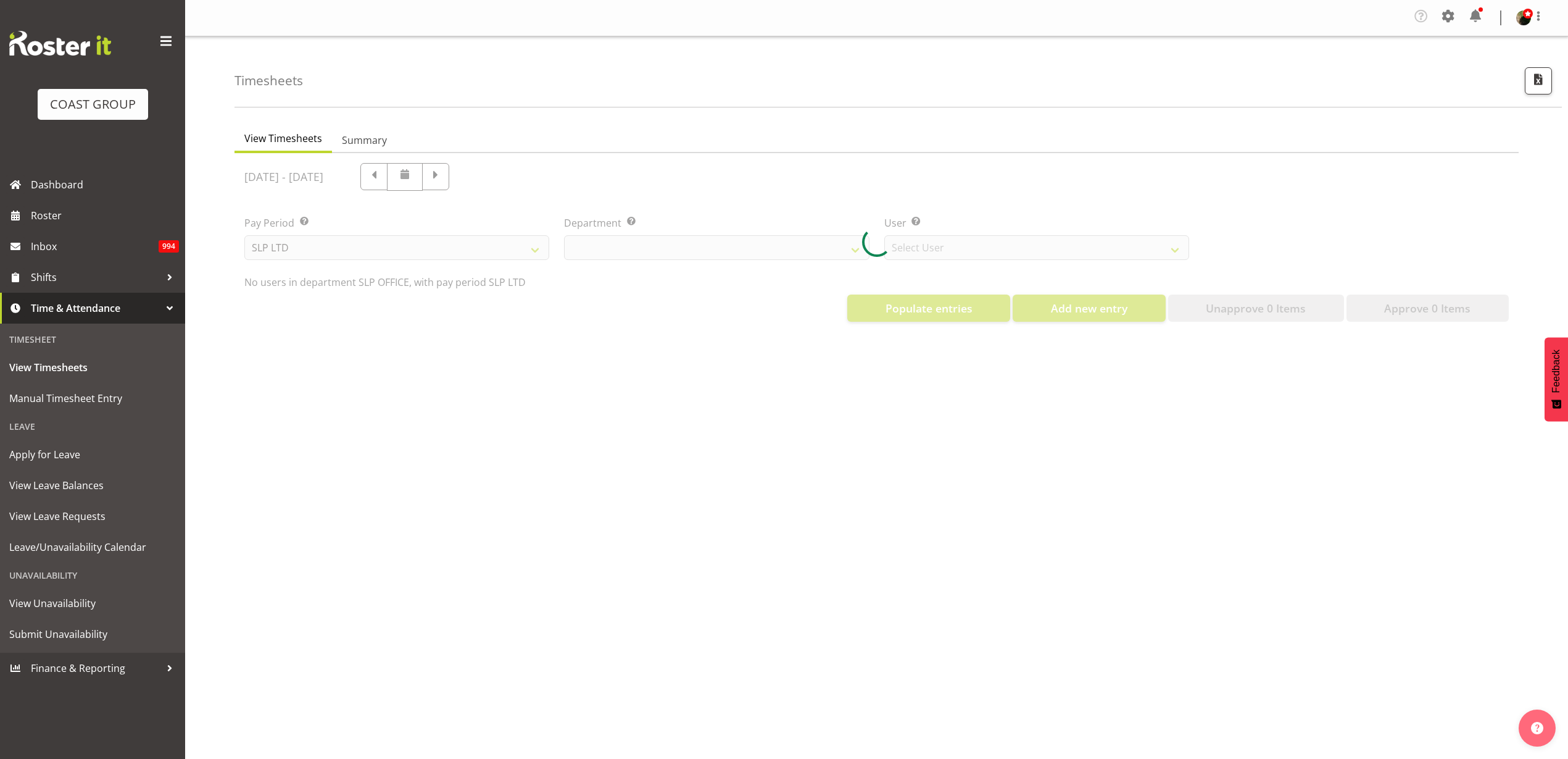
select select "25"
select select "7496"
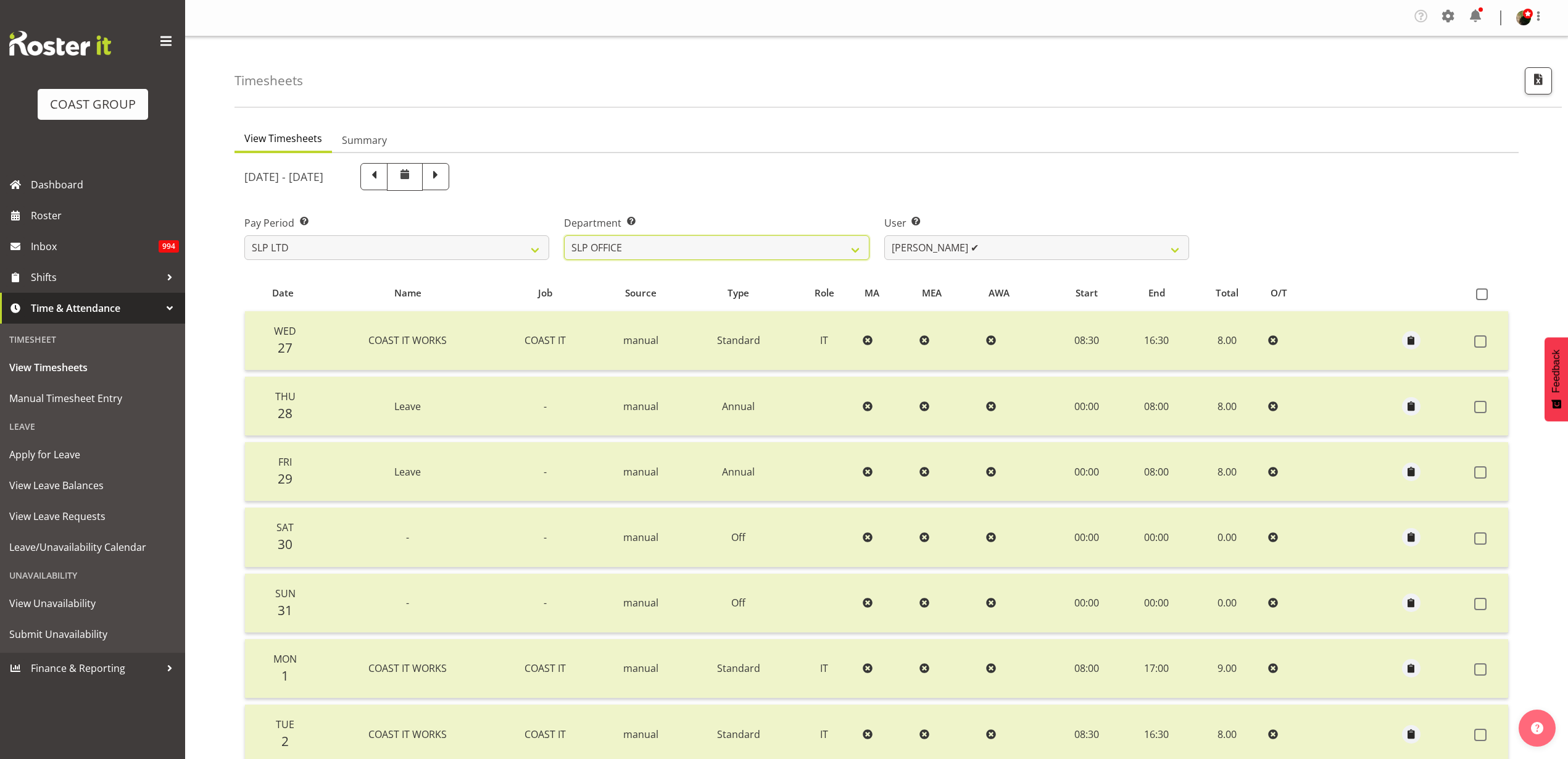
click at [703, 249] on select "SLP CHC SLP OFFICE SLP PRODUCTION SLP TRADE" at bounding box center [716, 247] width 305 height 25
select select "23"
click at [564, 235] on select "SLP CHC SLP OFFICE SLP PRODUCTION SLP TRADE" at bounding box center [716, 247] width 305 height 25
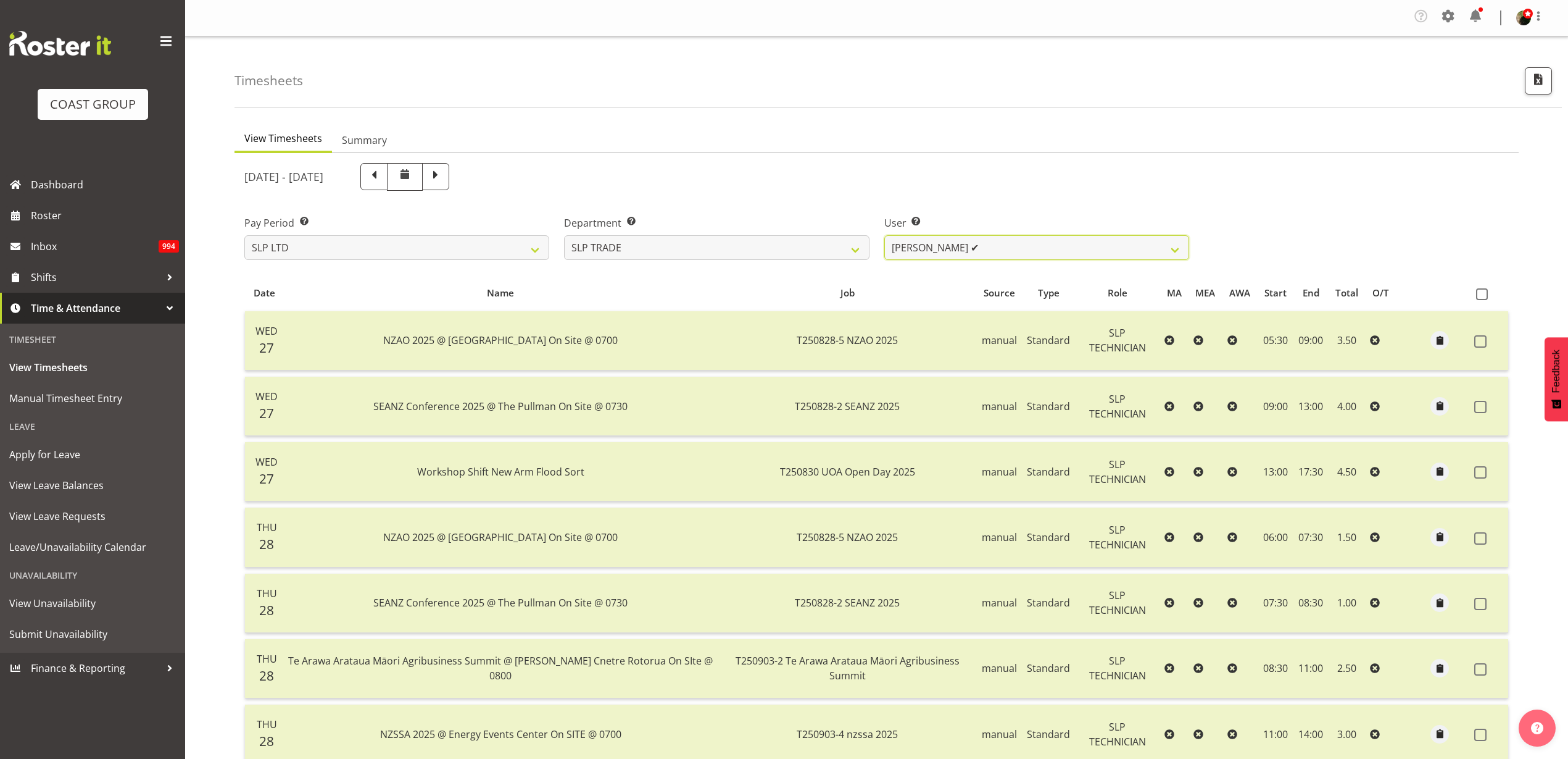
click at [1046, 246] on select "[PERSON_NAME] ✔ [PERSON_NAME] ✔ [PERSON_NAME] ✔ [PERSON_NAME] ✔ [PERSON_NAME] ✔…" at bounding box center [1036, 247] width 305 height 25
select select "9808"
click at [884, 235] on select "[PERSON_NAME] ✔ [PERSON_NAME] ✔ [PERSON_NAME] ✔ [PERSON_NAME] ✔ [PERSON_NAME] ✔…" at bounding box center [1036, 247] width 305 height 25
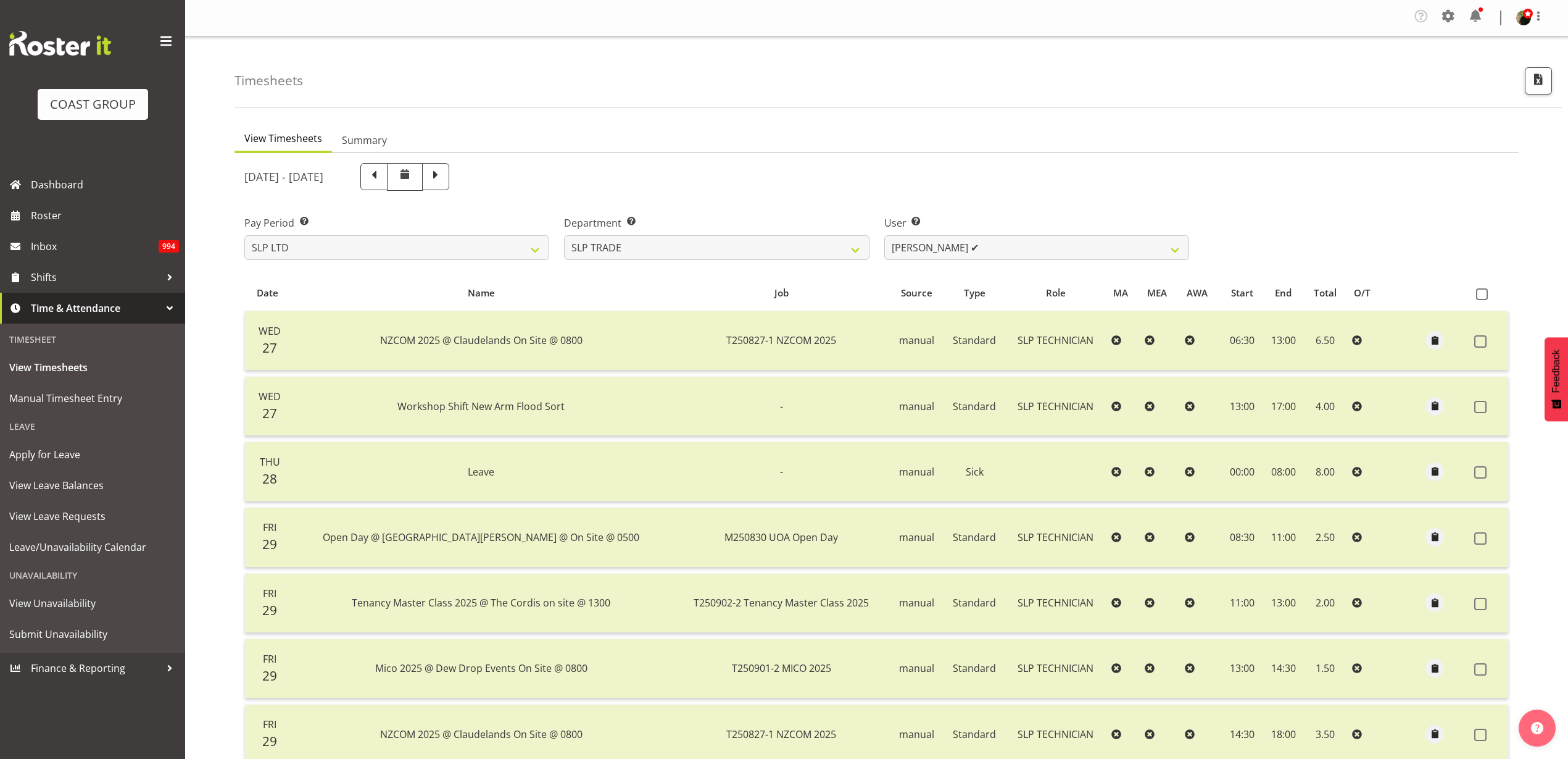
click at [444, 176] on span at bounding box center [436, 175] width 16 height 16
select select
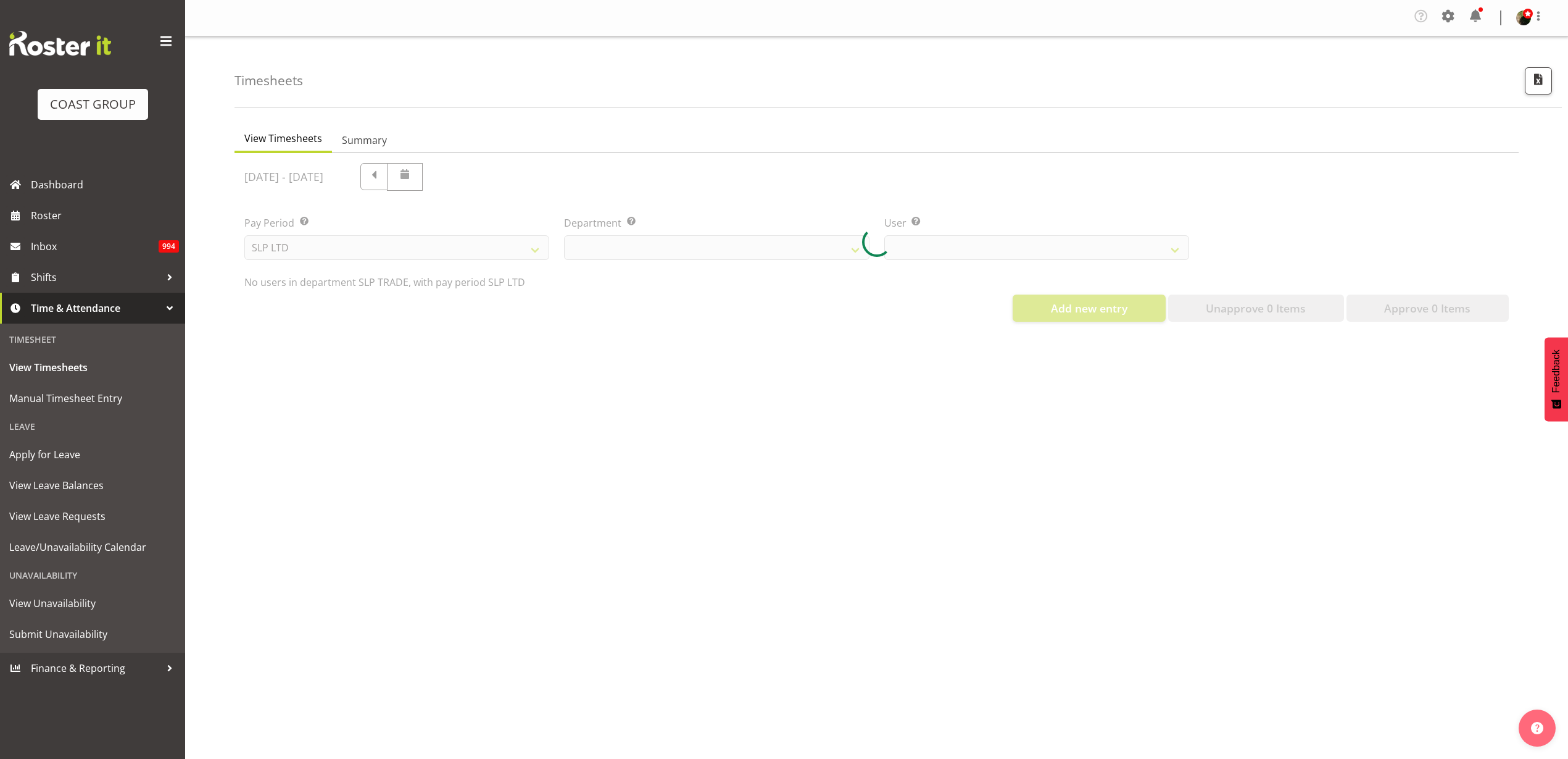
select select "23"
select select "9808"
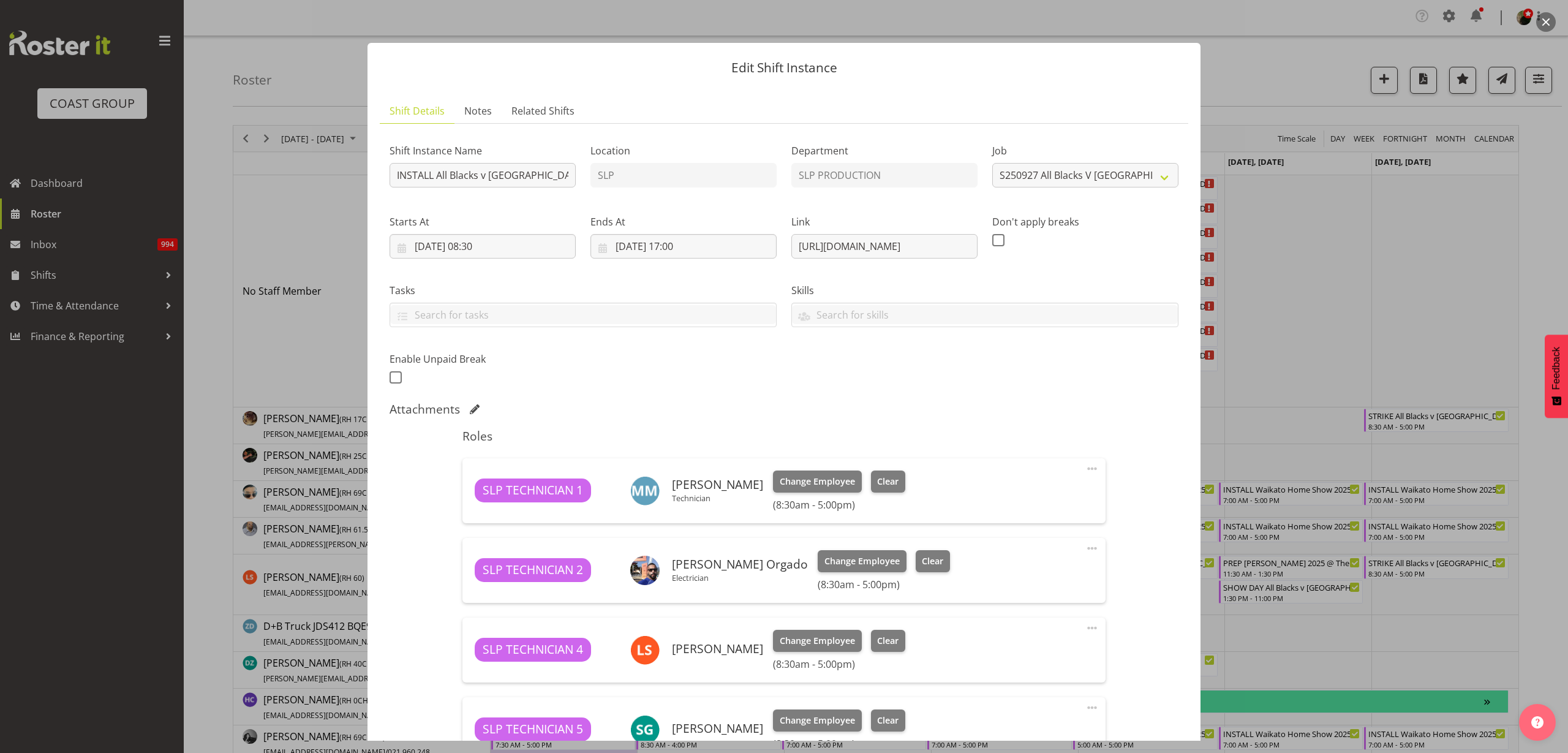
select select "10198"
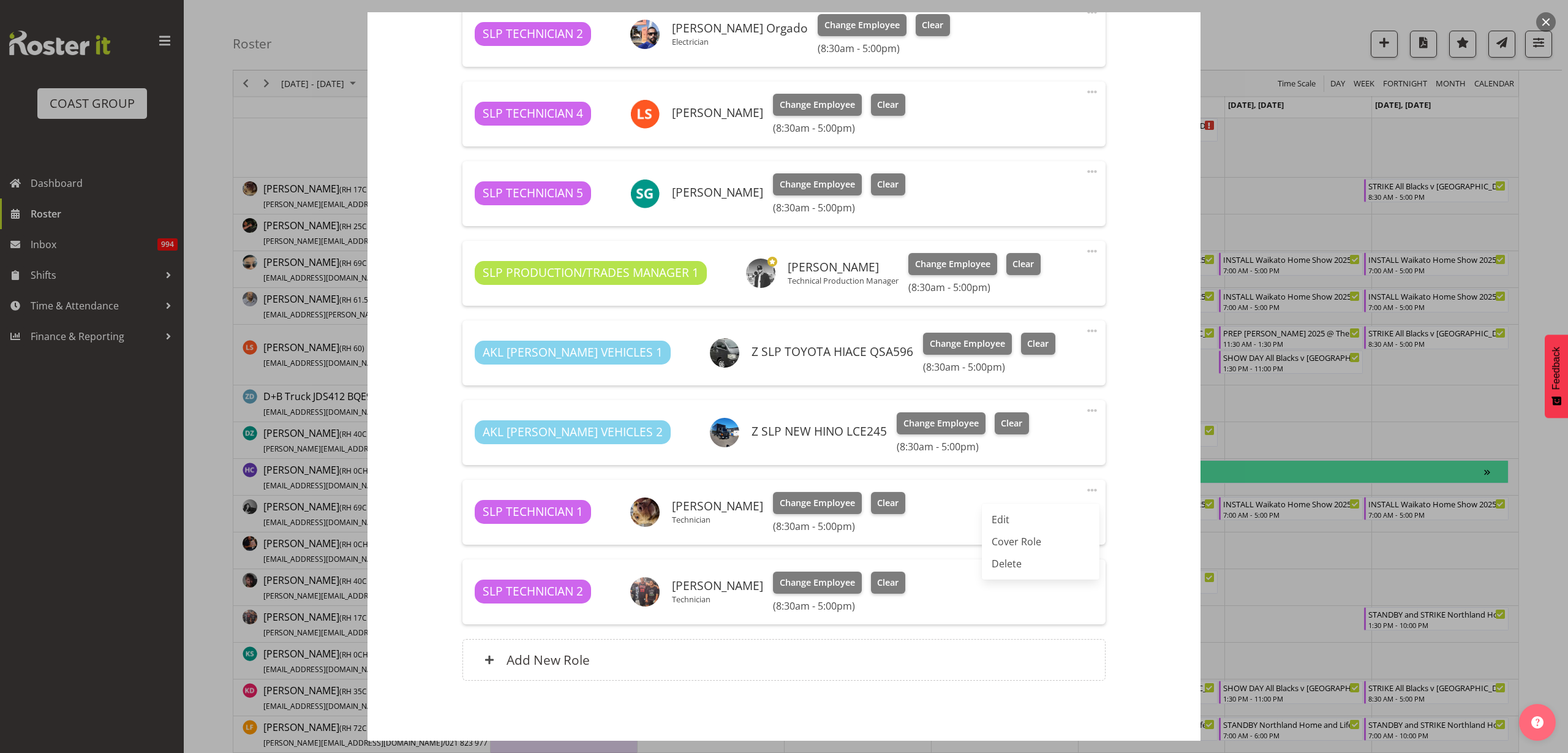
click at [1035, 561] on link "Delete" at bounding box center [1041, 564] width 118 height 22
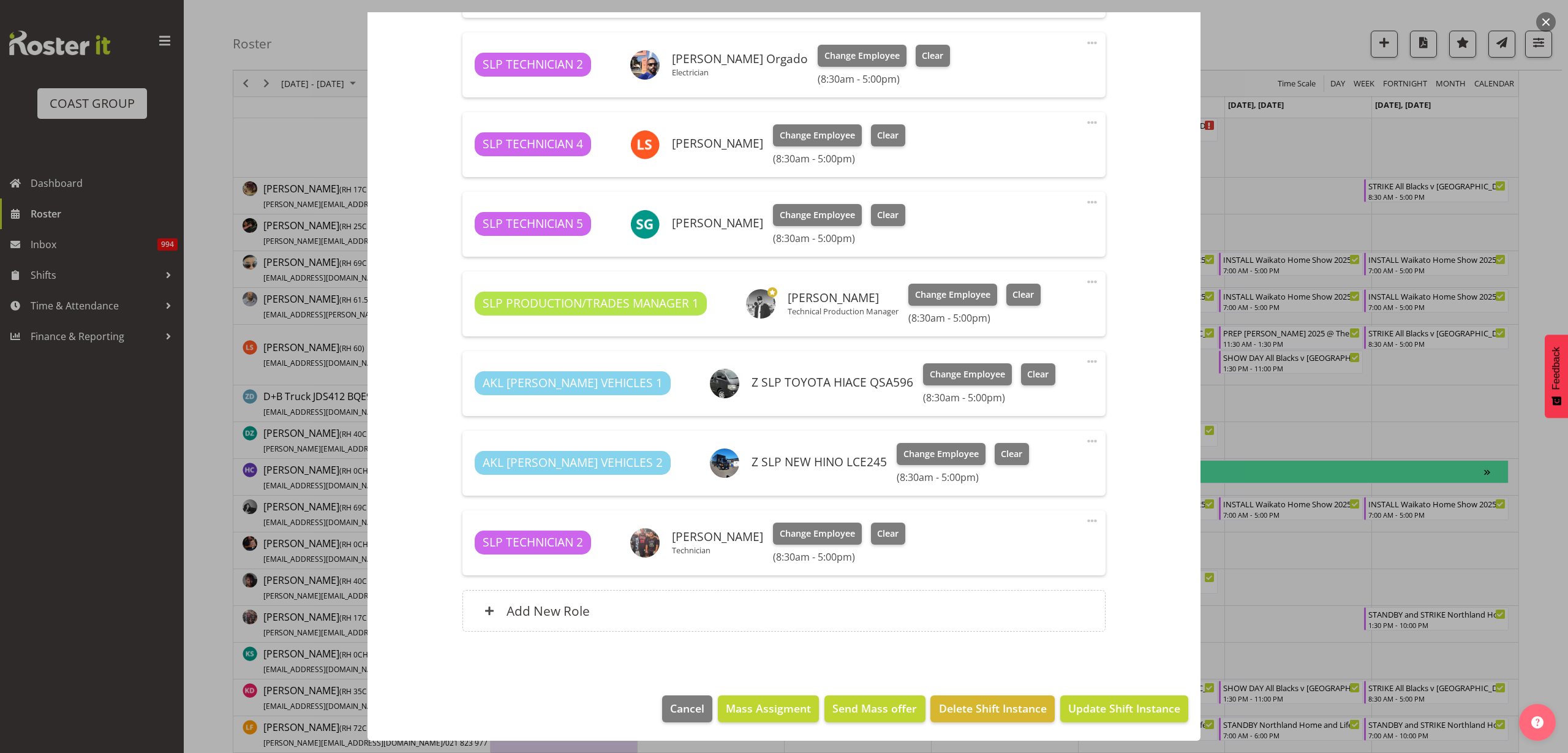
click at [1085, 519] on span at bounding box center [1092, 521] width 15 height 15
click at [1039, 594] on link "Delete" at bounding box center [1041, 594] width 118 height 22
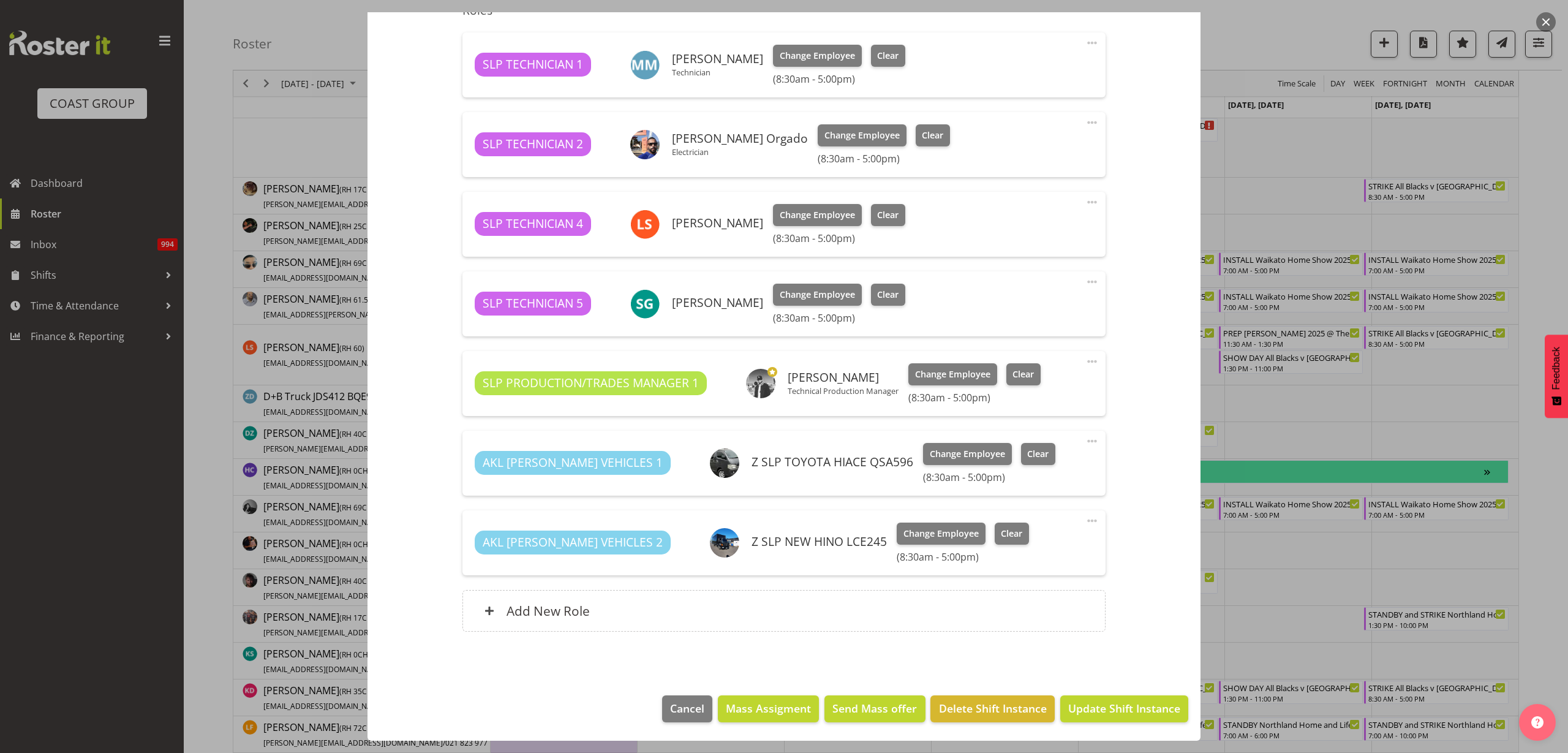
click at [1085, 277] on span at bounding box center [1092, 281] width 15 height 15
click at [1029, 353] on link "Delete" at bounding box center [1041, 355] width 118 height 22
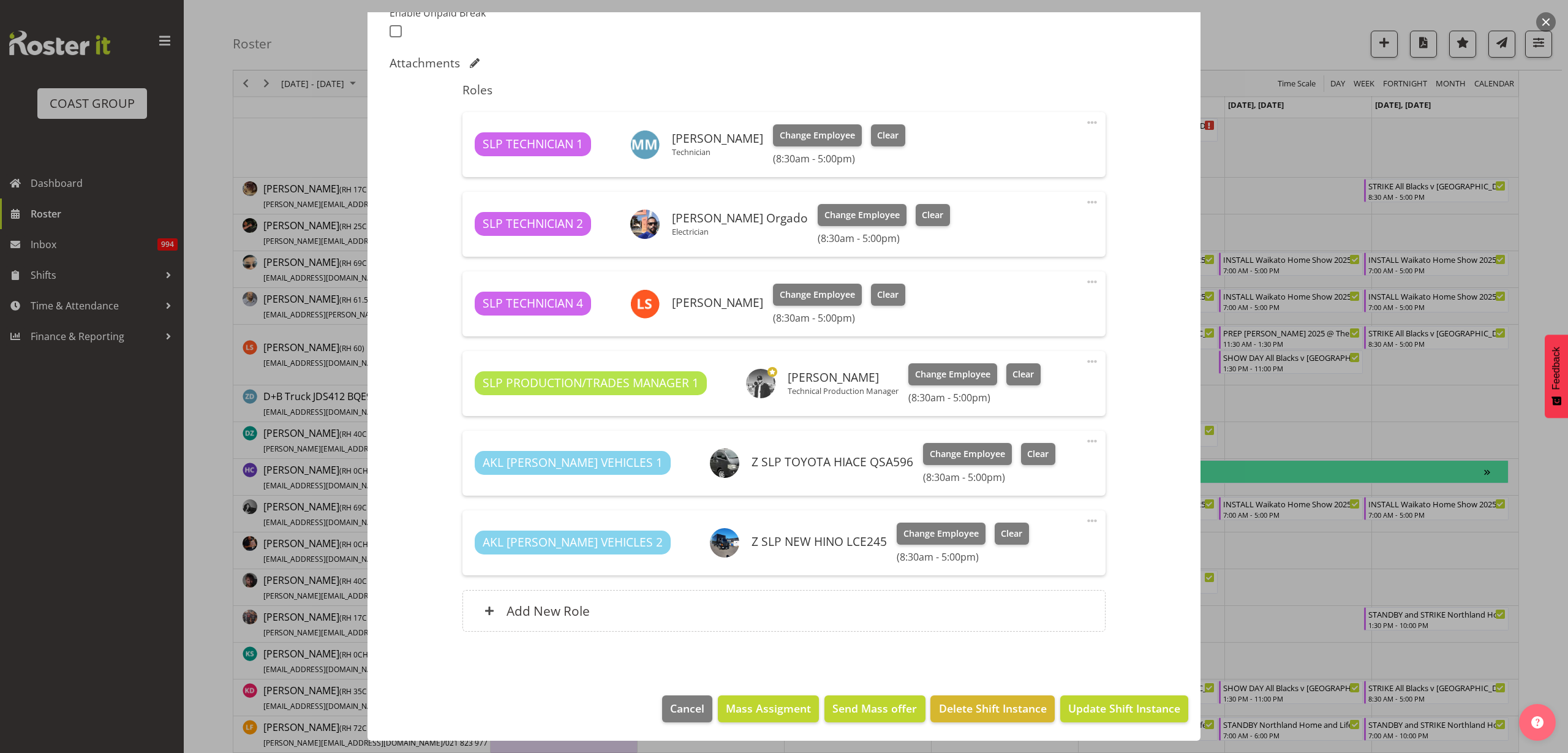
click at [1085, 520] on span at bounding box center [1092, 521] width 15 height 15
click at [1056, 592] on link "Delete" at bounding box center [1041, 594] width 118 height 22
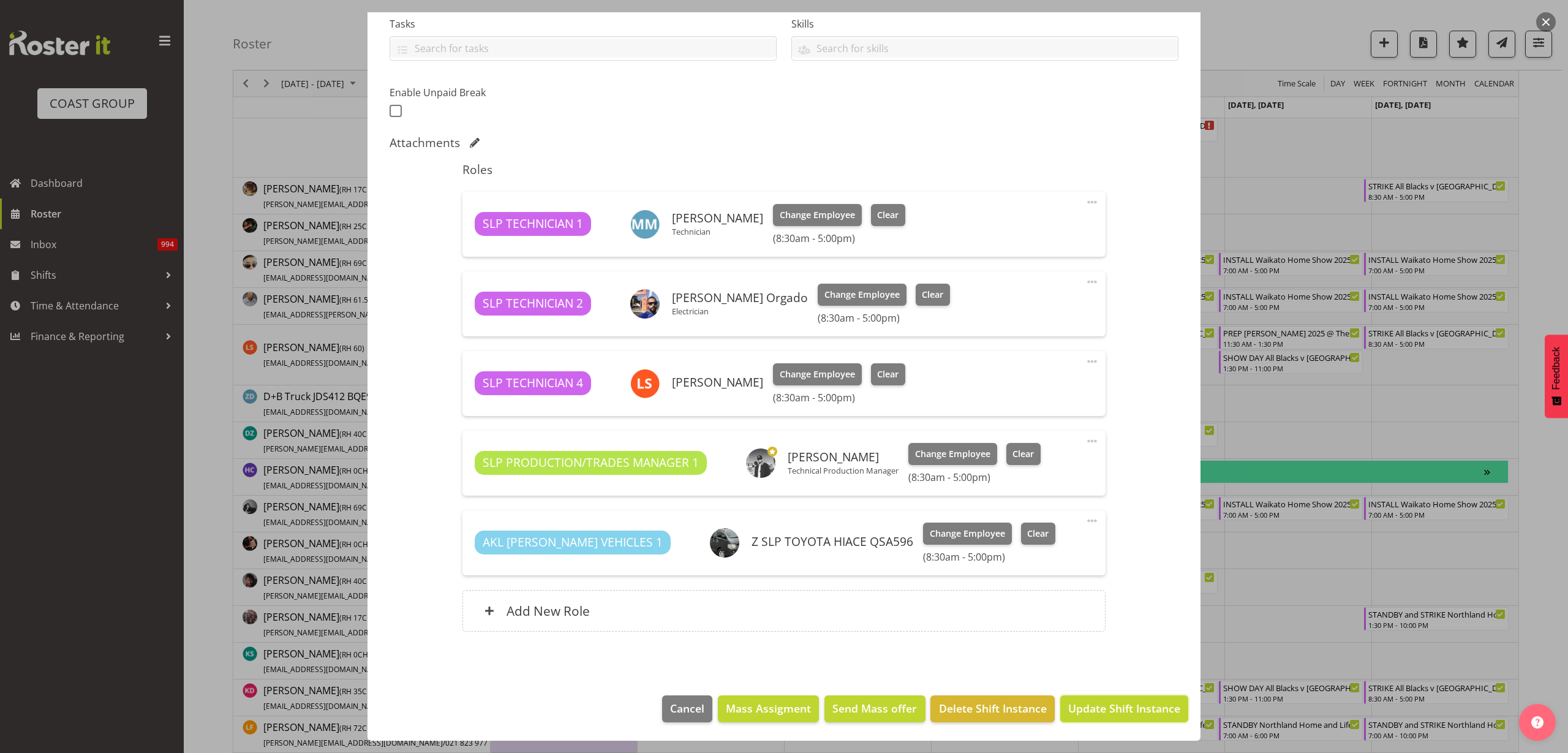
click at [1082, 715] on span "Update Shift Instance" at bounding box center [1124, 708] width 112 height 16
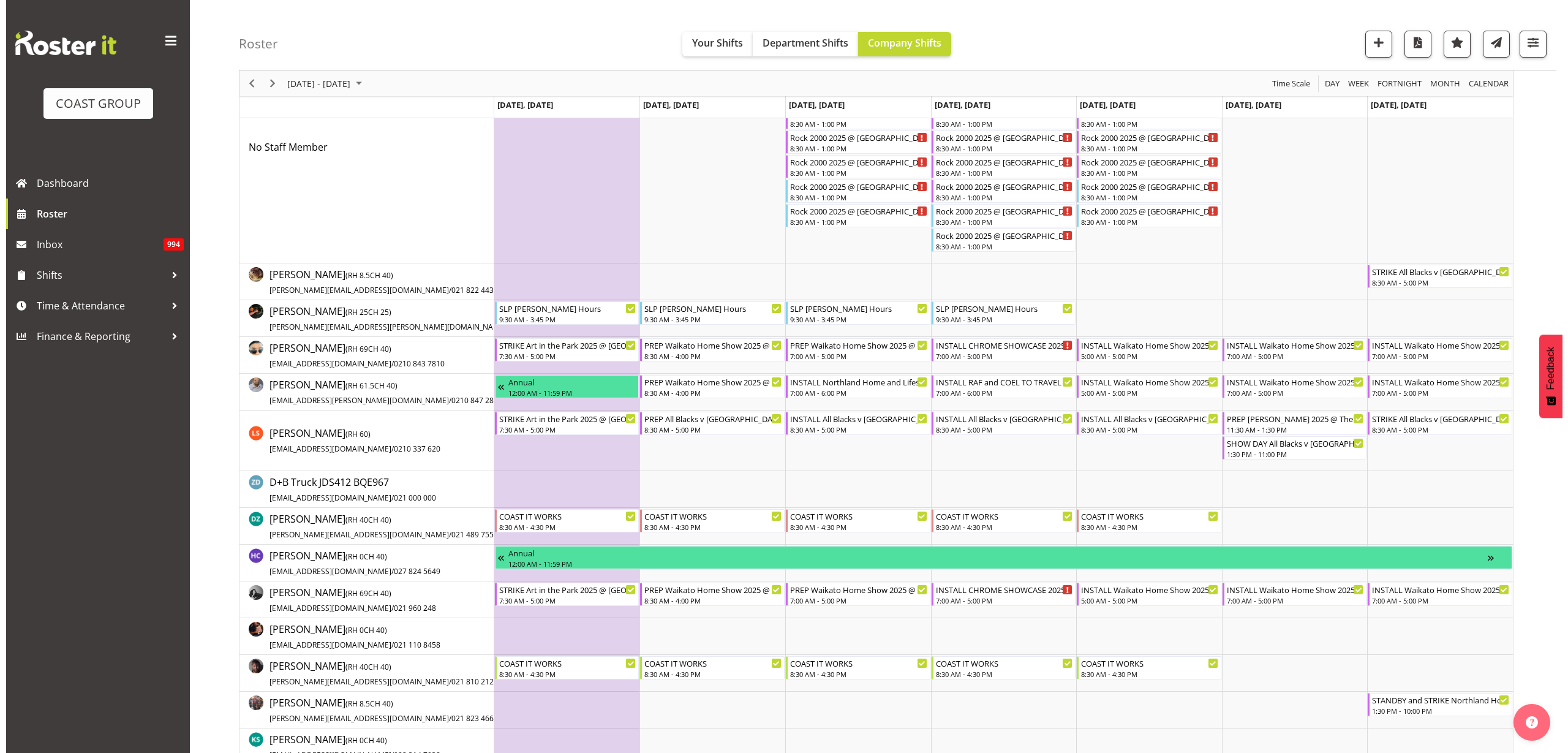
scroll to position [153, 0]
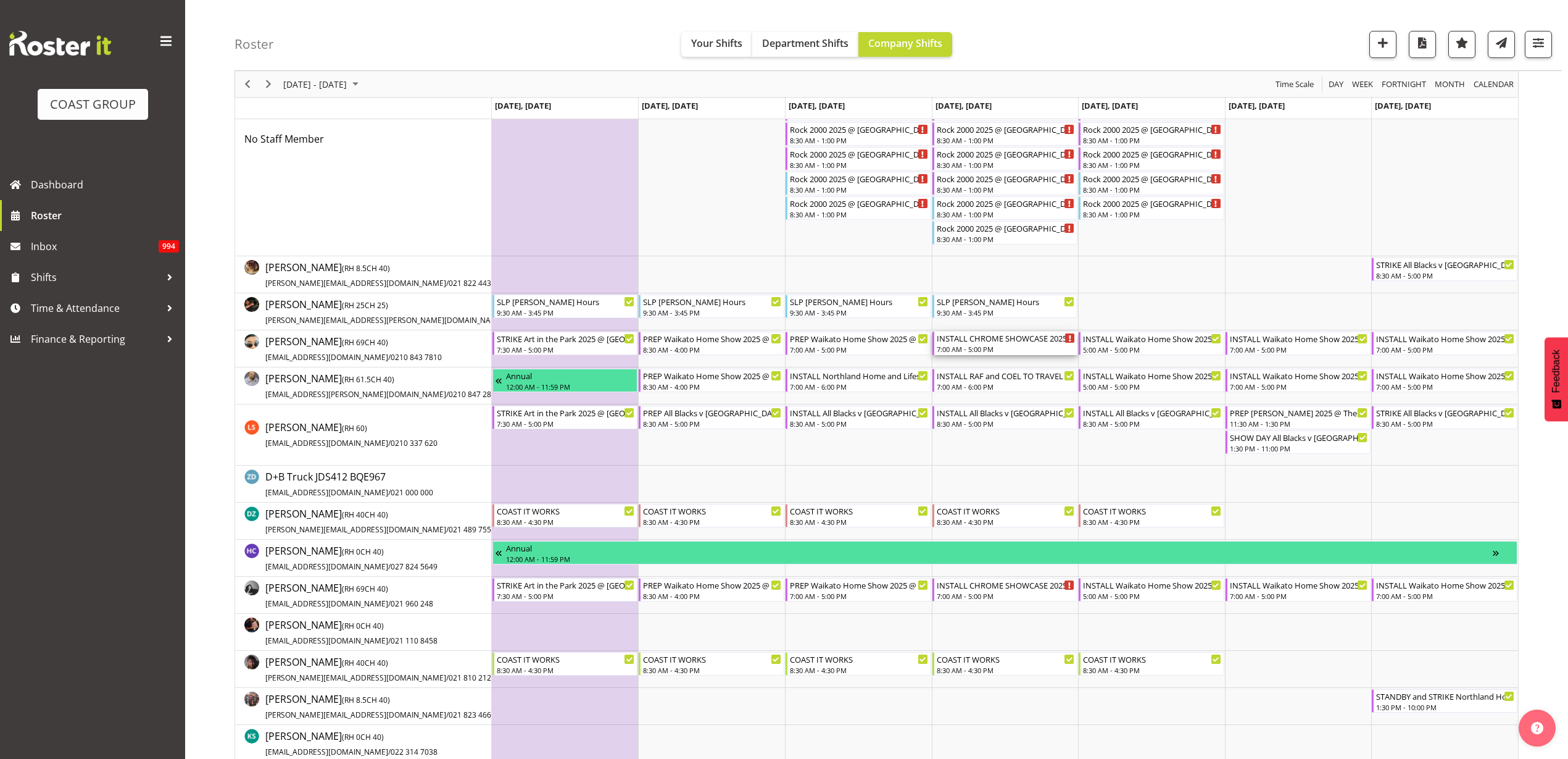
click at [991, 351] on div "7:00 AM - 5:00 PM" at bounding box center [1006, 349] width 139 height 9
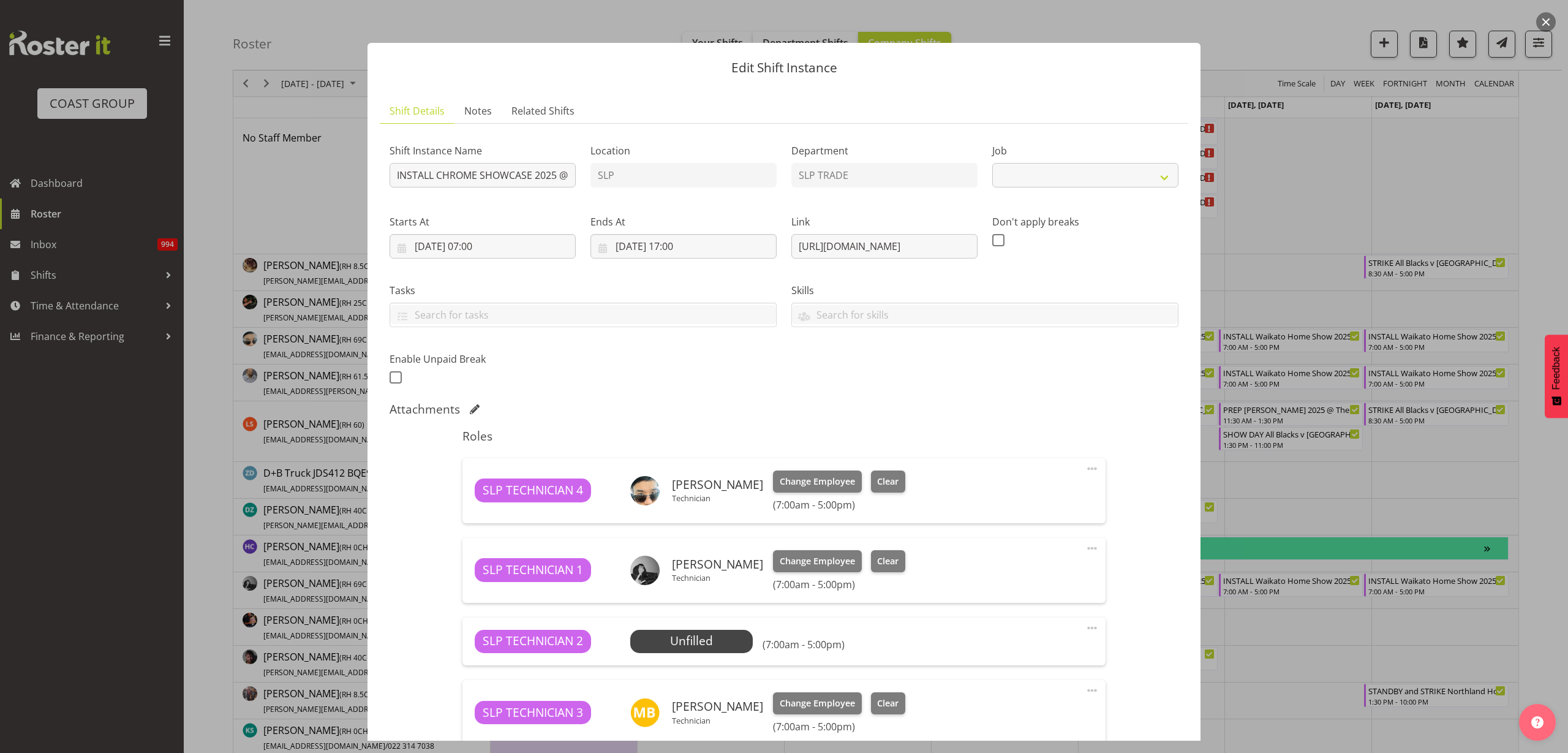
select select "10218"
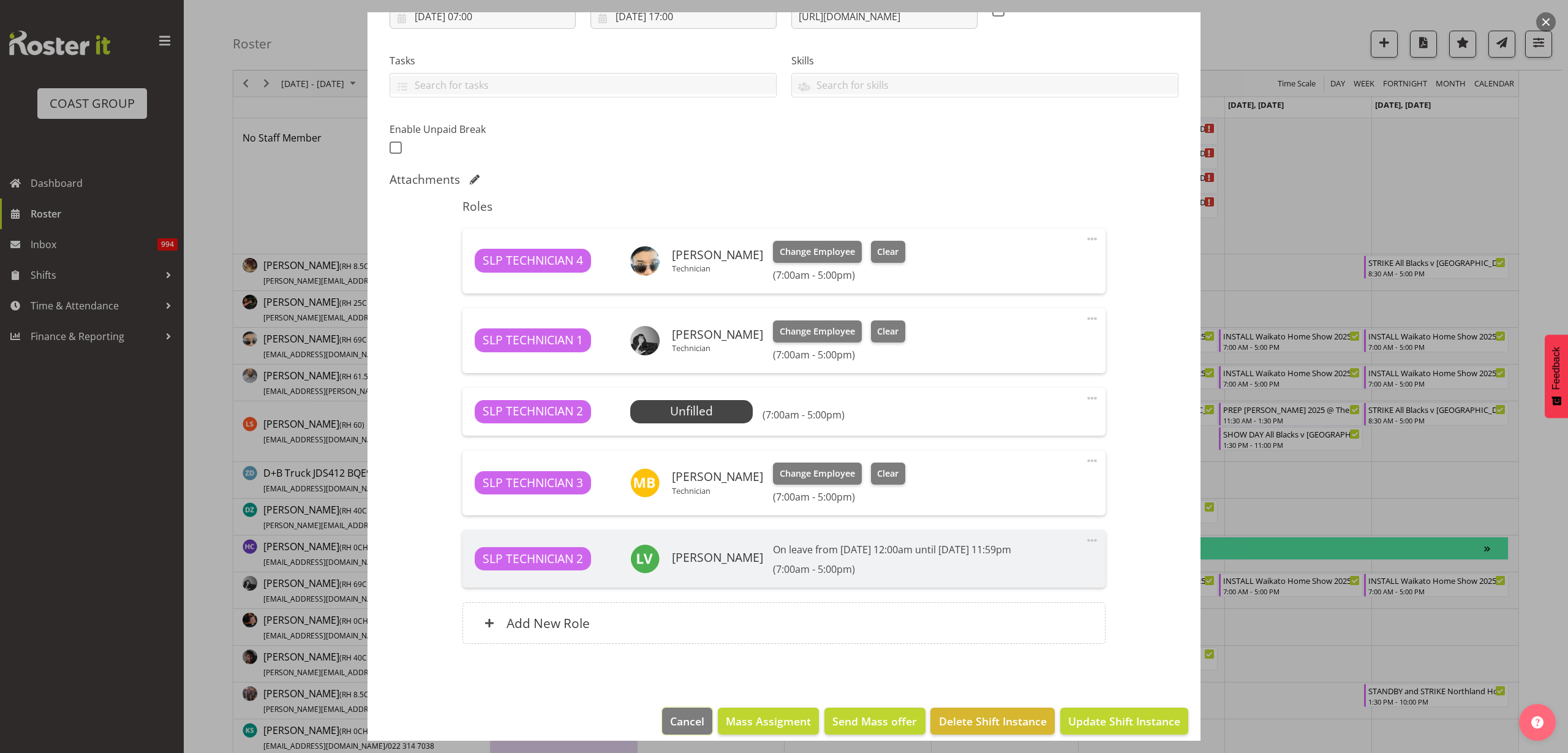
click at [677, 720] on span "Cancel" at bounding box center [687, 721] width 35 height 16
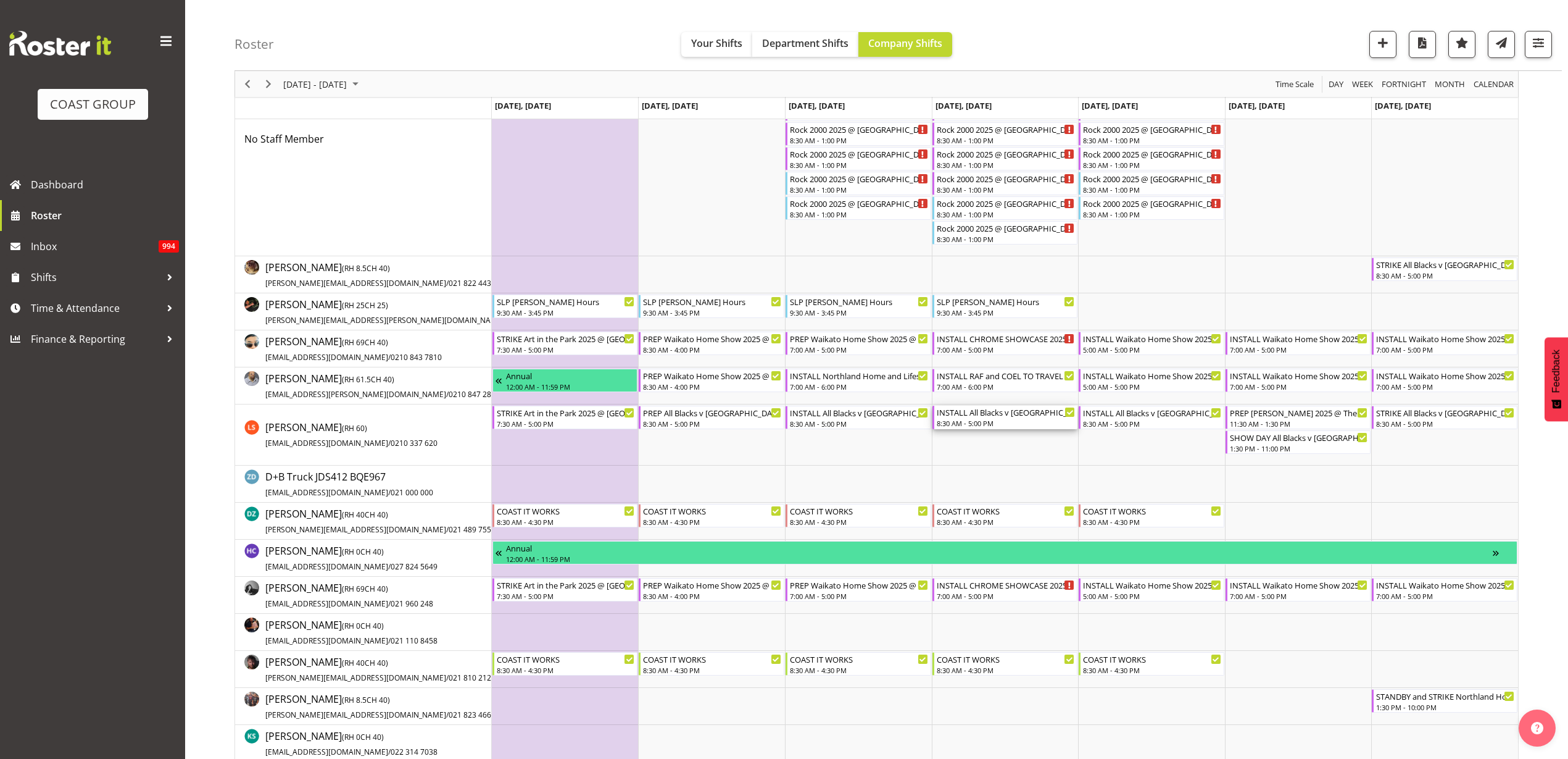
click at [984, 416] on div "INSTALL All Blacks v [GEOGRAPHIC_DATA] 2025 @ [GEOGRAPHIC_DATA] On Site @ TBC" at bounding box center [1006, 412] width 139 height 13
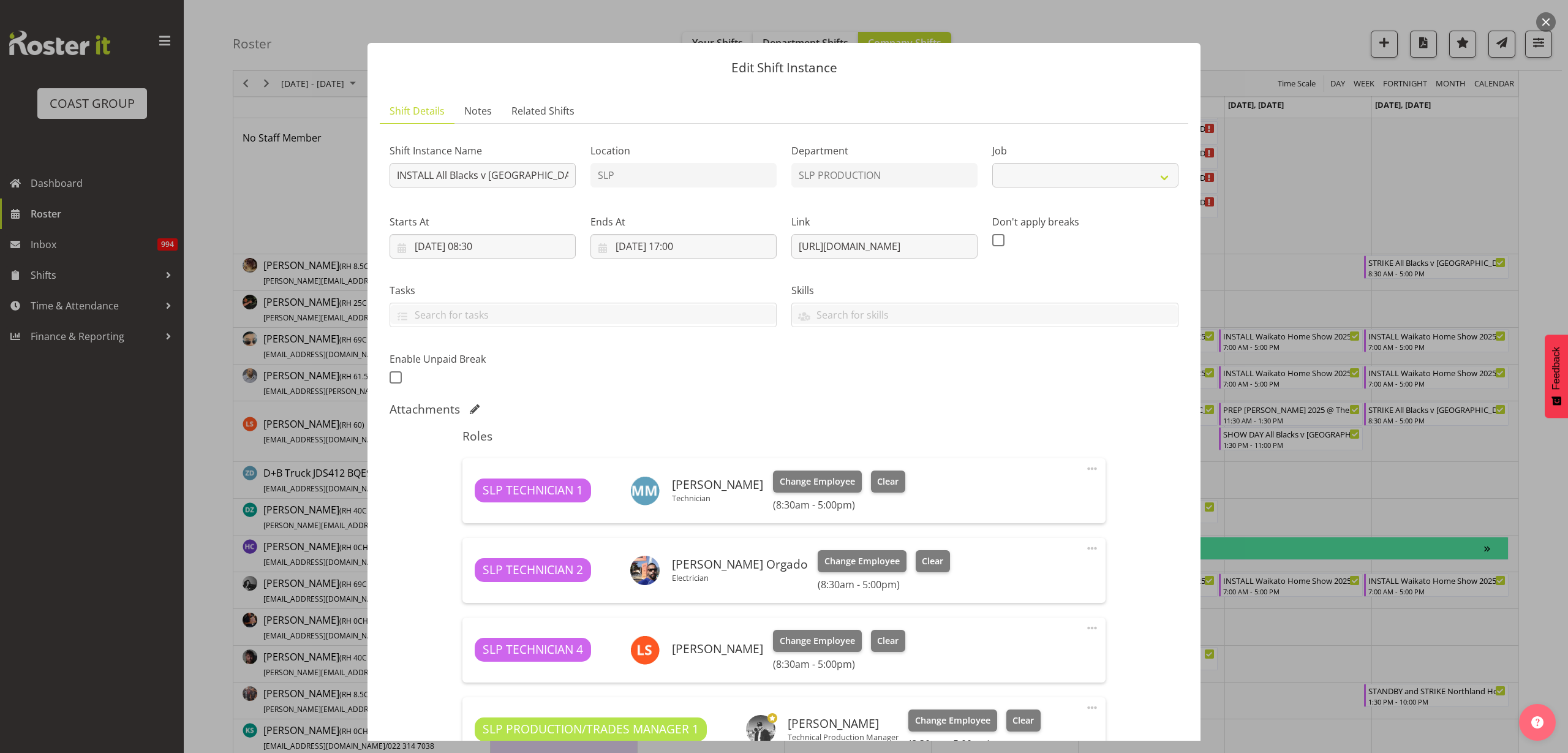
select select "10198"
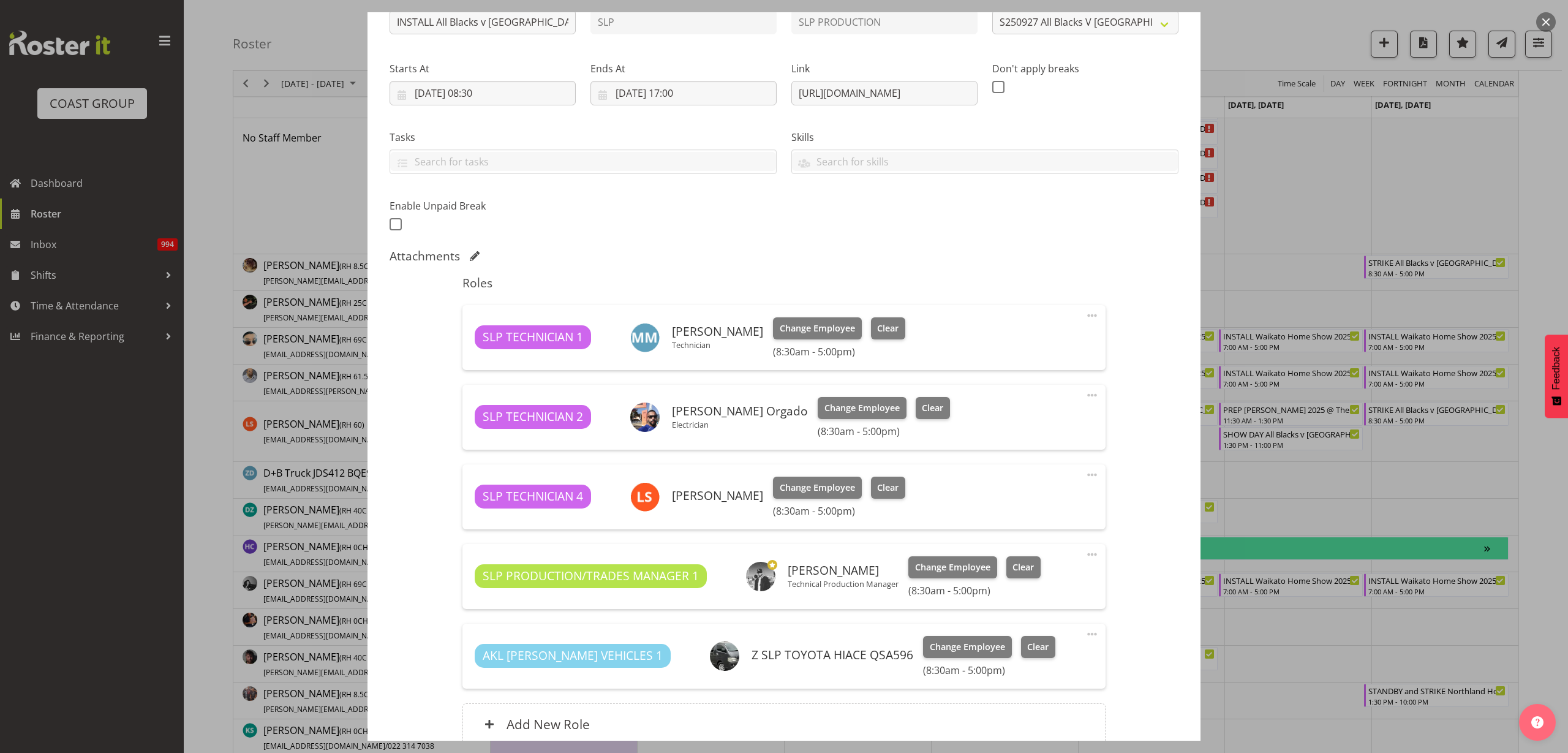
click at [1085, 392] on span at bounding box center [1092, 395] width 15 height 15
click at [1025, 462] on link "Delete" at bounding box center [1041, 469] width 118 height 22
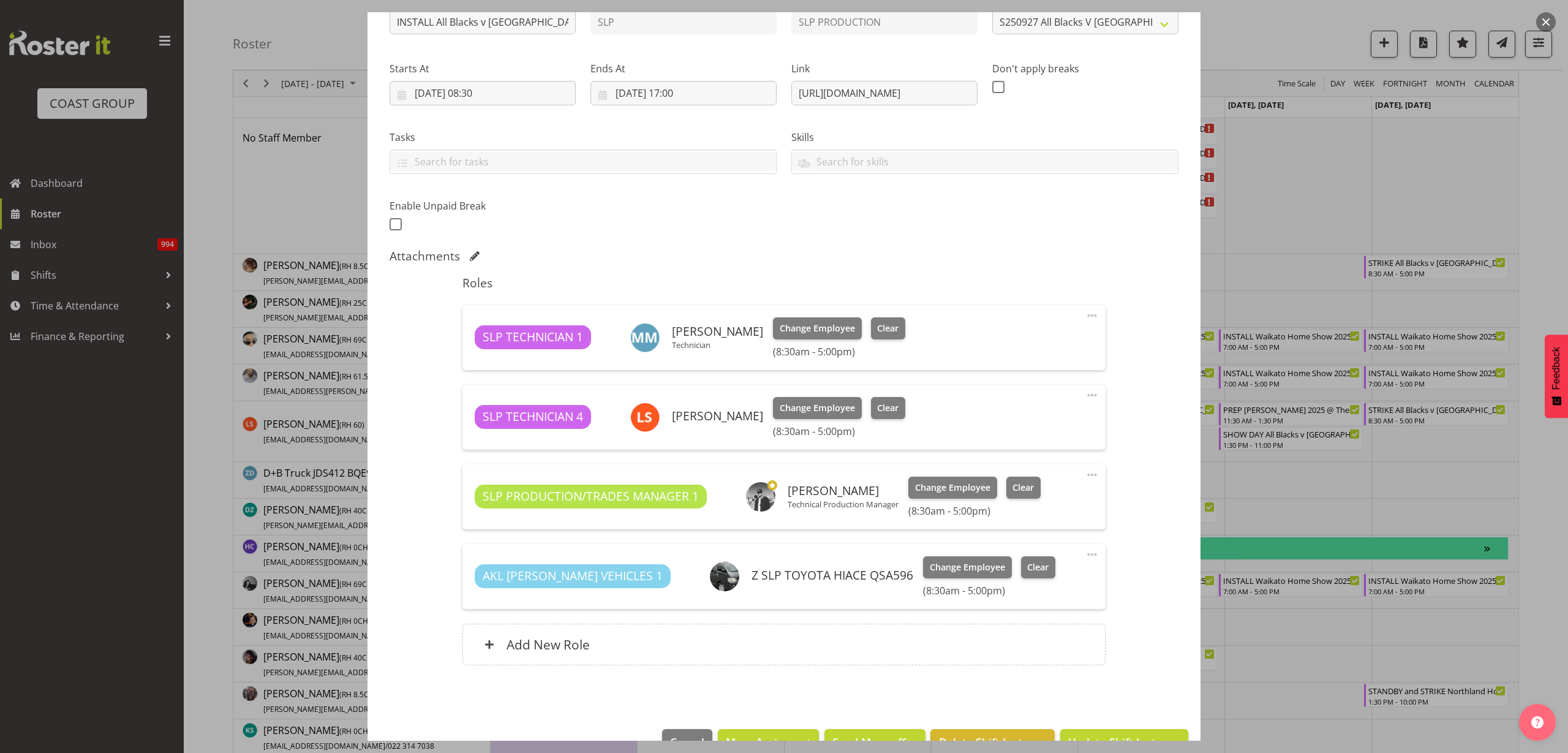
scroll to position [187, 0]
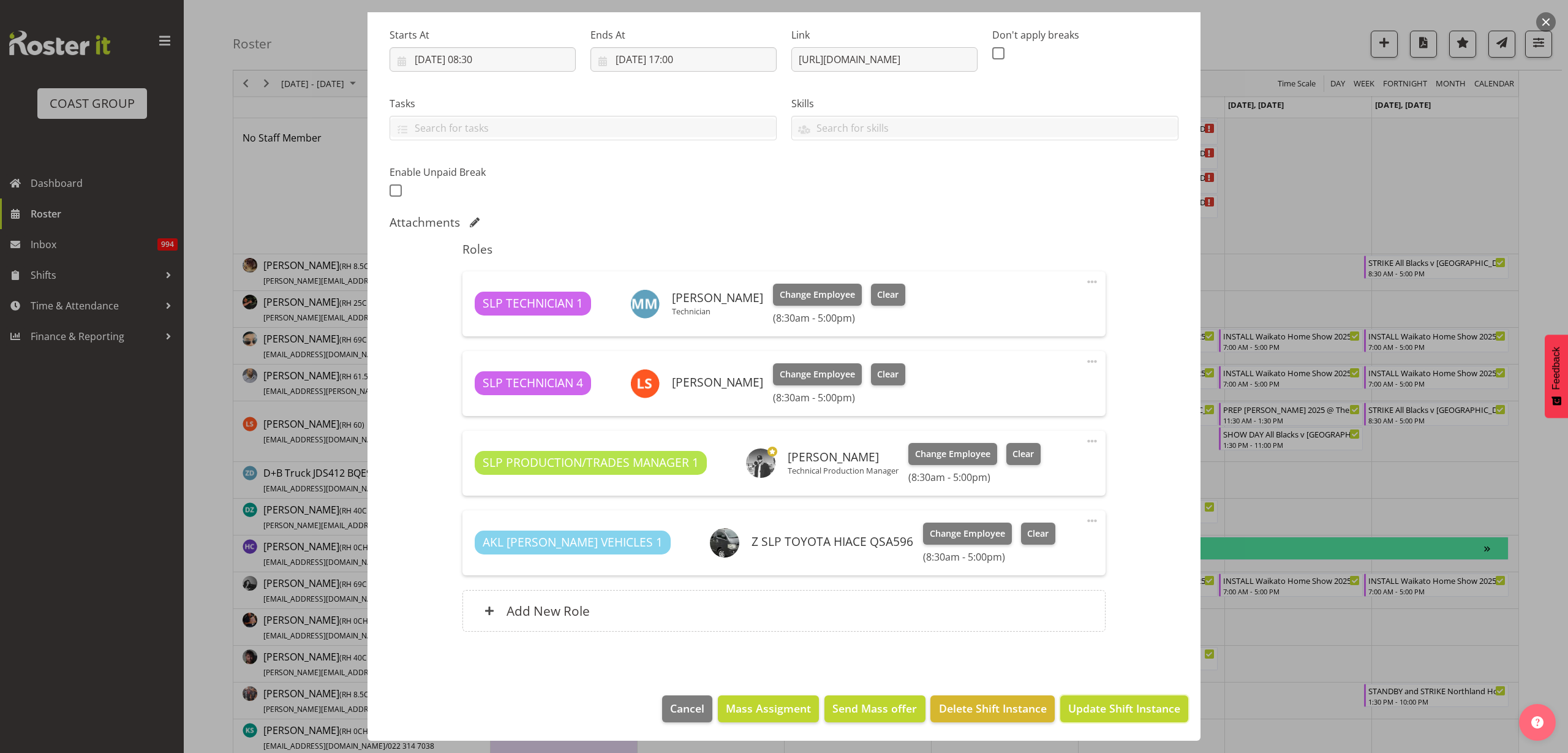
click at [1092, 707] on span "Update Shift Instance" at bounding box center [1124, 708] width 112 height 16
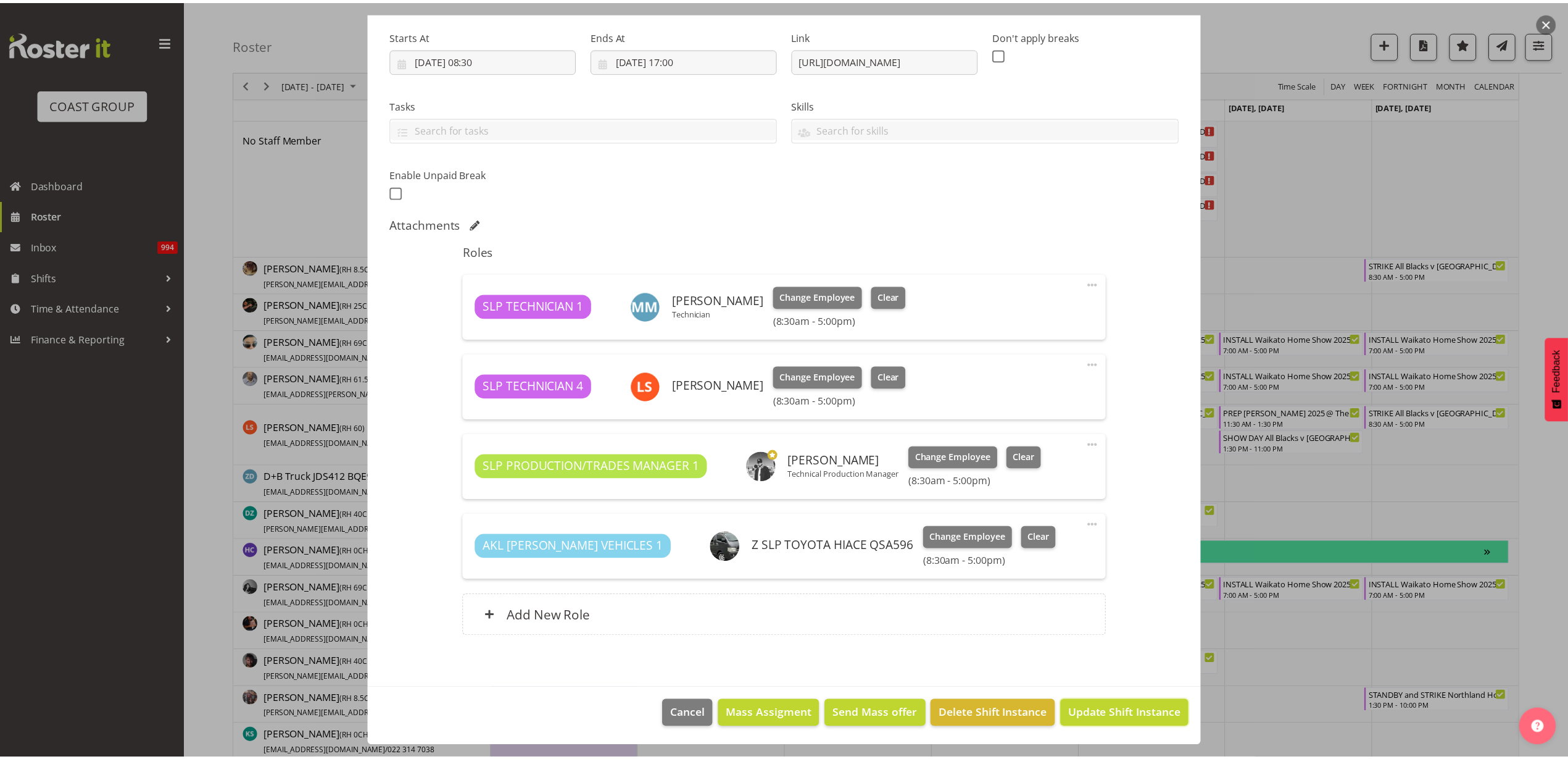
scroll to position [139, 0]
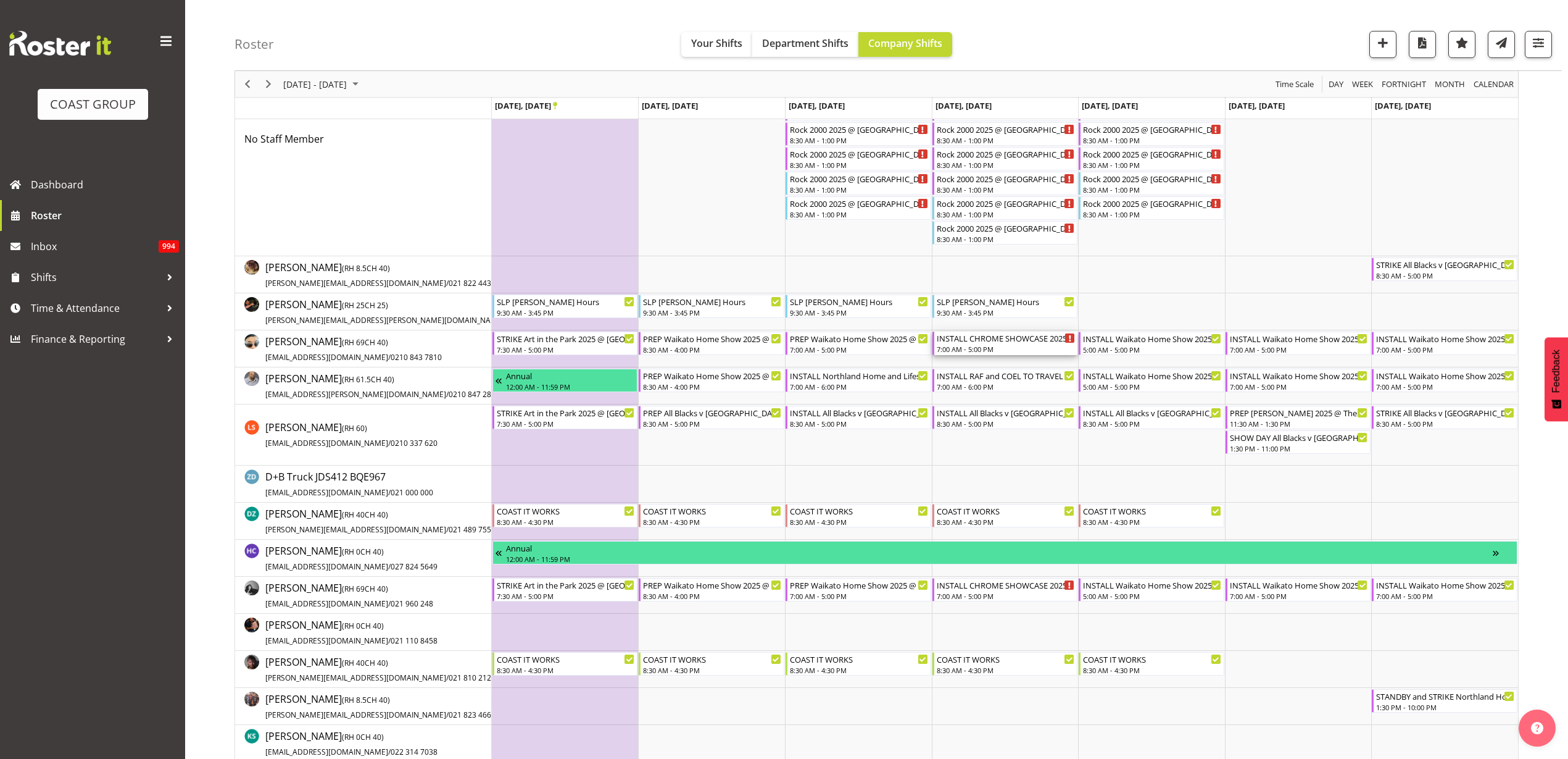
click at [999, 339] on div "INSTALL CHROME SHOWCASE 2025 @ Showgrounds" at bounding box center [1006, 338] width 139 height 13
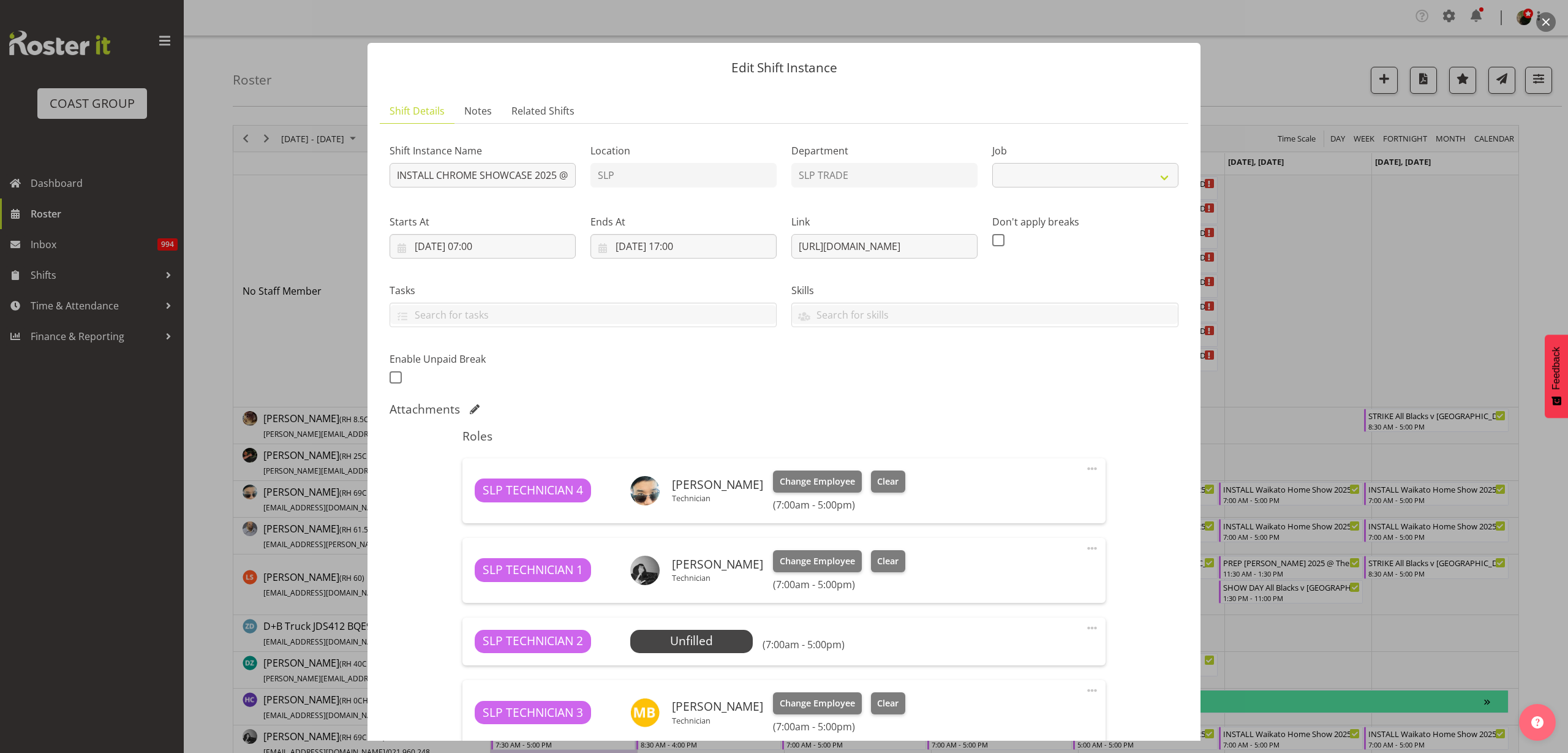
select select "10218"
click at [0, 0] on span "Select Employee" at bounding box center [0, 0] width 0 height 0
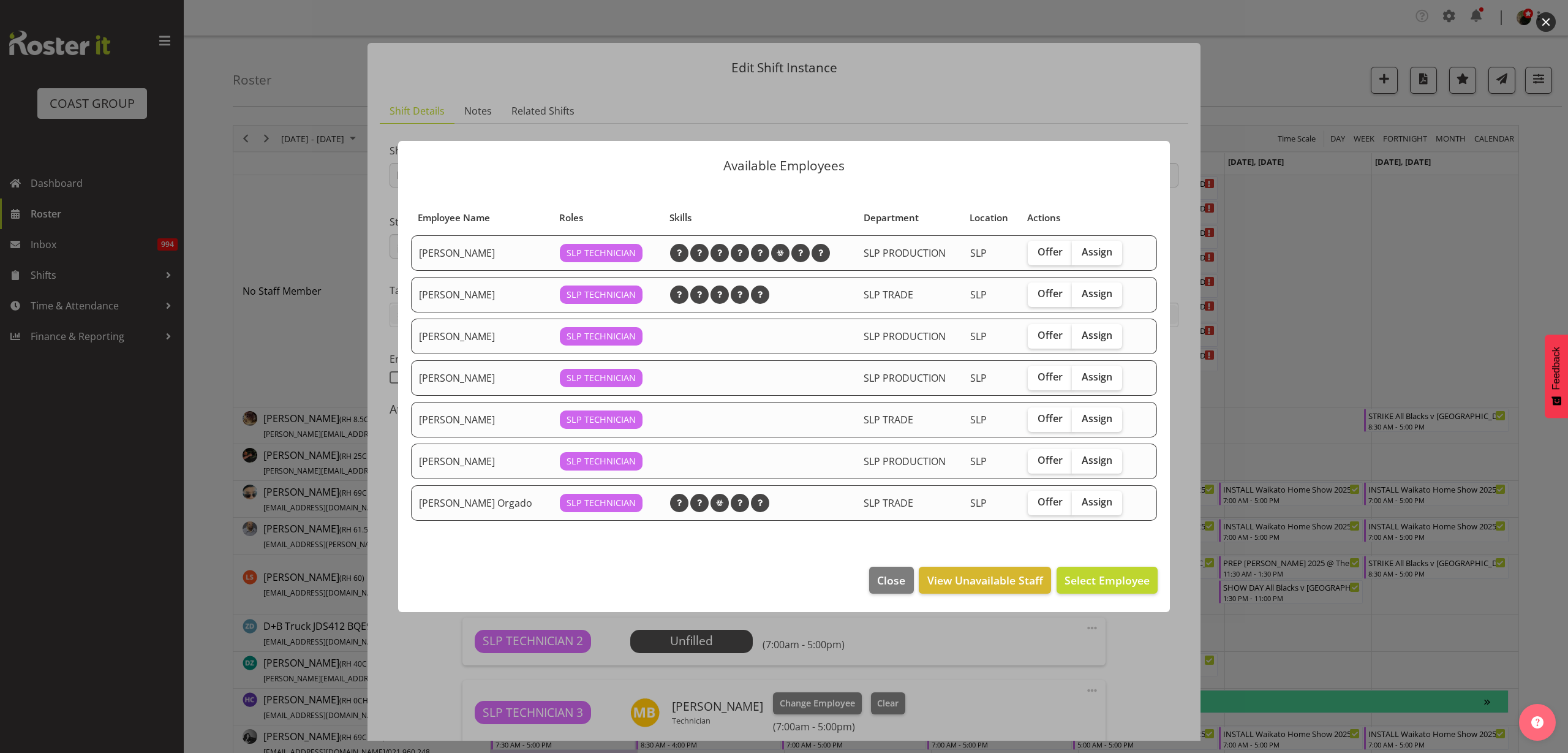
click at [1098, 506] on span "Assign" at bounding box center [1097, 502] width 31 height 13
click at [1080, 506] on input "Assign" at bounding box center [1076, 502] width 8 height 8
checkbox input "true"
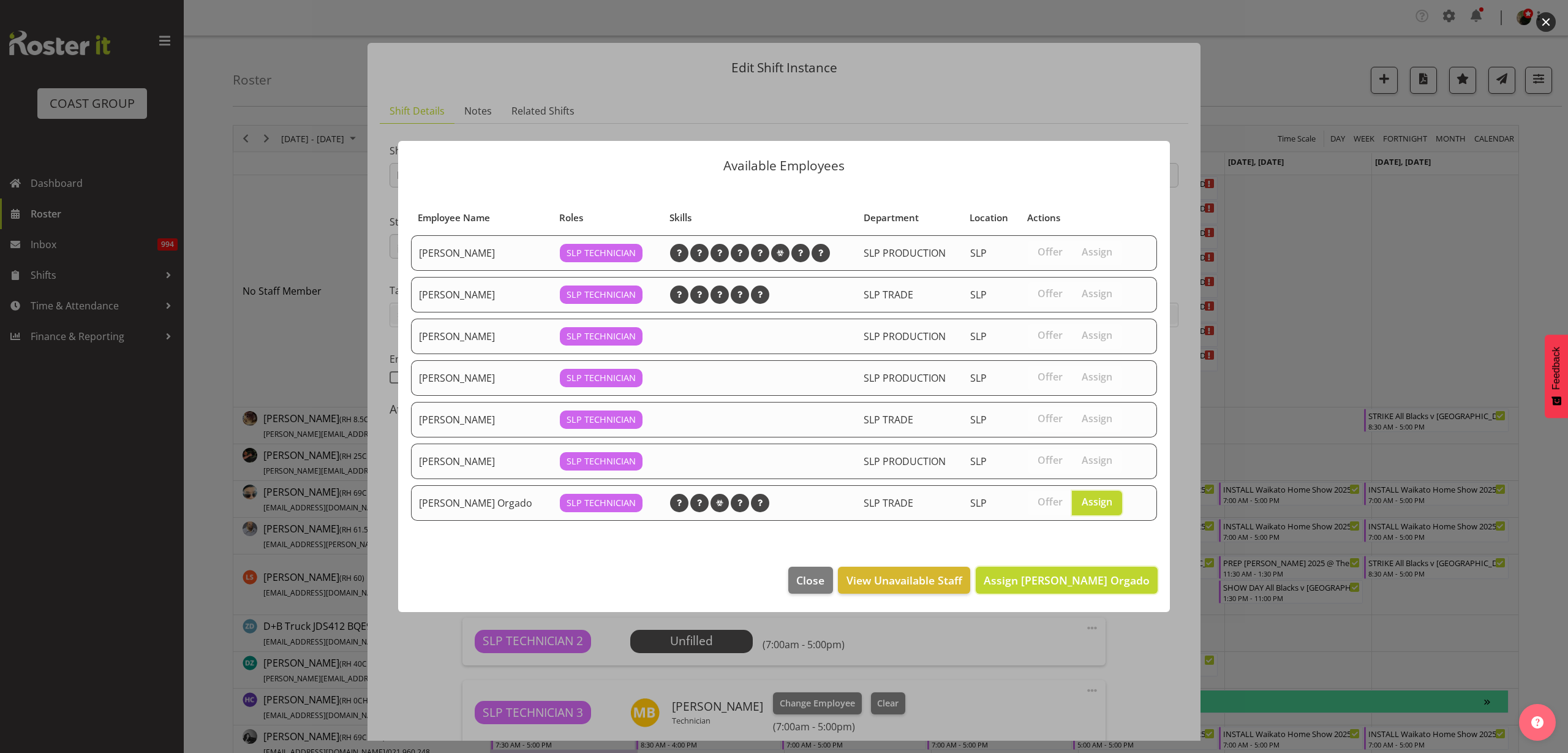
click at [1091, 576] on span "Assign [PERSON_NAME] Orgado" at bounding box center [1066, 579] width 166 height 15
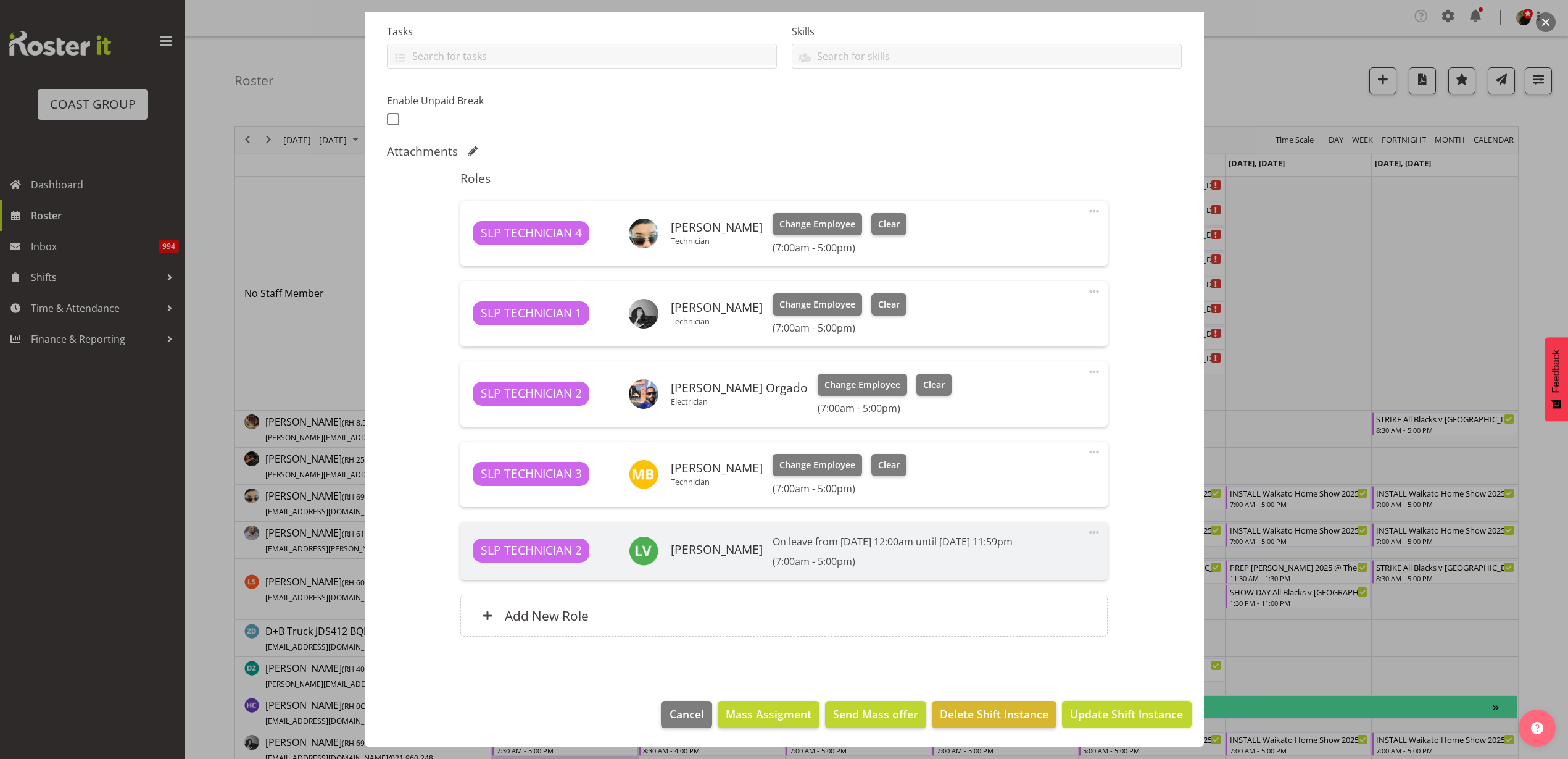
click at [1093, 712] on span "Update Shift Instance" at bounding box center [1127, 714] width 113 height 16
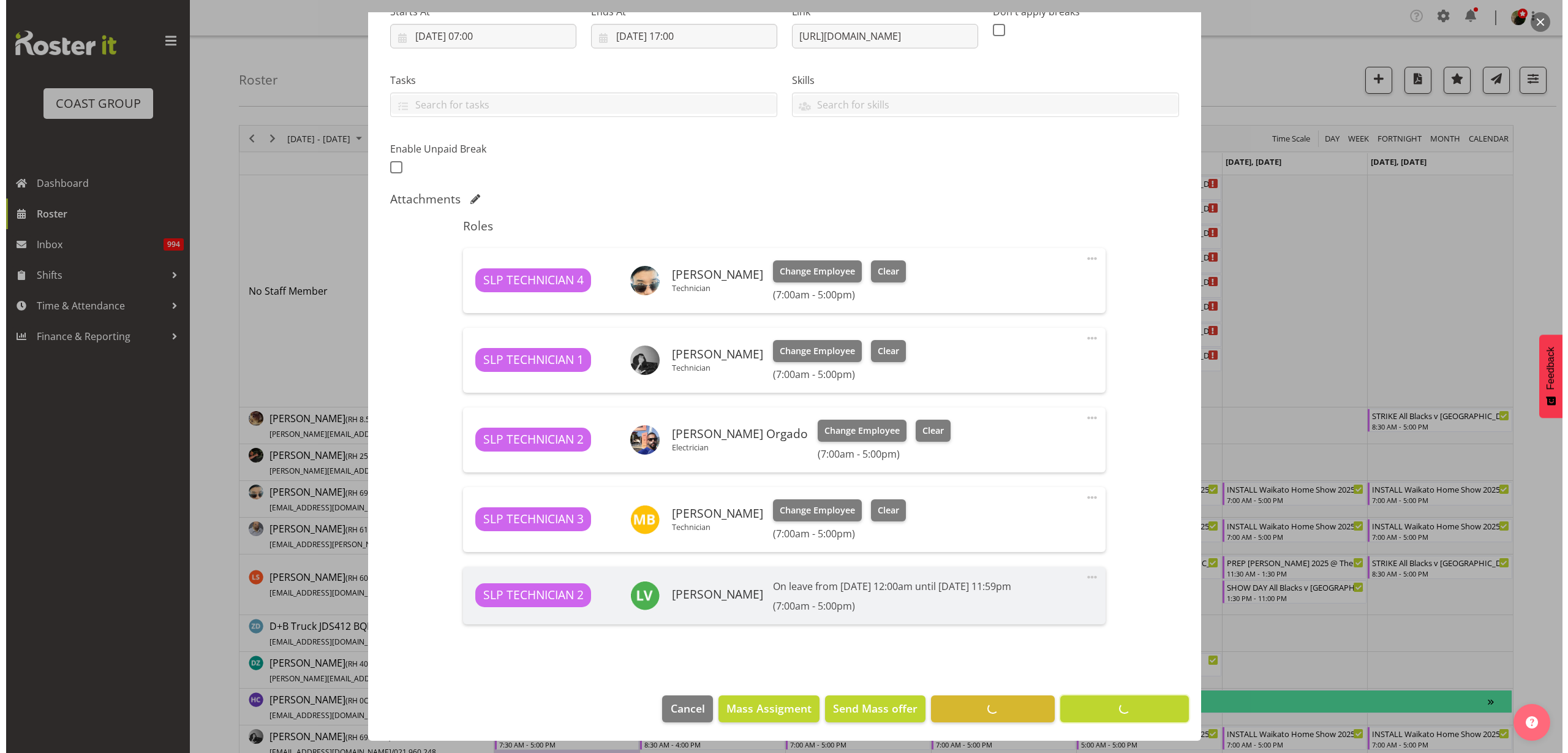
scroll to position [210, 0]
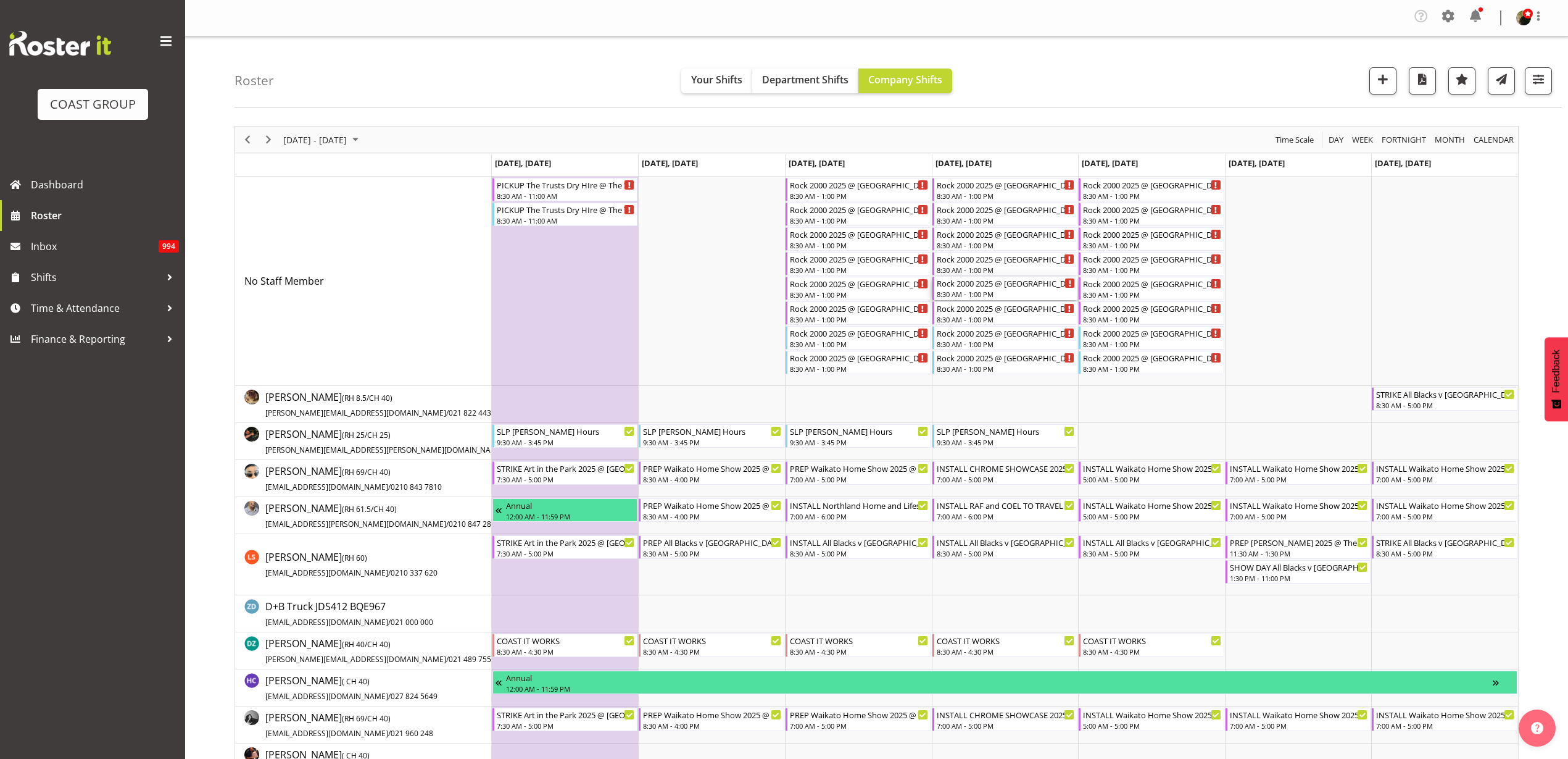
click at [993, 283] on div "Rock 2000 2025 @ [GEOGRAPHIC_DATA] On Site @ TBC" at bounding box center [1006, 283] width 139 height 13
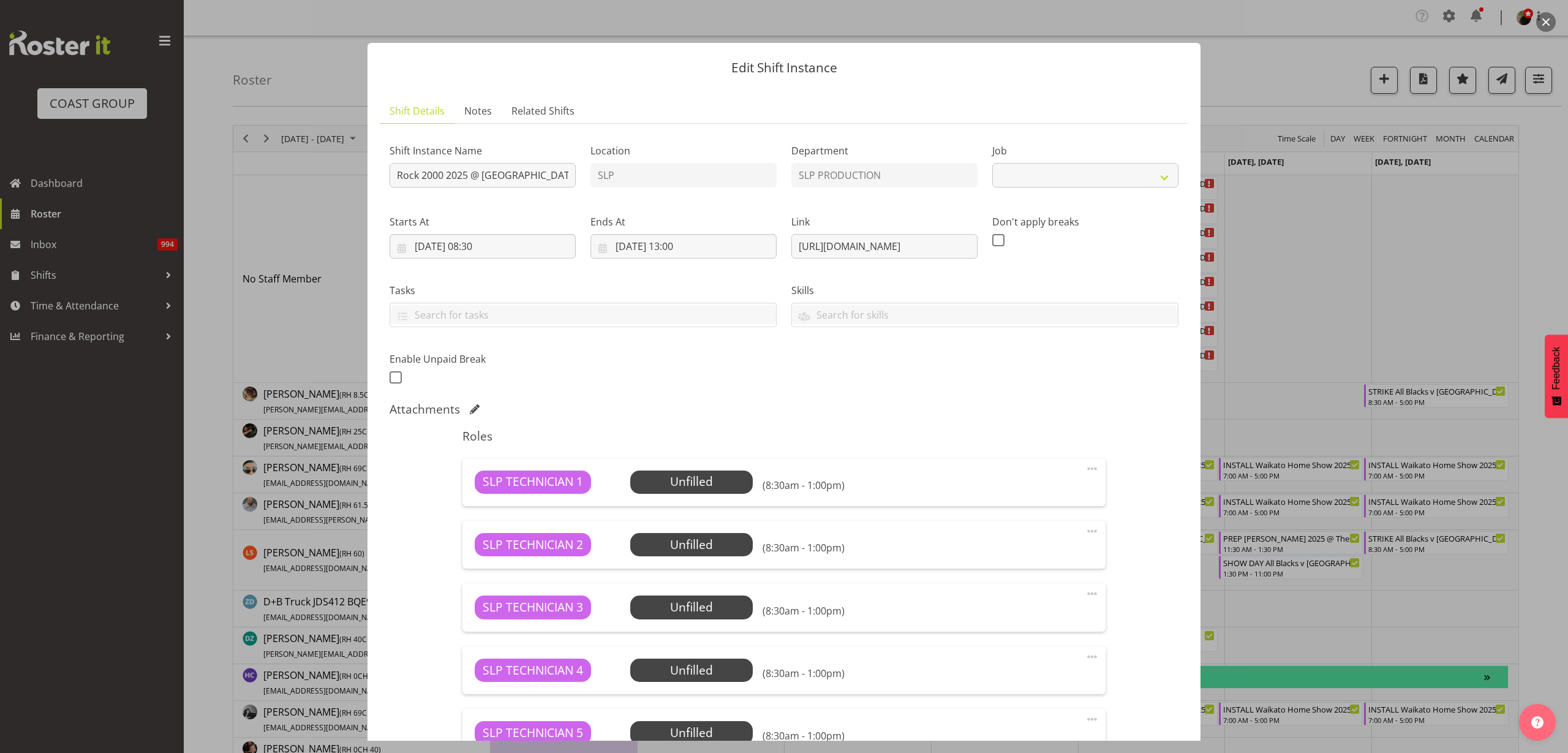
select select "10488"
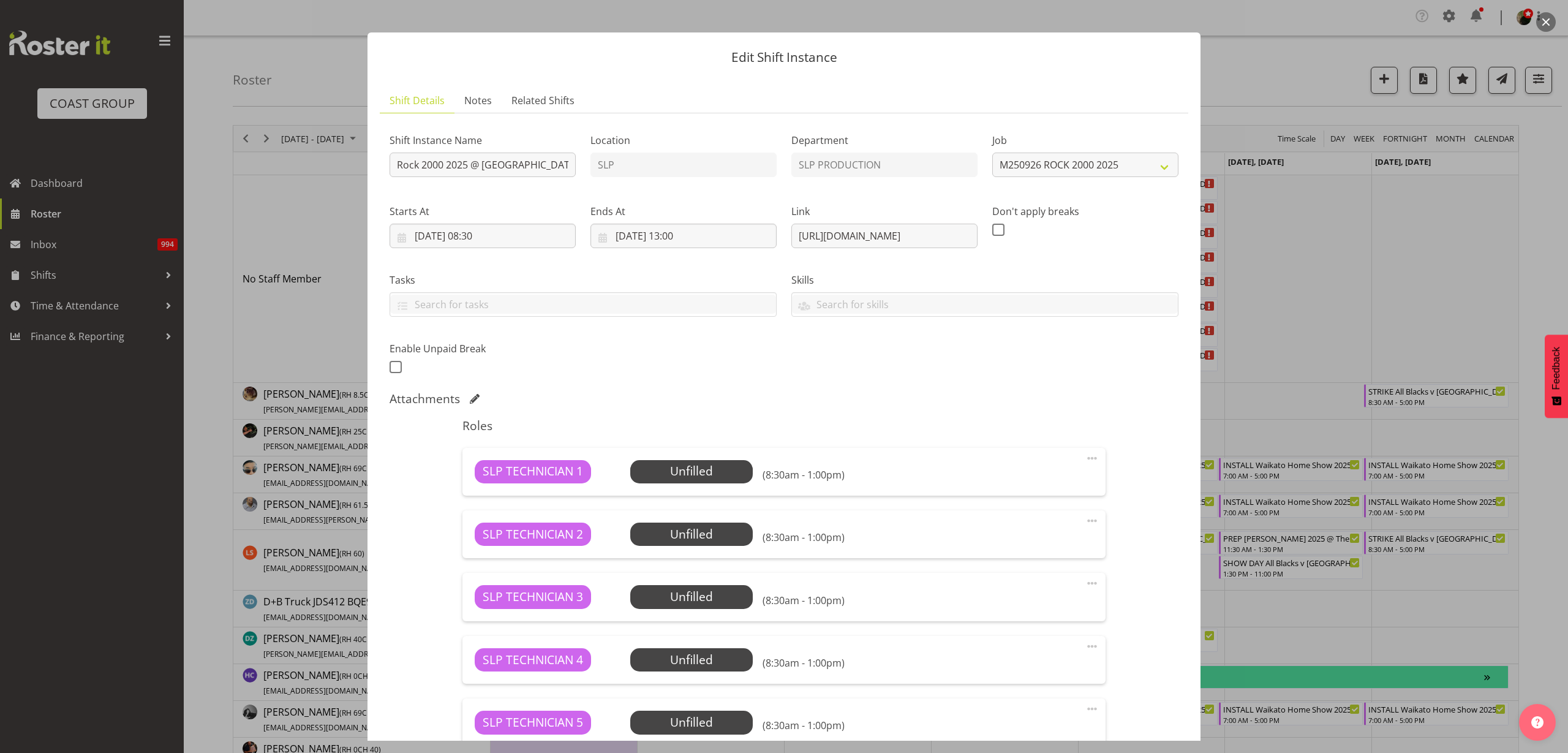
scroll to position [0, 0]
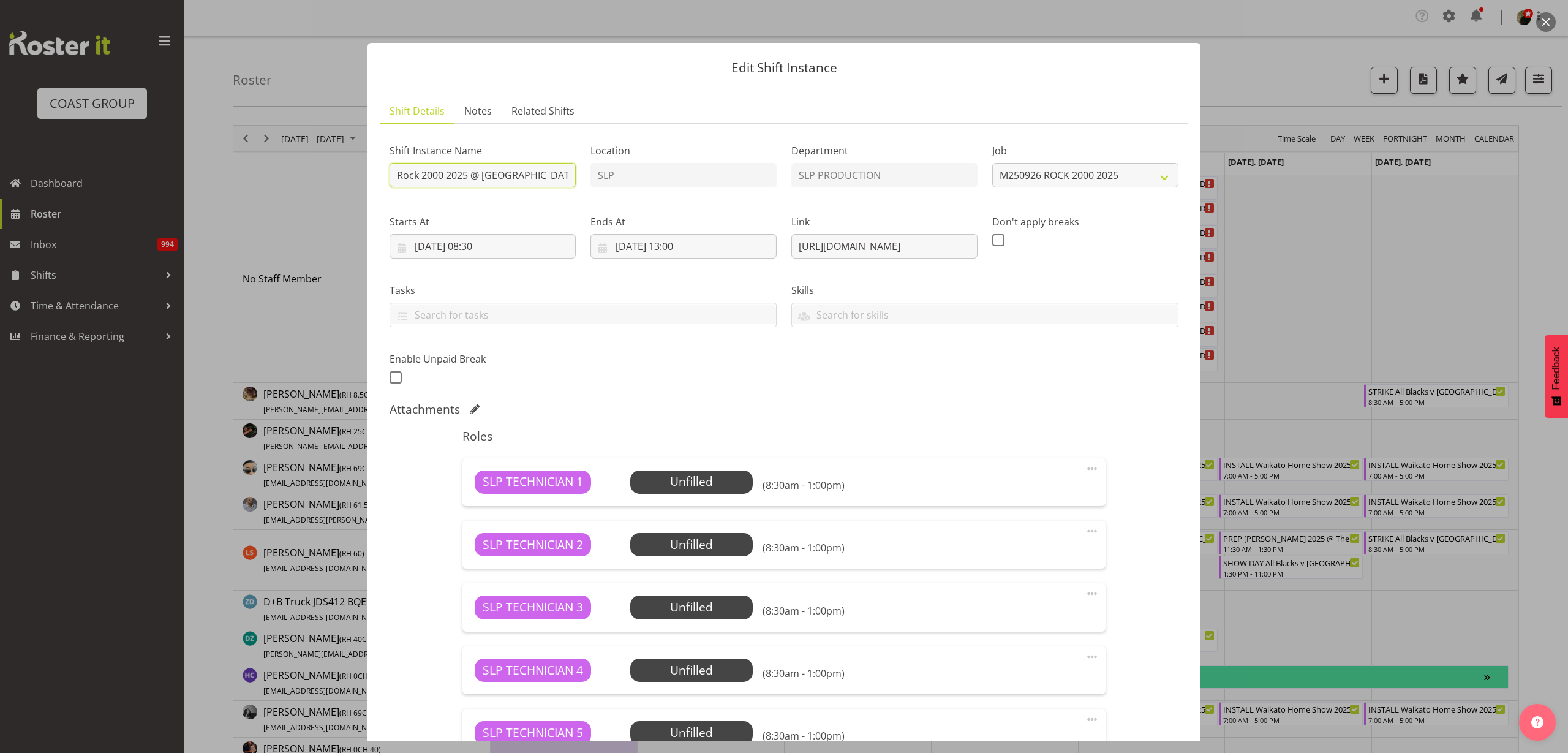
click at [398, 171] on input "Rock 2000 2025 @ [GEOGRAPHIC_DATA] On Site @ TBC" at bounding box center [482, 175] width 186 height 24
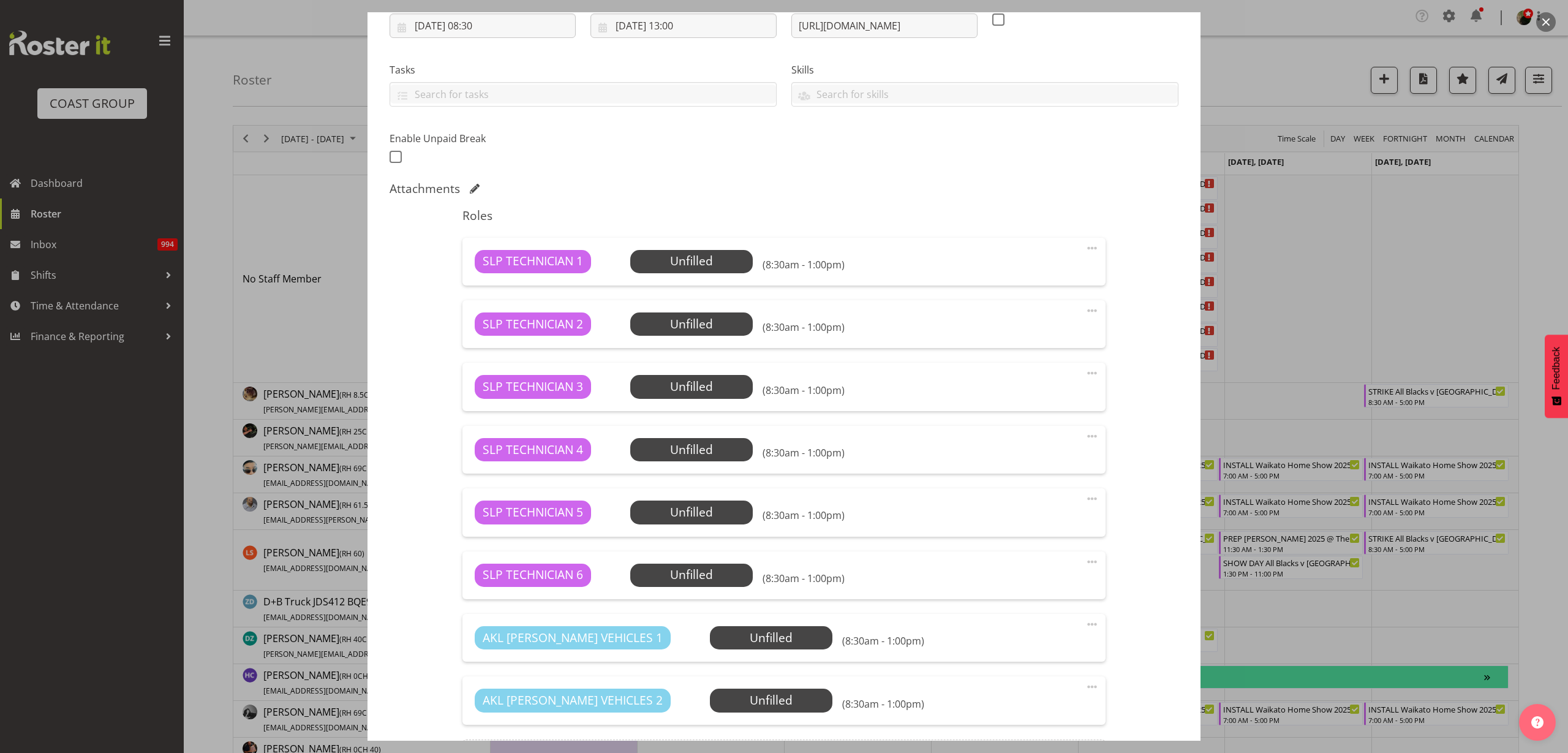
scroll to position [370, 0]
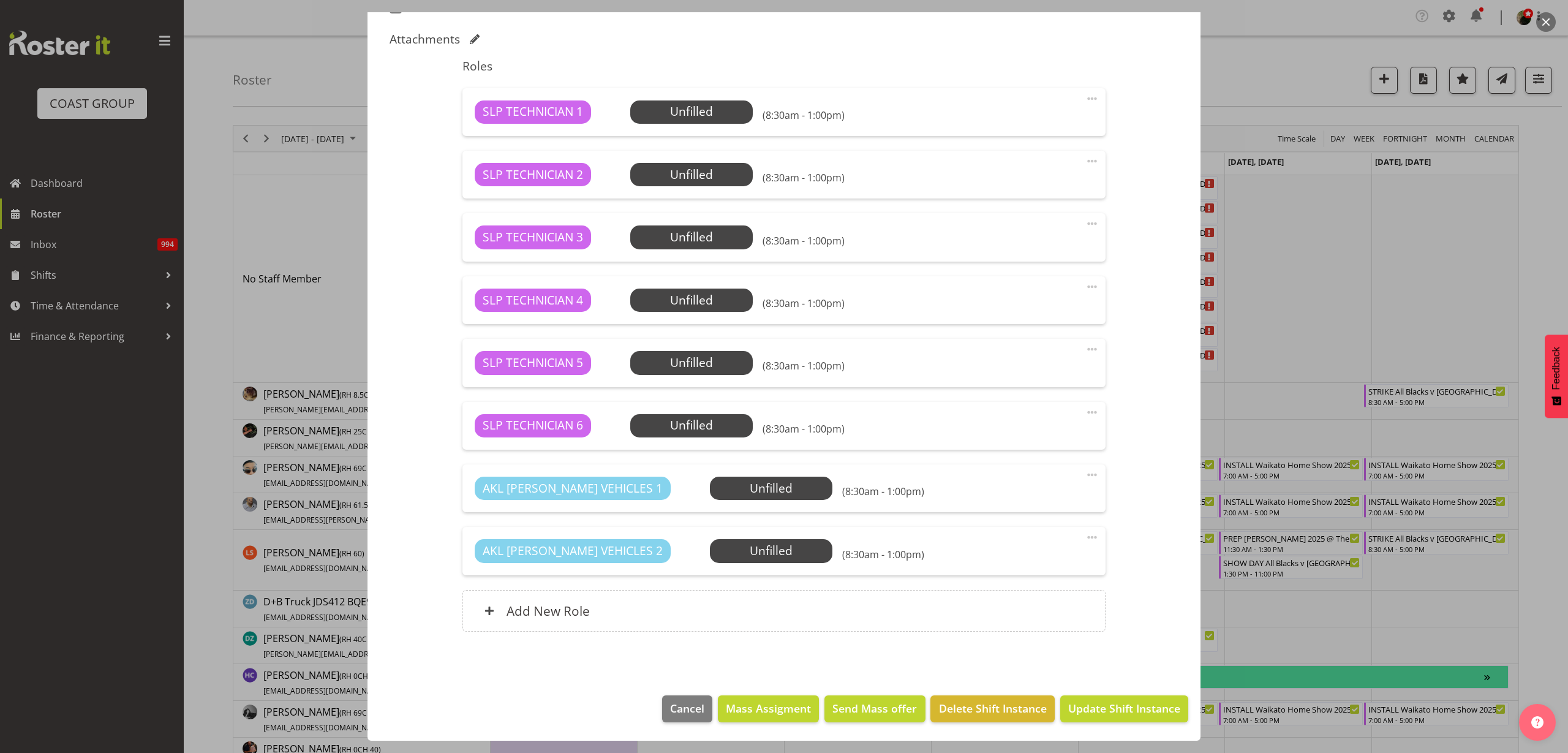
type input "INSTALL Rock 2000 2025 @ [GEOGRAPHIC_DATA] On Site @ TBC"
click at [1113, 711] on span "Update Shift Instance" at bounding box center [1124, 708] width 112 height 16
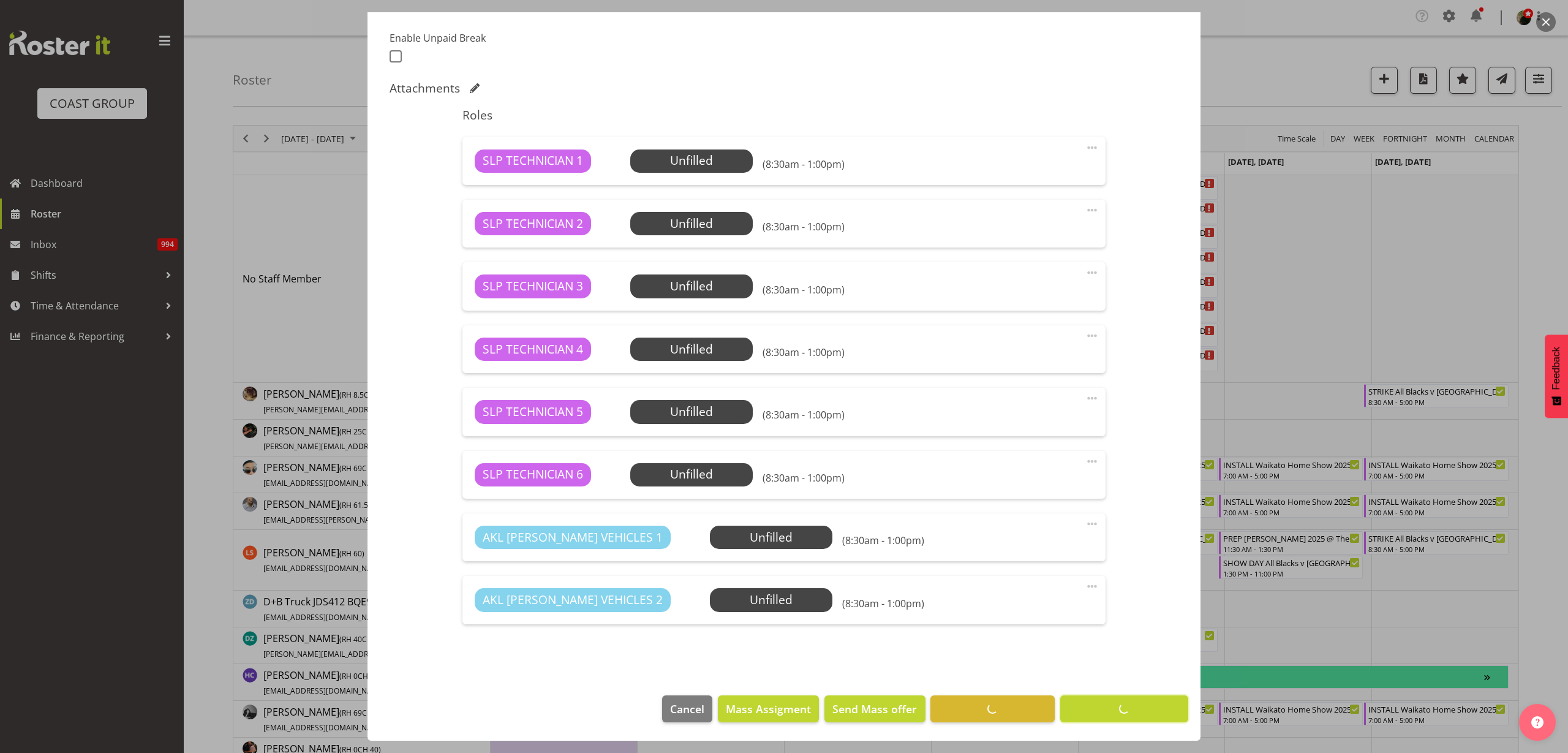
scroll to position [321, 0]
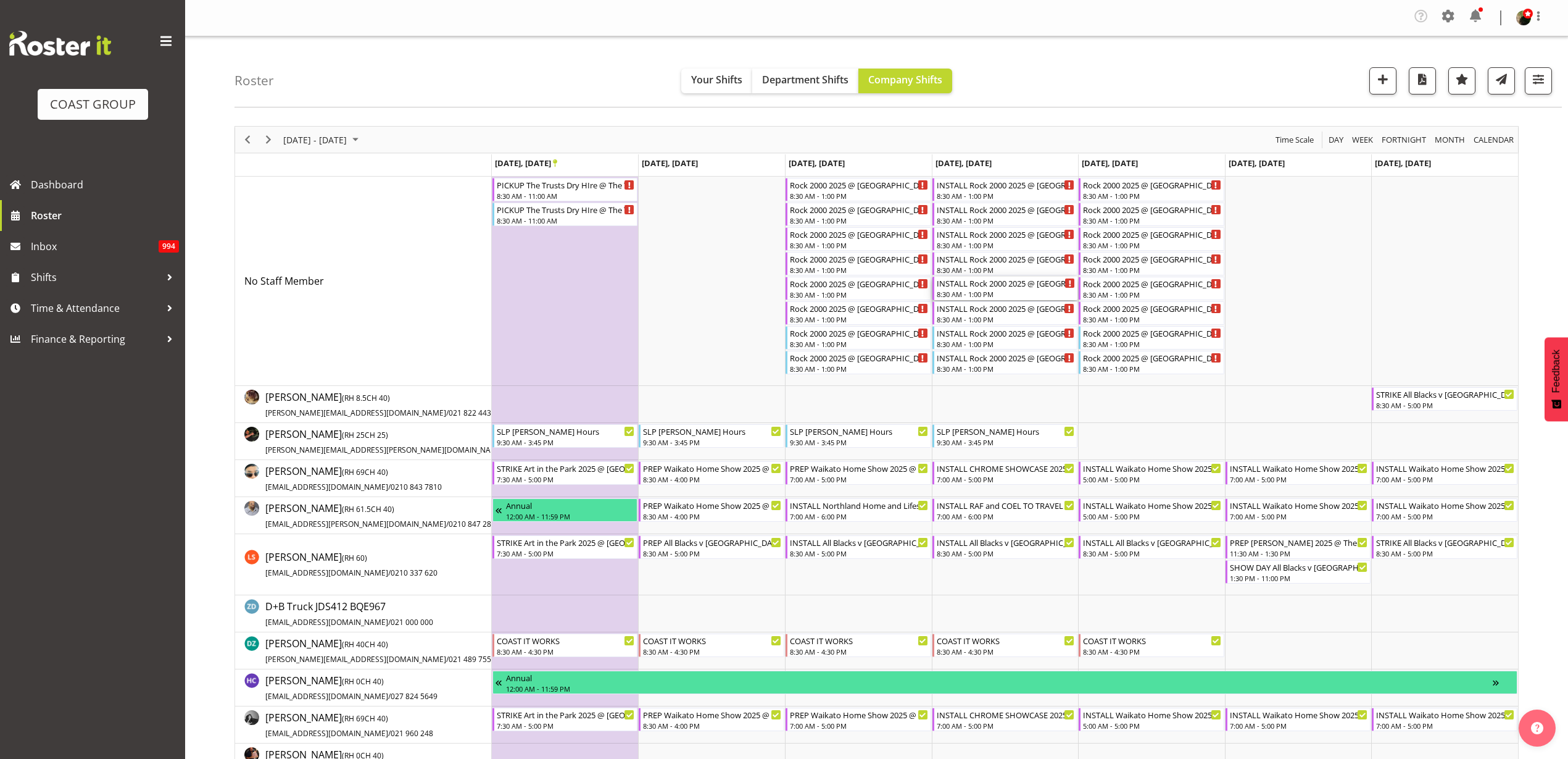
click at [993, 280] on div "INSTALL Rock 2000 2025 @ [GEOGRAPHIC_DATA] On Site @ TBC" at bounding box center [1006, 283] width 139 height 13
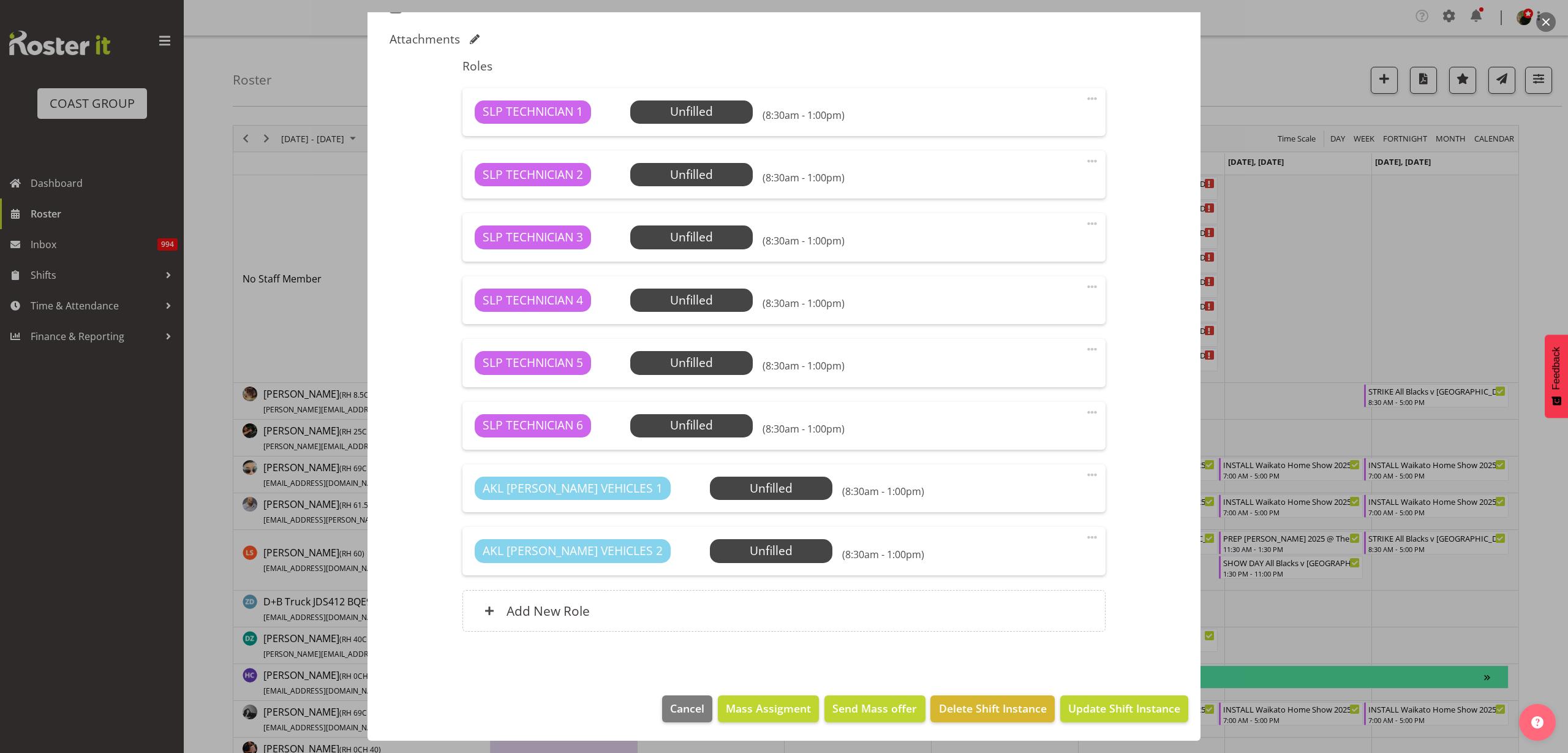
select select "10488"
click at [774, 705] on span "Mass Assigment" at bounding box center [768, 708] width 85 height 16
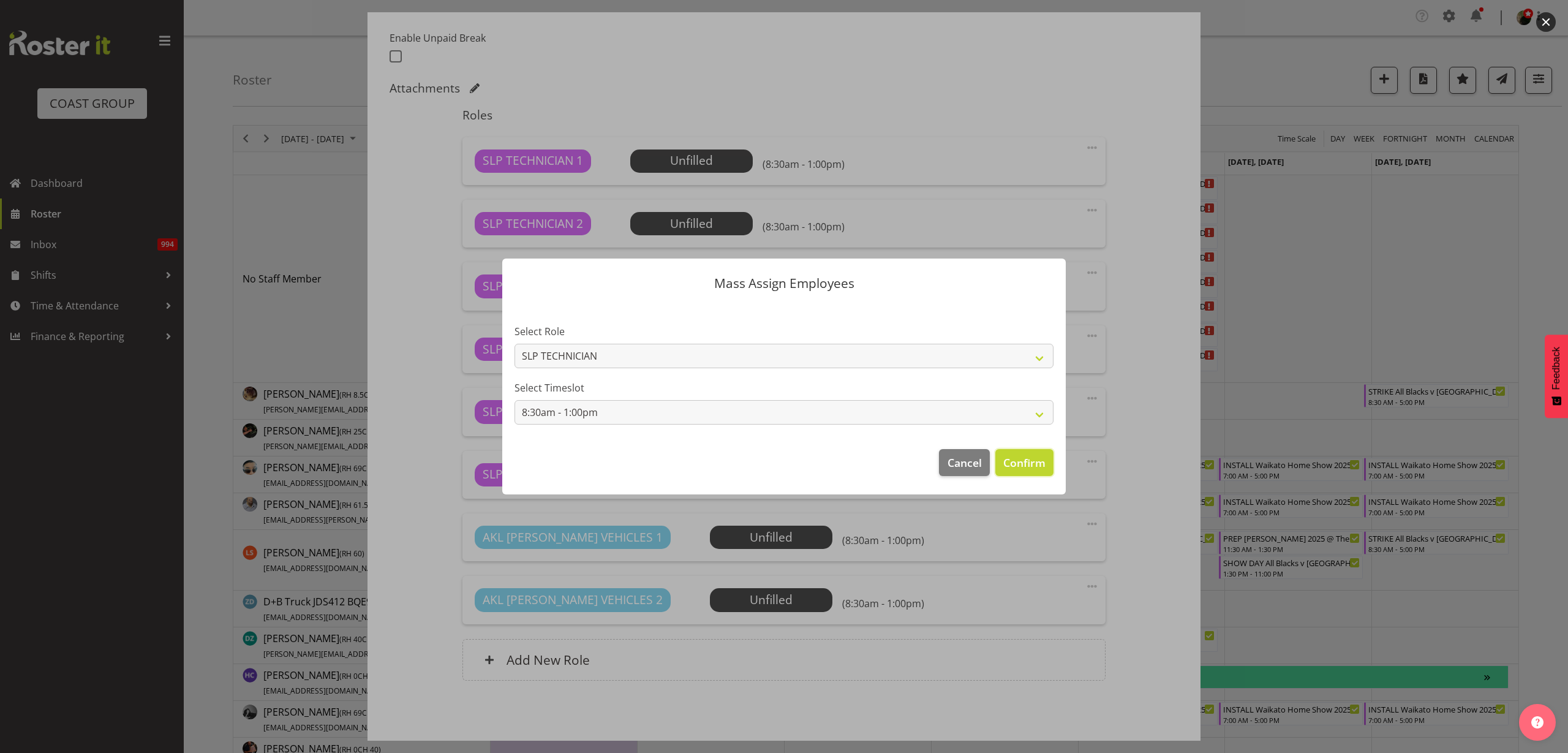
click at [1008, 449] on button "Confirm" at bounding box center [1025, 462] width 58 height 27
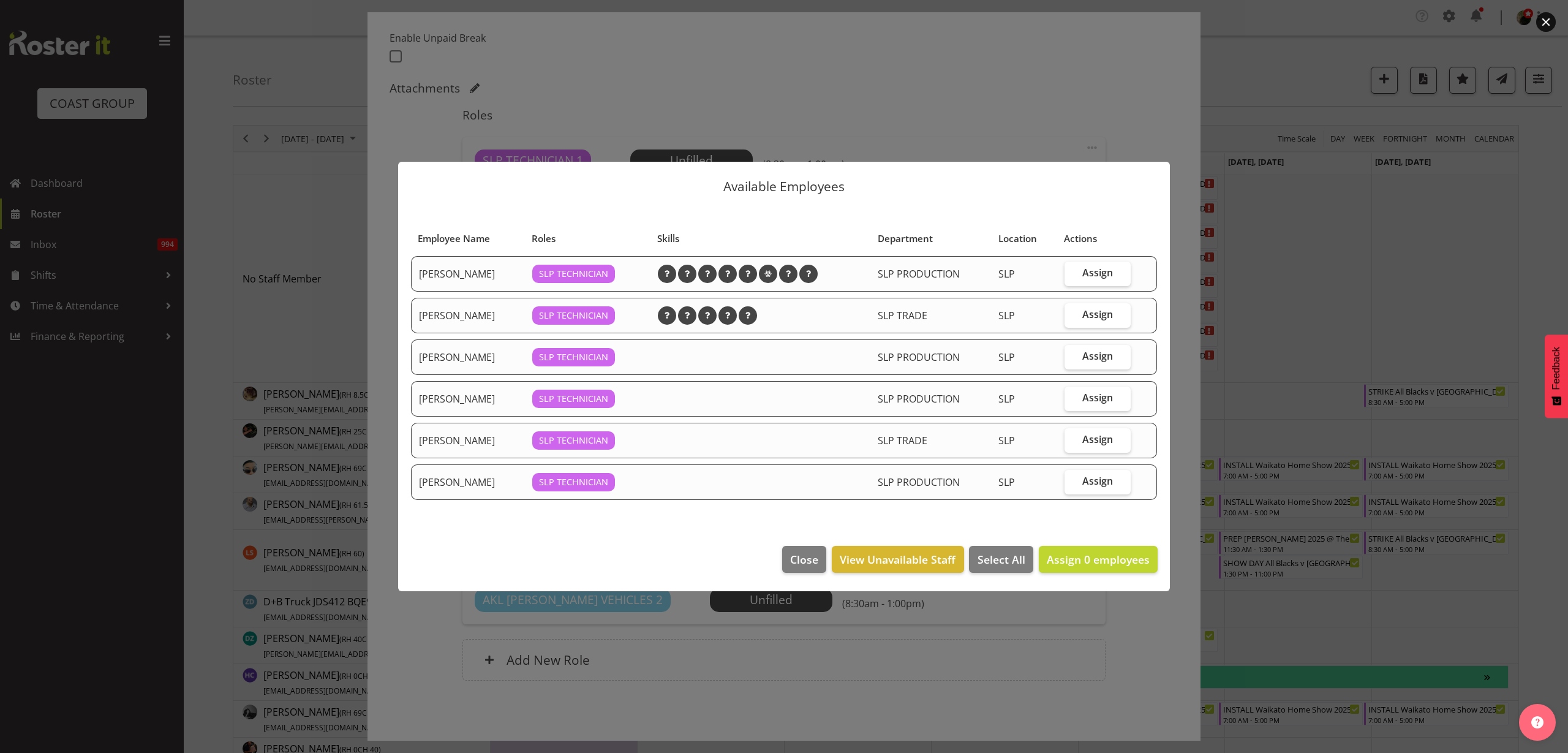
click at [777, 558] on footer "Close View Unavailable Staff Select All Assign 0 employees" at bounding box center [784, 561] width 772 height 57
click at [821, 557] on button "Close" at bounding box center [804, 559] width 44 height 27
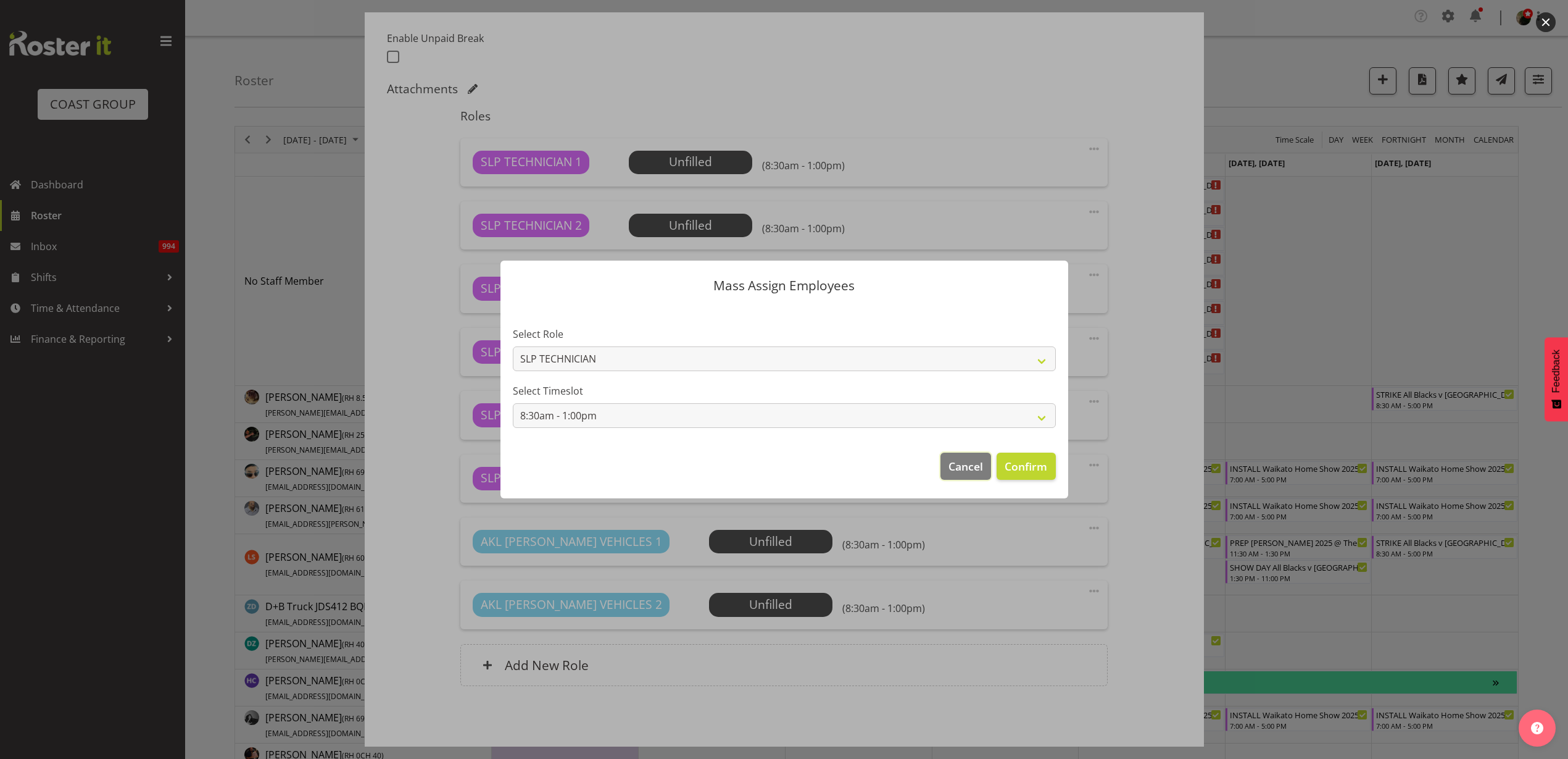
click at [977, 471] on span "Cancel" at bounding box center [966, 466] width 35 height 16
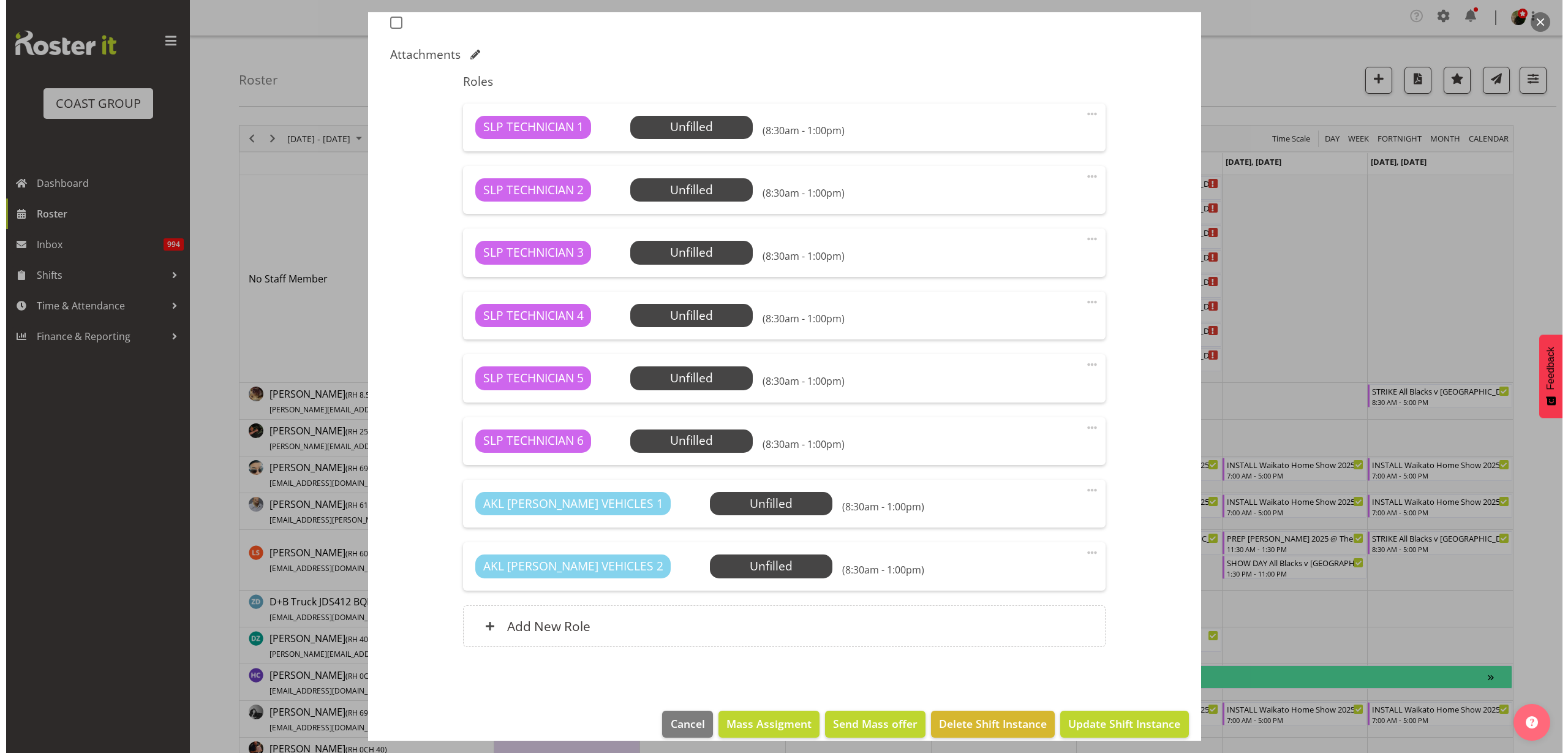
scroll to position [370, 0]
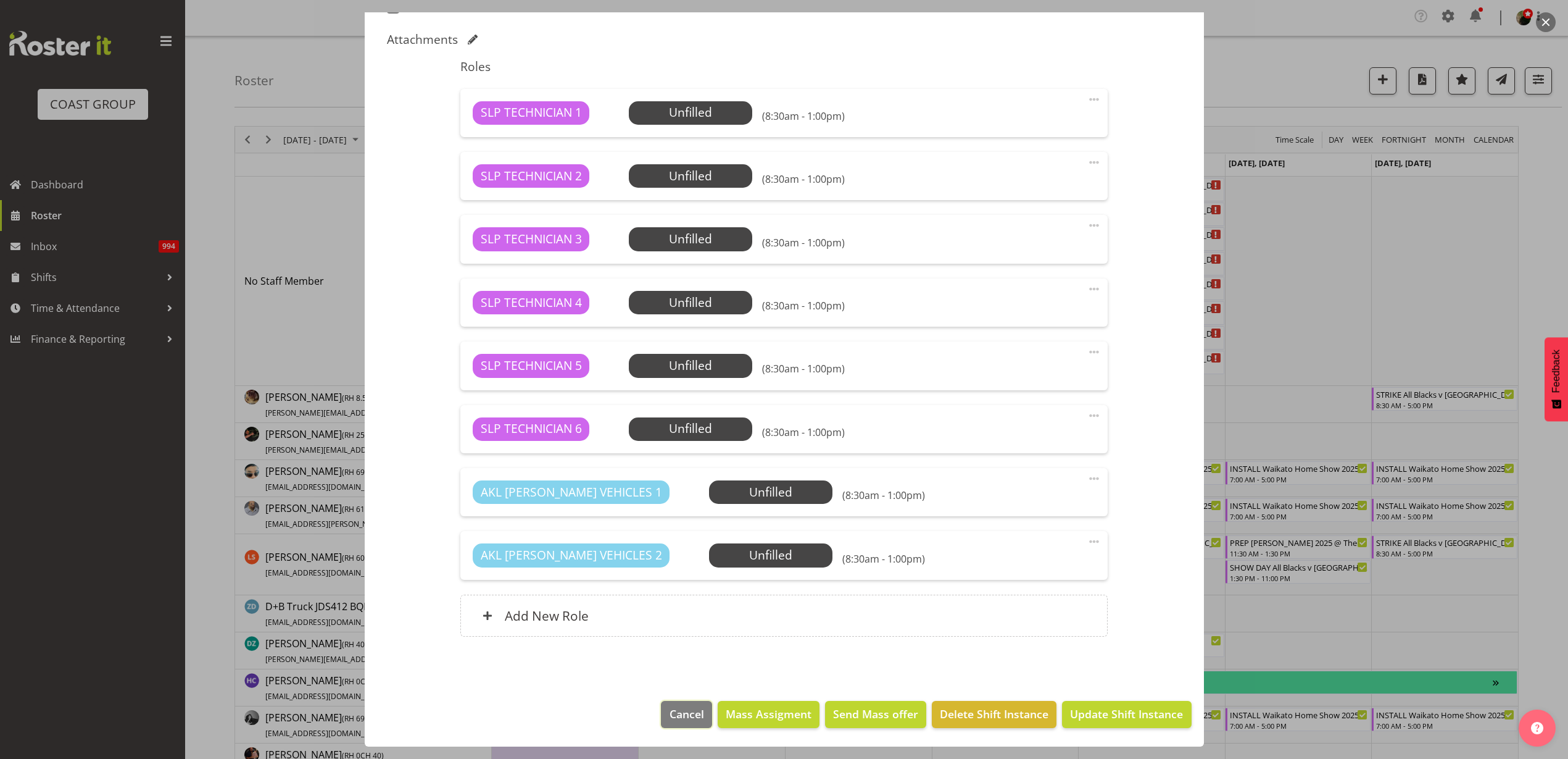
click at [676, 715] on span "Cancel" at bounding box center [687, 714] width 35 height 16
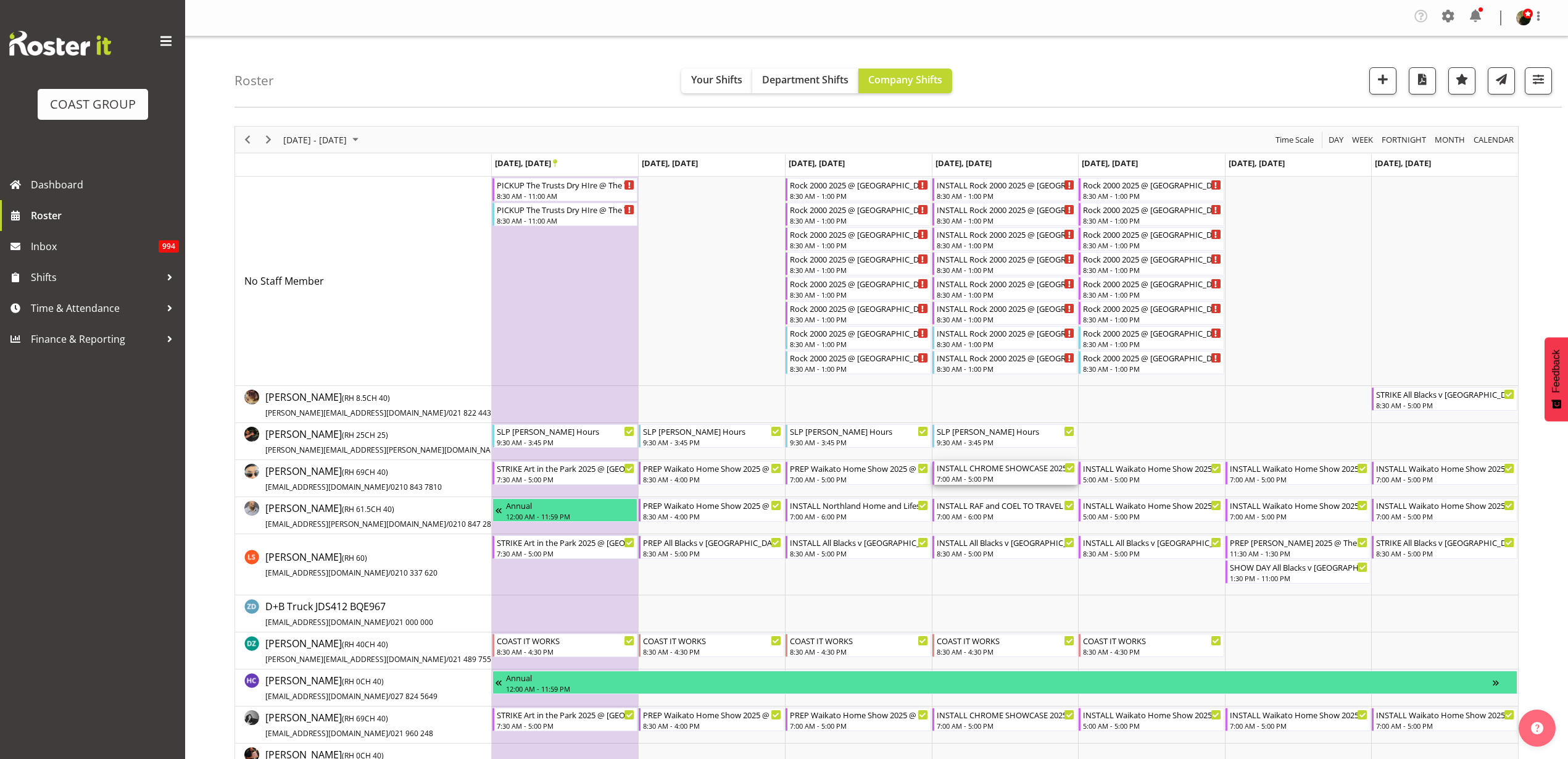
click at [992, 470] on div "INSTALL CHROME SHOWCASE 2025 @ Showgrounds" at bounding box center [1006, 468] width 139 height 13
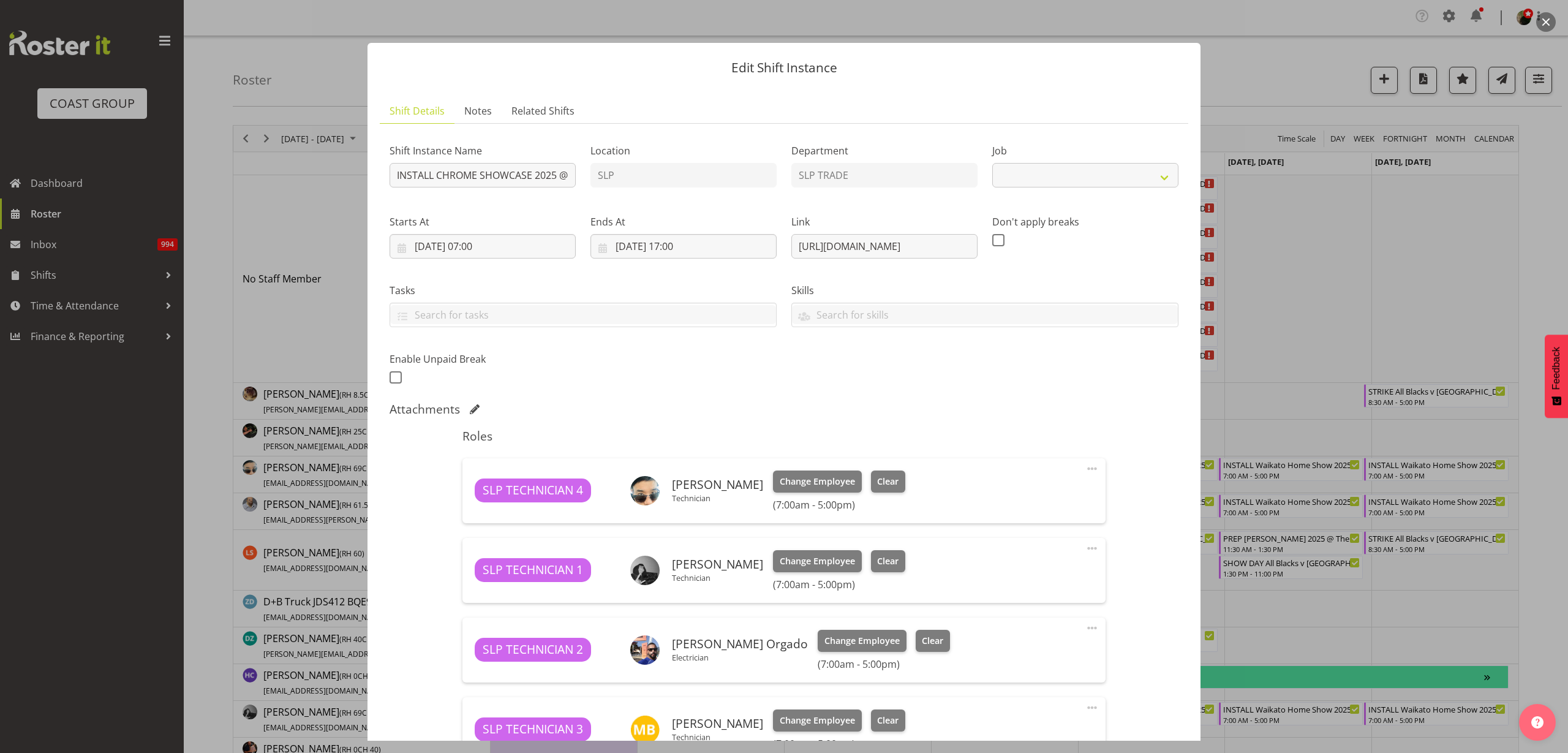
select select "10218"
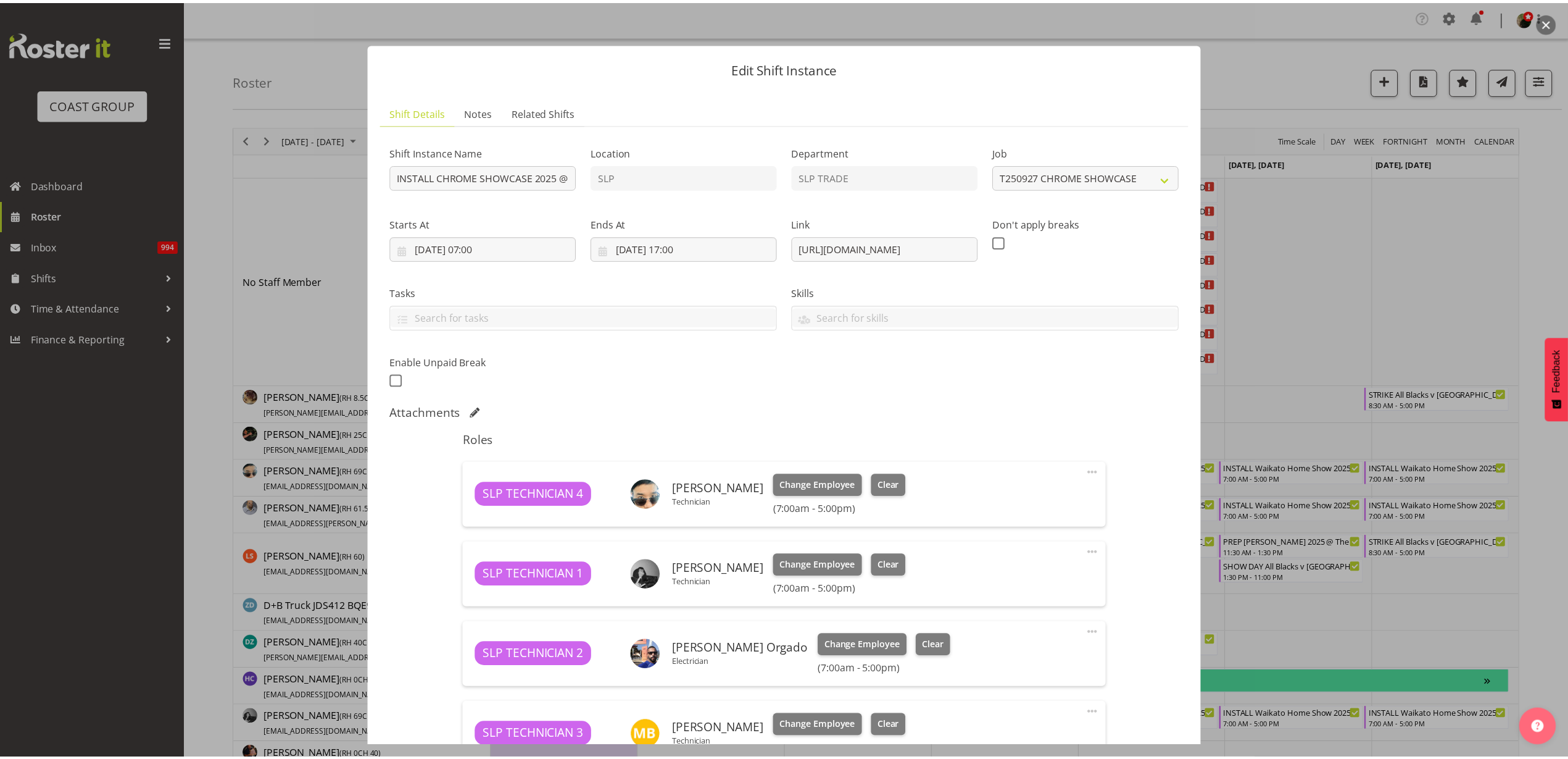
scroll to position [261, 0]
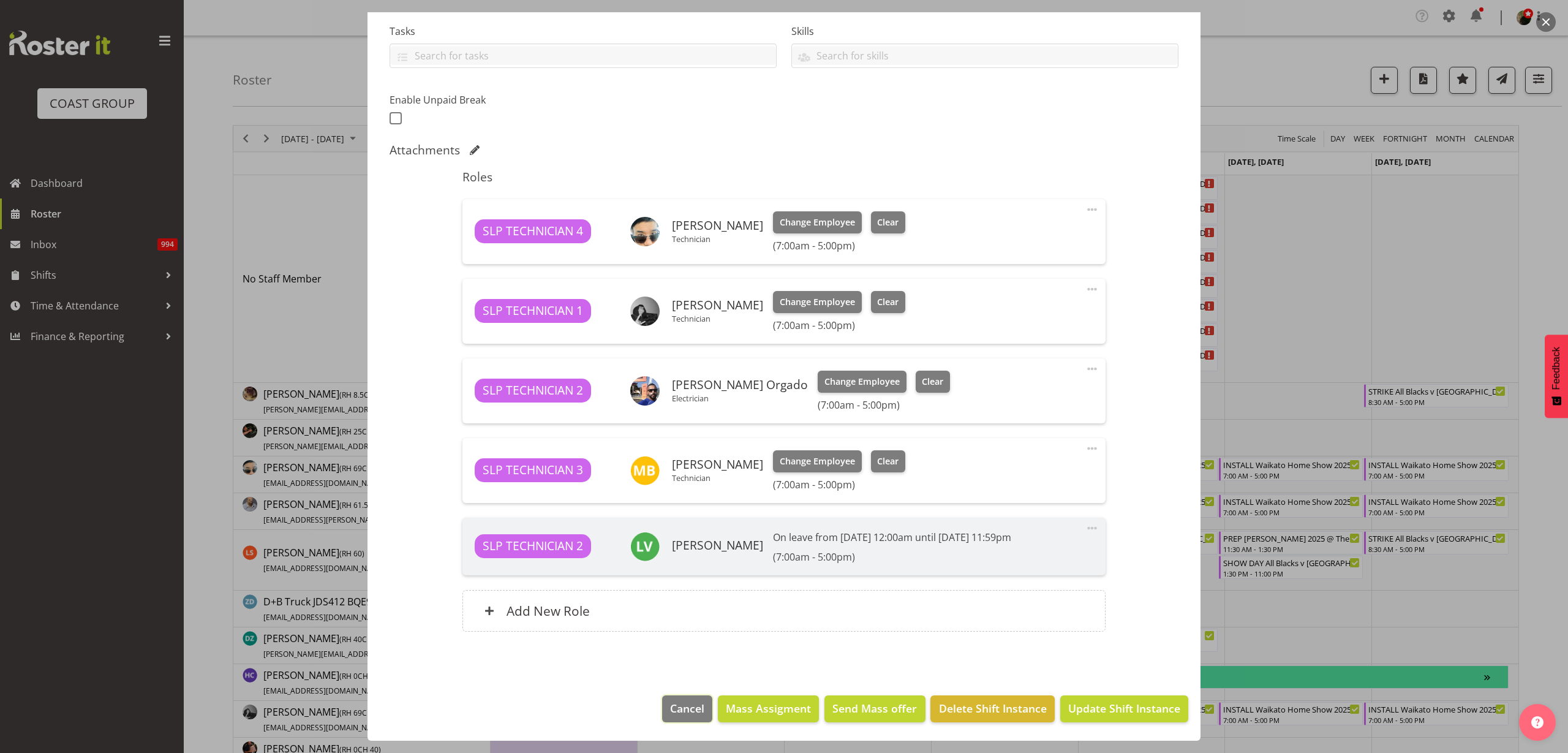
click at [678, 701] on span "Cancel" at bounding box center [687, 708] width 35 height 16
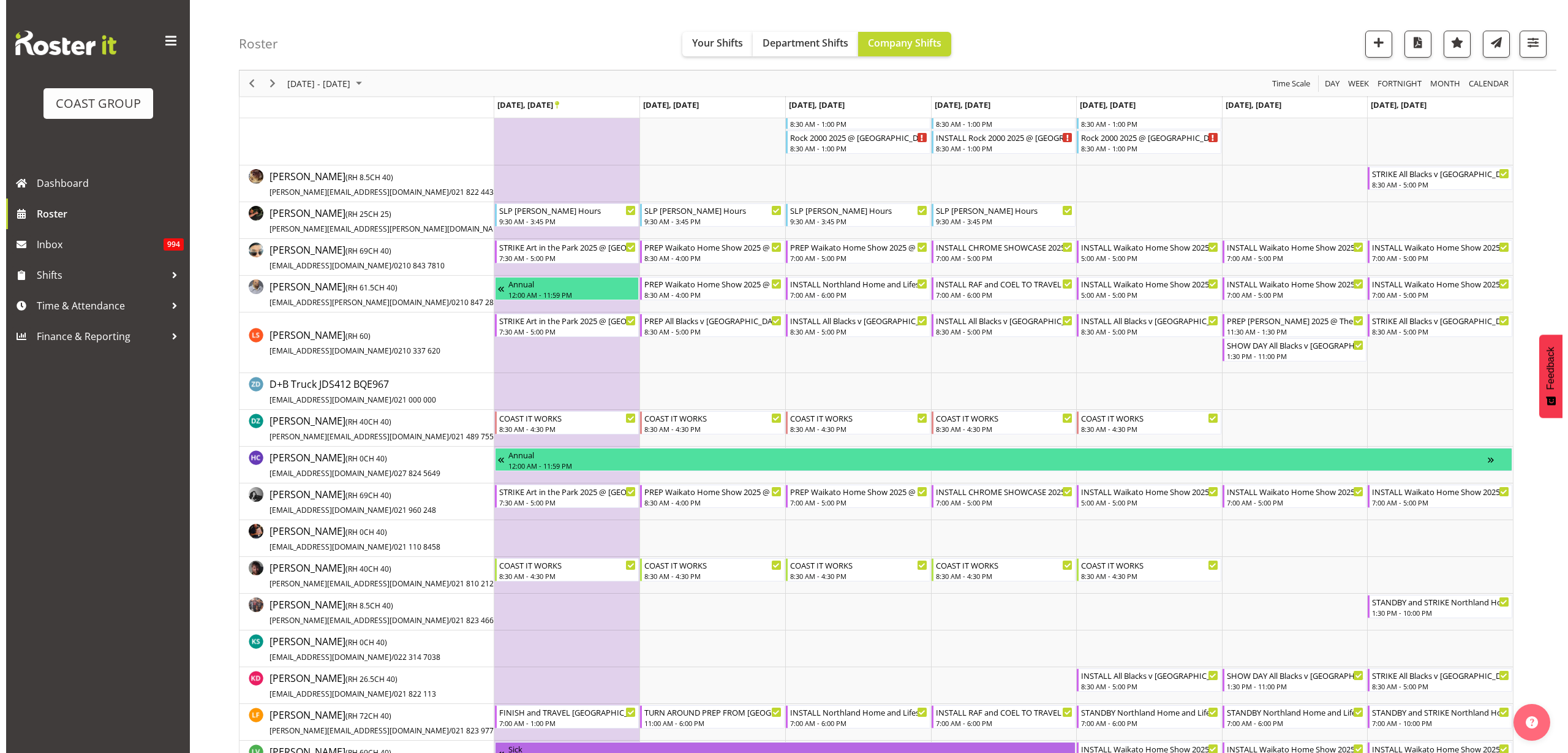
scroll to position [230, 0]
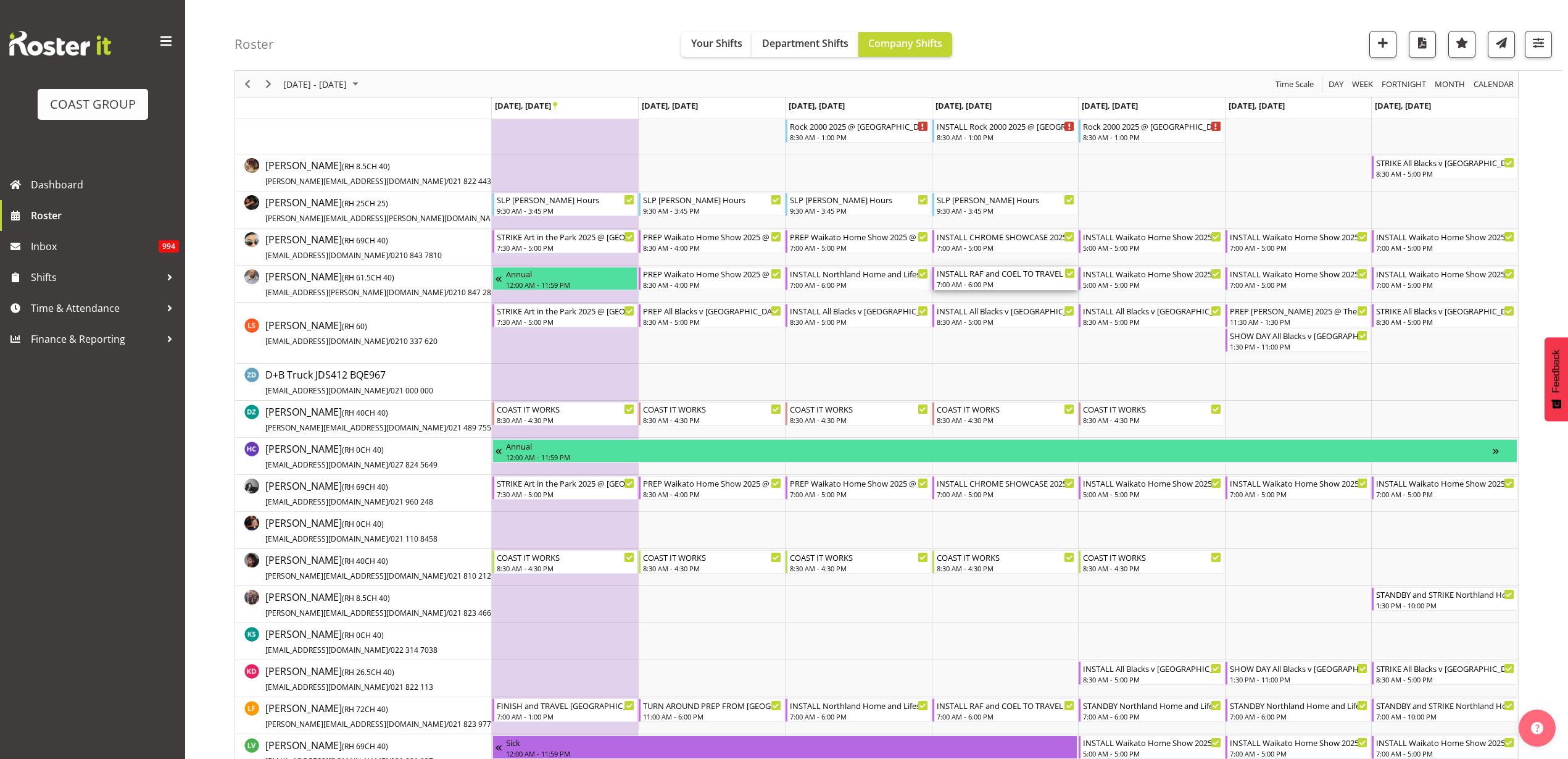
click at [992, 283] on div "7:00 AM - 6:00 PM" at bounding box center [1006, 284] width 139 height 9
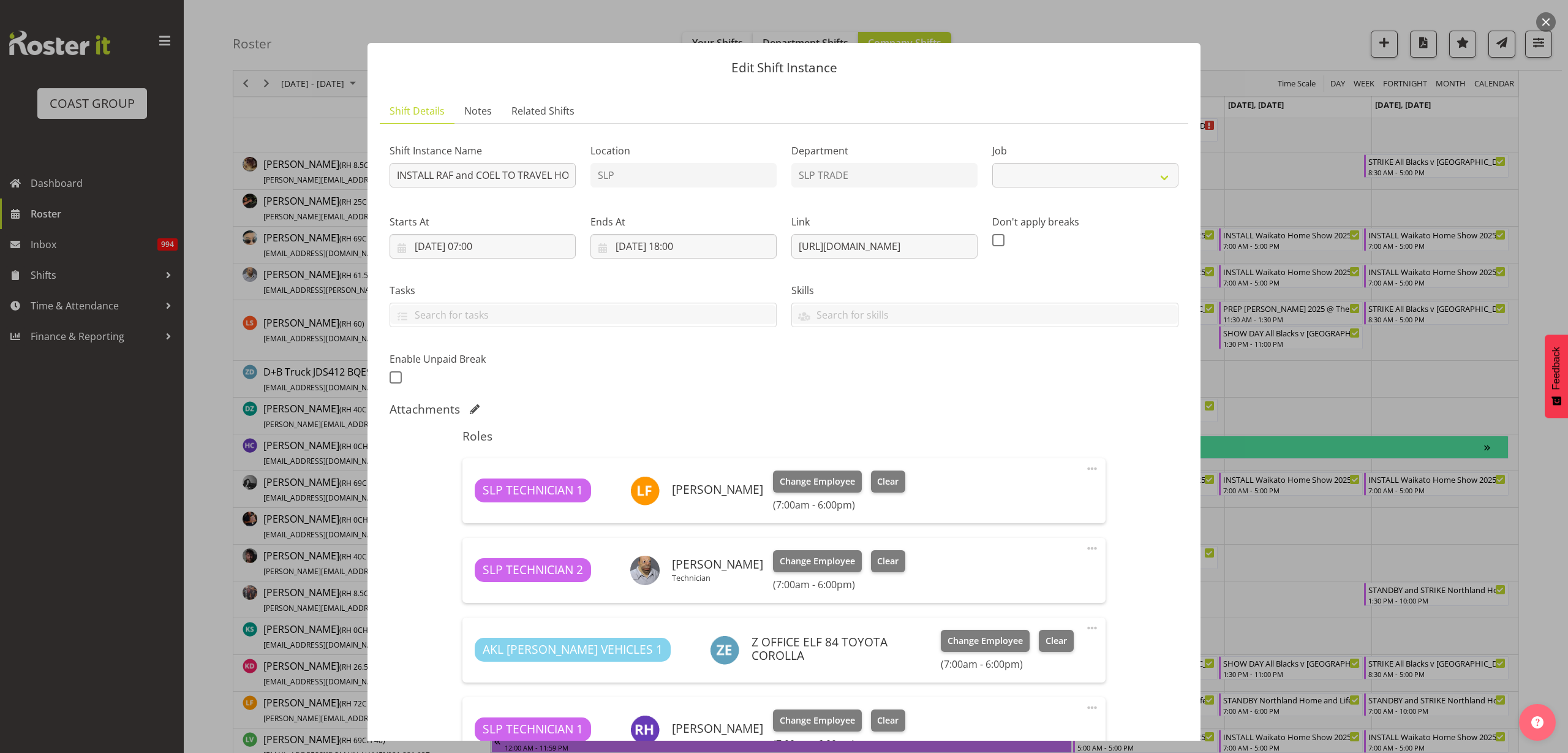
select select "9079"
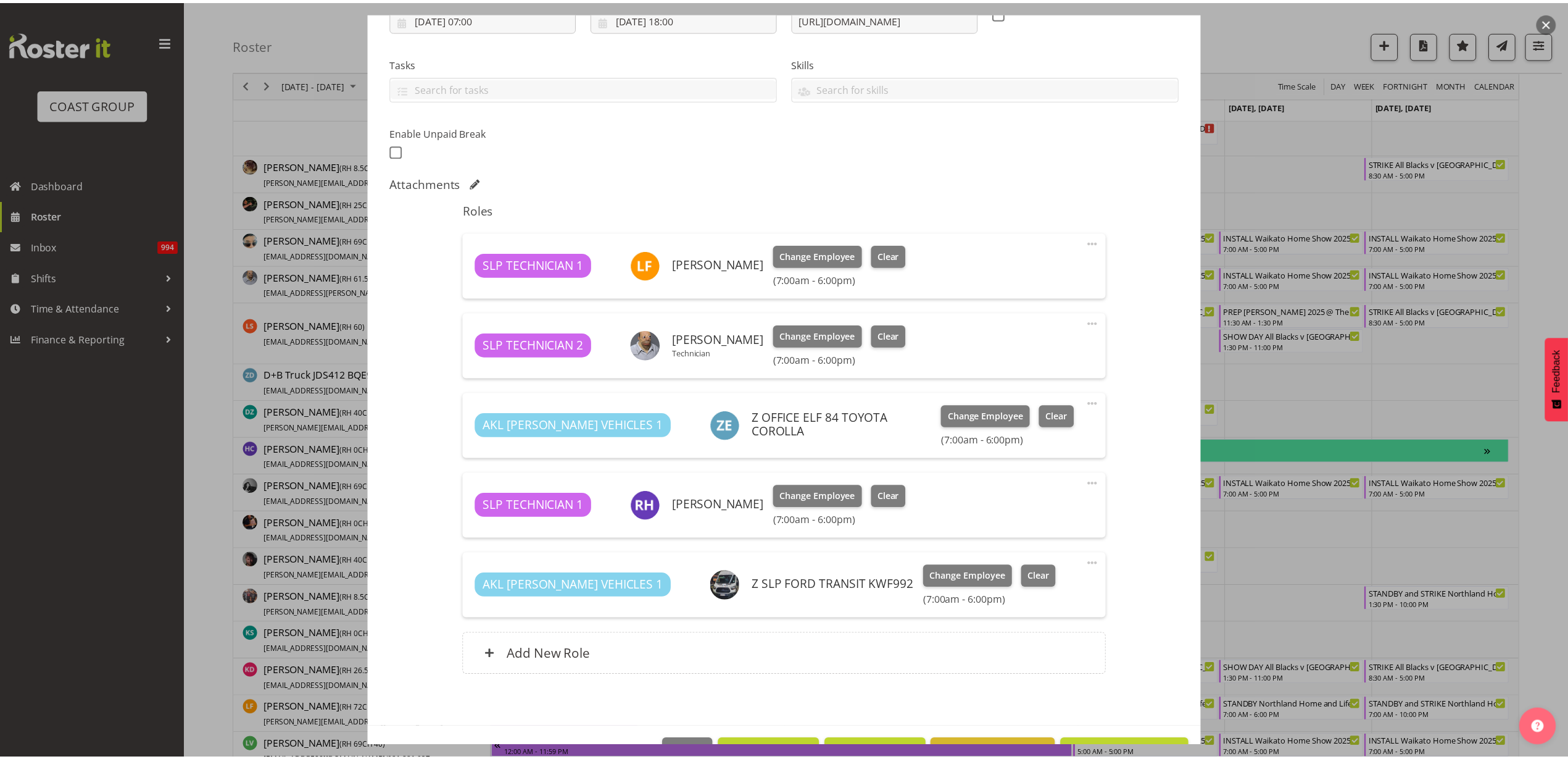
scroll to position [268, 0]
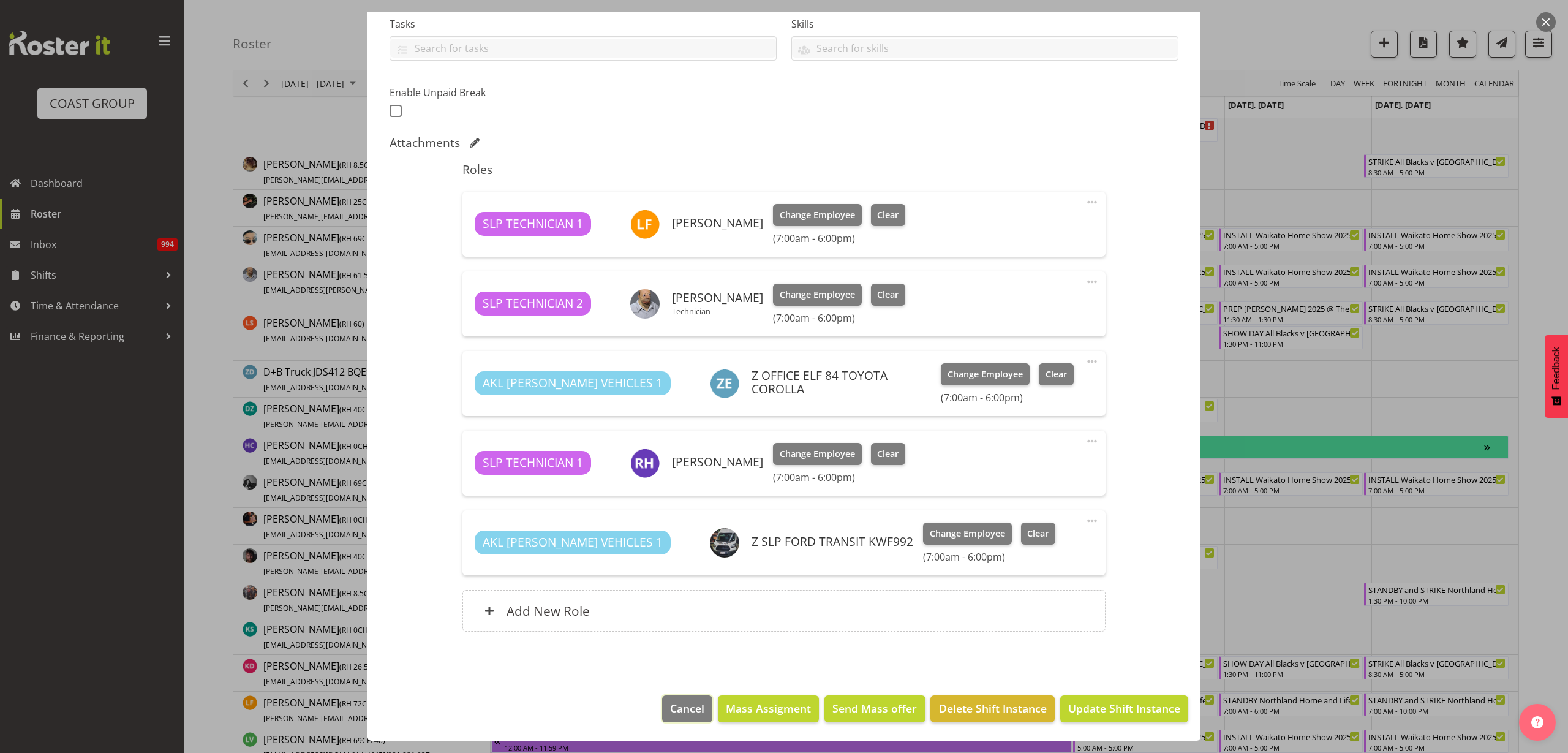
click at [676, 711] on span "Cancel" at bounding box center [687, 708] width 35 height 16
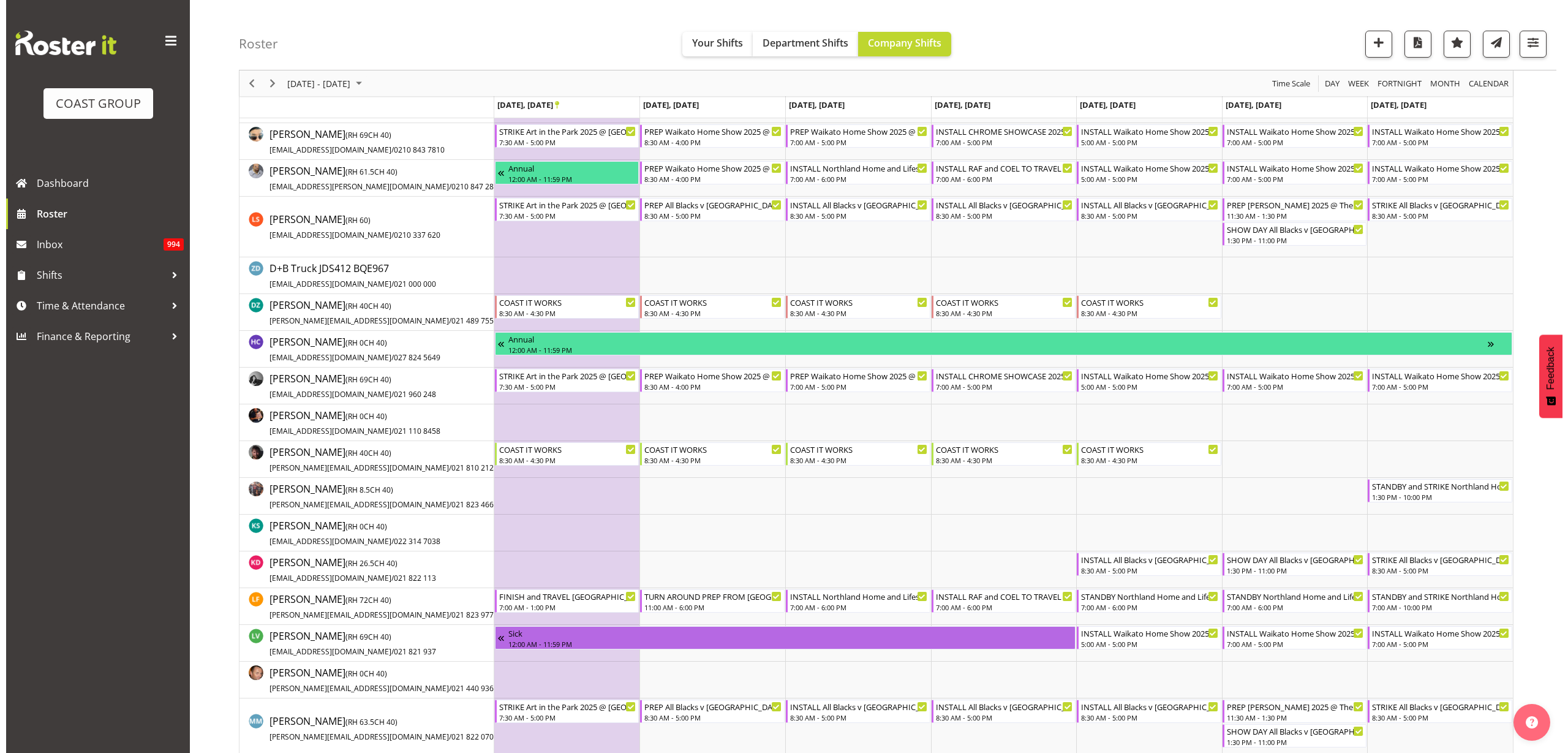
scroll to position [459, 0]
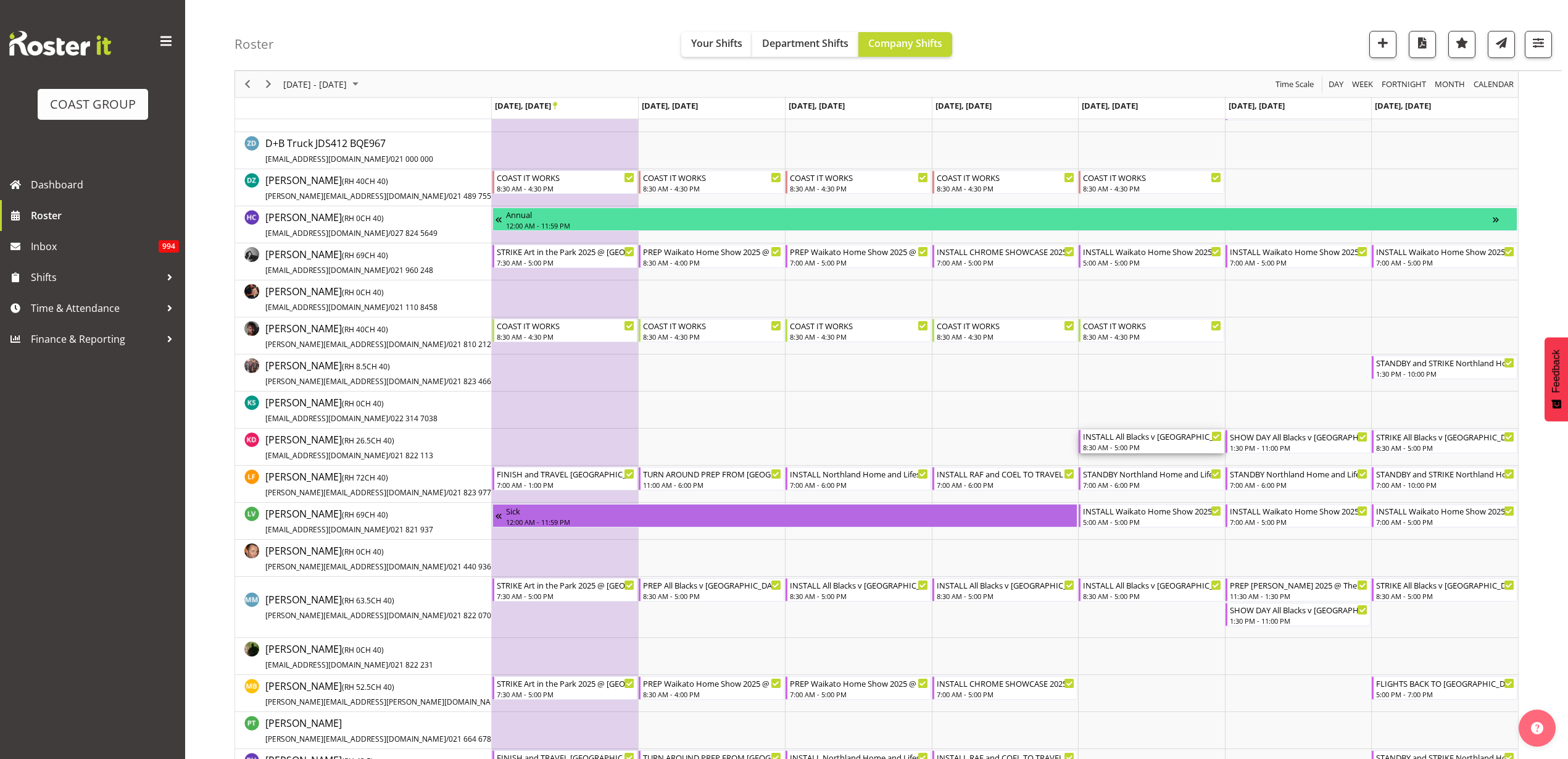
click at [1155, 442] on div "8:30 AM - 5:00 PM" at bounding box center [1153, 447] width 139 height 9
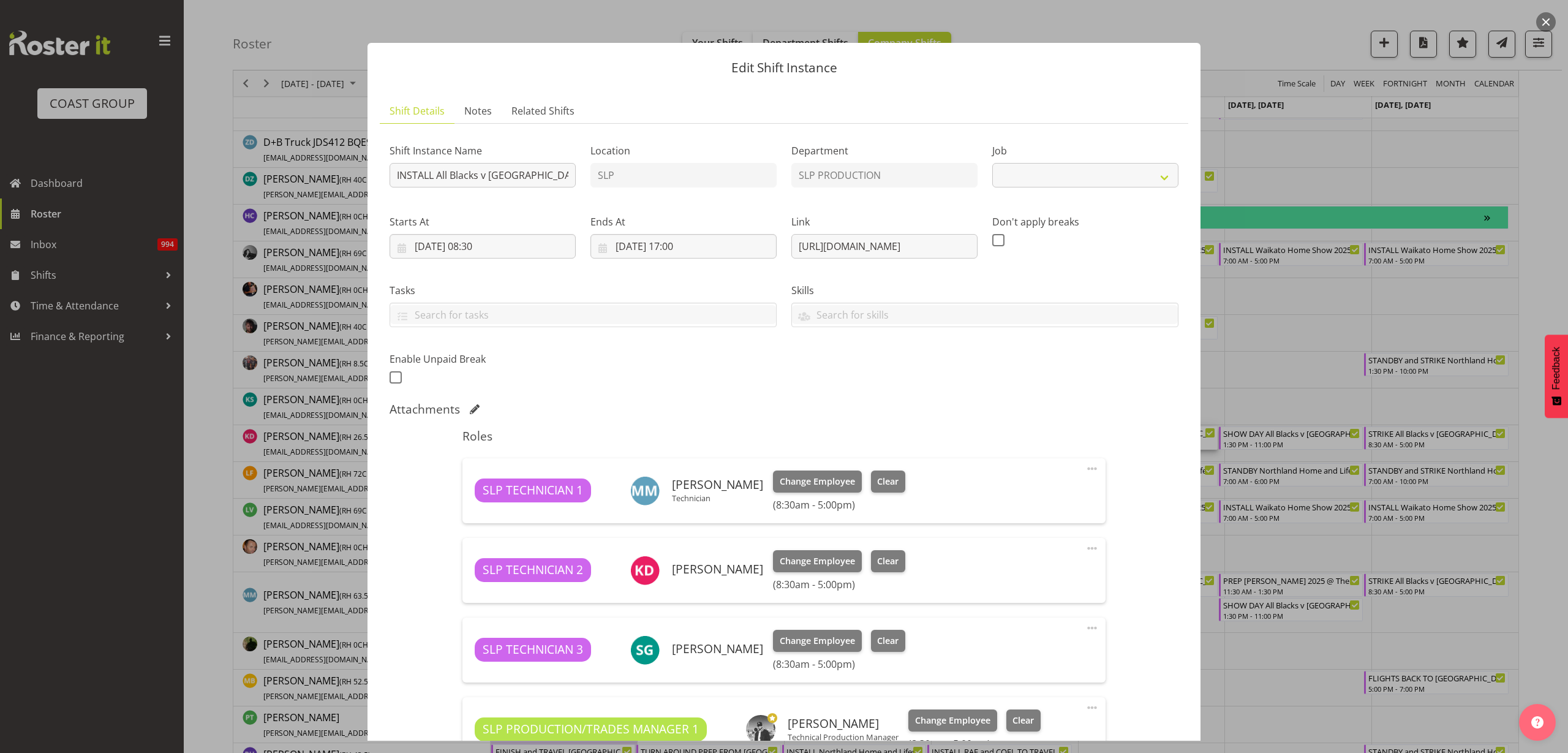
select select "10198"
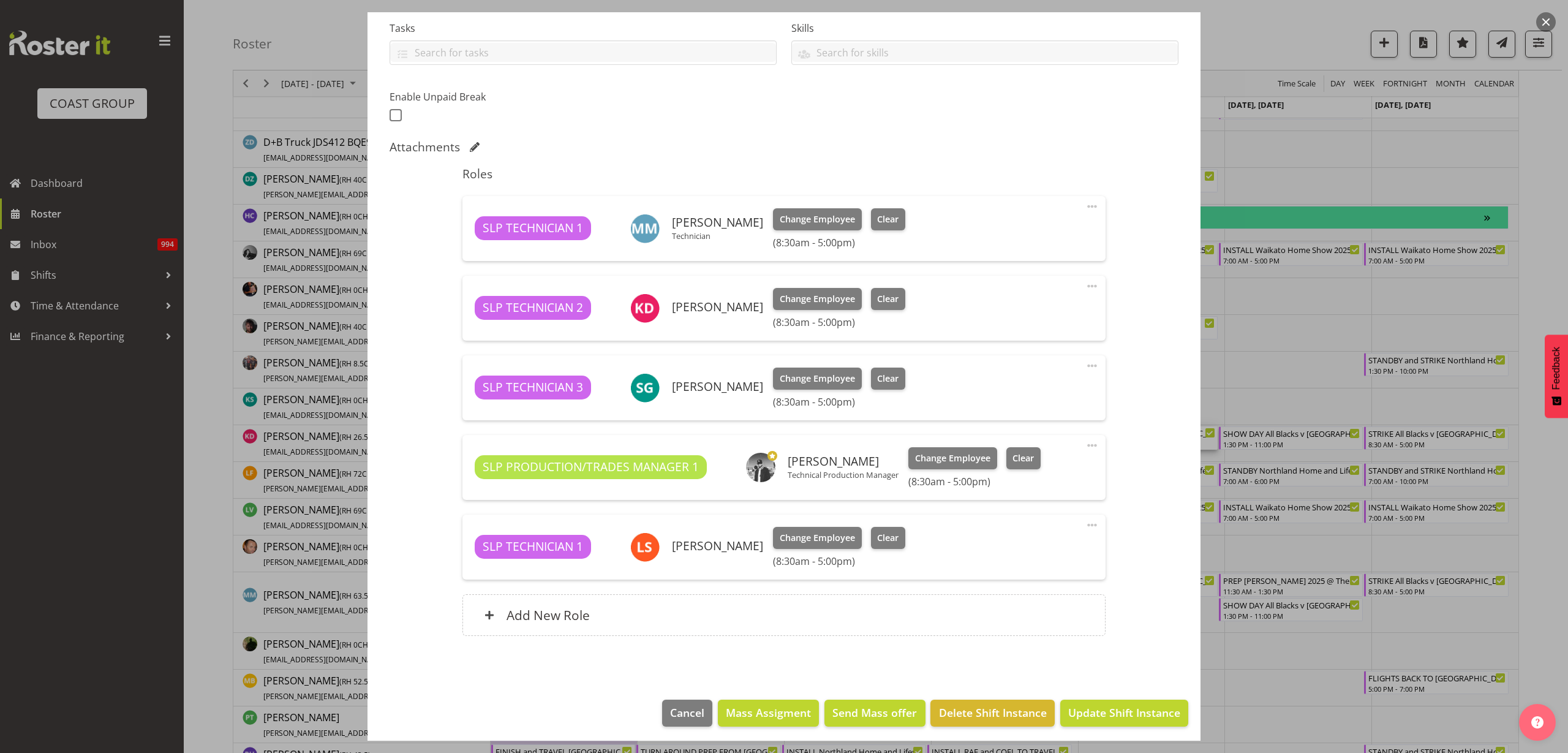
scroll to position [266, 0]
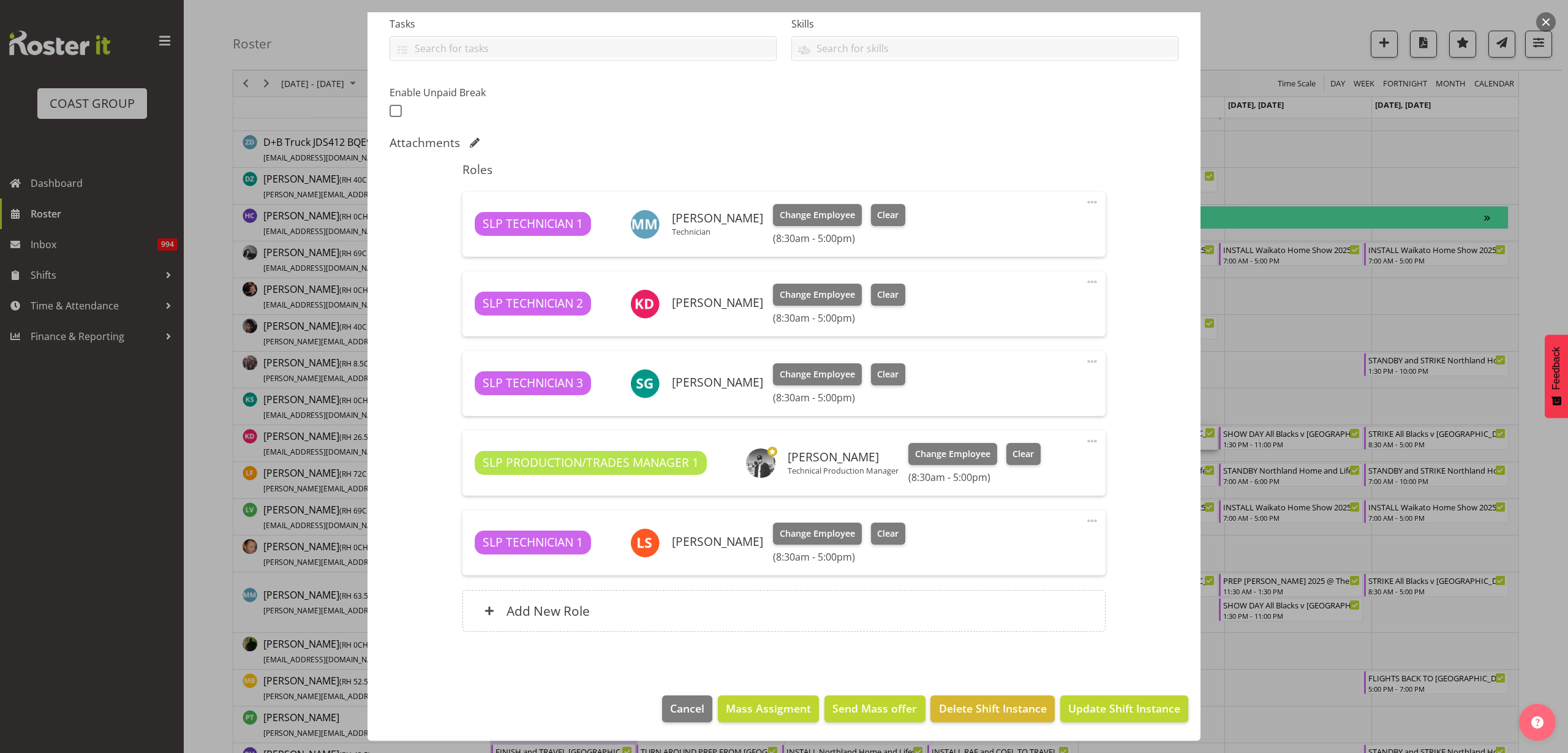
click at [1085, 279] on span at bounding box center [1092, 281] width 15 height 15
click at [1043, 352] on link "Delete" at bounding box center [1041, 355] width 118 height 22
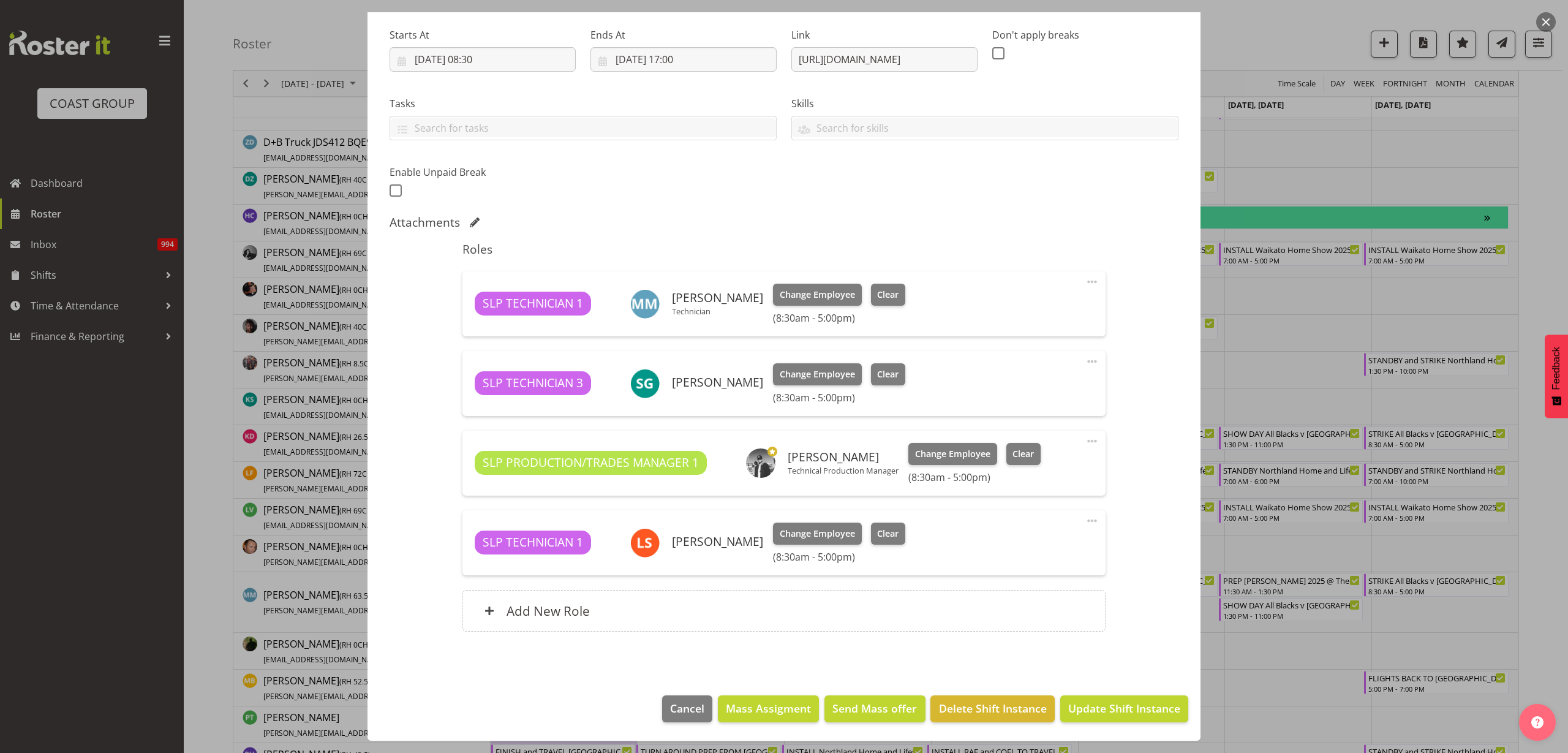
scroll to position [187, 0]
click at [1085, 360] on span at bounding box center [1092, 361] width 15 height 15
click at [1023, 433] on link "Delete" at bounding box center [1041, 435] width 118 height 22
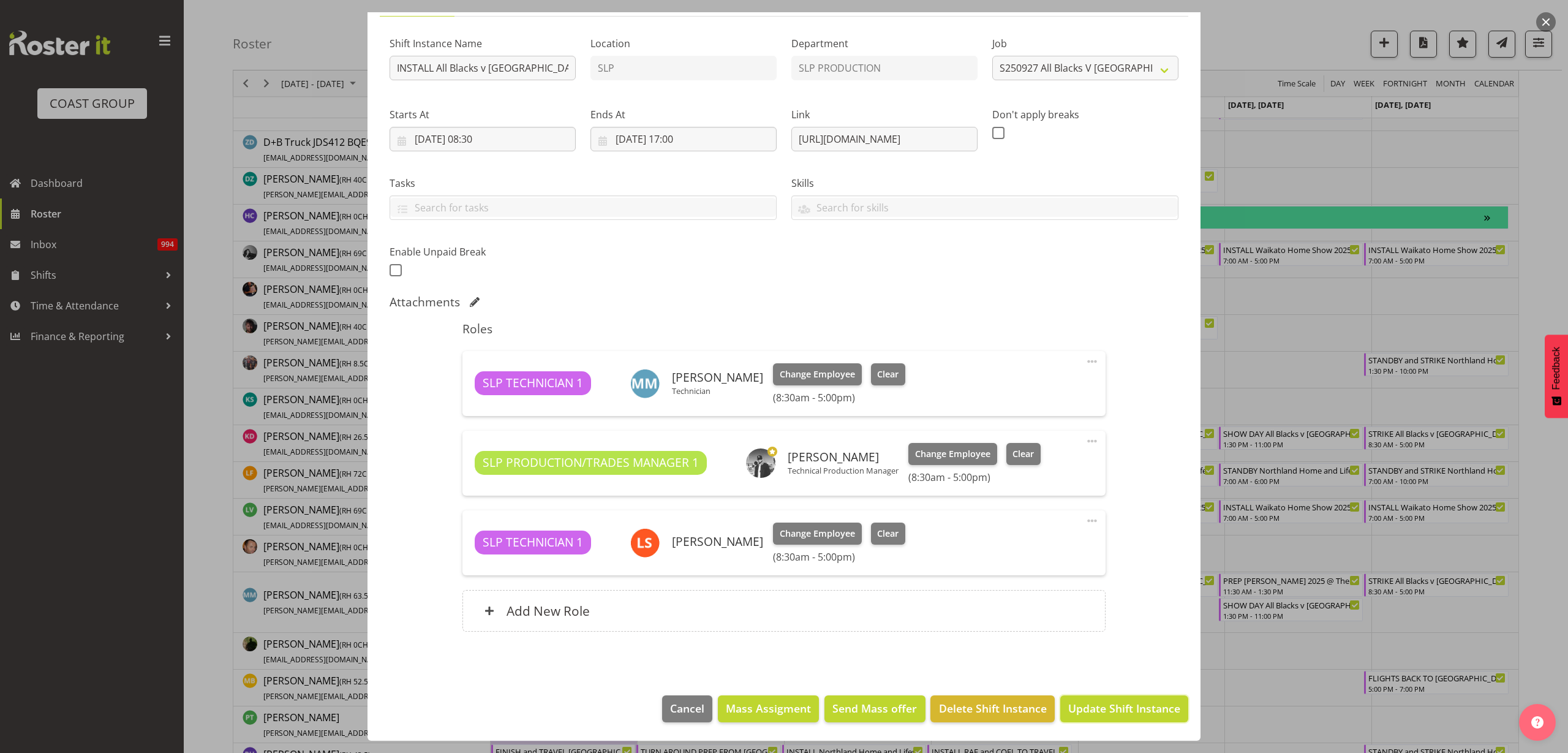
click at [1132, 700] on span "Update Shift Instance" at bounding box center [1124, 708] width 112 height 16
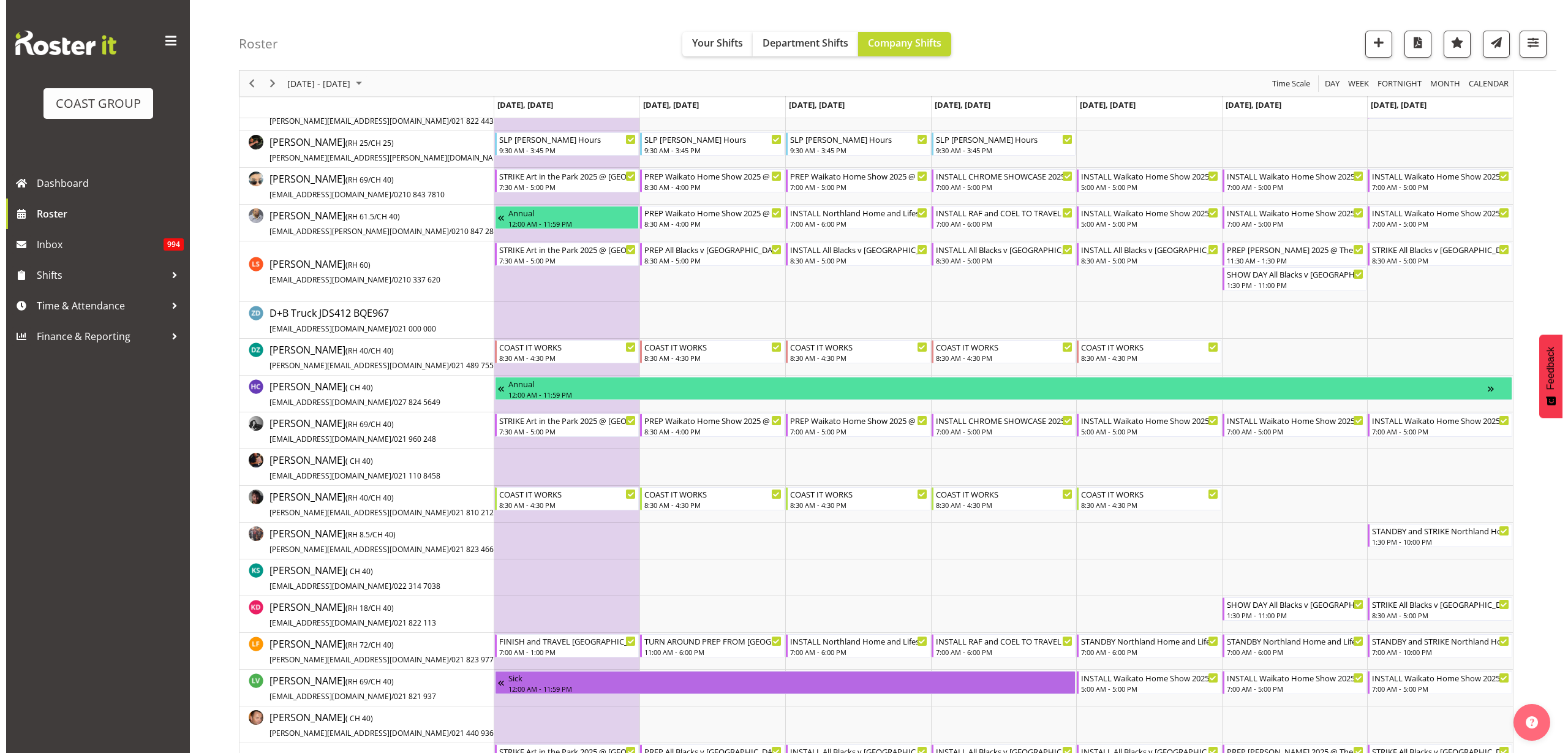
scroll to position [0, 0]
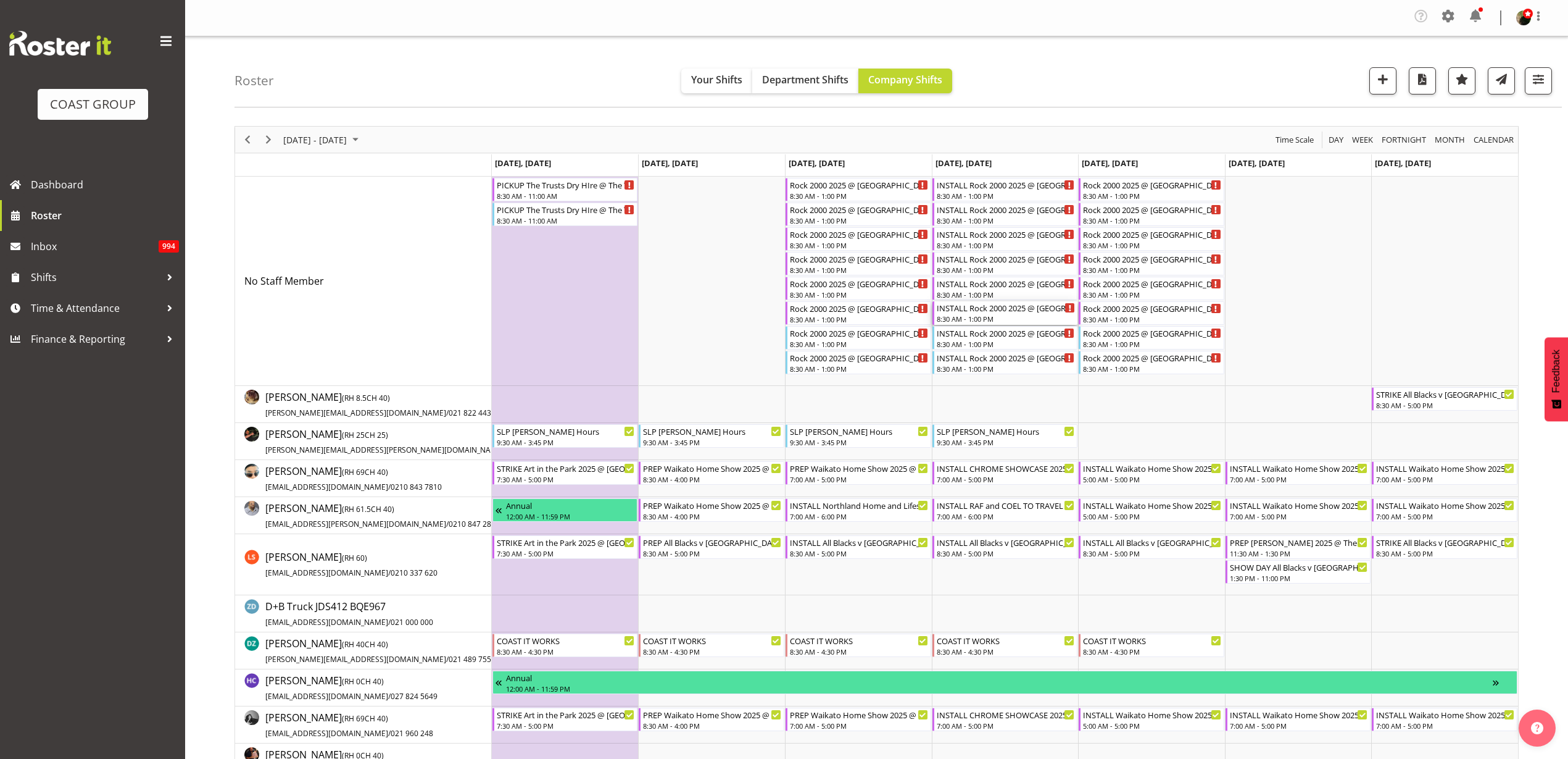
click at [1000, 313] on div "8:30 AM - 1:00 PM" at bounding box center [1006, 318] width 139 height 9
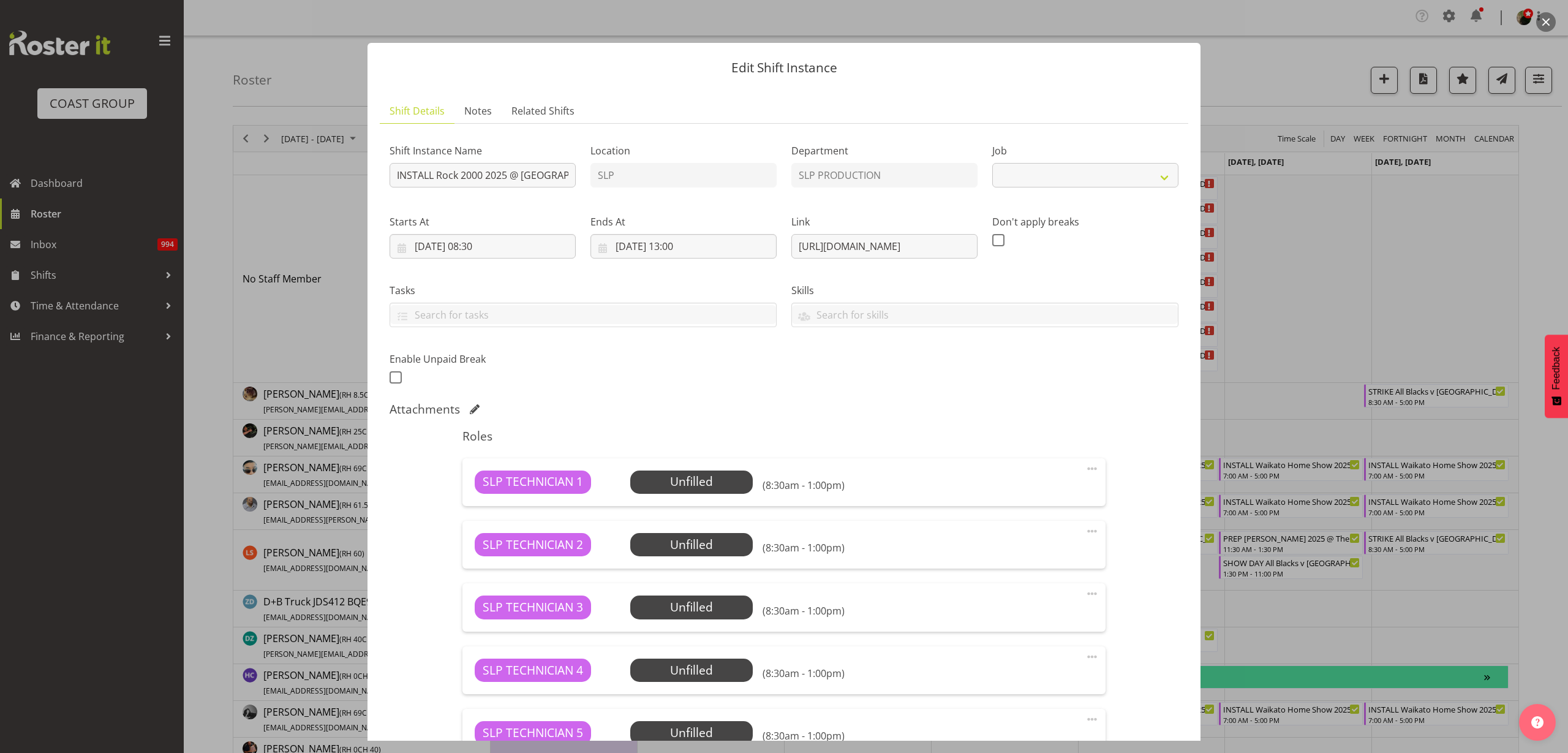
select select "10488"
drag, startPoint x: 790, startPoint y: 244, endPoint x: 1340, endPoint y: 219, distance: 550.6
click at [1340, 219] on div "Edit Shift Instance Shift Details Notes Related Shifts Shift Instance Name INST…" at bounding box center [784, 376] width 1568 height 753
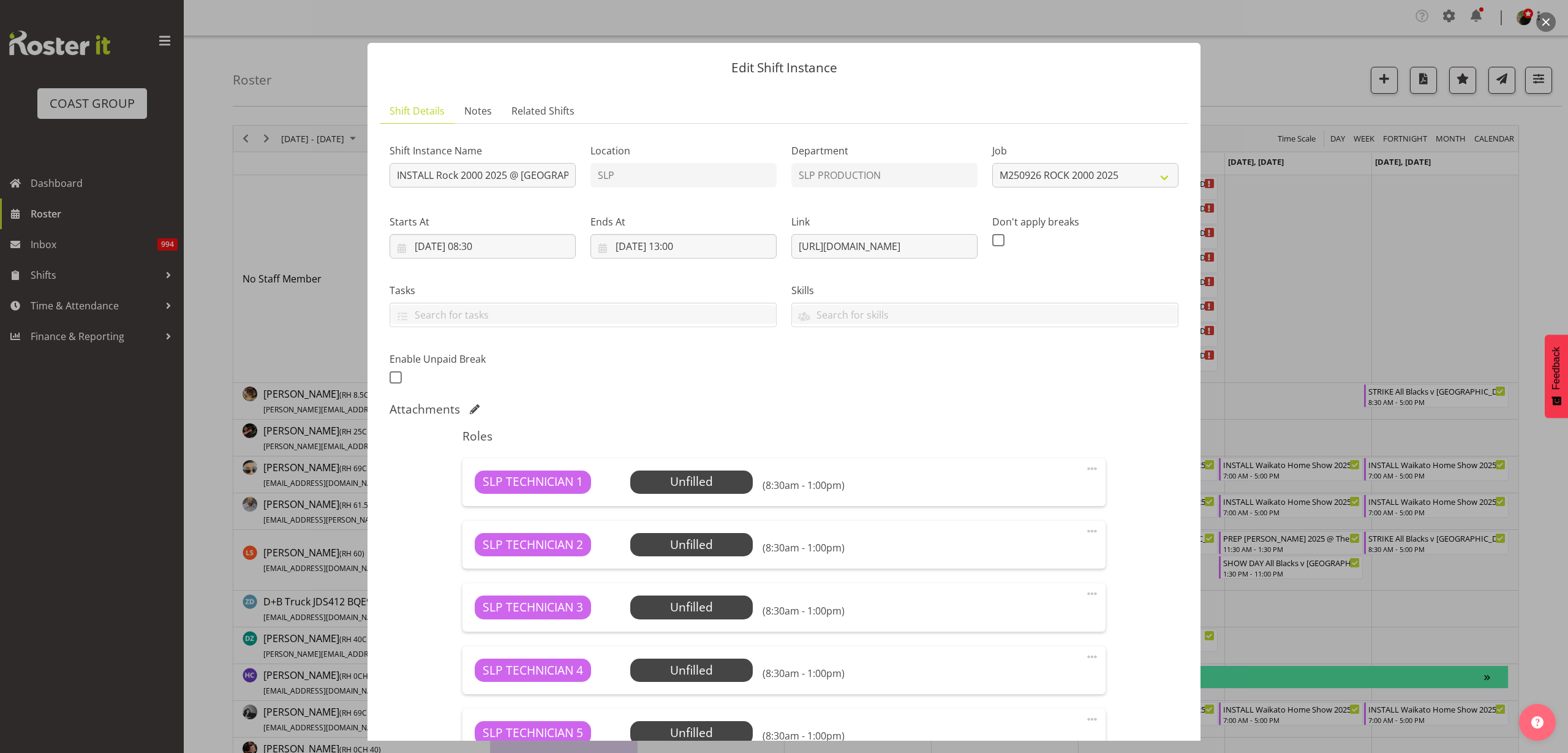
click at [1548, 16] on button "button" at bounding box center [1546, 22] width 20 height 20
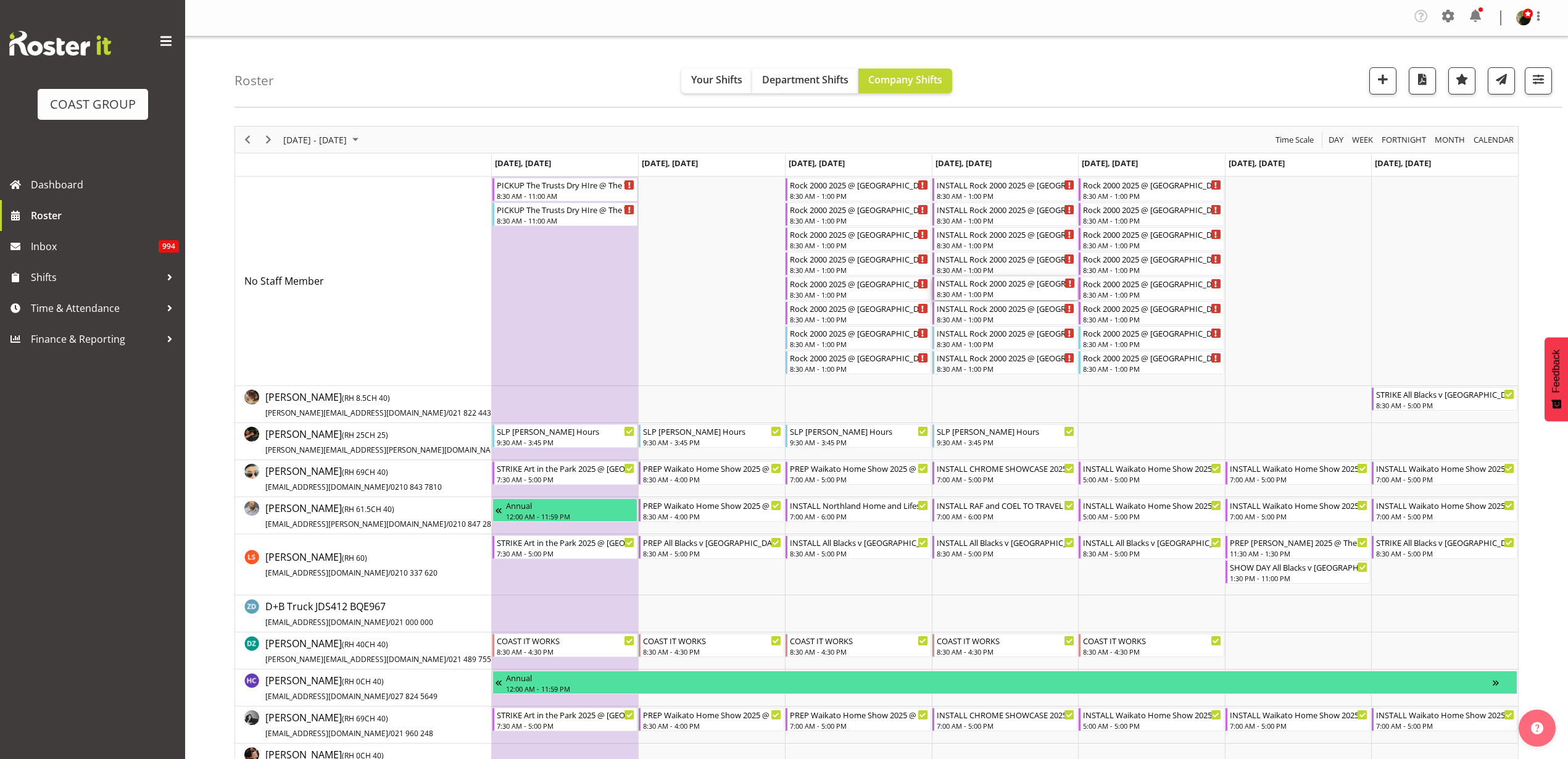
click at [991, 287] on div "INSTALL Rock 2000 2025 @ [GEOGRAPHIC_DATA] On Site @ TBC" at bounding box center [1006, 283] width 139 height 13
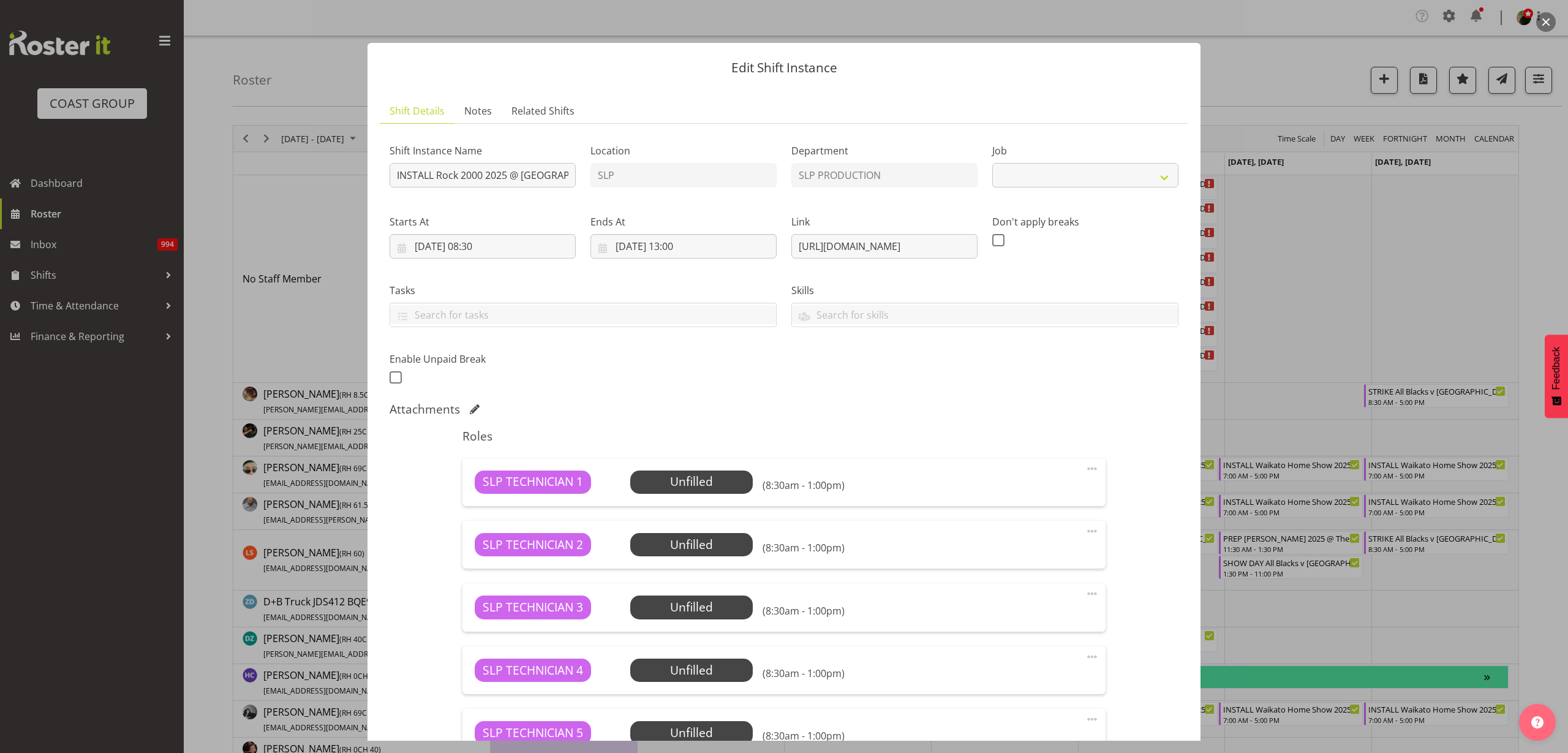
select select "10488"
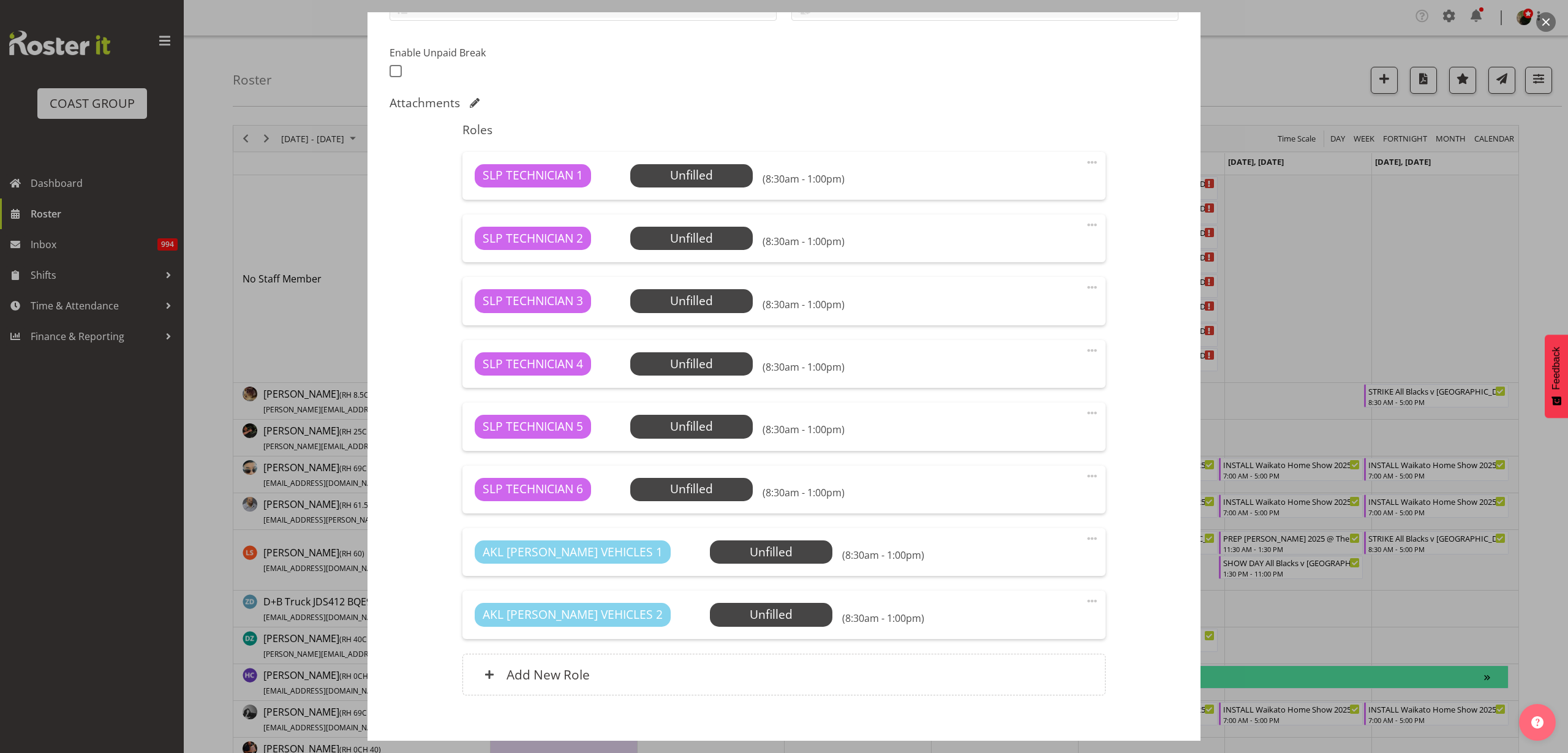
click at [1549, 20] on button "button" at bounding box center [1546, 22] width 20 height 20
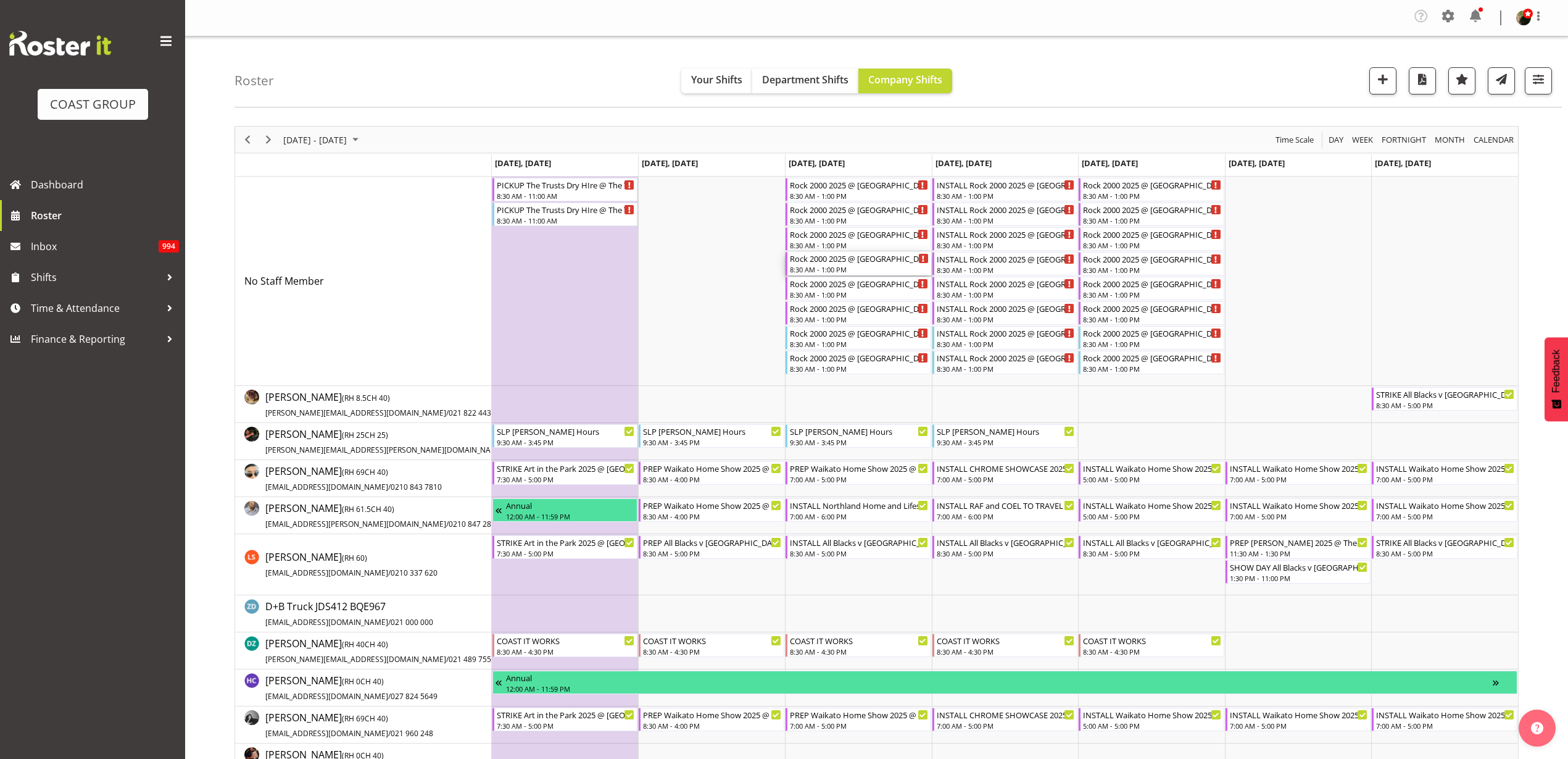
click at [822, 263] on div "Rock 2000 2025 @ [GEOGRAPHIC_DATA] On Site @ TBC" at bounding box center [860, 258] width 139 height 13
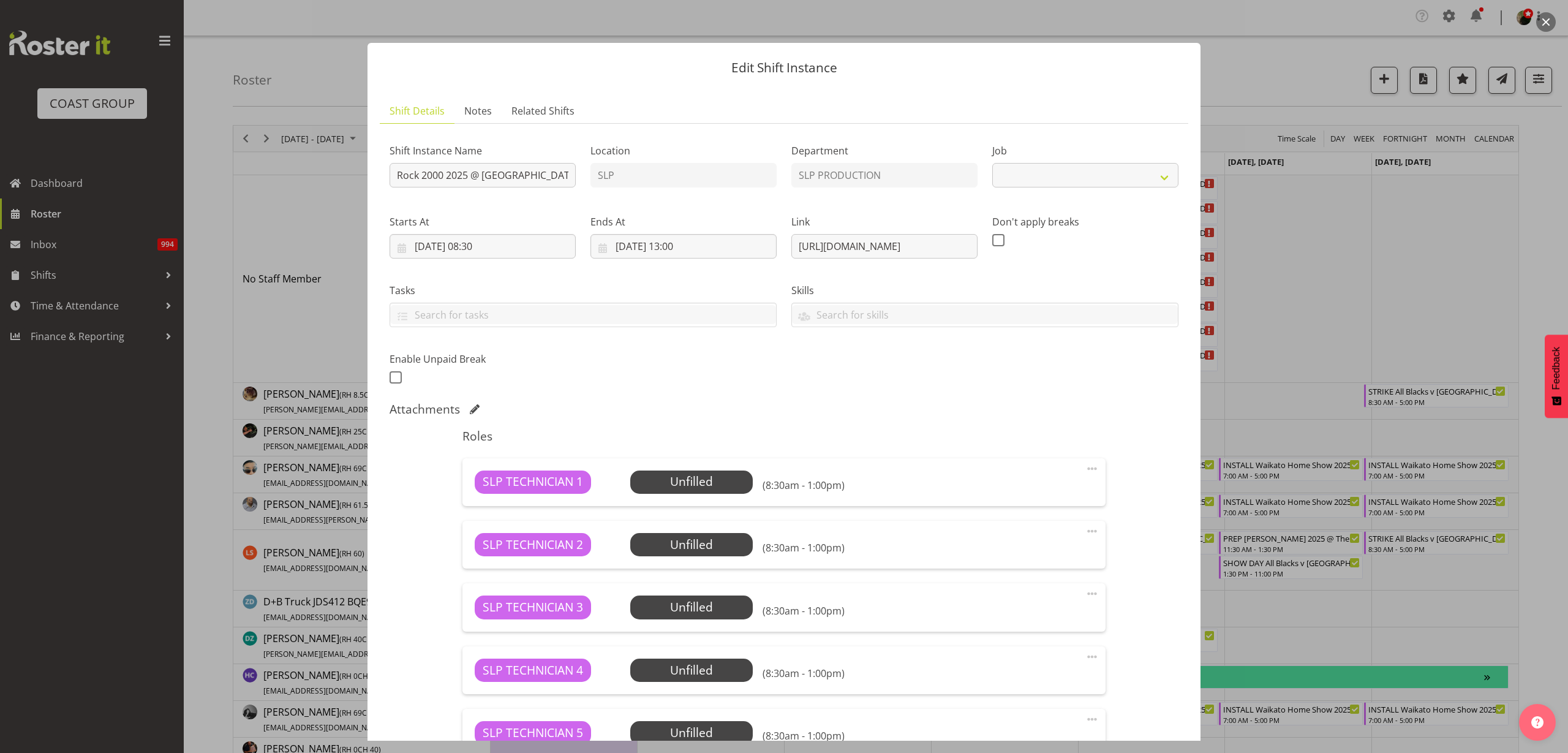
select select "10488"
click at [394, 170] on input "Rock 2000 2025 @ [GEOGRAPHIC_DATA] On Site @ TBC" at bounding box center [482, 175] width 186 height 24
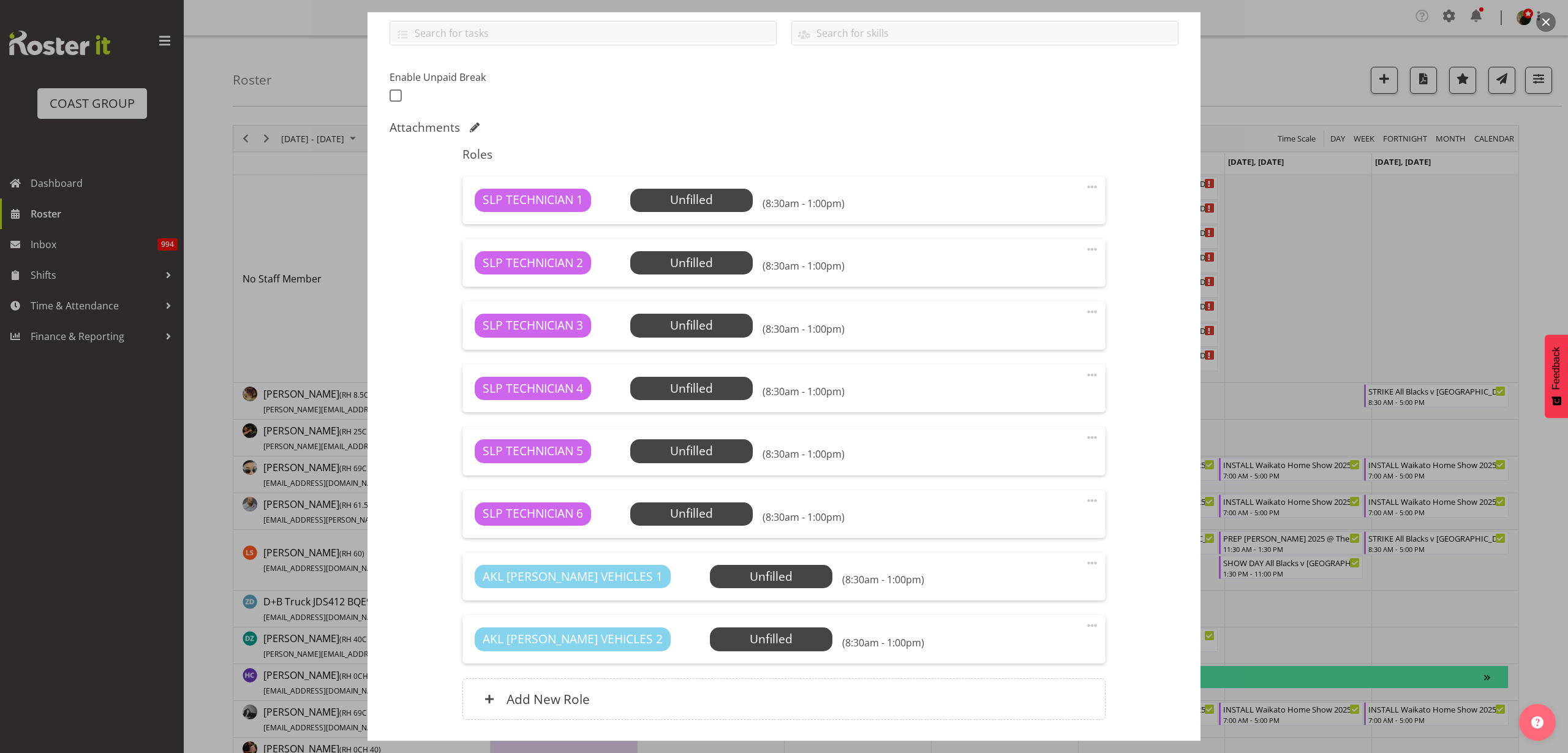
scroll to position [370, 0]
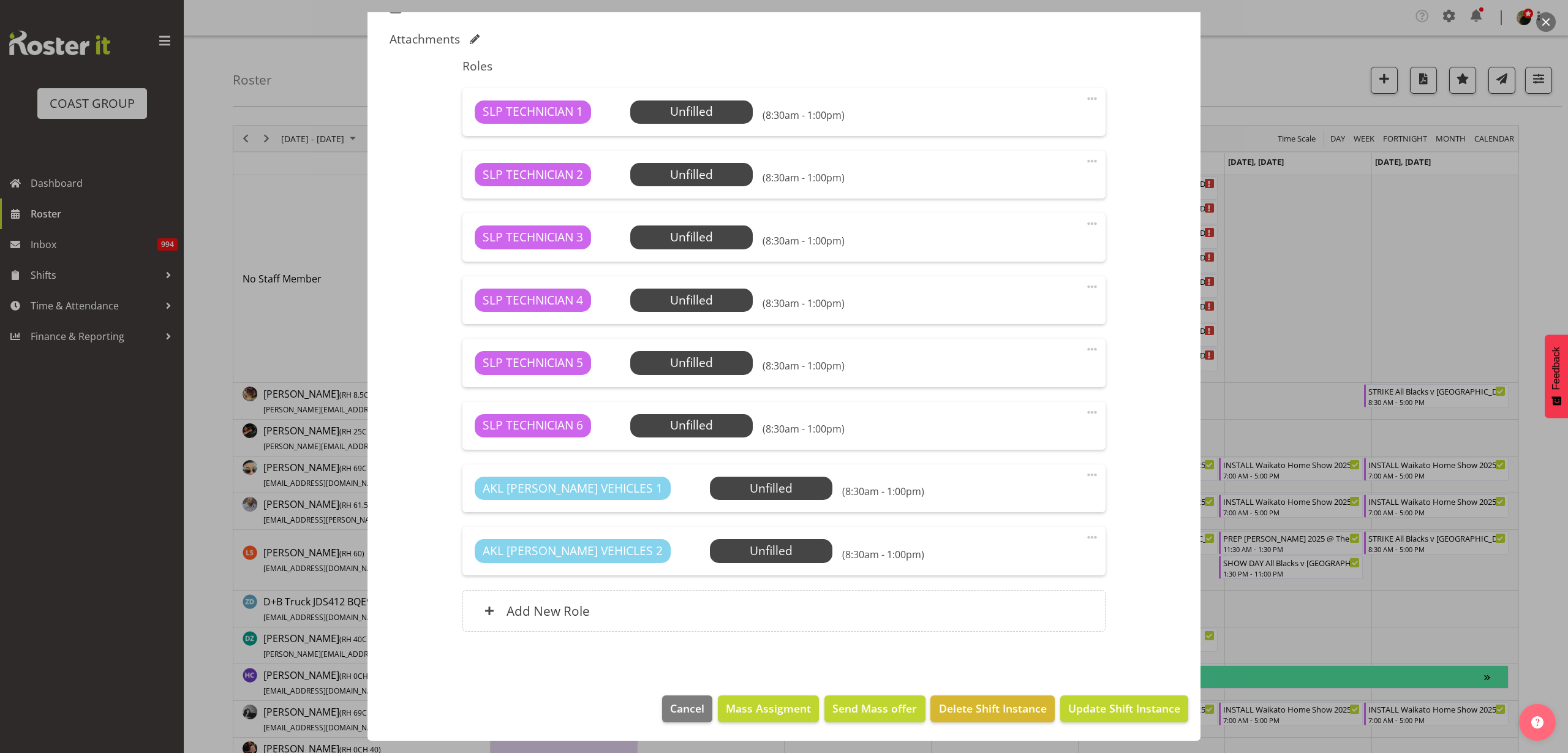
type input "PREP Rock 2000 2025 @ The Workshop"
click at [1166, 709] on span "Update Shift Instance" at bounding box center [1124, 708] width 112 height 16
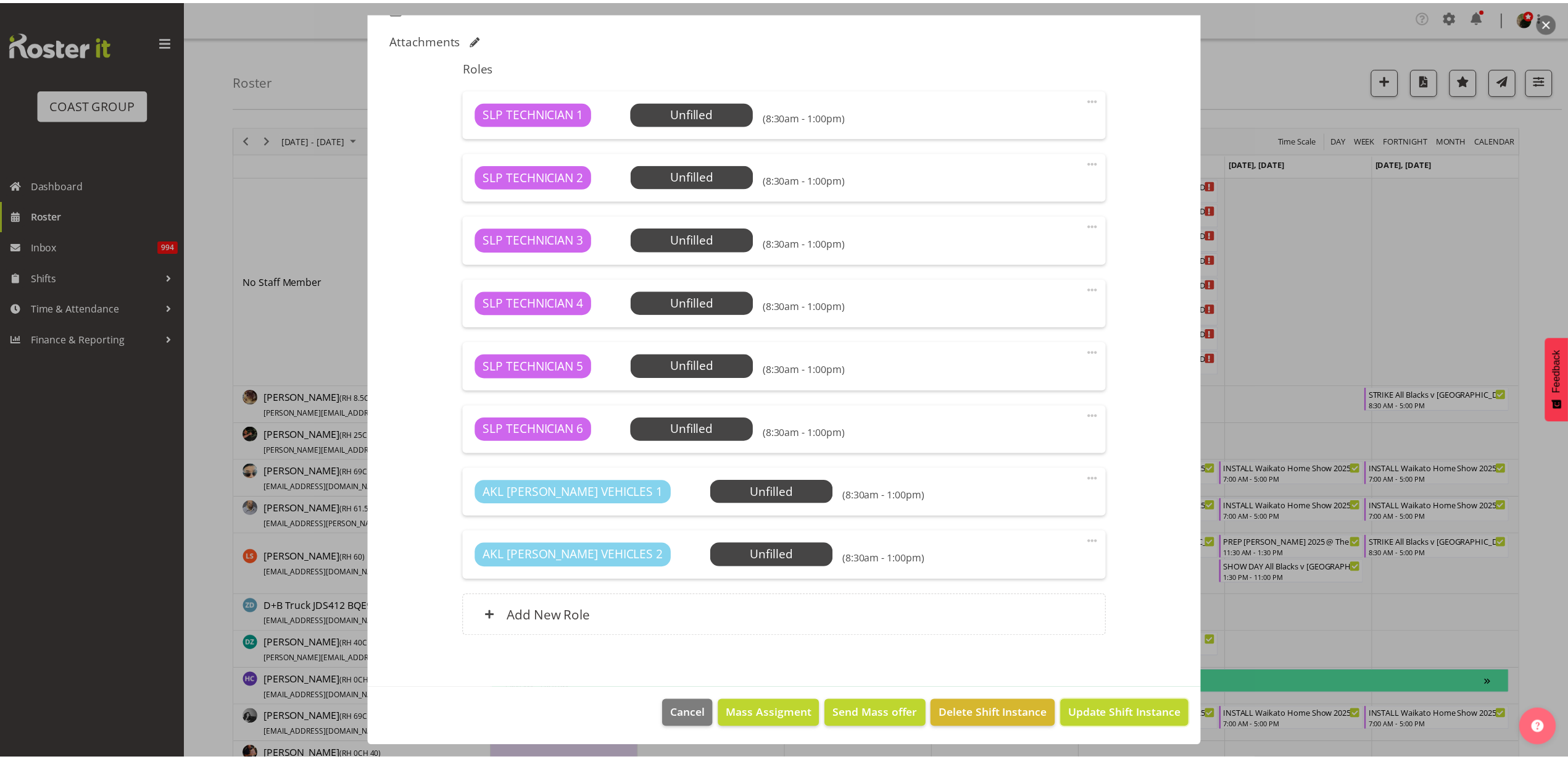
scroll to position [324, 0]
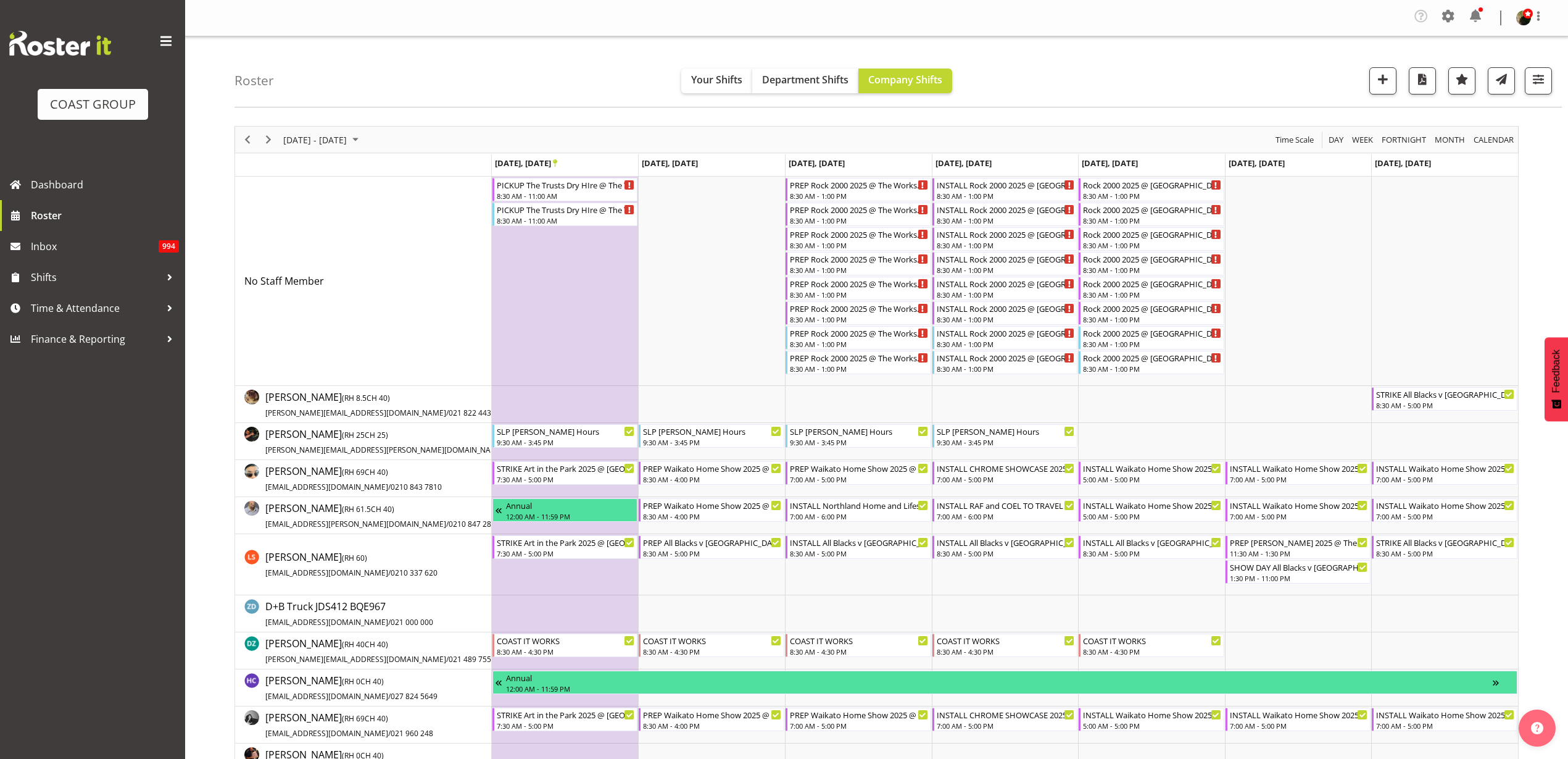
drag, startPoint x: 1167, startPoint y: 708, endPoint x: 1175, endPoint y: 63, distance: 645.0
click at [1175, 63] on div "Roster Your Shifts Department Shifts Company Shifts 1 Locations Clear CARLTON E…" at bounding box center [898, 72] width 1327 height 71
